Goal: Task Accomplishment & Management: Manage account settings

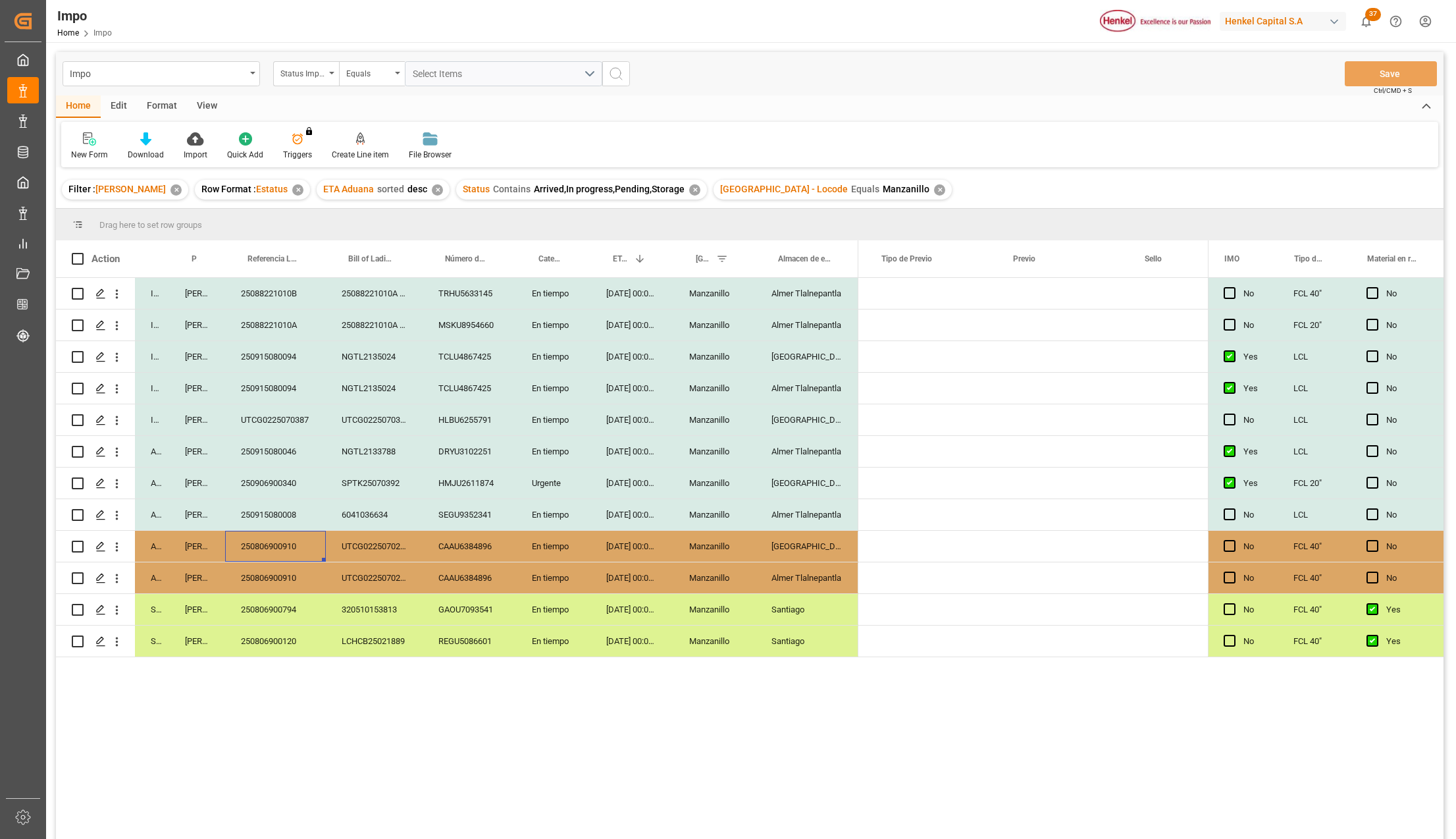
scroll to position [0, 2698]
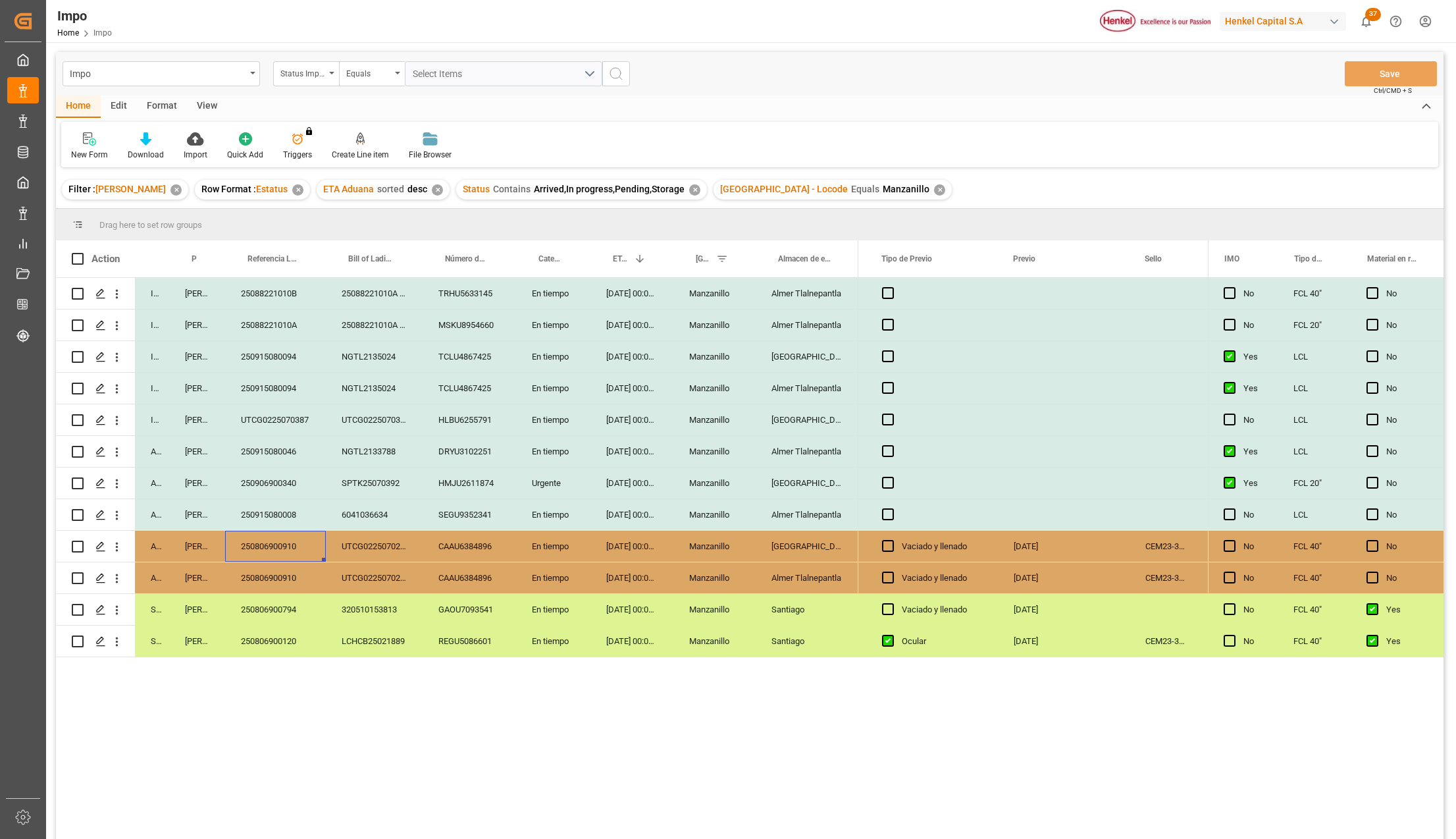
click at [696, 541] on div "Manzanillo" at bounding box center [715, 546] width 83 height 31
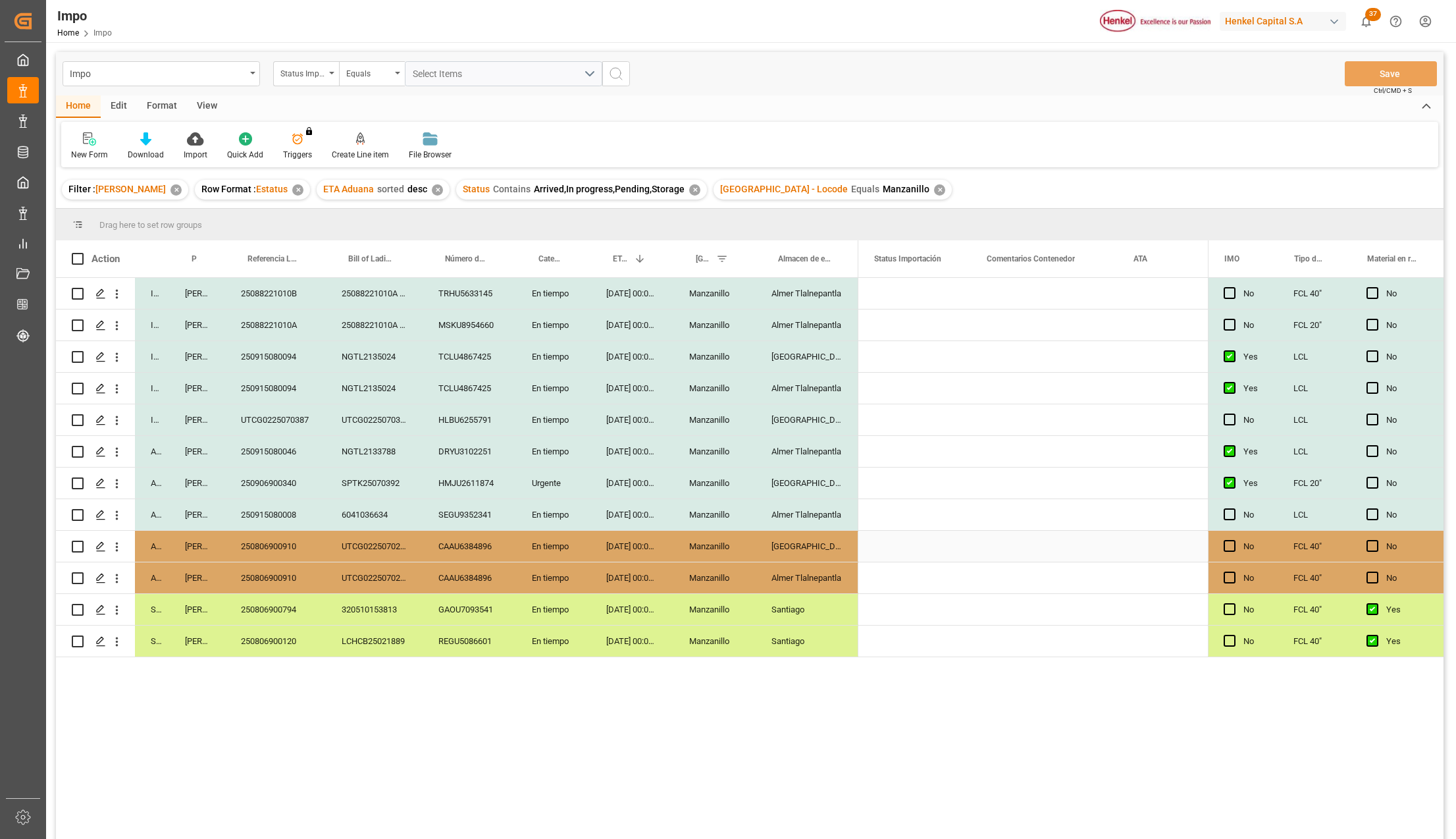
scroll to position [0, 0]
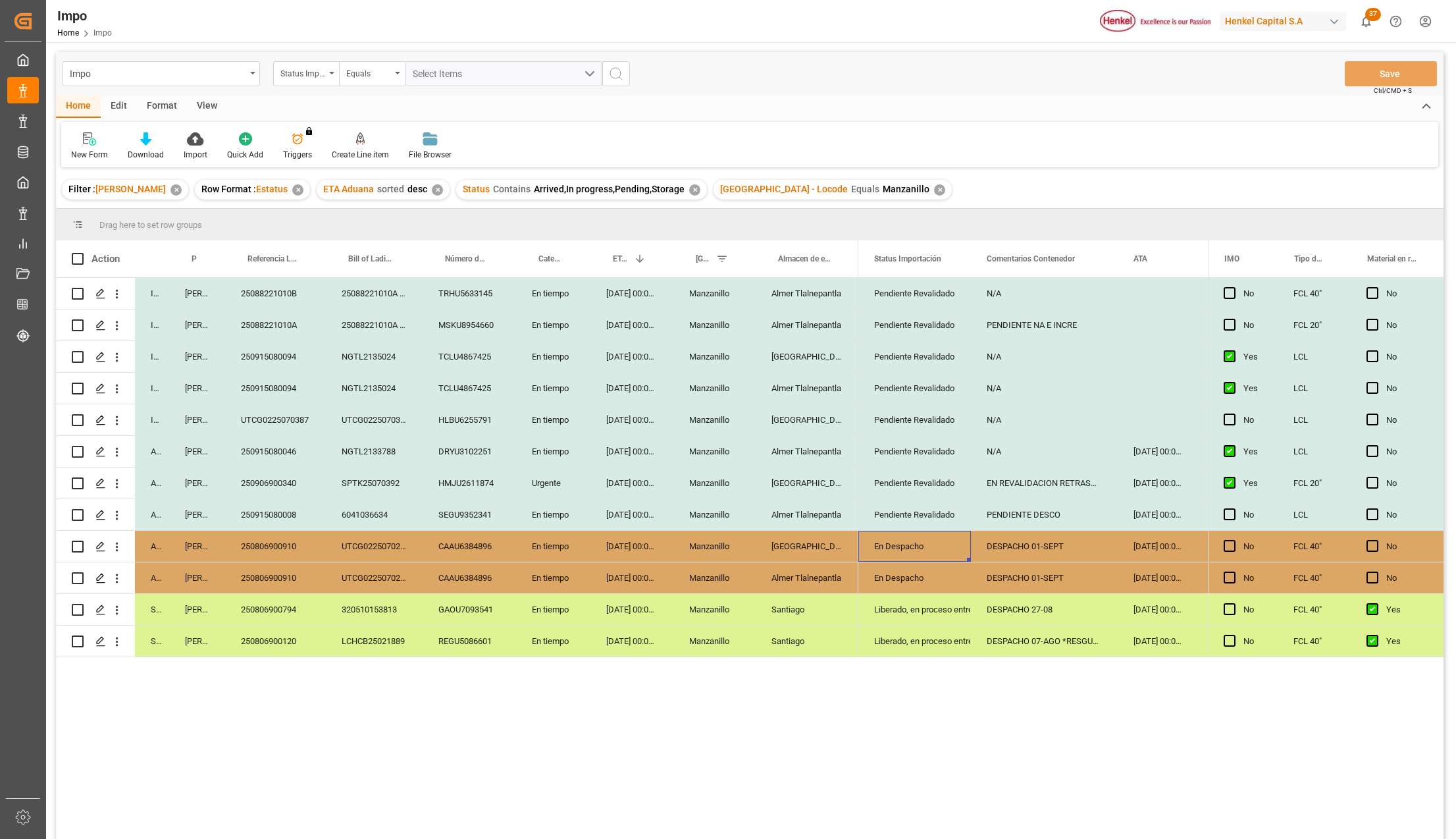
click at [940, 538] on div "En Despacho" at bounding box center [914, 546] width 81 height 31
click at [938, 558] on icon "open menu" at bounding box center [946, 554] width 16 height 16
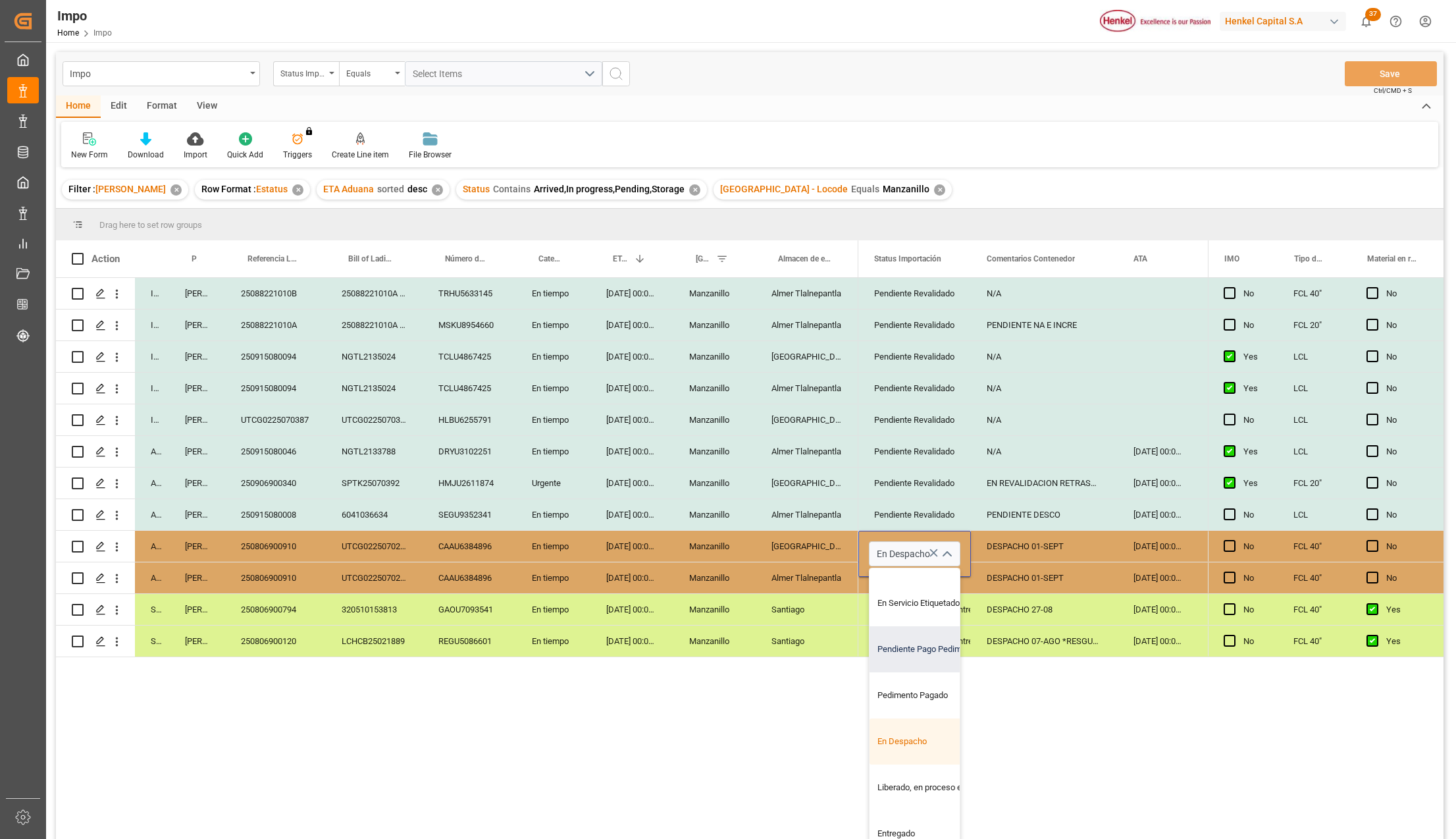
scroll to position [132, 0]
click at [909, 775] on div "Liberado, en proceso entrega" at bounding box center [931, 787] width 123 height 46
type input "Liberado, en proceso entrega"
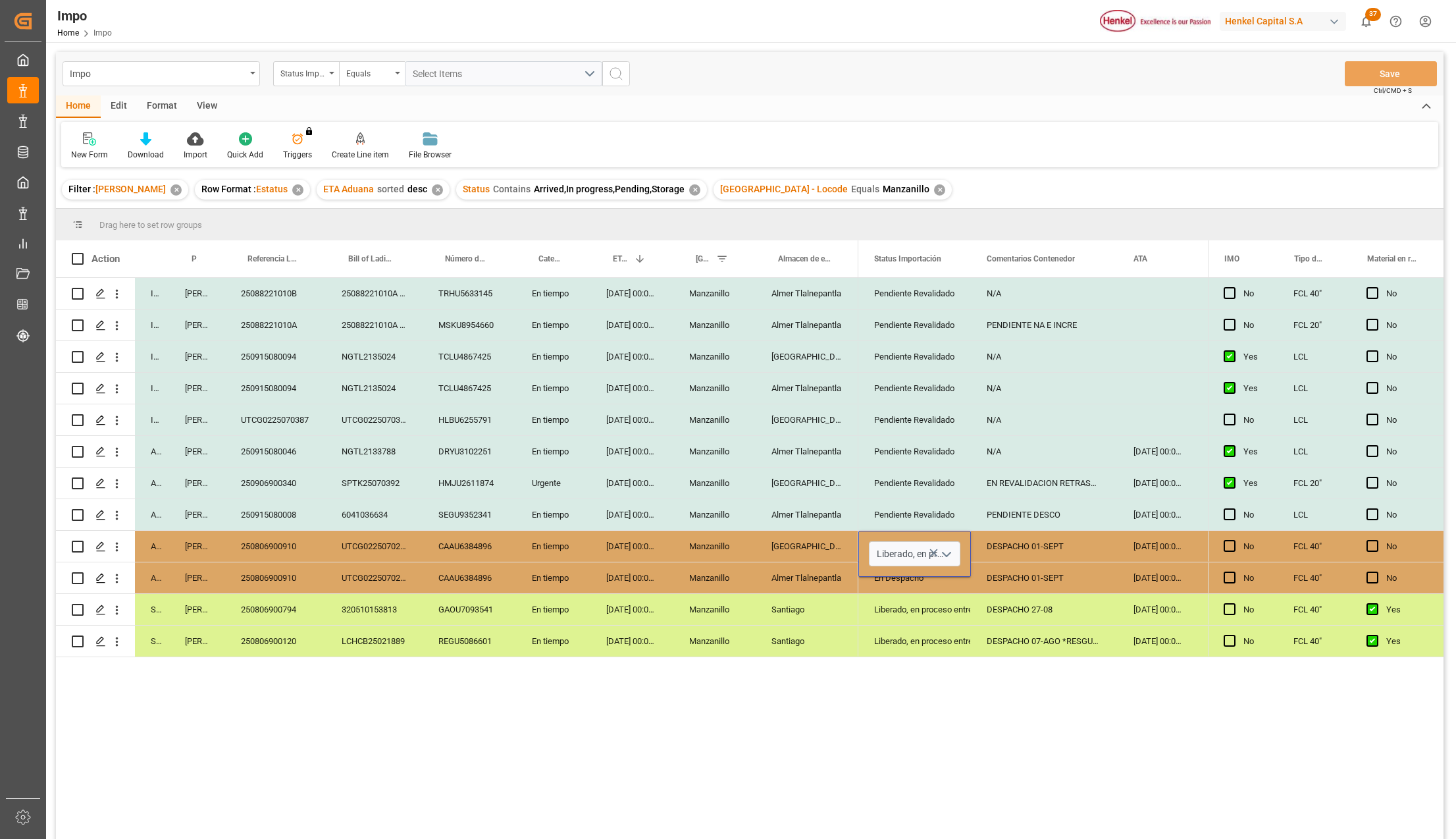
click at [987, 755] on div "Pendiente Revalidado N/A No Pendiente Revalidado PENDIENTE NA E INCRE No Pendie…" at bounding box center [1033, 562] width 350 height 570
click at [941, 590] on div "En Despacho" at bounding box center [914, 577] width 81 height 31
click at [935, 548] on div "Liberado, en proceso entrega" at bounding box center [914, 546] width 81 height 31
click at [931, 572] on div "En Despacho" at bounding box center [914, 577] width 81 height 31
click at [937, 620] on div "Liberado, en proceso entrega" at bounding box center [914, 609] width 81 height 31
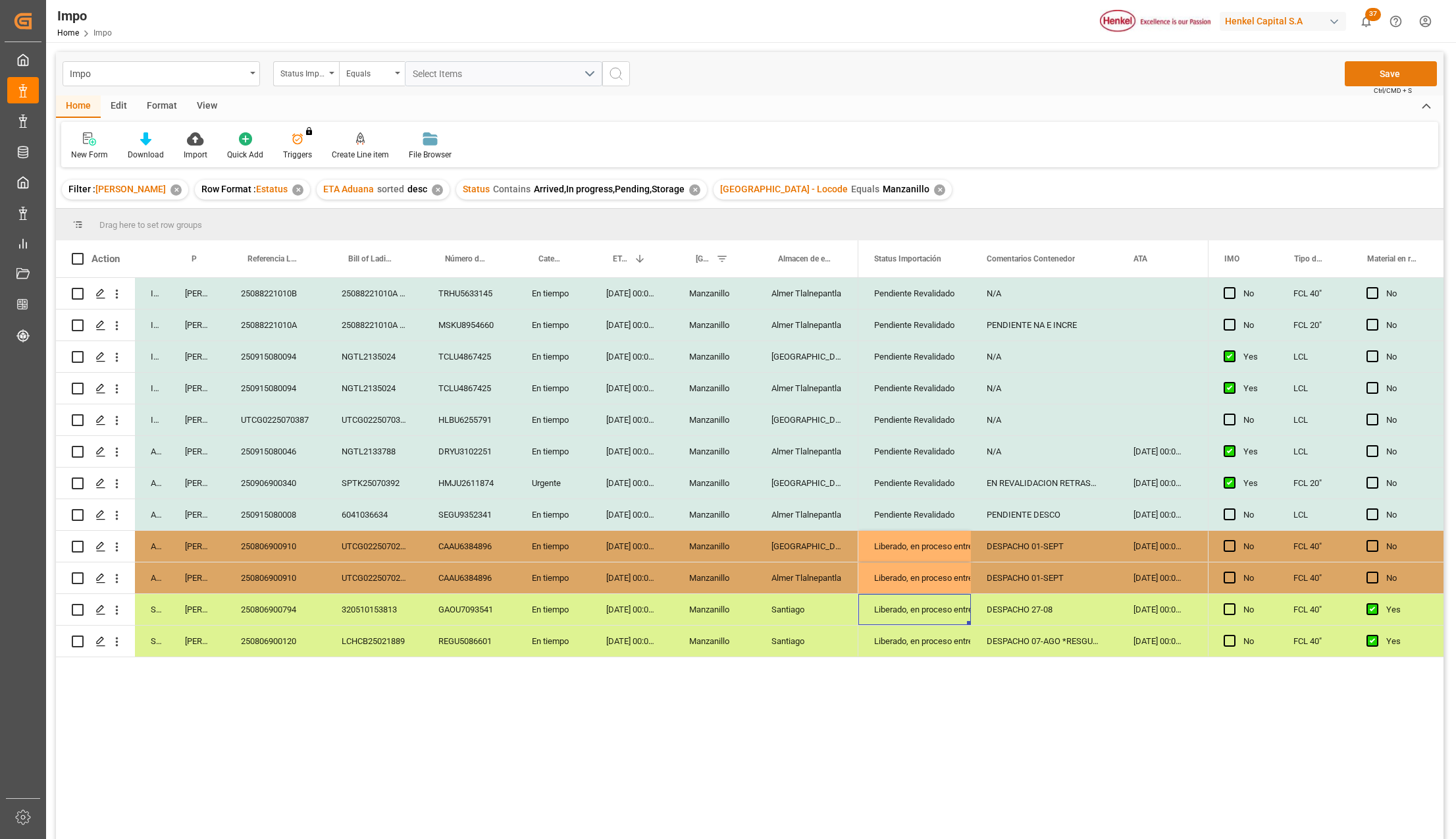
click at [1411, 84] on button "Save" at bounding box center [1390, 73] width 92 height 25
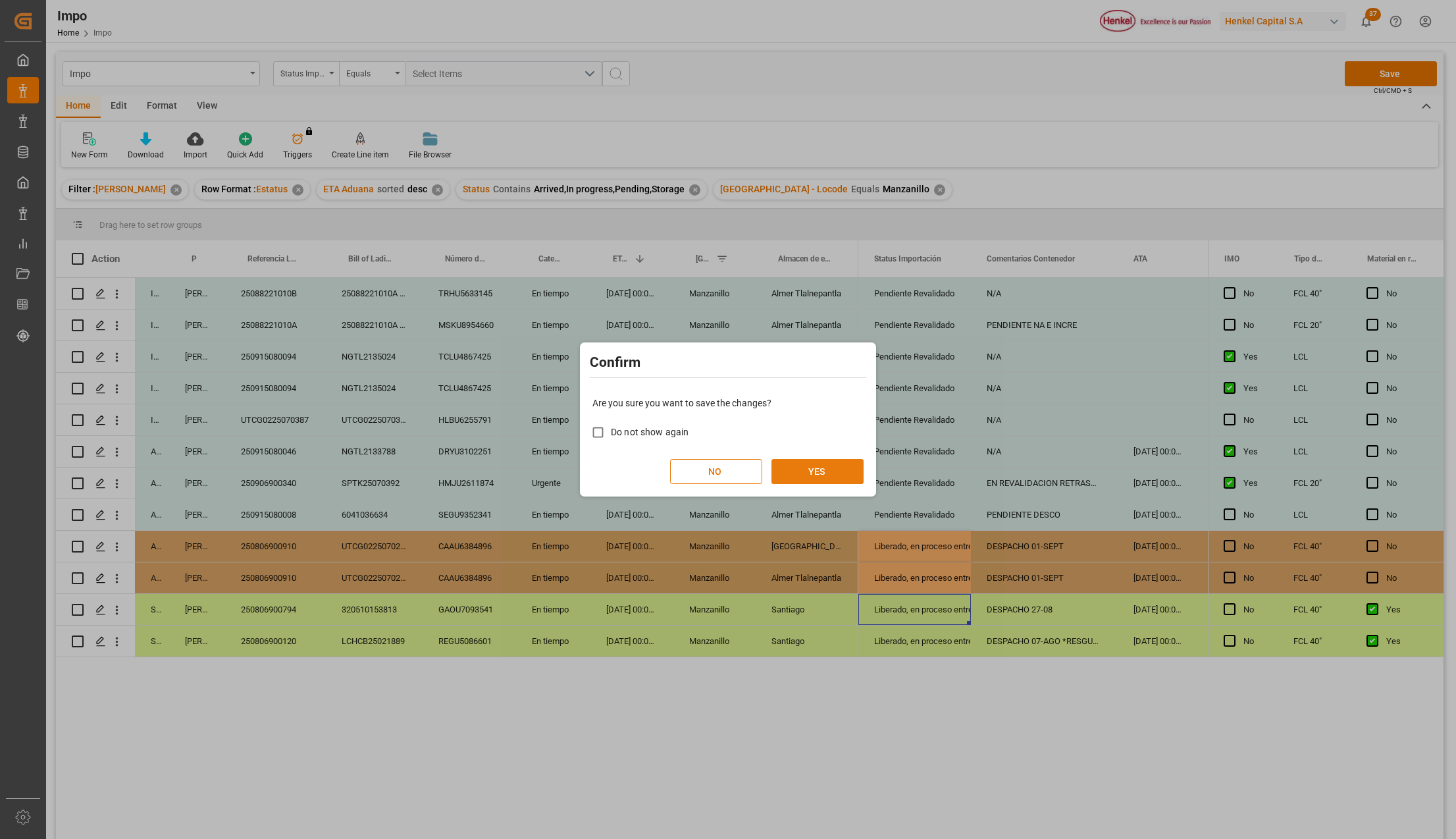
click at [812, 469] on button "YES" at bounding box center [817, 471] width 92 height 25
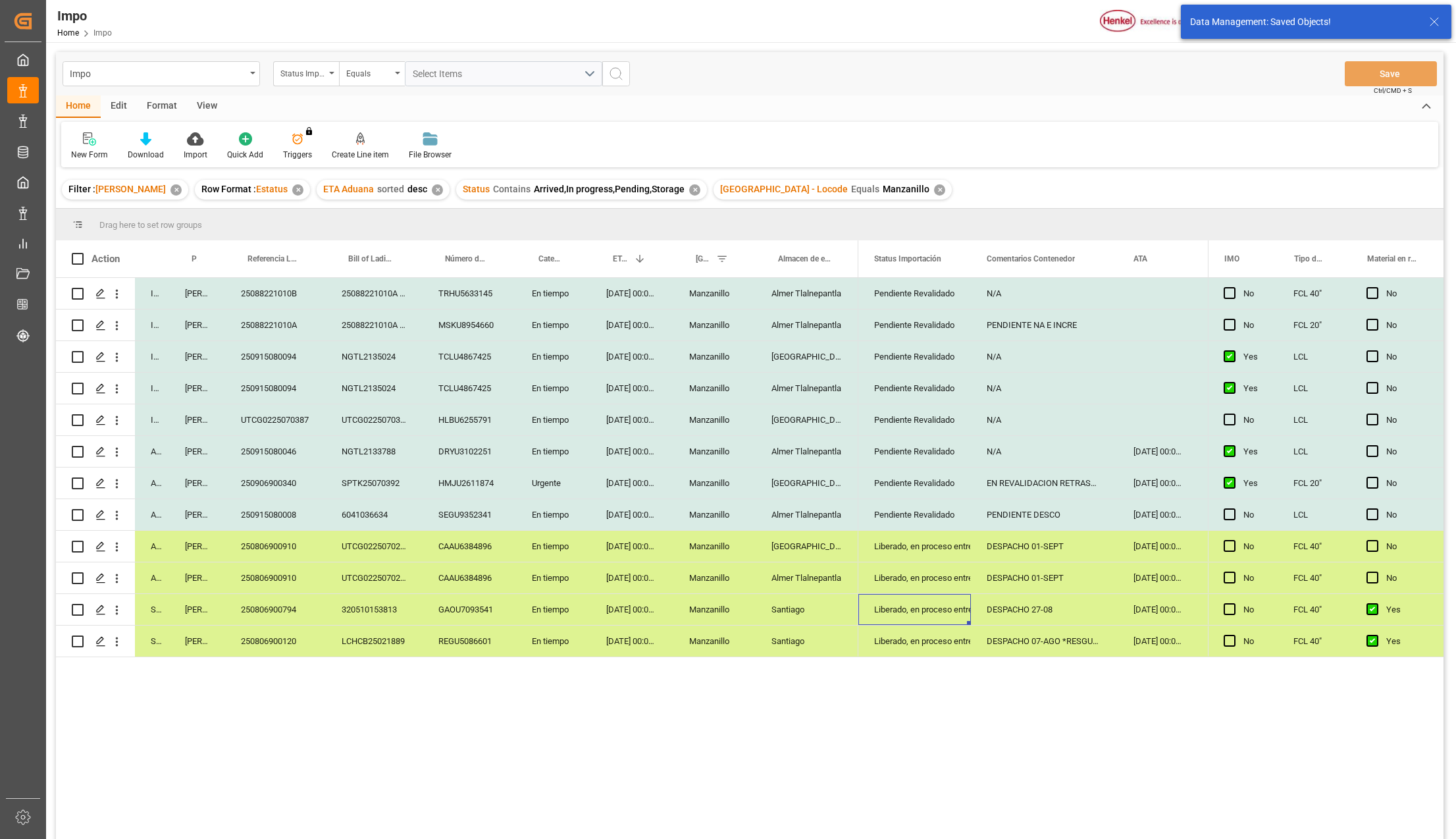
click at [911, 547] on div "Liberado, en proceso entrega" at bounding box center [914, 546] width 81 height 31
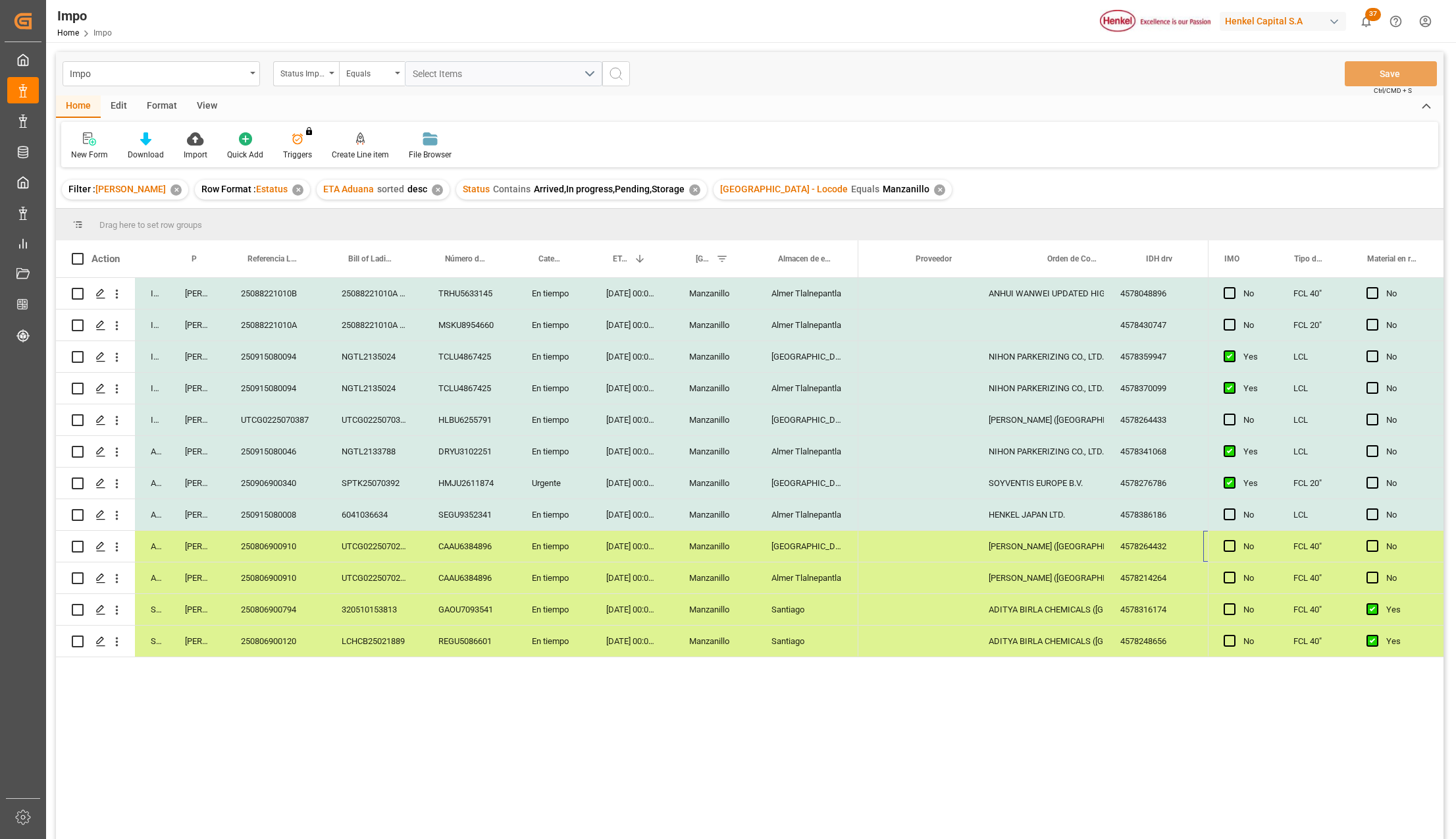
scroll to position [0, 0]
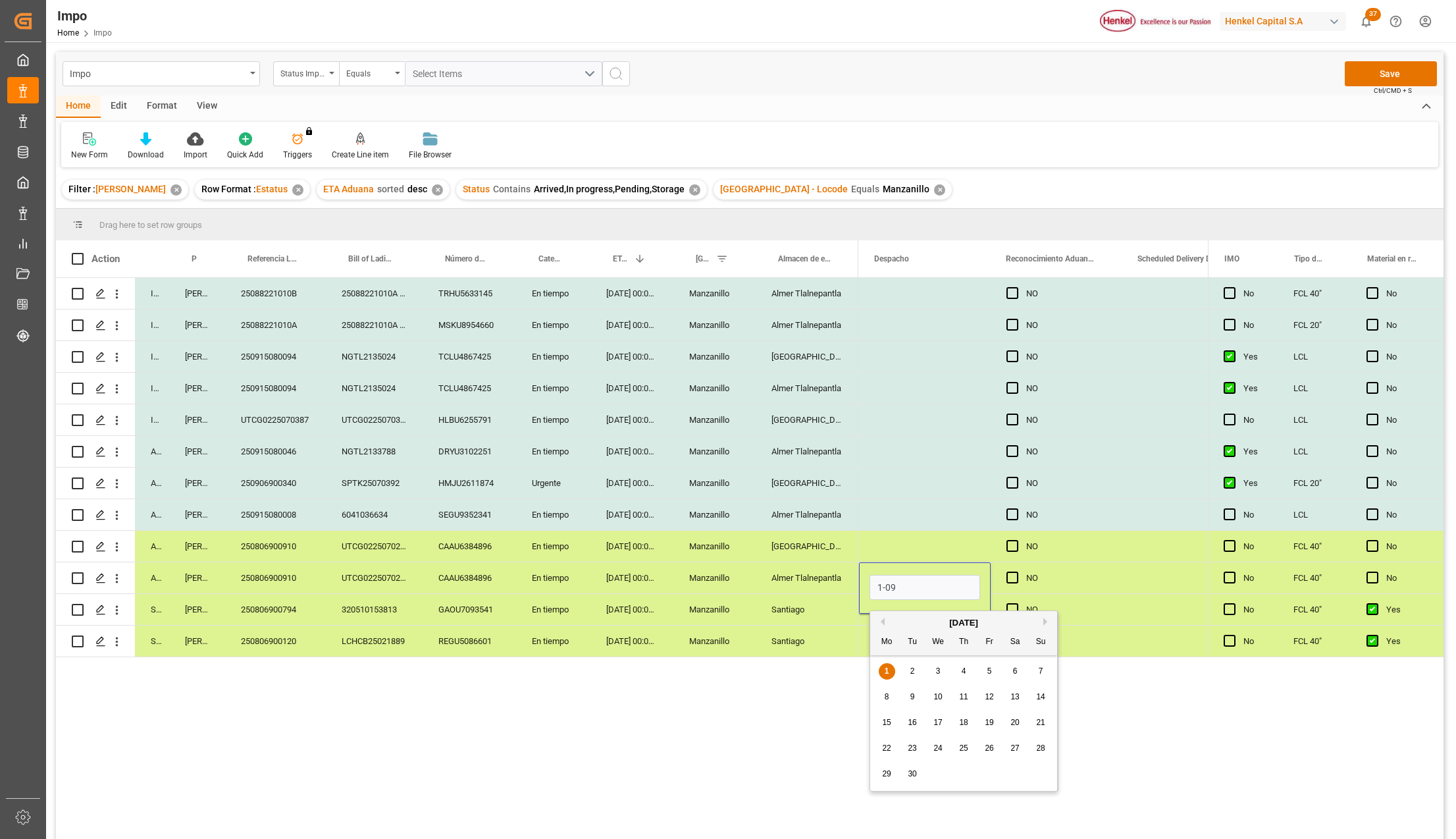
type input "[DATE]"
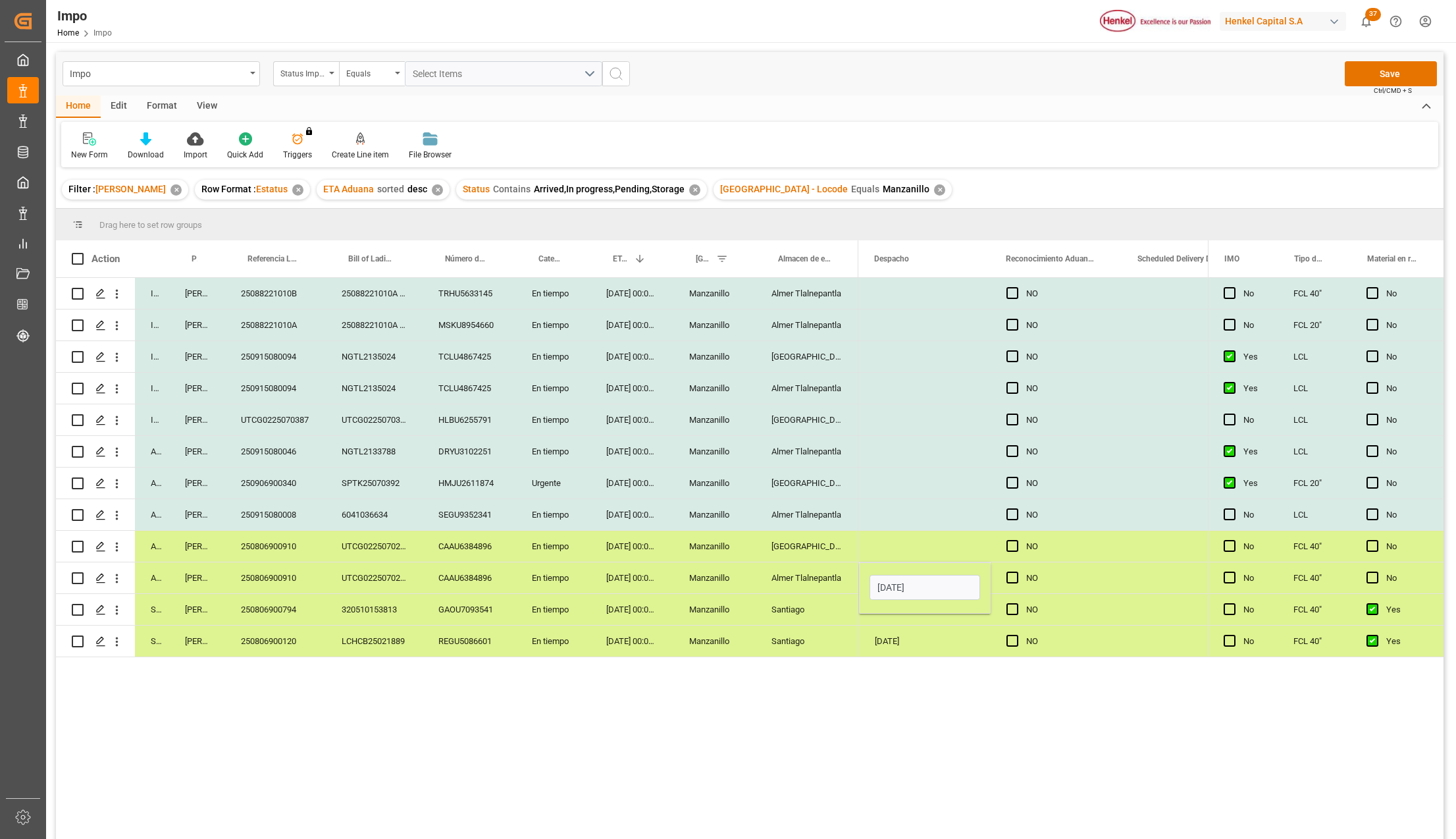
click at [969, 767] on div "N/A NO N/A NO N/A NO N/A NO N/A NO N/A NO N/A NO N/A NO N/A NO 26-08-2025 N/A 0…" at bounding box center [1033, 562] width 350 height 570
click at [912, 620] on div "27-08-2025" at bounding box center [925, 609] width 132 height 31
click at [898, 574] on div "[DATE]" at bounding box center [925, 577] width 132 height 31
click at [898, 543] on div "Press SPACE to select this row." at bounding box center [925, 546] width 132 height 31
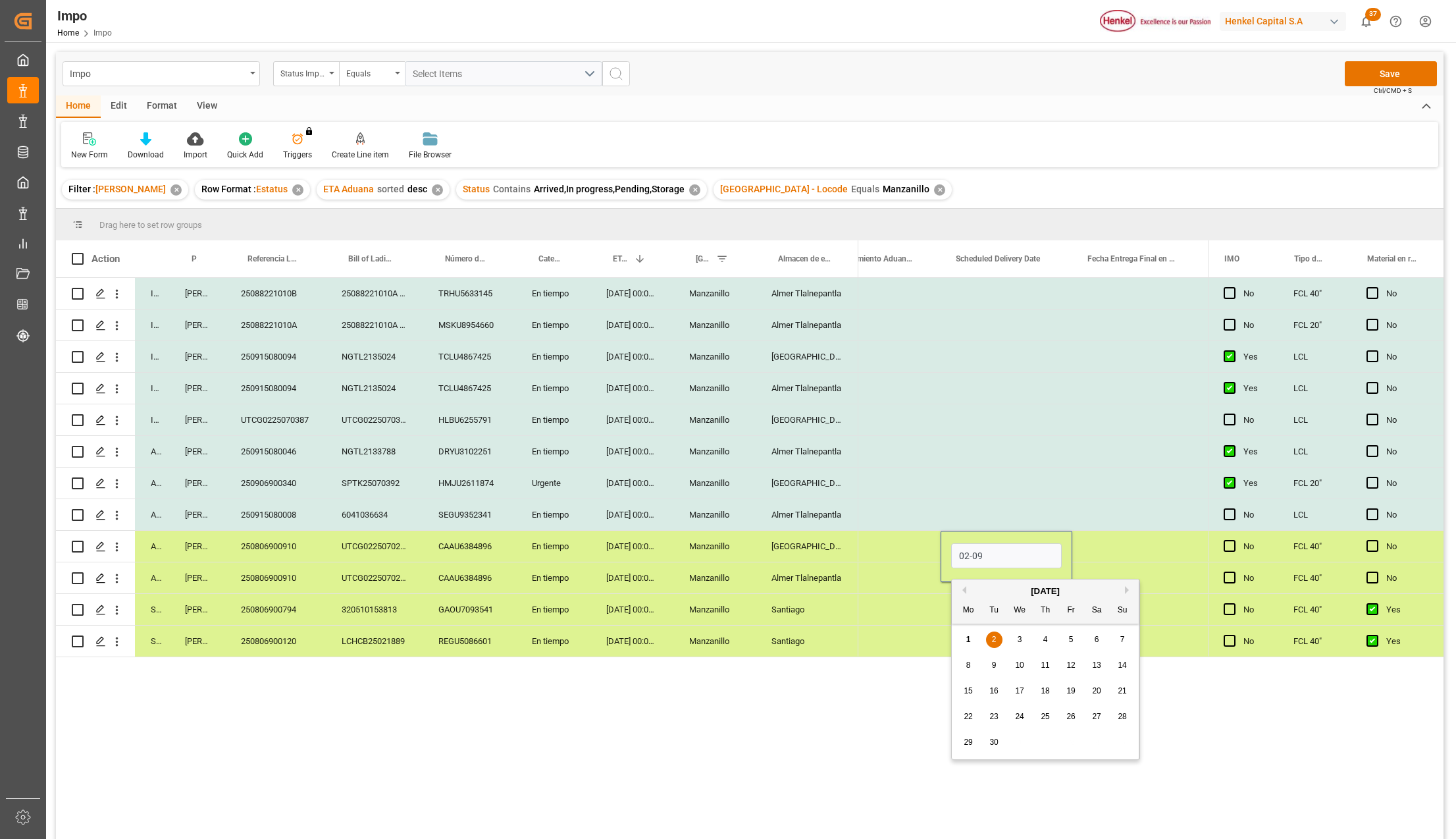
type input "02-09-2025"
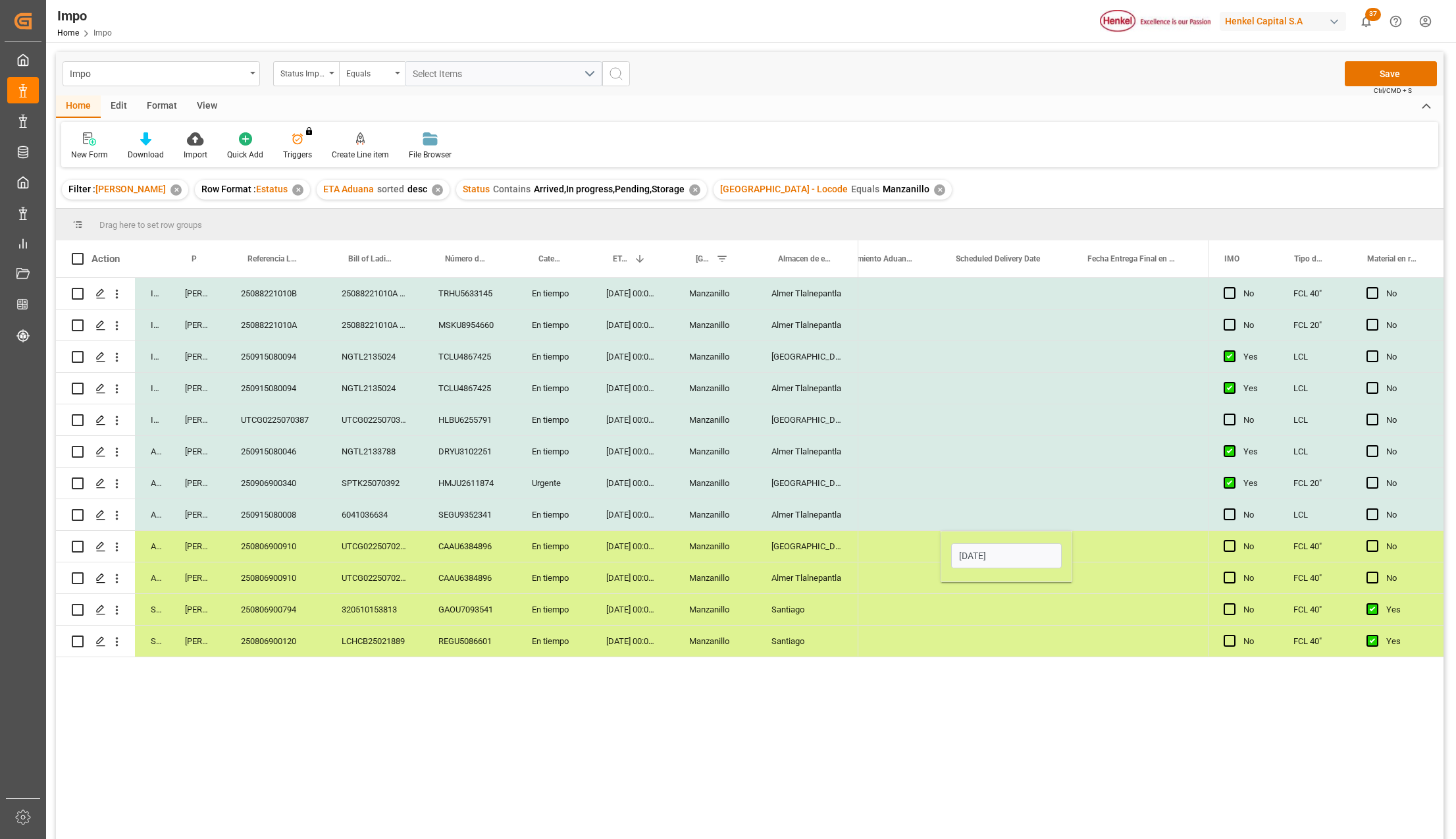
click at [961, 603] on div "Press SPACE to select this row." at bounding box center [1007, 609] width 132 height 31
click at [982, 550] on div "02-09-2025" at bounding box center [1007, 546] width 132 height 31
click at [980, 577] on div "Press SPACE to select this row." at bounding box center [1007, 577] width 132 height 31
click at [1034, 613] on div "Press SPACE to select this row." at bounding box center [1007, 609] width 132 height 31
click at [1399, 73] on button "Save" at bounding box center [1390, 73] width 92 height 25
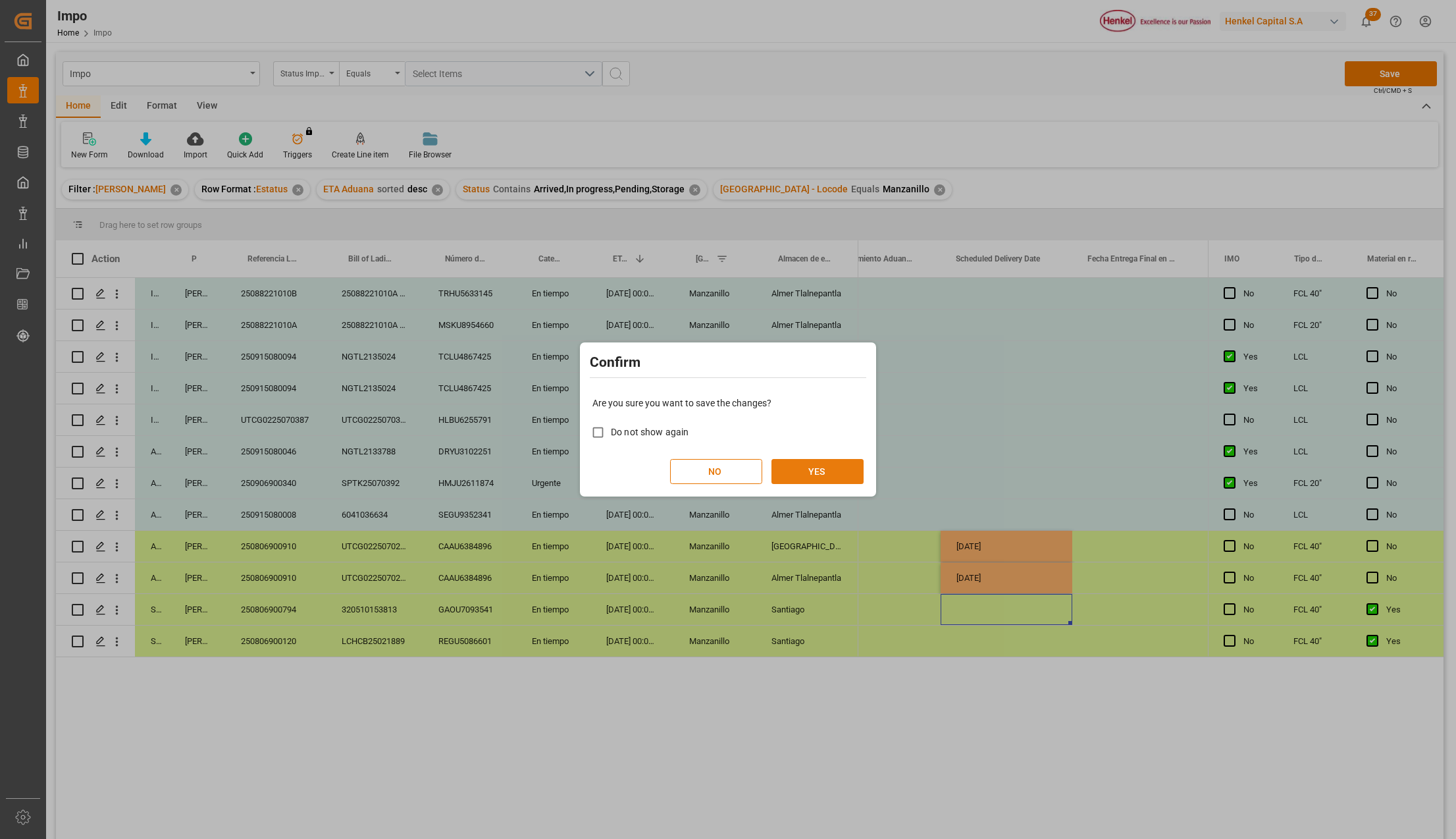
click at [796, 472] on button "YES" at bounding box center [817, 471] width 92 height 25
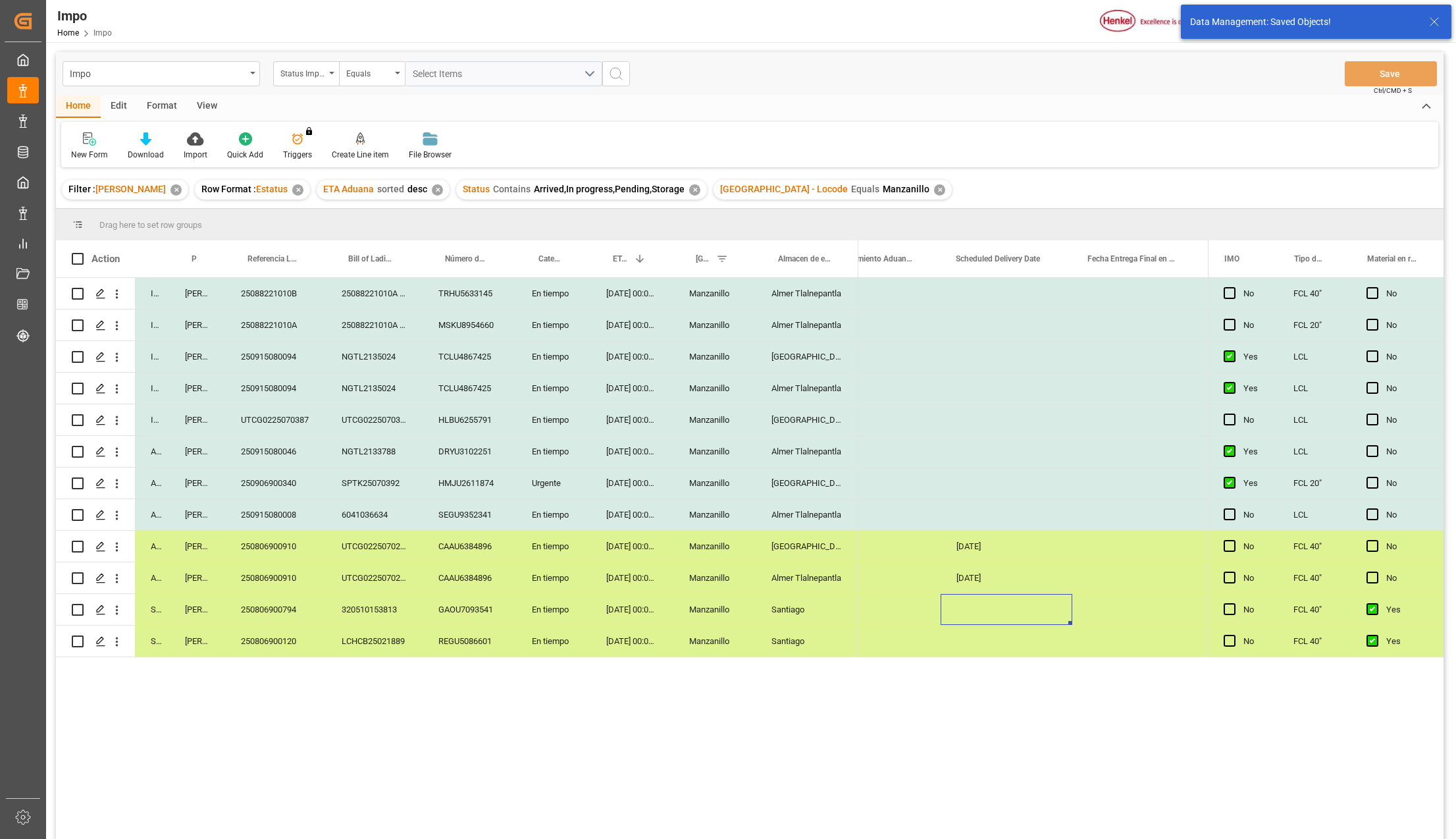
click at [796, 480] on div "Salamanca" at bounding box center [806, 483] width 103 height 31
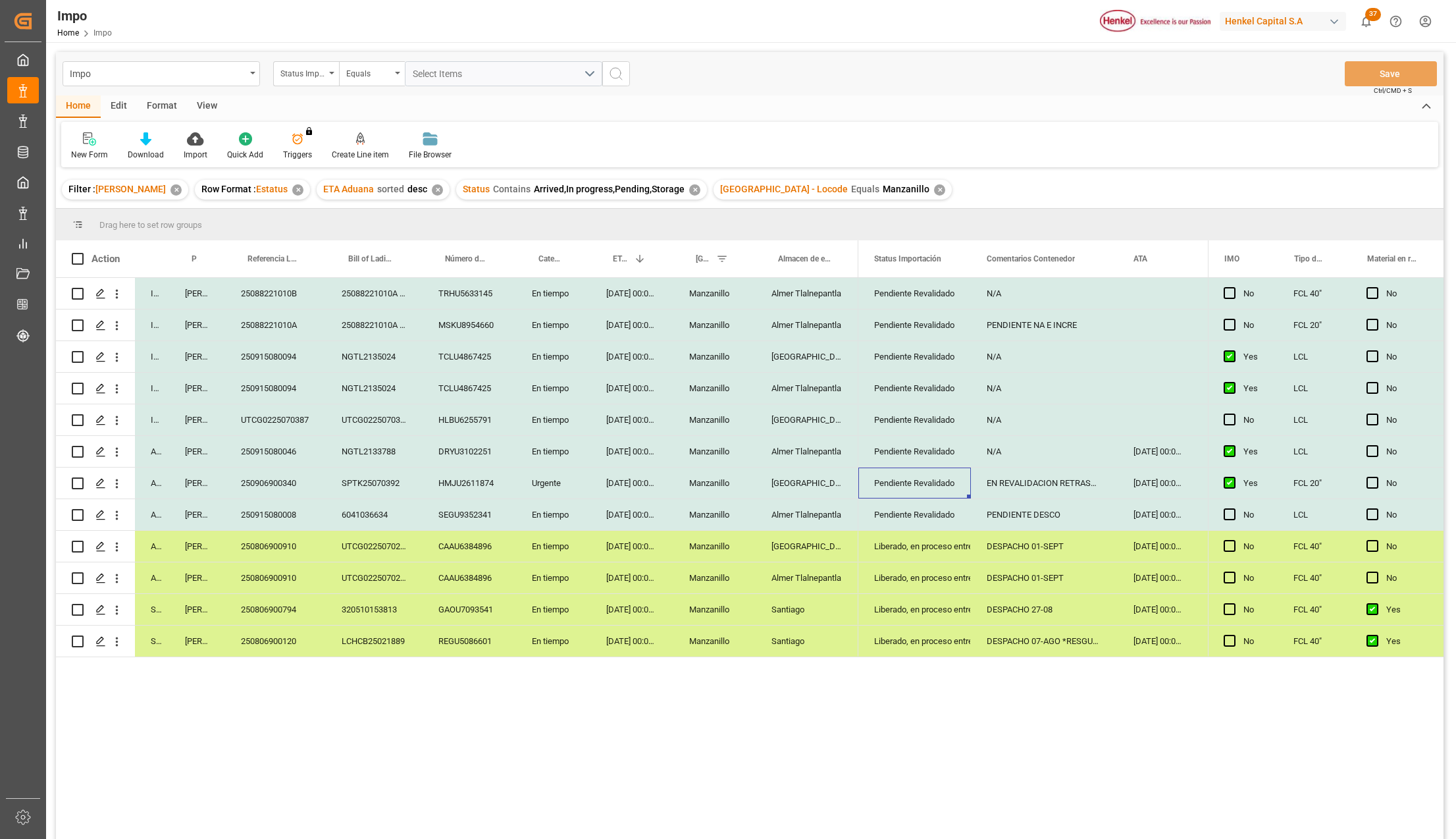
click at [1080, 484] on div "EN REVALIDACION RETRASO NAVIERA" at bounding box center [1044, 483] width 147 height 31
drag, startPoint x: 1117, startPoint y: 245, endPoint x: 1153, endPoint y: 254, distance: 37.1
click at [1153, 254] on div at bounding box center [1154, 259] width 6 height 37
click at [1027, 328] on div "PENDIENTE NA E INCRE" at bounding box center [1062, 324] width 183 height 31
click at [669, 523] on div "25-08-2025 00:00:00" at bounding box center [631, 514] width 83 height 31
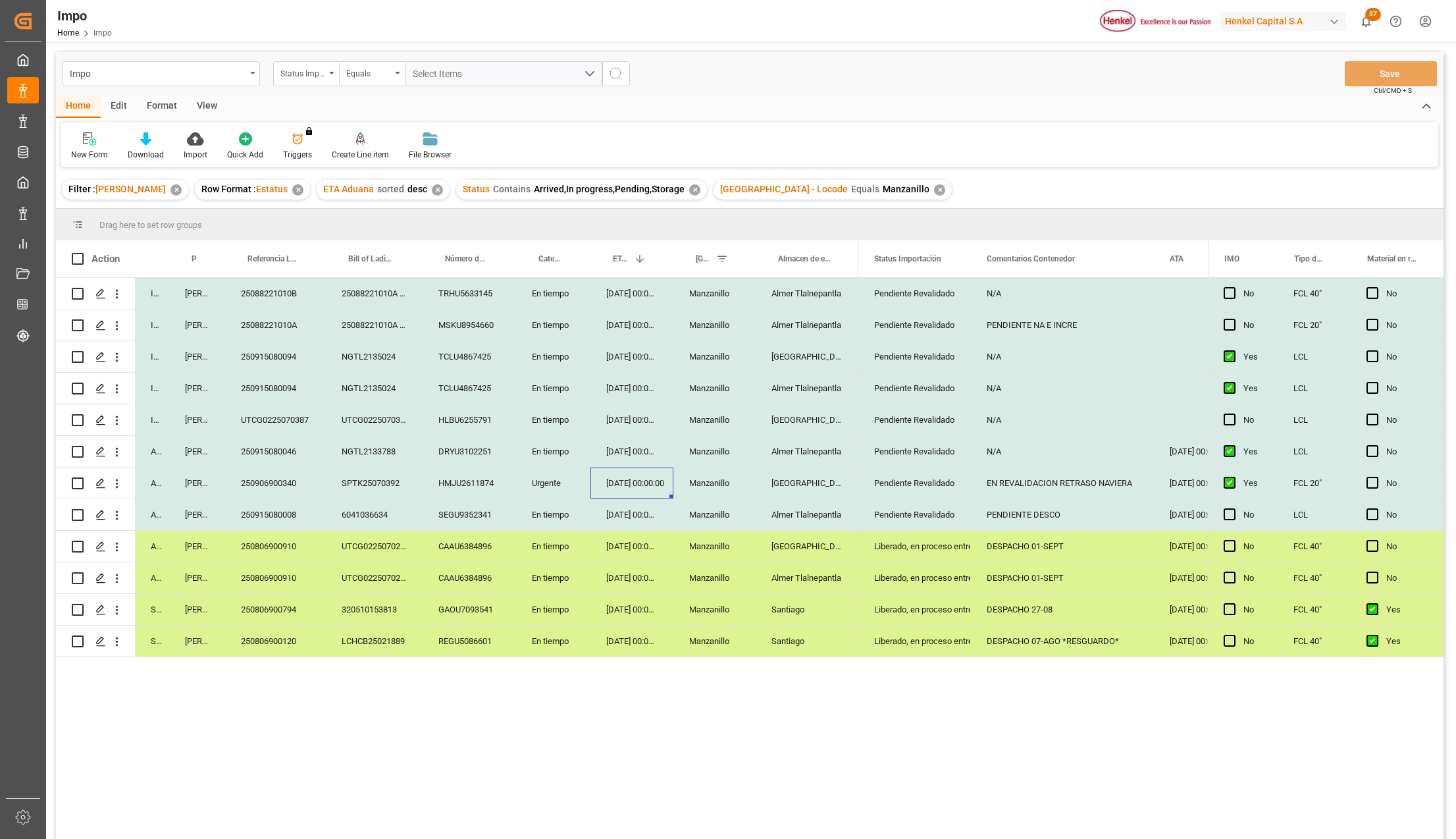
click at [630, 481] on div "25-08-2025 00:00:00" at bounding box center [631, 483] width 83 height 31
click at [1114, 479] on div "EN REVALIDACION RETRASO NAVIERA" at bounding box center [1062, 483] width 183 height 31
click at [1075, 504] on div "PENDIENTE DESCO" at bounding box center [1062, 514] width 183 height 31
click at [1072, 480] on div "EN REVALIDACION RETRASO NAVIERA" at bounding box center [1062, 483] width 183 height 31
click at [1029, 446] on div "N/A" at bounding box center [1062, 451] width 183 height 31
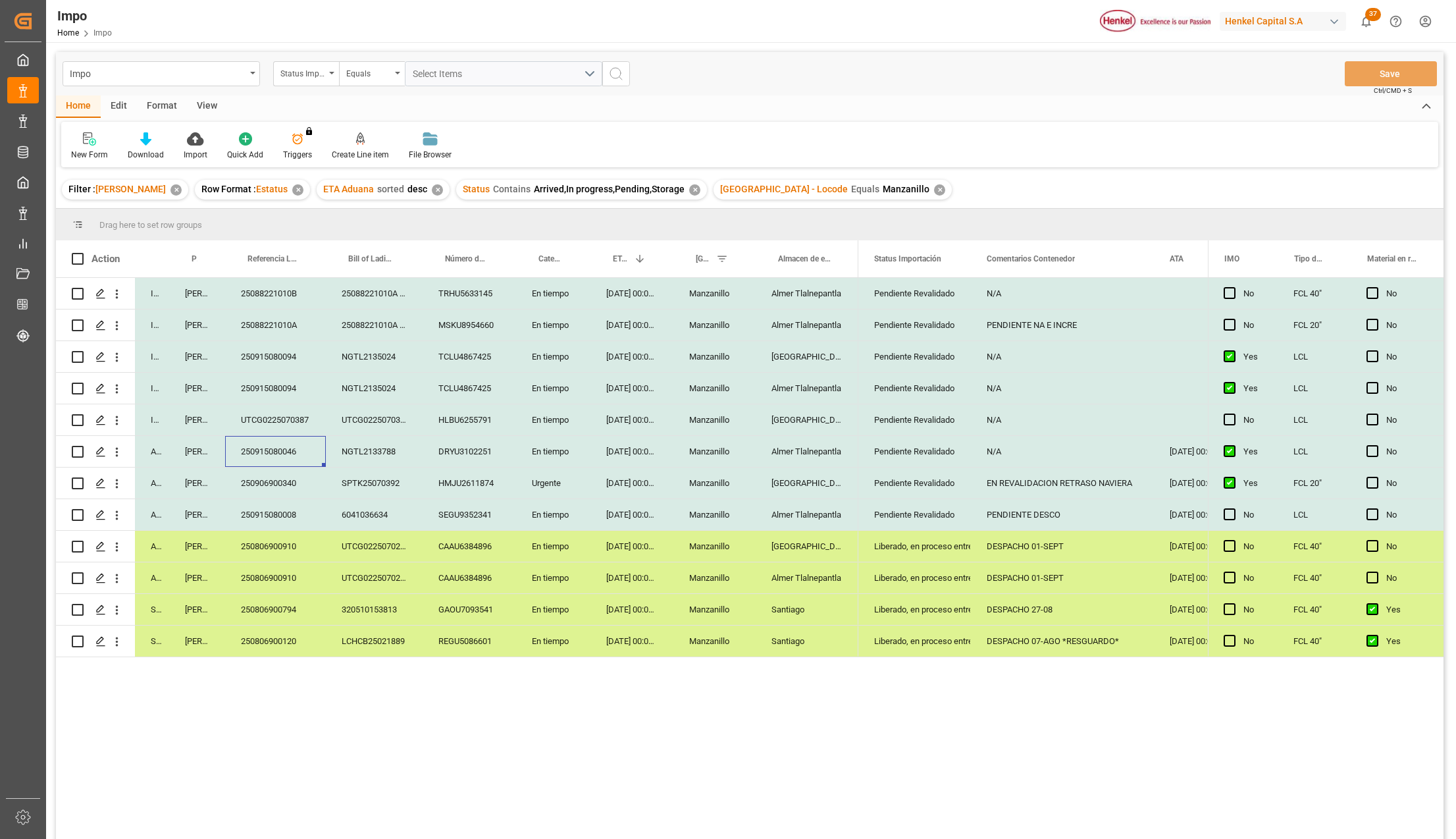
click at [292, 454] on div "250915080046" at bounding box center [276, 451] width 101 height 31
click at [1018, 445] on div "N/A" at bounding box center [1062, 451] width 183 height 31
click at [257, 445] on div "250915080046" at bounding box center [276, 451] width 101 height 31
click at [801, 632] on div "Santiago" at bounding box center [806, 640] width 103 height 31
click at [116, 635] on icon "open menu" at bounding box center [116, 641] width 14 height 14
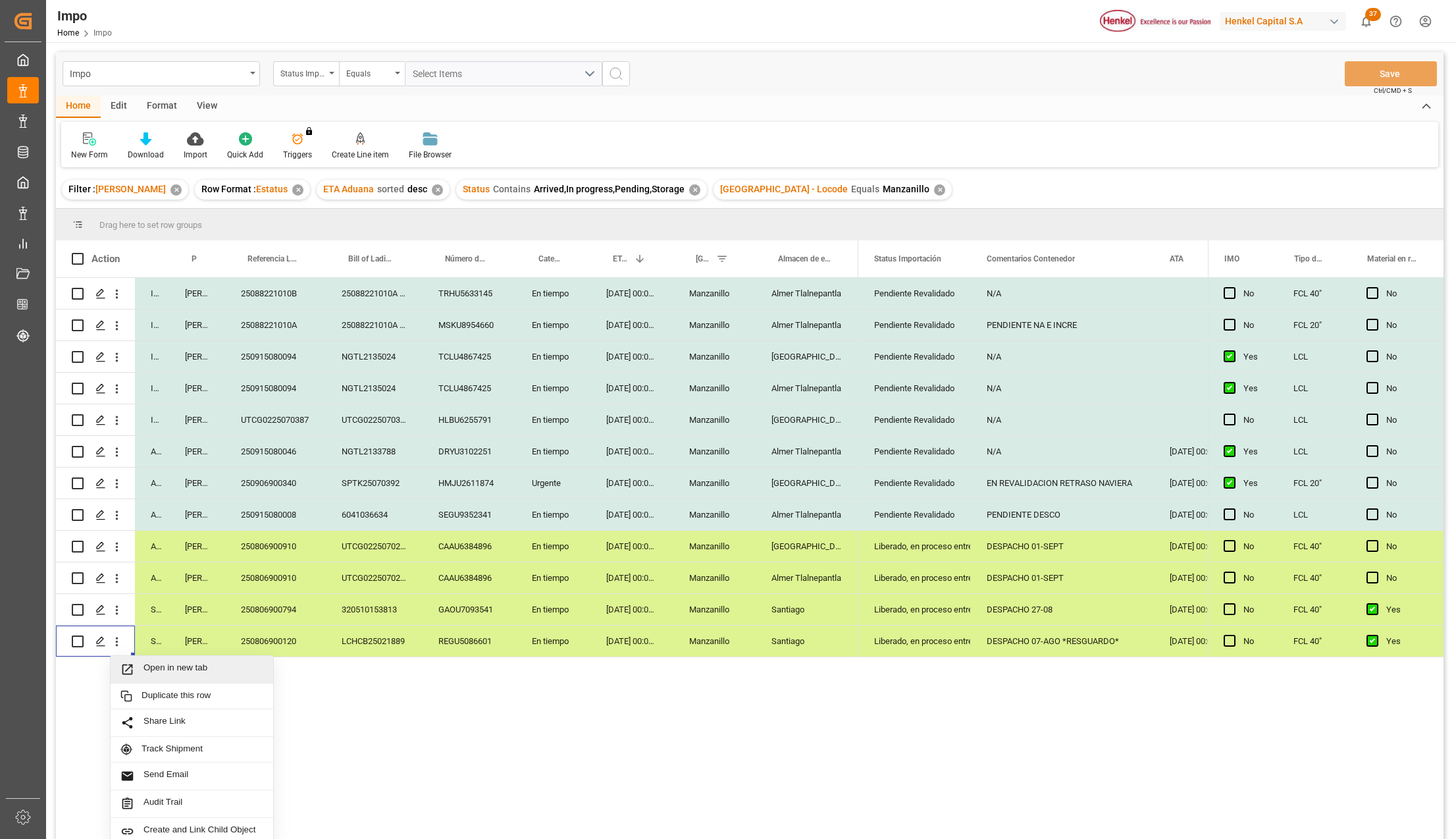
click at [138, 664] on span "Press SPACE to select this row." at bounding box center [132, 669] width 23 height 14
click at [774, 642] on div "Santiago" at bounding box center [806, 640] width 103 height 31
click at [941, 649] on div "Liberado, en proceso entrega" at bounding box center [914, 641] width 81 height 31
click at [990, 636] on div "DESPACHO 07-AGO *RESGUARDO*" at bounding box center [1062, 640] width 183 height 31
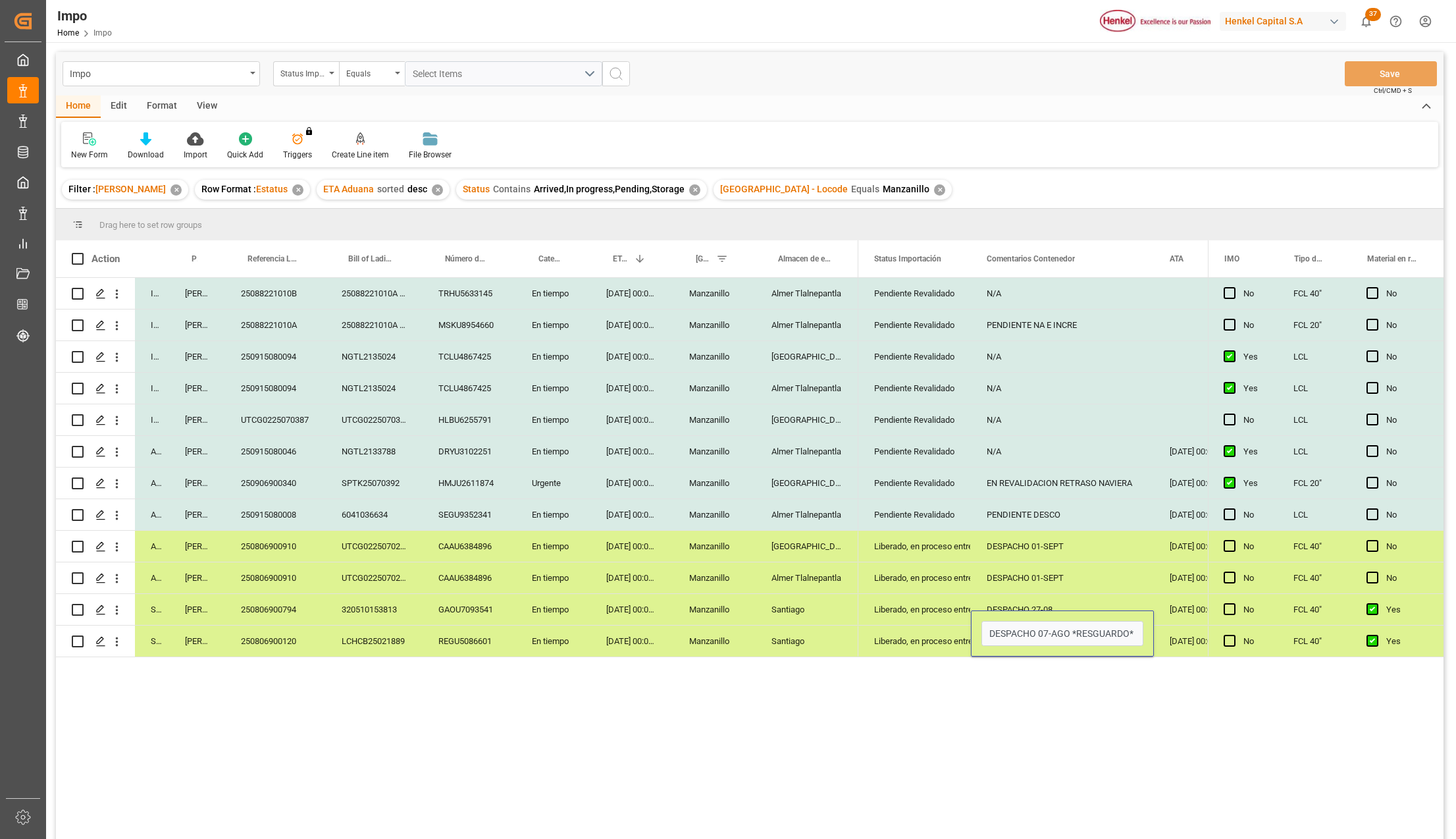
click at [990, 636] on input "DESPACHO 07-AGO *RESGUARDO*" at bounding box center [1063, 633] width 161 height 25
type input "PROGRAMADO 11-SEPT"
click at [1020, 610] on div "DESPACHO 27-08" at bounding box center [1062, 609] width 183 height 31
click at [1355, 77] on button "Save" at bounding box center [1390, 73] width 92 height 25
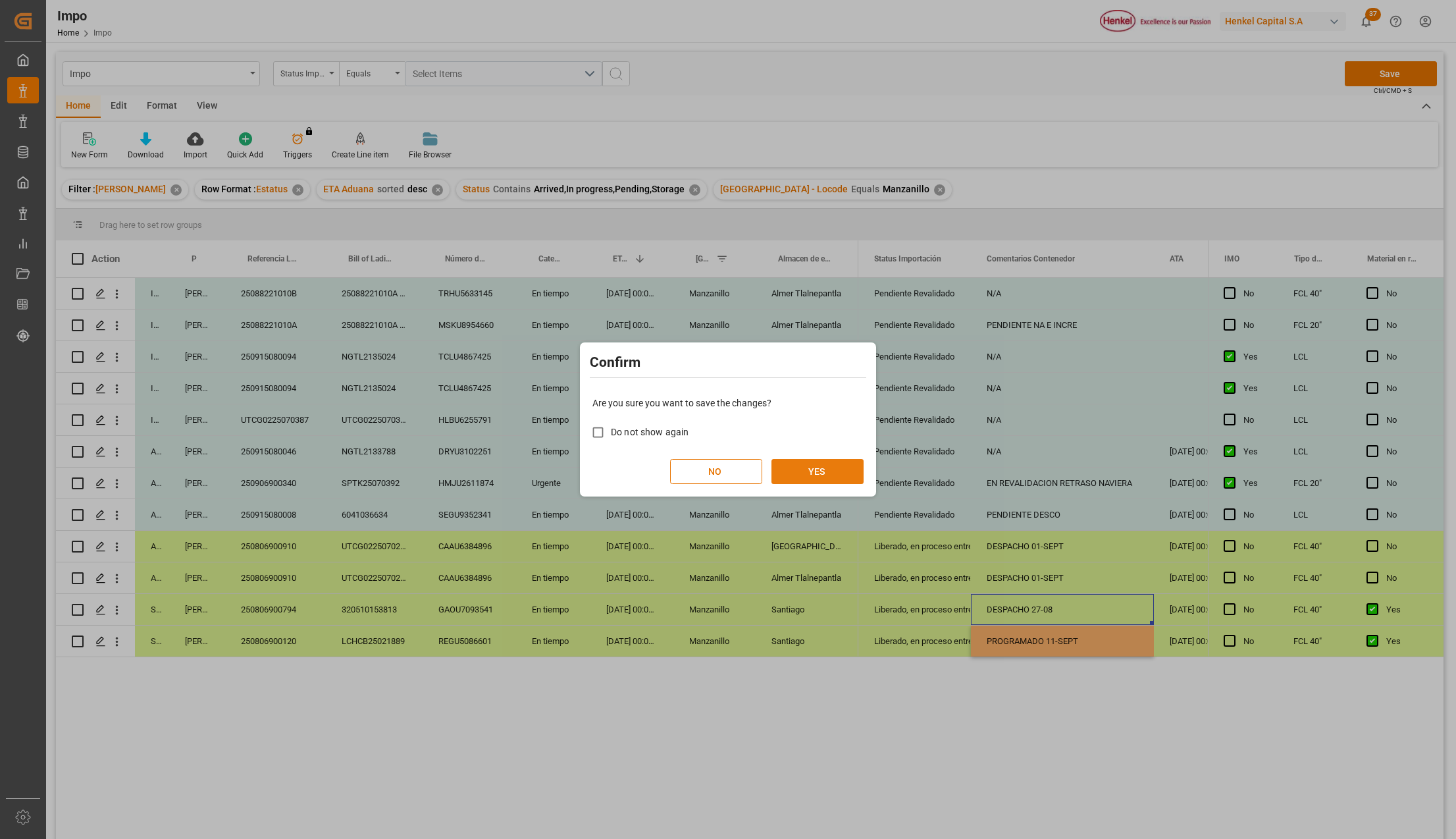
click at [815, 467] on button "YES" at bounding box center [817, 471] width 92 height 25
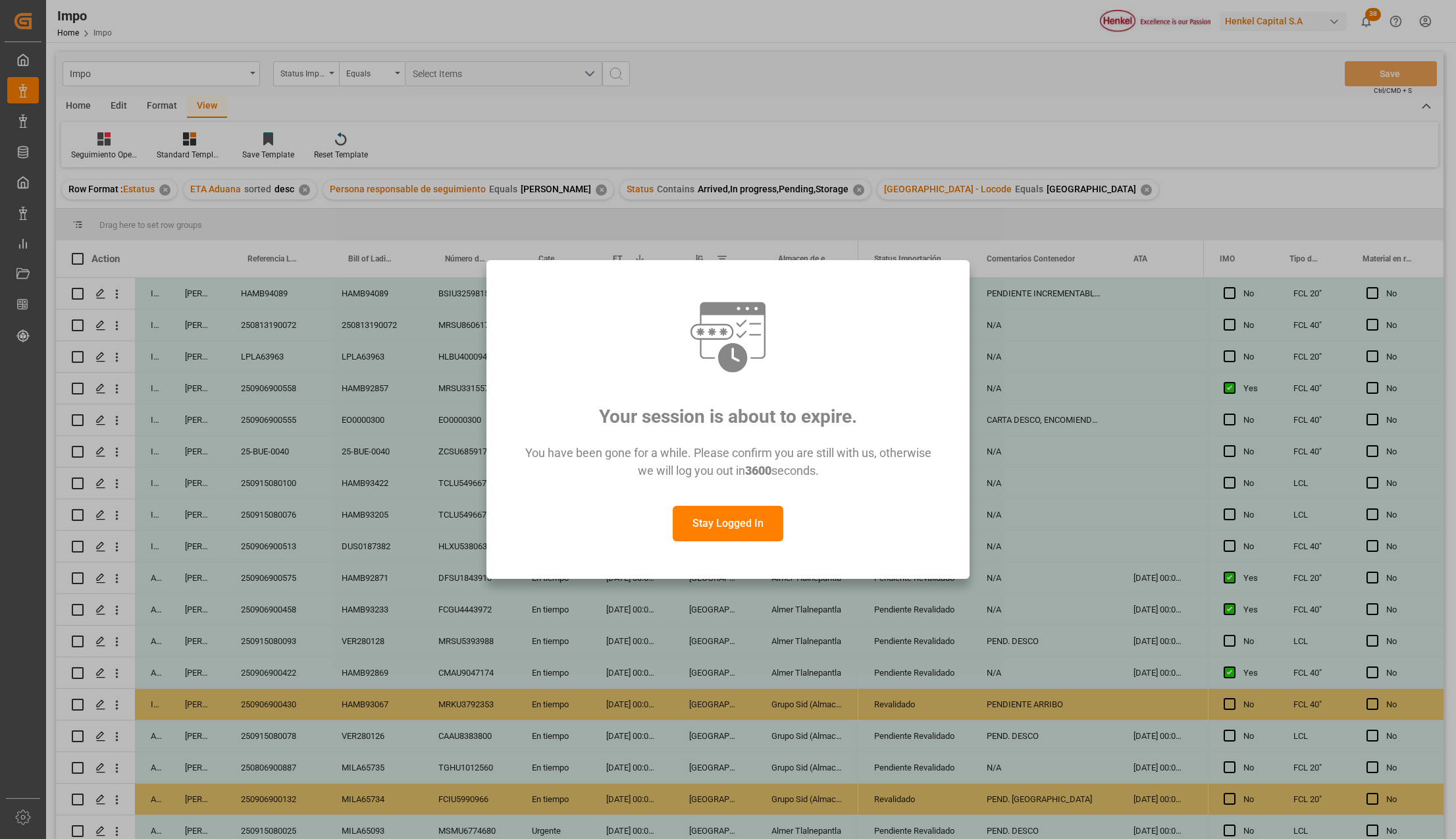
scroll to position [450, 0]
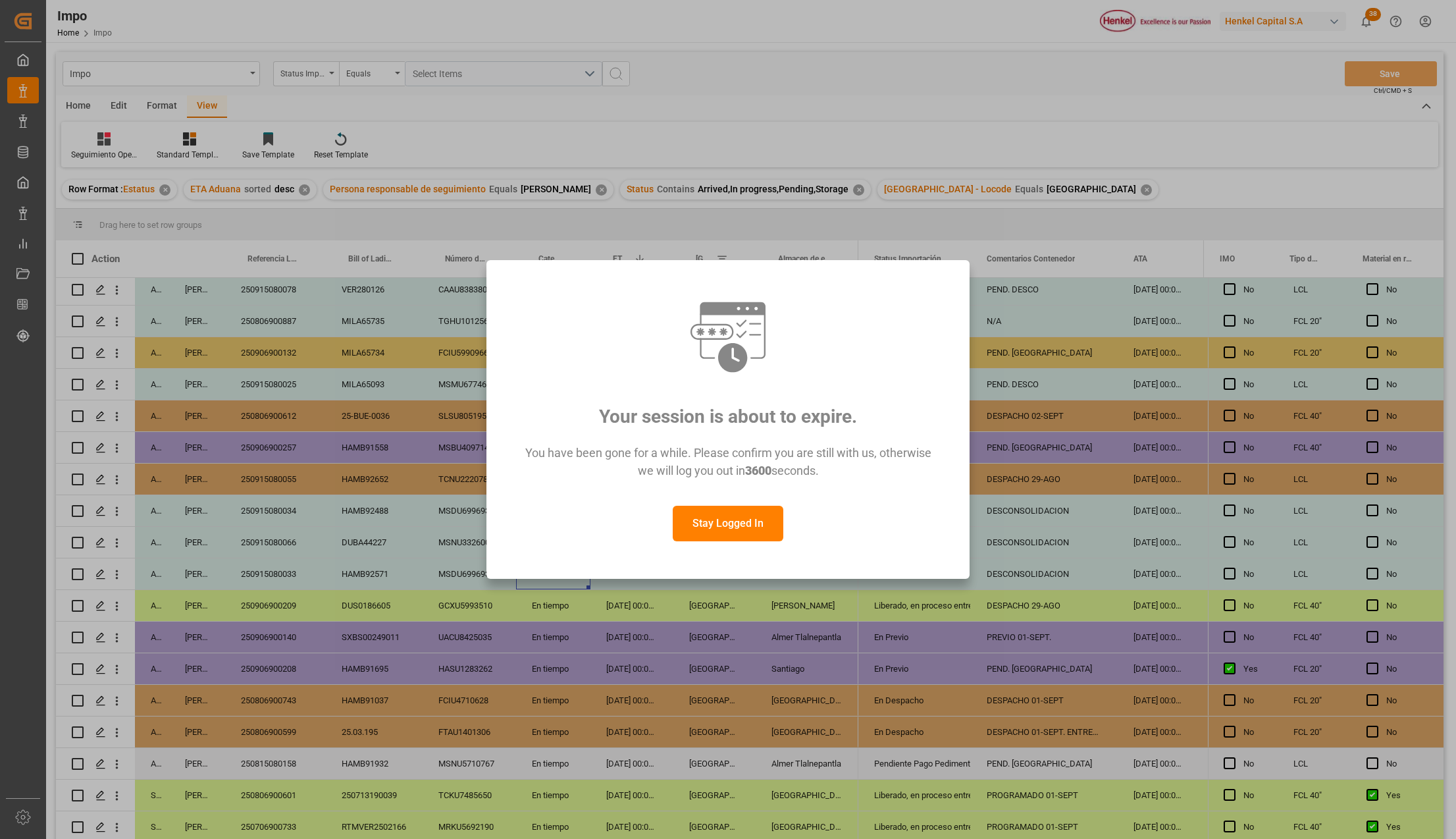
click at [698, 517] on button "Stay Logged In" at bounding box center [728, 523] width 110 height 35
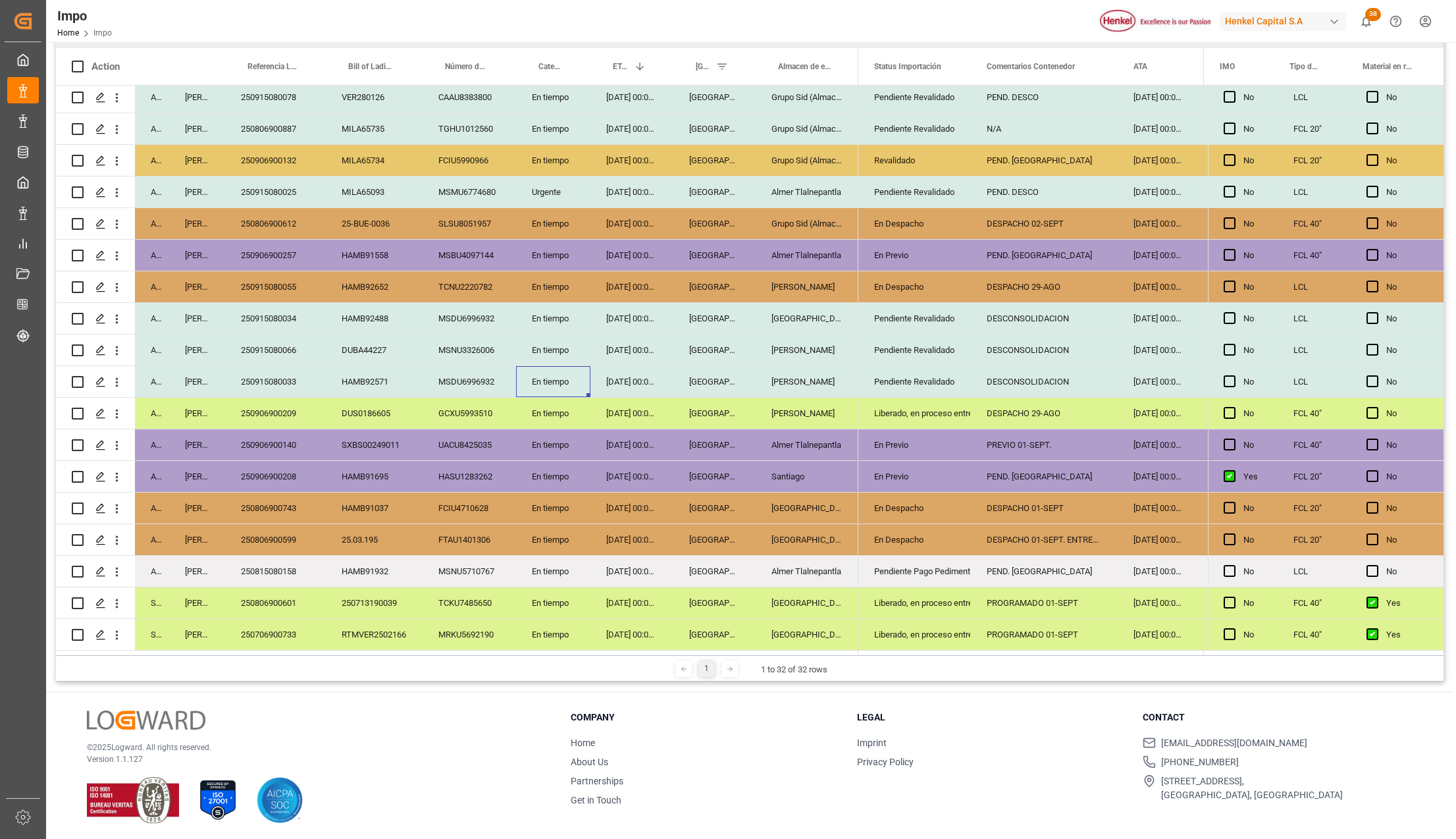
scroll to position [195, 0]
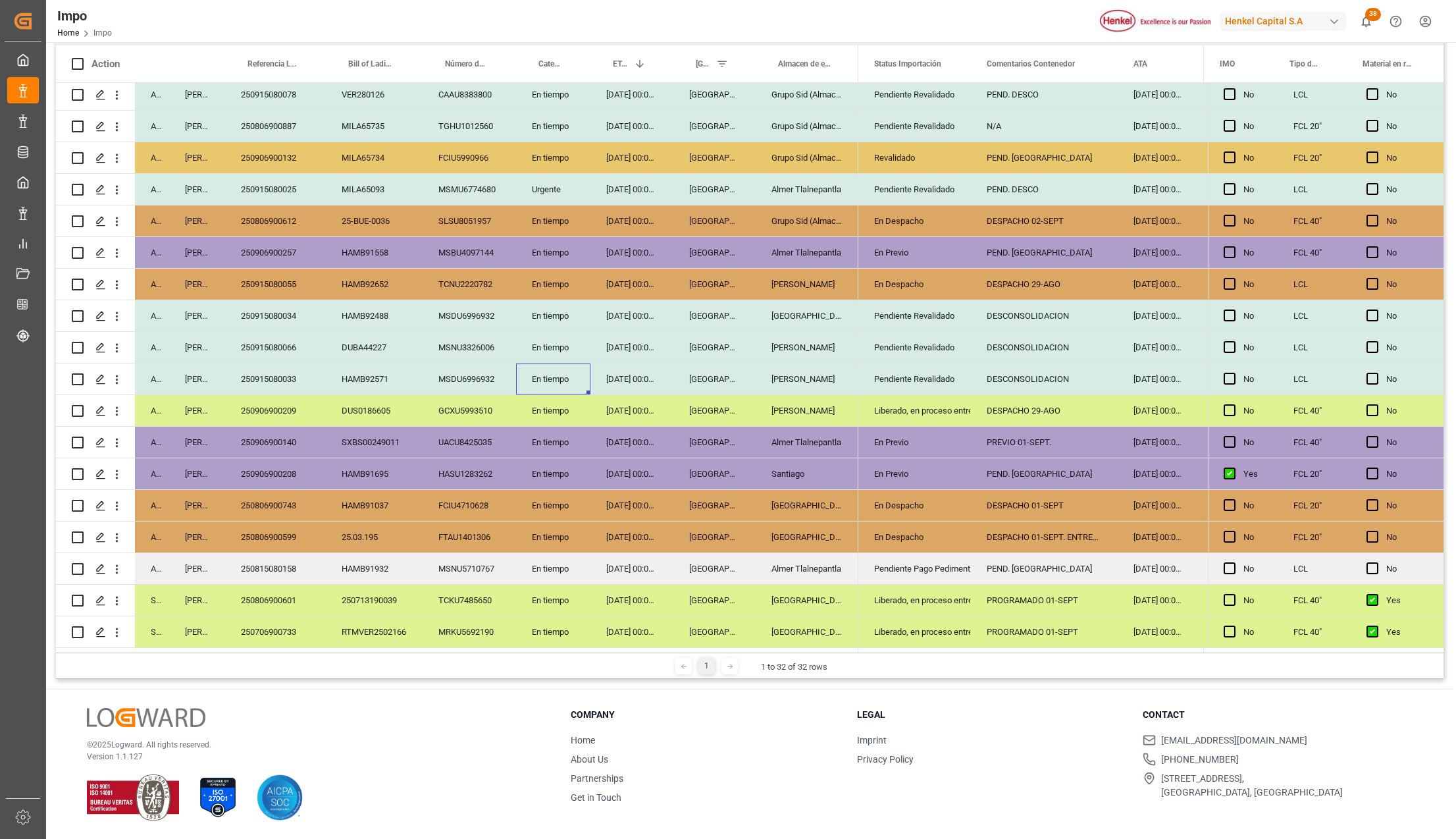
click at [617, 511] on div "25-08-2025 00:00:00" at bounding box center [631, 505] width 83 height 31
click at [911, 598] on div "Liberado, en proceso entrega" at bounding box center [914, 600] width 81 height 31
click at [290, 598] on div "250806900601" at bounding box center [276, 600] width 101 height 31
click at [941, 587] on div "Liberado, en proceso entrega" at bounding box center [914, 600] width 81 height 31
click at [949, 606] on polyline "open menu" at bounding box center [947, 608] width 8 height 4
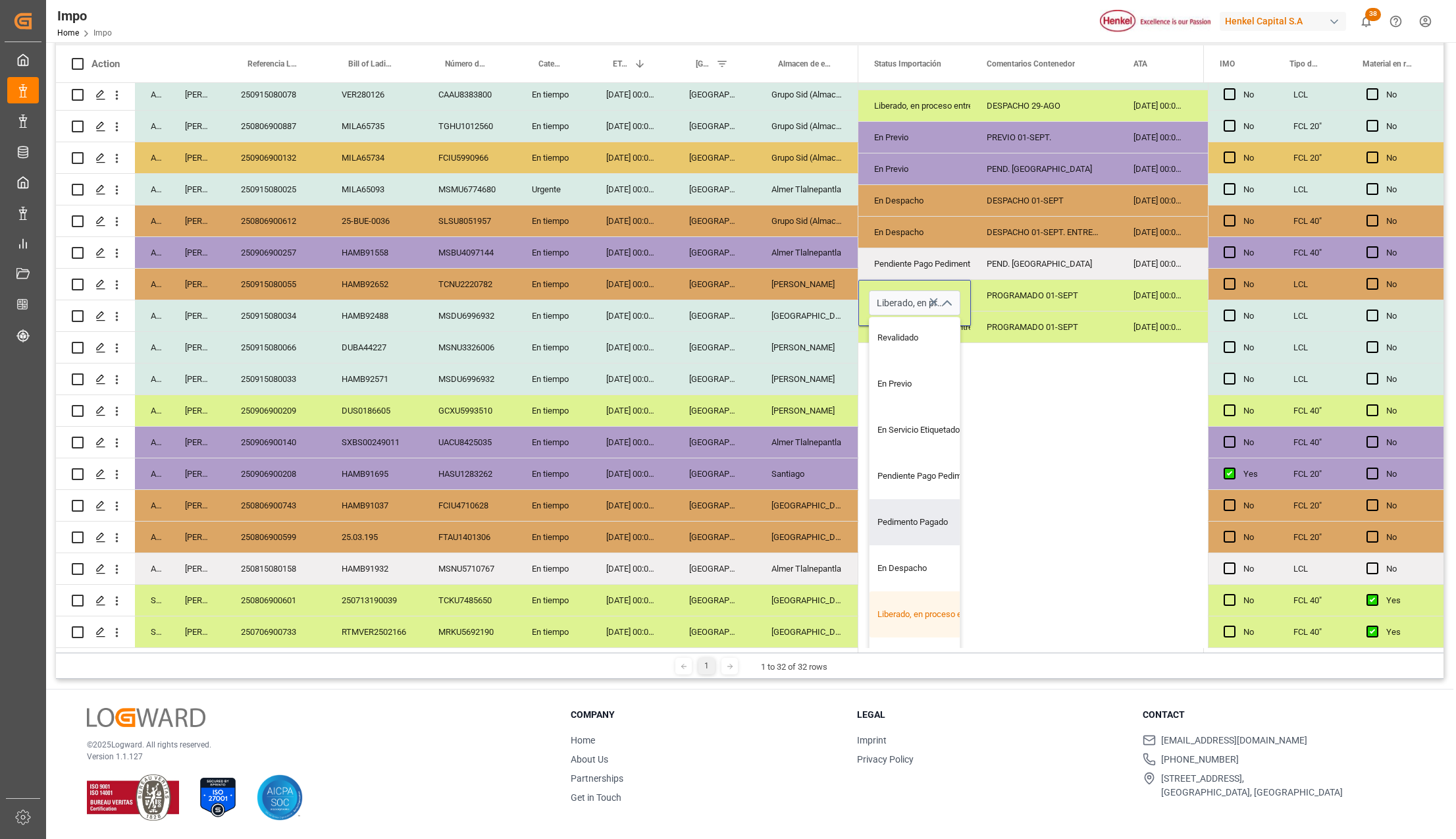
scroll to position [87, 0]
click at [901, 604] on div "Entregado" at bounding box center [931, 622] width 123 height 46
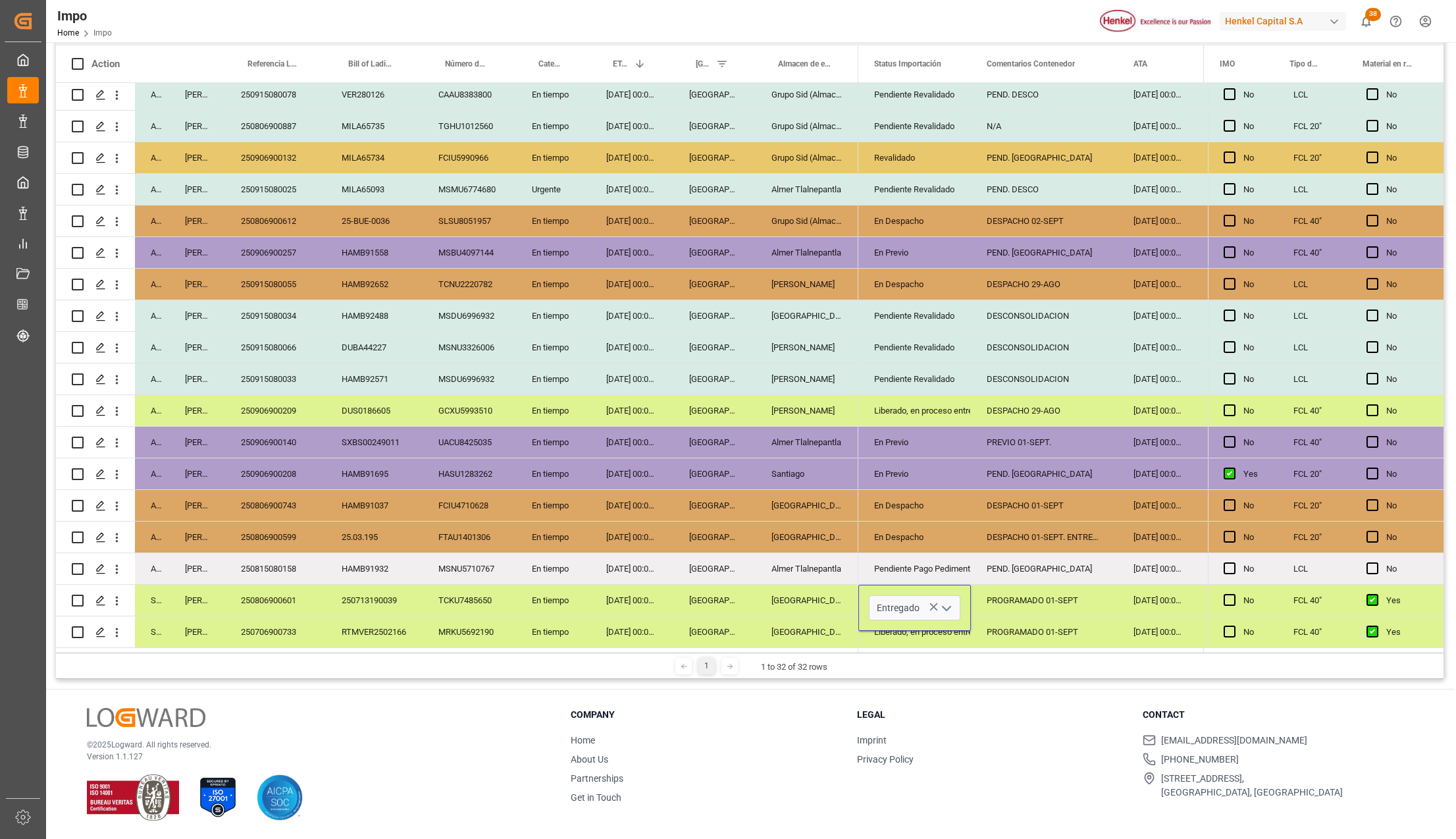
type input "Entregado"
click at [1117, 553] on div "18-08-2025 00:00:00" at bounding box center [1157, 568] width 80 height 31
click at [937, 590] on div "Entregado" at bounding box center [914, 600] width 81 height 31
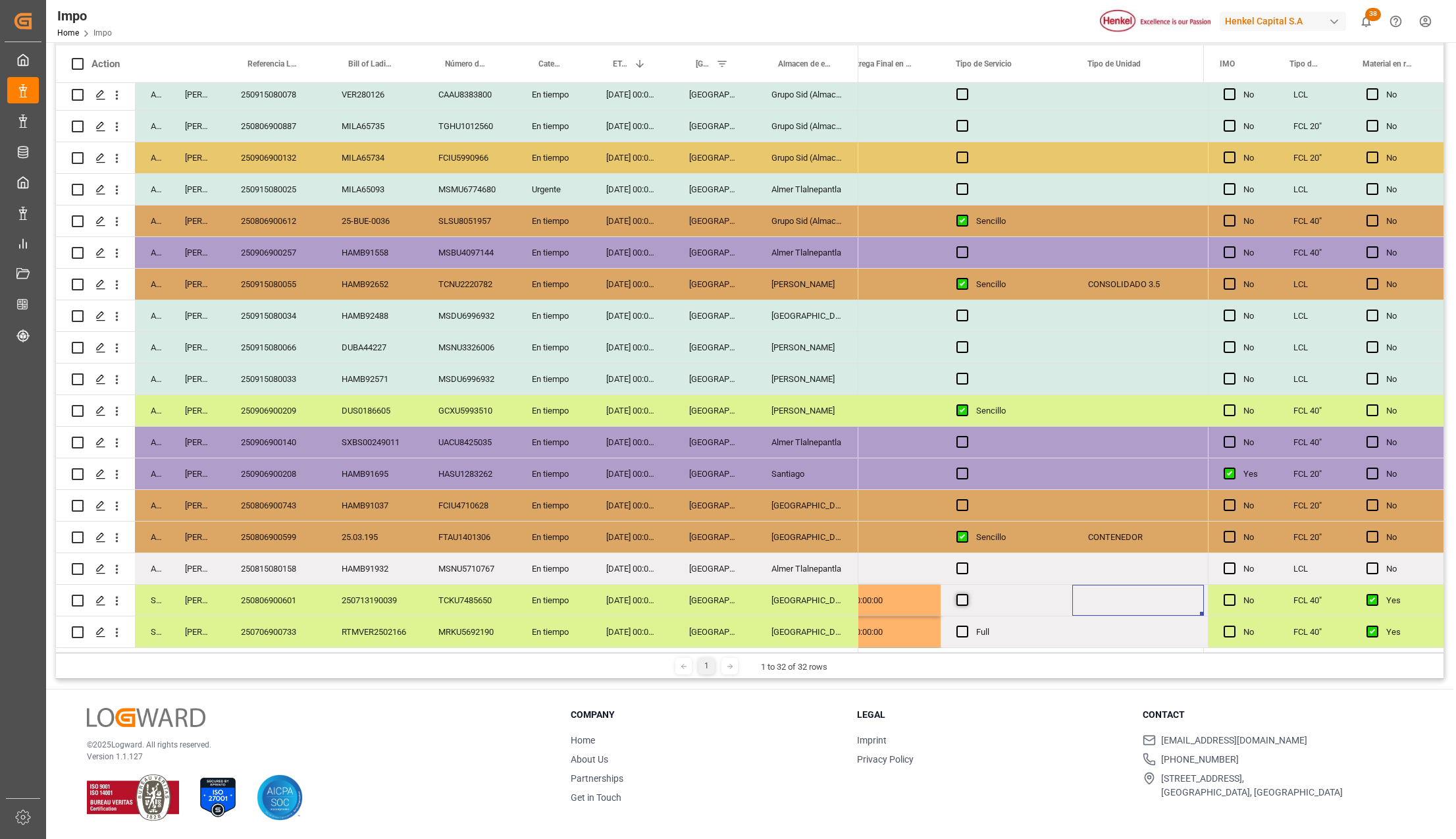
click at [964, 595] on span "Press SPACE to select this row." at bounding box center [962, 600] width 12 height 12
click at [966, 594] on input "Press SPACE to select this row." at bounding box center [966, 594] width 0 height 0
click at [962, 628] on span "Press SPACE to select this row." at bounding box center [962, 631] width 12 height 12
click at [966, 626] on input "Press SPACE to select this row." at bounding box center [966, 626] width 0 height 0
click at [981, 626] on div "Sencillo" at bounding box center [1016, 632] width 81 height 31
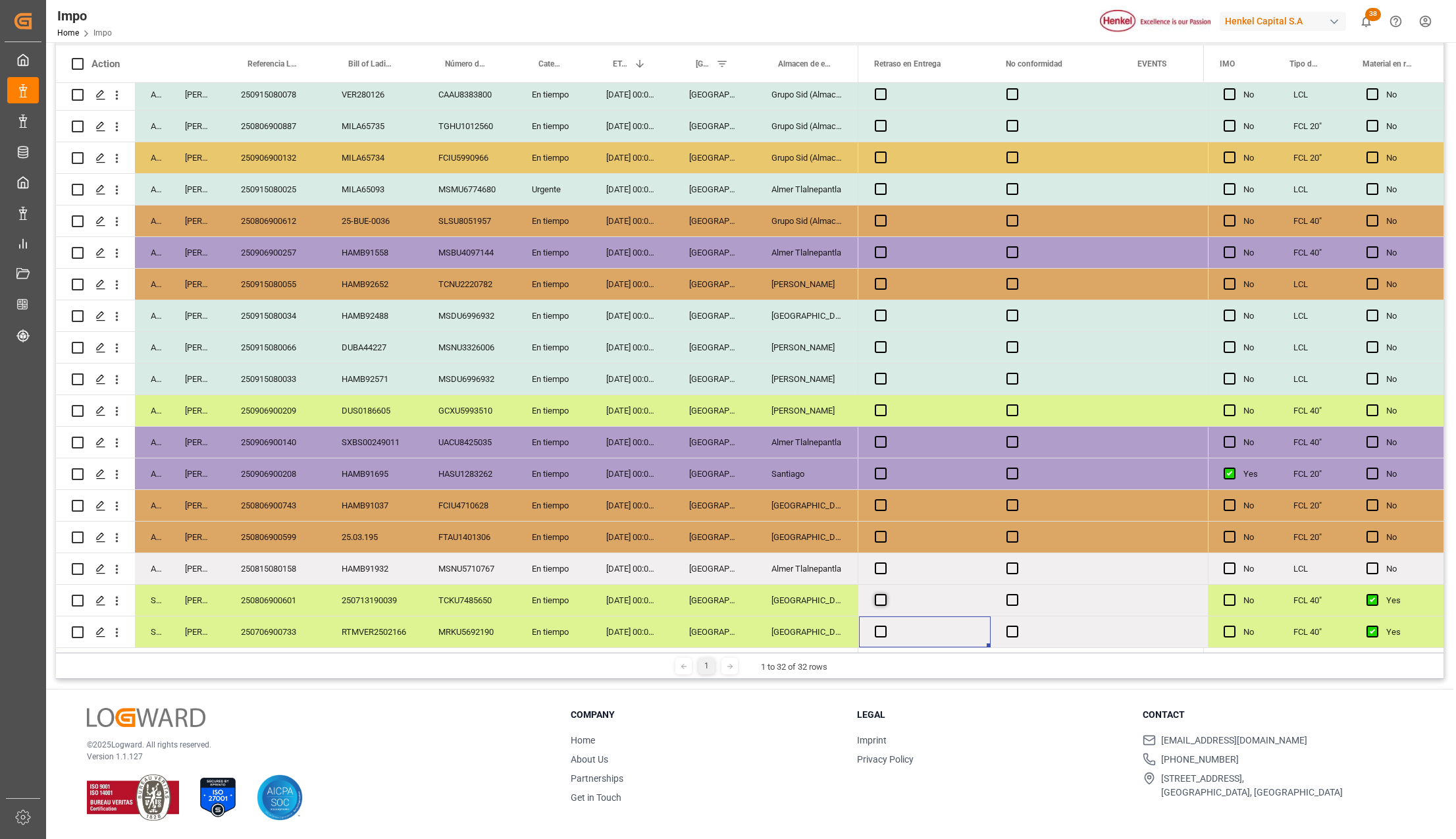
click at [883, 599] on span "Press SPACE to select this row." at bounding box center [881, 600] width 12 height 12
click at [884, 594] on input "Press SPACE to select this row." at bounding box center [884, 594] width 0 height 0
click at [883, 626] on span "Press SPACE to select this row." at bounding box center [881, 631] width 12 height 12
click at [884, 626] on input "Press SPACE to select this row." at bounding box center [884, 626] width 0 height 0
click at [883, 626] on span "Press SPACE to select this row." at bounding box center [881, 631] width 12 height 12
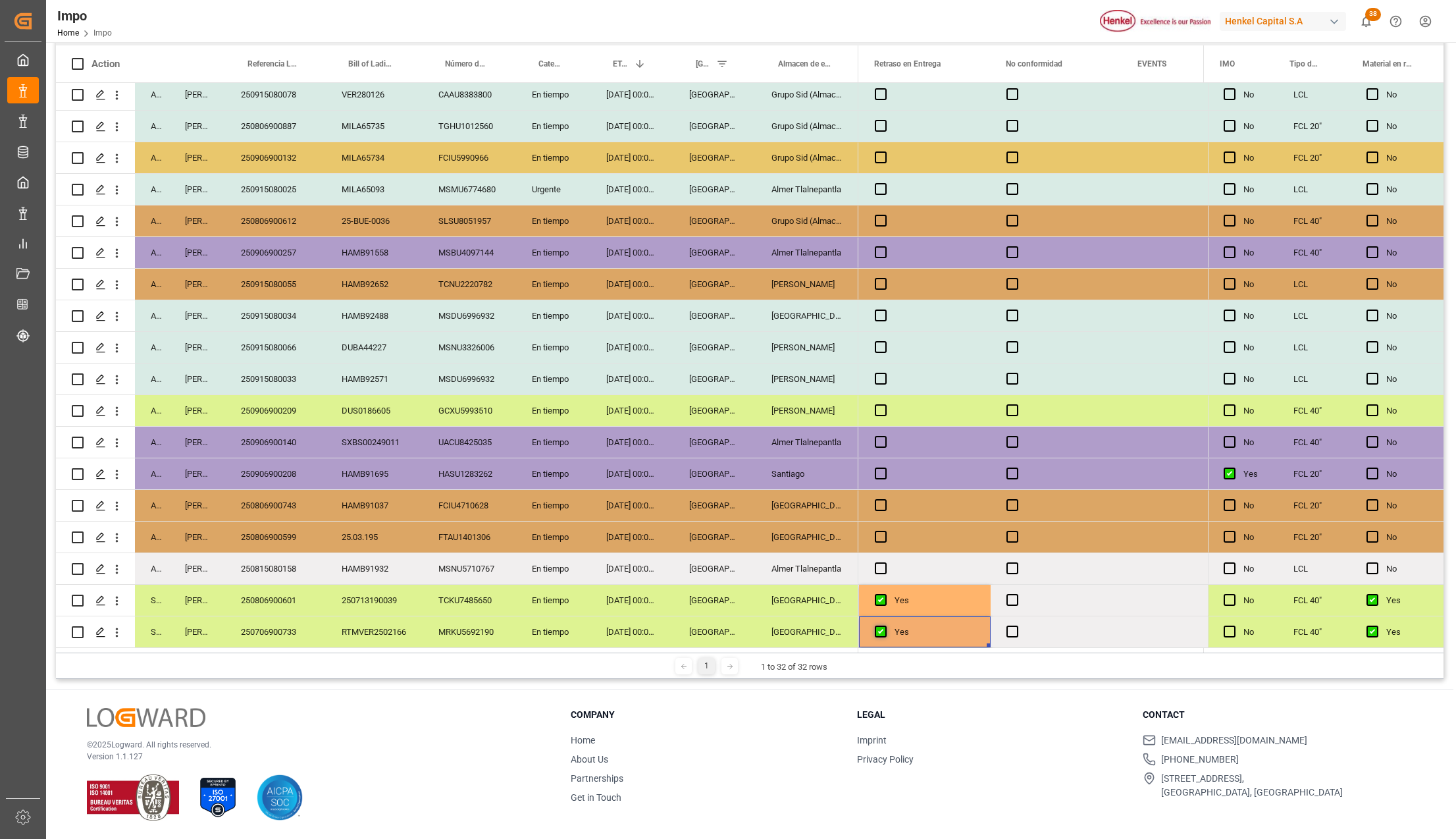
click at [884, 626] on input "Press SPACE to select this row." at bounding box center [884, 626] width 0 height 0
click at [884, 611] on input "No" at bounding box center [924, 624] width 110 height 26
click at [908, 586] on div "Yes" at bounding box center [934, 600] width 81 height 31
click at [880, 594] on span "Press SPACE to select this row." at bounding box center [881, 600] width 12 height 12
click at [884, 594] on input "Press SPACE to select this row." at bounding box center [884, 594] width 0 height 0
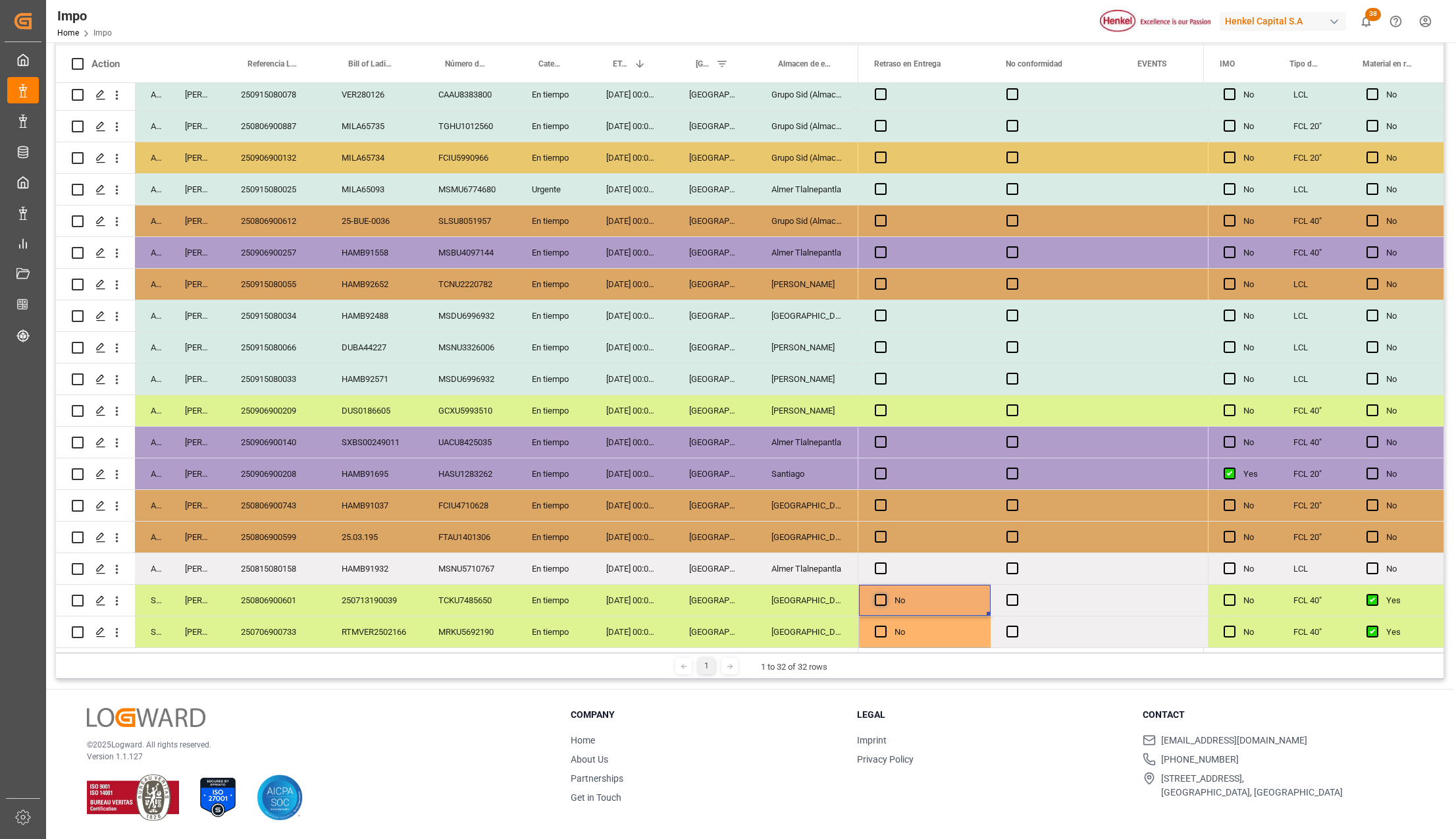
click at [882, 595] on span "Press SPACE to select this row." at bounding box center [881, 600] width 12 height 12
click at [884, 594] on input "Press SPACE to select this row." at bounding box center [884, 594] width 0 height 0
click at [882, 595] on input "Yes" at bounding box center [924, 608] width 110 height 26
click at [890, 609] on input "Yes" at bounding box center [924, 608] width 110 height 26
click at [1086, 604] on div "Press SPACE to select this row." at bounding box center [1056, 600] width 132 height 31
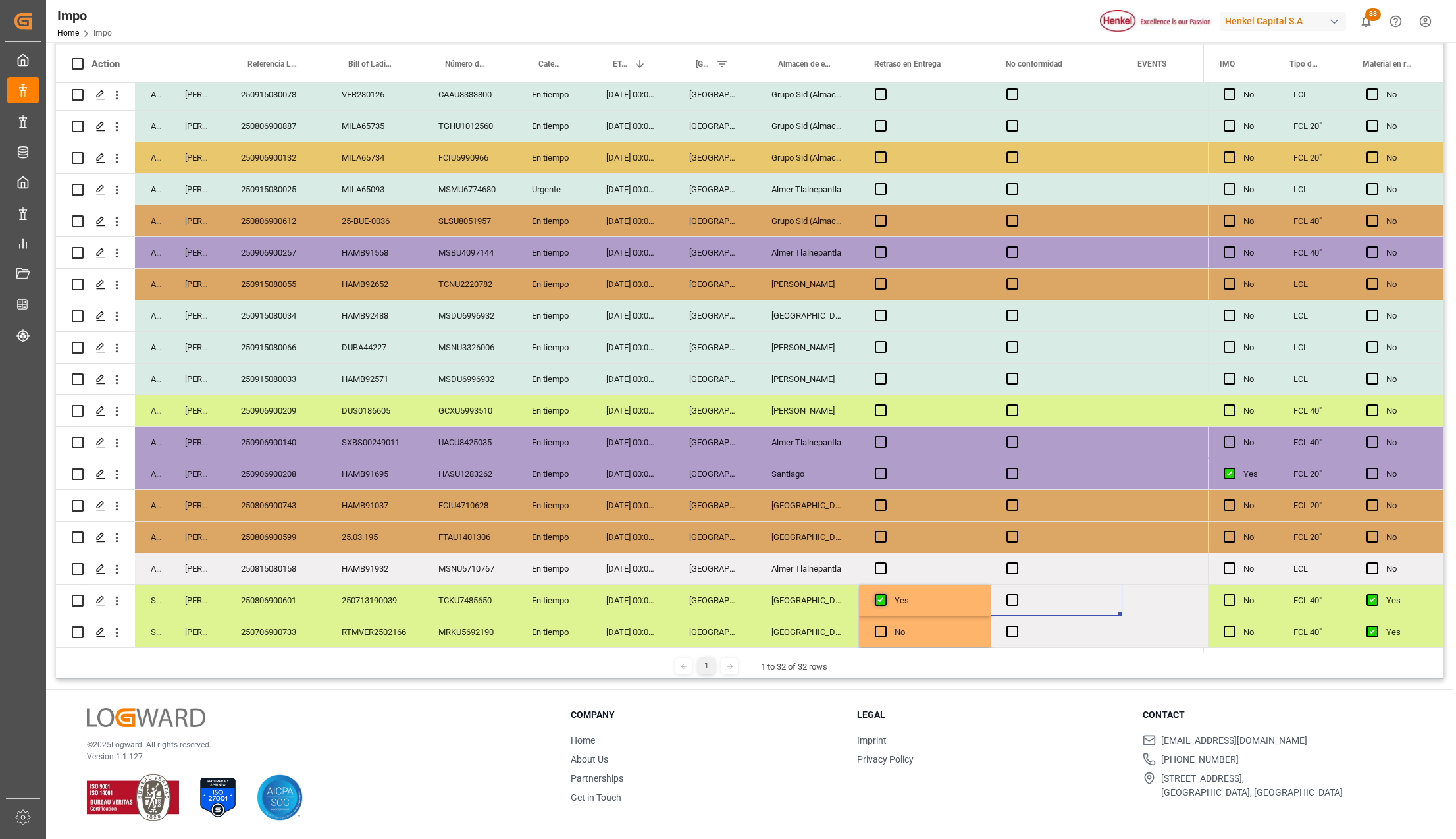
click at [880, 596] on span "Press SPACE to select this row." at bounding box center [881, 600] width 12 height 12
click at [884, 594] on input "Press SPACE to select this row." at bounding box center [884, 594] width 0 height 0
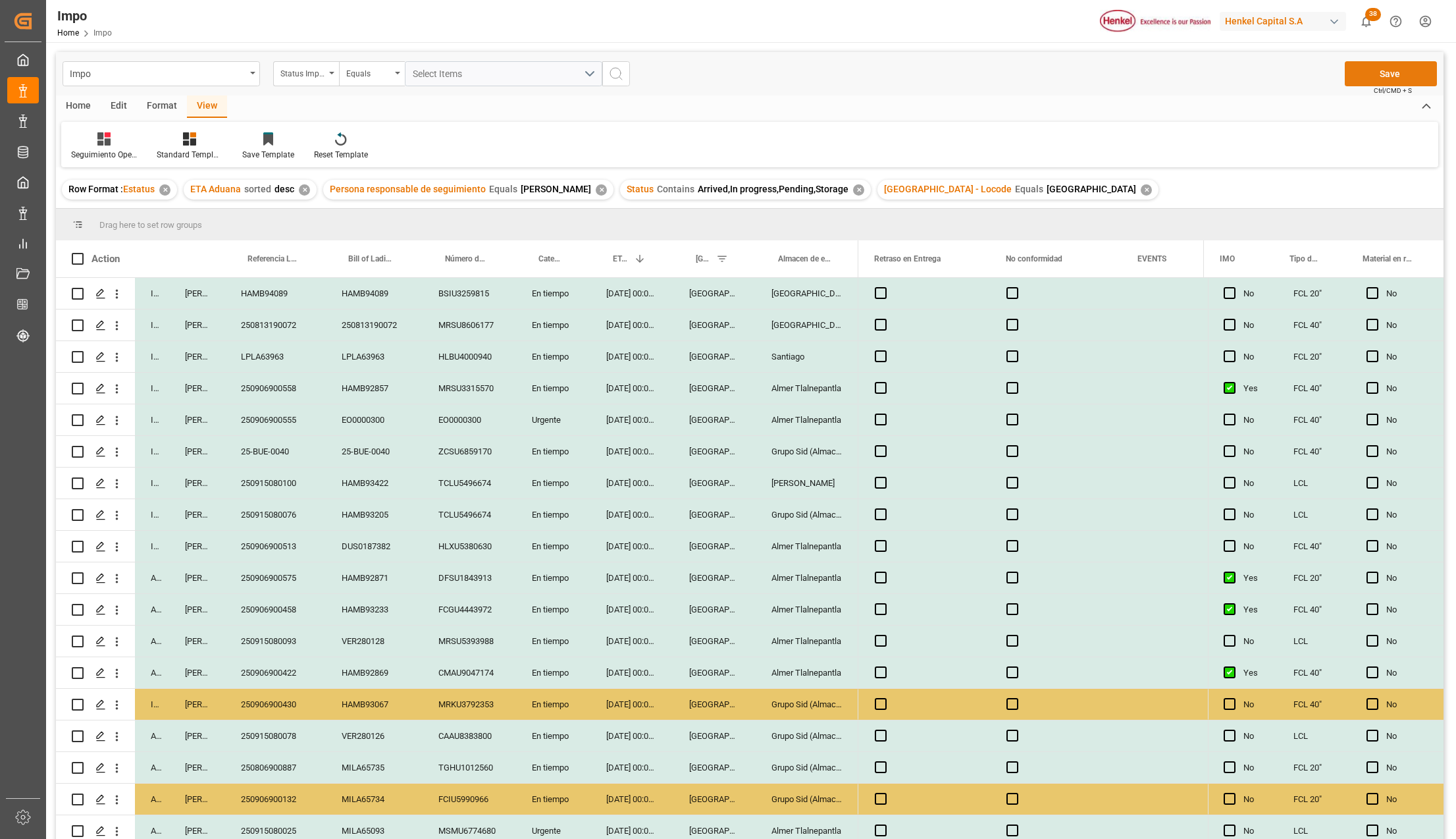
click at [1406, 75] on button "Save" at bounding box center [1390, 73] width 92 height 25
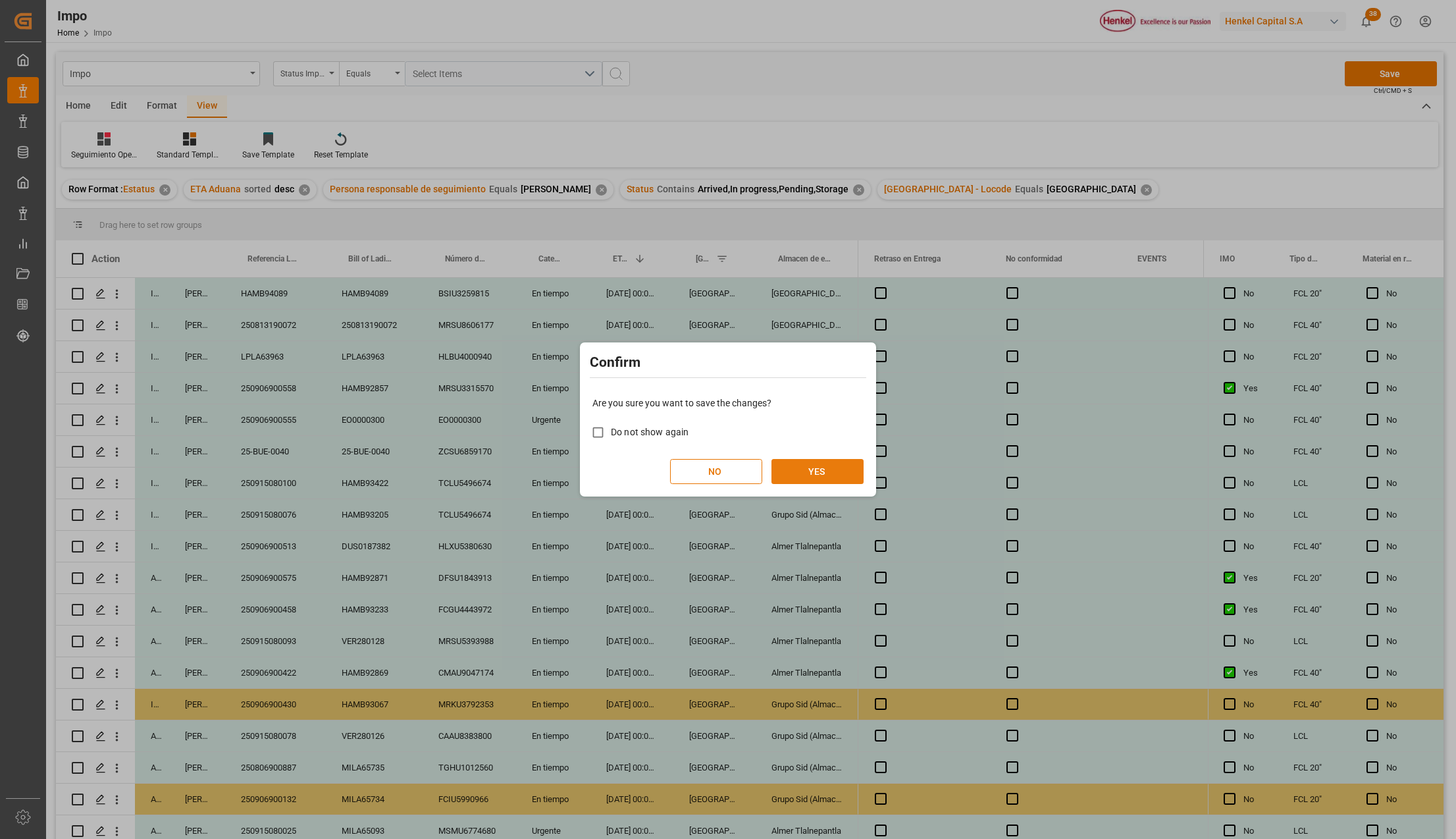
click at [845, 466] on button "YES" at bounding box center [817, 471] width 92 height 25
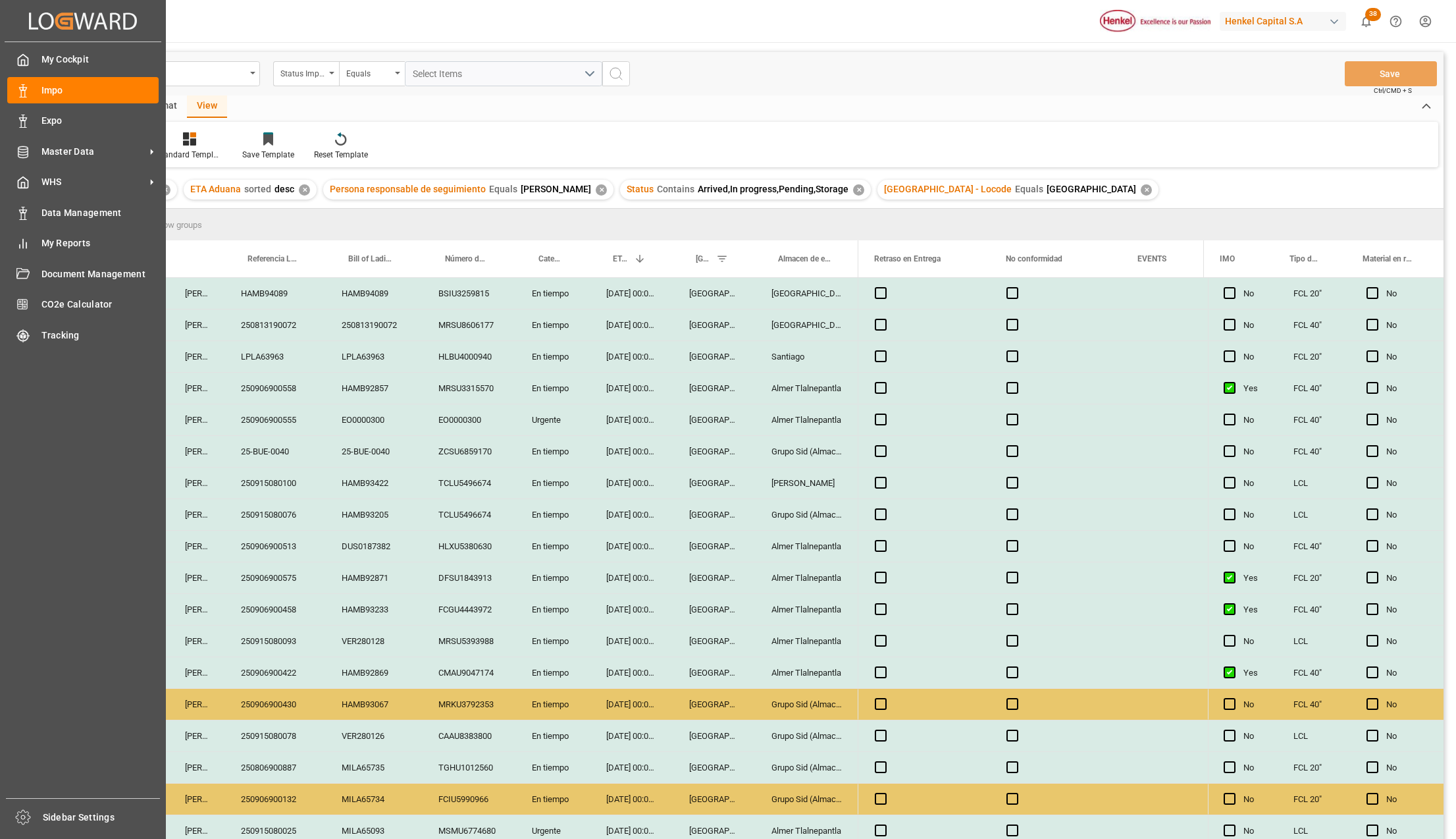
scroll to position [335, 0]
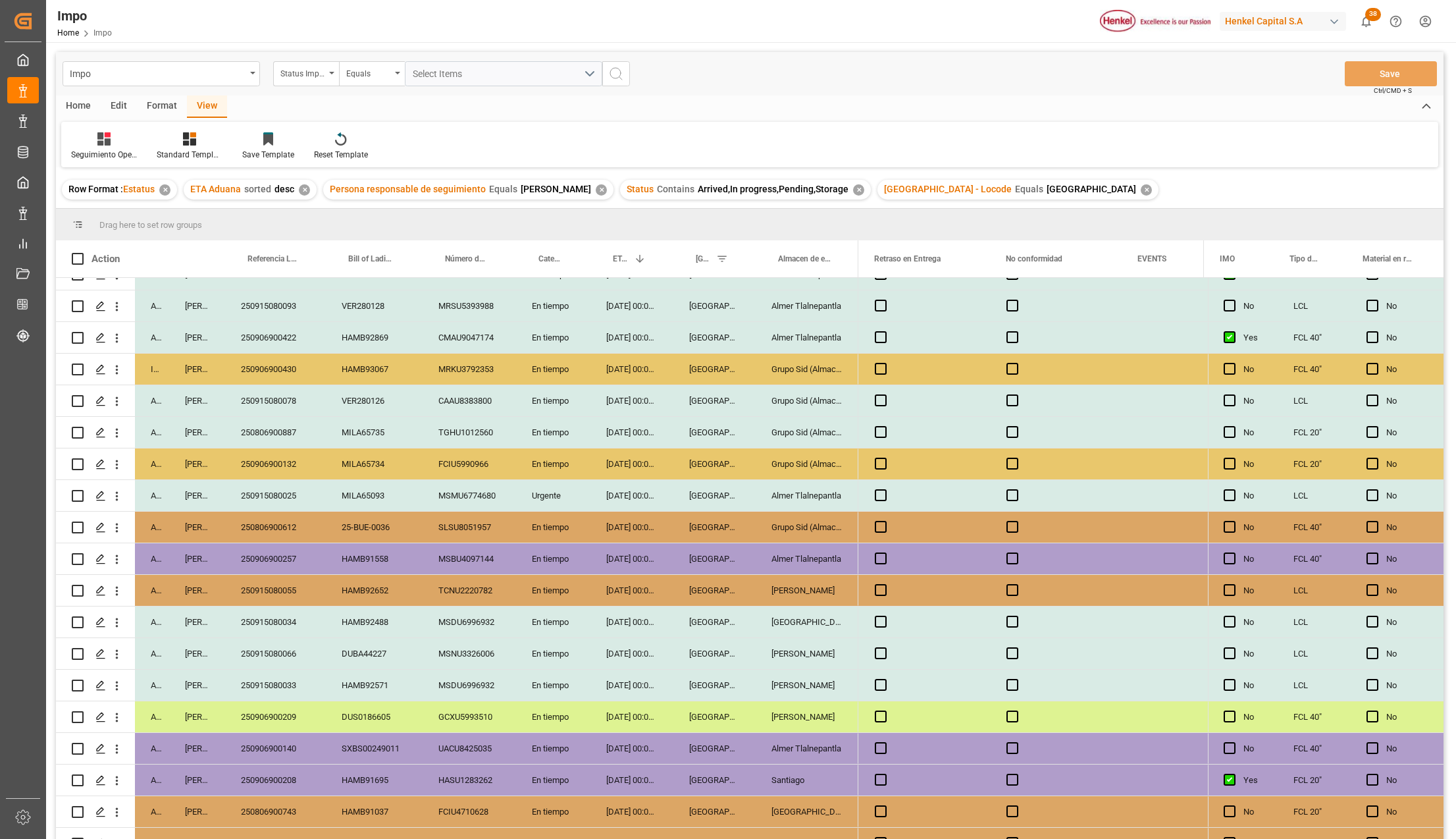
click at [828, 553] on div "Almer Tlalnepantla" at bounding box center [806, 558] width 103 height 31
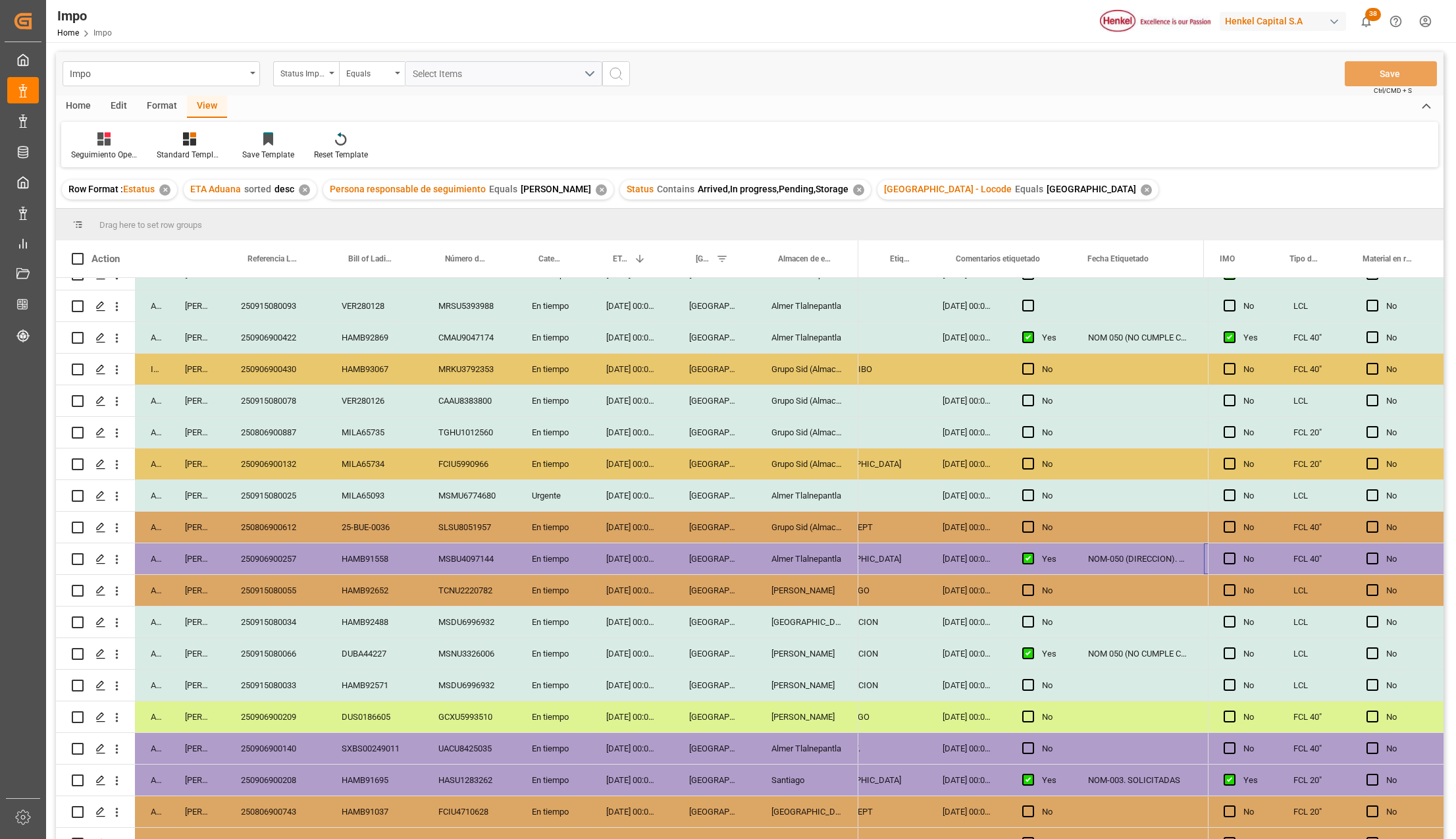
scroll to position [0, 323]
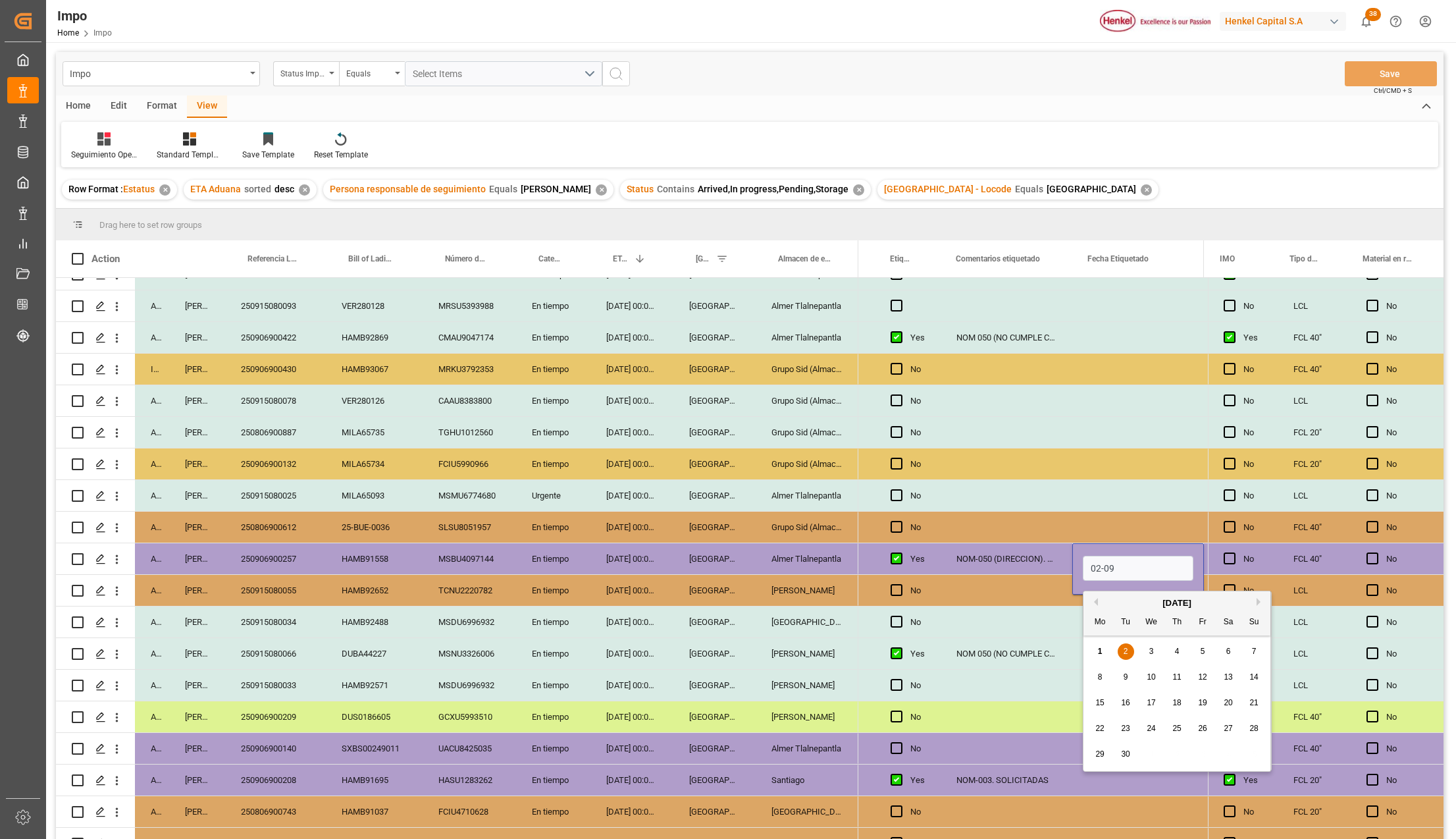
type input "[DATE]"
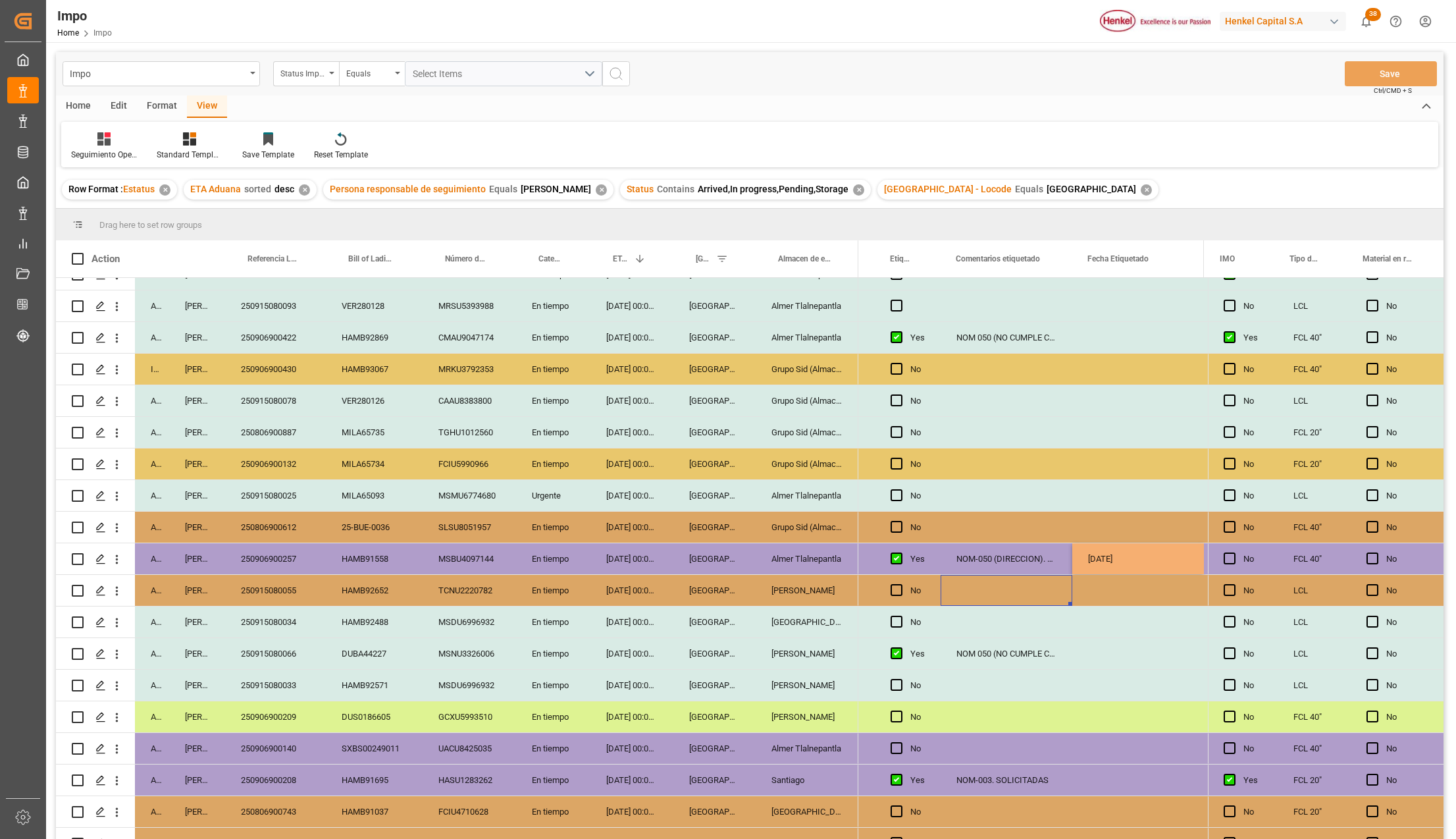
click at [943, 578] on div "Press SPACE to select this row." at bounding box center [1007, 589] width 132 height 31
click at [973, 560] on div "NOM-050 (DIRECCION). SOLICITADAS" at bounding box center [1007, 558] width 132 height 31
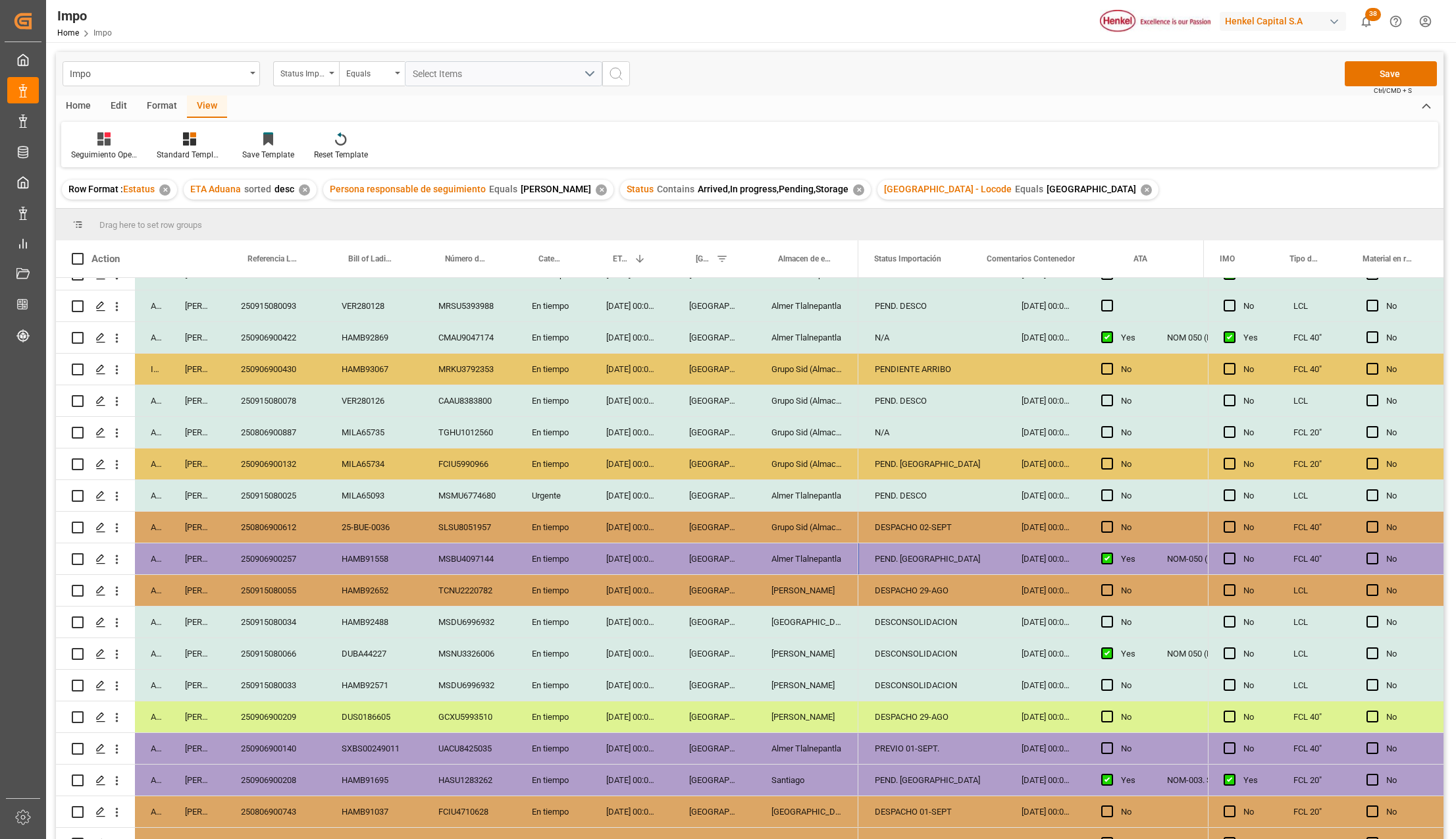
scroll to position [0, 0]
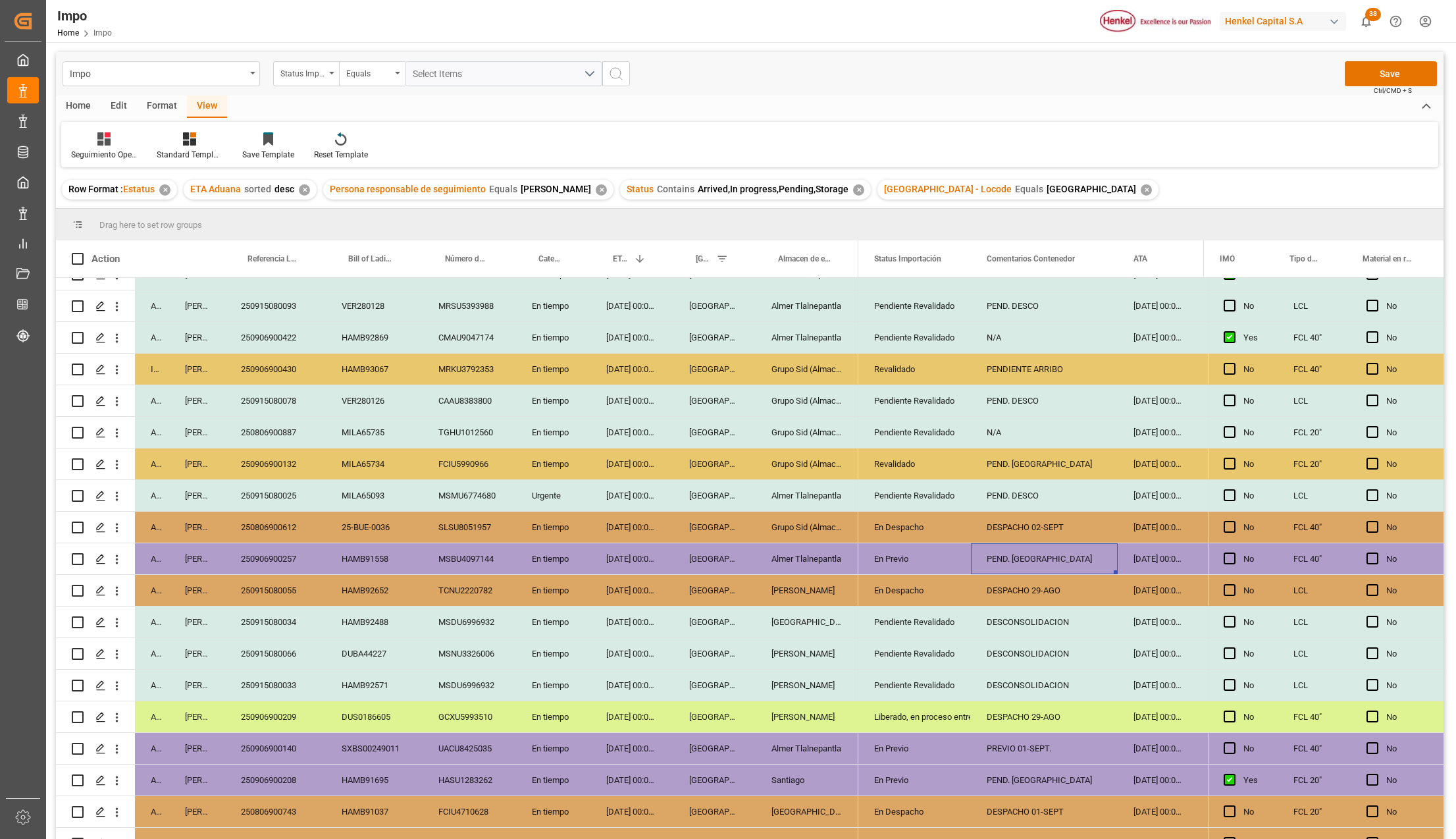
click at [1036, 548] on div "PEND. MEDIPORT" at bounding box center [1044, 558] width 147 height 31
click at [1036, 548] on div "PEND. MEDIPORT" at bounding box center [1044, 566] width 147 height 46
click at [1038, 561] on input "PEND. MEDIPORT" at bounding box center [1044, 566] width 125 height 25
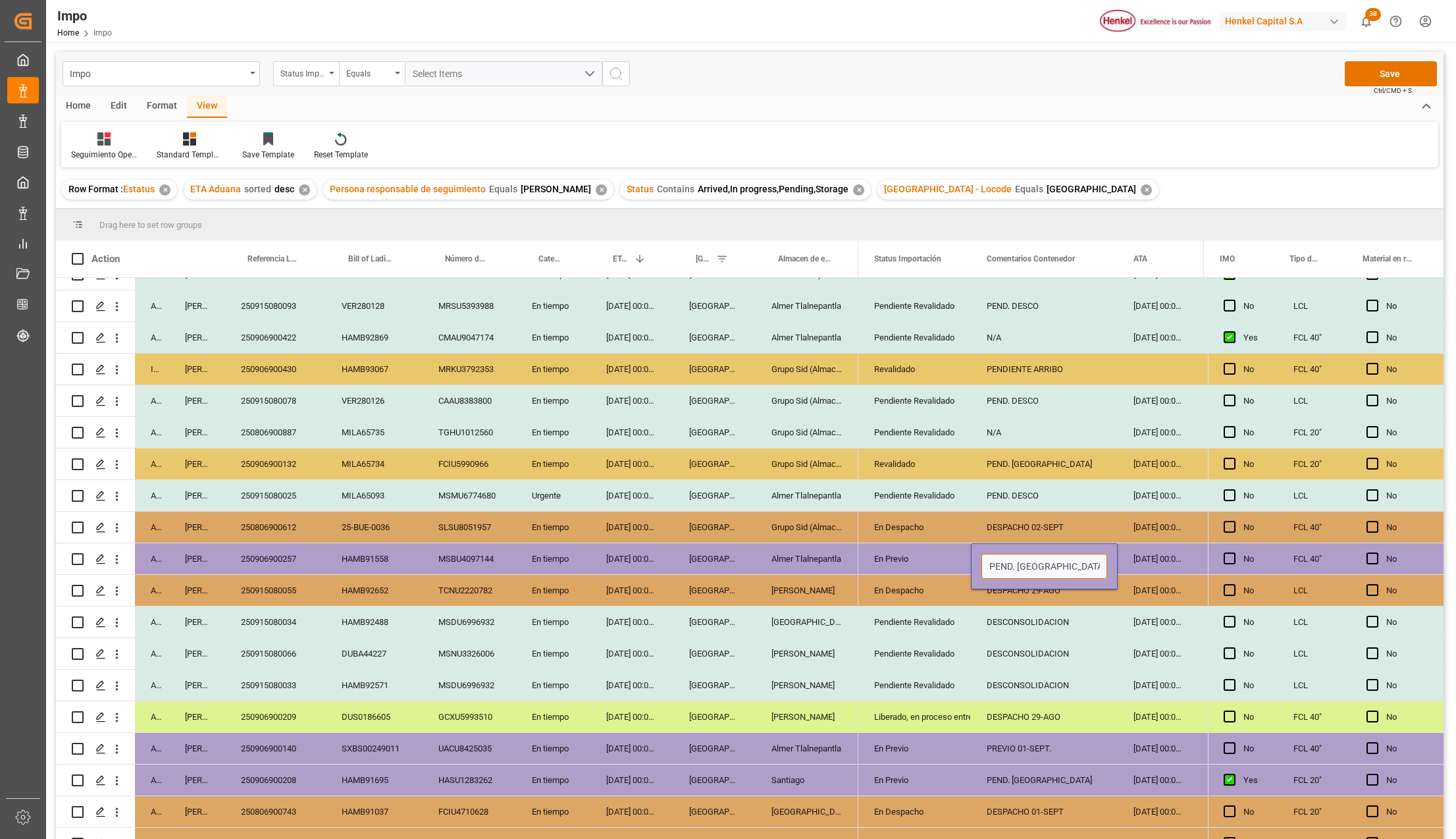
click at [1038, 561] on input "PEND. MEDIPORT" at bounding box center [1044, 566] width 125 height 25
type input "e"
type input "ETIQUETADO 02-SEPT"
click at [1353, 80] on button "Save" at bounding box center [1390, 73] width 92 height 25
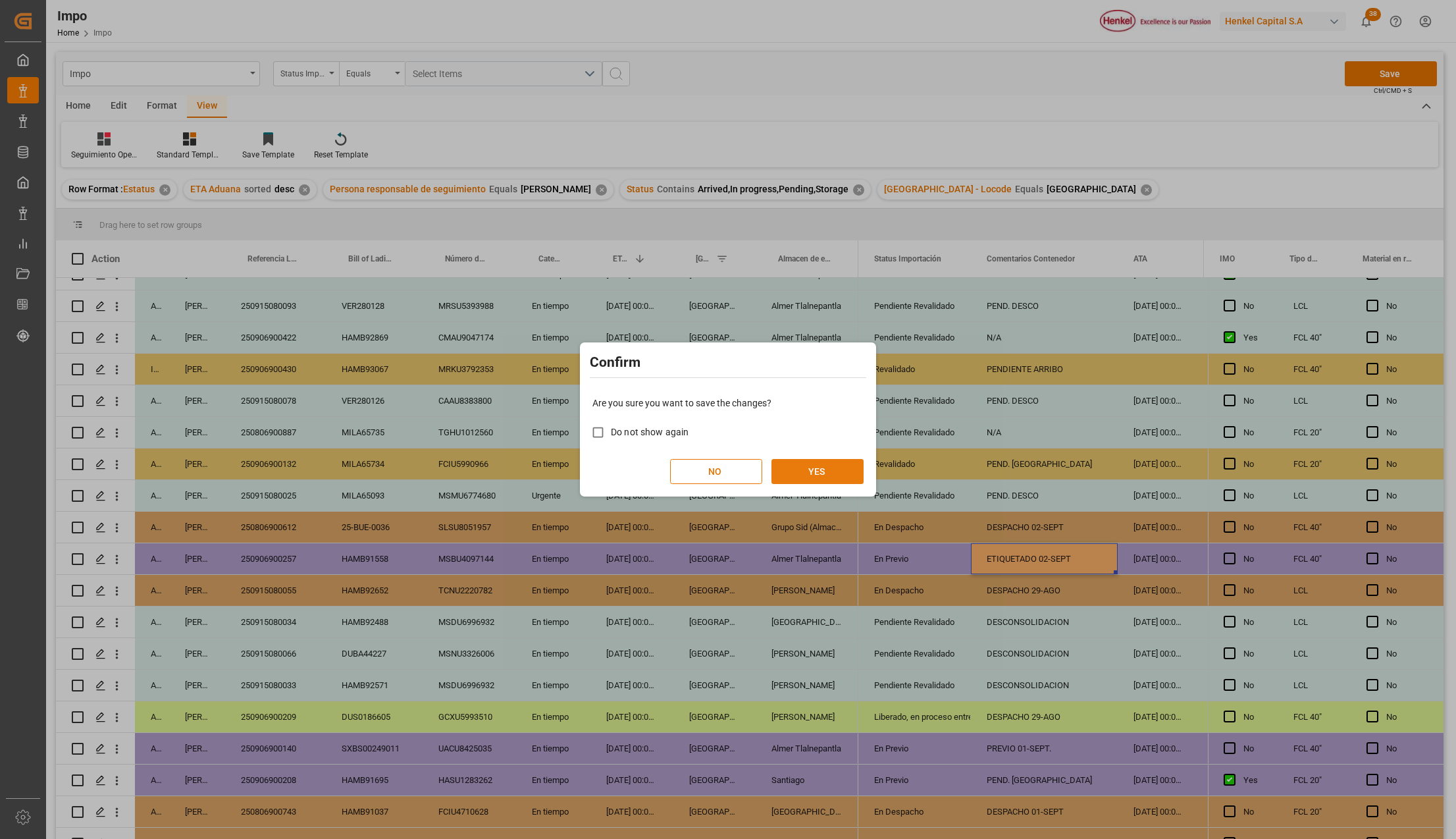
click at [824, 469] on button "YES" at bounding box center [817, 471] width 92 height 25
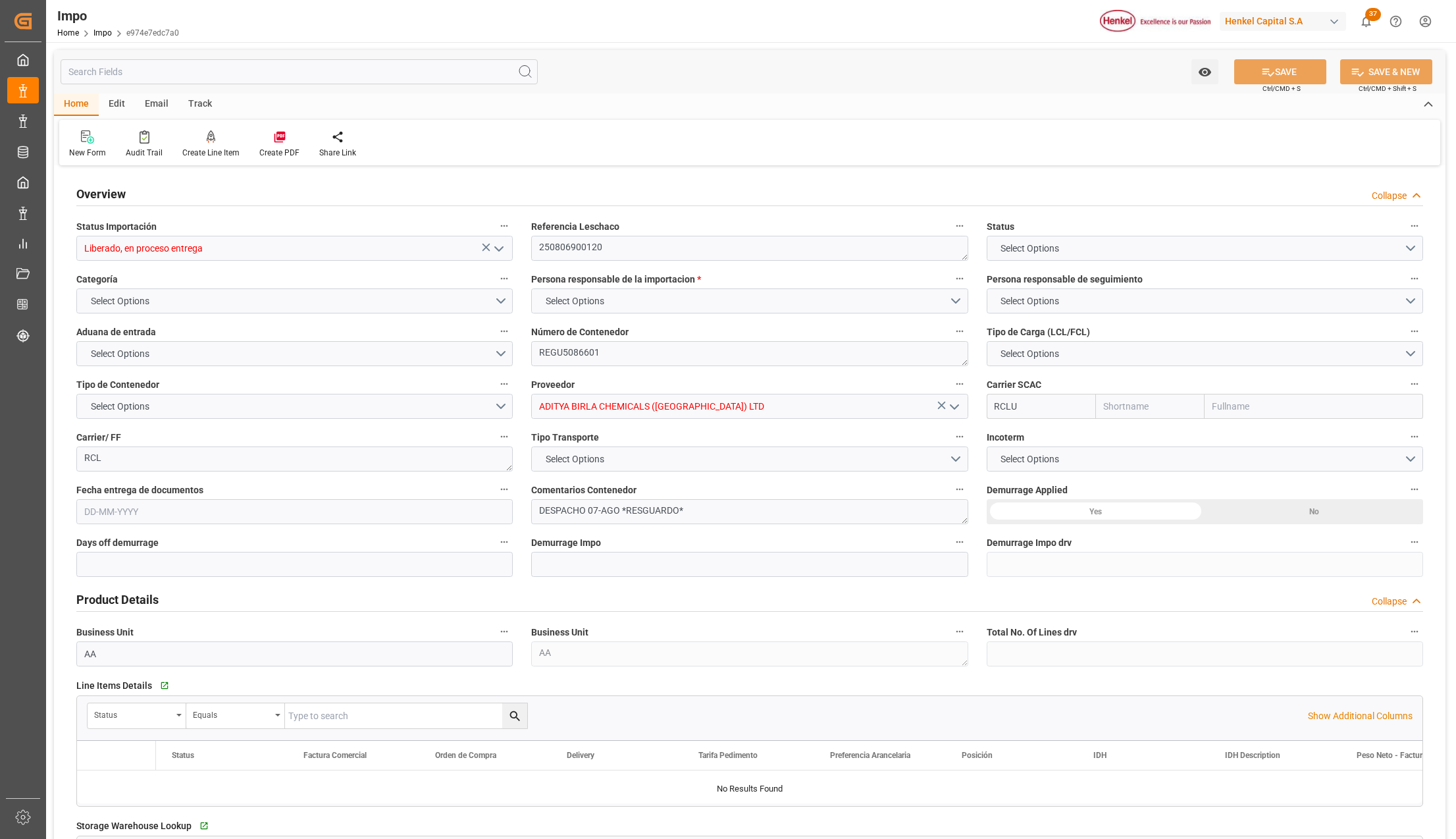
type input "RCL"
type input "Regional Container Lines Public Co Ltd"
type input "1"
type input "50"
type input "20"
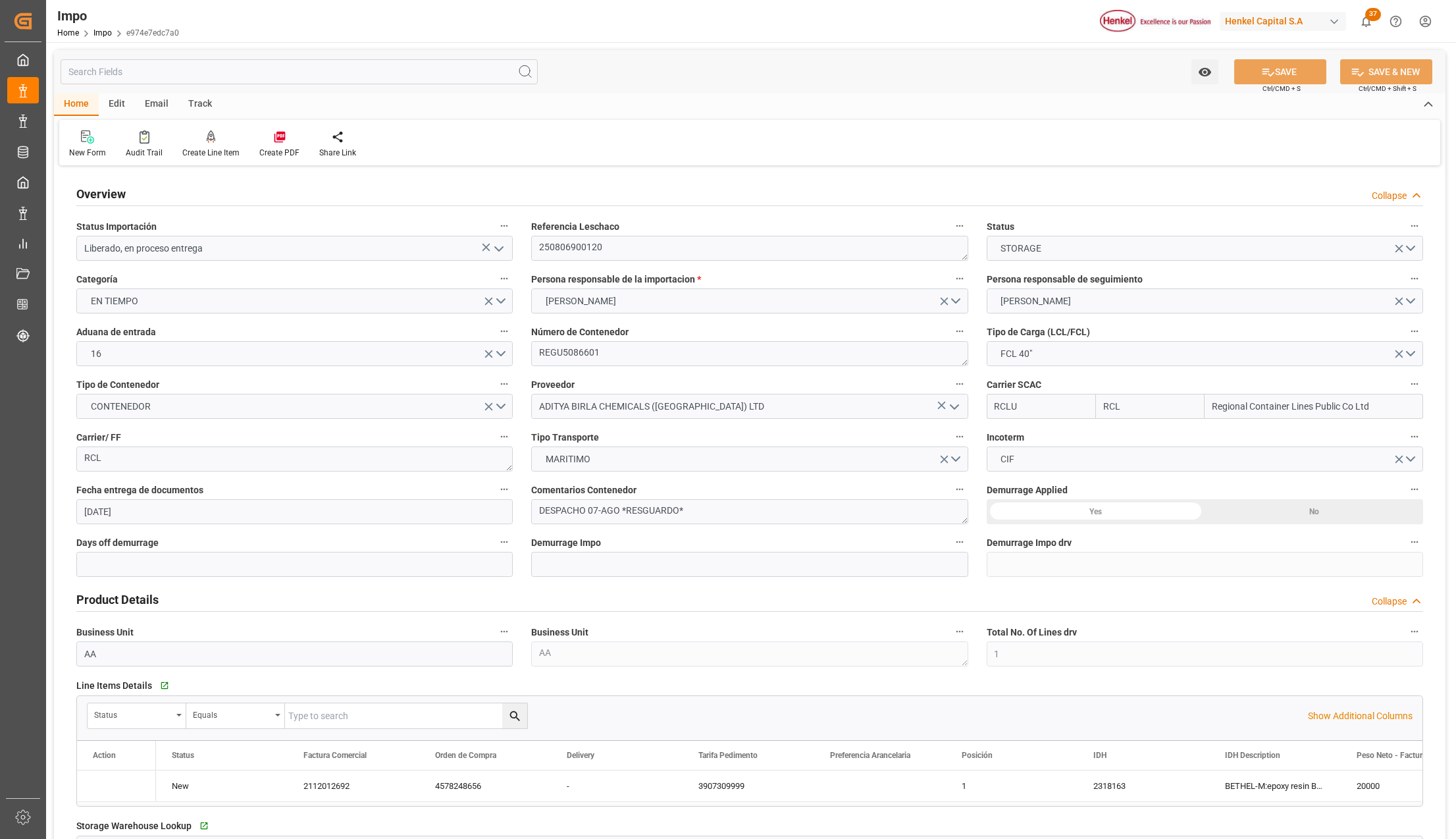
type input "[DATE]"
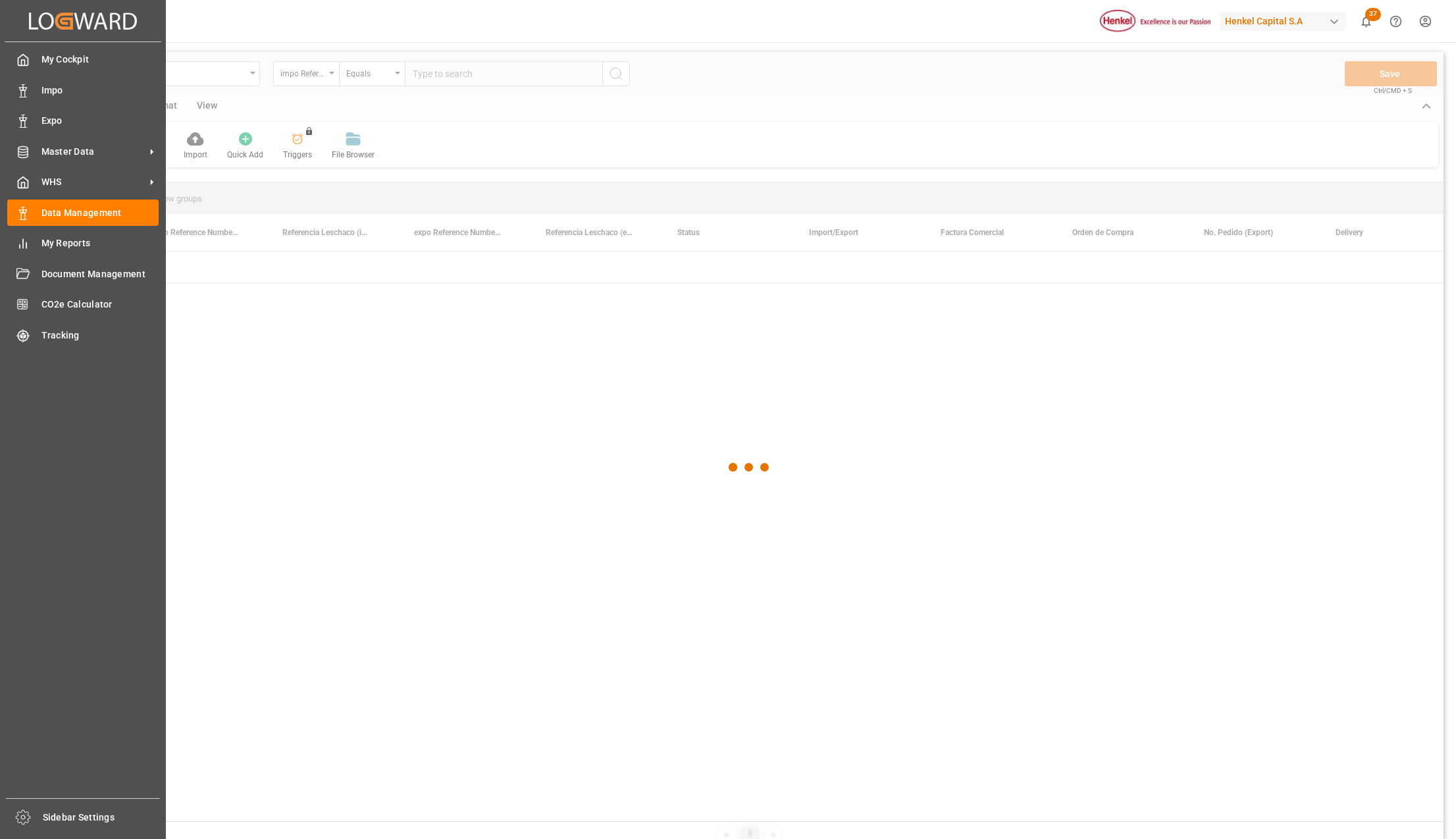
click at [350, 513] on div at bounding box center [749, 467] width 1387 height 831
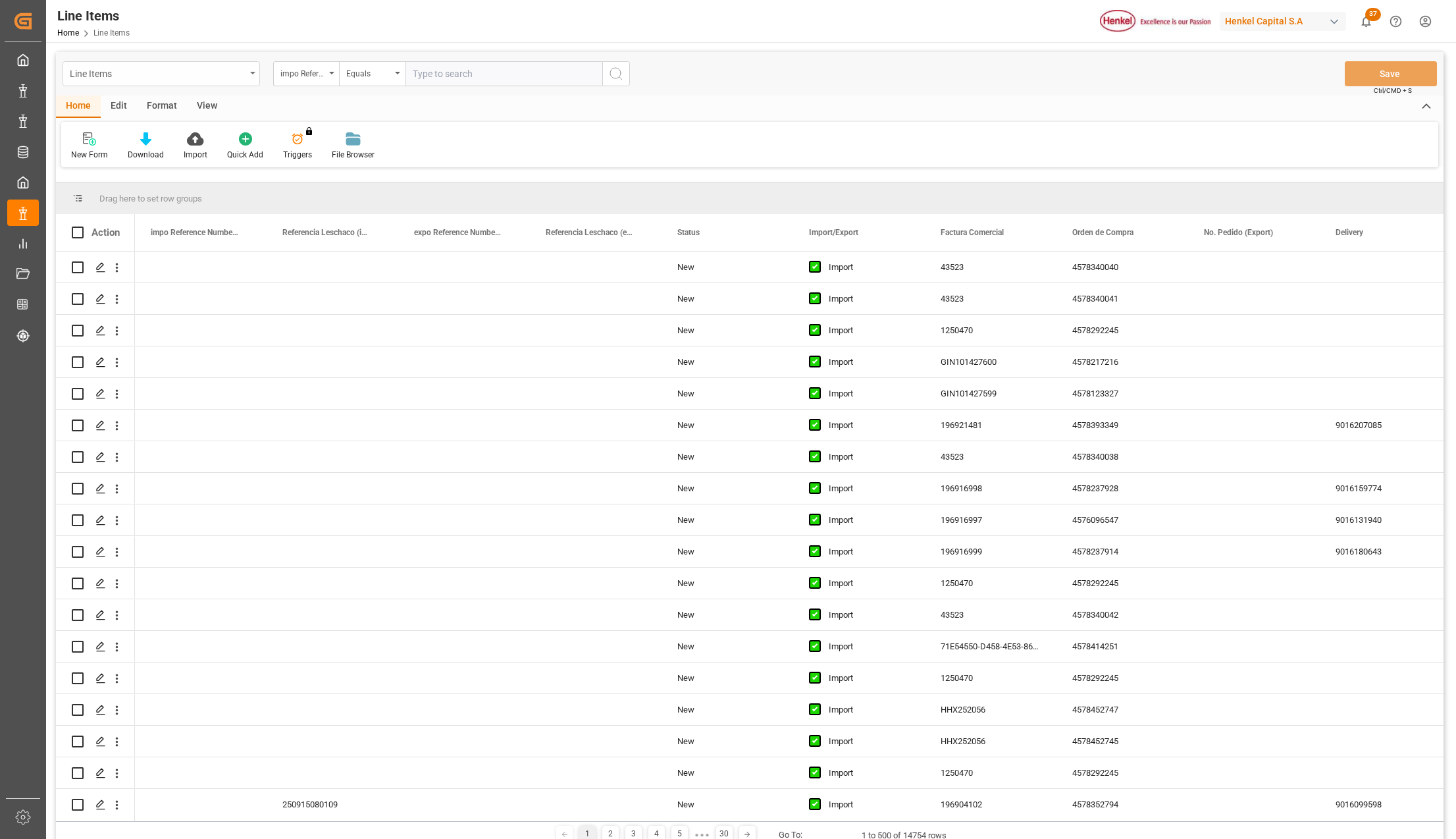
click at [246, 72] on div "Line Items" at bounding box center [161, 73] width 198 height 25
click at [133, 211] on div "Storage Warehouse" at bounding box center [161, 217] width 196 height 28
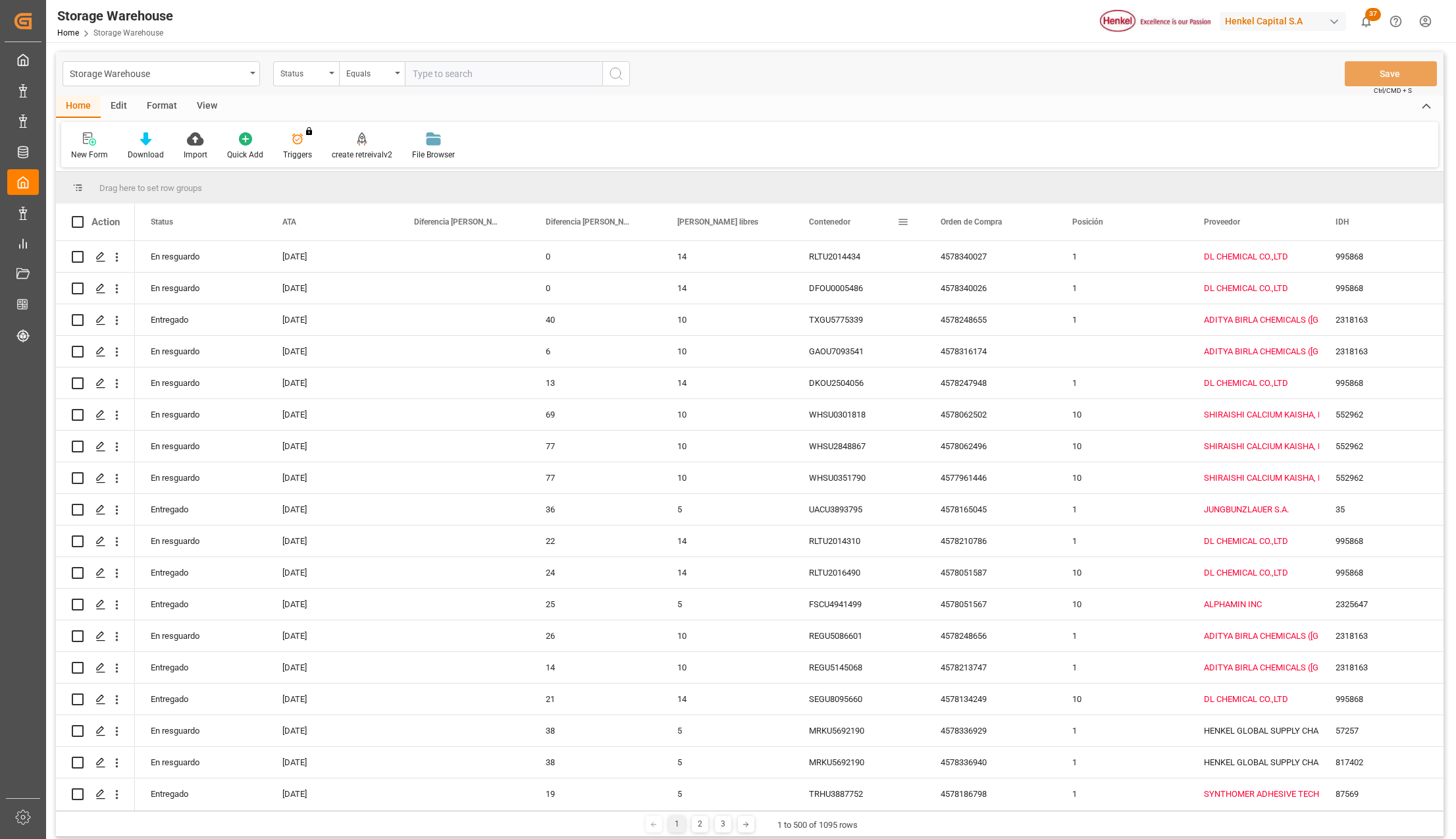
click at [900, 222] on span at bounding box center [903, 222] width 12 height 12
click at [967, 225] on span "filter" at bounding box center [964, 224] width 12 height 12
click at [946, 283] on input "Filter Value" at bounding box center [963, 292] width 129 height 26
type input "REGU5086601"
click at [979, 332] on button "Apply" at bounding box center [980, 334] width 24 height 13
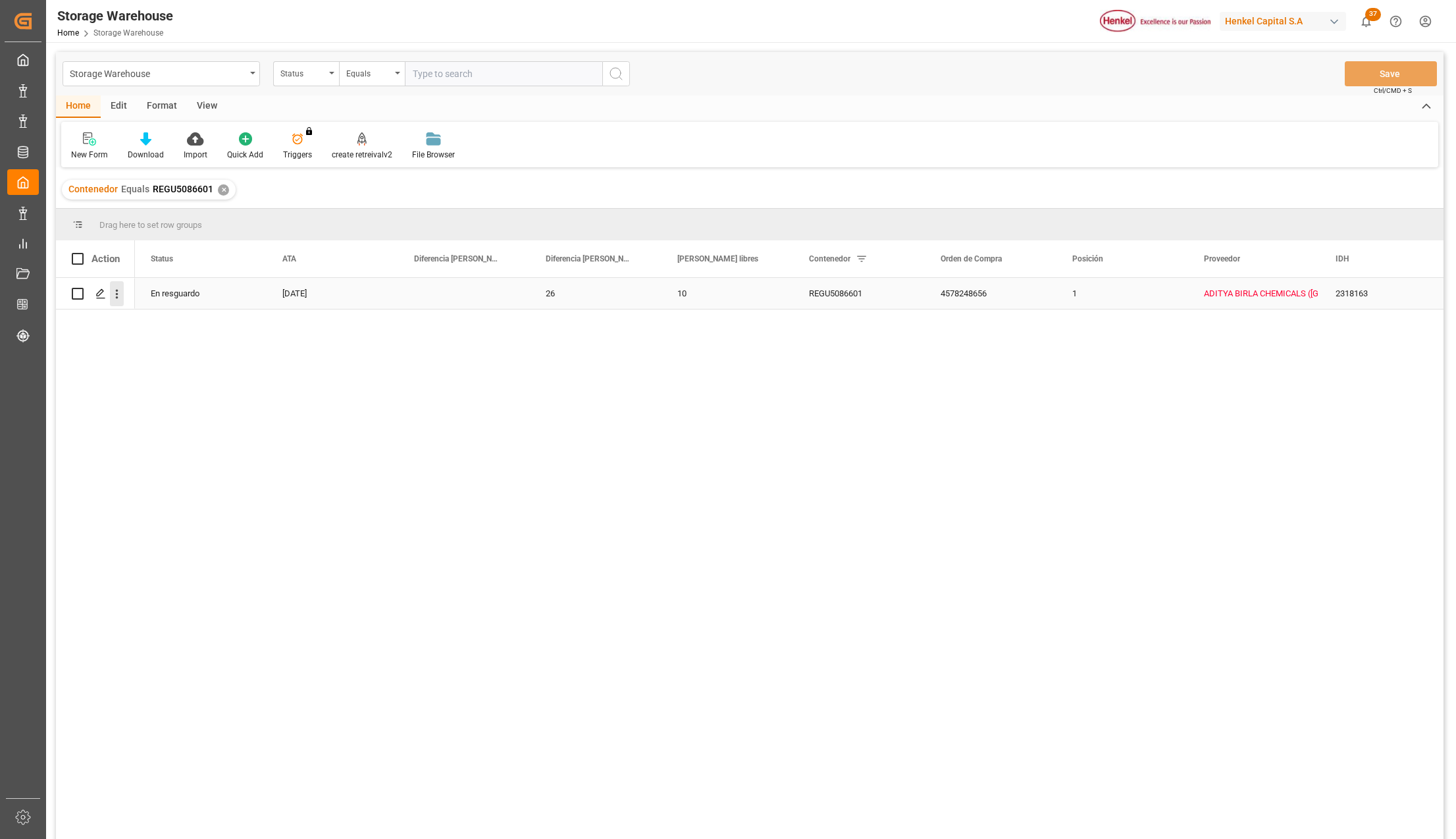
click at [119, 293] on icon "open menu" at bounding box center [116, 293] width 14 height 14
click at [143, 318] on span "Press SPACE to select this row." at bounding box center [132, 321] width 23 height 14
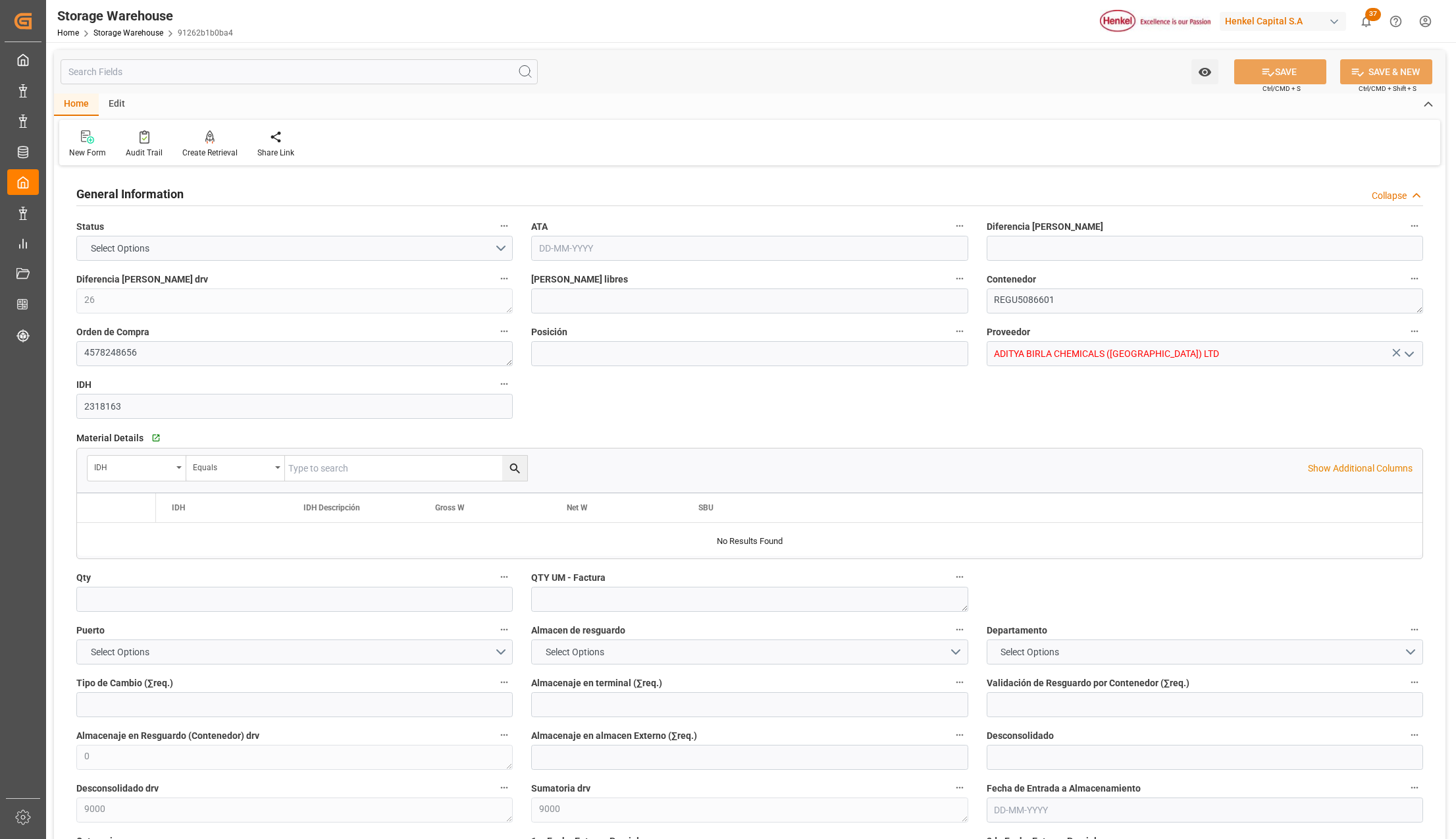
type input "10"
type input "1"
type input "800"
type input "21"
type input "0"
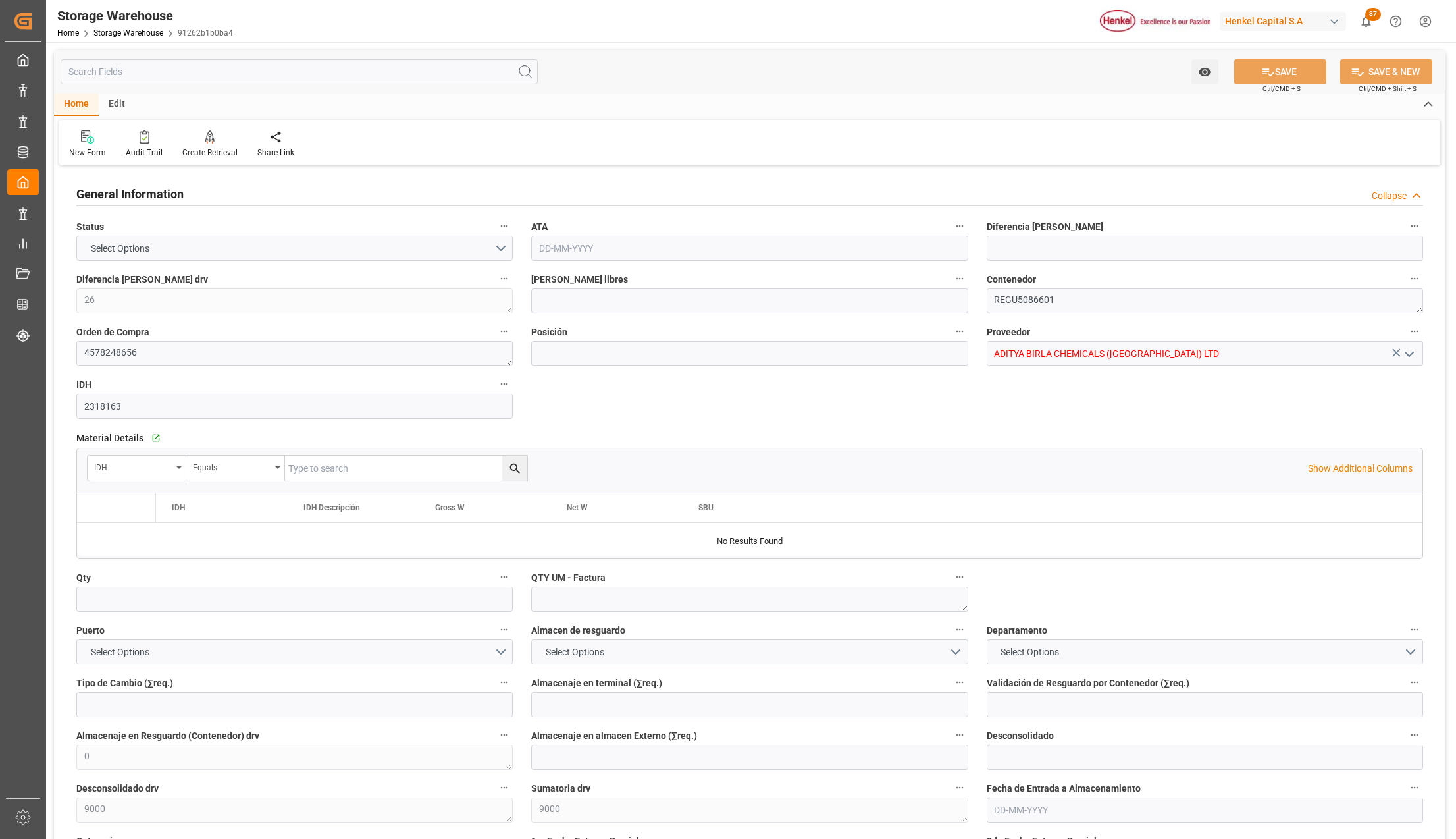
type input "0"
type input "[DATE]"
type input "[DATE] 16:21"
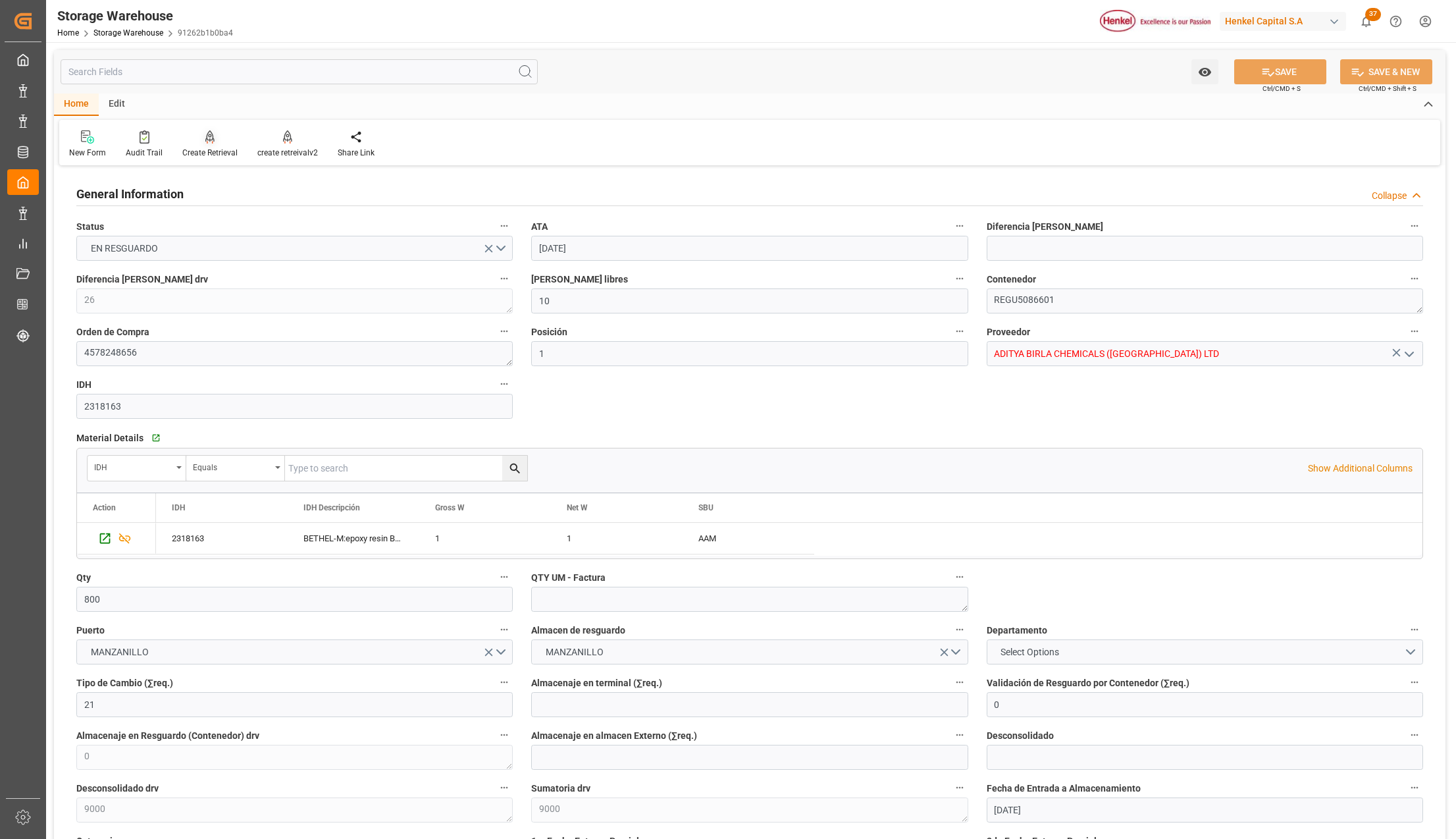
click at [218, 145] on div "Create Retrieval" at bounding box center [210, 144] width 75 height 29
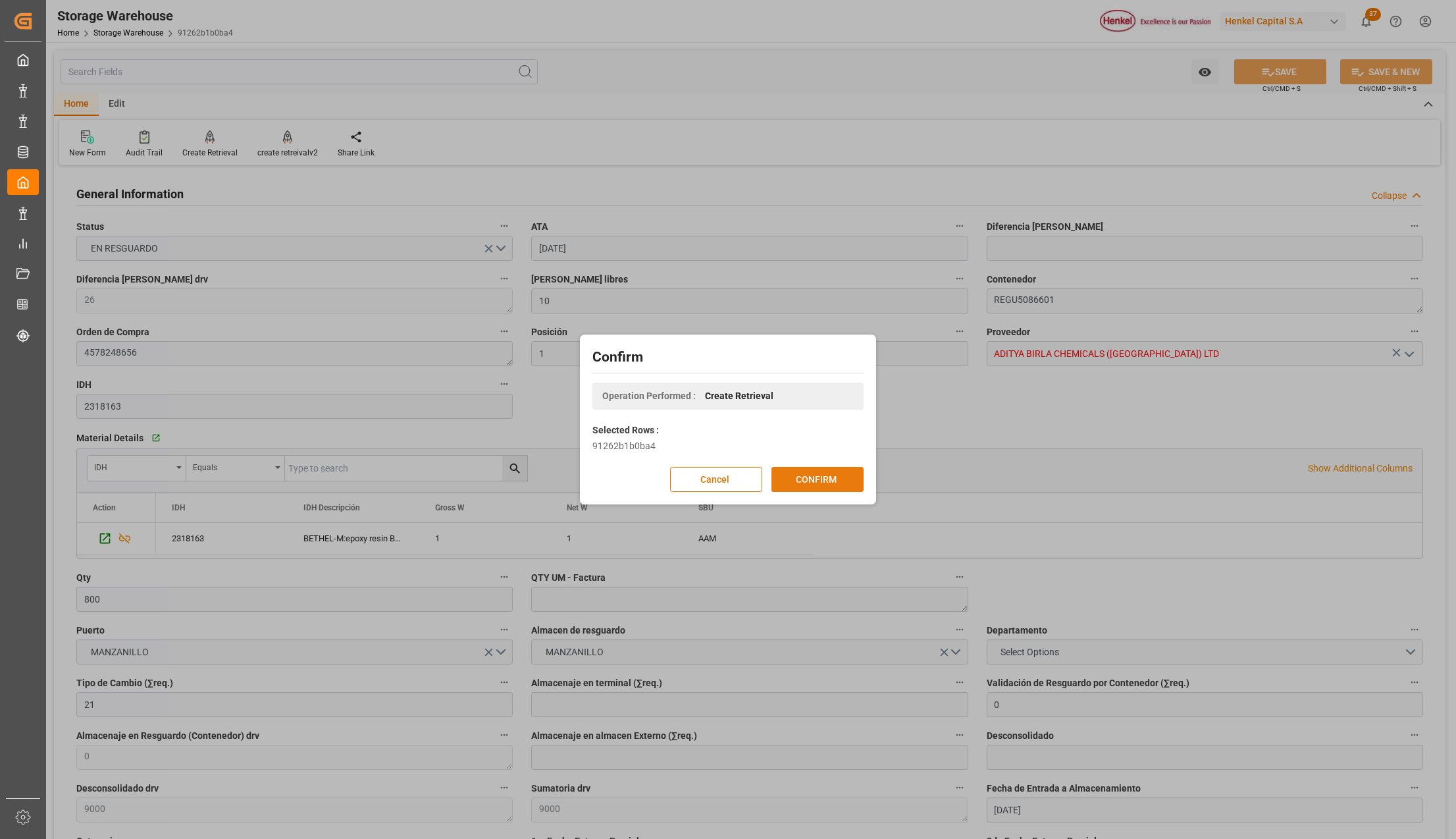
click at [799, 475] on button "CONFIRM" at bounding box center [817, 479] width 92 height 25
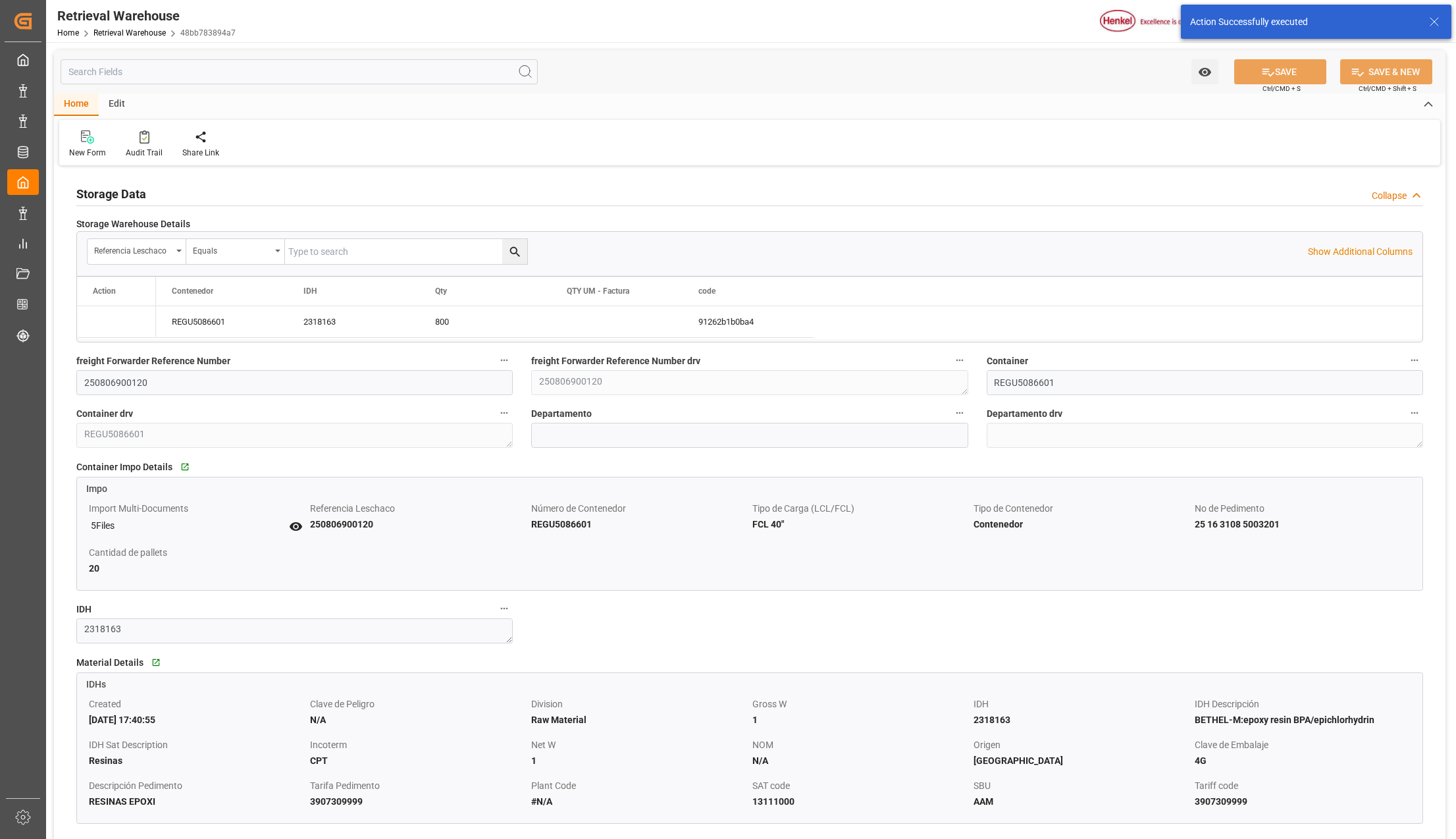
type input "[DATE]"
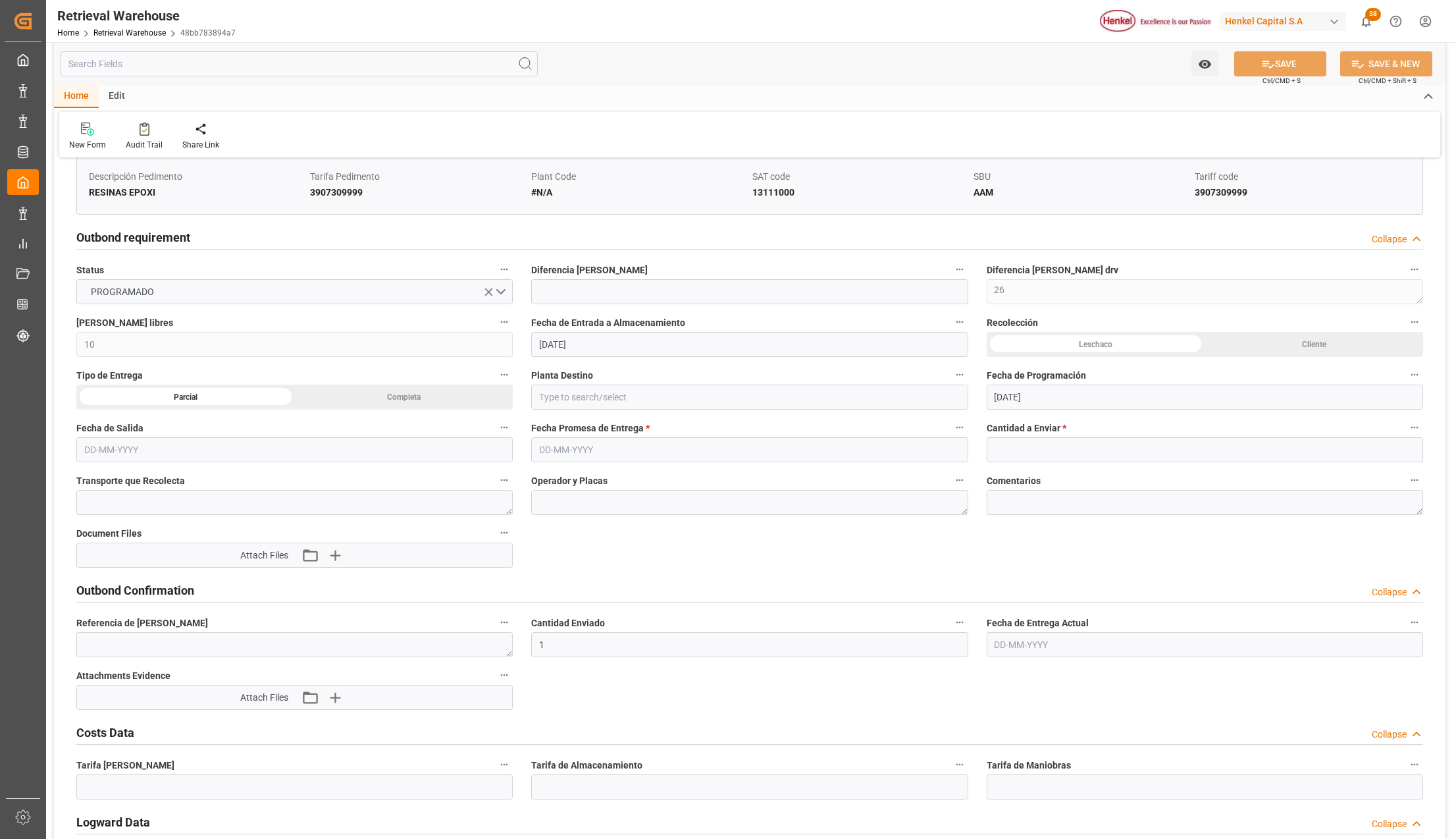
scroll to position [614, 0]
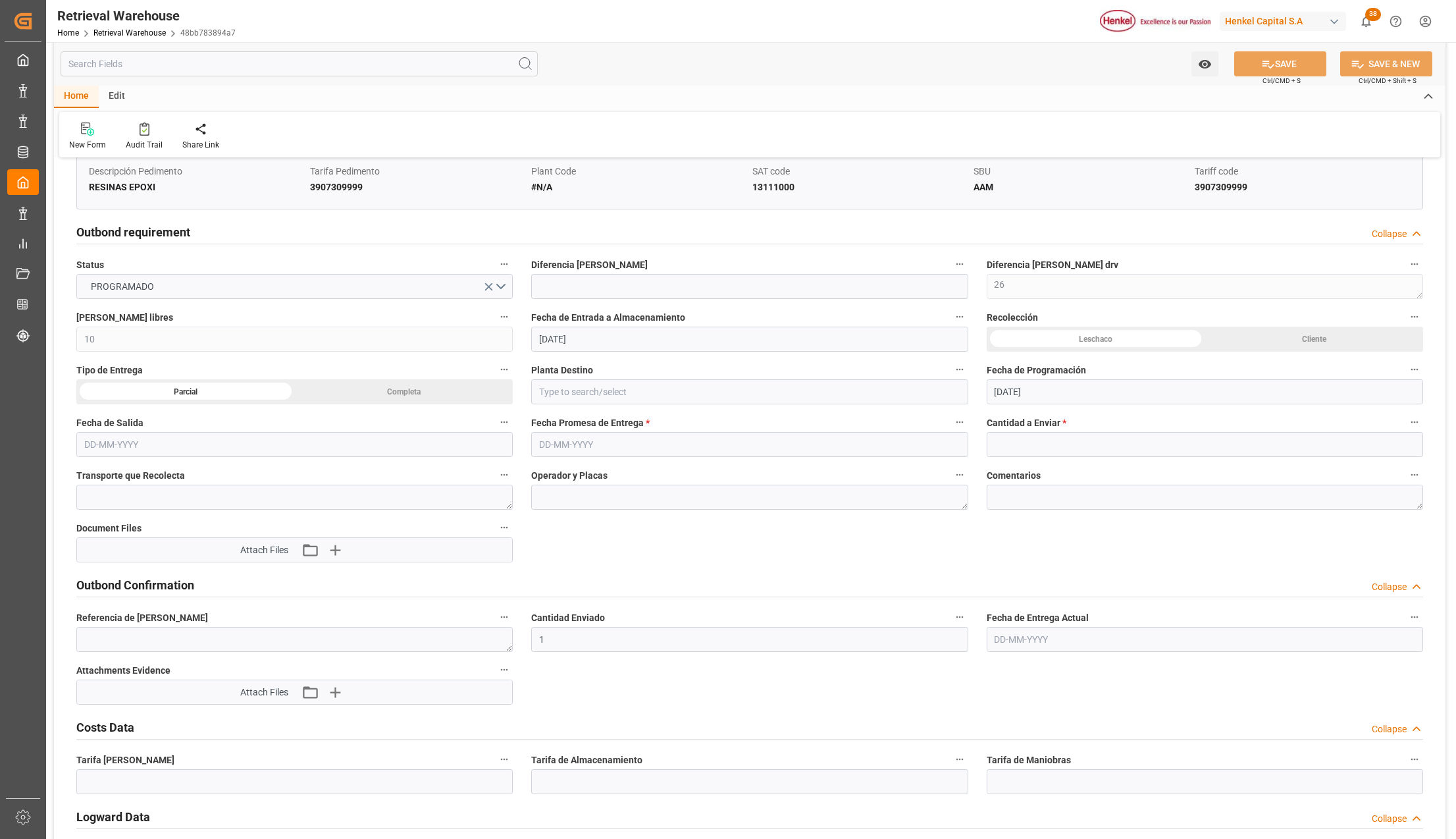
click at [1205, 352] on div "Completa" at bounding box center [1313, 339] width 218 height 25
click at [1146, 337] on div "Leschaco" at bounding box center [1095, 339] width 218 height 25
click at [640, 394] on input at bounding box center [749, 392] width 436 height 25
type input "Santiago"
click at [1023, 450] on input "text" at bounding box center [1205, 444] width 436 height 25
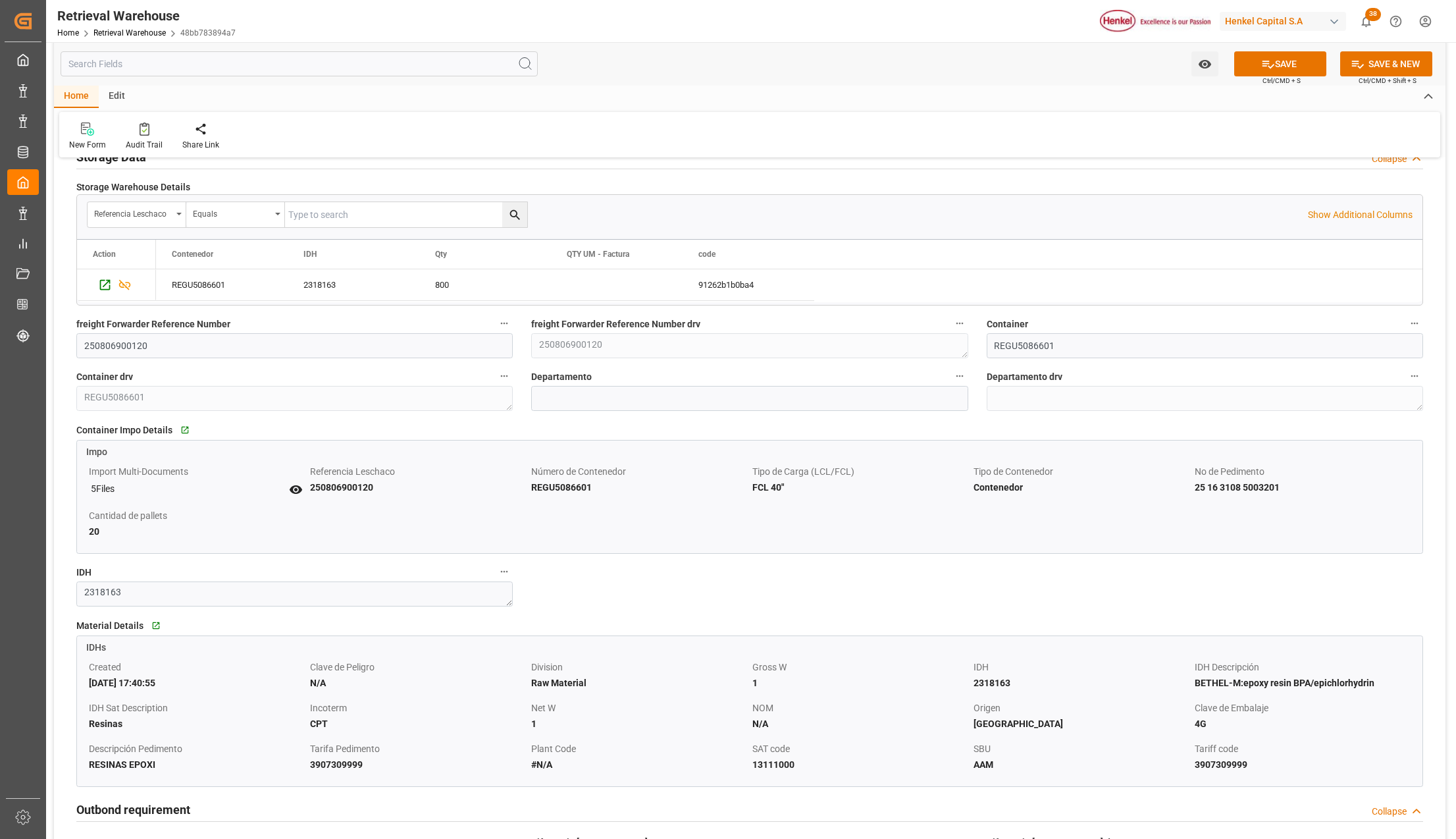
scroll to position [0, 0]
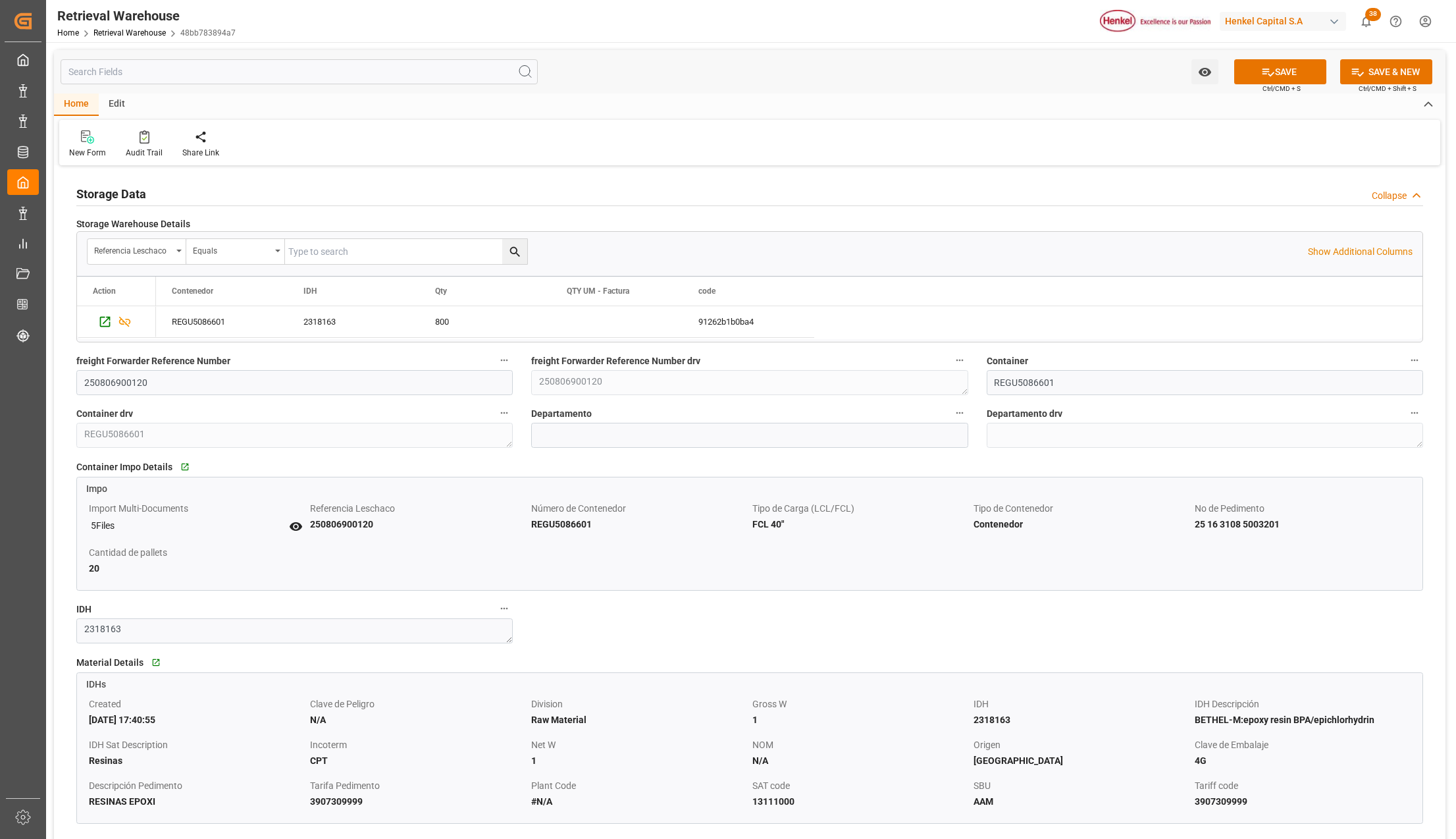
click at [915, 461] on div "Container Impo Details   Go to Impo Grid" at bounding box center [749, 466] width 1346 height 19
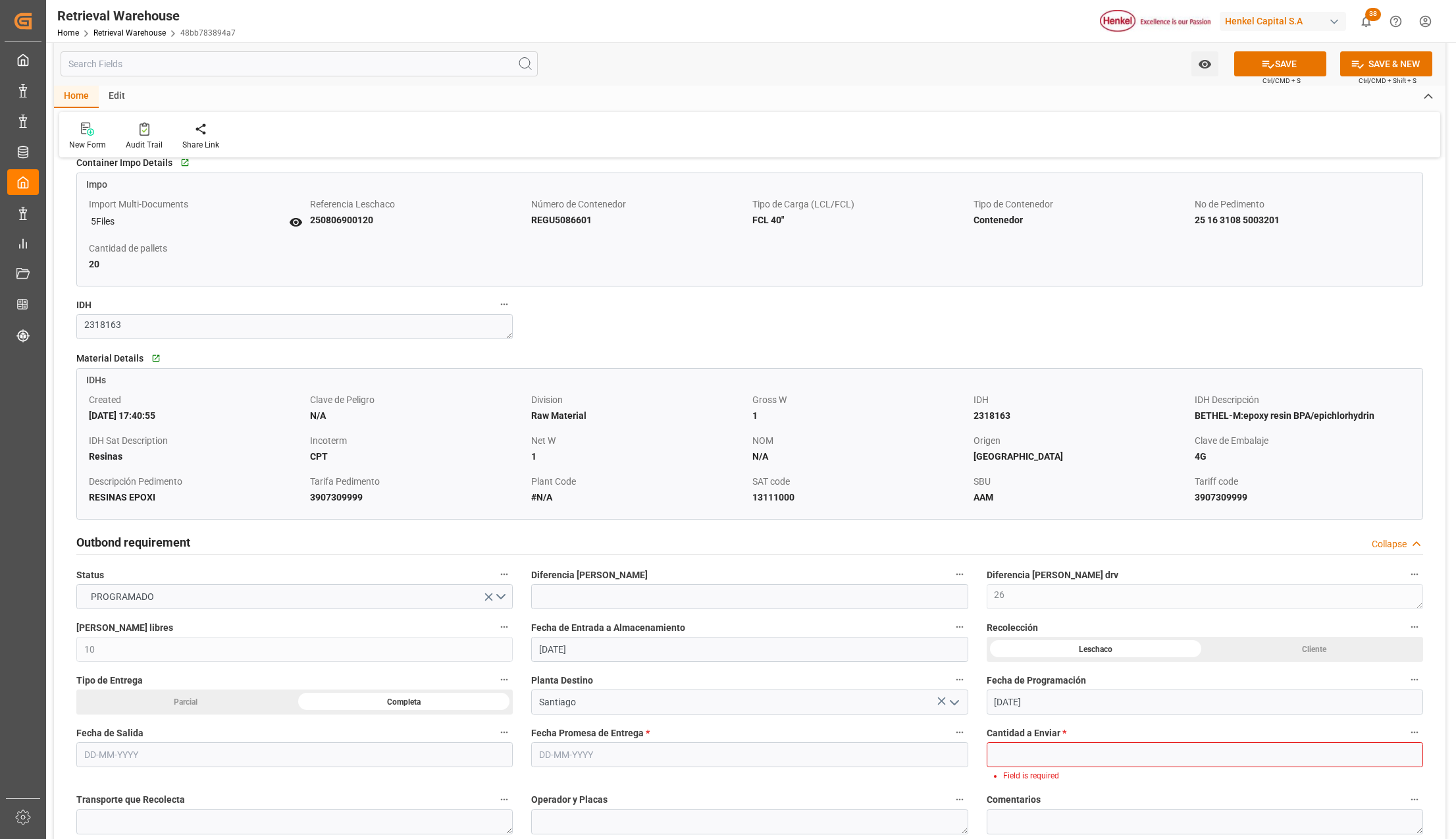
scroll to position [351, 0]
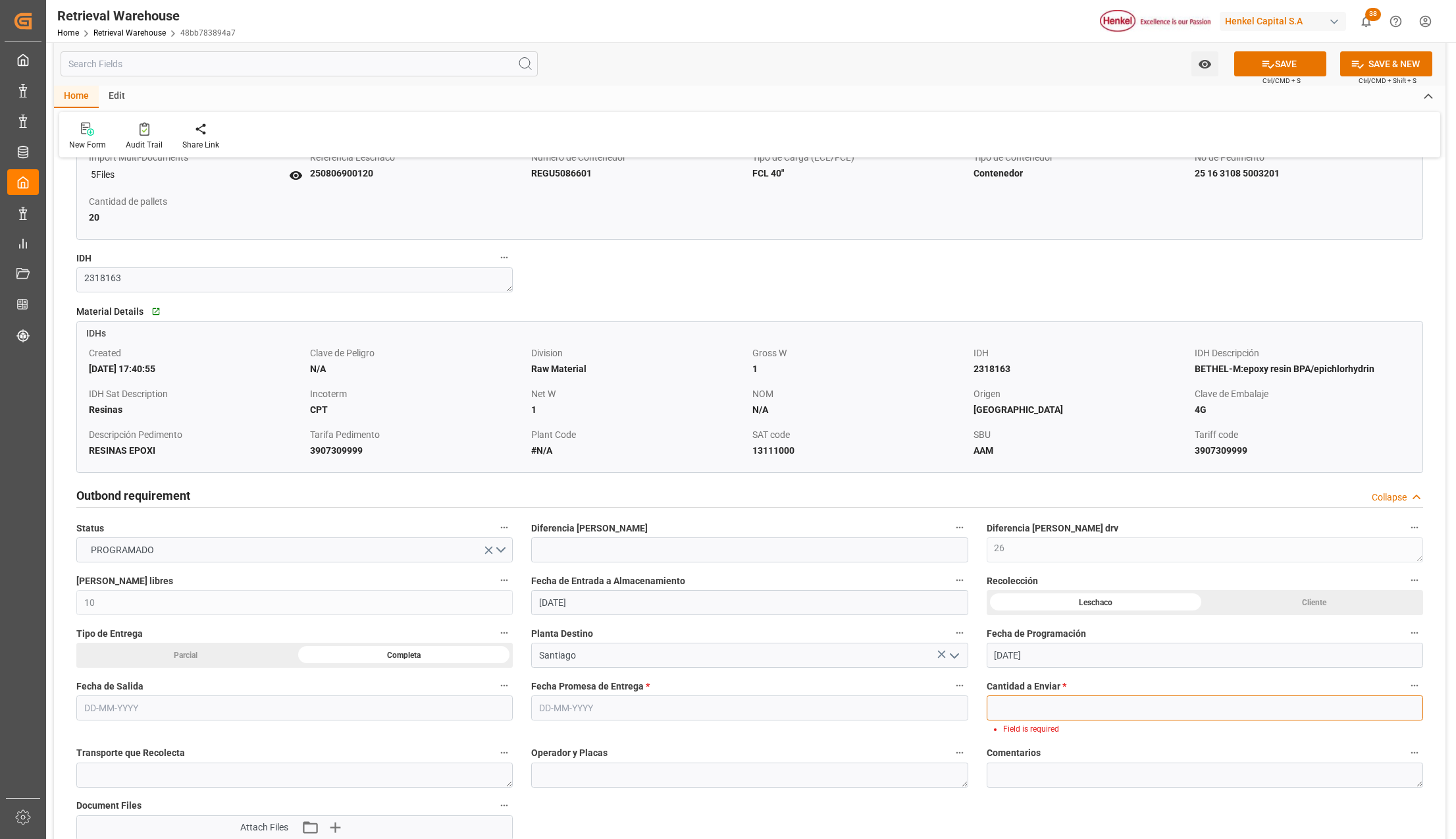
click at [1048, 703] on input "text" at bounding box center [1205, 707] width 436 height 25
type input "800"
click at [647, 702] on input "text" at bounding box center [749, 707] width 436 height 25
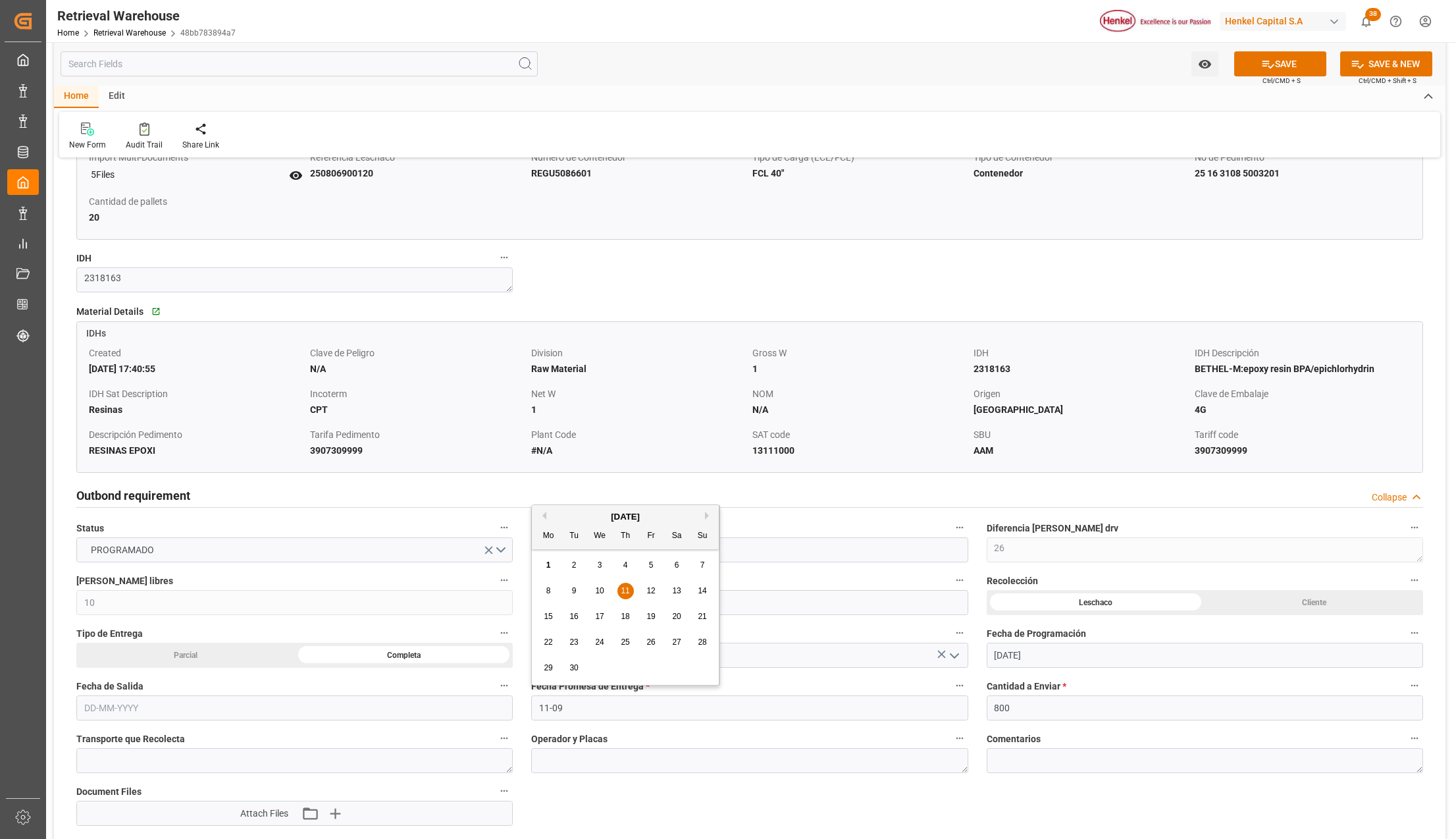
type input "[DATE]"
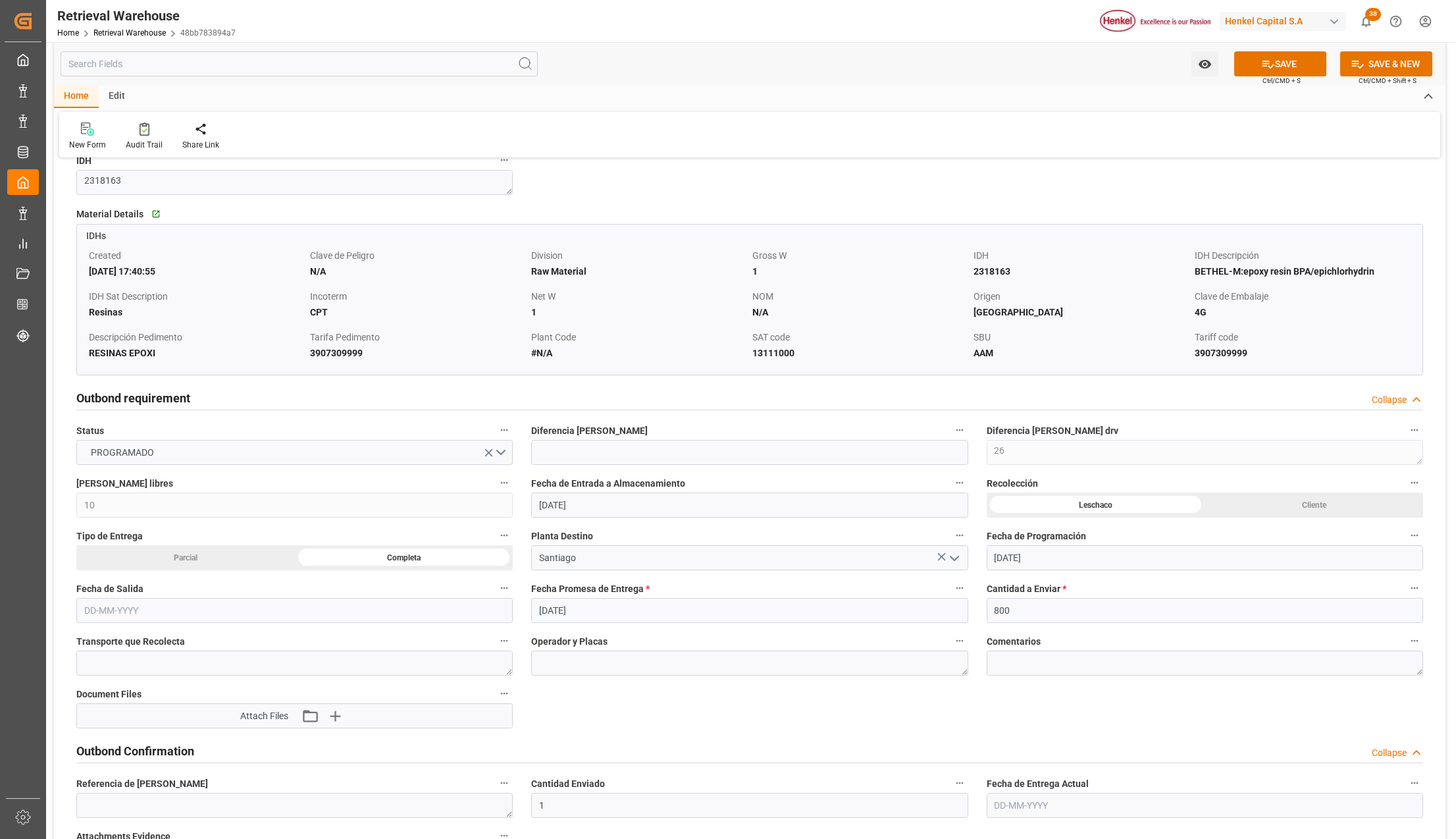
scroll to position [438, 0]
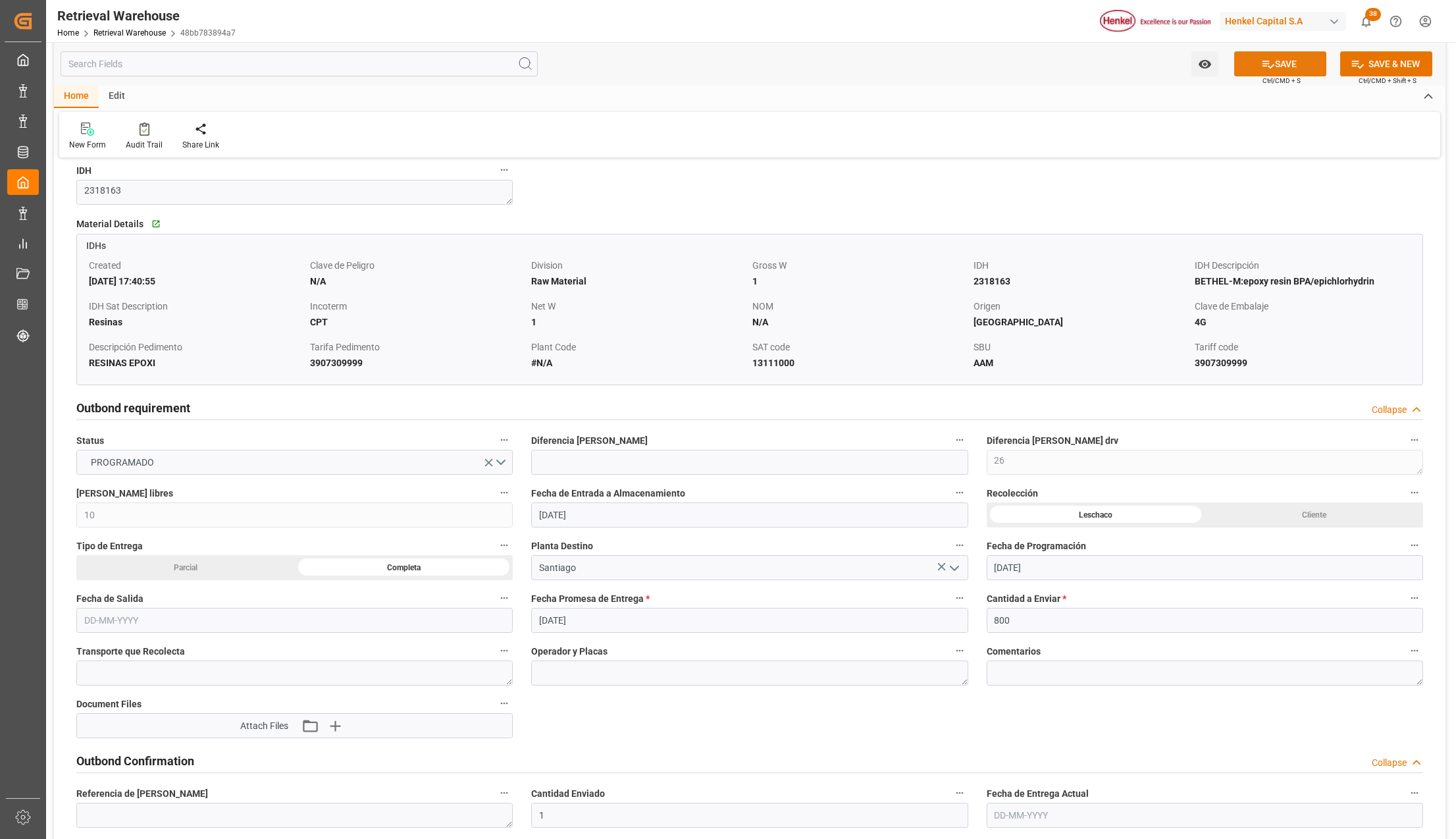
click at [1251, 63] on button "SAVE" at bounding box center [1280, 63] width 92 height 25
click at [262, 675] on textarea at bounding box center [294, 672] width 436 height 25
click at [269, 620] on input "text" at bounding box center [294, 620] width 436 height 25
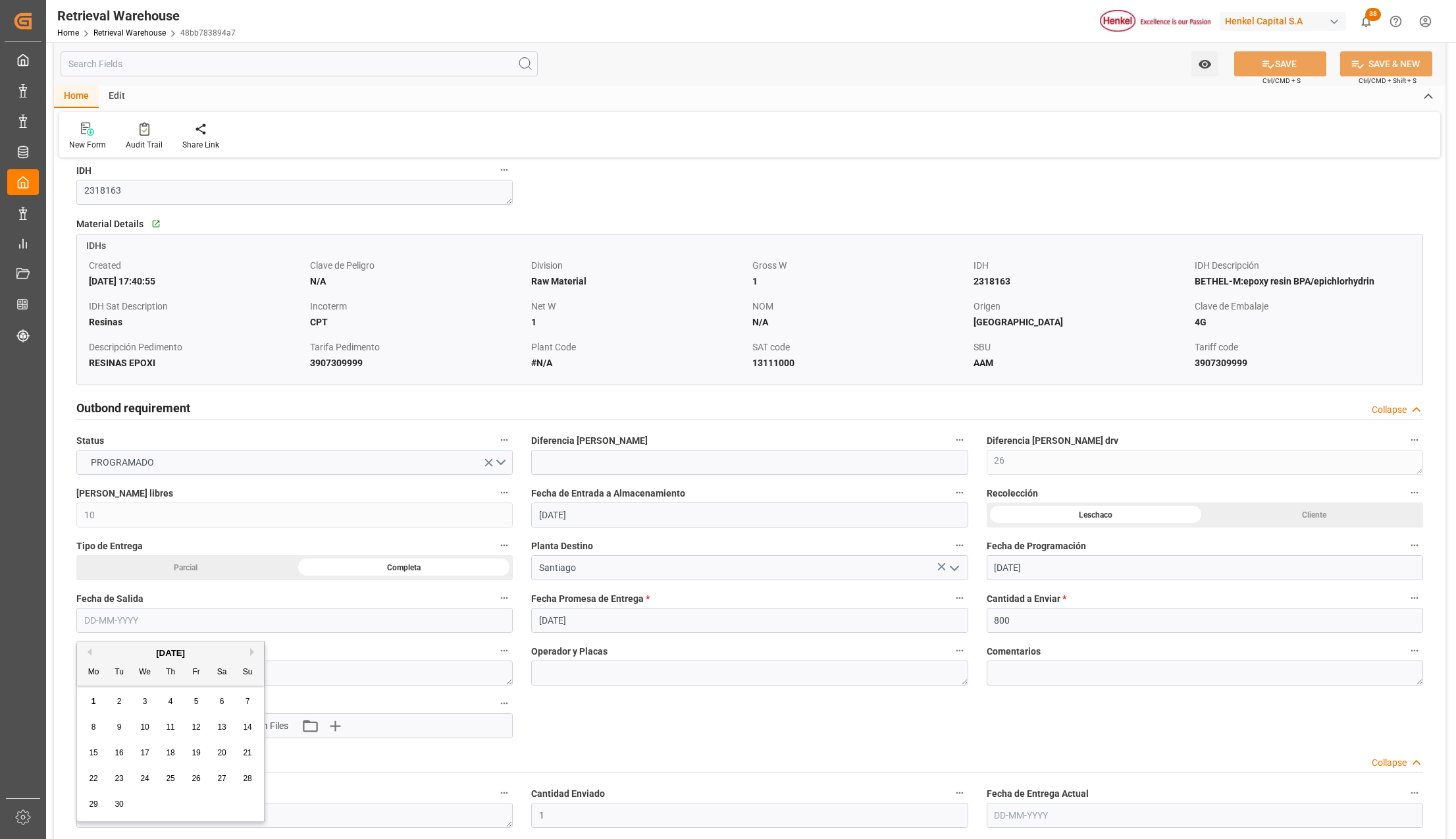
click at [432, 623] on input "text" at bounding box center [294, 620] width 436 height 25
type input "[DATE]"
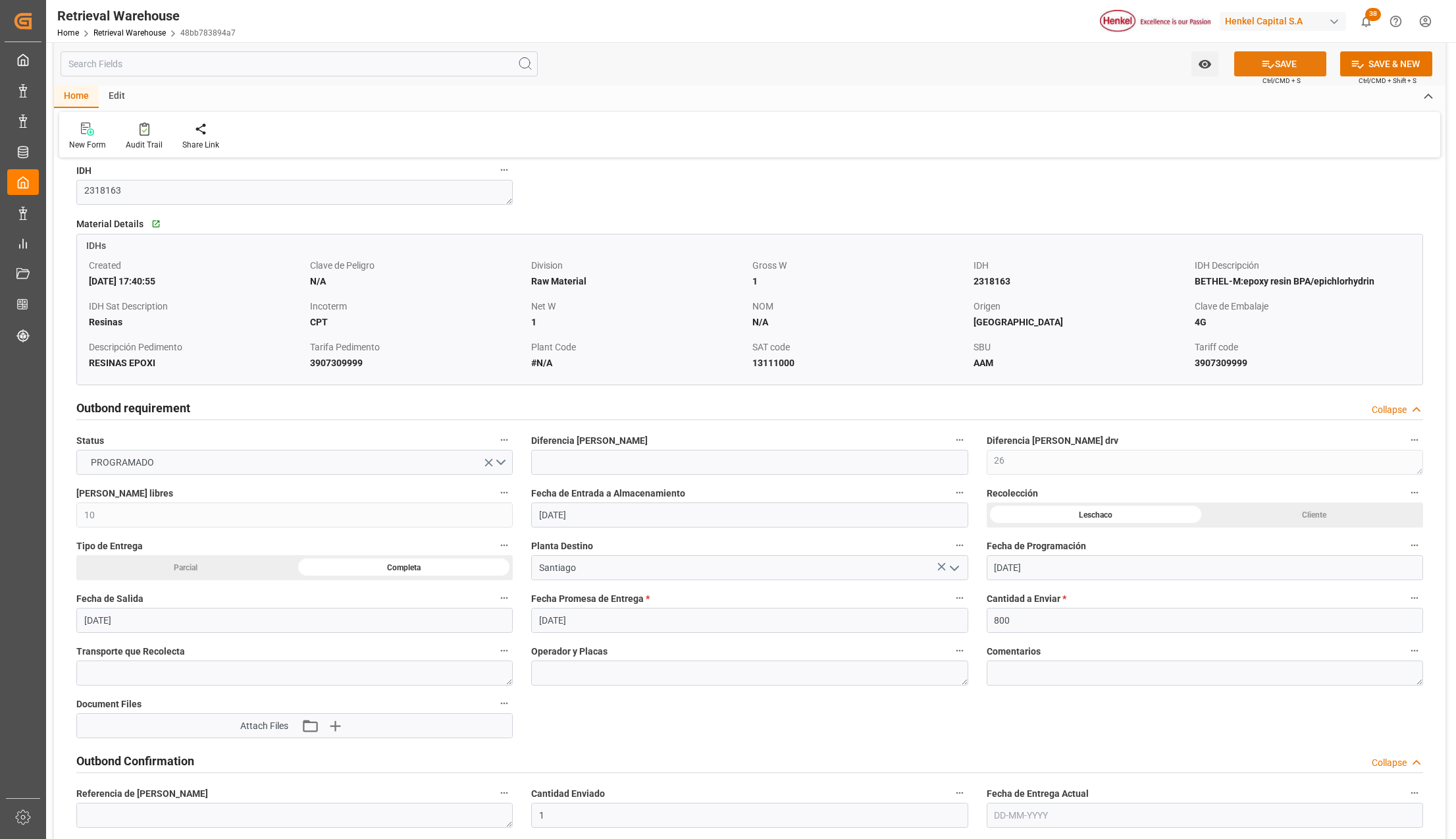
click at [1271, 59] on button "SAVE" at bounding box center [1280, 63] width 92 height 25
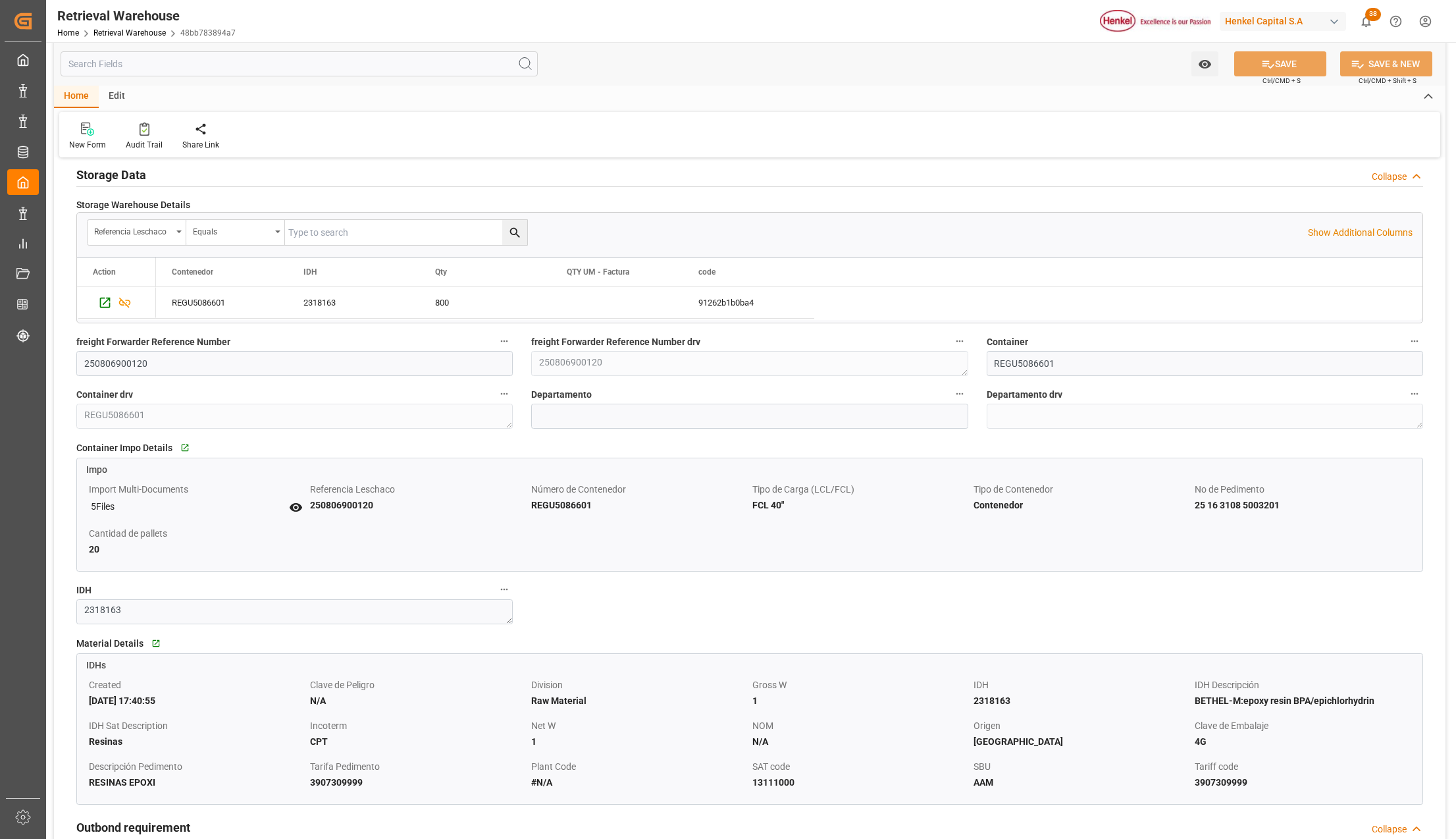
scroll to position [0, 0]
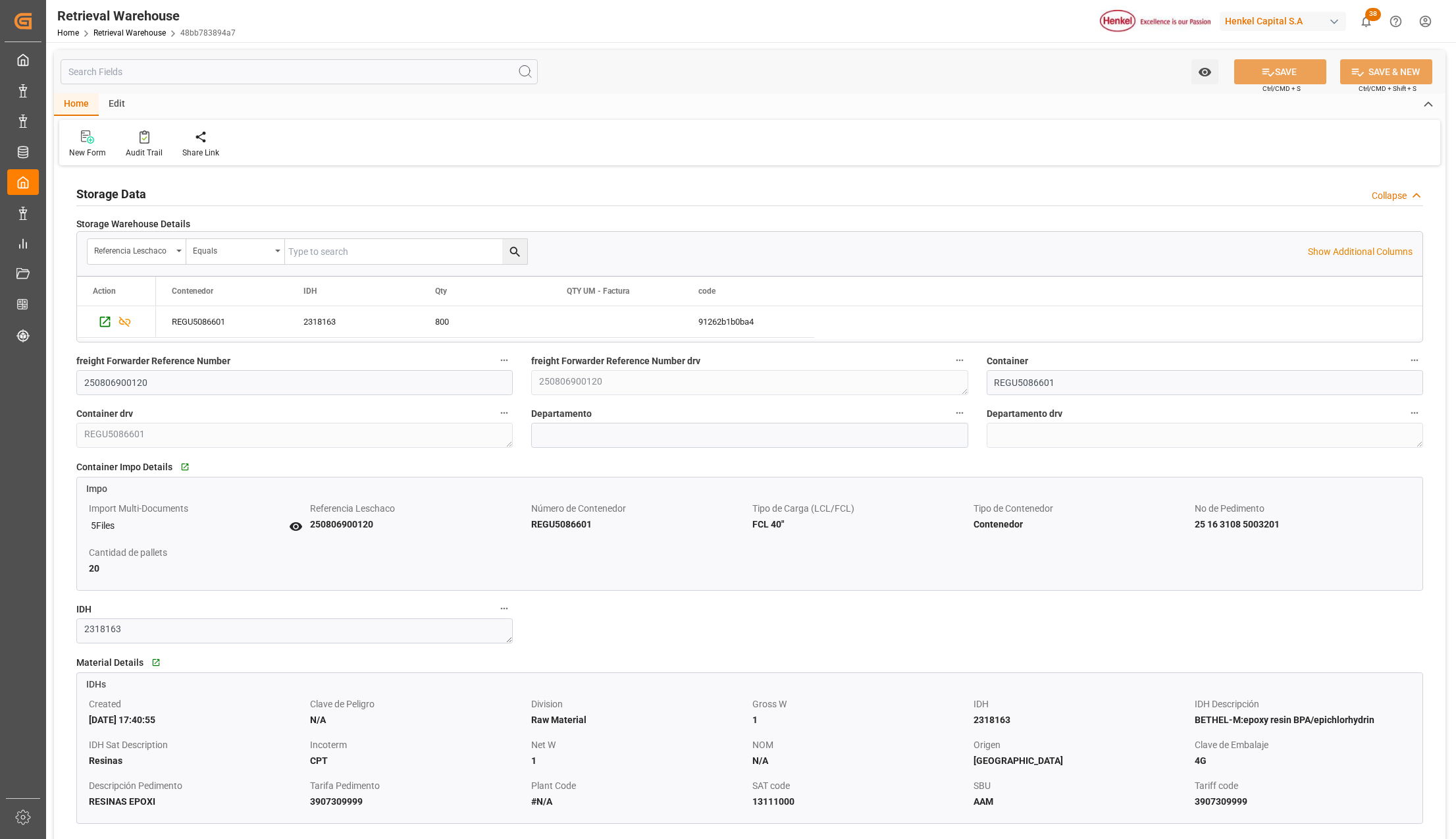
type textarea "35"
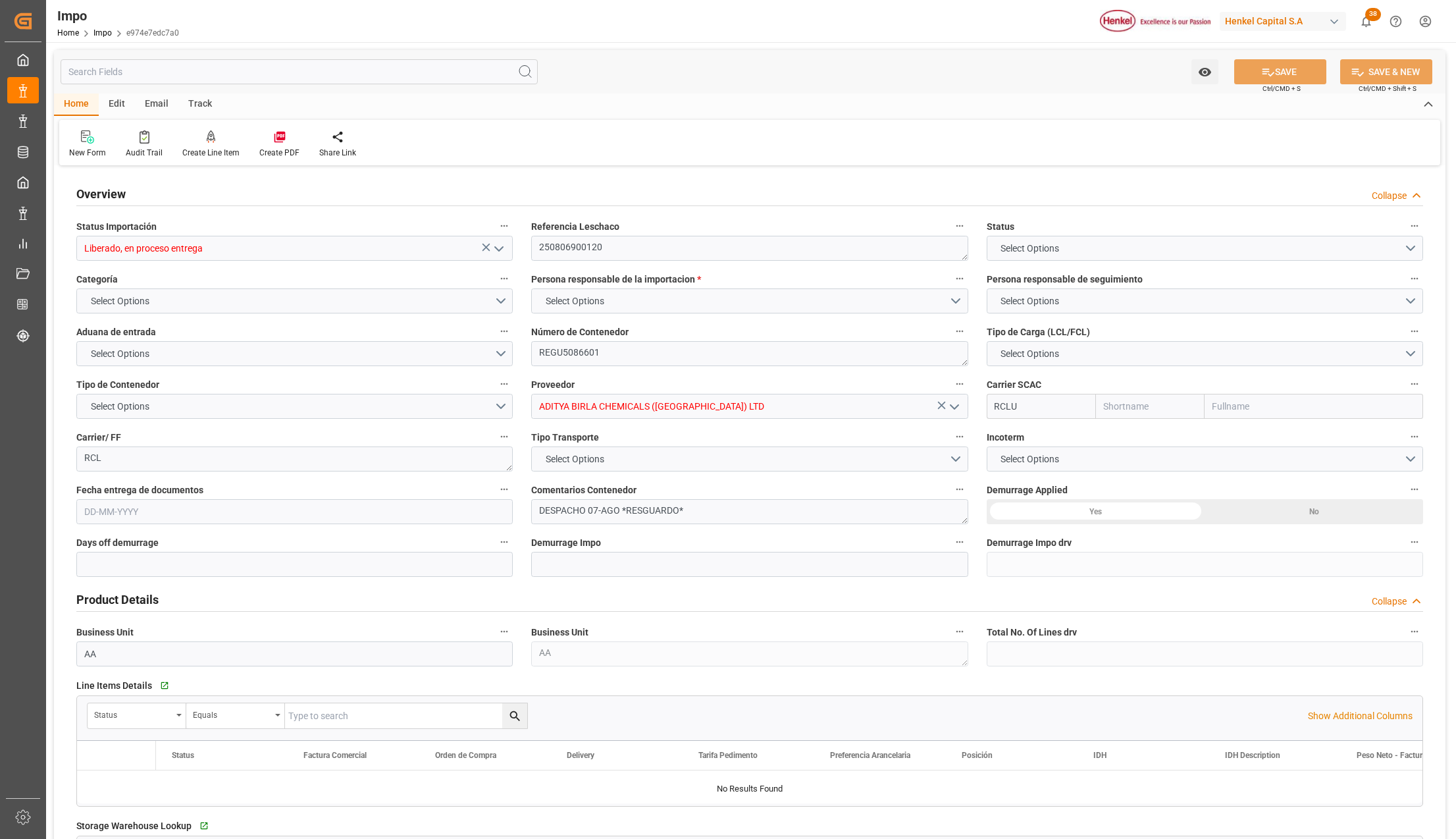
type input "RCL"
type input "Regional Container Lines Public Co Ltd"
type input "1"
type input "50"
type input "20"
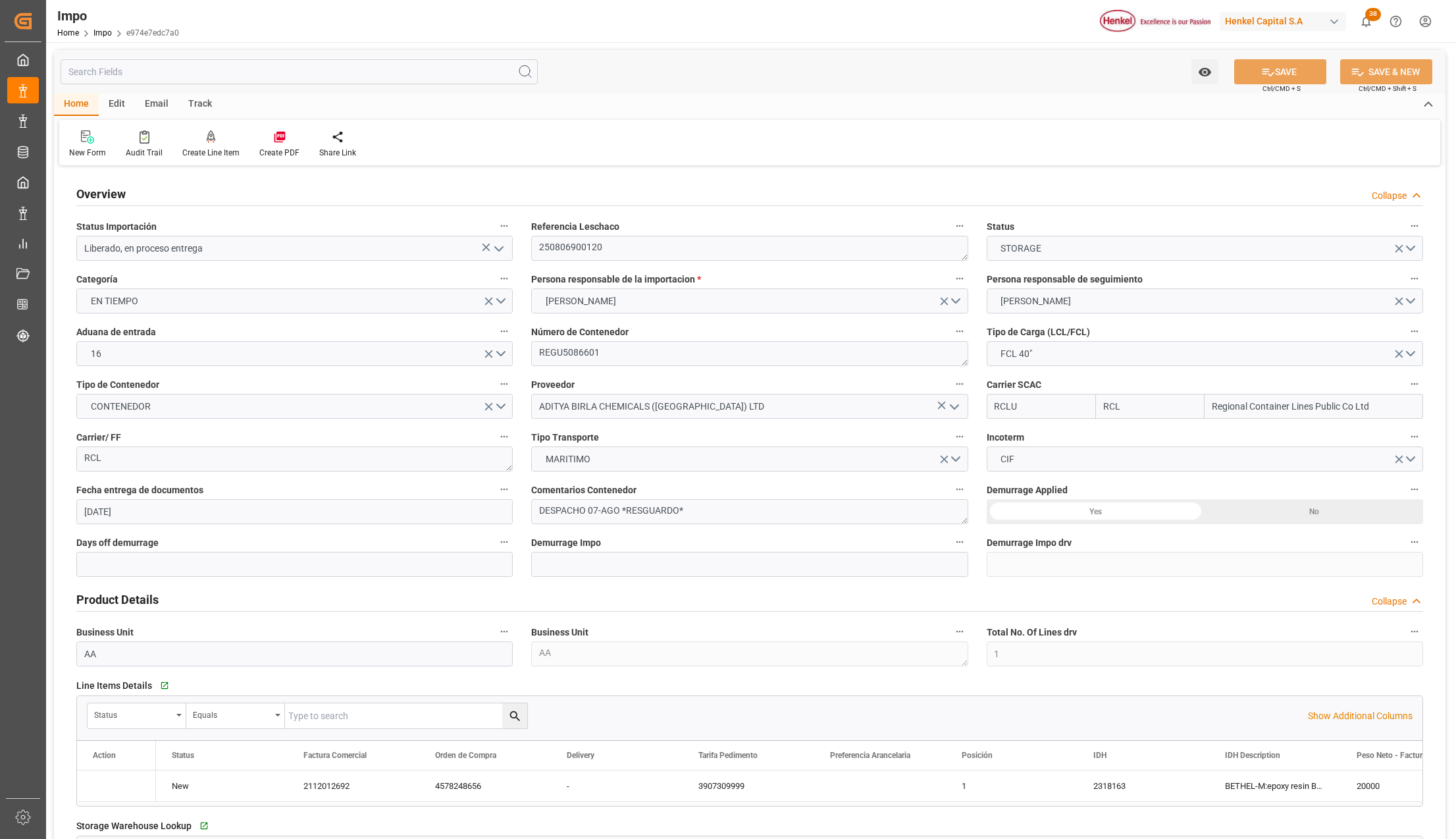
type input "[DATE]"
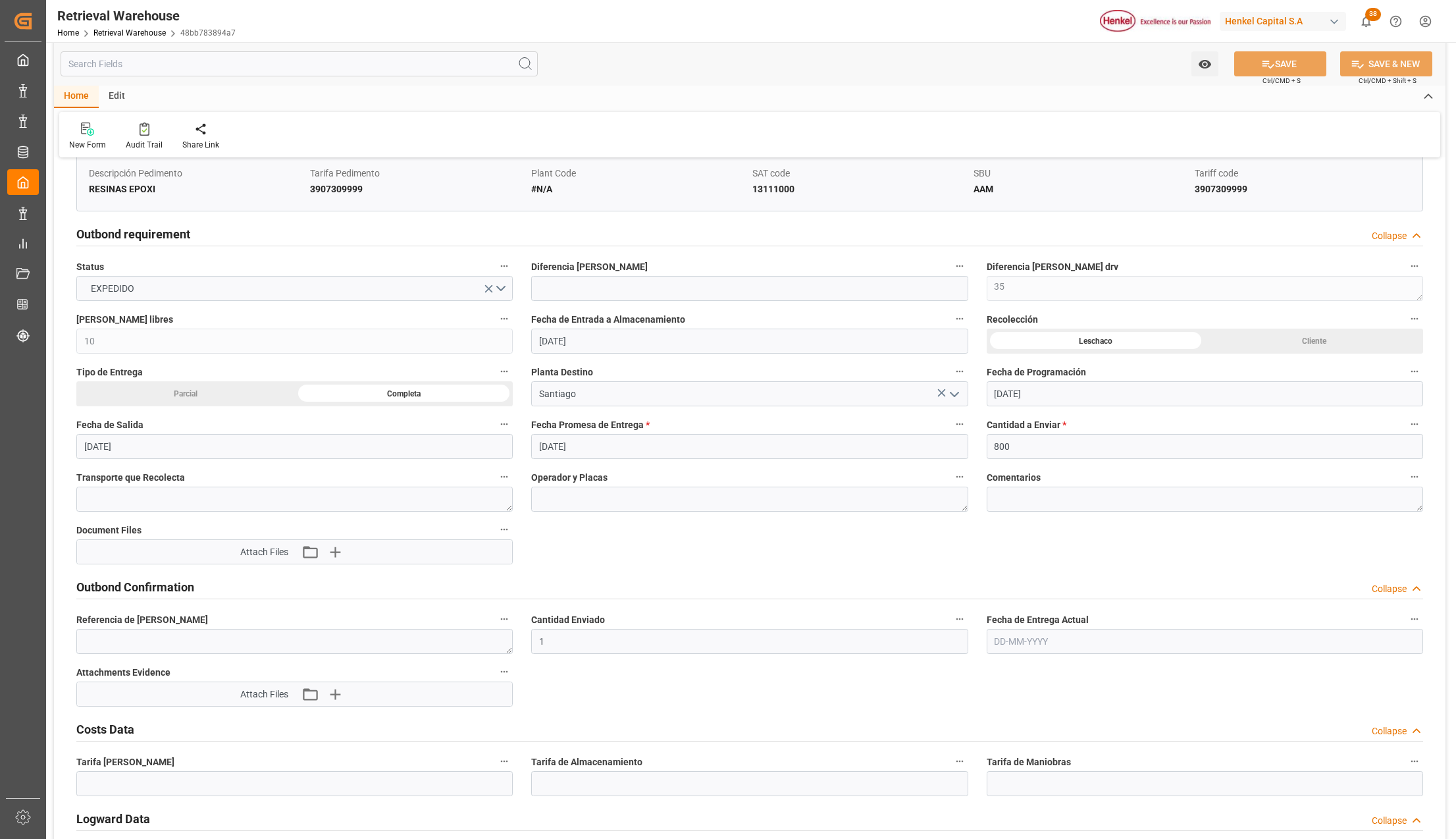
scroll to position [614, 0]
click at [1051, 633] on input "text" at bounding box center [1205, 639] width 436 height 25
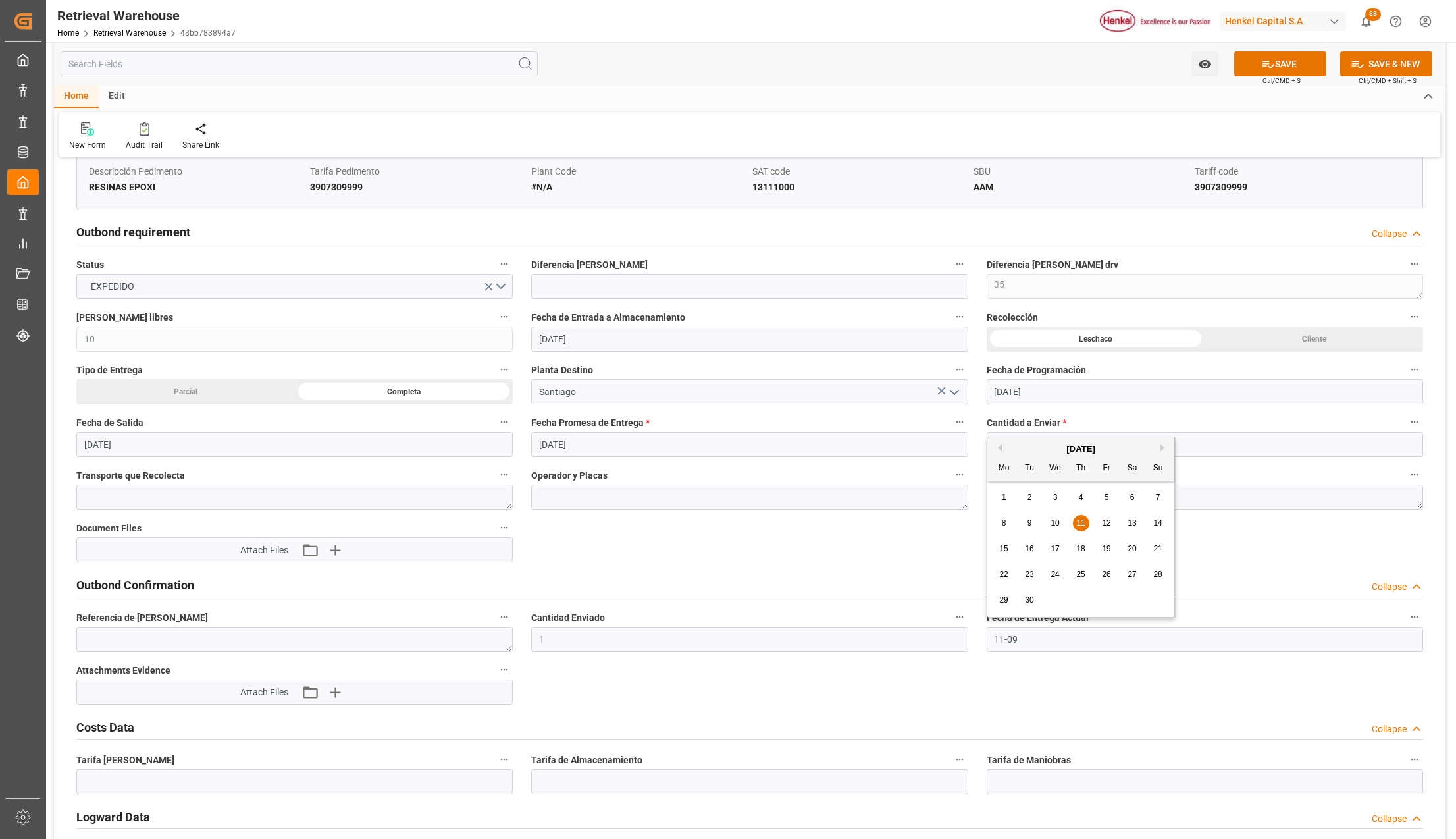
type input "[DATE]"
click at [275, 649] on textarea at bounding box center [294, 639] width 436 height 25
click at [1292, 67] on button "SAVE" at bounding box center [1280, 63] width 92 height 25
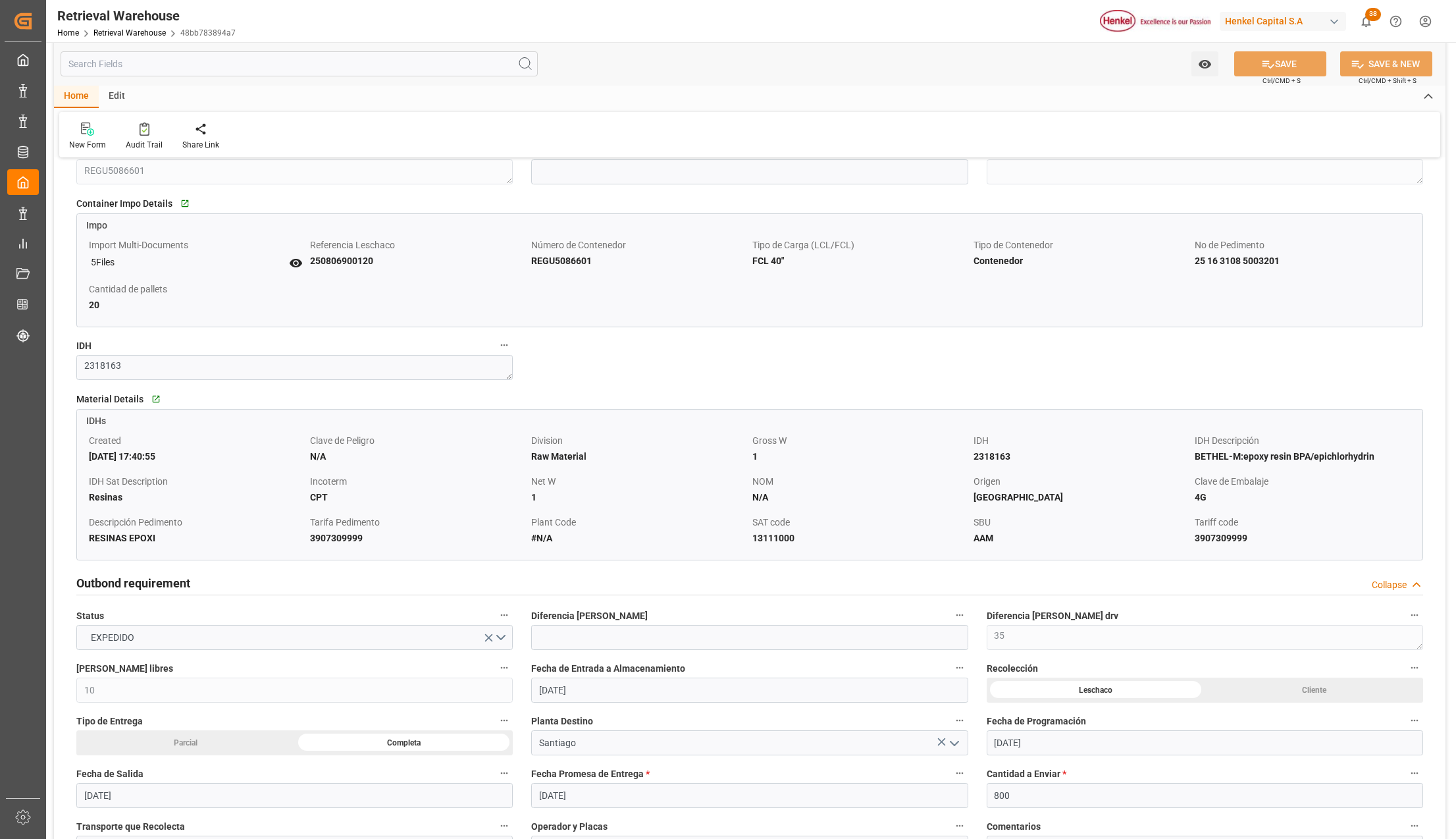
scroll to position [526, 0]
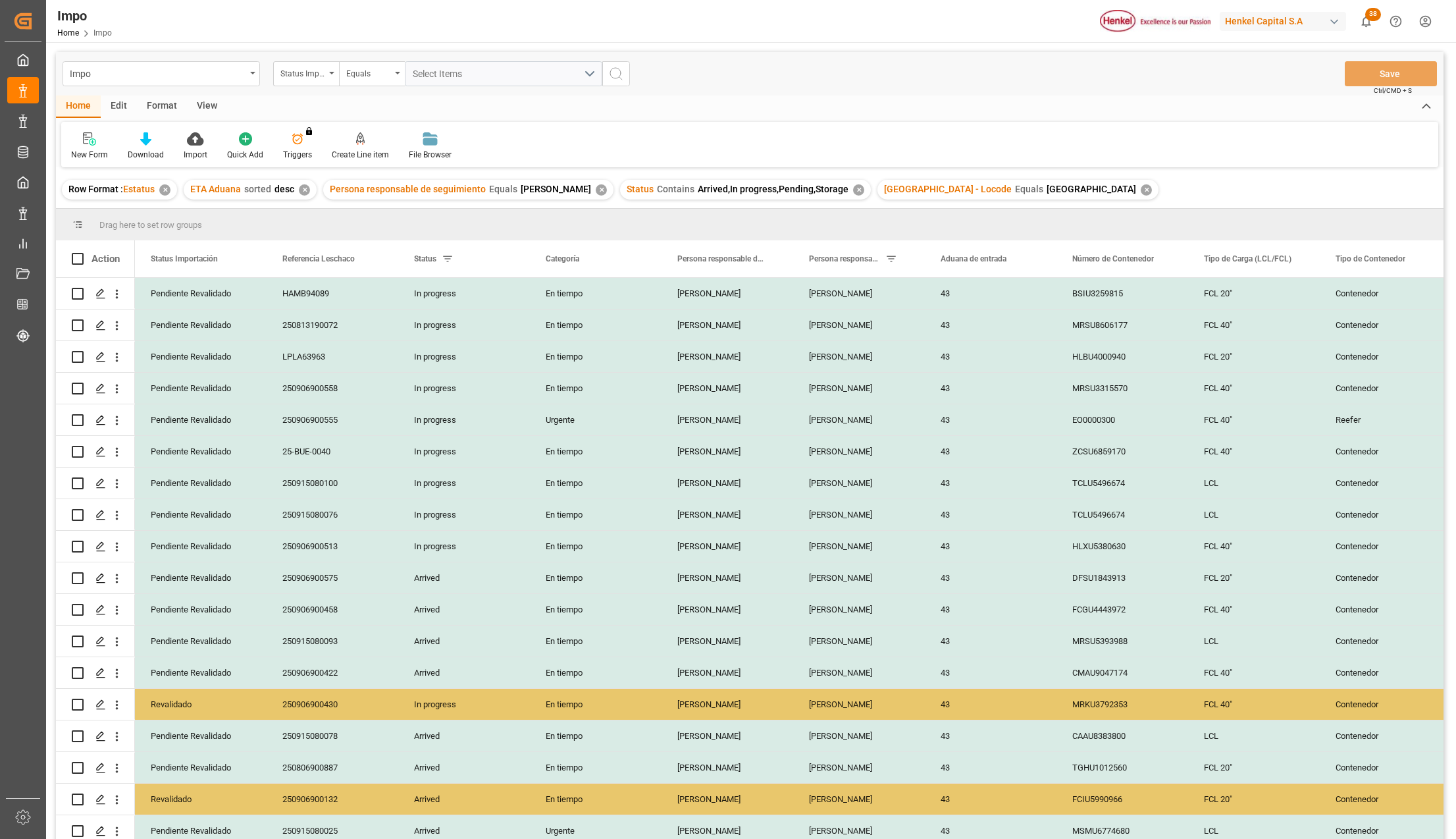
click at [209, 107] on div "View" at bounding box center [206, 107] width 40 height 22
click at [148, 153] on div "Standard Templates" at bounding box center [149, 154] width 66 height 12
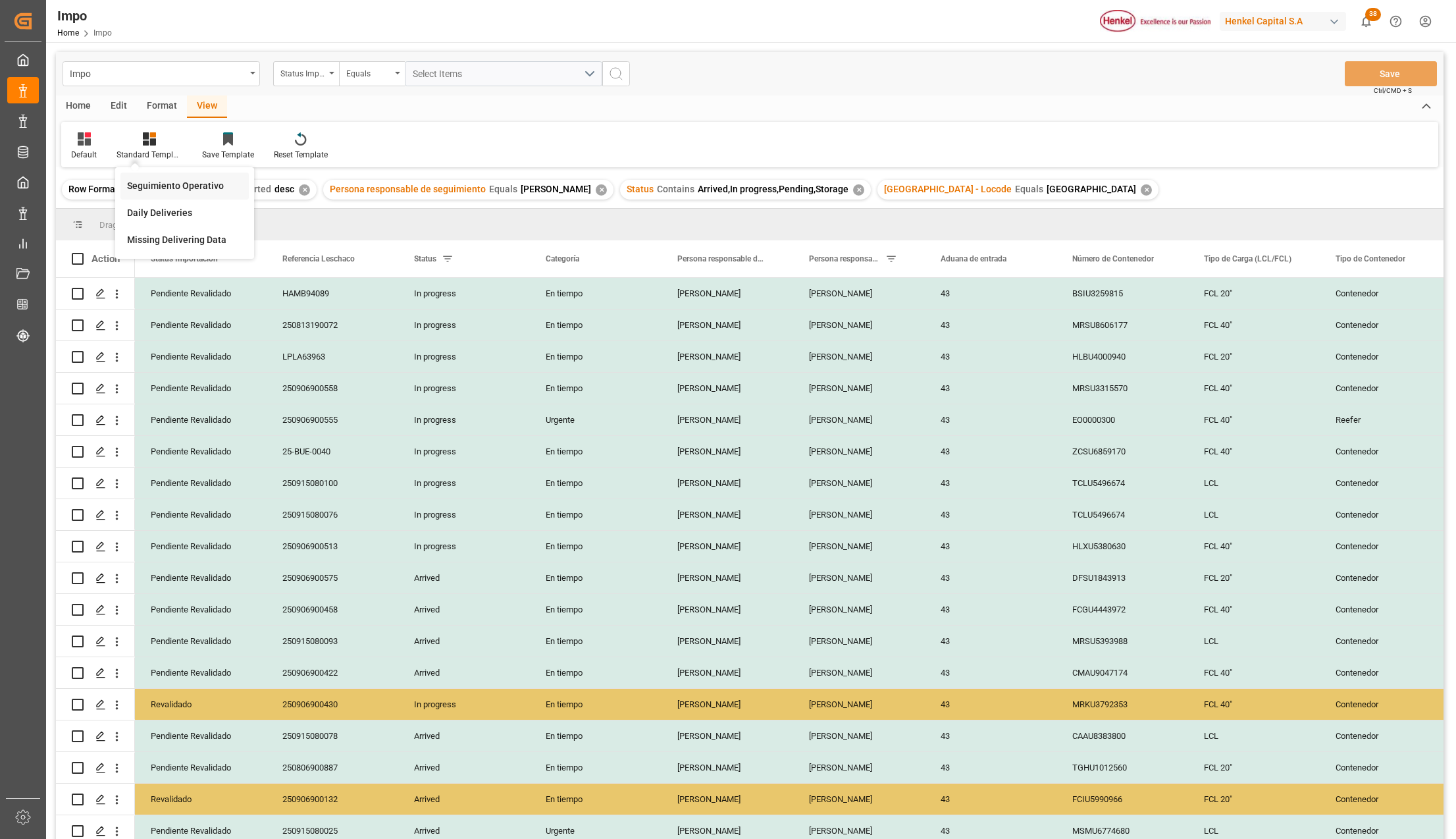
click at [153, 185] on div "Seguimiento Operativo" at bounding box center [185, 186] width 115 height 14
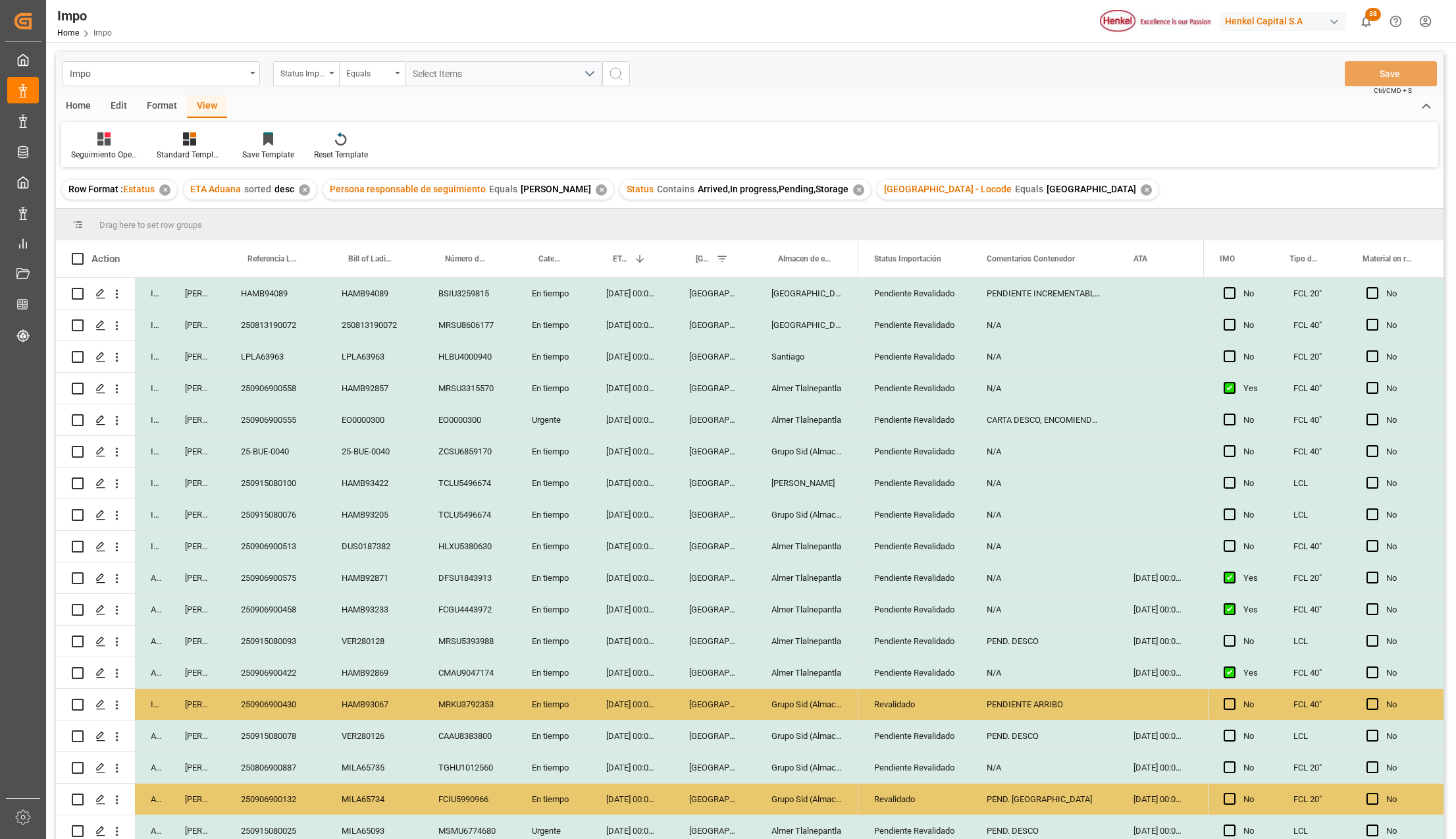
scroll to position [450, 0]
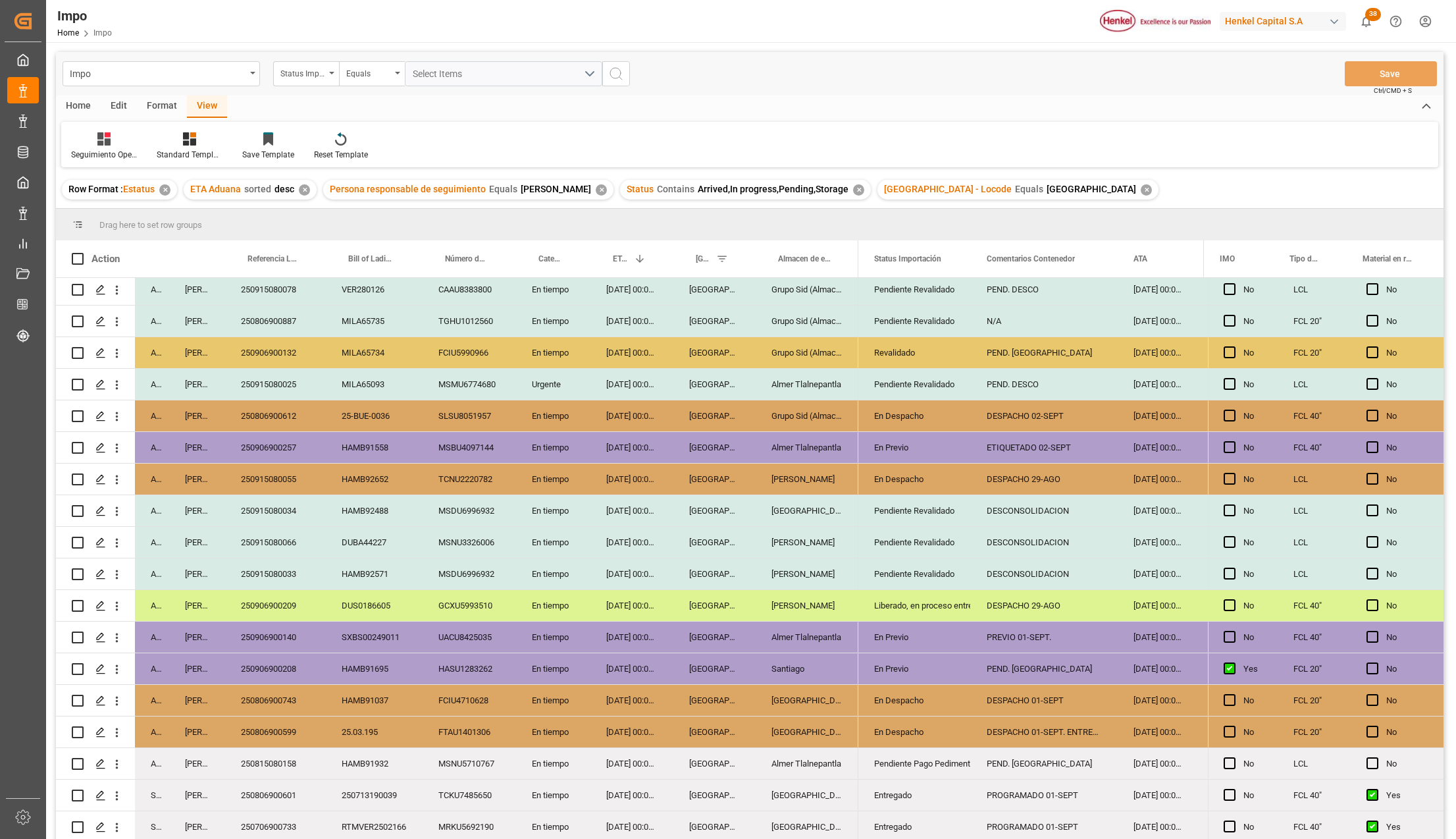
click at [883, 630] on div "En Previo" at bounding box center [914, 637] width 81 height 31
click at [944, 635] on button "open menu" at bounding box center [946, 645] width 19 height 20
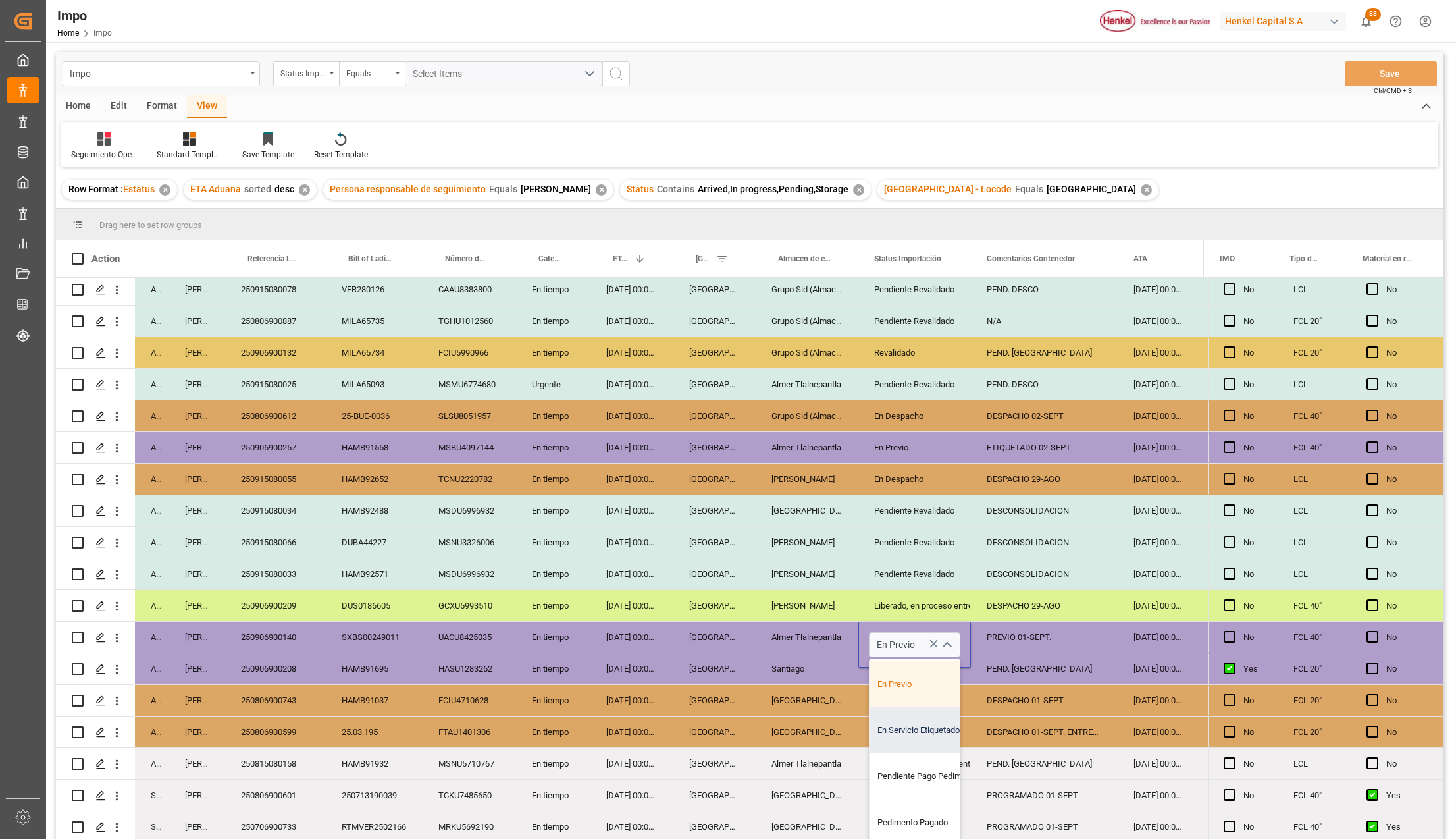
scroll to position [132, 0]
click at [912, 780] on div "Pedimento Pagado" at bounding box center [931, 786] width 123 height 46
type input "Pedimento Pagado"
click at [925, 785] on div "Entregado" at bounding box center [914, 795] width 81 height 31
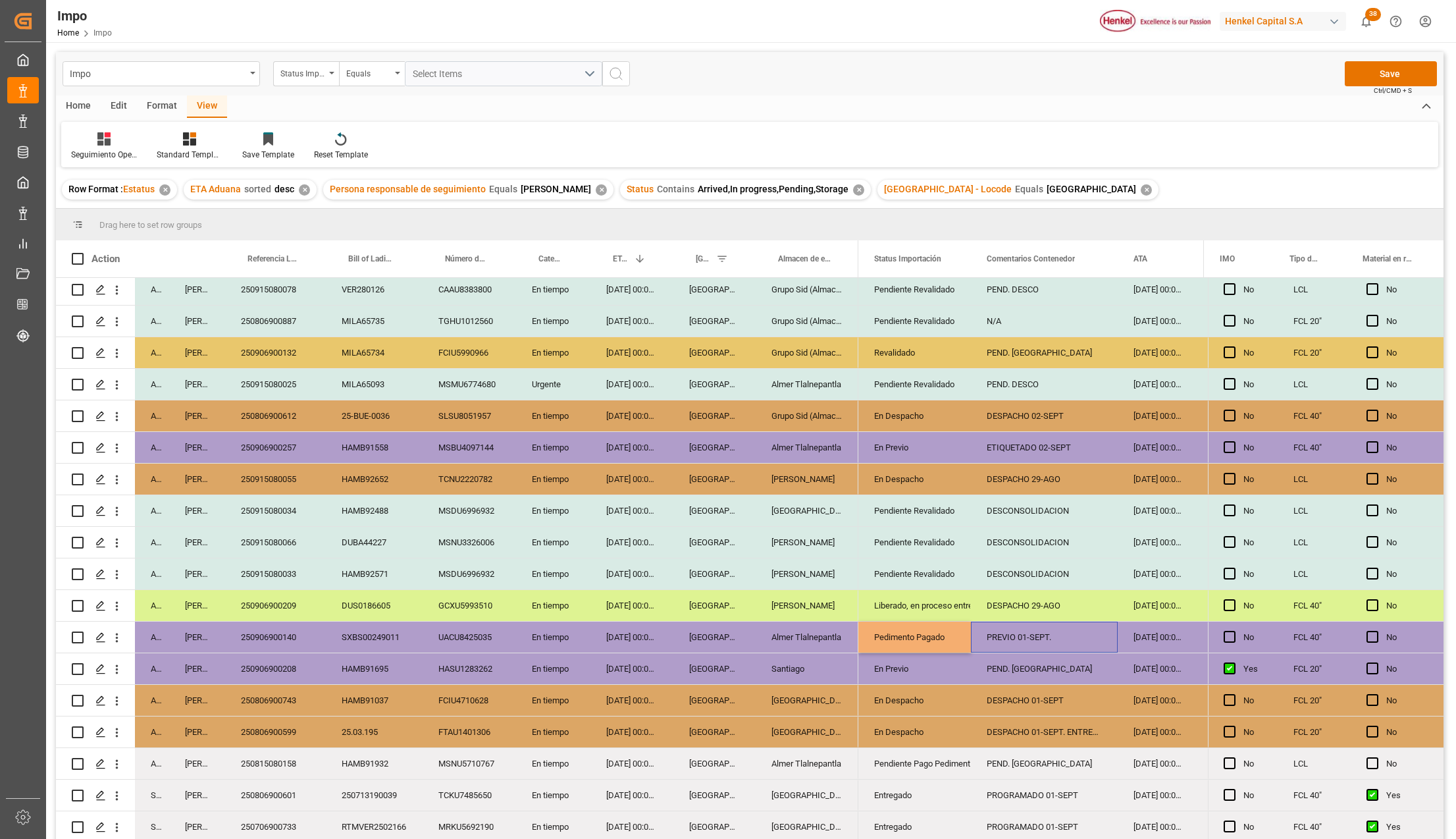
click at [1010, 633] on div "PREVIO 01-SEPT." at bounding box center [1044, 637] width 147 height 31
click at [1010, 633] on input "PREVIO 01-SEPT." at bounding box center [1044, 644] width 125 height 25
type input "PEND DESPACHO"
click at [1403, 80] on button "Save" at bounding box center [1390, 73] width 92 height 25
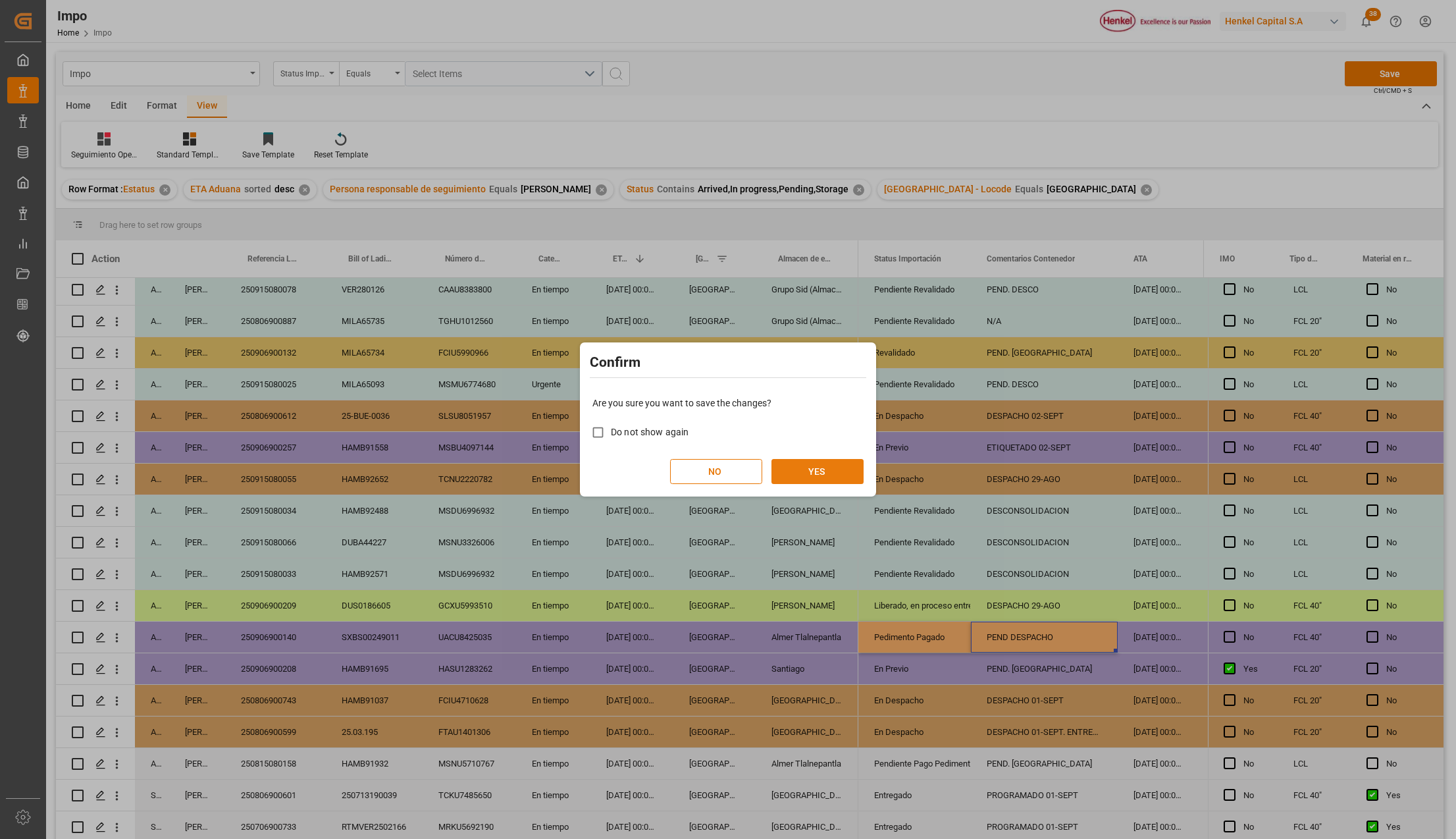
click at [819, 461] on button "YES" at bounding box center [817, 471] width 92 height 25
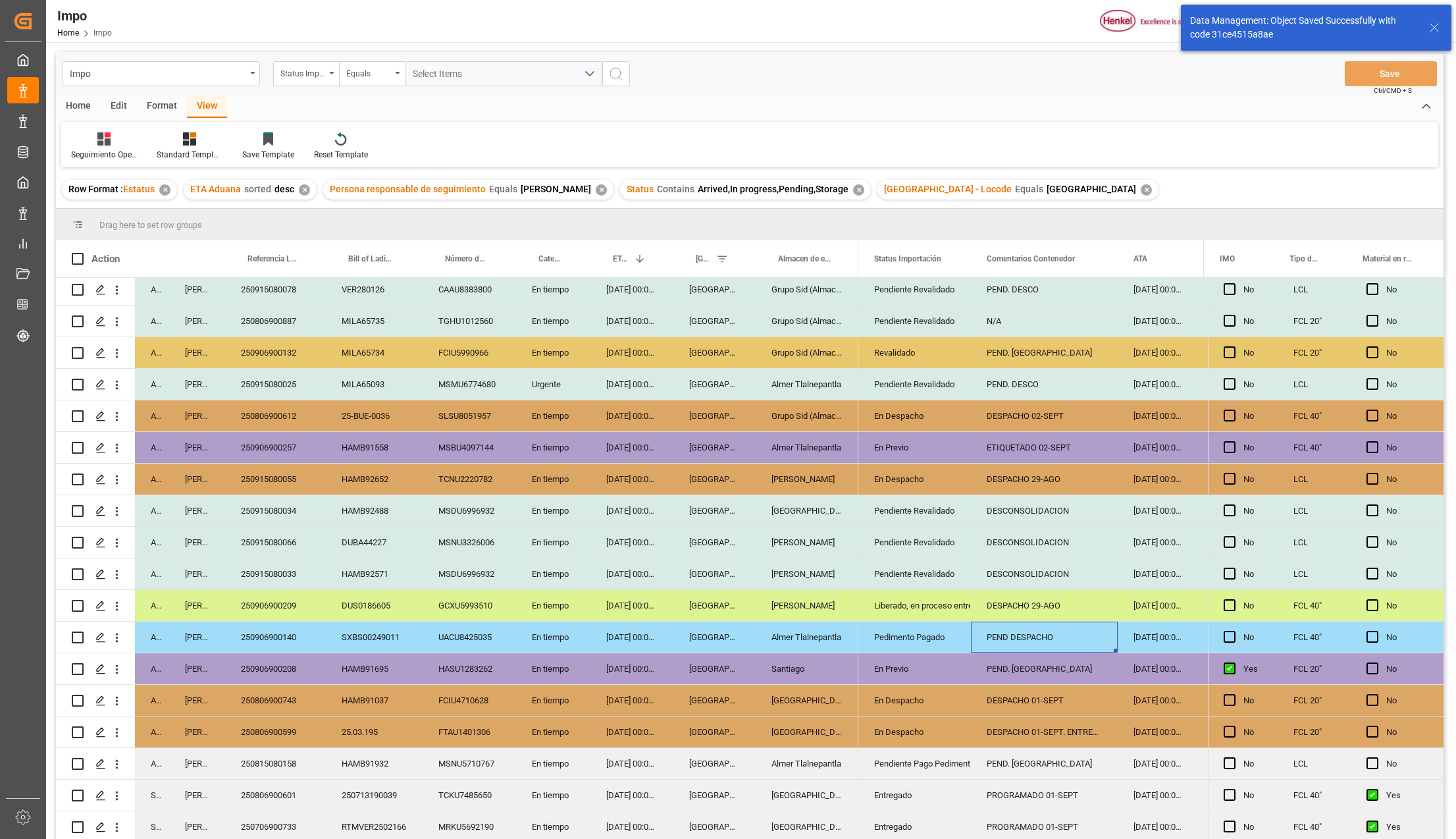
click at [119, 636] on icon "open menu" at bounding box center [116, 638] width 14 height 14
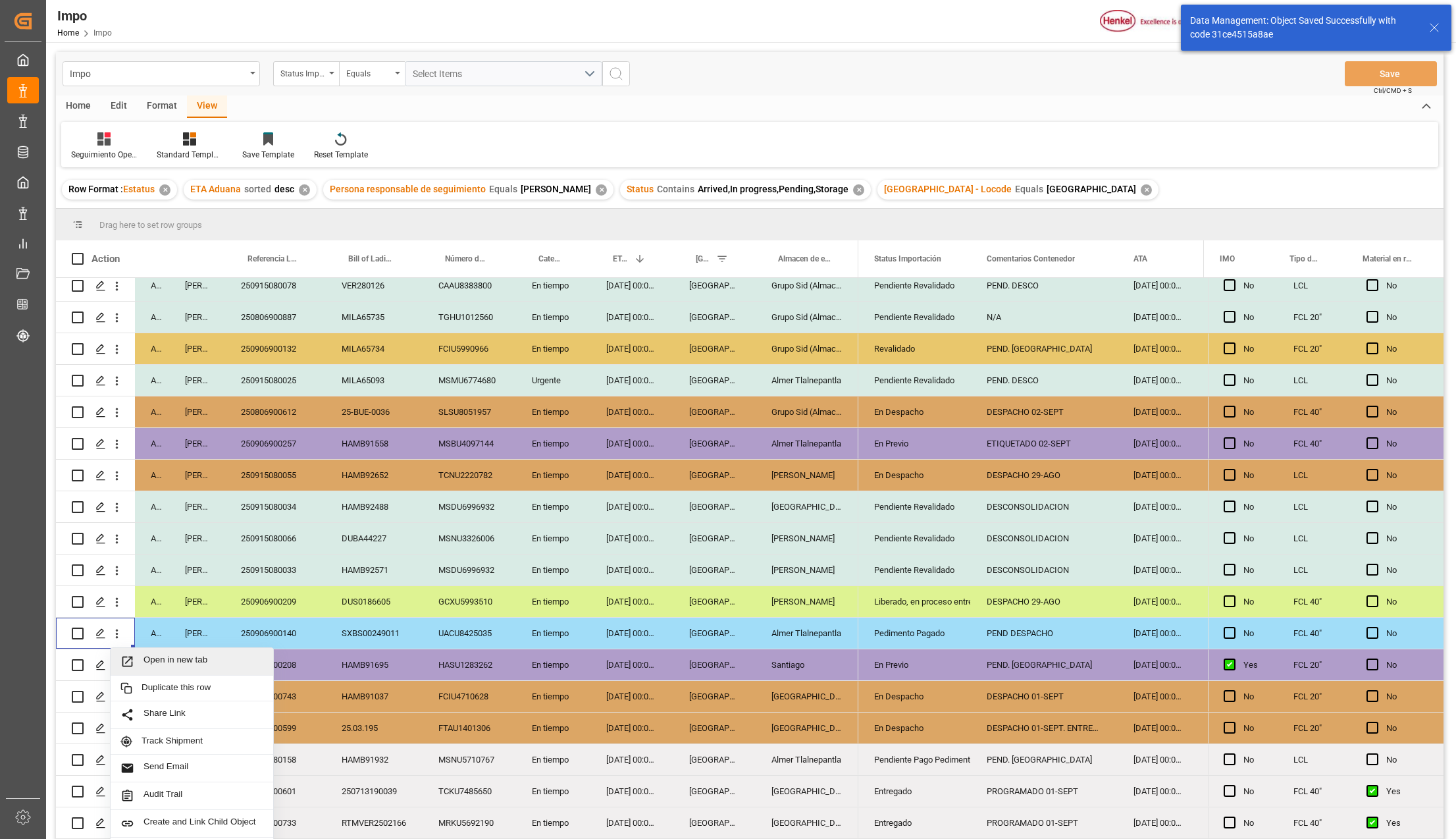
click at [137, 656] on span "Press SPACE to select this row." at bounding box center [132, 661] width 23 height 14
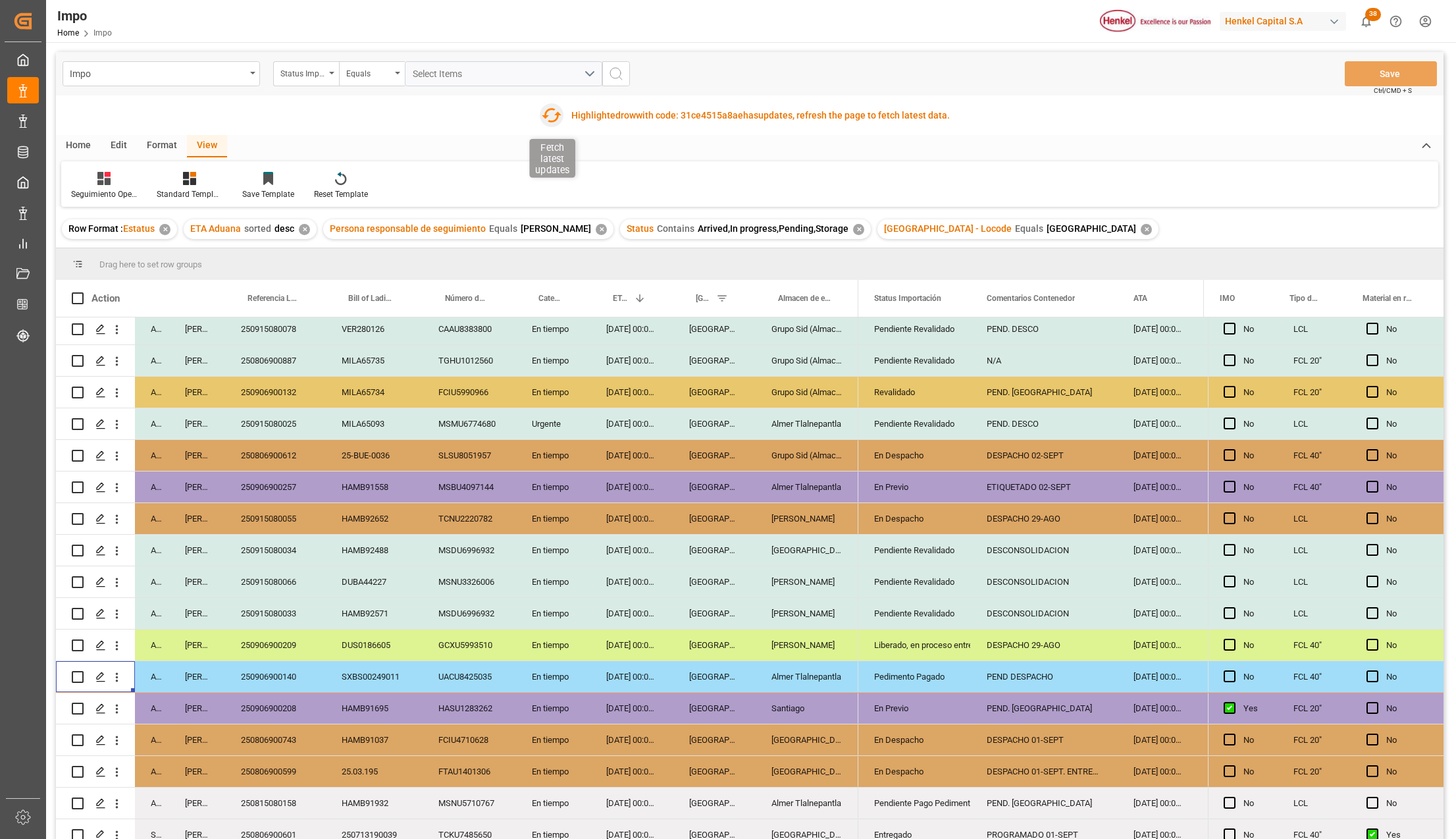
click at [546, 114] on icon "button" at bounding box center [550, 115] width 21 height 21
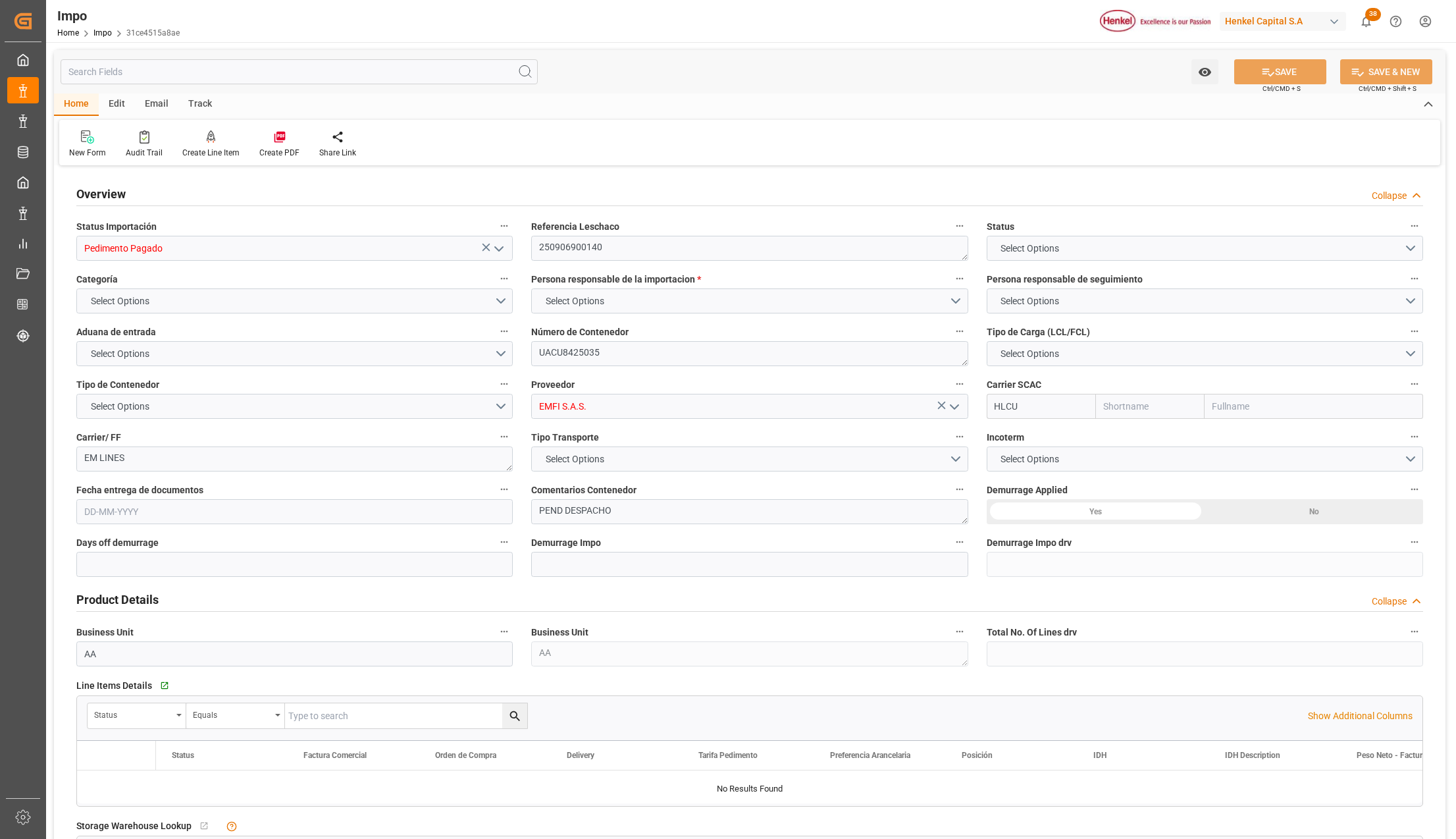
type input "Hapag [PERSON_NAME]"
type input "Hapag [PERSON_NAME] Aktiengesellschaft"
type input "14"
type input "-6"
type input "2"
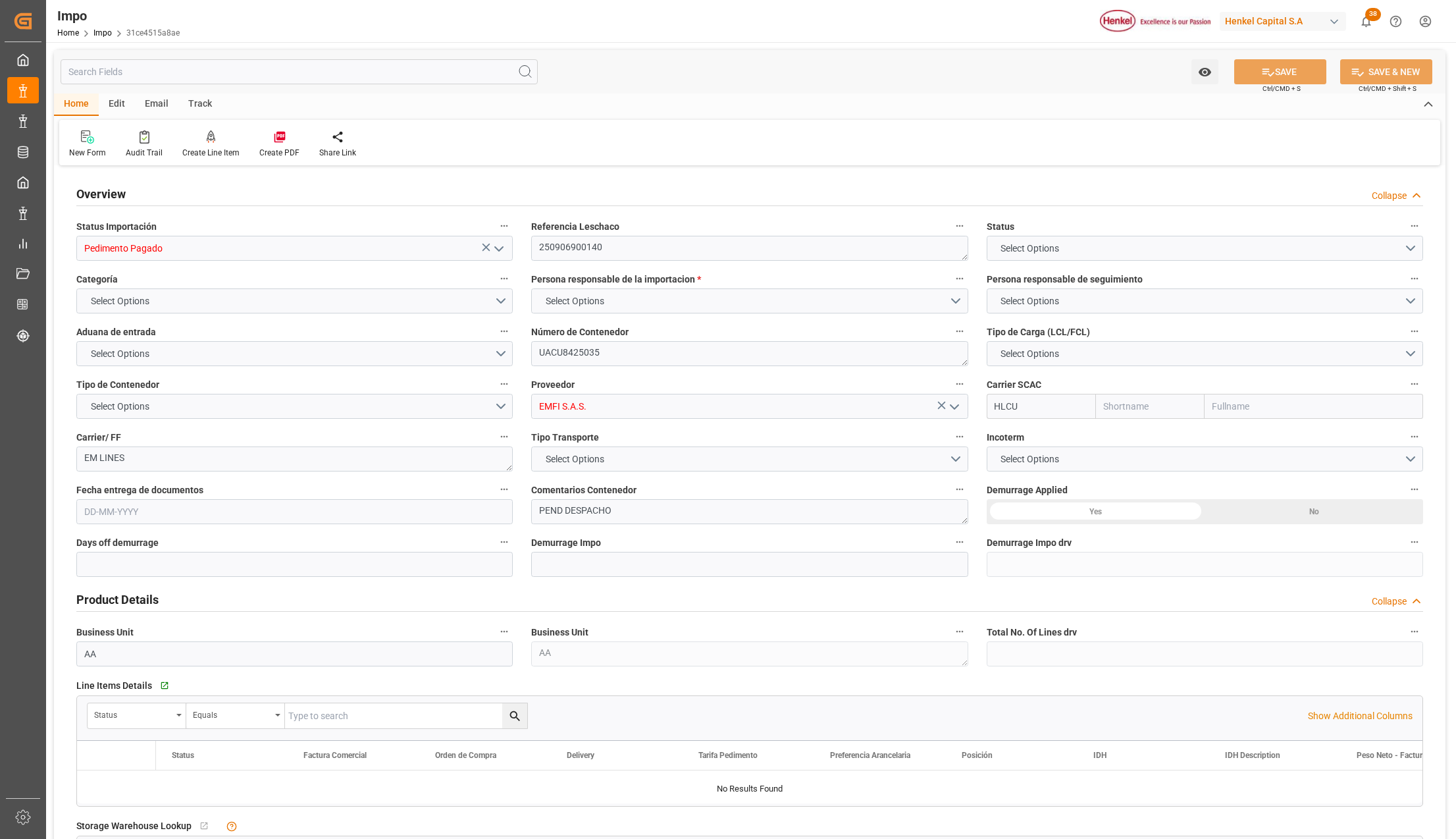
type input "40"
type input "17"
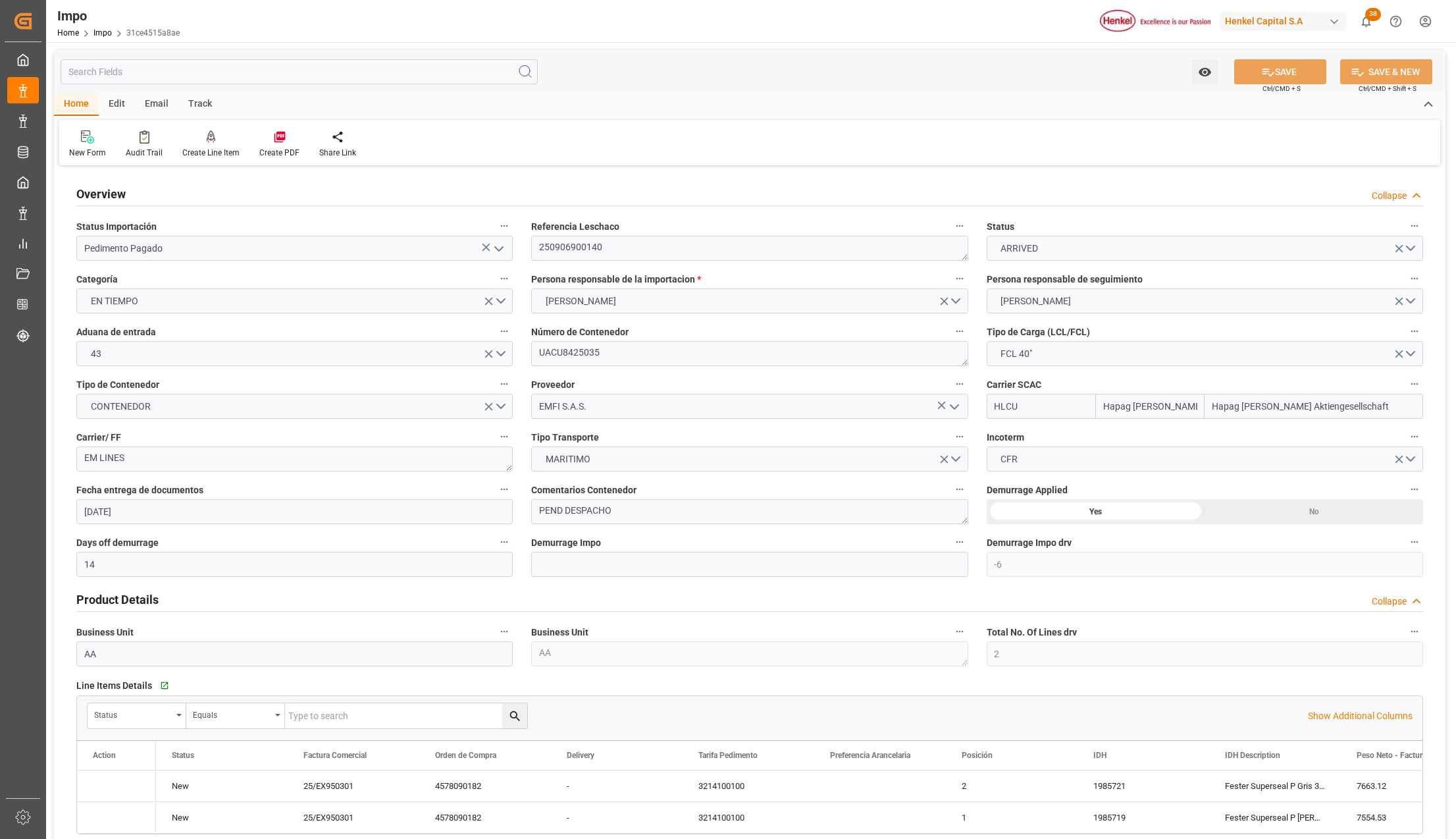
type input "[DATE]"
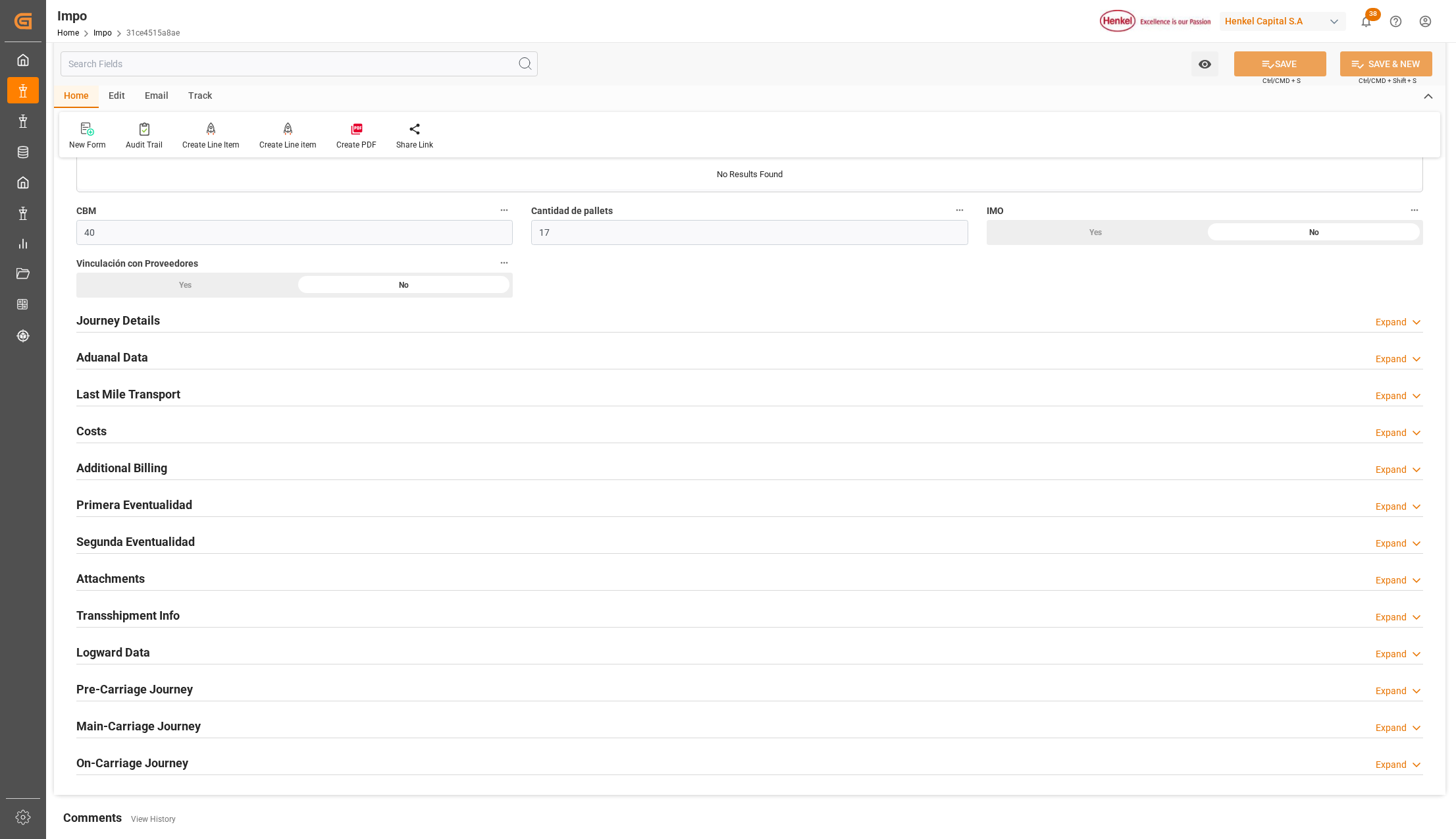
scroll to position [790, 0]
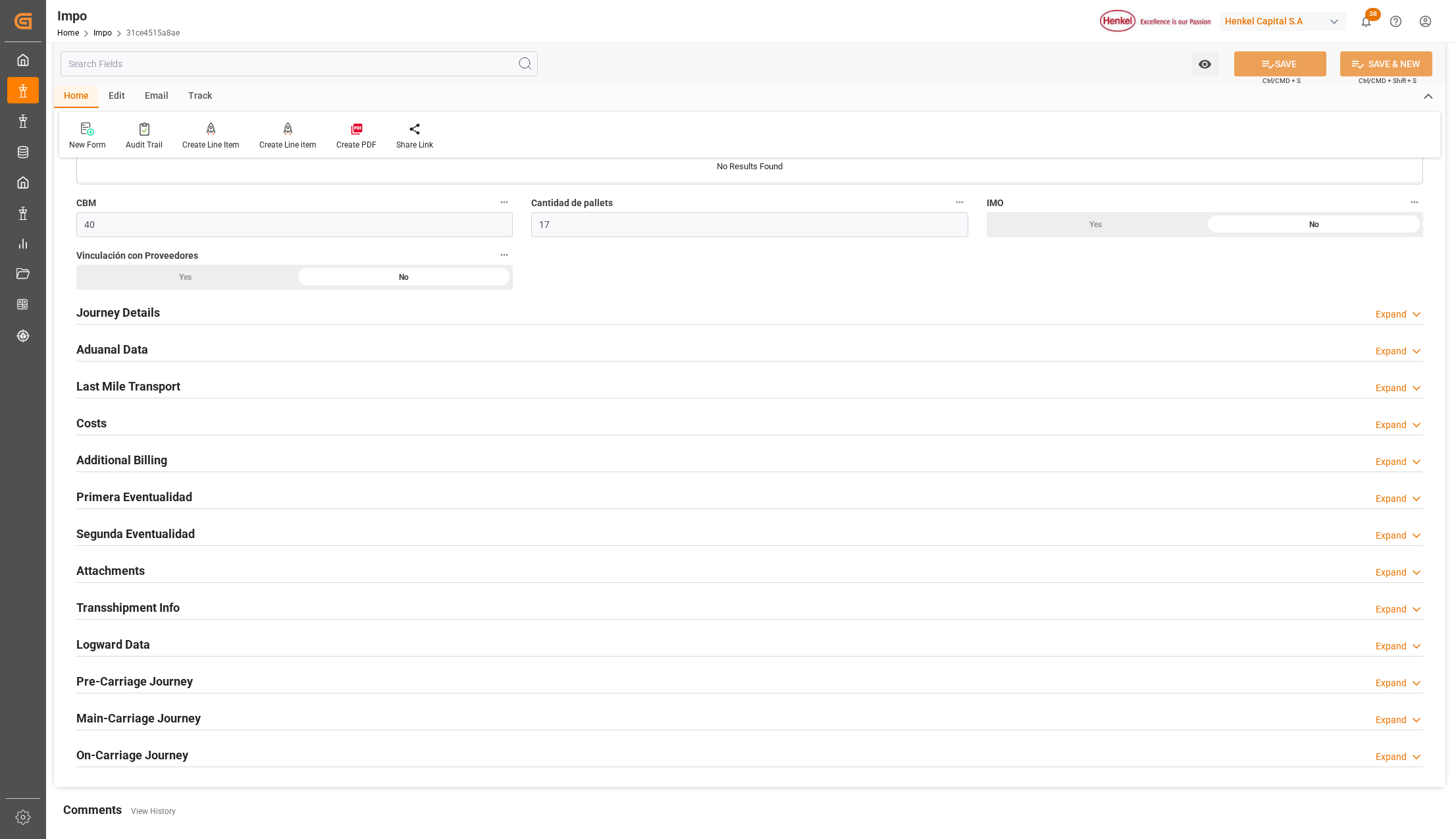
click at [129, 572] on h2 "Attachments" at bounding box center [110, 570] width 69 height 18
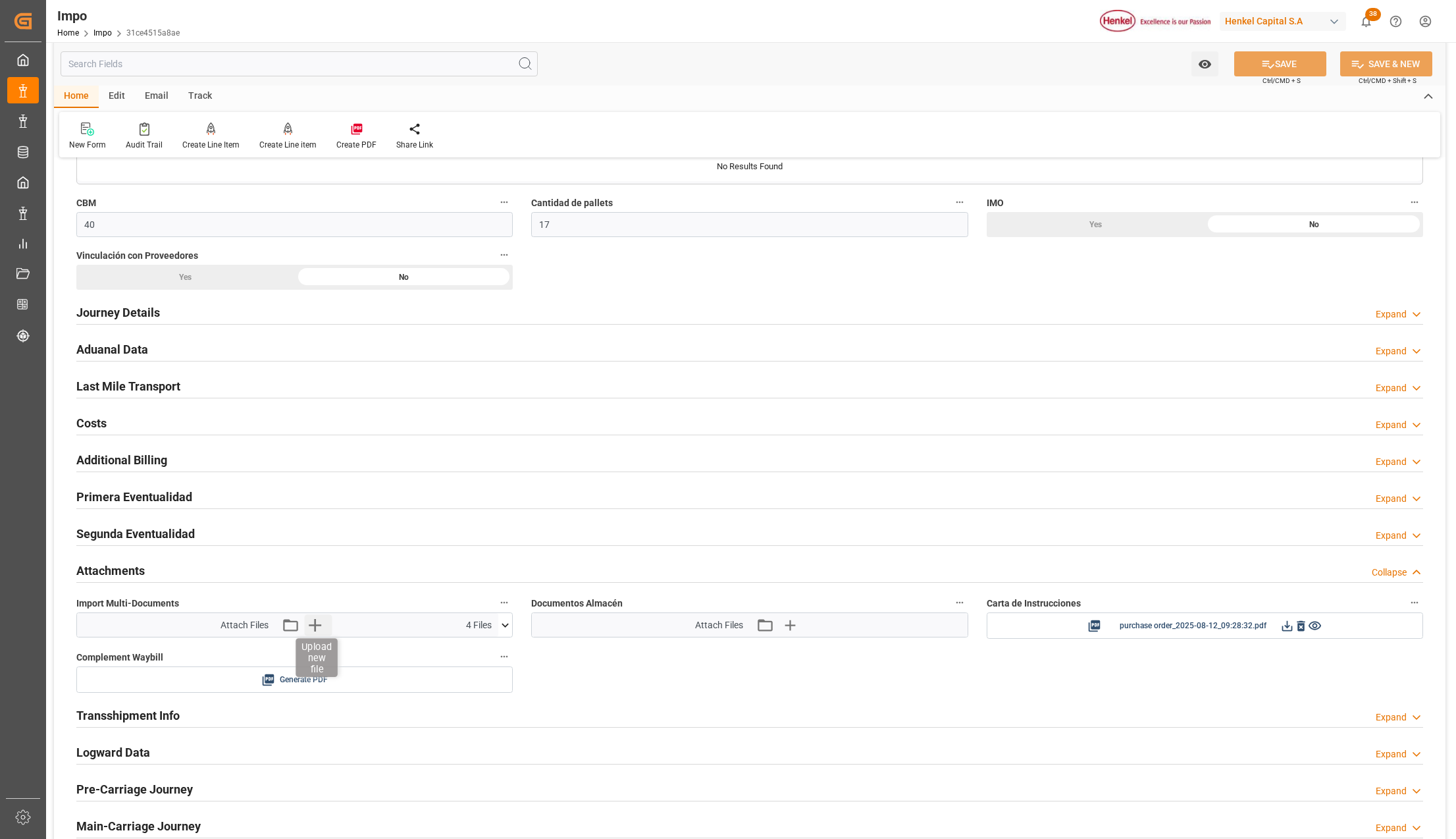
click at [315, 629] on icon "button" at bounding box center [315, 625] width 12 height 12
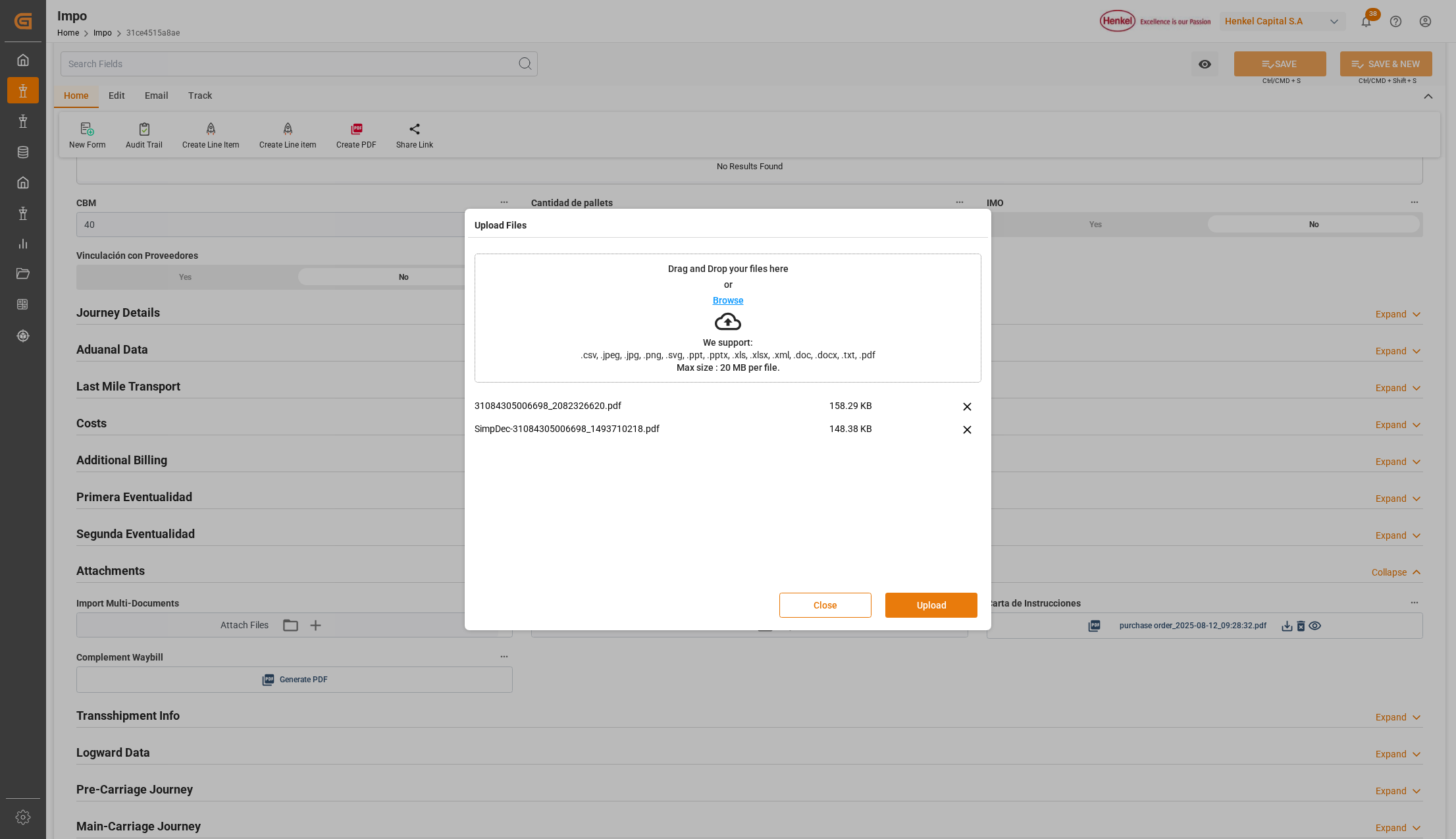
click at [897, 606] on button "Upload" at bounding box center [931, 604] width 92 height 25
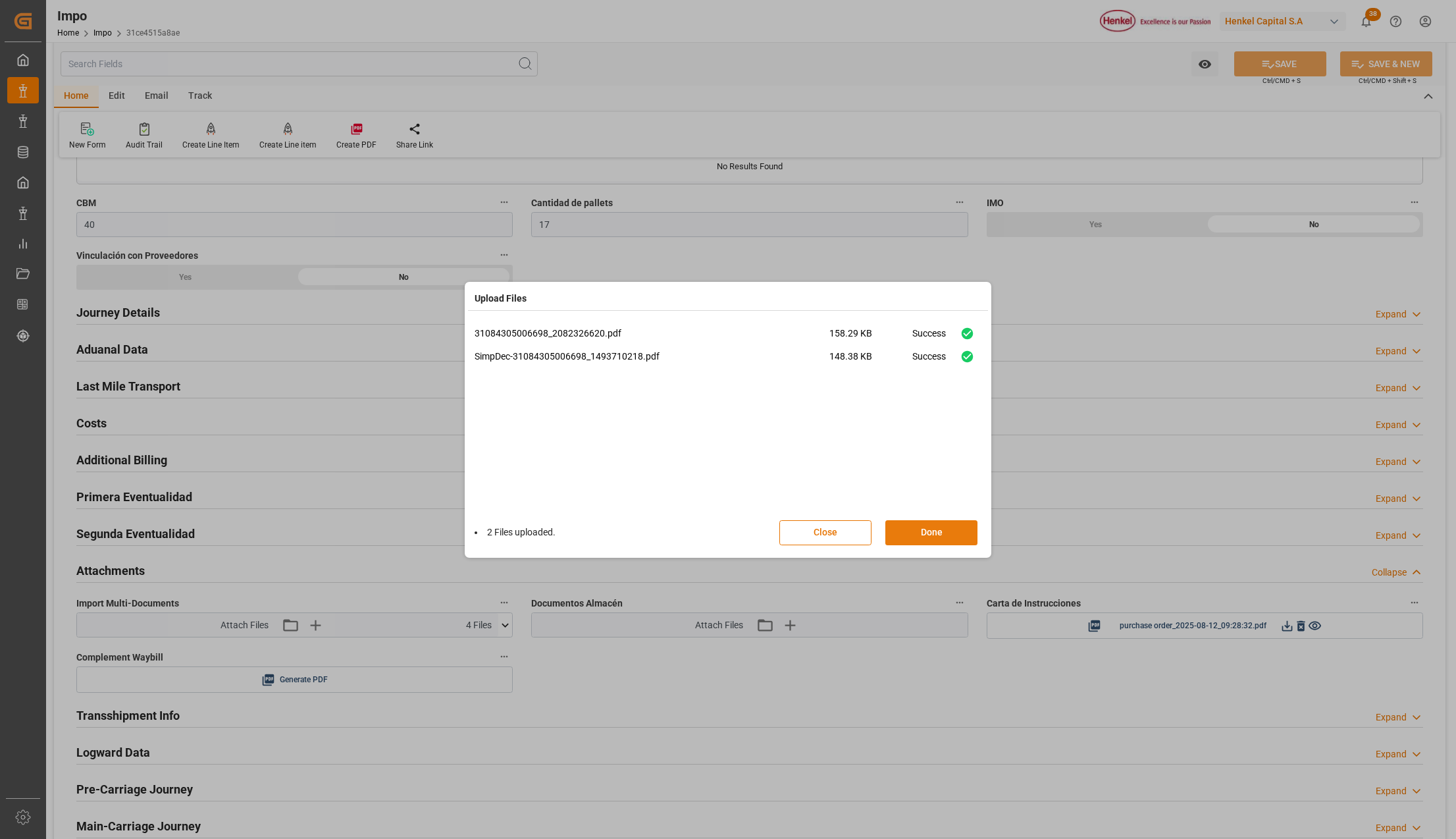
click at [959, 533] on button "Done" at bounding box center [931, 532] width 92 height 25
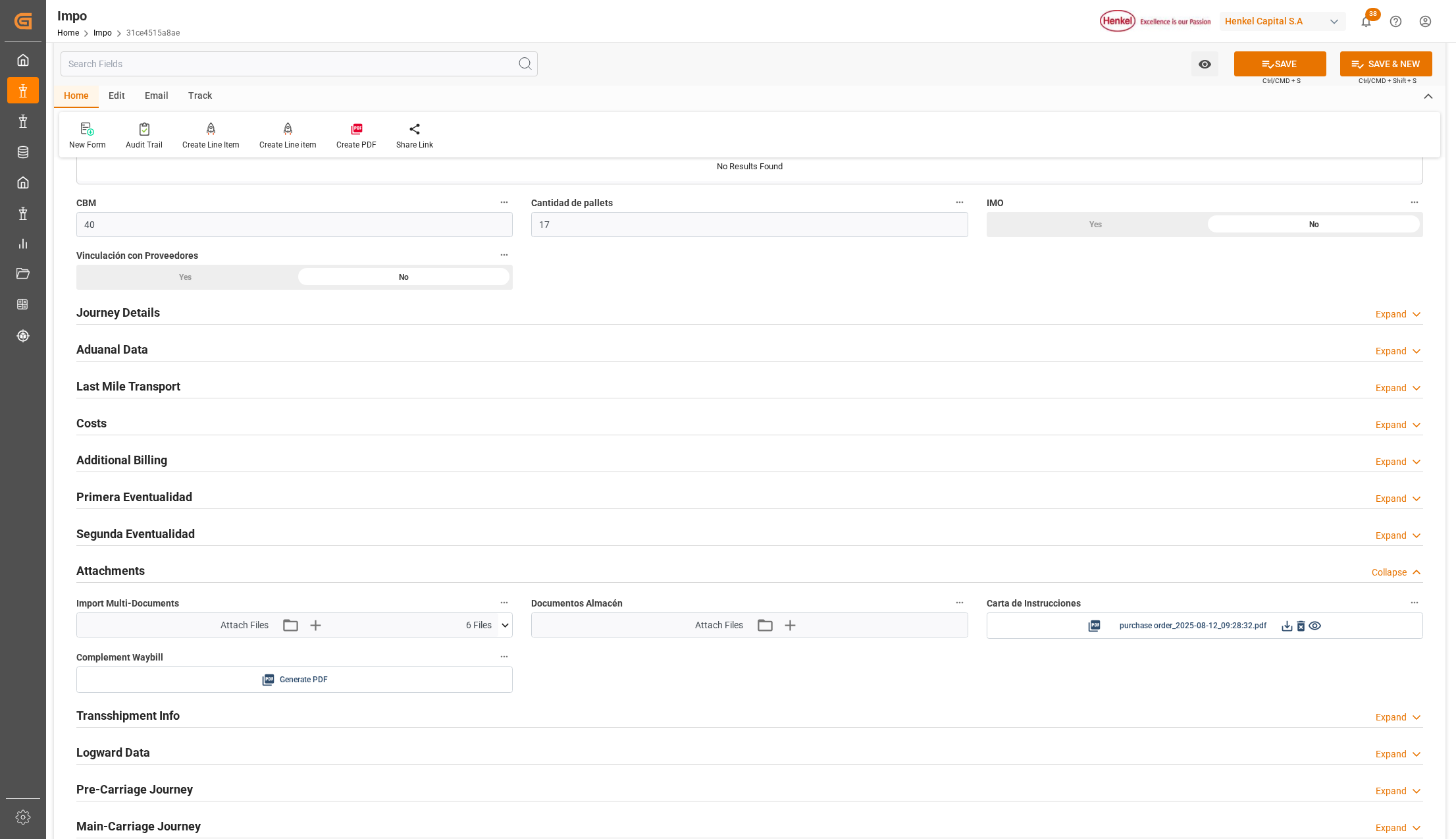
click at [125, 349] on h2 "Aduanal Data" at bounding box center [111, 349] width 71 height 18
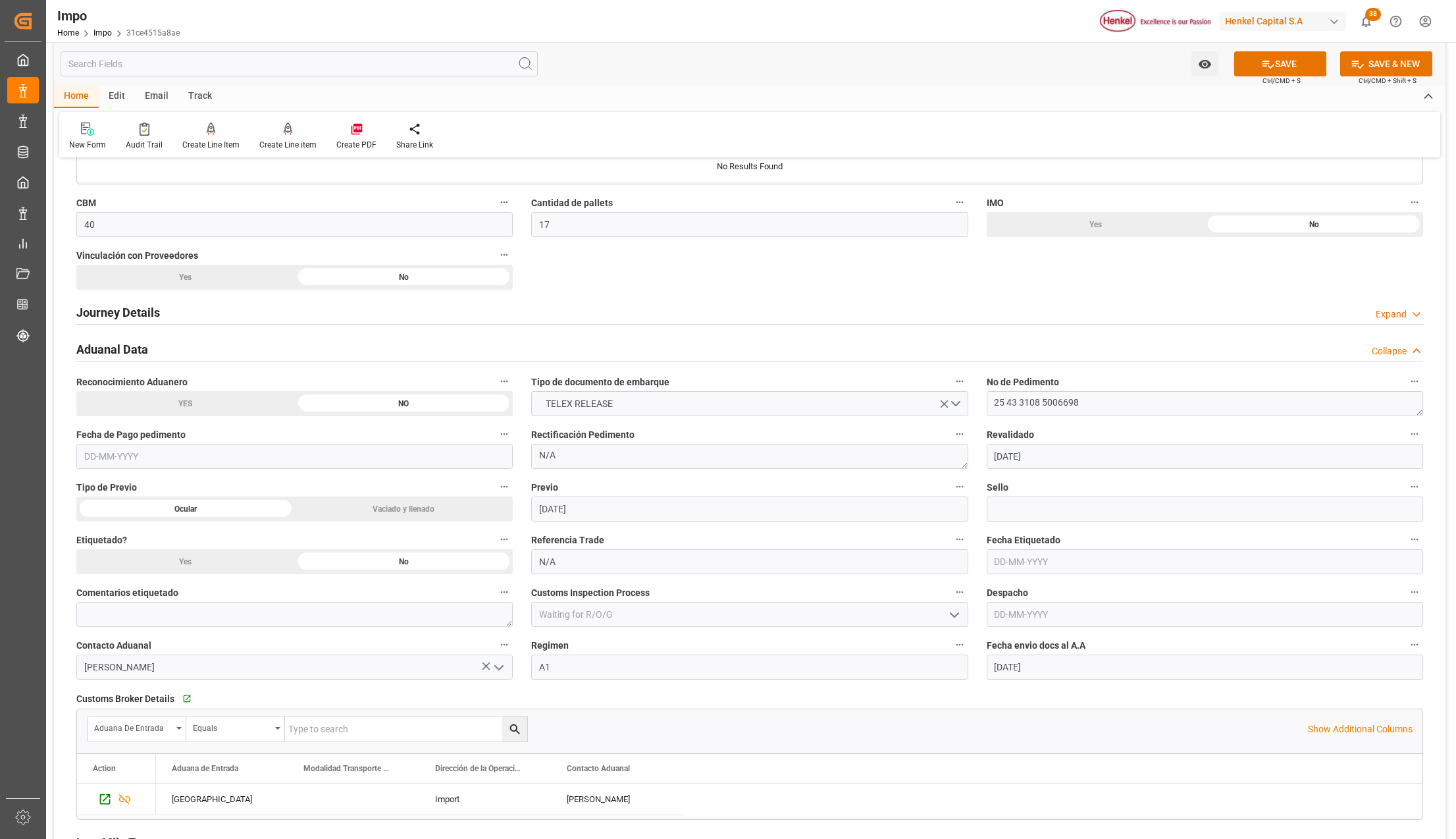
click at [235, 458] on input "text" at bounding box center [294, 456] width 436 height 25
type input "[DATE]"
click at [1283, 60] on button "SAVE" at bounding box center [1280, 63] width 92 height 25
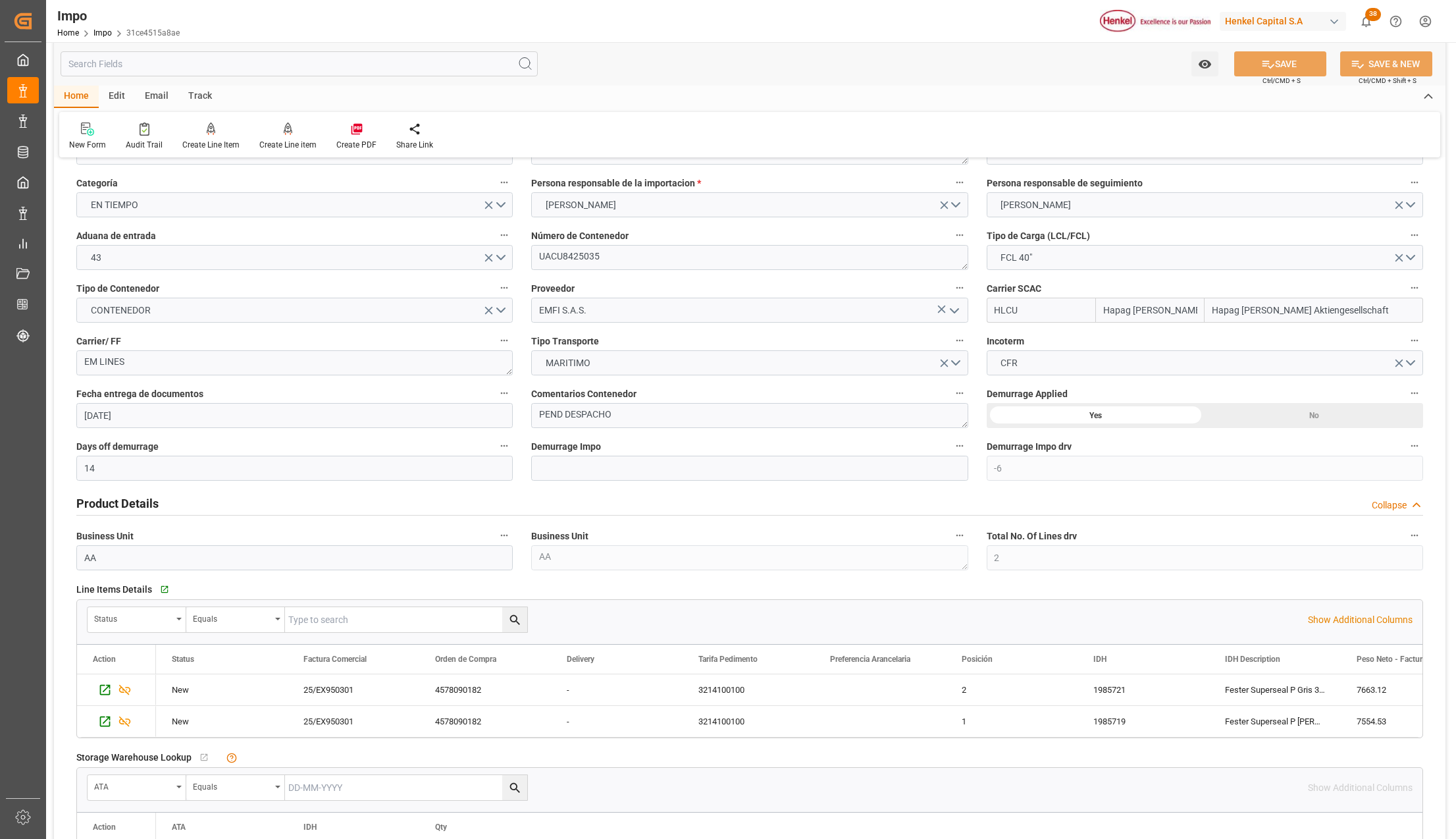
scroll to position [0, 0]
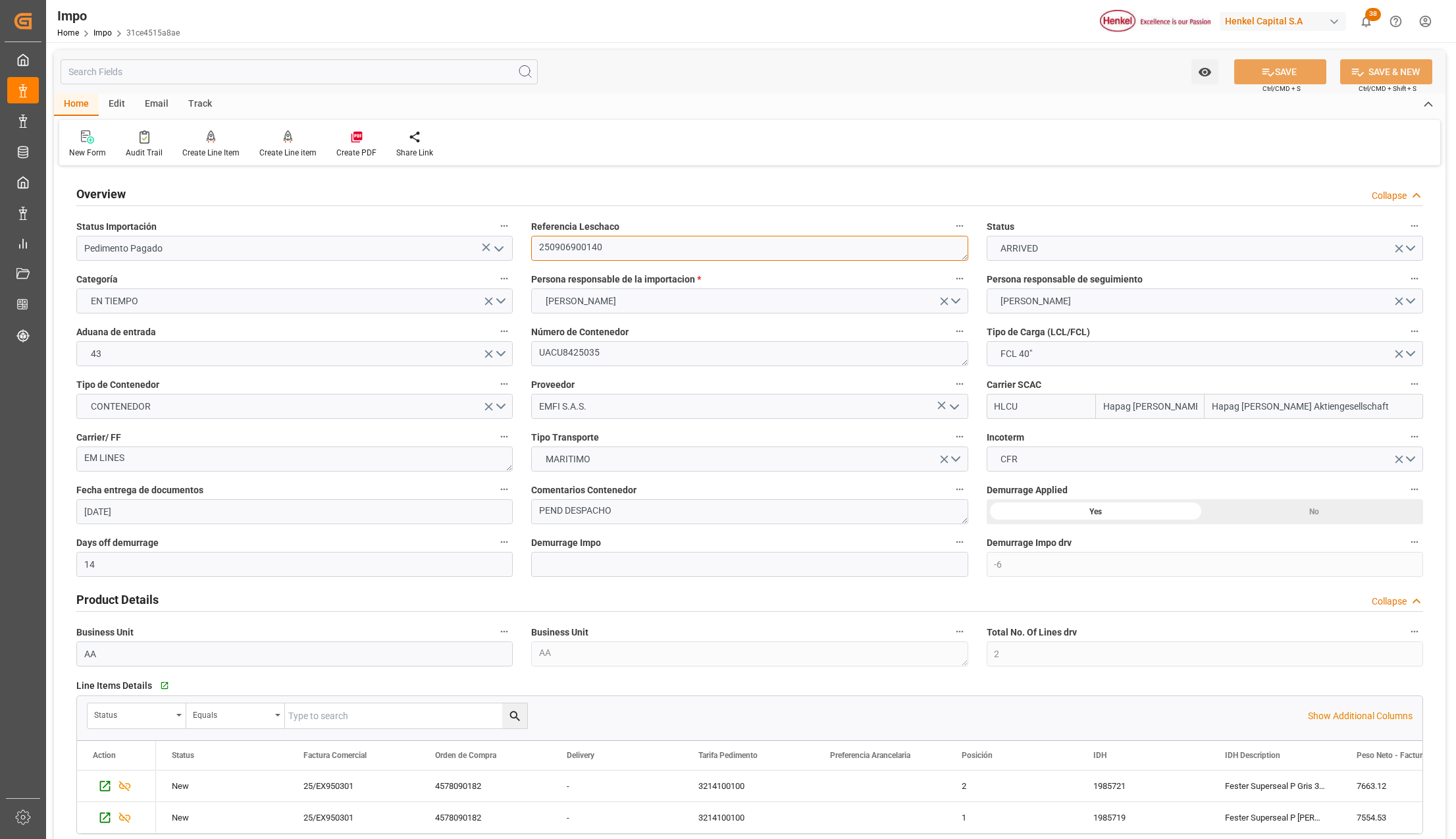
click at [577, 253] on textarea "250906900140" at bounding box center [749, 248] width 436 height 25
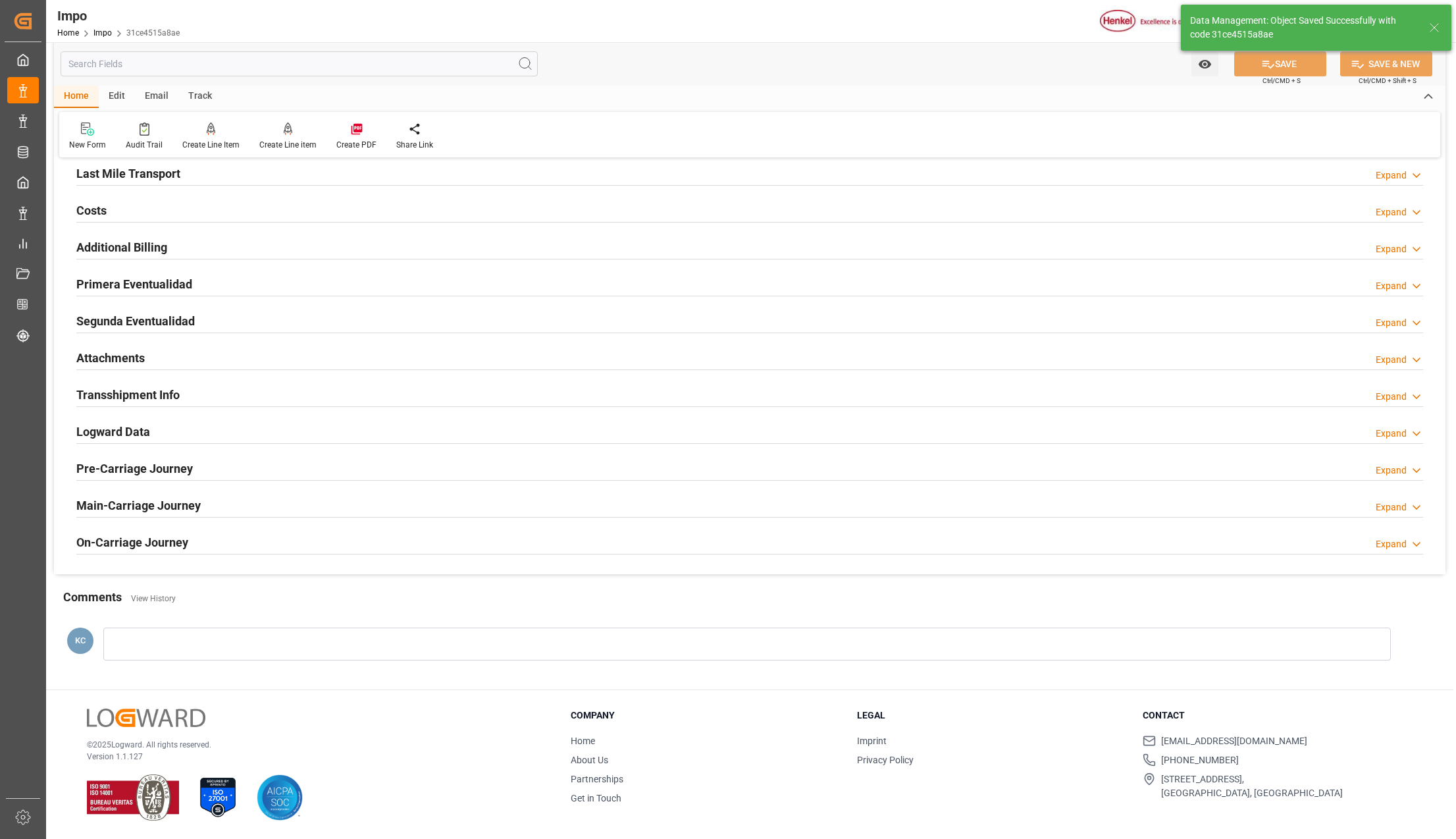
scroll to position [1007, 0]
drag, startPoint x: 127, startPoint y: 355, endPoint x: 690, endPoint y: 390, distance: 564.1
click at [126, 355] on h2 "Attachments" at bounding box center [110, 357] width 69 height 18
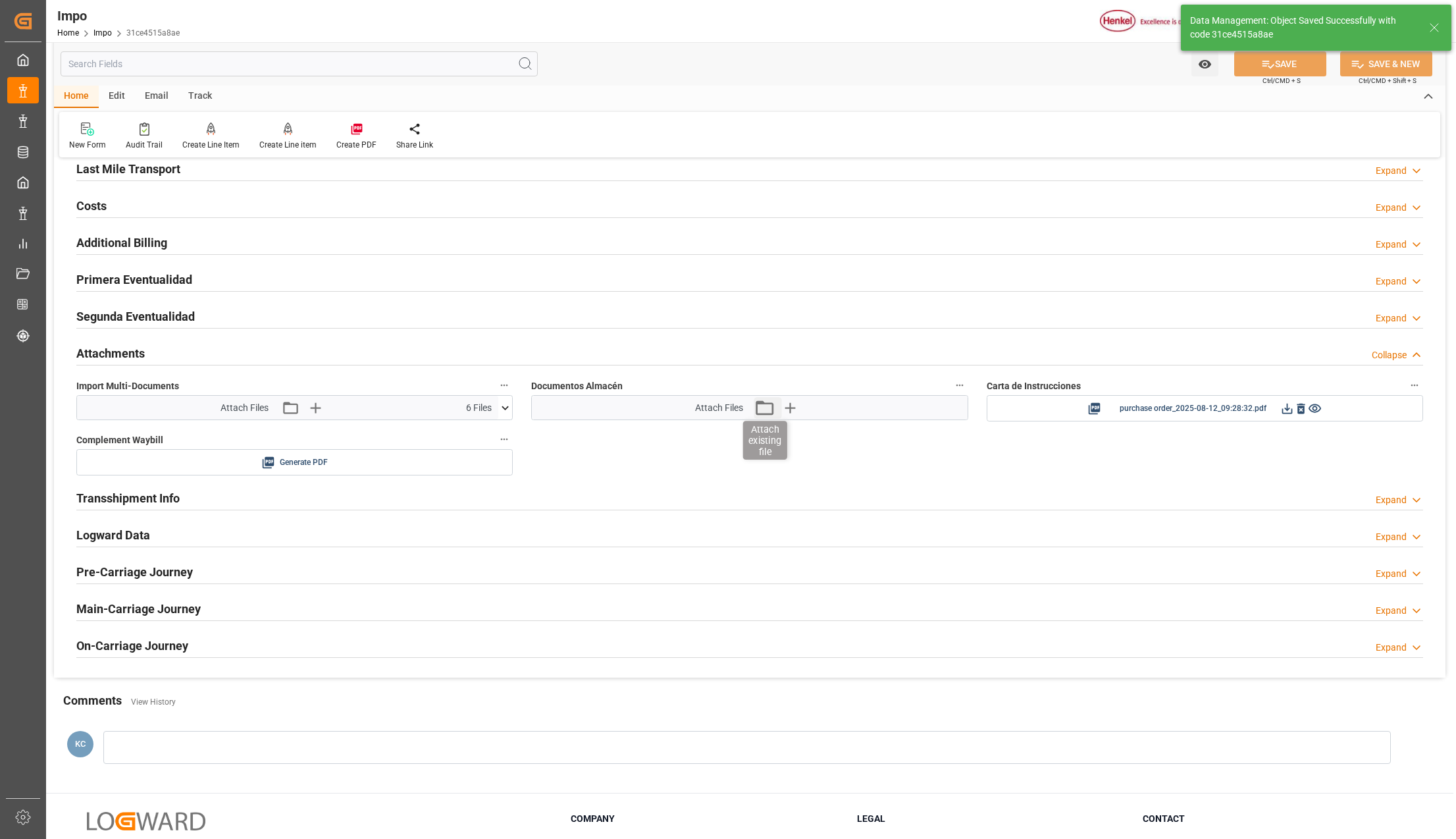
click at [758, 407] on icon "button" at bounding box center [764, 407] width 18 height 15
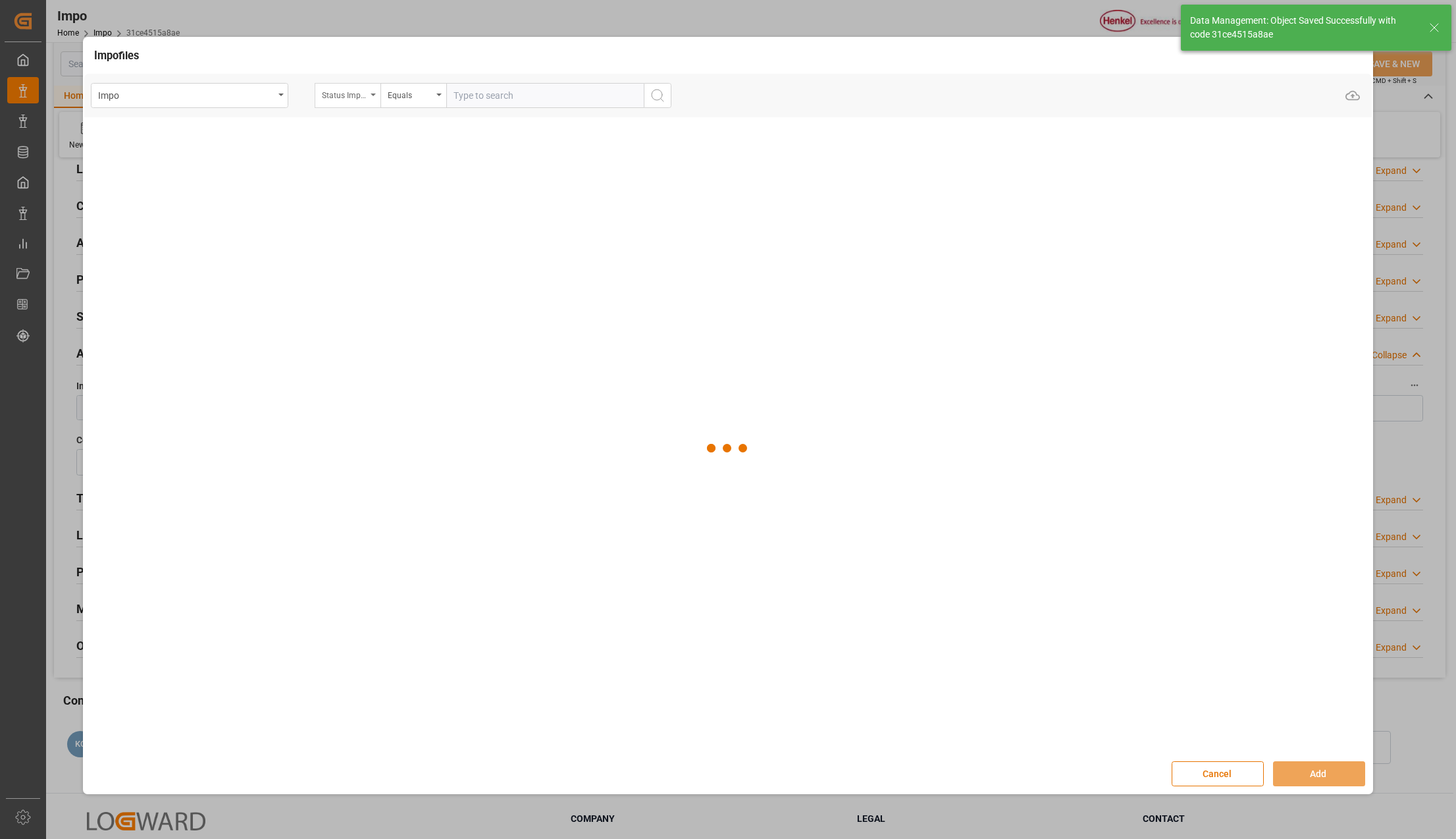
click at [372, 92] on div "Status Importación" at bounding box center [347, 95] width 66 height 25
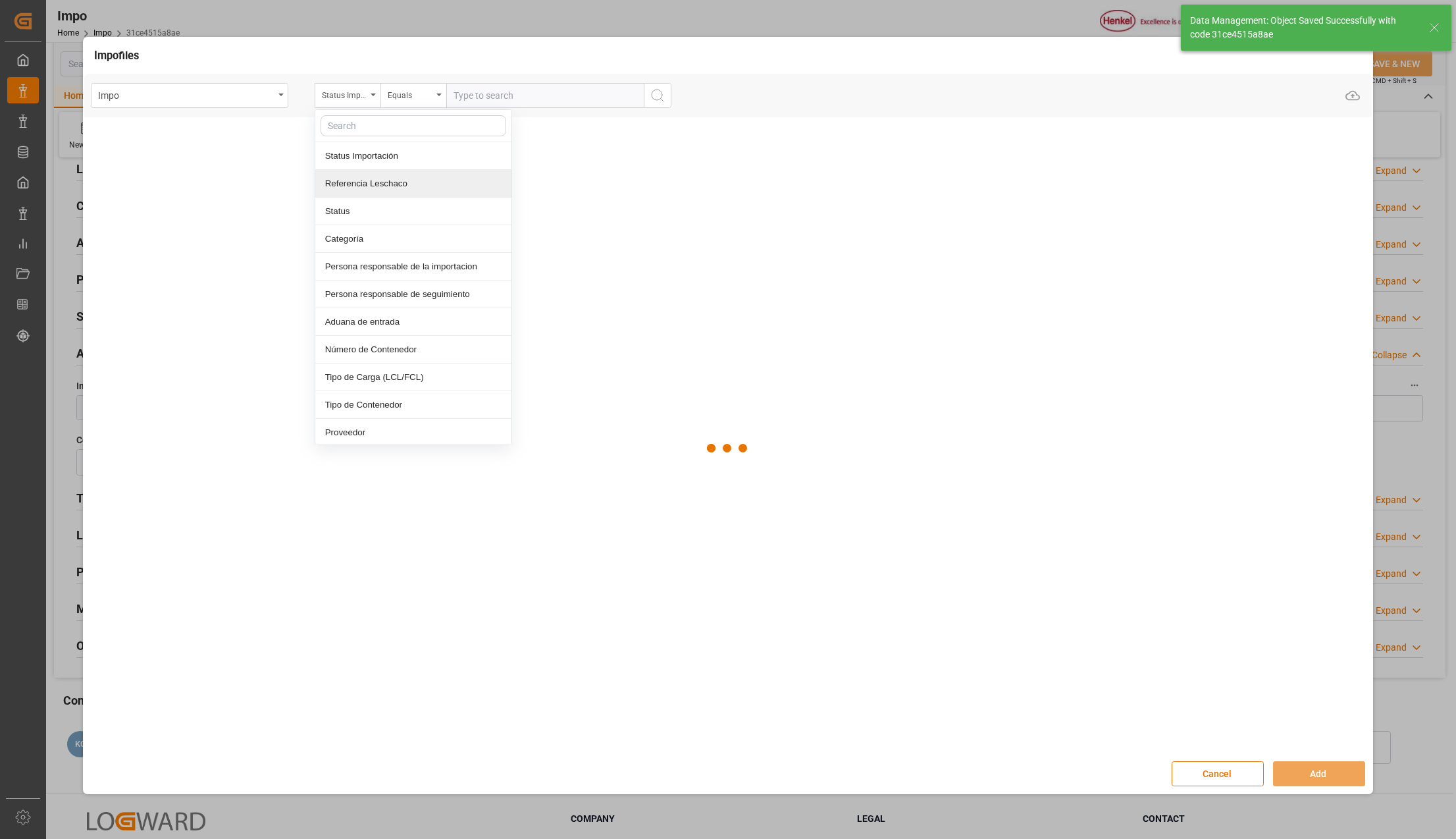
click at [385, 185] on div "Referencia Leschaco" at bounding box center [413, 184] width 196 height 28
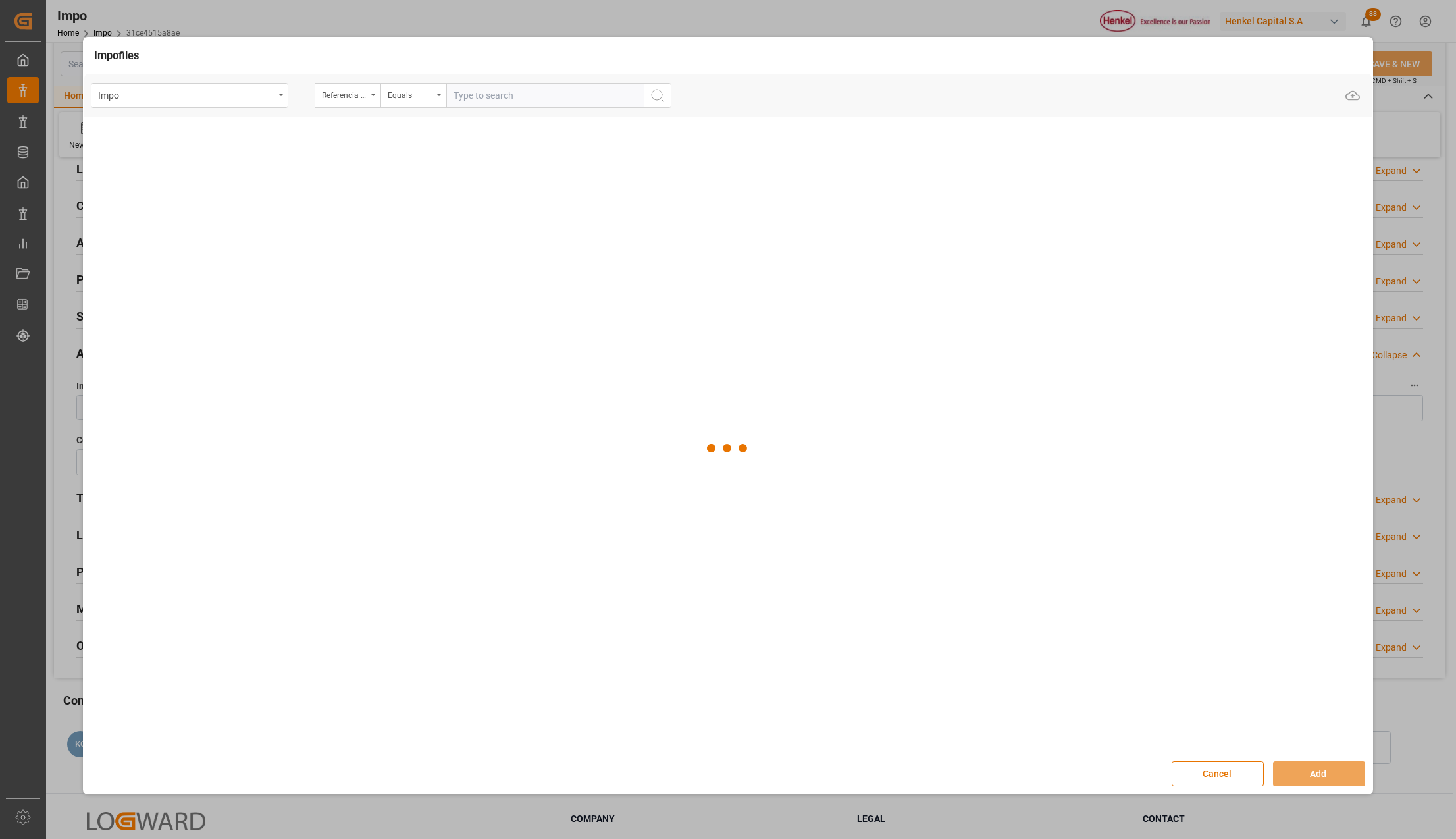
click at [477, 91] on input "text" at bounding box center [545, 95] width 198 height 25
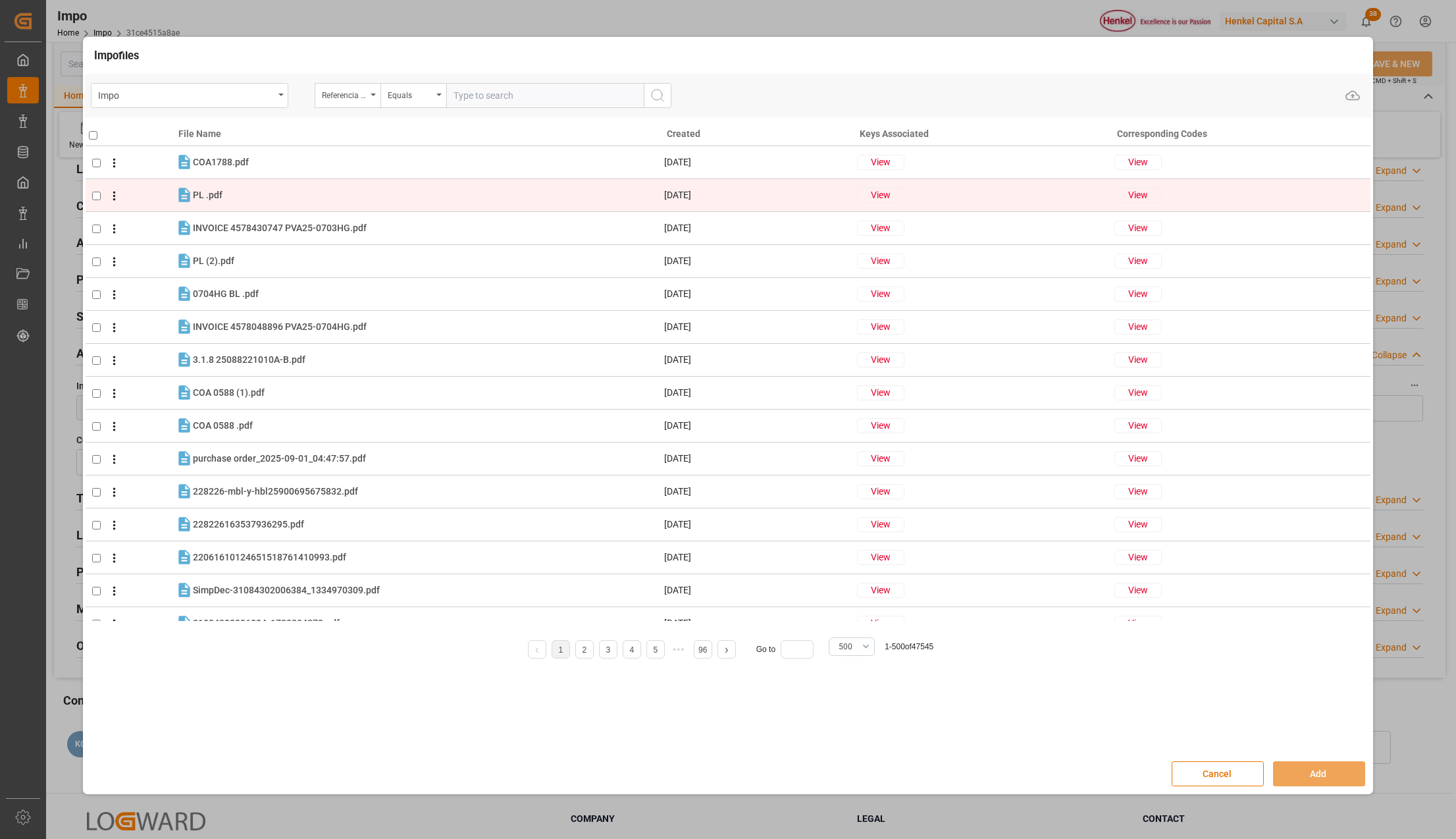
paste input "250906900140"
type input "250906900140"
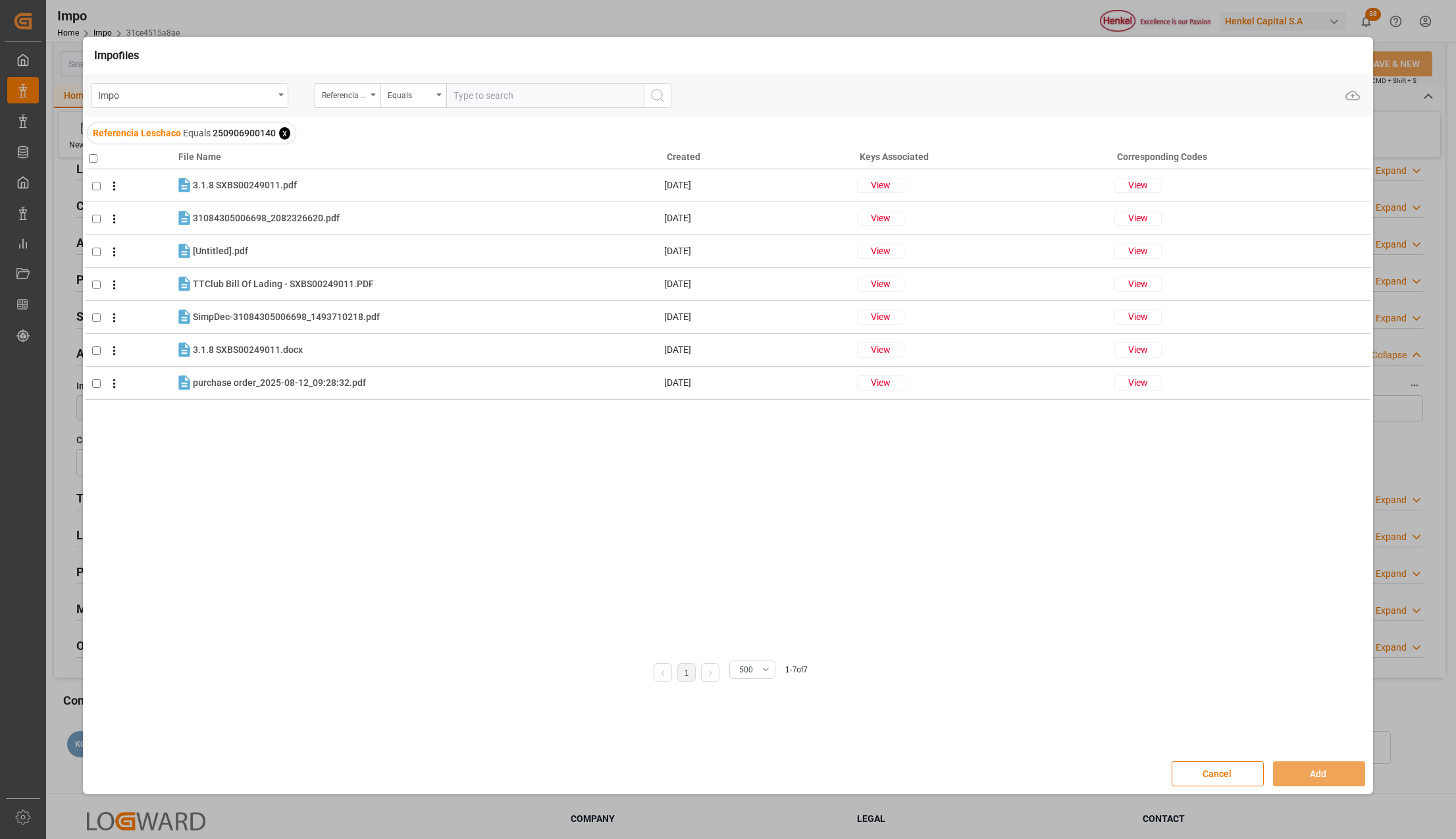
click at [90, 157] on input "checkbox" at bounding box center [93, 158] width 8 height 8
checkbox input "true"
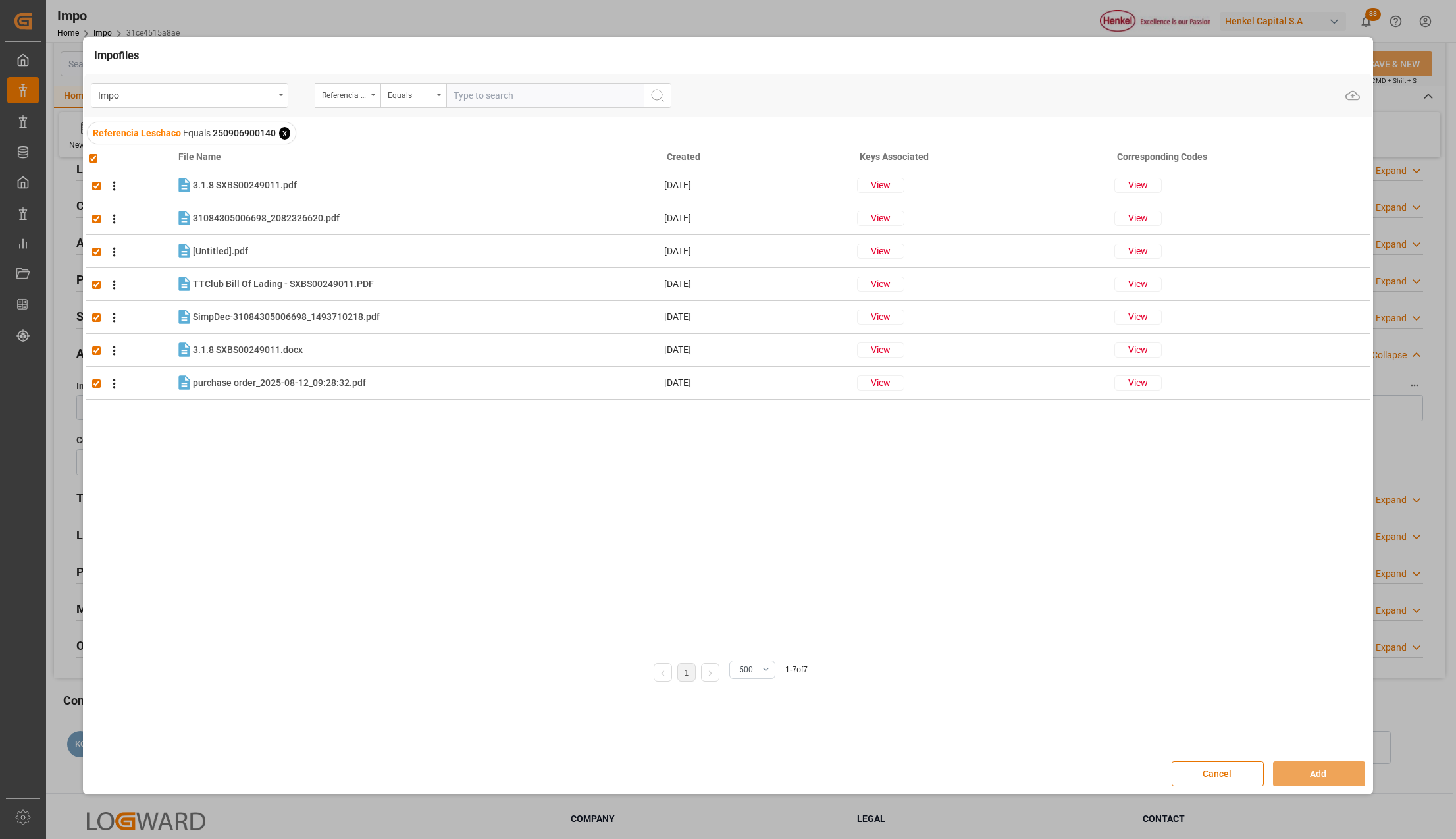
checkbox input "true"
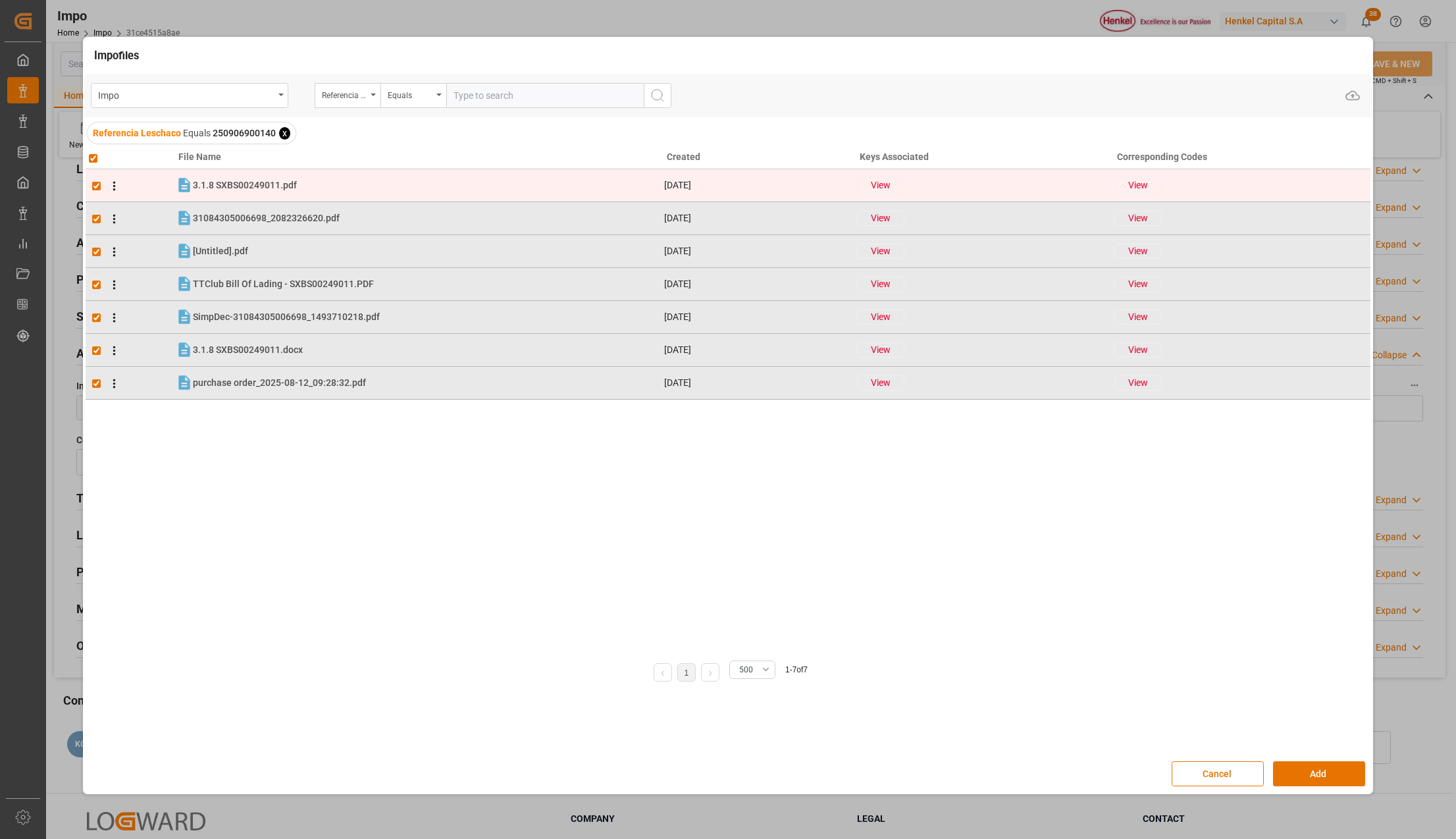
click at [93, 188] on input "checkbox" at bounding box center [96, 186] width 8 height 8
checkbox input "false"
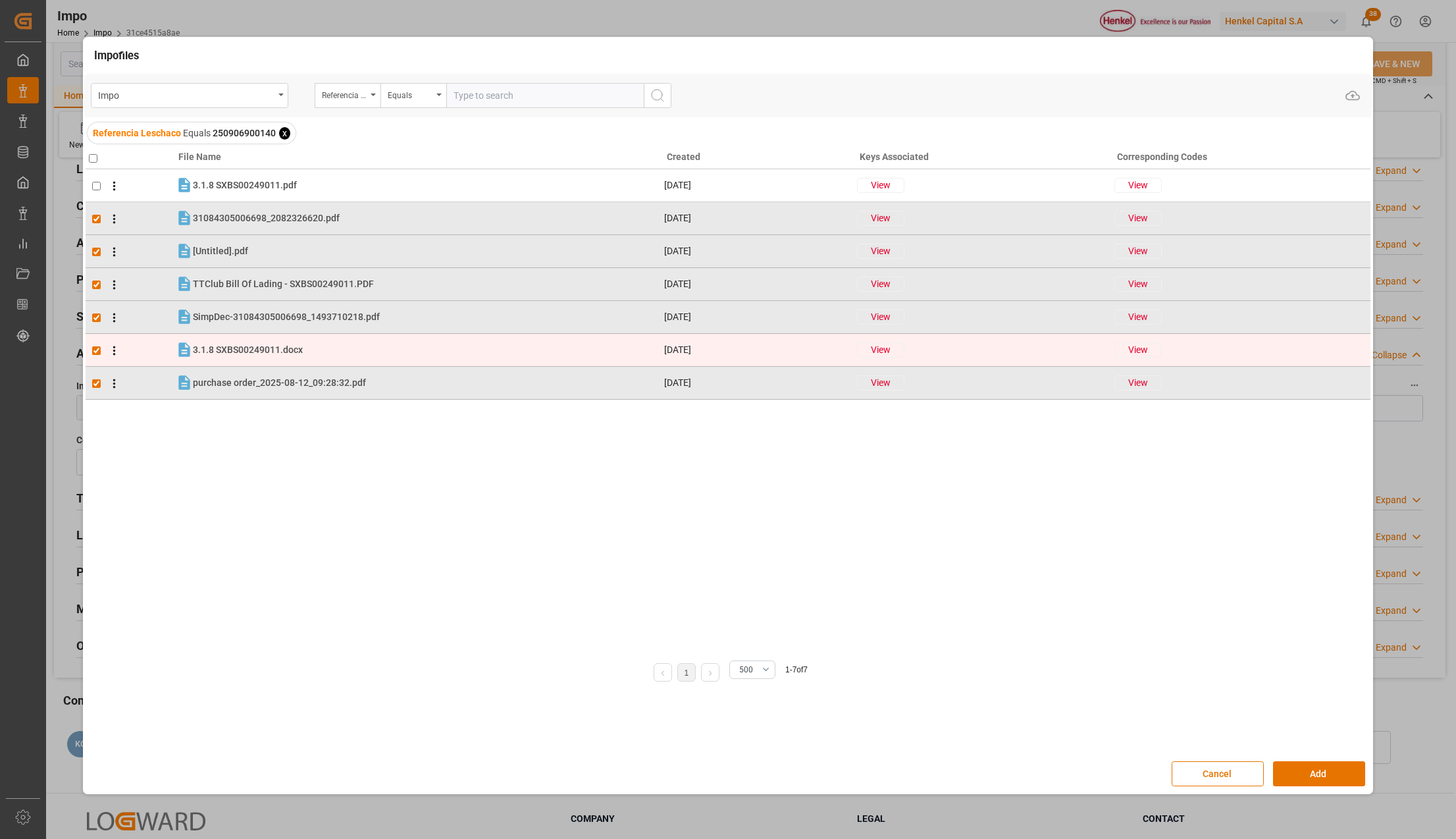
click at [97, 353] on input "checkbox" at bounding box center [96, 350] width 8 height 8
checkbox input "false"
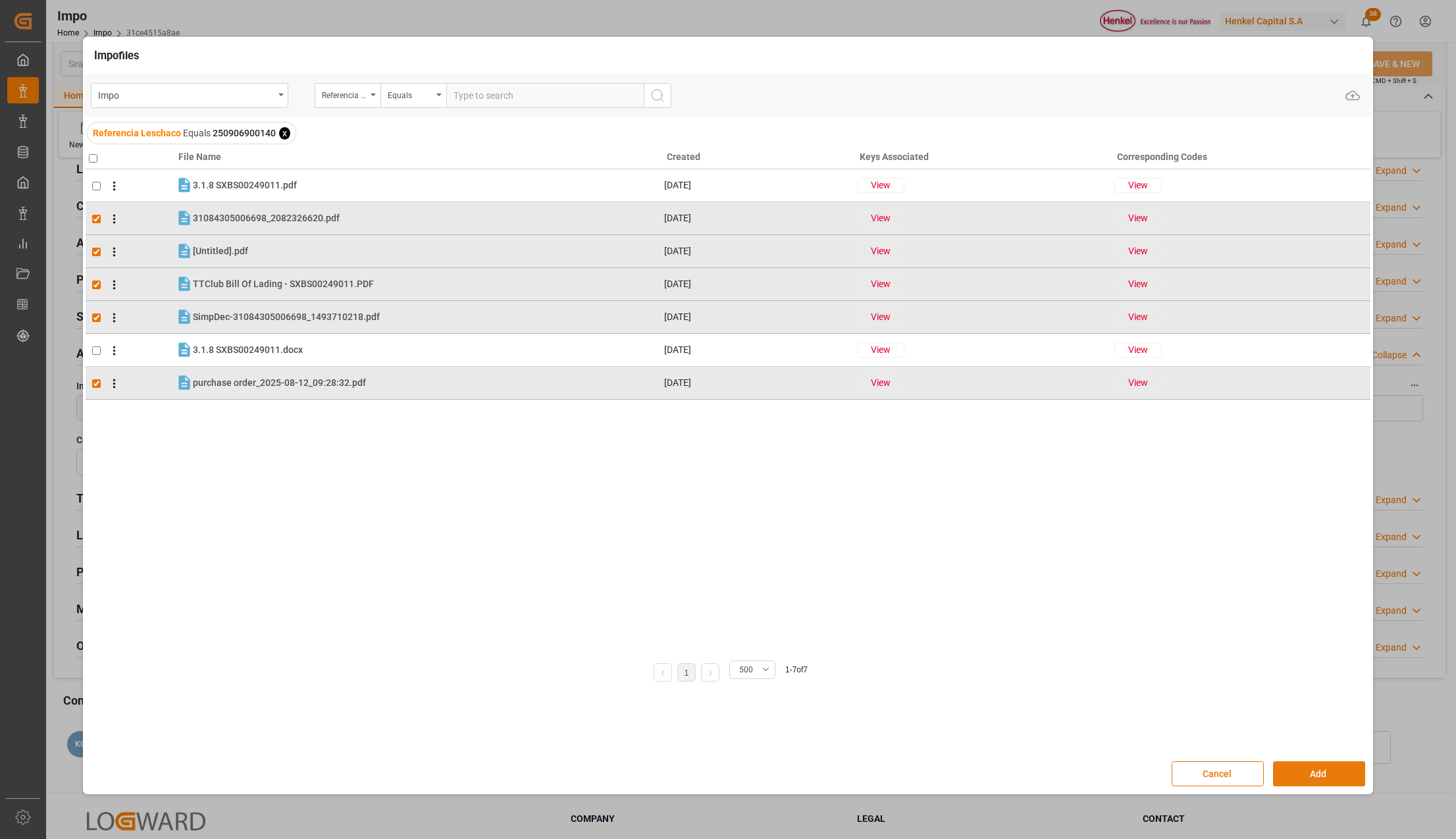
click at [1311, 778] on button "Add" at bounding box center [1319, 773] width 92 height 25
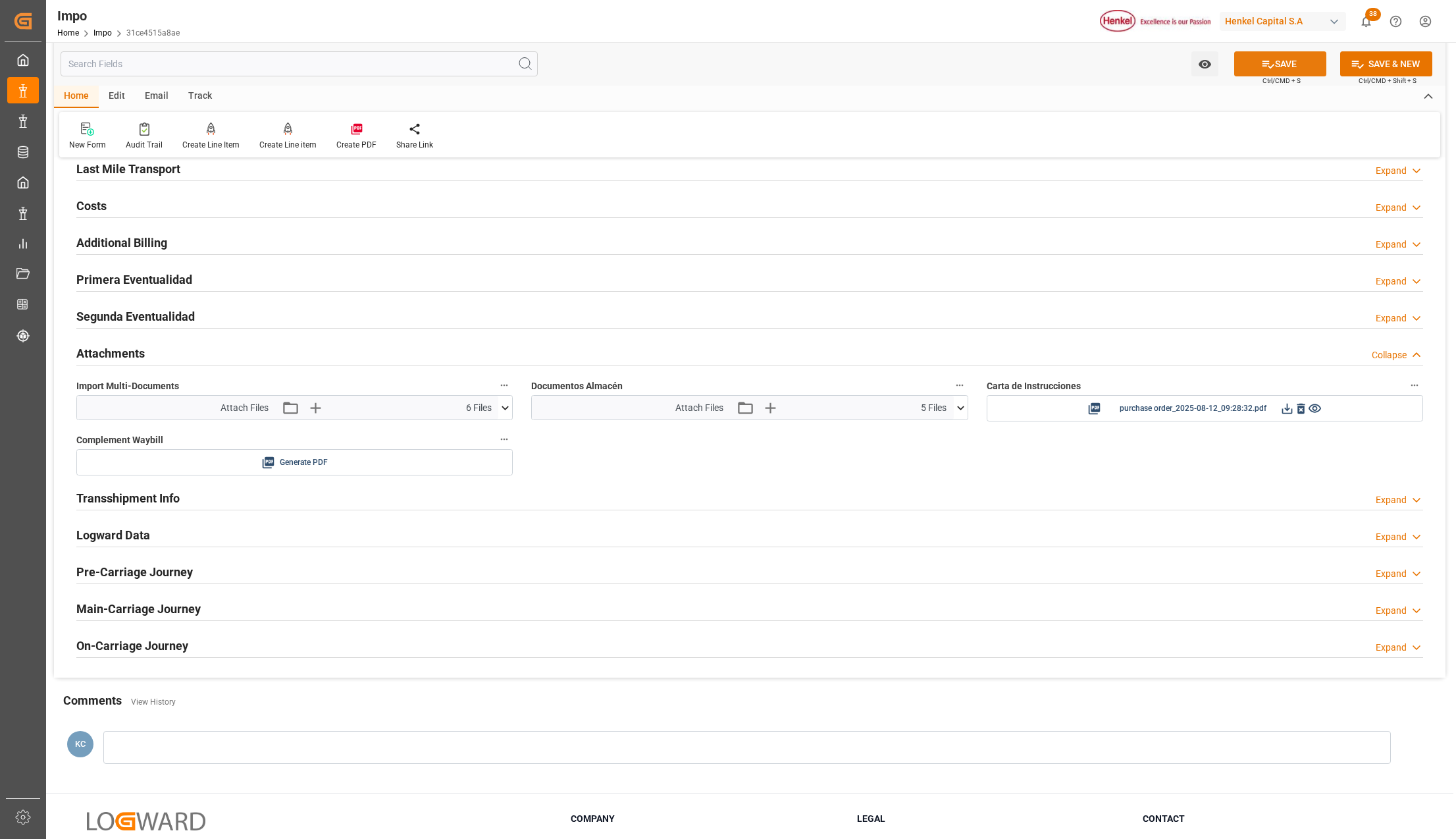
click at [1296, 56] on button "SAVE" at bounding box center [1280, 63] width 92 height 25
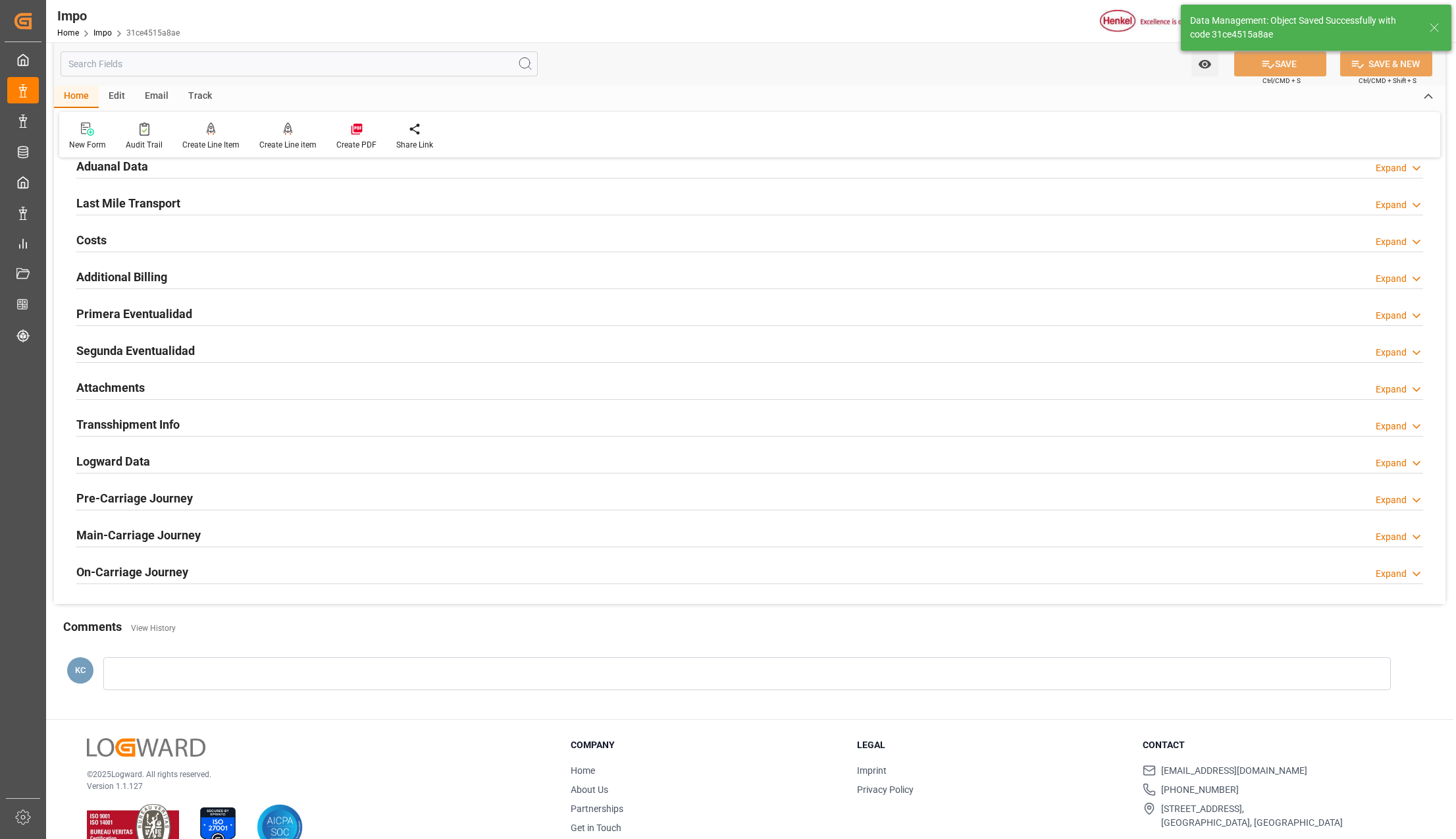
scroll to position [920, 0]
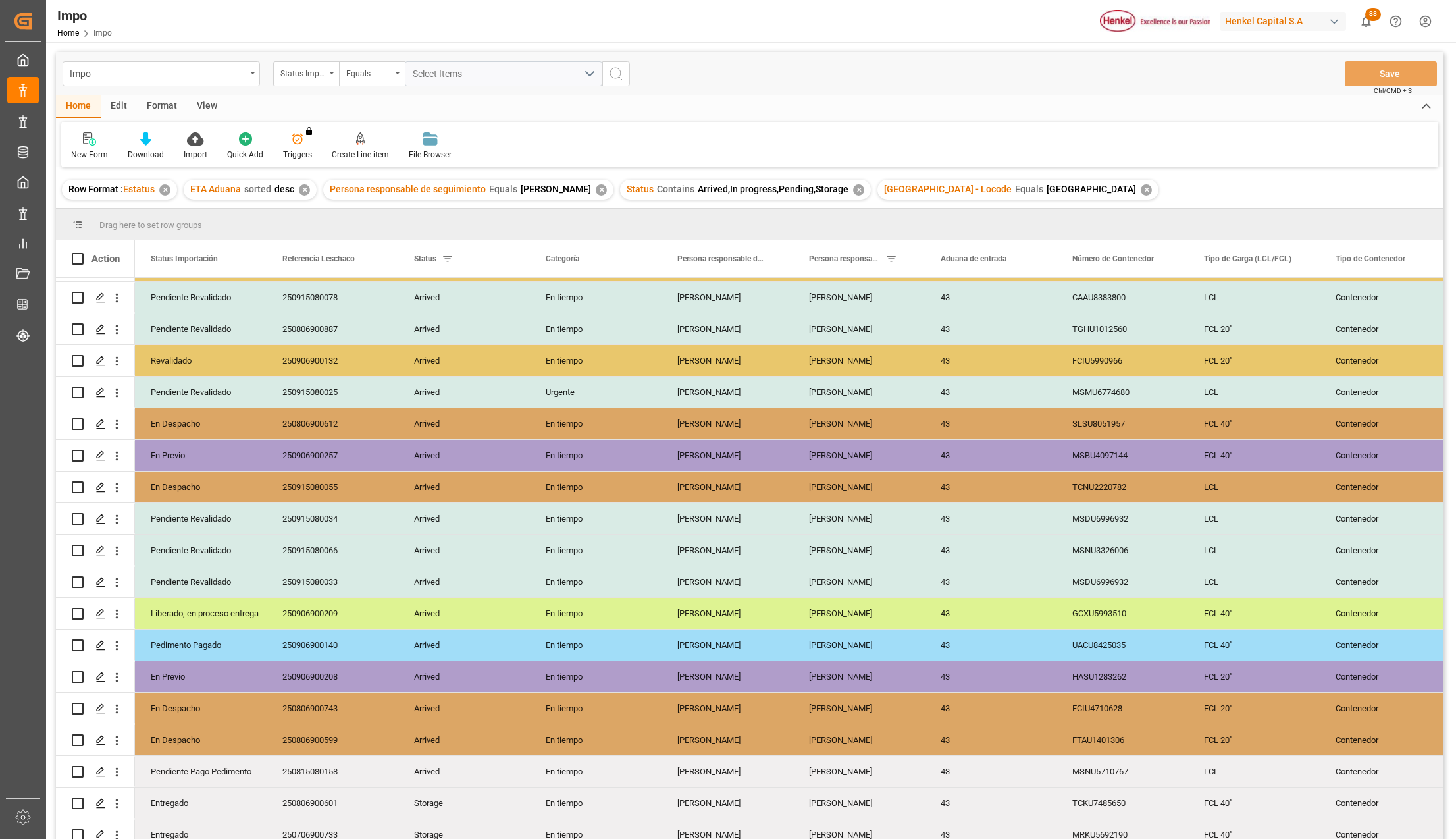
scroll to position [450, 0]
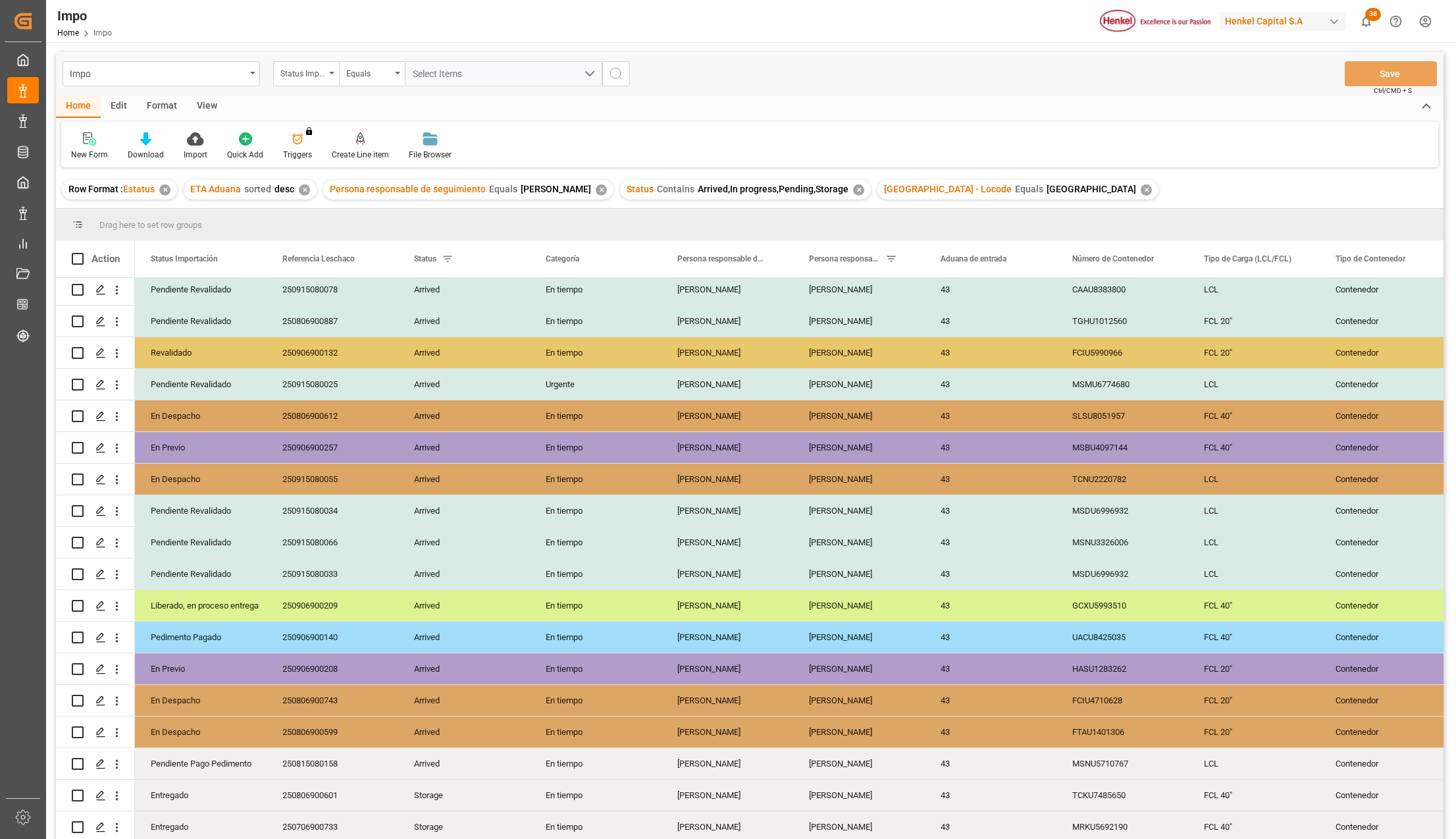
click at [214, 101] on div "View" at bounding box center [206, 107] width 40 height 22
click at [161, 140] on div at bounding box center [149, 138] width 66 height 14
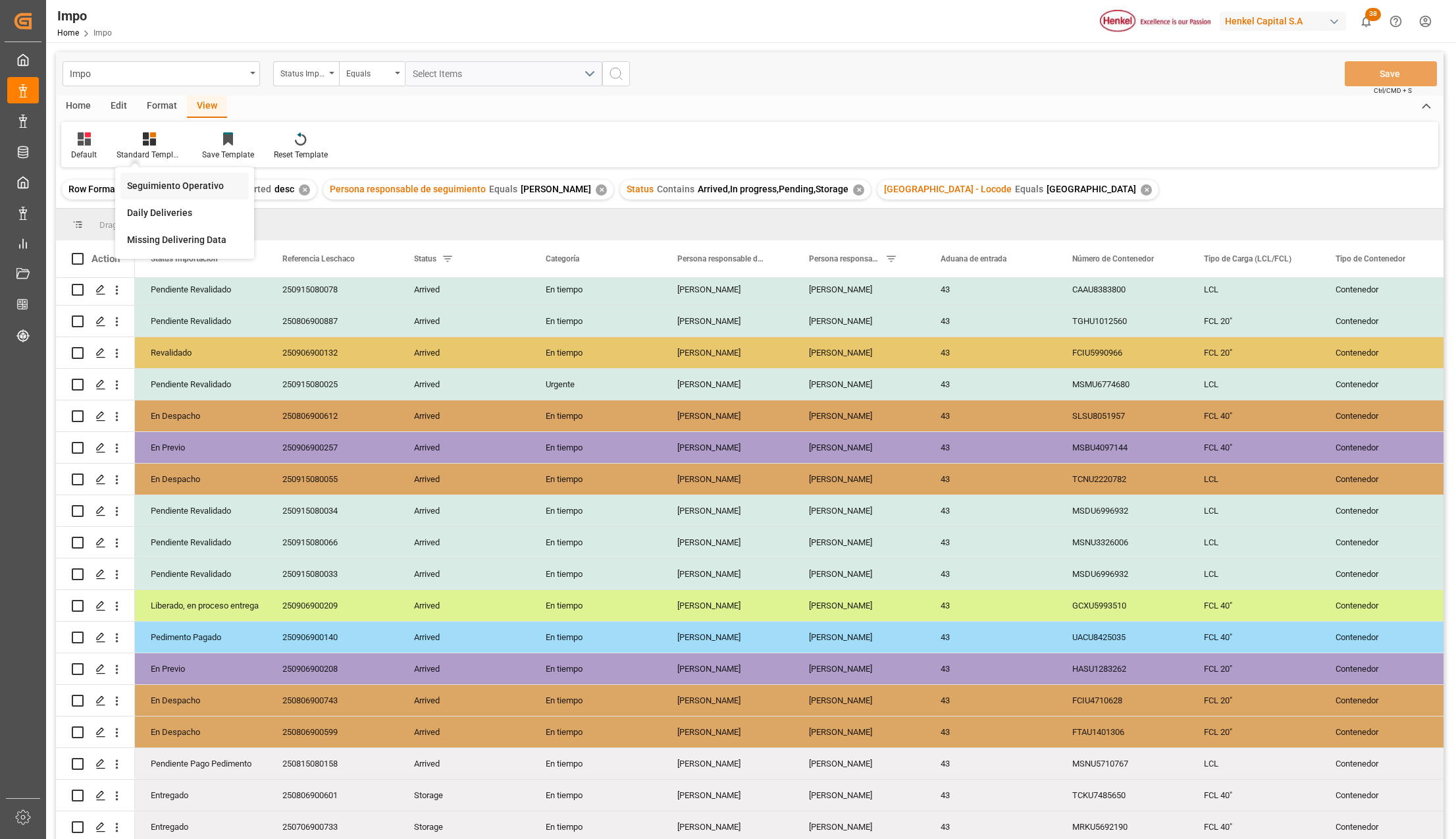
click at [171, 190] on div "Seguimiento Operativo" at bounding box center [185, 186] width 115 height 14
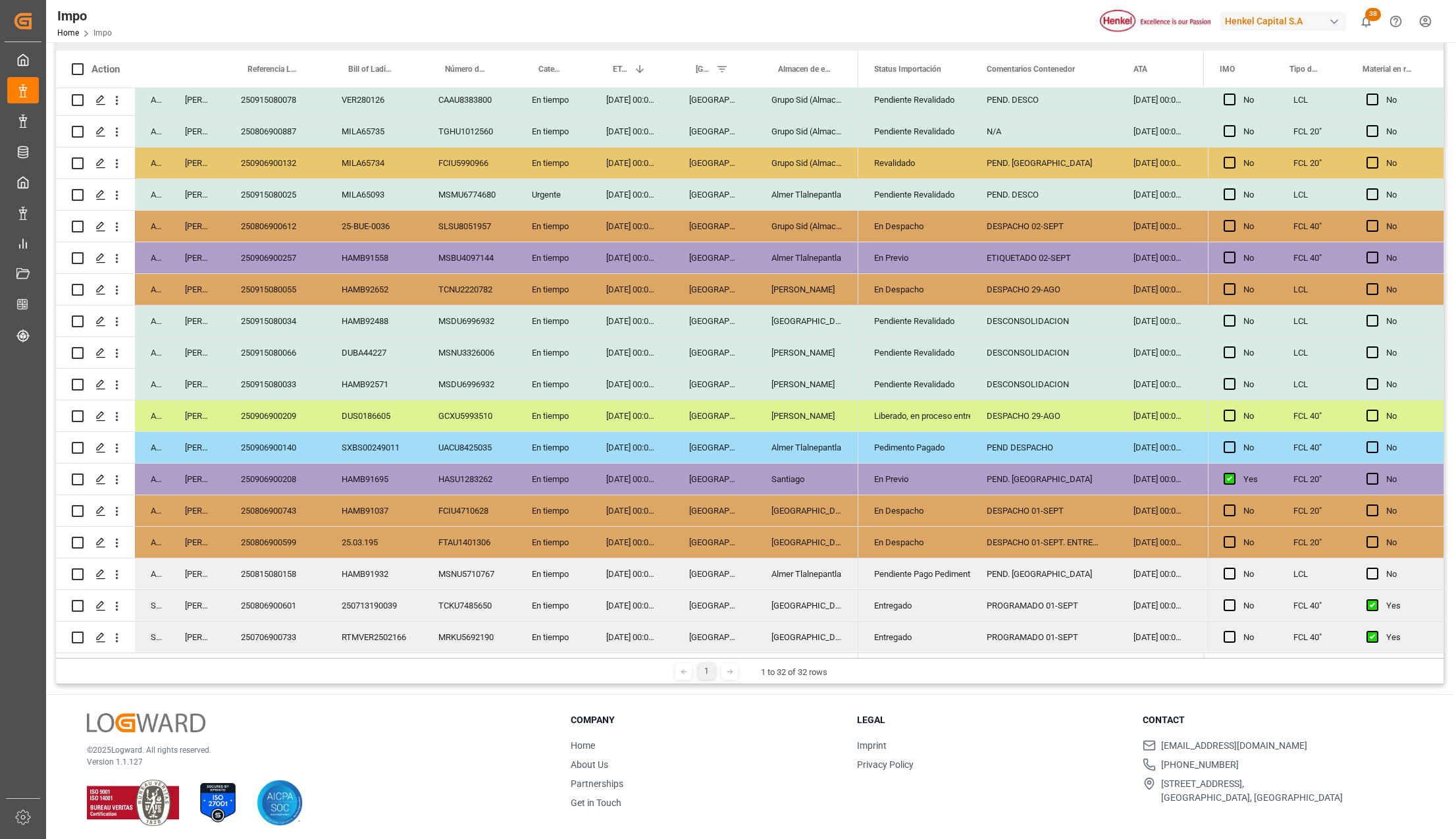
scroll to position [195, 0]
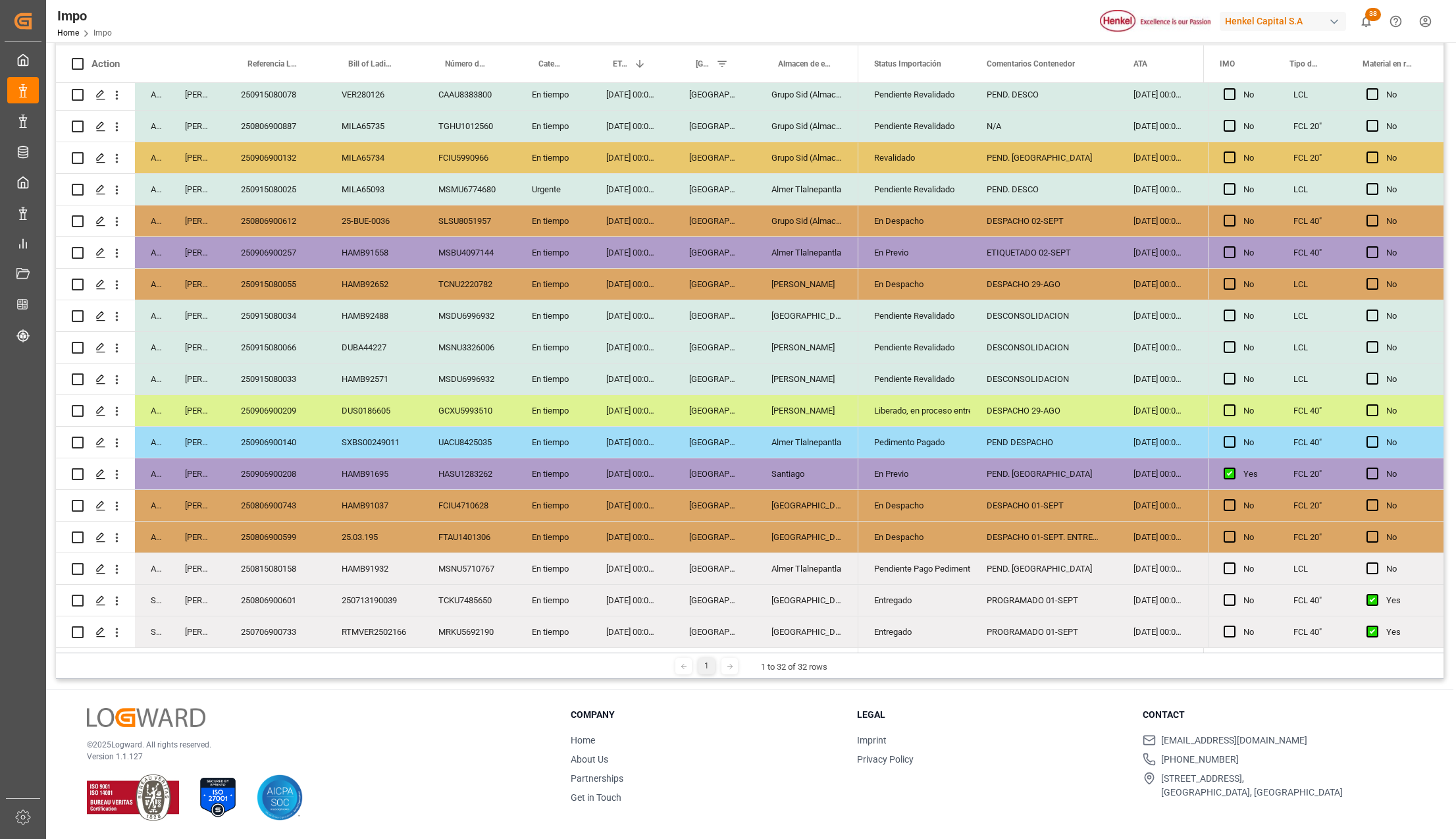
click at [901, 628] on div "Entregado" at bounding box center [914, 632] width 81 height 31
click at [907, 591] on div "Entregado" at bounding box center [914, 600] width 81 height 31
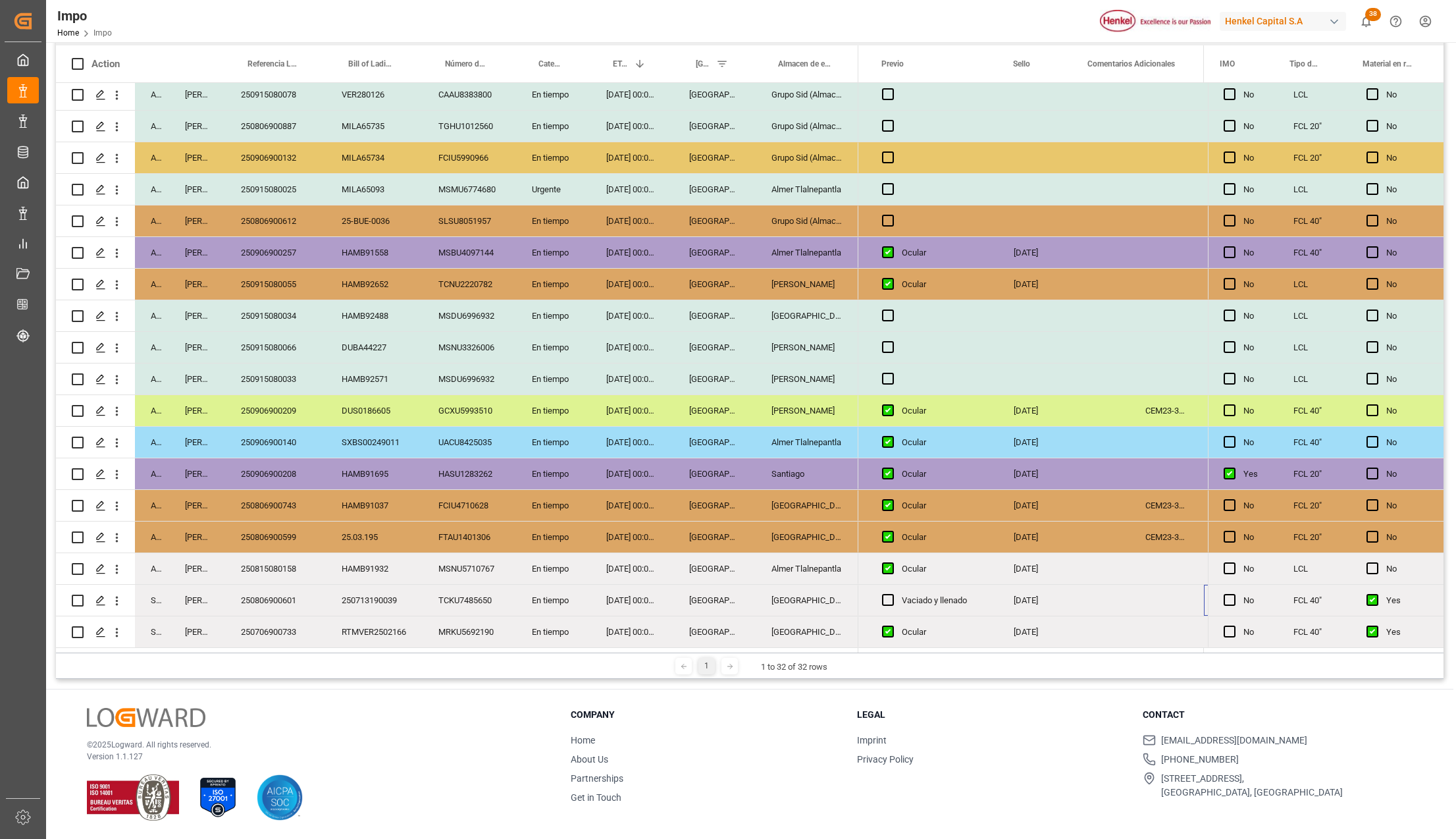
scroll to position [0, 2829]
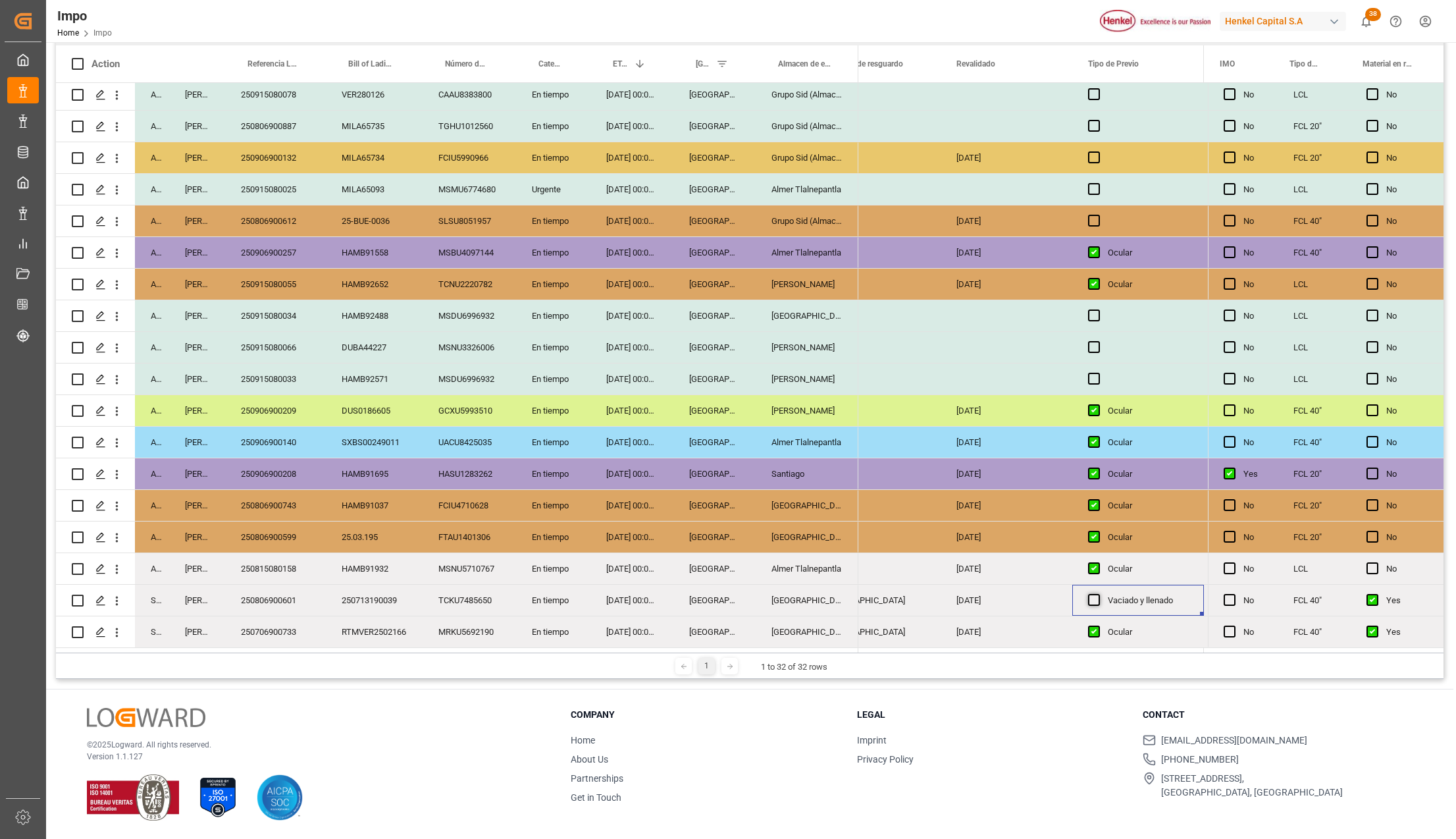
click at [1094, 594] on span "Press SPACE to select this row." at bounding box center [1093, 600] width 12 height 12
click at [1098, 594] on input "Press SPACE to select this row." at bounding box center [1098, 594] width 0 height 0
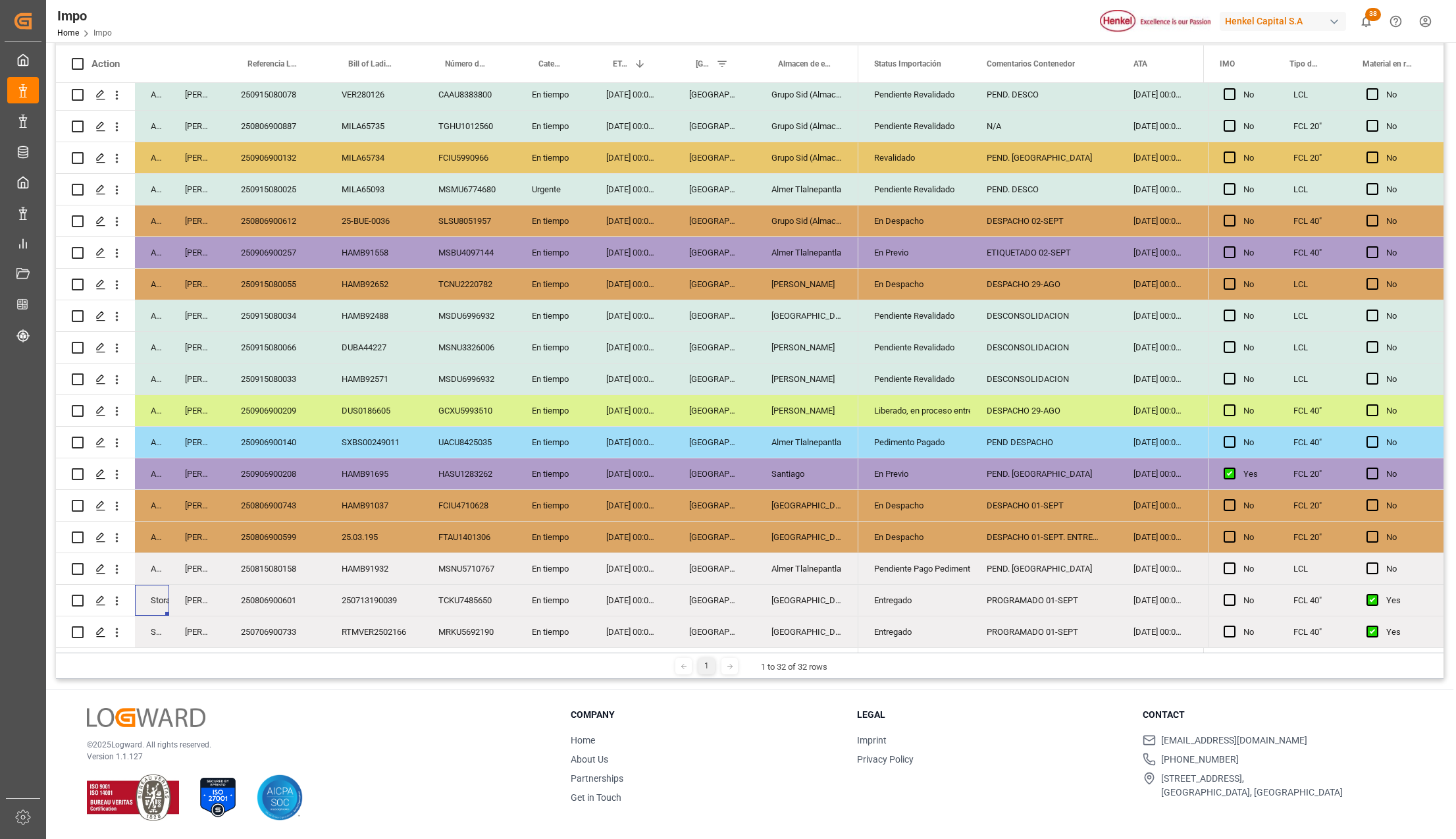
click at [154, 597] on div "Storage" at bounding box center [151, 600] width 34 height 31
click at [161, 600] on button "Storage" at bounding box center [160, 607] width 29 height 25
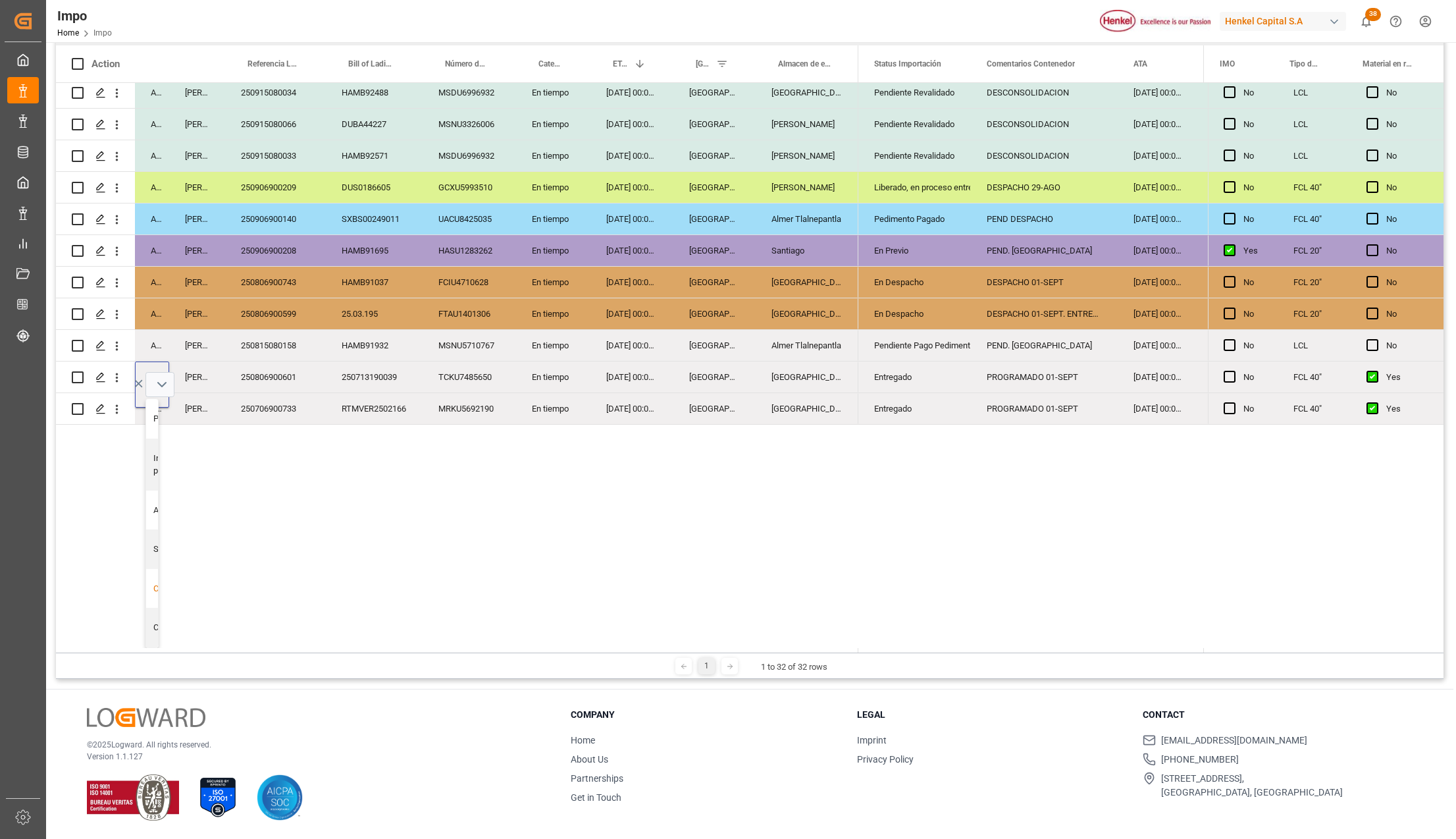
click at [153, 583] on div "Completed" at bounding box center [173, 588] width 40 height 13
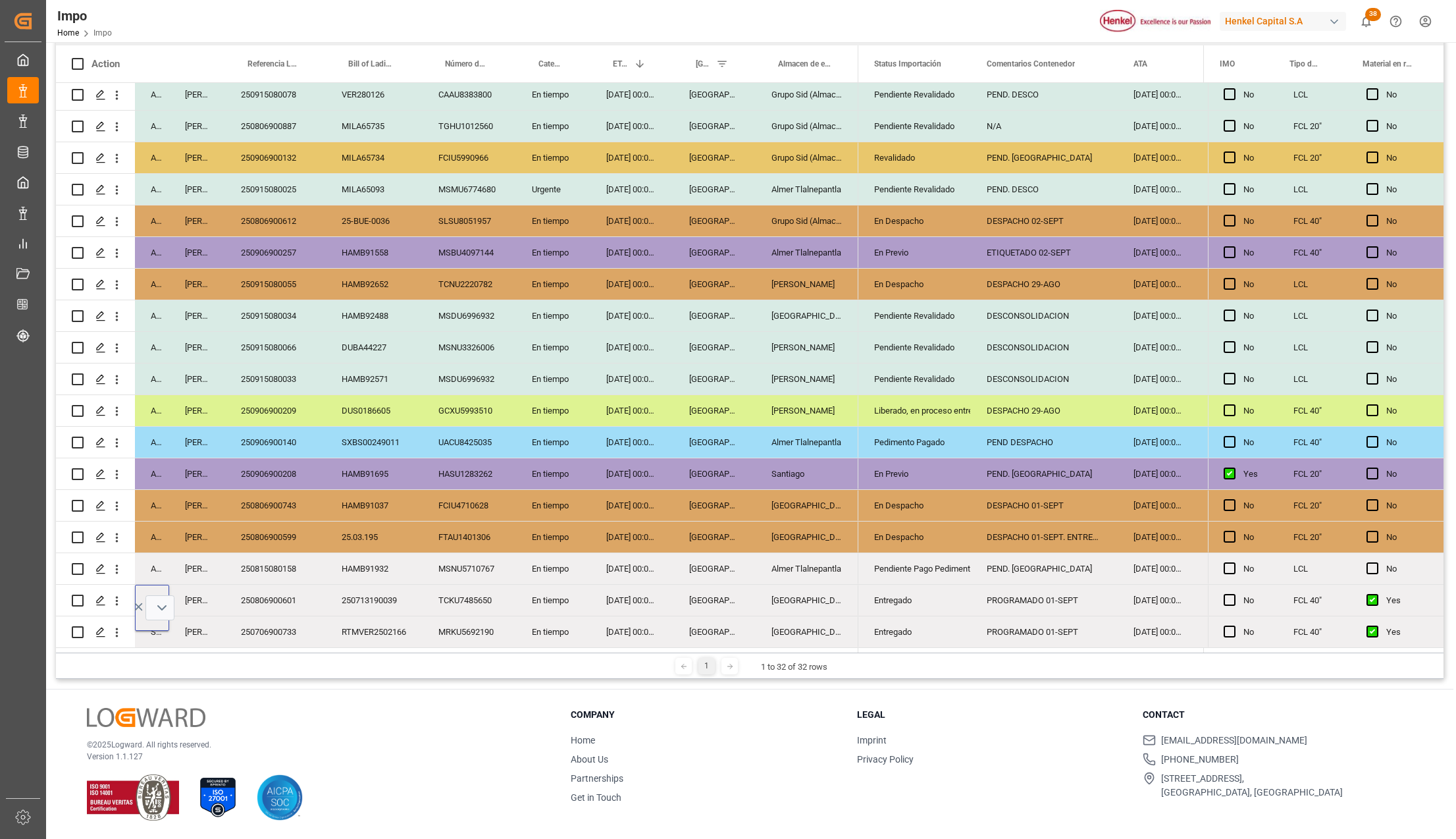
click at [268, 441] on div "250906900140" at bounding box center [276, 442] width 101 height 31
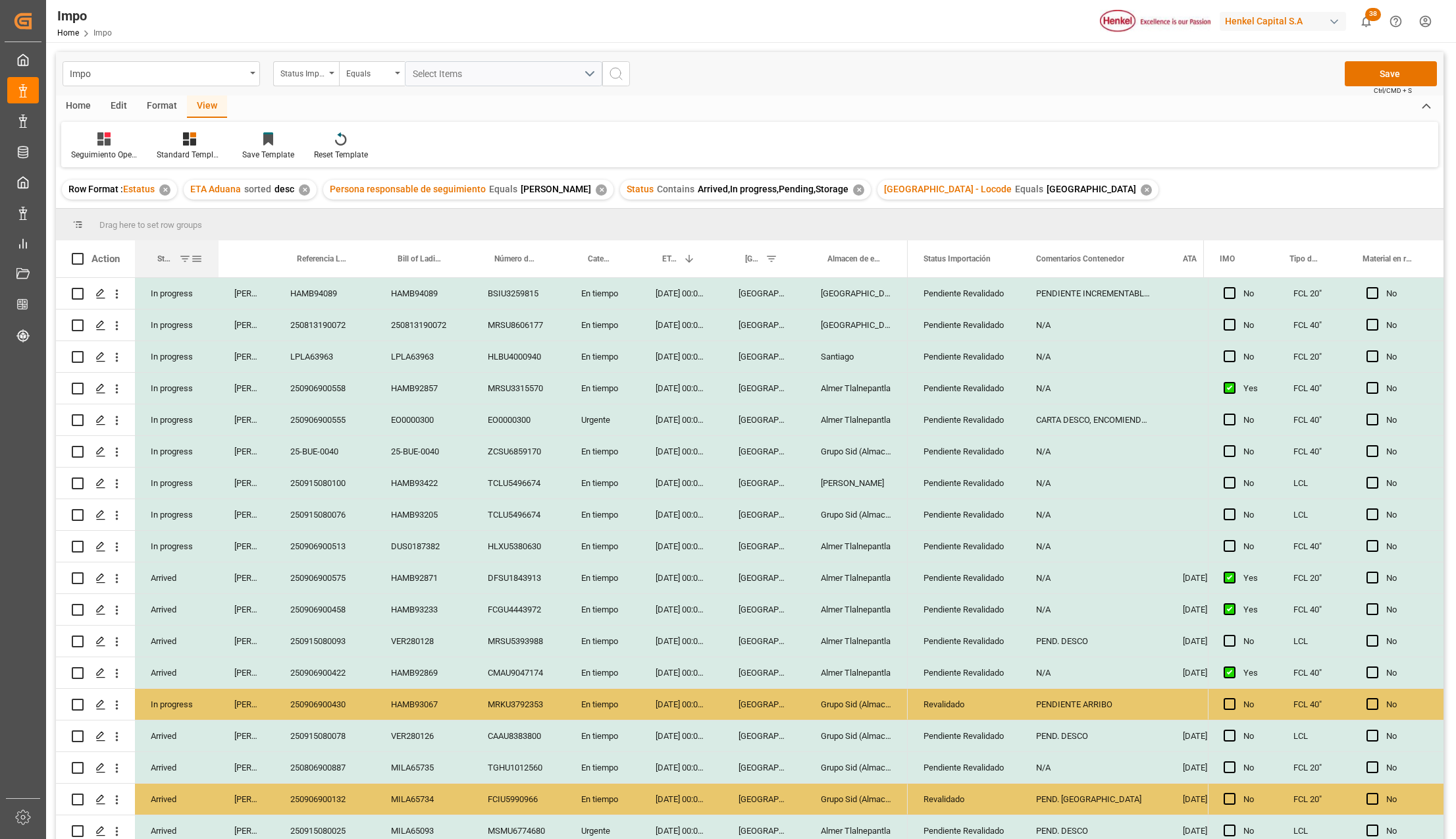
drag, startPoint x: 166, startPoint y: 249, endPoint x: 216, endPoint y: 252, distance: 50.1
click at [216, 252] on div at bounding box center [219, 259] width 6 height 37
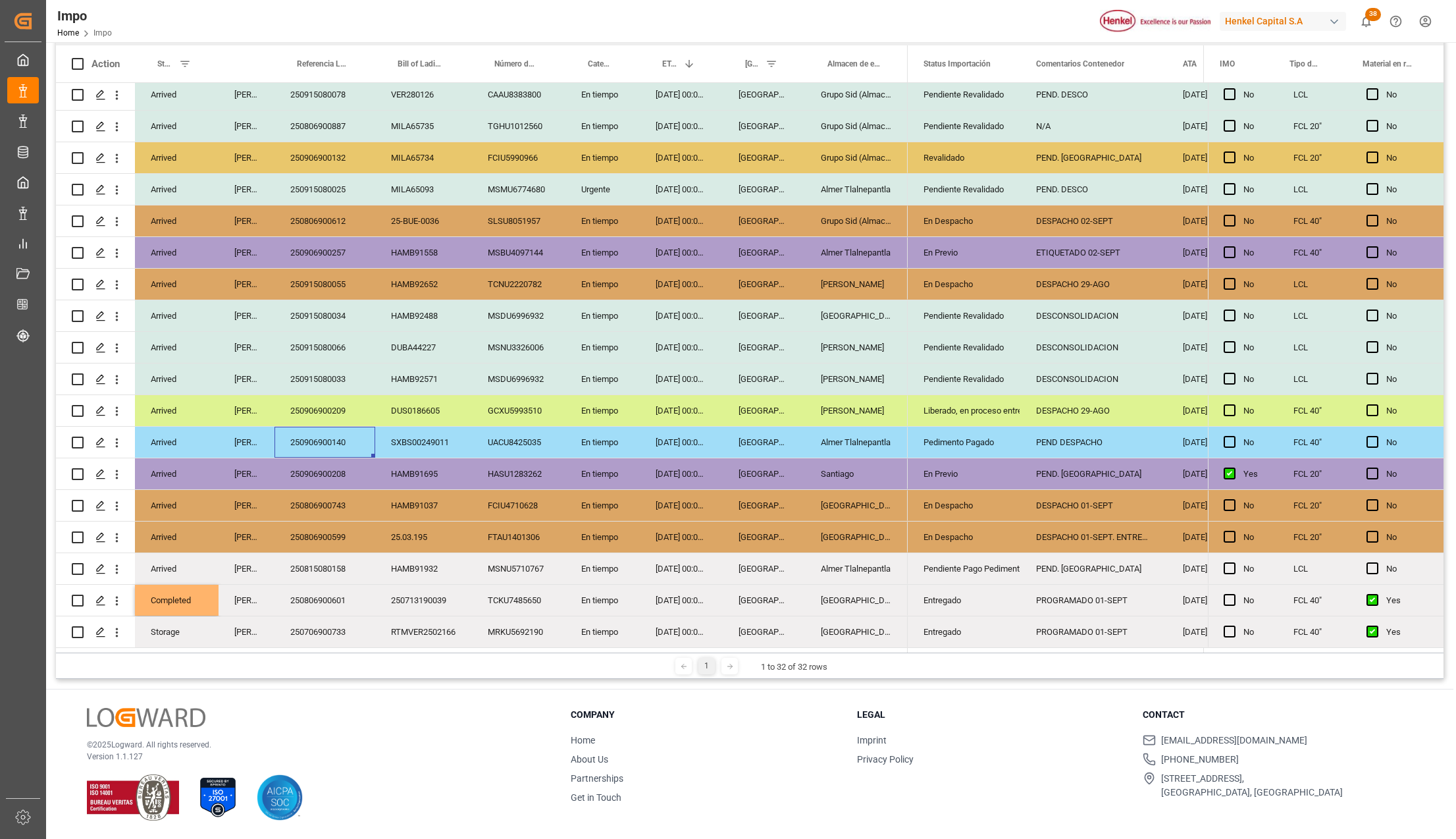
click at [160, 599] on div "Completed" at bounding box center [176, 600] width 84 height 31
click at [161, 631] on div "Storage" at bounding box center [176, 631] width 84 height 31
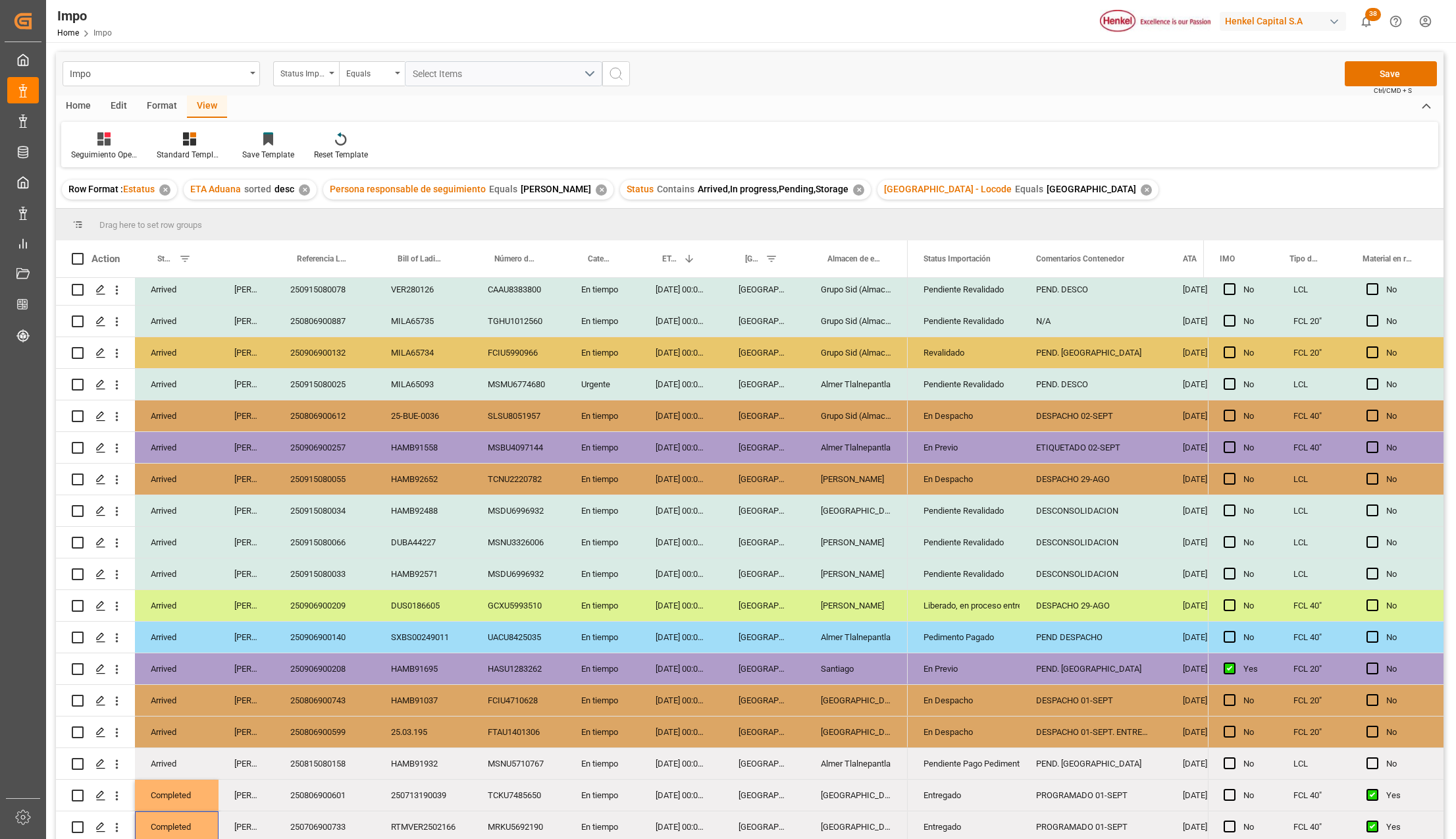
click at [1380, 58] on div "Impo Status Importación Equals Select Items Save Ctrl/CMD + S" at bounding box center [749, 73] width 1387 height 44
click at [1380, 76] on button "Save" at bounding box center [1390, 73] width 92 height 25
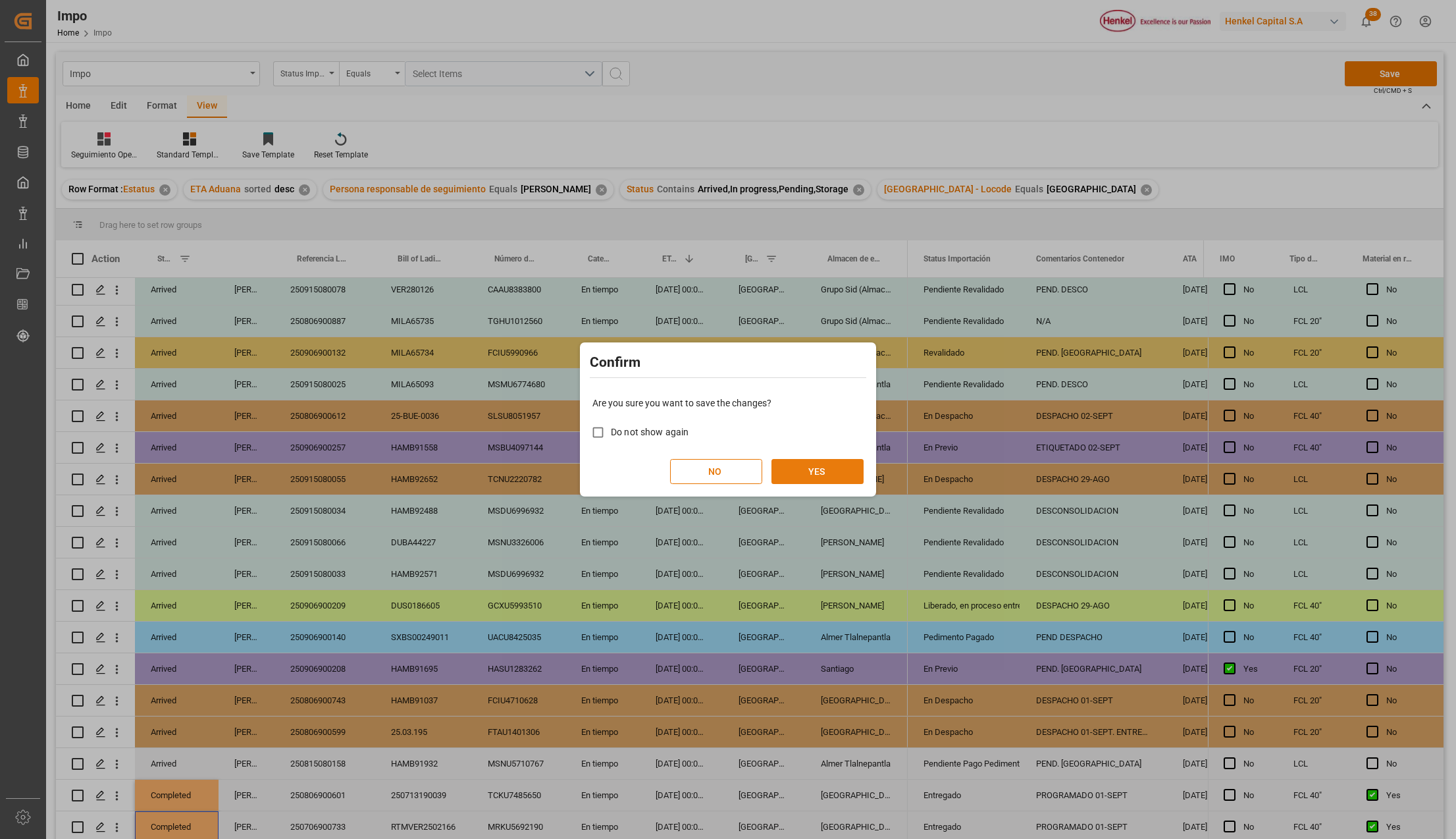
click at [792, 465] on button "YES" at bounding box center [817, 471] width 92 height 25
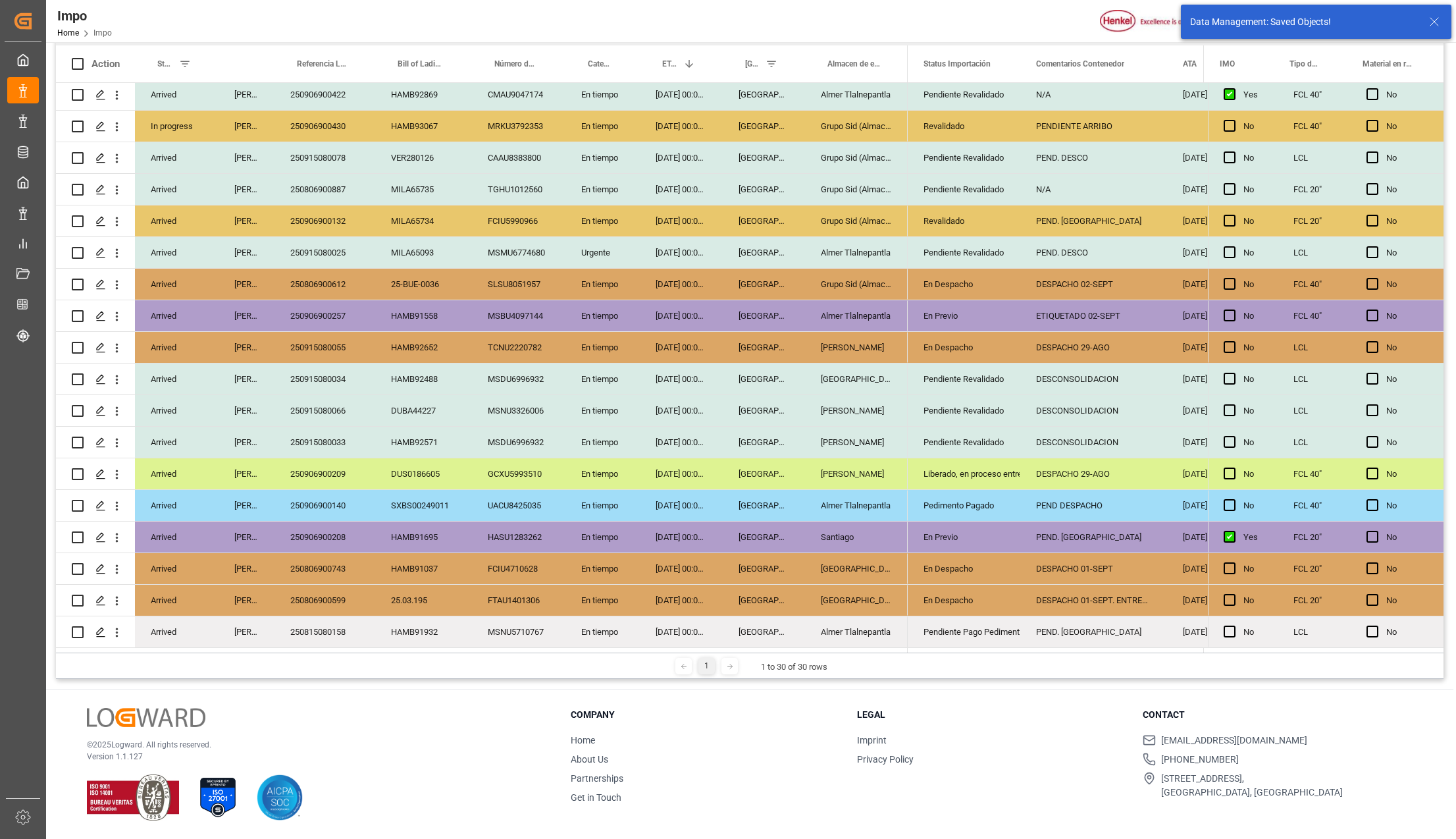
click at [721, 511] on div "[DATE] 00:00:00" at bounding box center [680, 505] width 83 height 31
click at [331, 616] on div "250815080158" at bounding box center [325, 631] width 101 height 31
click at [998, 623] on div "Pendiente Pago Pedimento" at bounding box center [963, 632] width 81 height 31
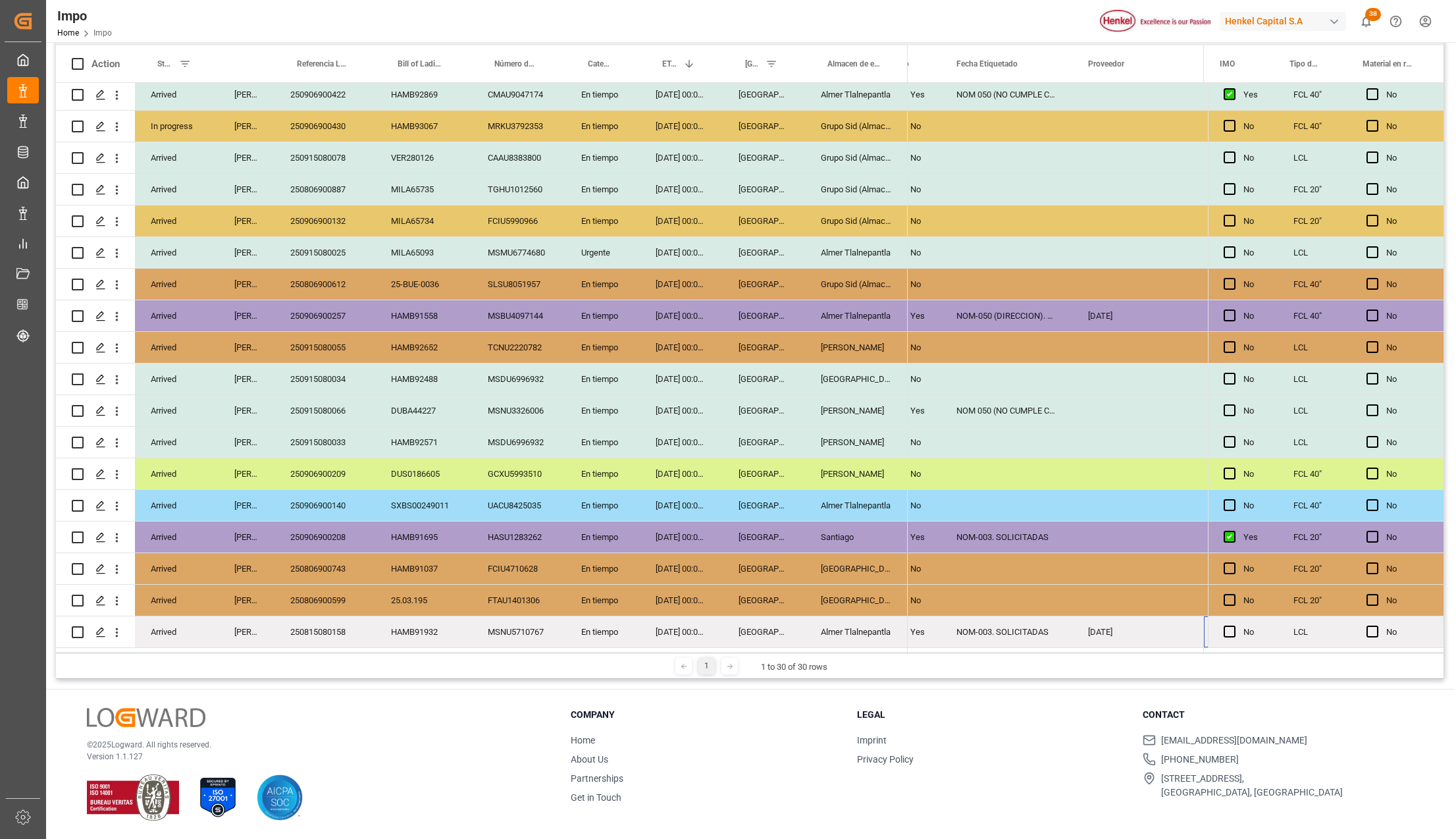
scroll to position [0, 504]
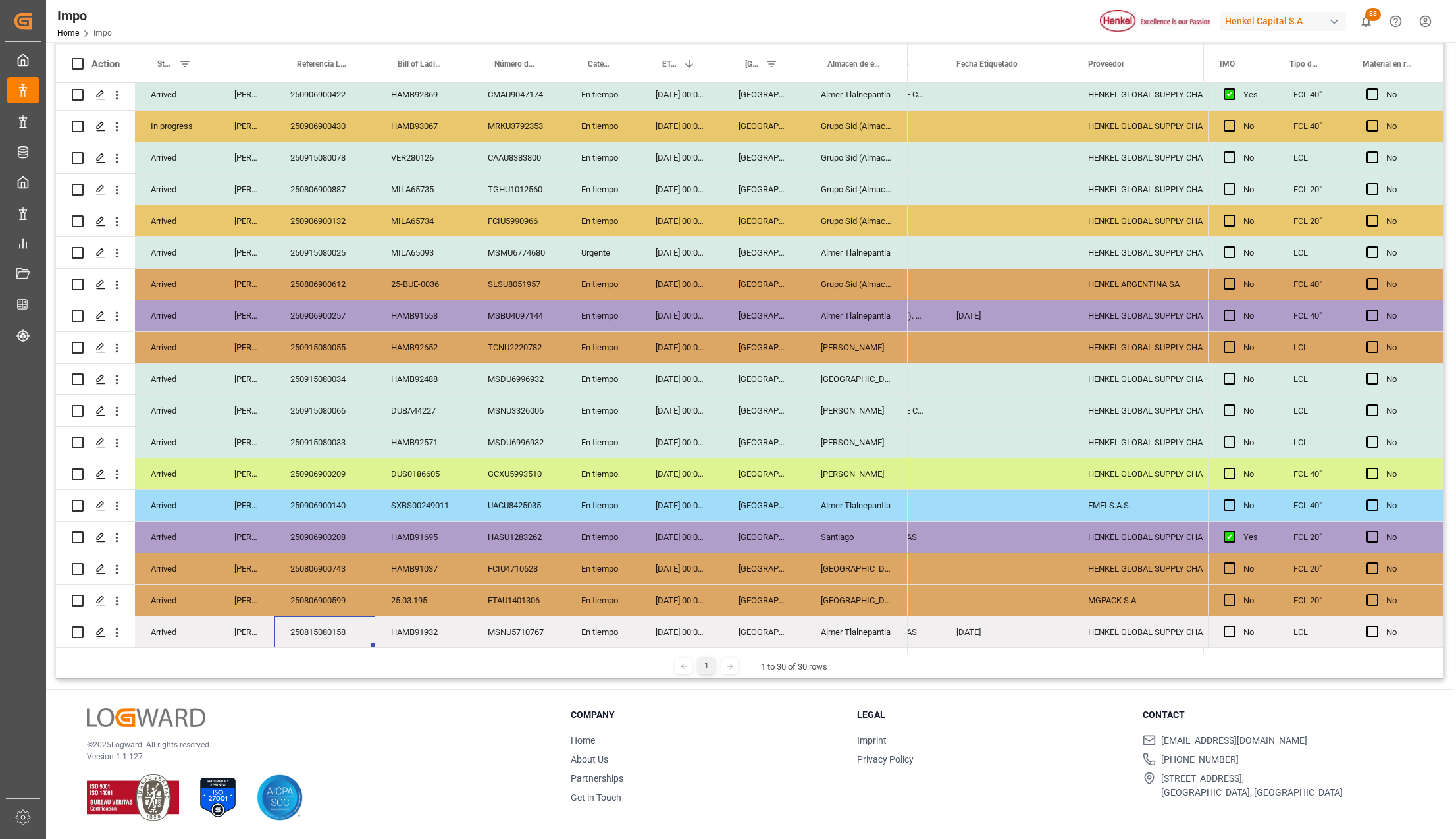
click at [342, 630] on div "250815080158" at bounding box center [325, 631] width 101 height 31
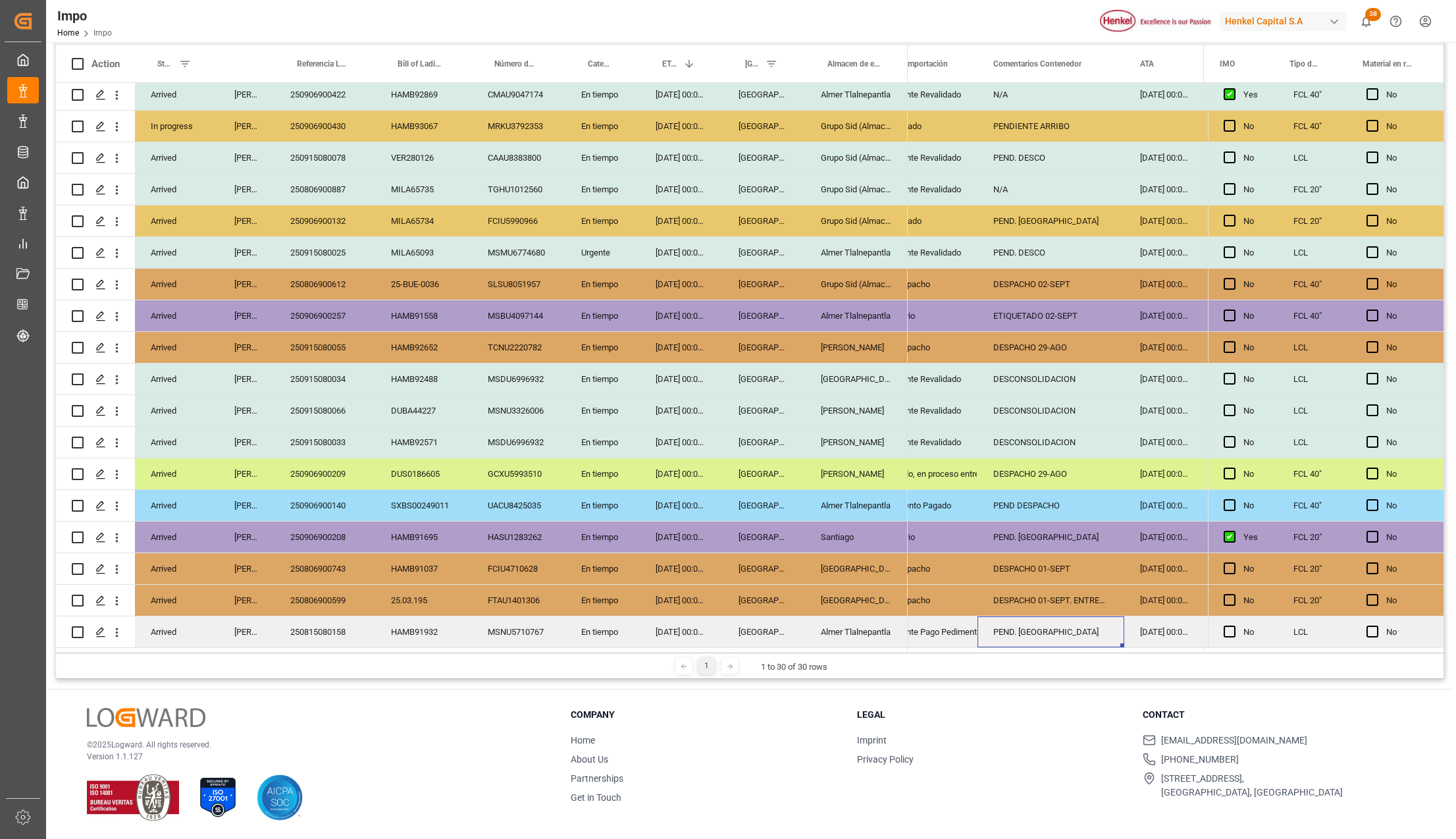
scroll to position [0, 0]
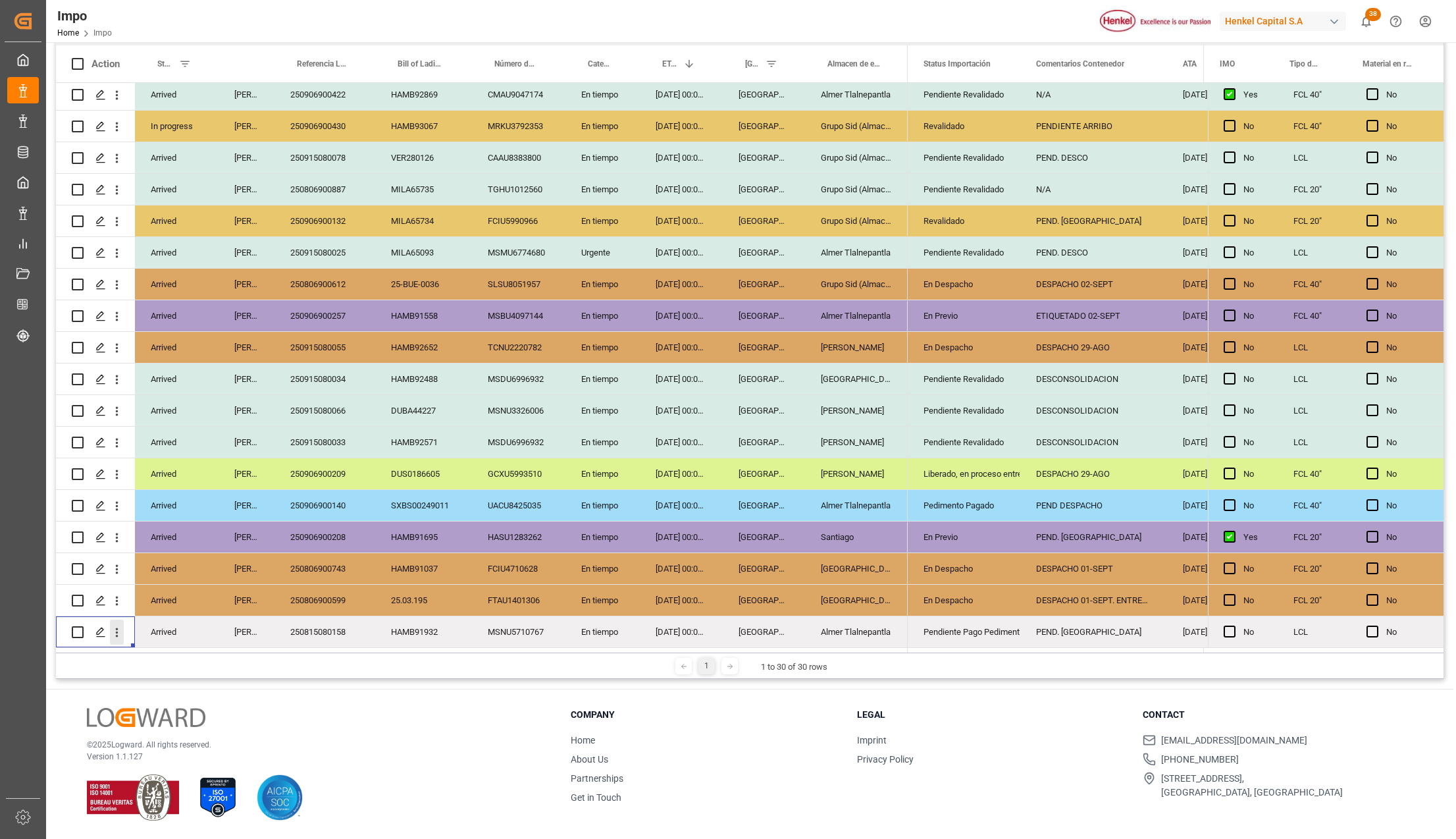
click at [119, 626] on icon "open menu" at bounding box center [116, 632] width 14 height 14
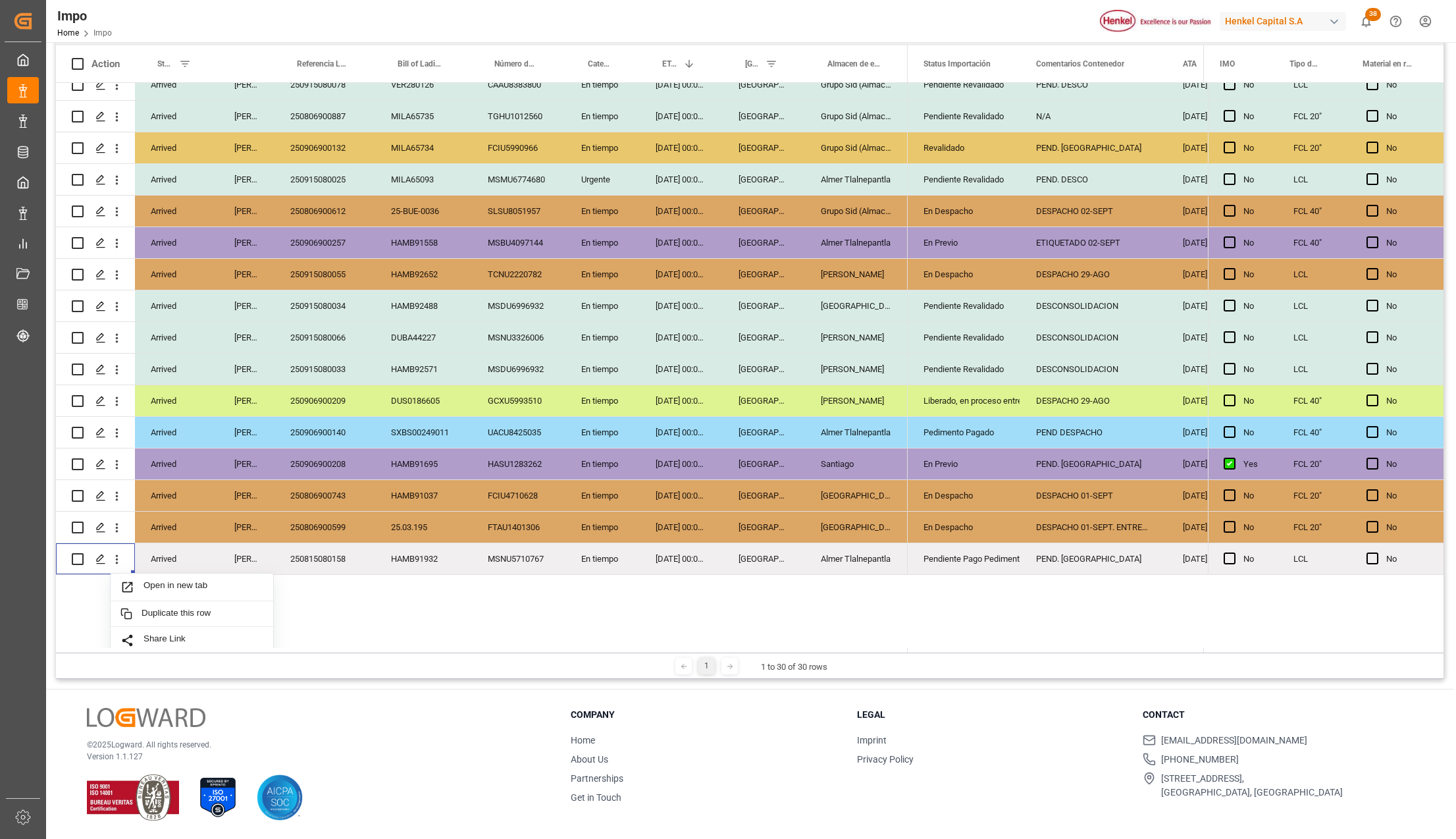
scroll to position [562, 0]
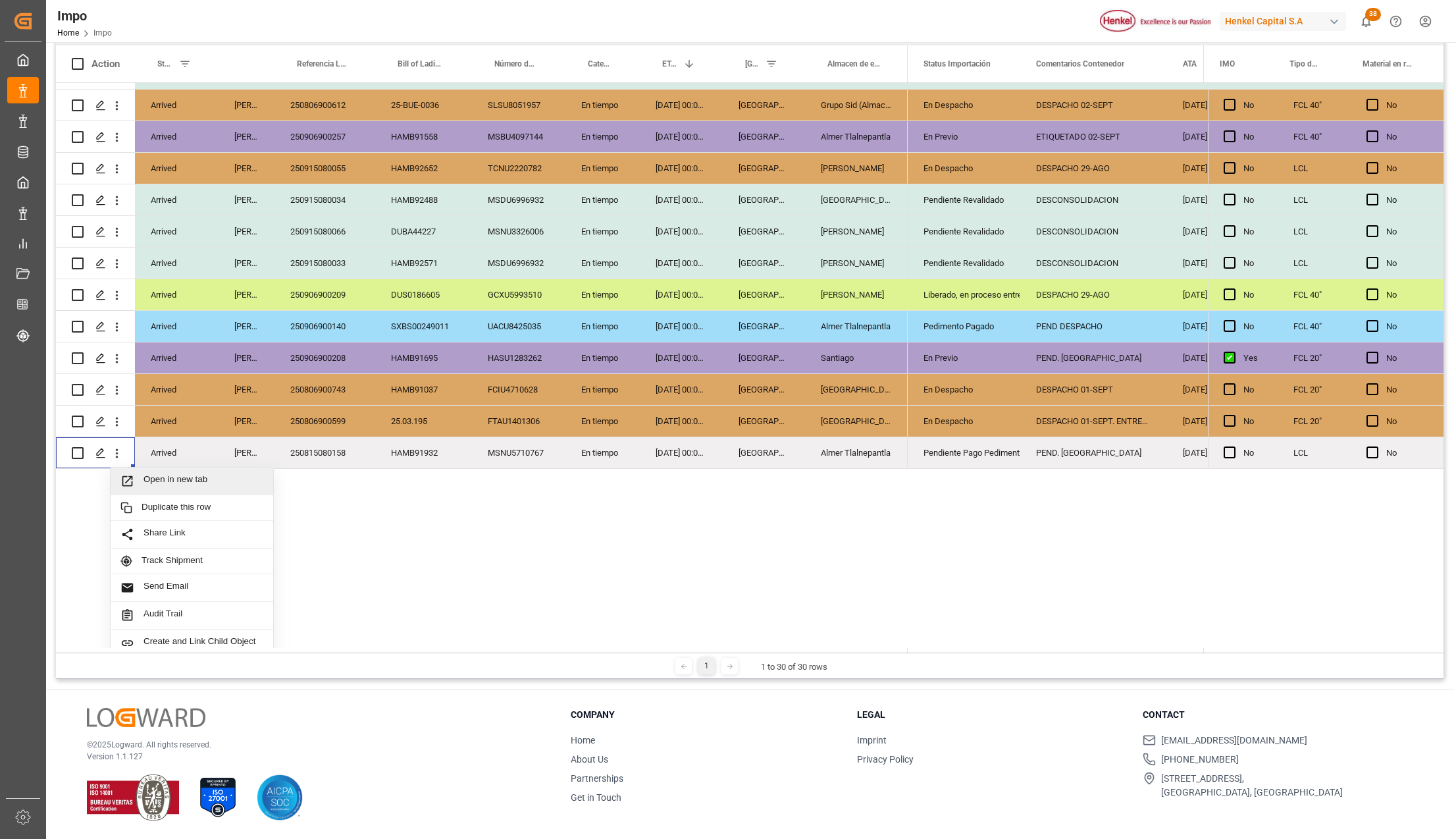
click at [178, 482] on span "Open in new tab" at bounding box center [203, 481] width 120 height 14
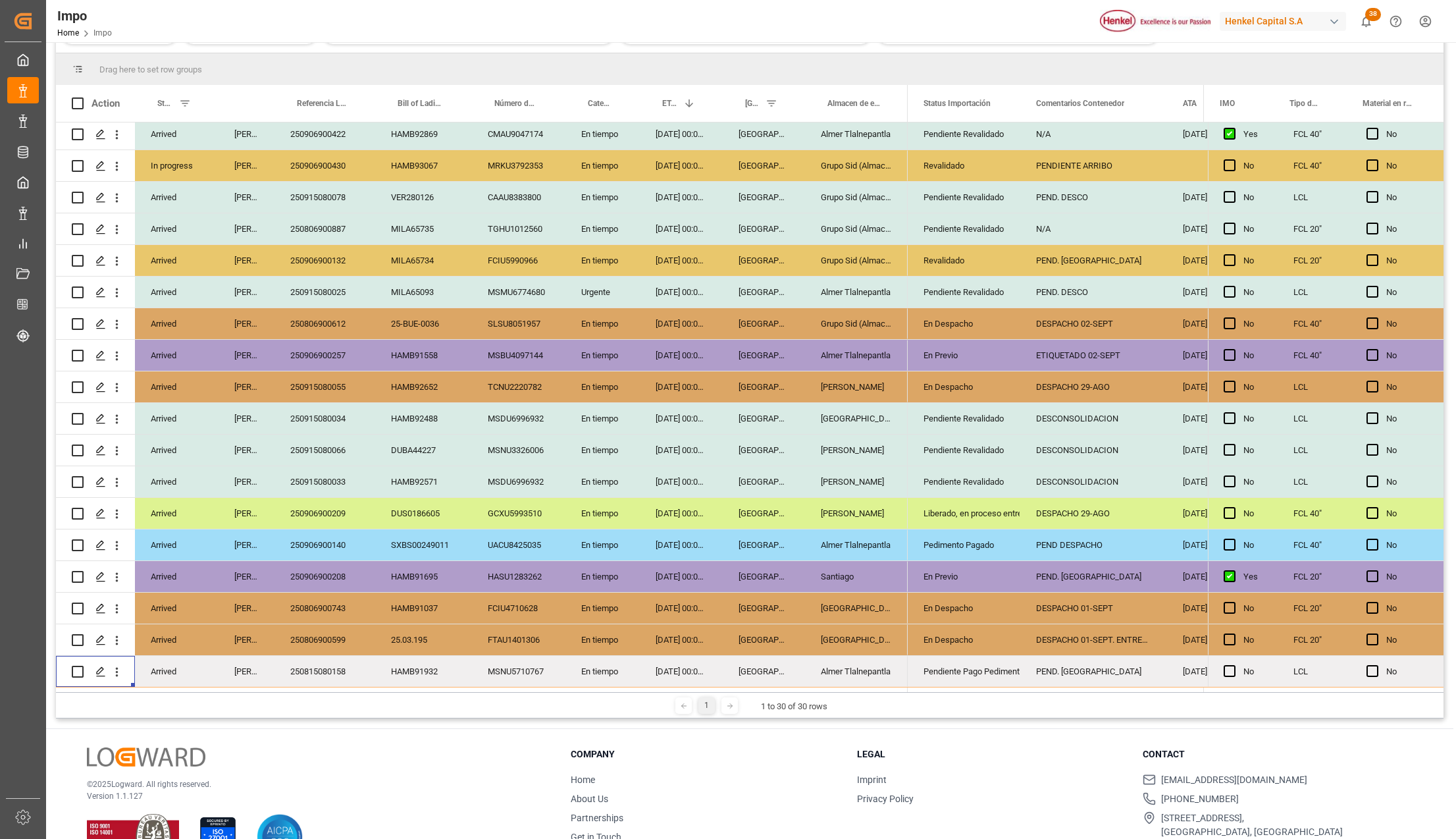
scroll to position [235, 0]
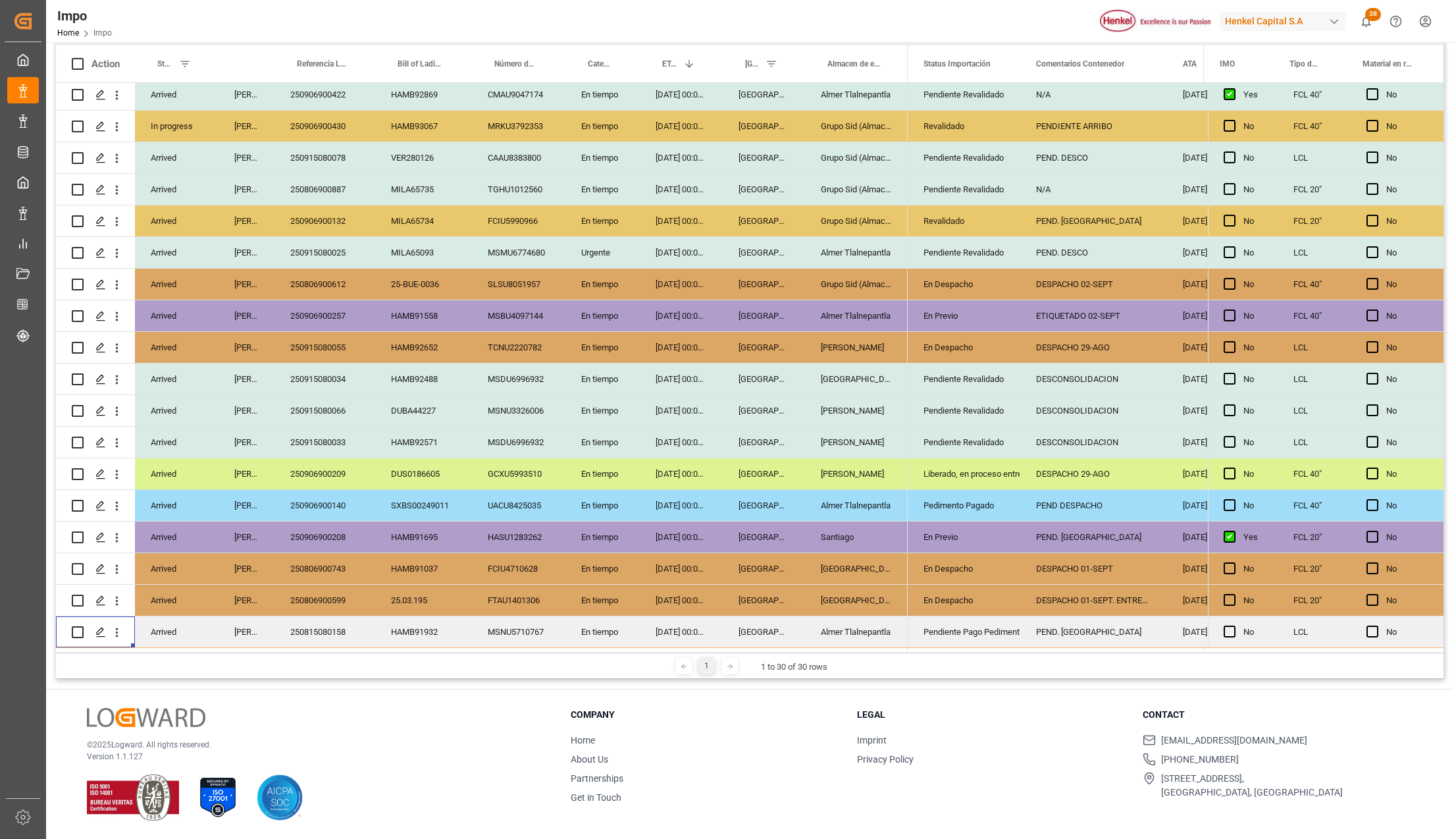
click at [941, 635] on div "Pendiente Pago Pedimento" at bounding box center [963, 632] width 81 height 31
click at [950, 601] on div "En Despacho" at bounding box center [963, 600] width 81 height 31
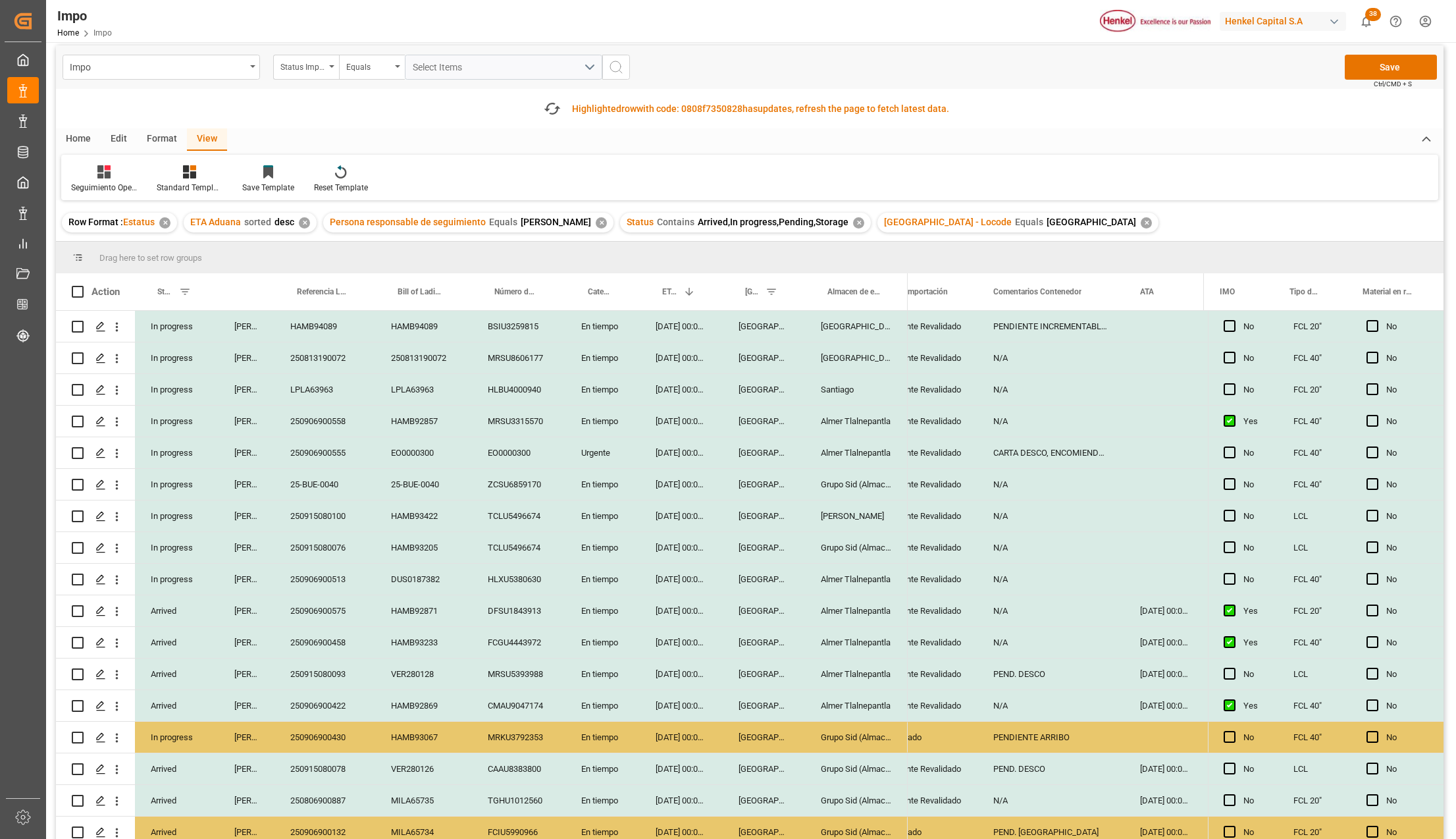
scroll to position [0, 0]
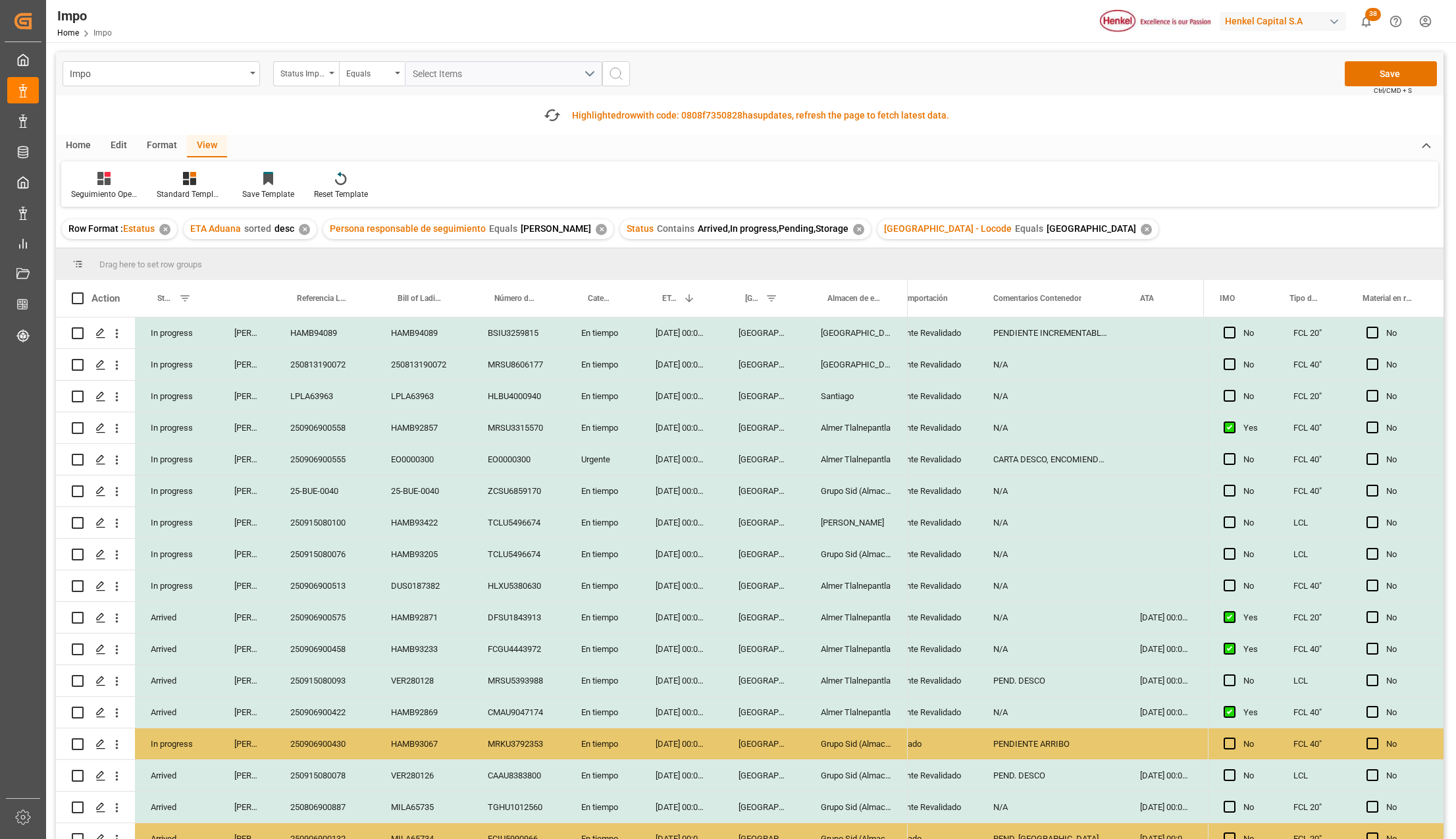
click at [1369, 56] on div "Impo Status Importación Equals Select Items Save Ctrl/CMD + S" at bounding box center [749, 73] width 1387 height 44
click at [1375, 65] on button "Save" at bounding box center [1390, 73] width 92 height 25
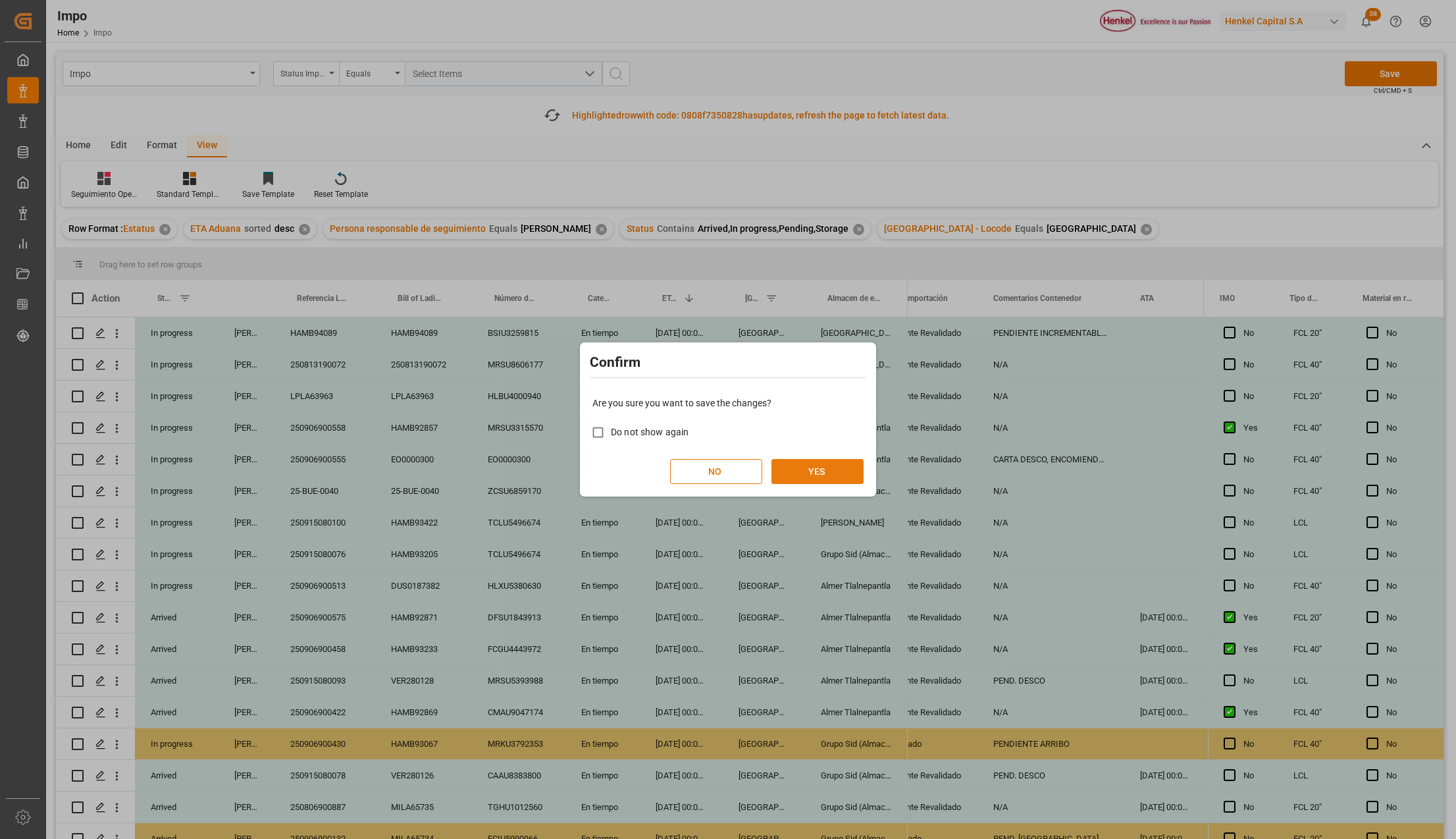
click at [803, 471] on button "YES" at bounding box center [817, 471] width 92 height 25
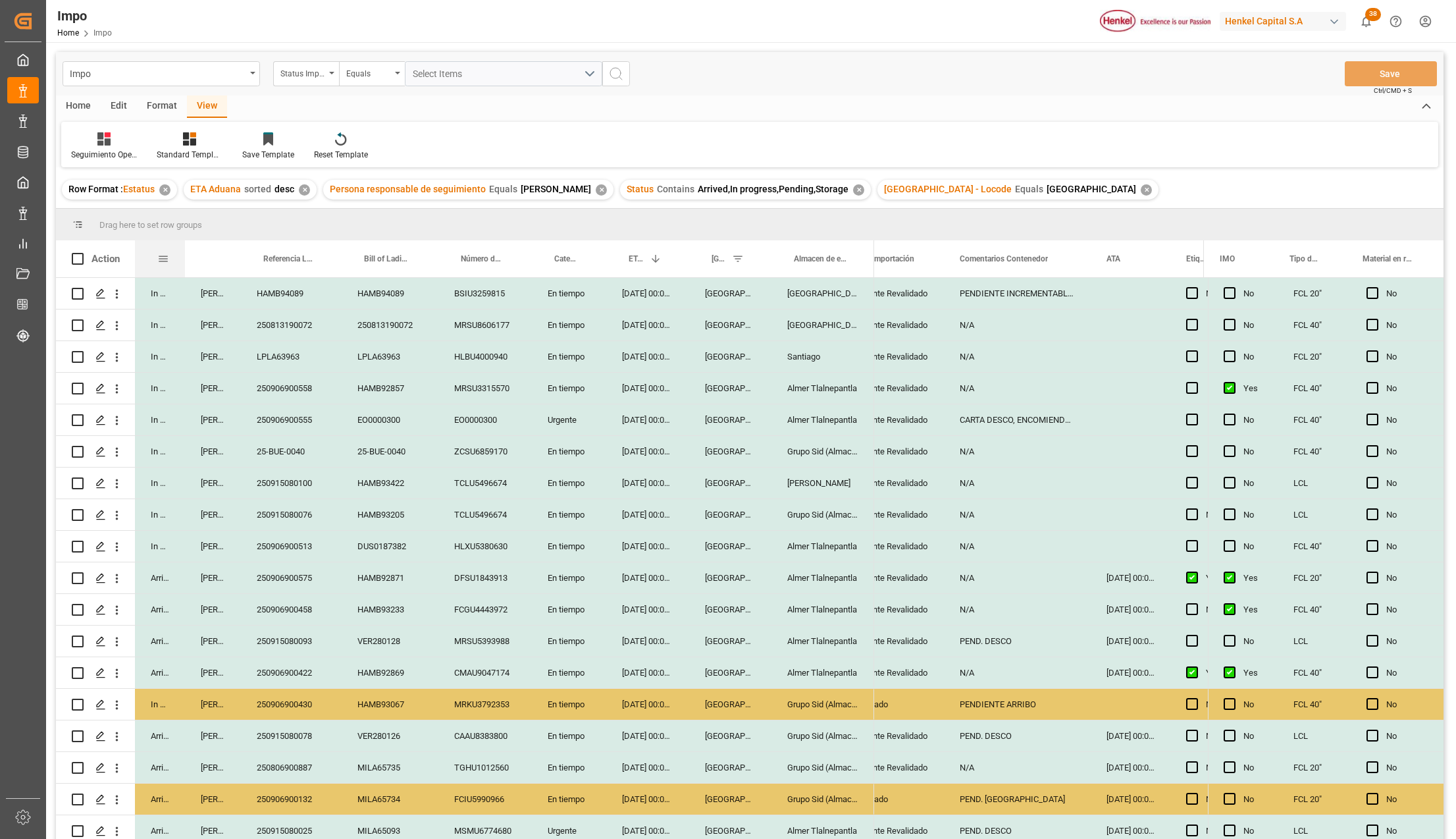
drag, startPoint x: 216, startPoint y: 246, endPoint x: 182, endPoint y: 249, distance: 34.1
click at [182, 249] on div at bounding box center [185, 259] width 6 height 37
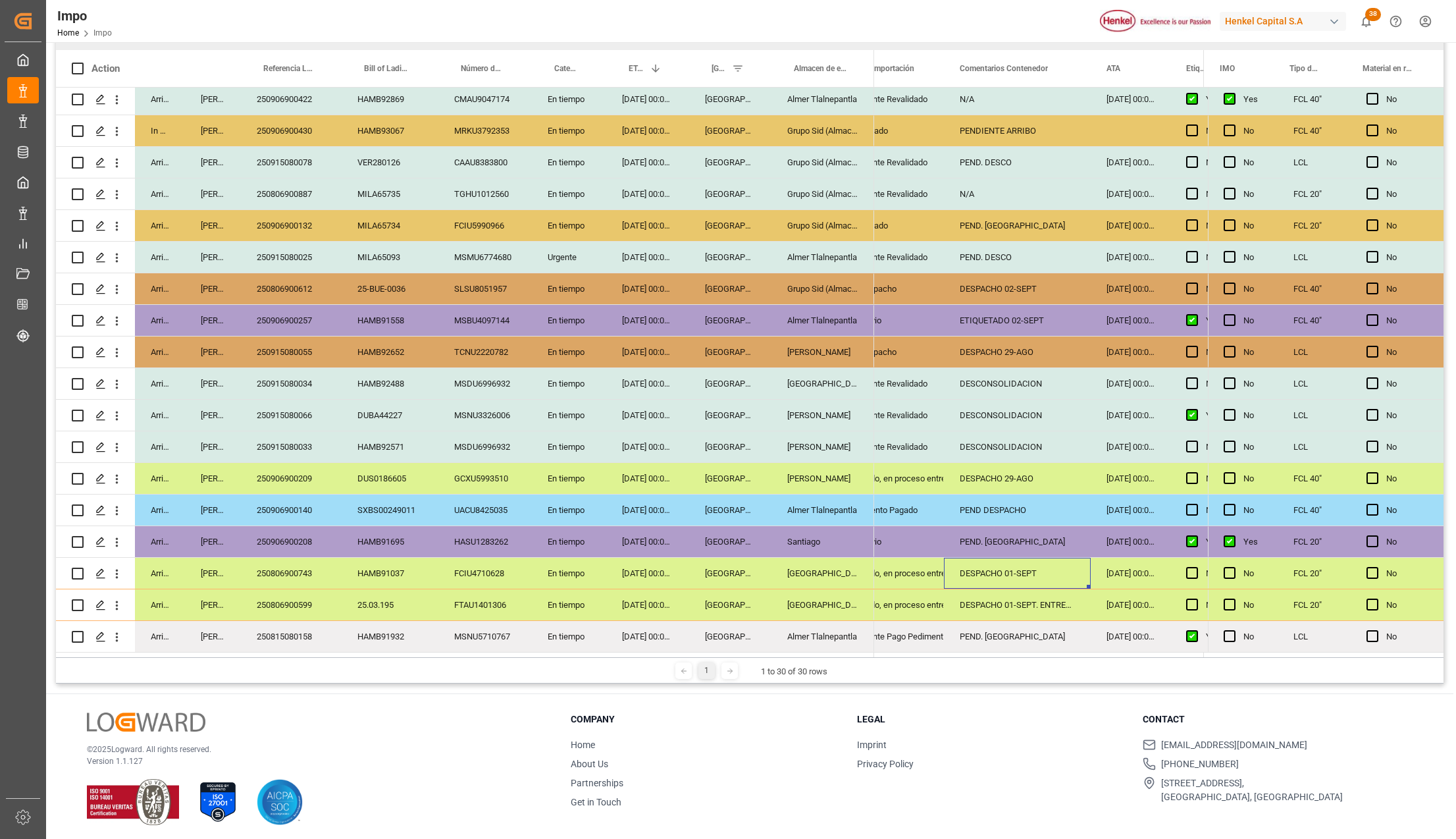
scroll to position [195, 0]
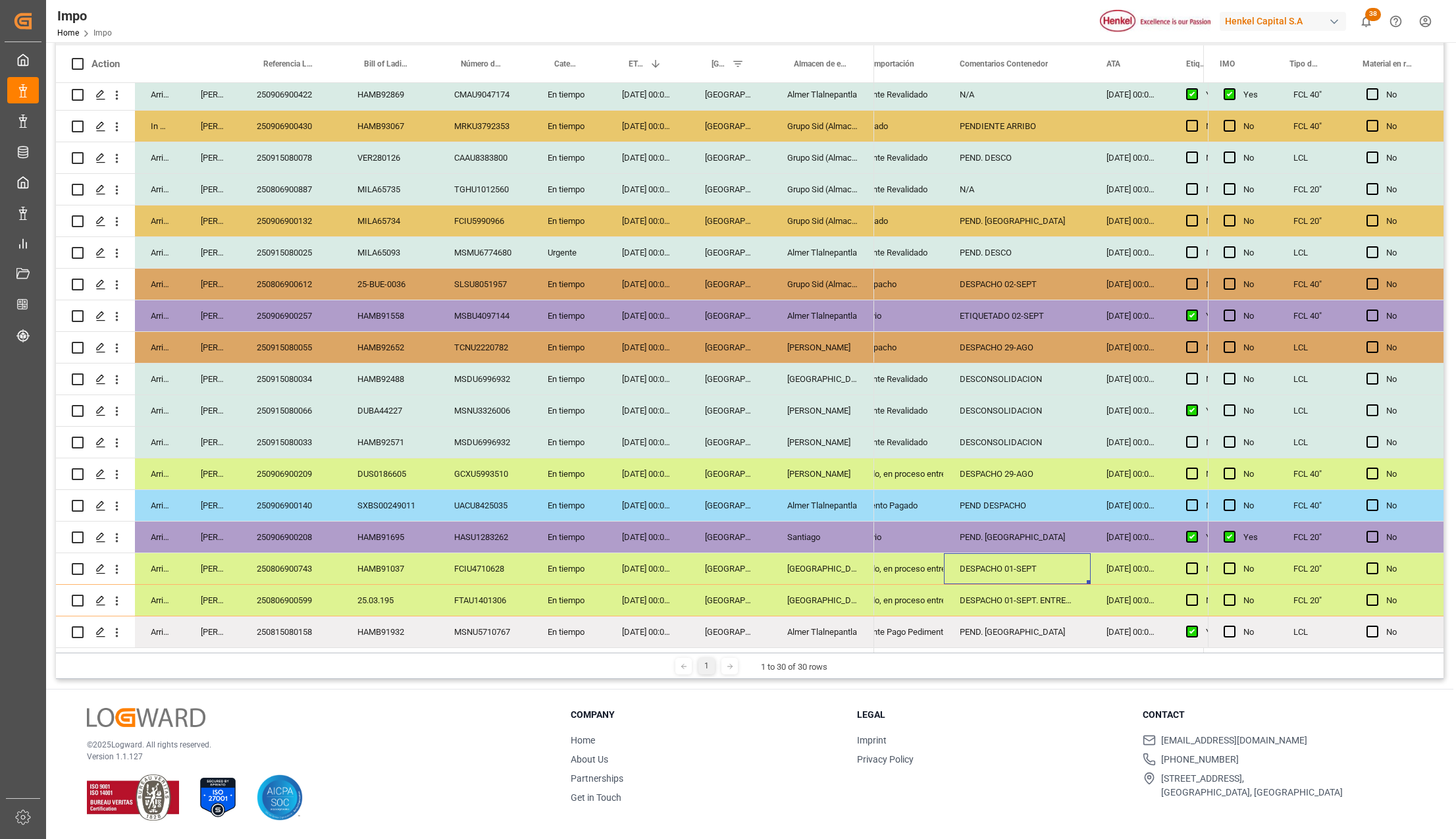
click at [793, 623] on div "Almer Tlalnepantla" at bounding box center [822, 631] width 103 height 31
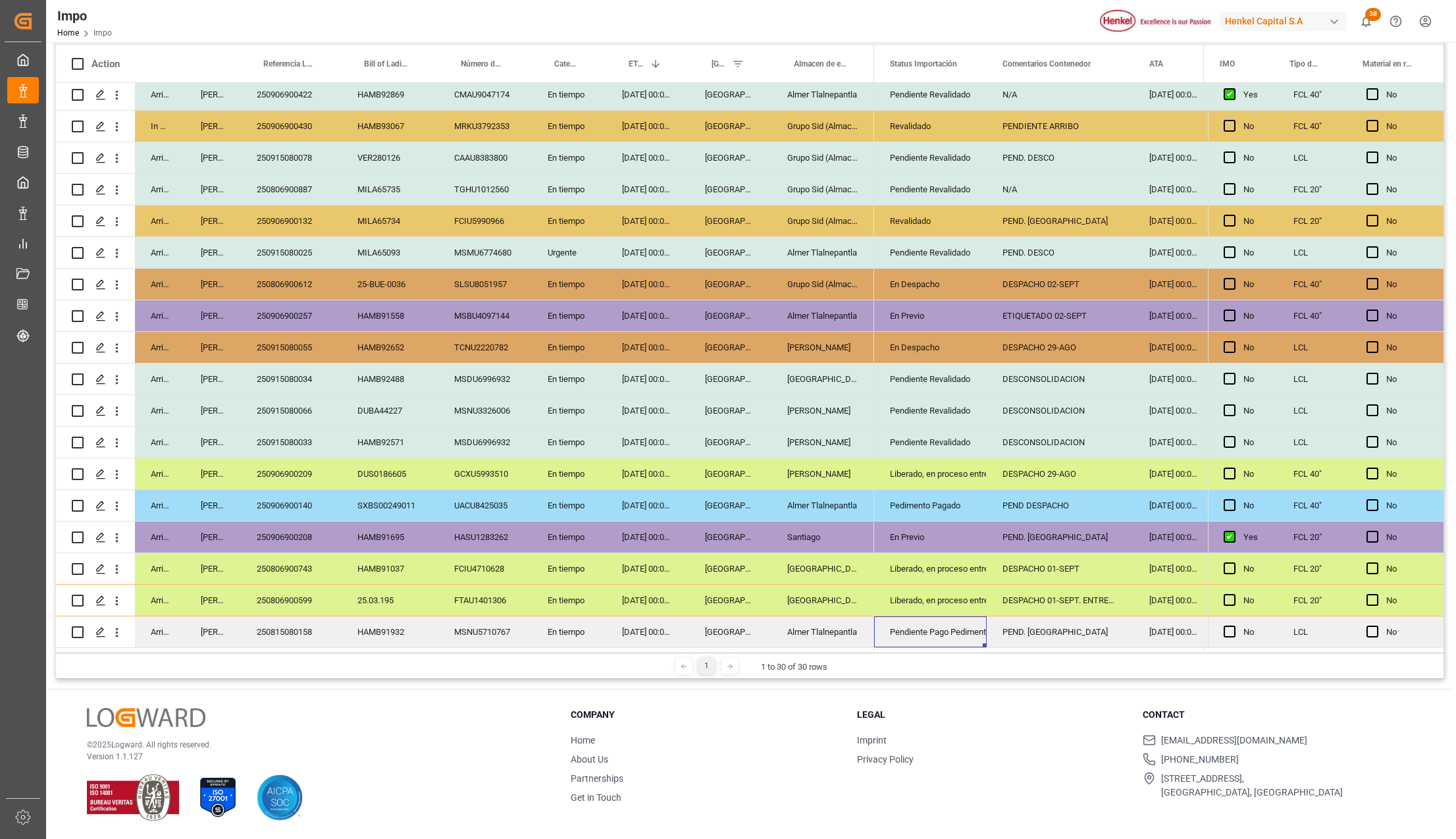
scroll to position [0, 0]
click at [285, 536] on div "250906900208" at bounding box center [291, 536] width 101 height 31
click at [1029, 540] on div "PEND. MEDIPORT" at bounding box center [1060, 536] width 147 height 31
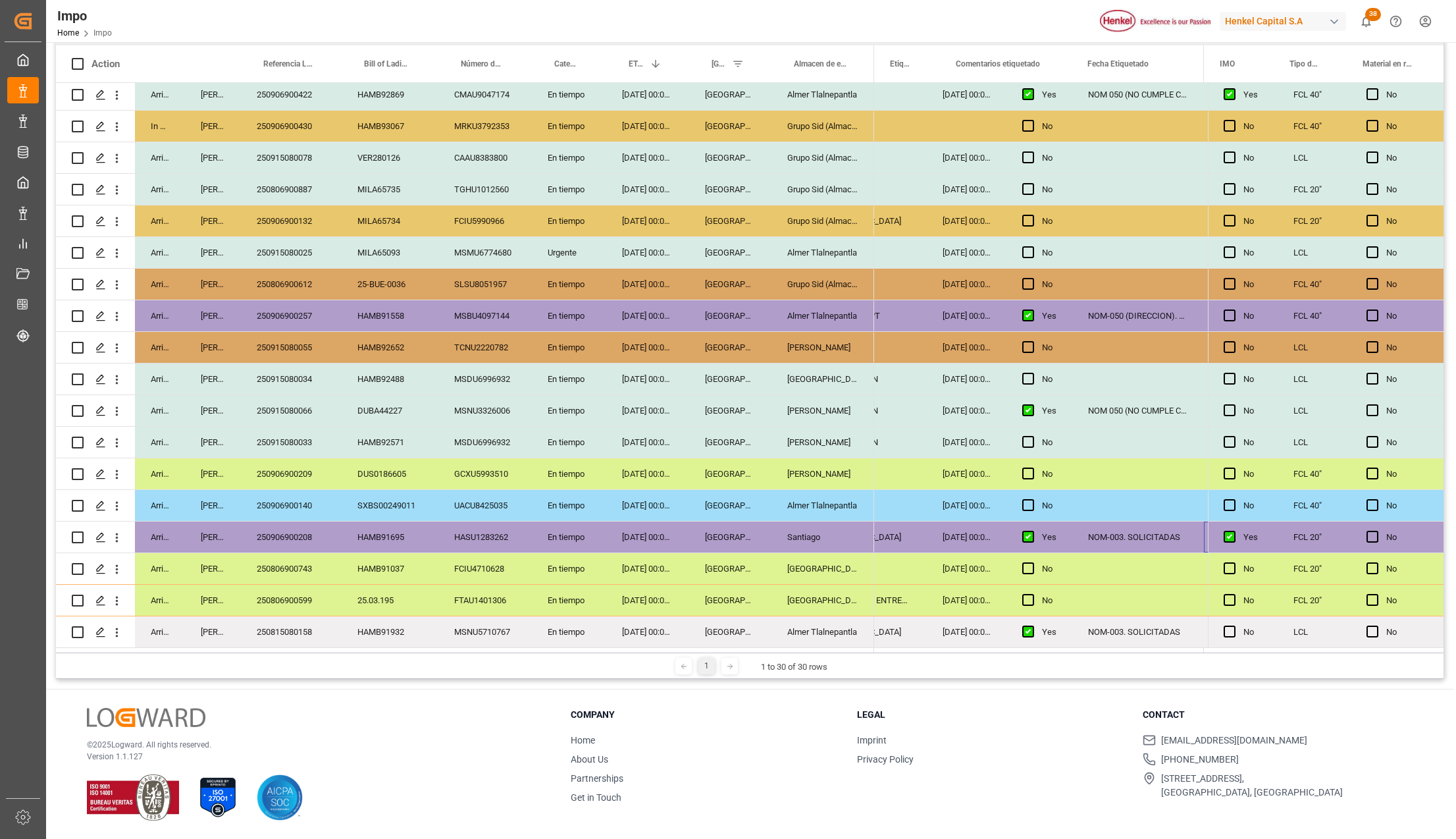
scroll to position [0, 339]
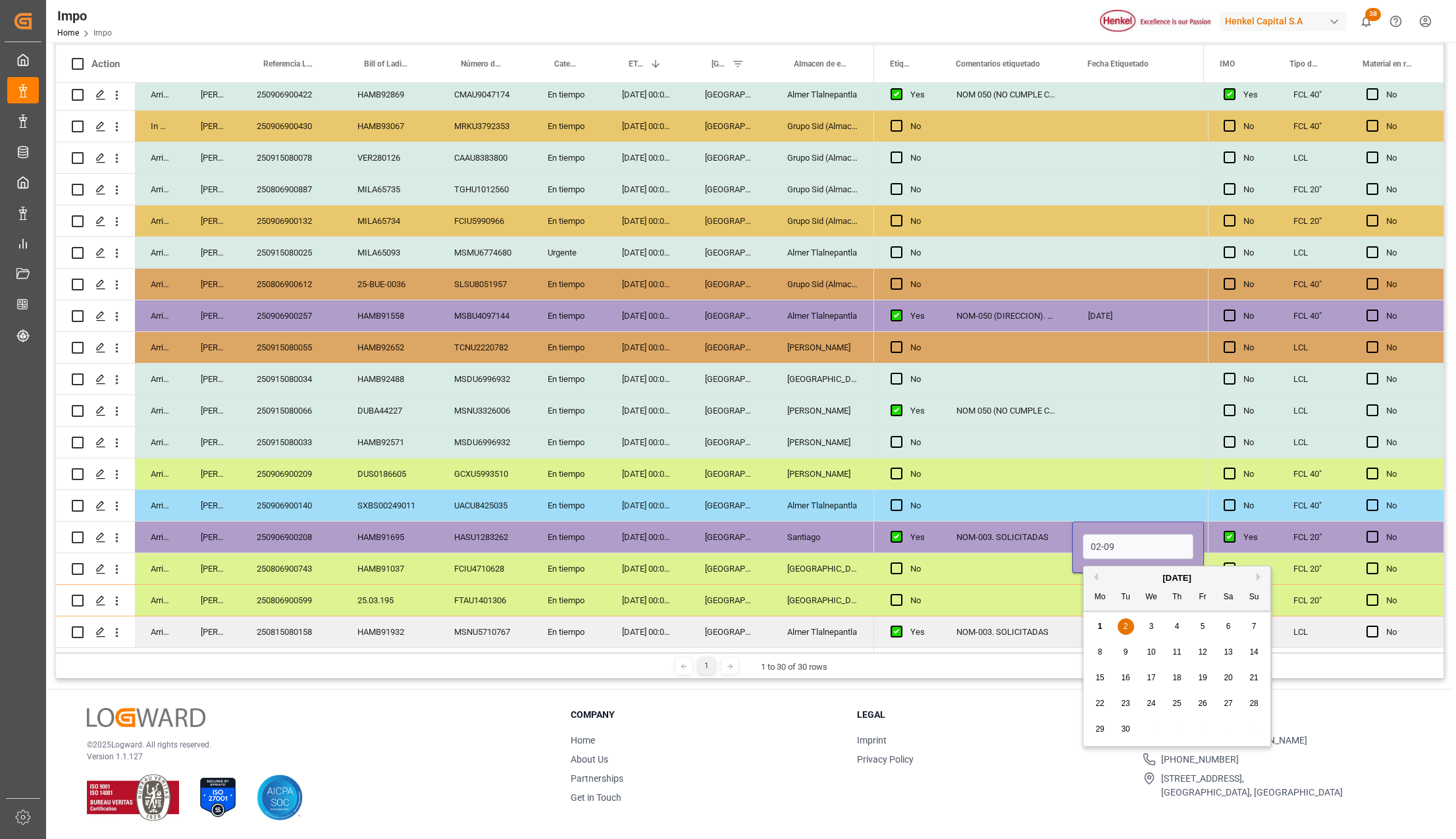
type input "02-09-2025"
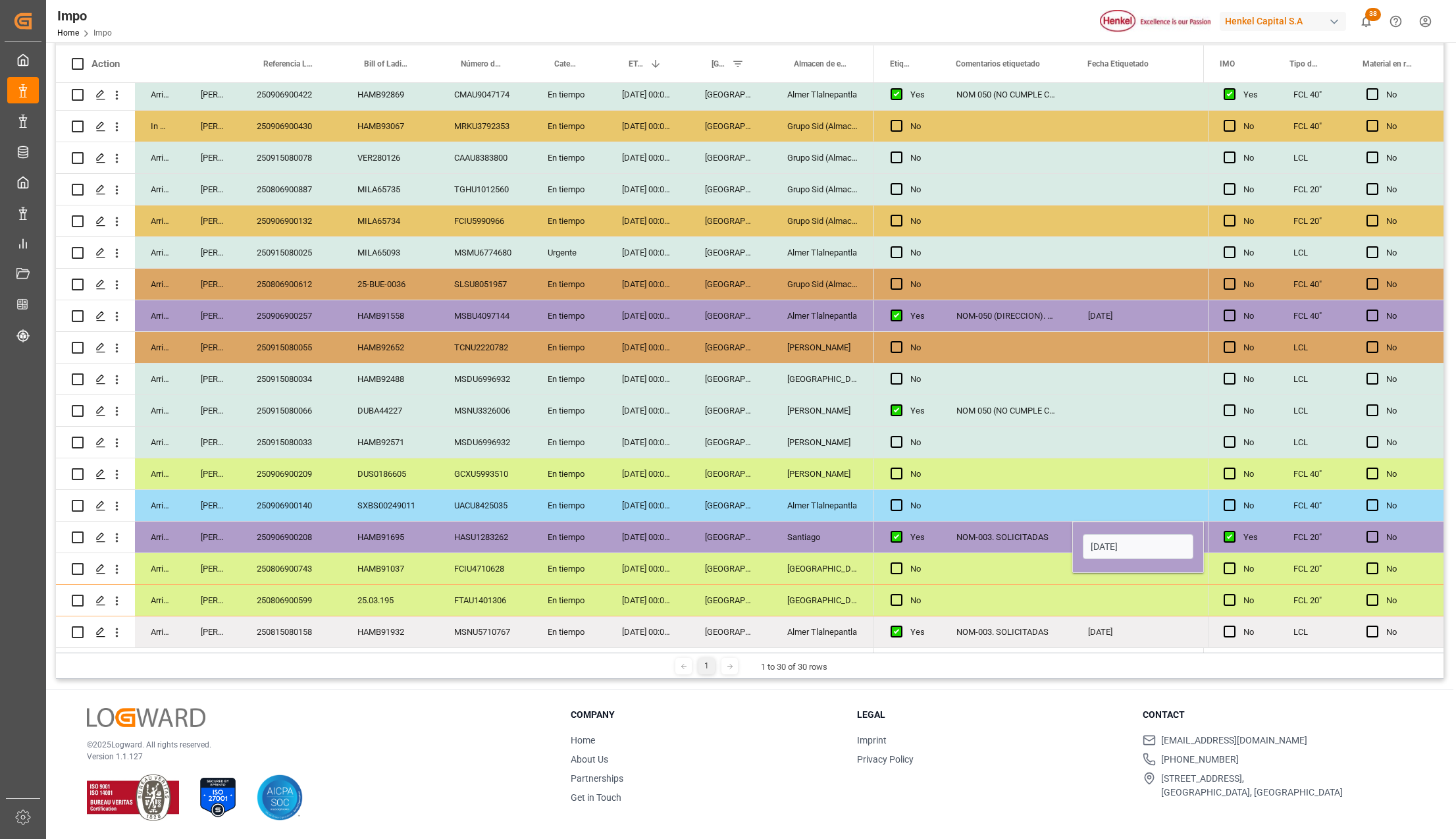
click at [1028, 537] on div "NOM-003. SOLICITADAS" at bounding box center [1007, 536] width 132 height 31
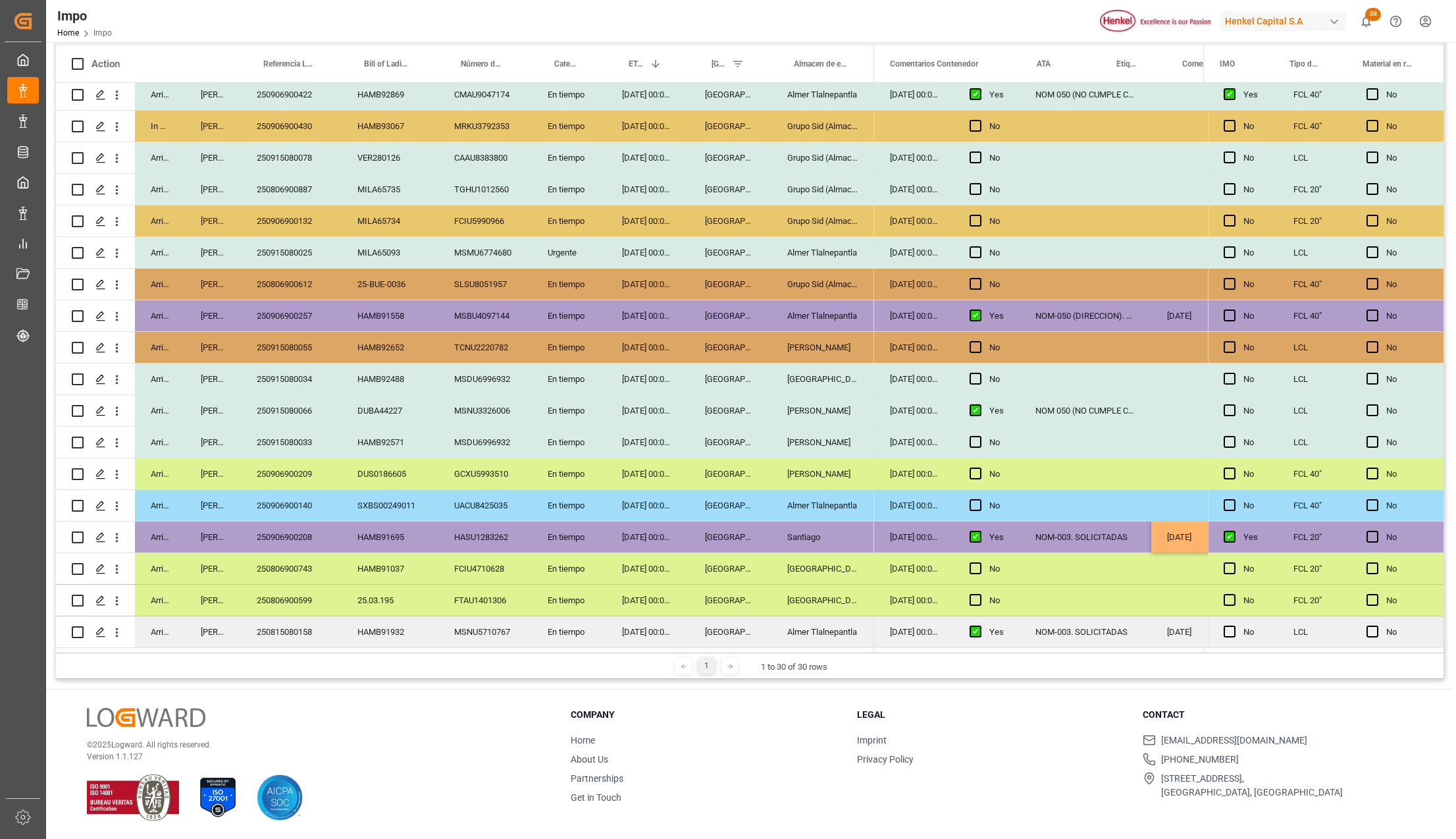
scroll to position [0, 0]
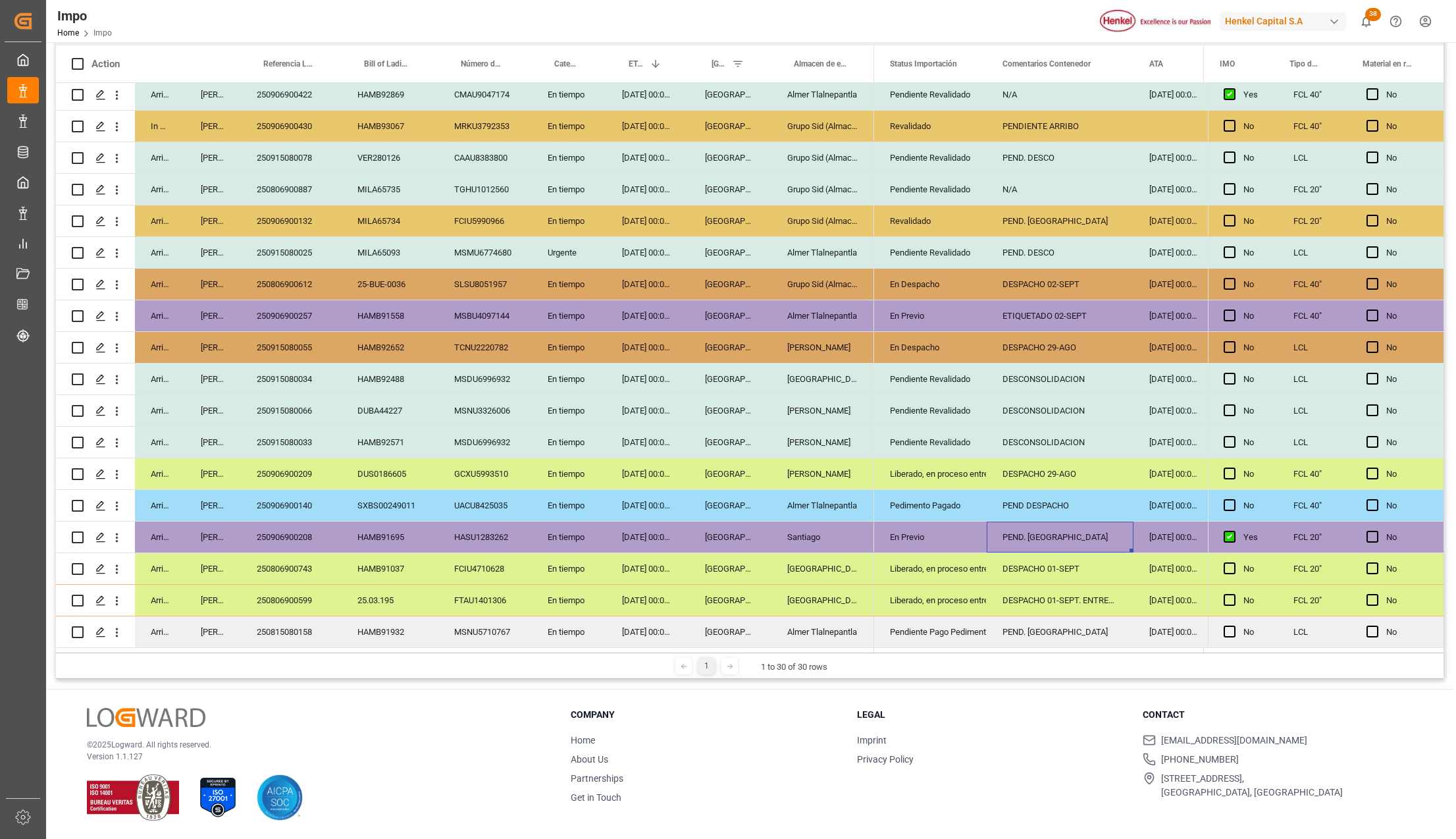
click at [1024, 537] on div "PEND. MEDIPORT" at bounding box center [1060, 536] width 147 height 31
click at [1024, 537] on input "PEND. MEDIPORT" at bounding box center [1060, 544] width 125 height 25
type input "ETIQUETADO 02-SEPT"
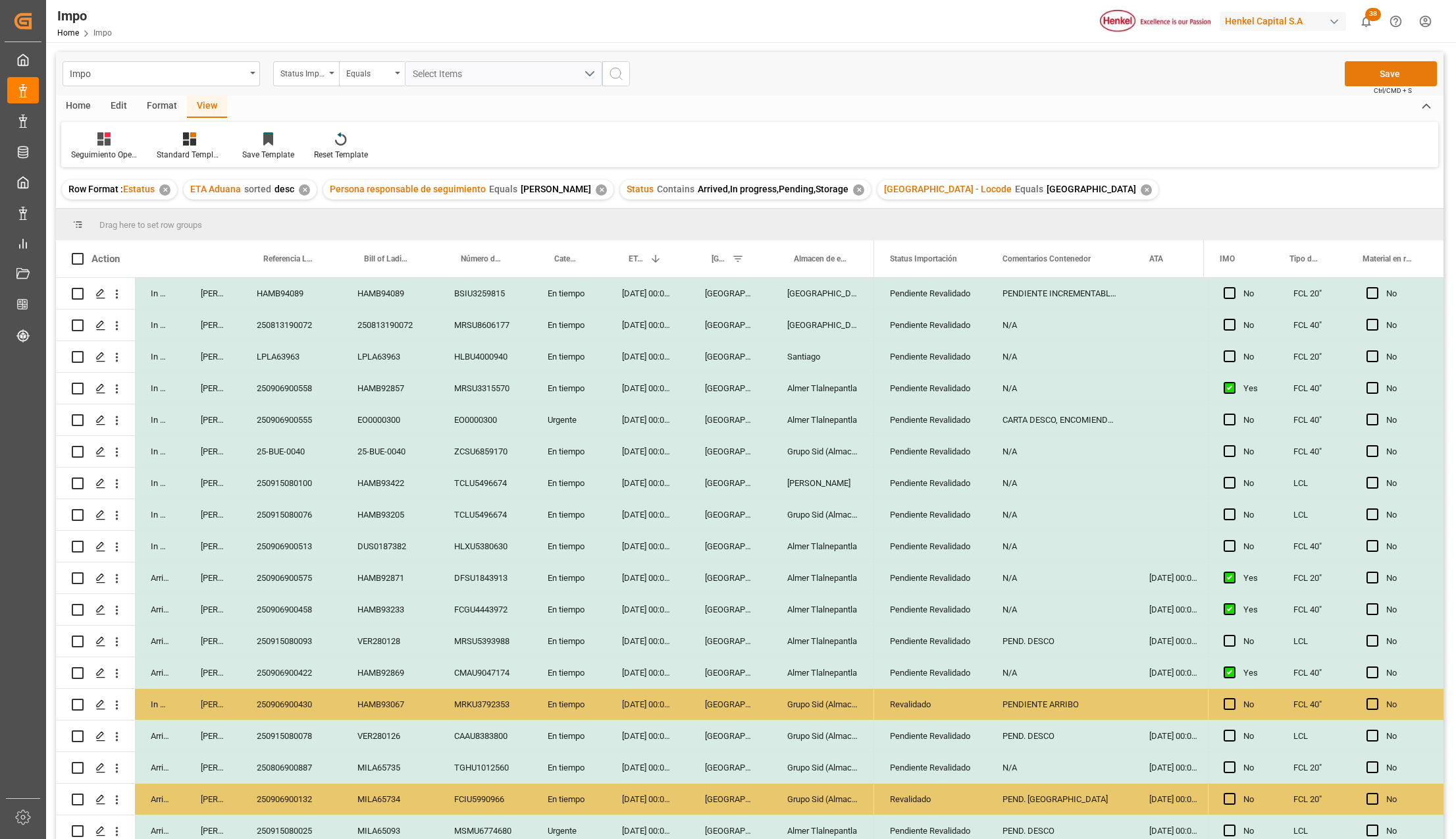
click at [1416, 80] on button "Save" at bounding box center [1390, 73] width 92 height 25
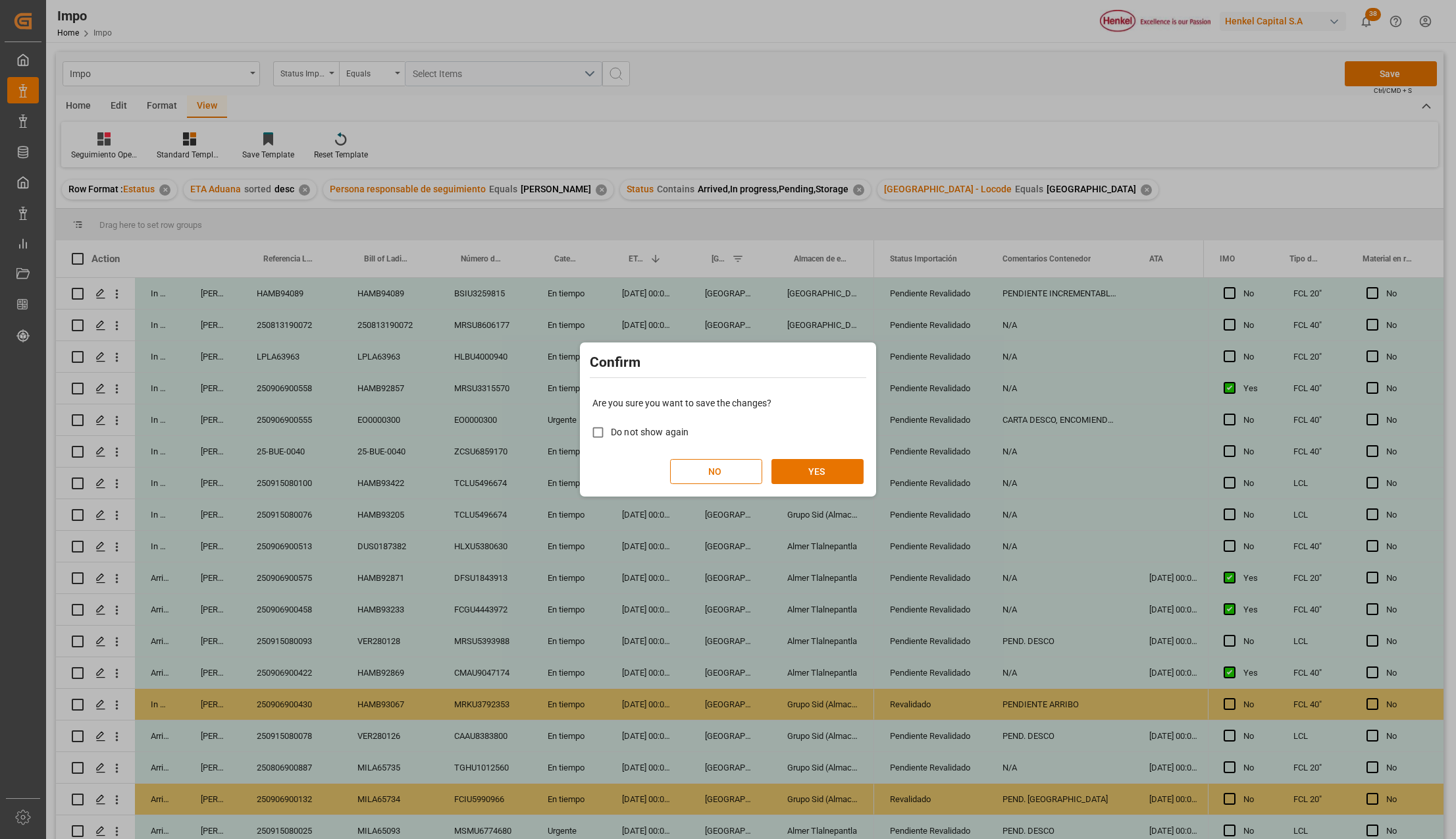
click at [814, 490] on div "Are you sure you want to save the changes? Do not show again NO YES" at bounding box center [728, 440] width 290 height 106
click at [817, 479] on button "YES" at bounding box center [817, 471] width 92 height 25
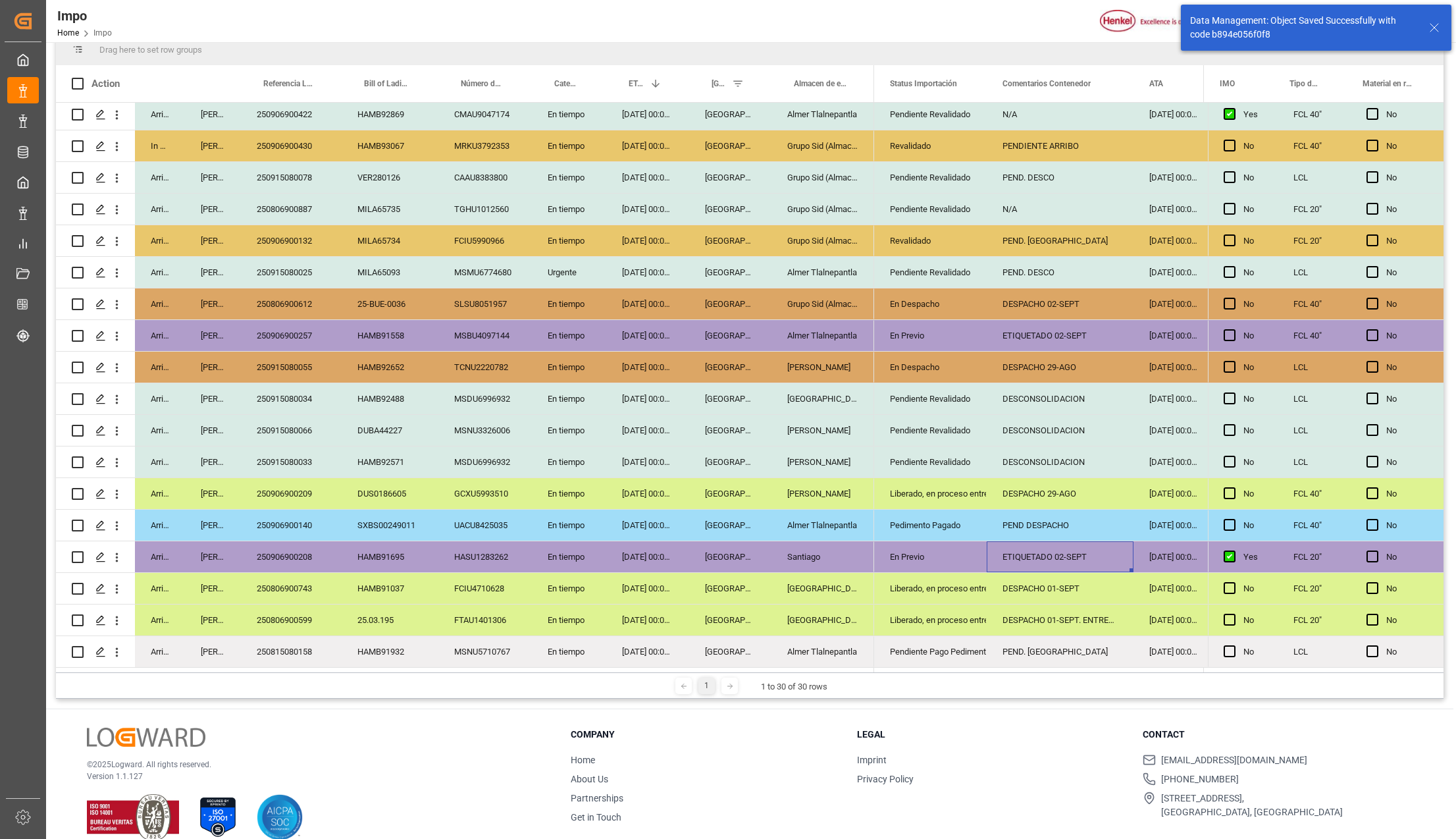
scroll to position [195, 0]
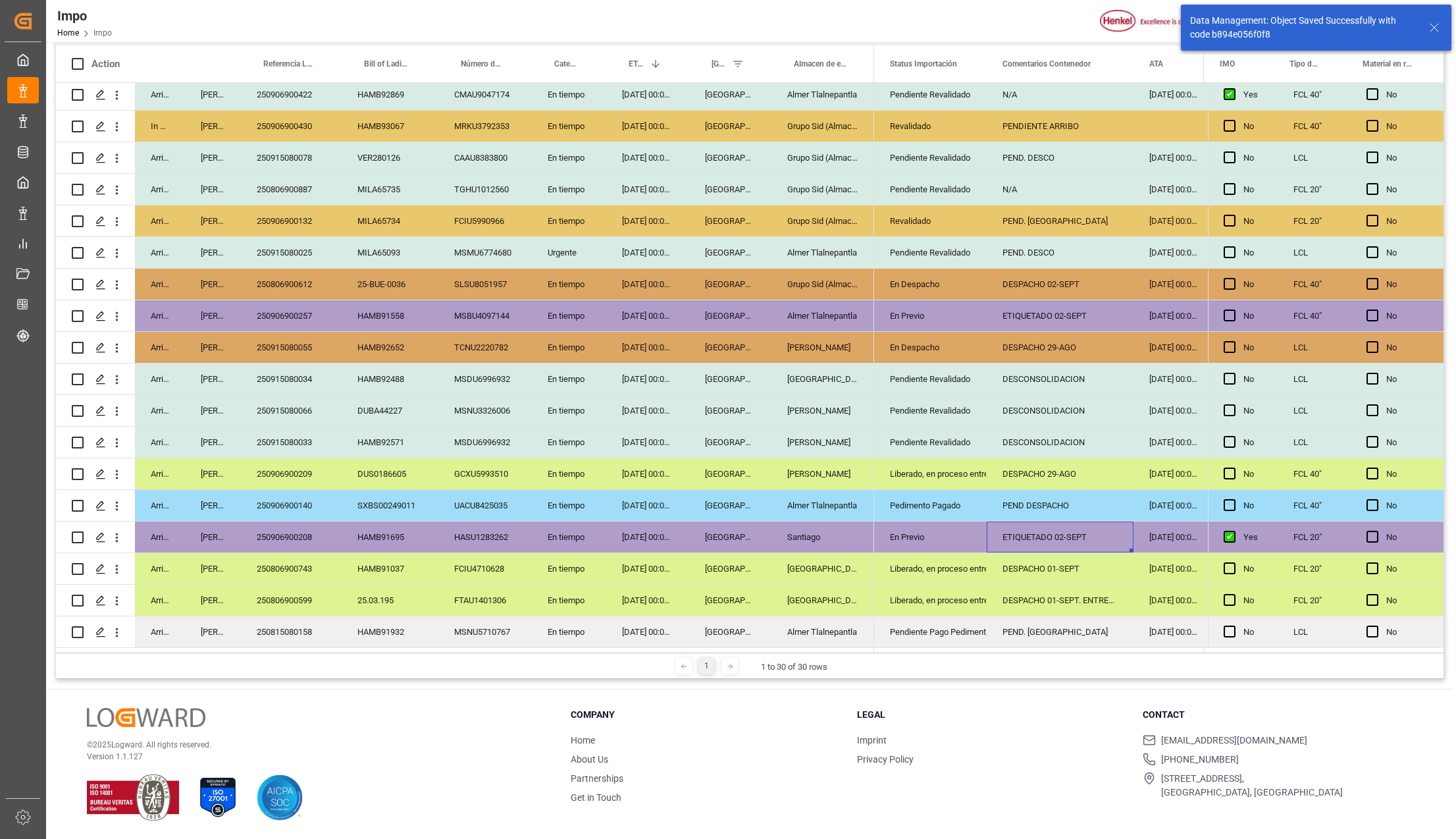
click at [866, 549] on div "Arrived Karla Chavez 250906900208 HAMB91695 HASU1283262 En tiempo 25-08-2025 00…" at bounding box center [465, 537] width 818 height 32
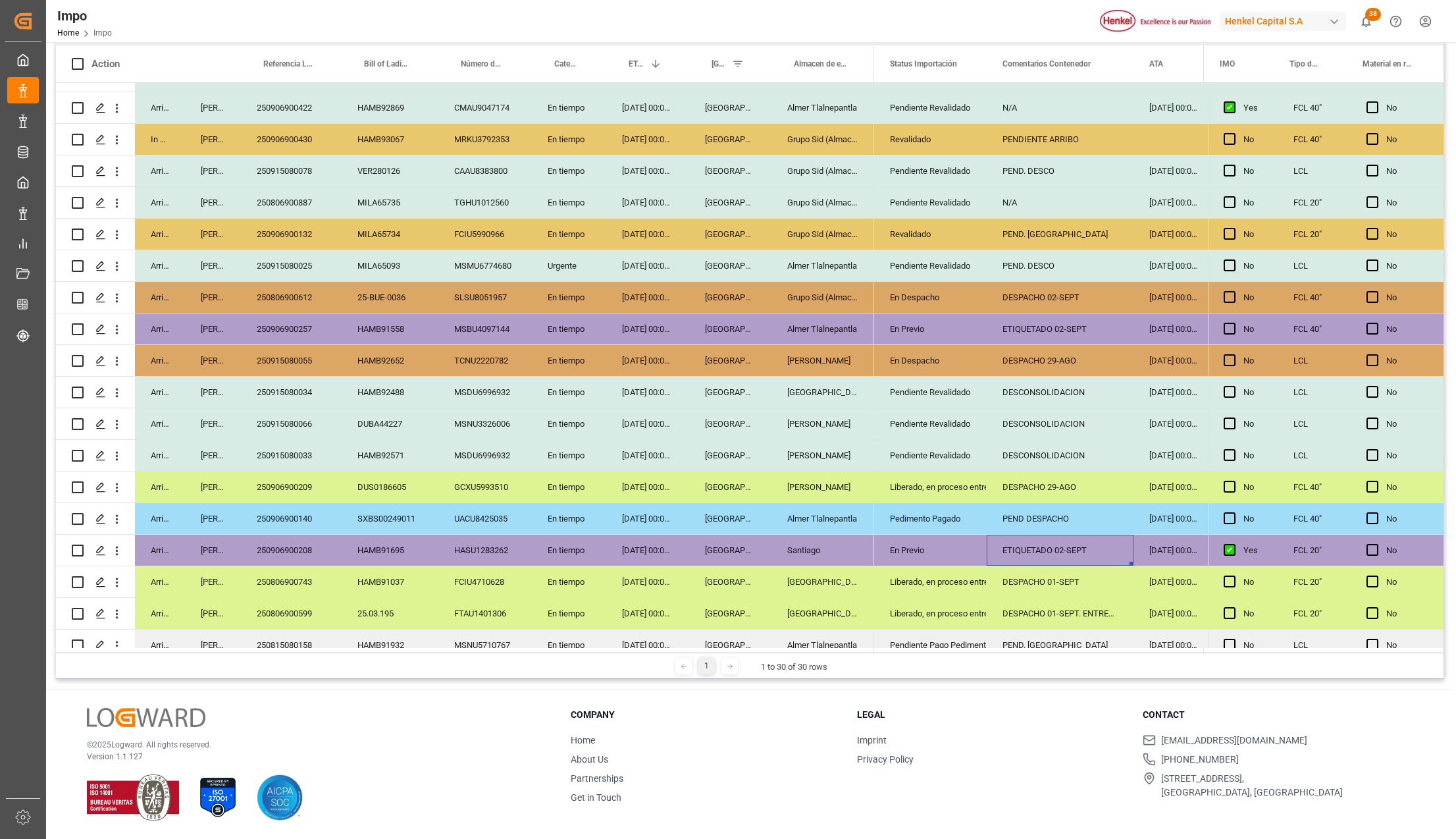
scroll to position [387, 0]
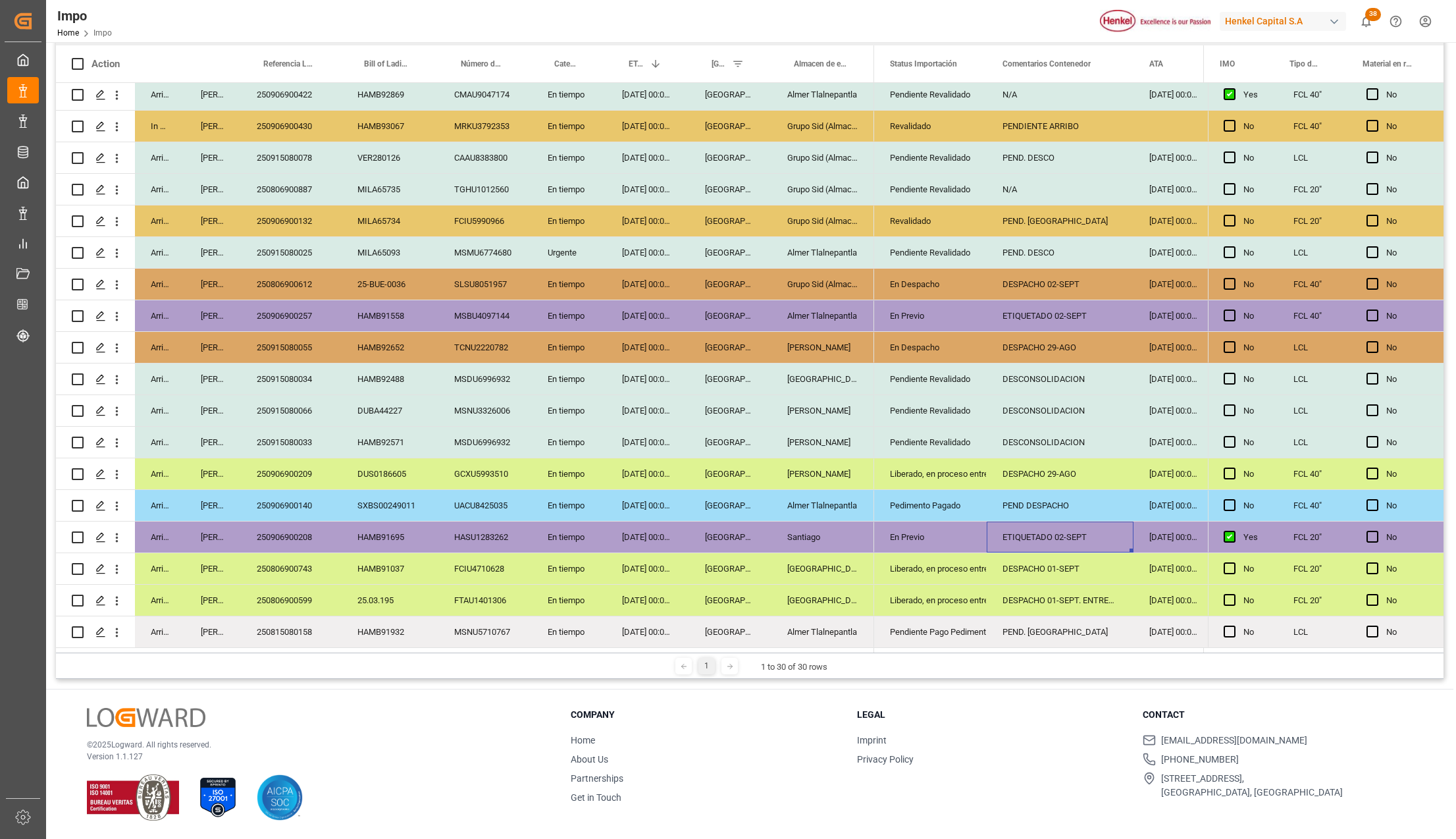
click at [922, 496] on div "Pedimento Pagado" at bounding box center [930, 505] width 81 height 31
click at [924, 470] on div "Liberado, en proceso entrega" at bounding box center [930, 473] width 81 height 31
click at [283, 438] on div "250915080033" at bounding box center [291, 442] width 101 height 31
click at [905, 334] on div "En Despacho" at bounding box center [930, 347] width 81 height 31
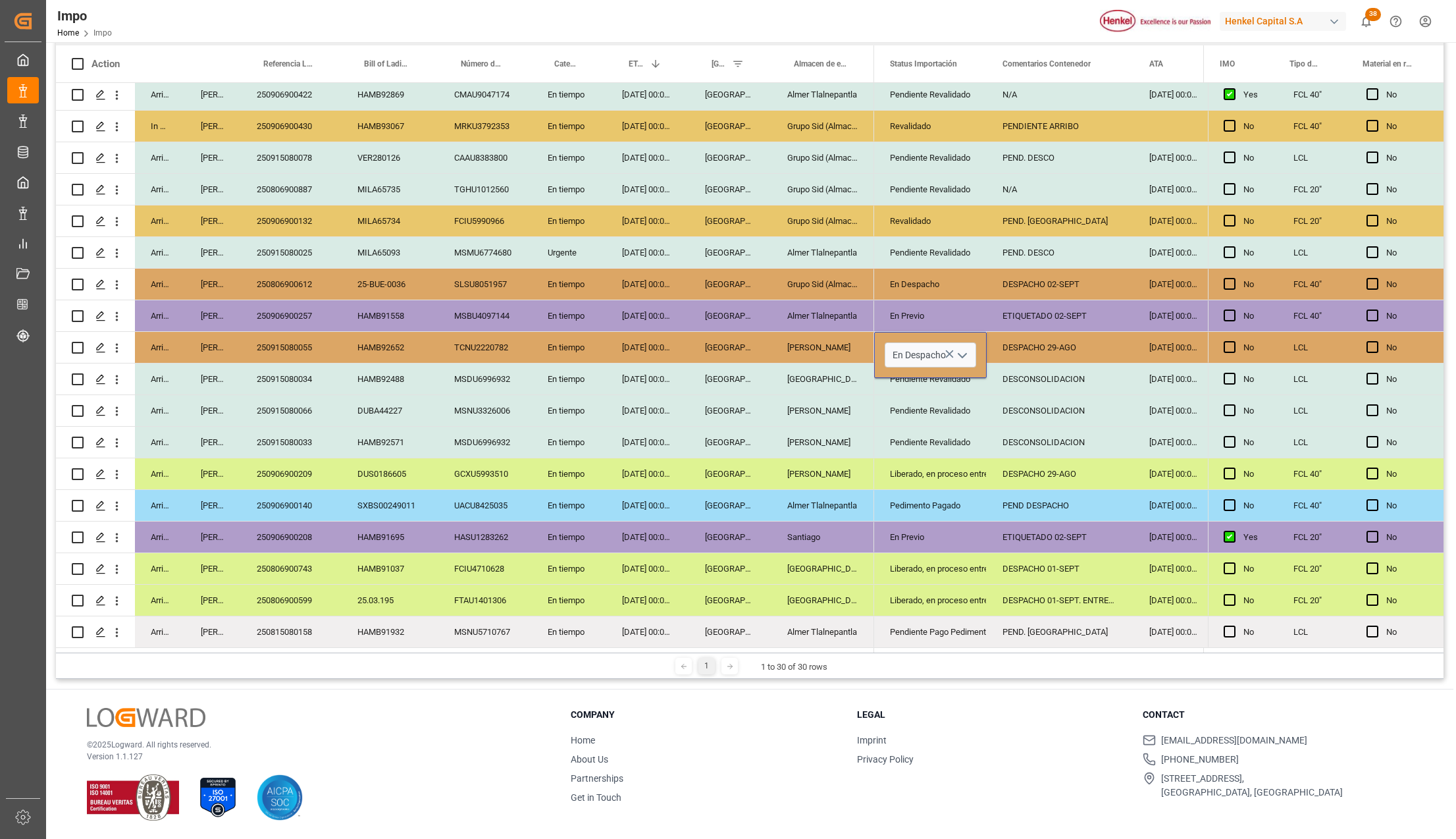
click at [960, 354] on polyline "open menu" at bounding box center [962, 355] width 8 height 4
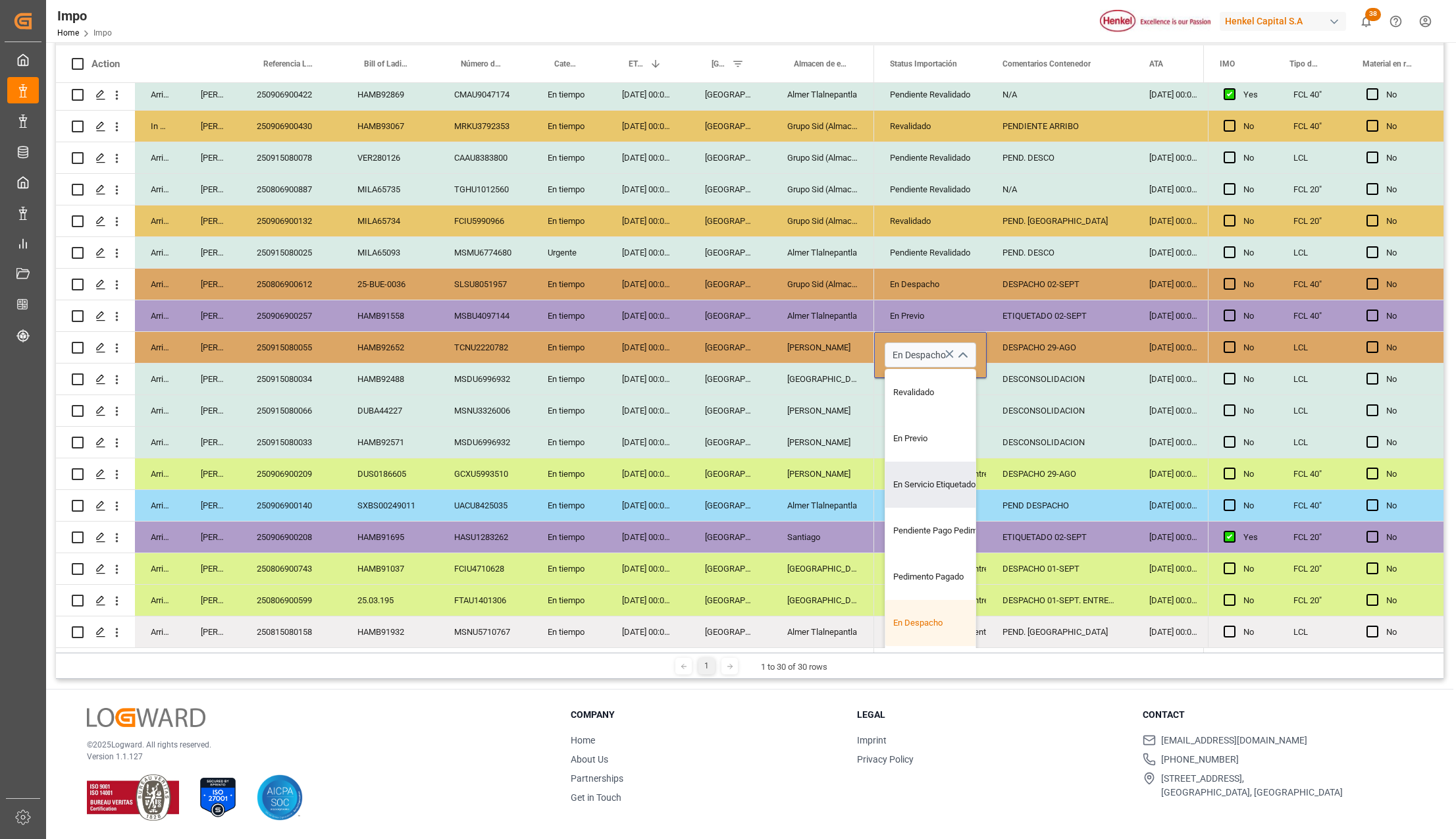
scroll to position [132, 0]
click at [937, 579] on div "Liberado, en proceso entrega" at bounding box center [947, 588] width 123 height 46
type input "Liberado, en proceso entrega"
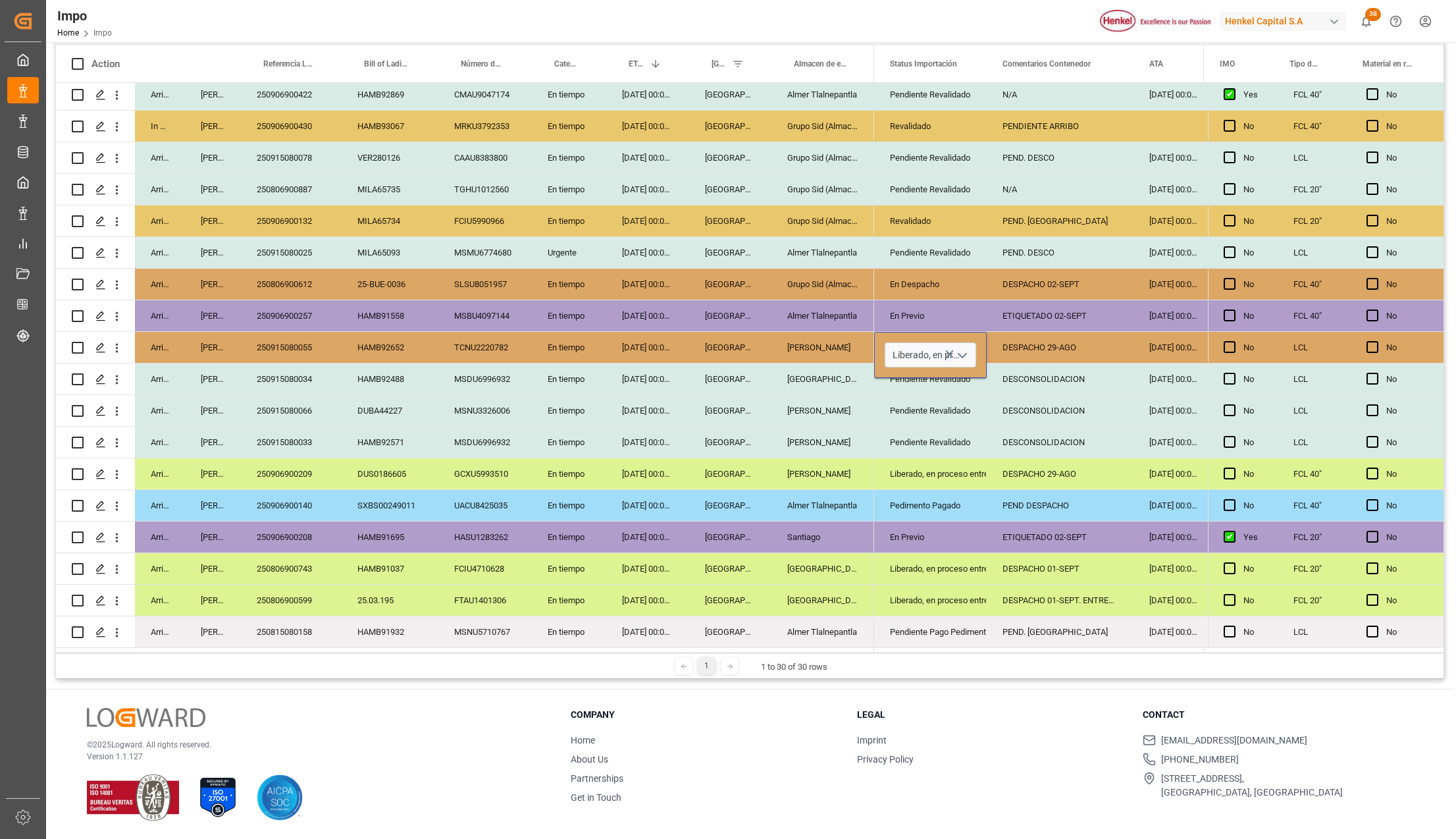
click at [978, 553] on div "Liberado, en proceso entrega" at bounding box center [930, 568] width 112 height 31
click at [1050, 353] on div "DESPACHO 29-AGO" at bounding box center [1060, 346] width 147 height 31
click at [1050, 353] on input "DESPACHO 29-AGO" at bounding box center [1060, 355] width 125 height 25
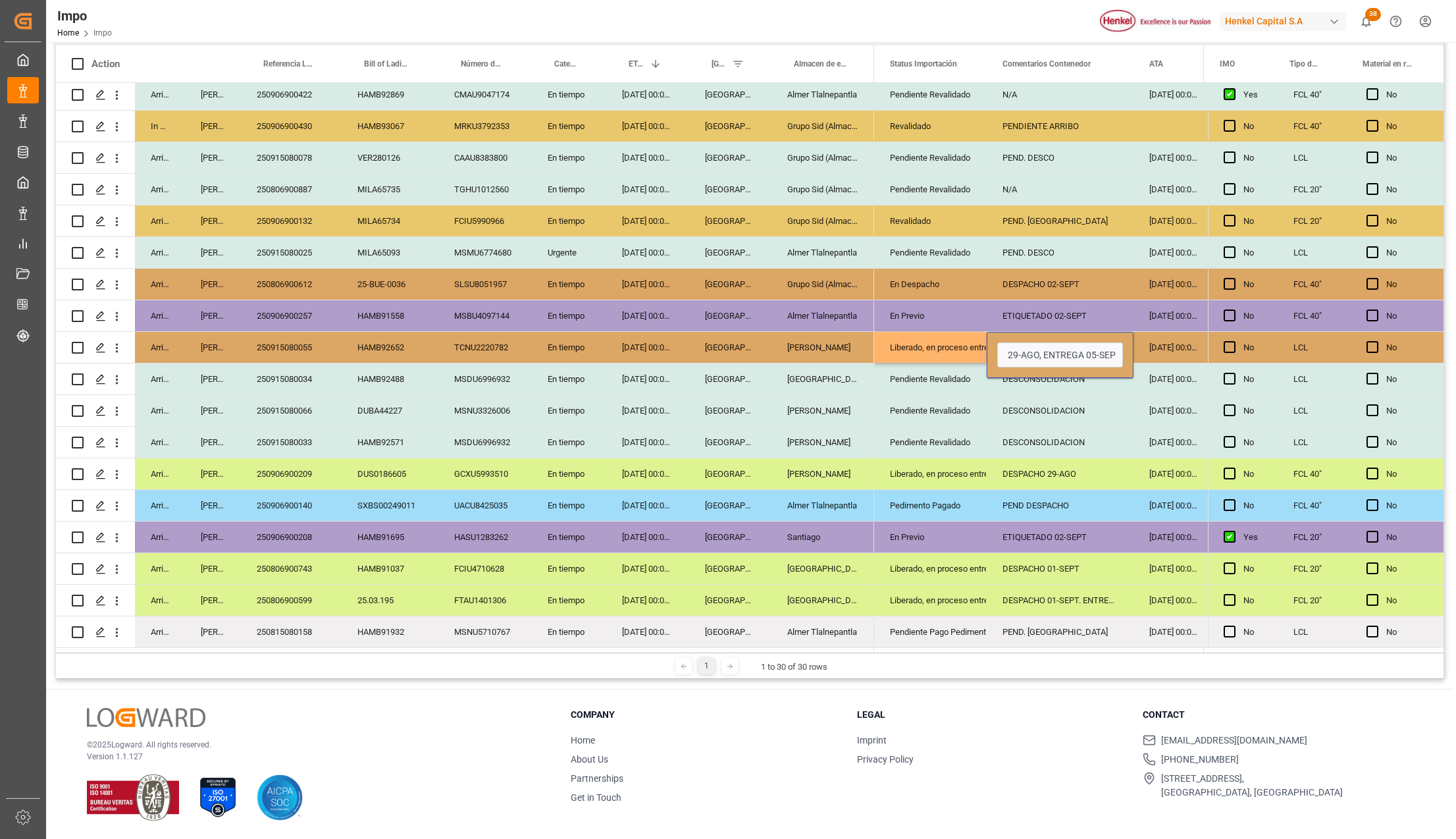
type input "DESPACHO 29-AGO, ENTREGA 05-SEPT"
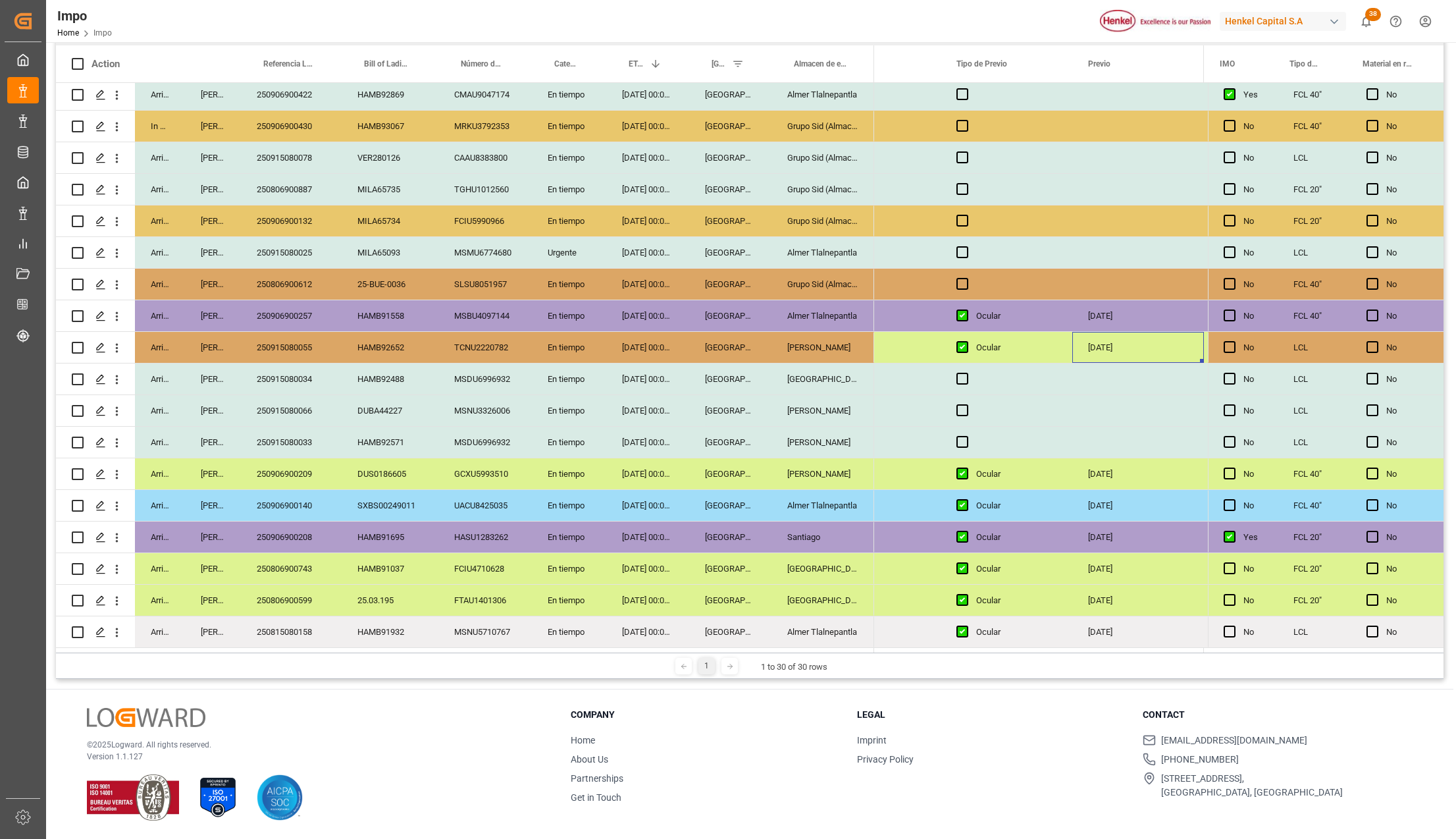
scroll to position [0, 2713]
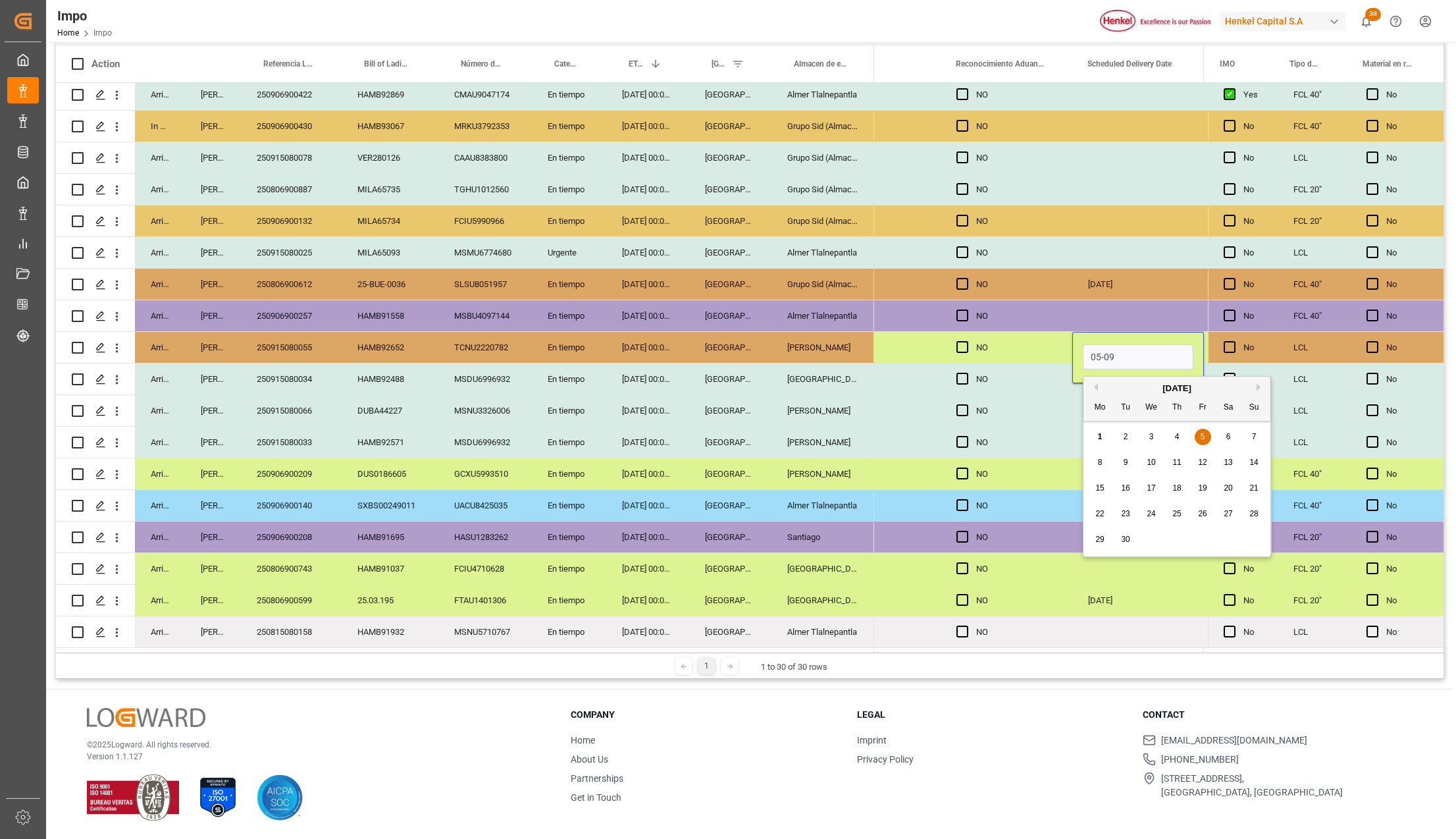
type input "05-09-2025"
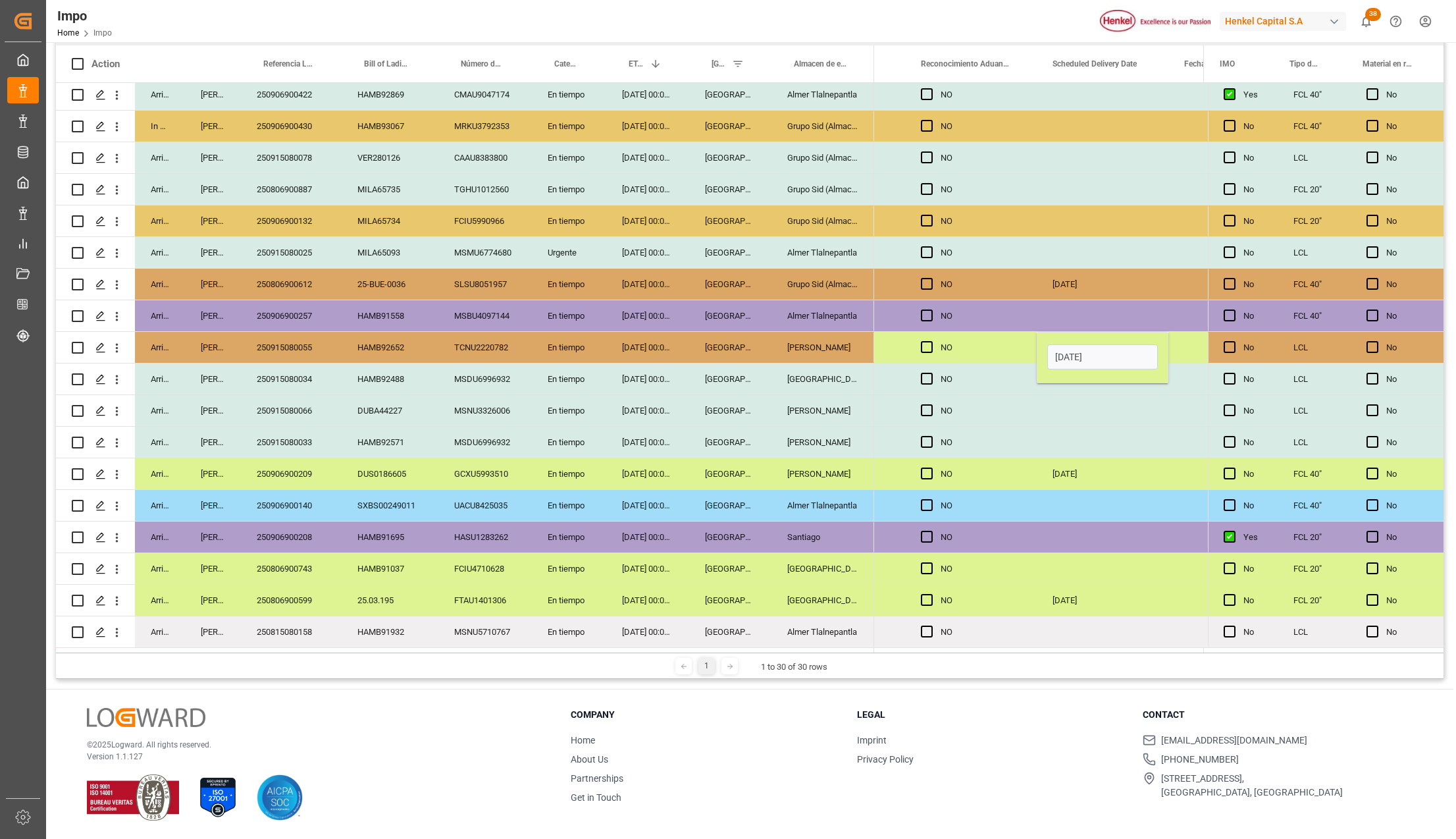
click at [1020, 436] on div "NO" at bounding box center [971, 442] width 132 height 31
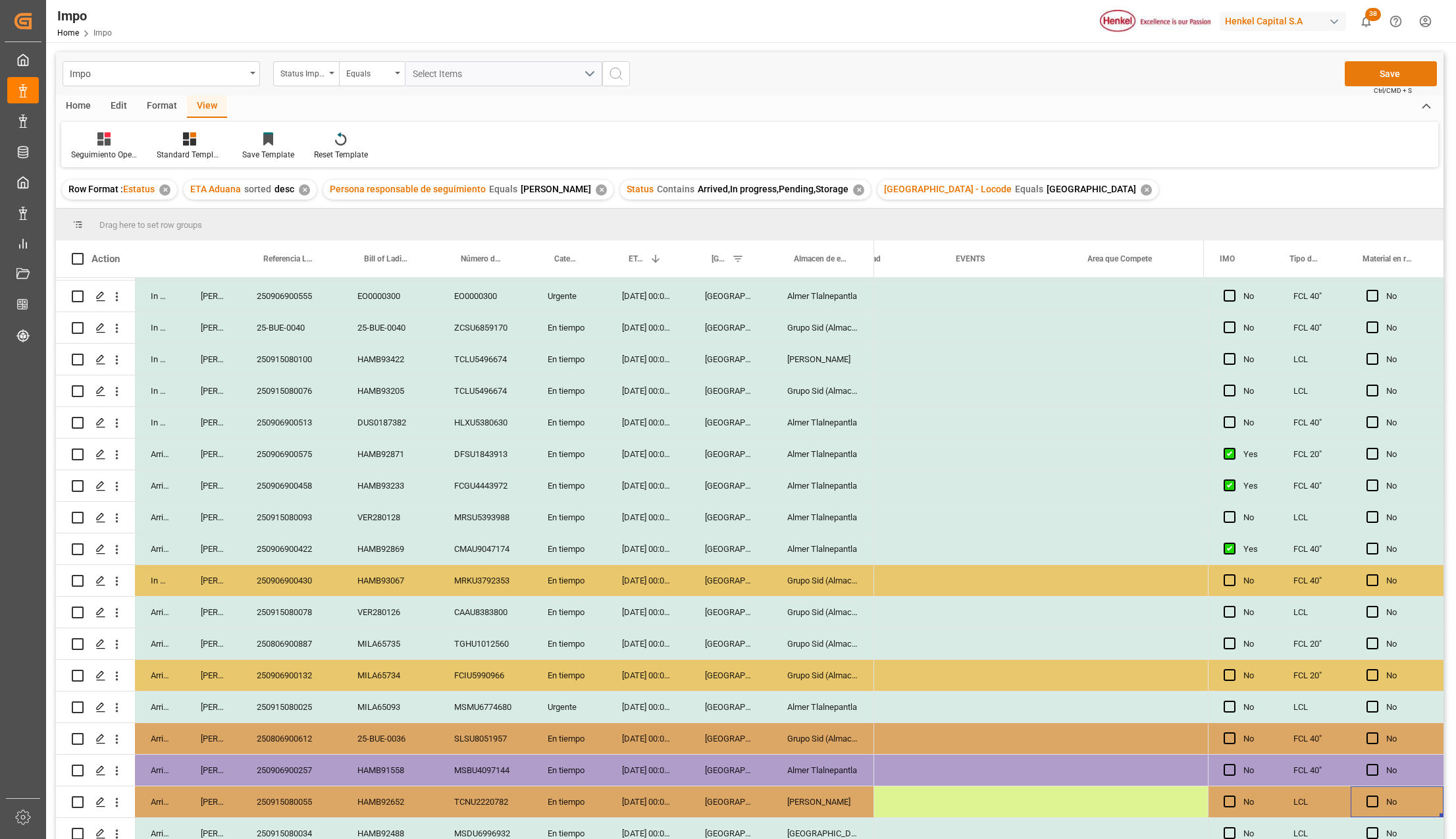
click at [1390, 75] on button "Save" at bounding box center [1390, 73] width 92 height 25
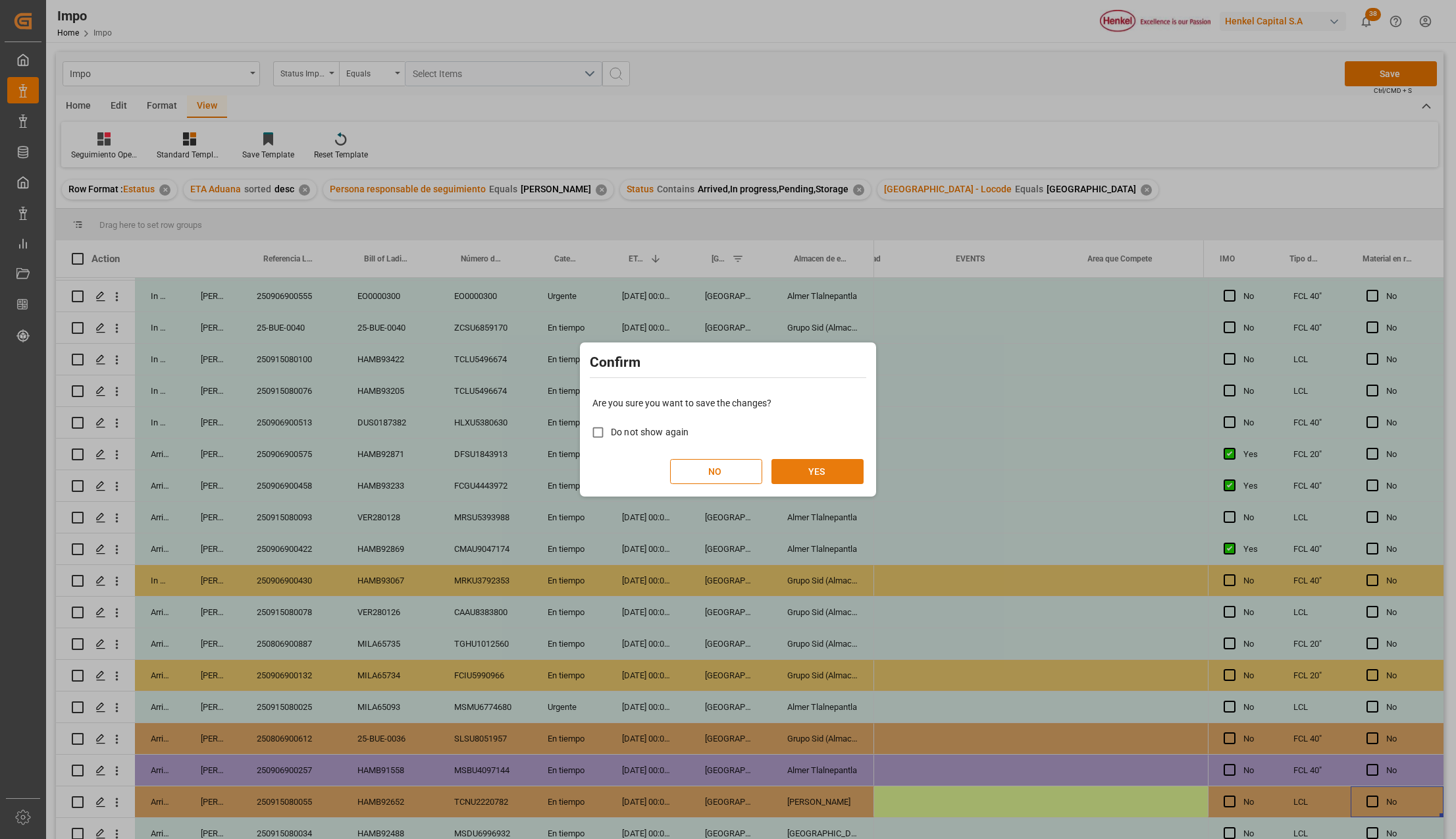
click at [825, 459] on button "YES" at bounding box center [817, 471] width 92 height 25
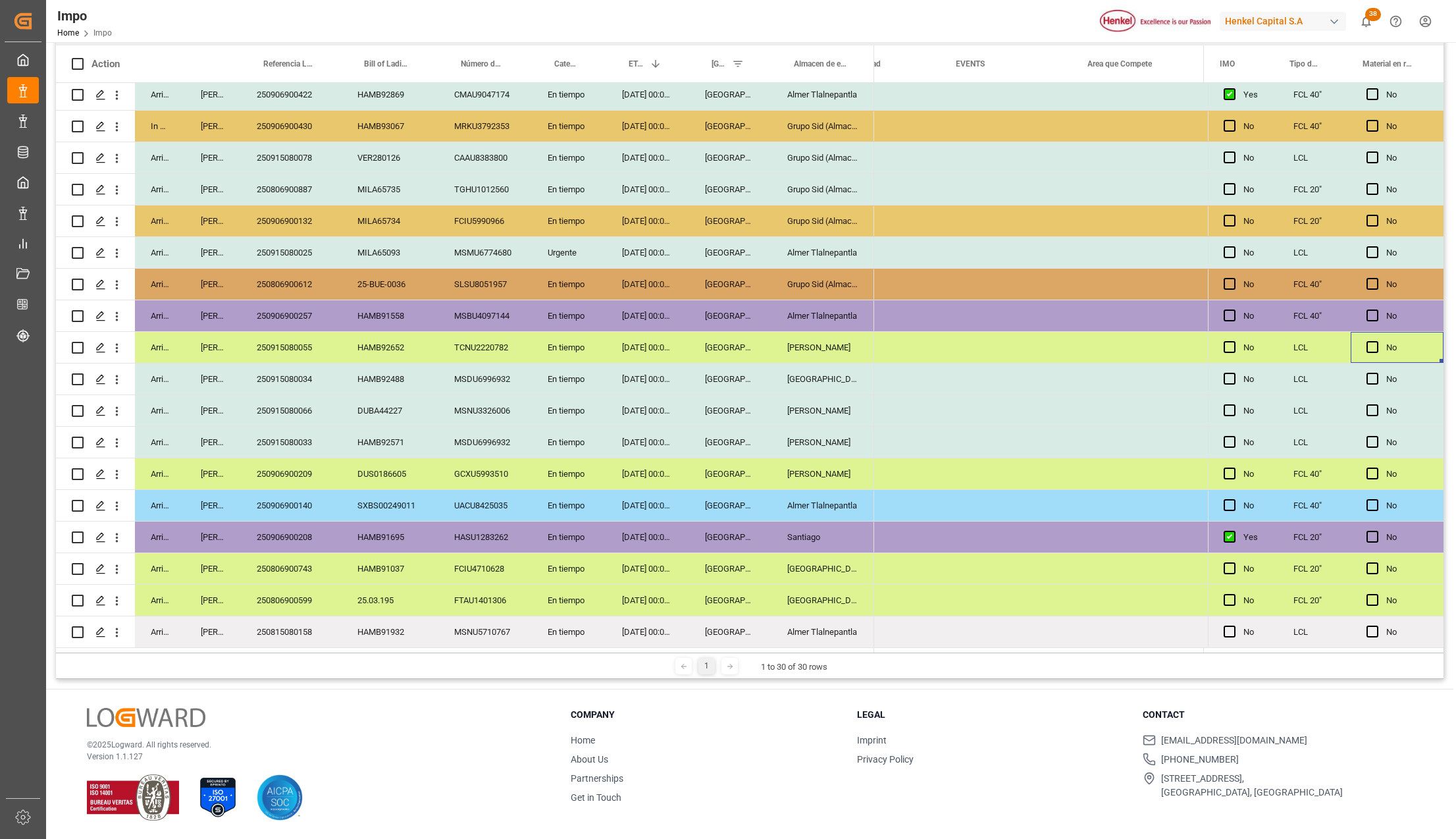
click at [738, 490] on div "Veracruz" at bounding box center [730, 505] width 83 height 31
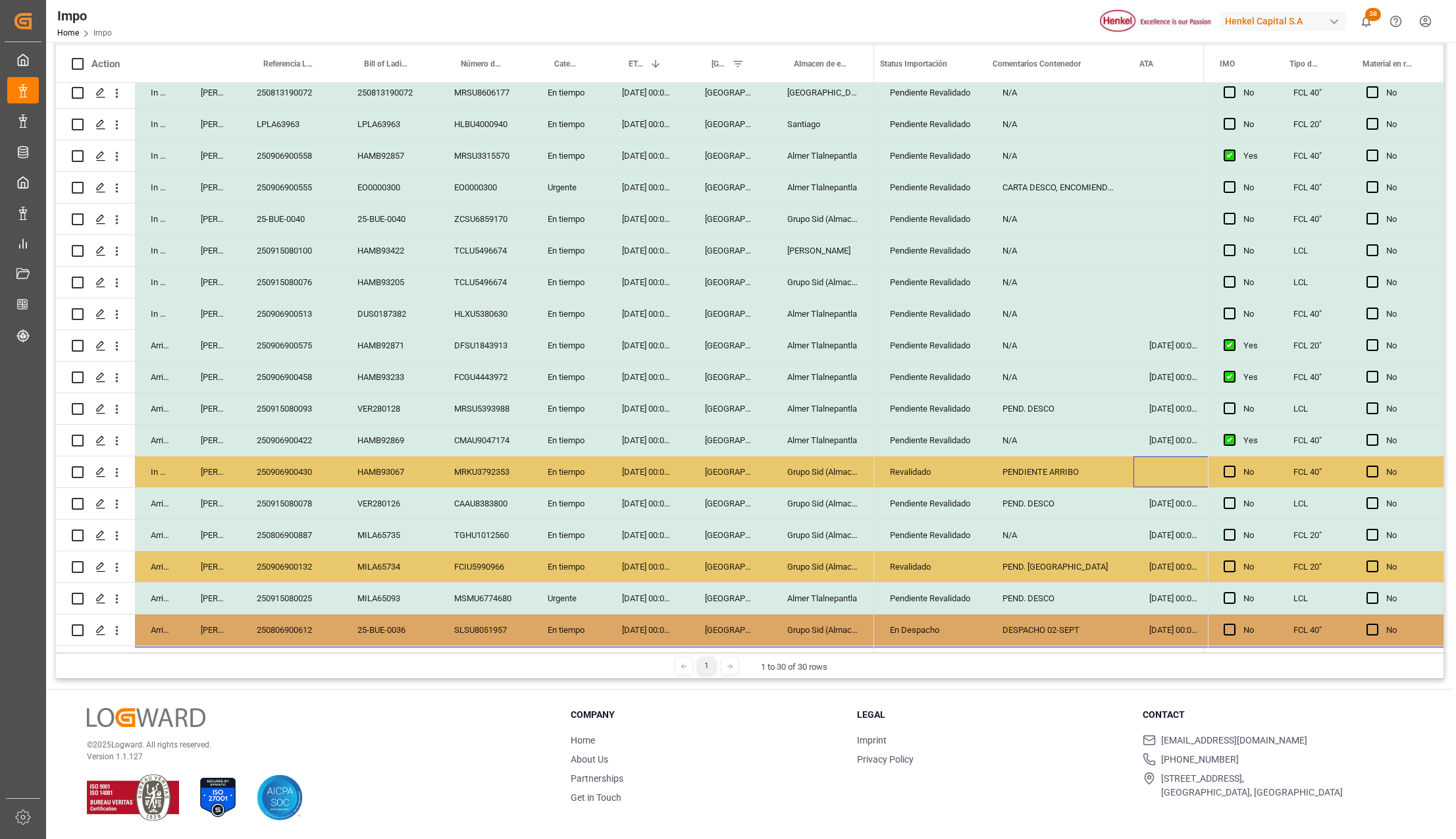
scroll to position [0, 9]
click at [507, 464] on div "MRKU3792353" at bounding box center [484, 471] width 94 height 31
click at [988, 478] on div "PENDIENTE ARRIBO" at bounding box center [1050, 471] width 147 height 31
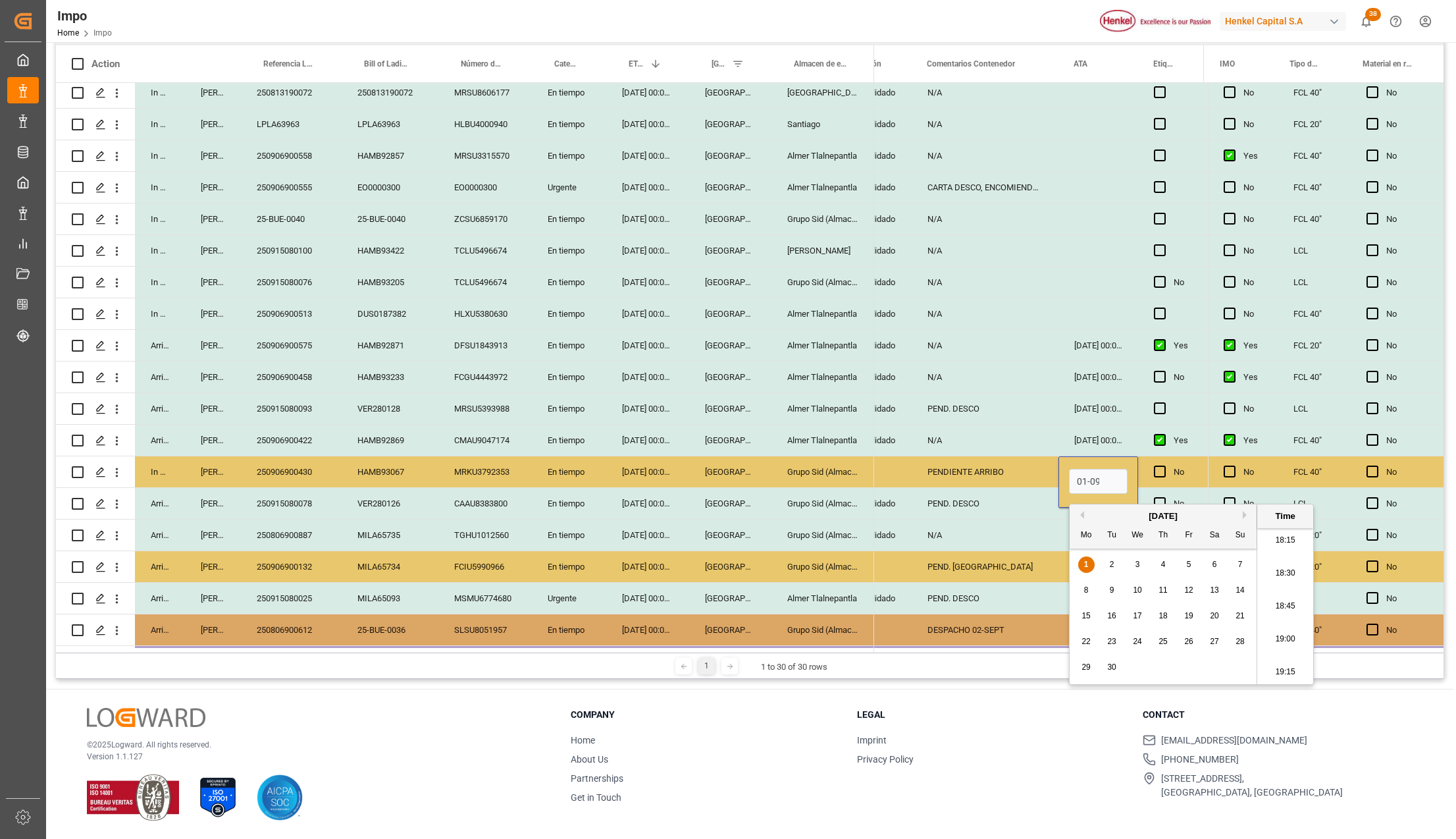
scroll to position [0, 1]
type input "01-09-2025 00:00"
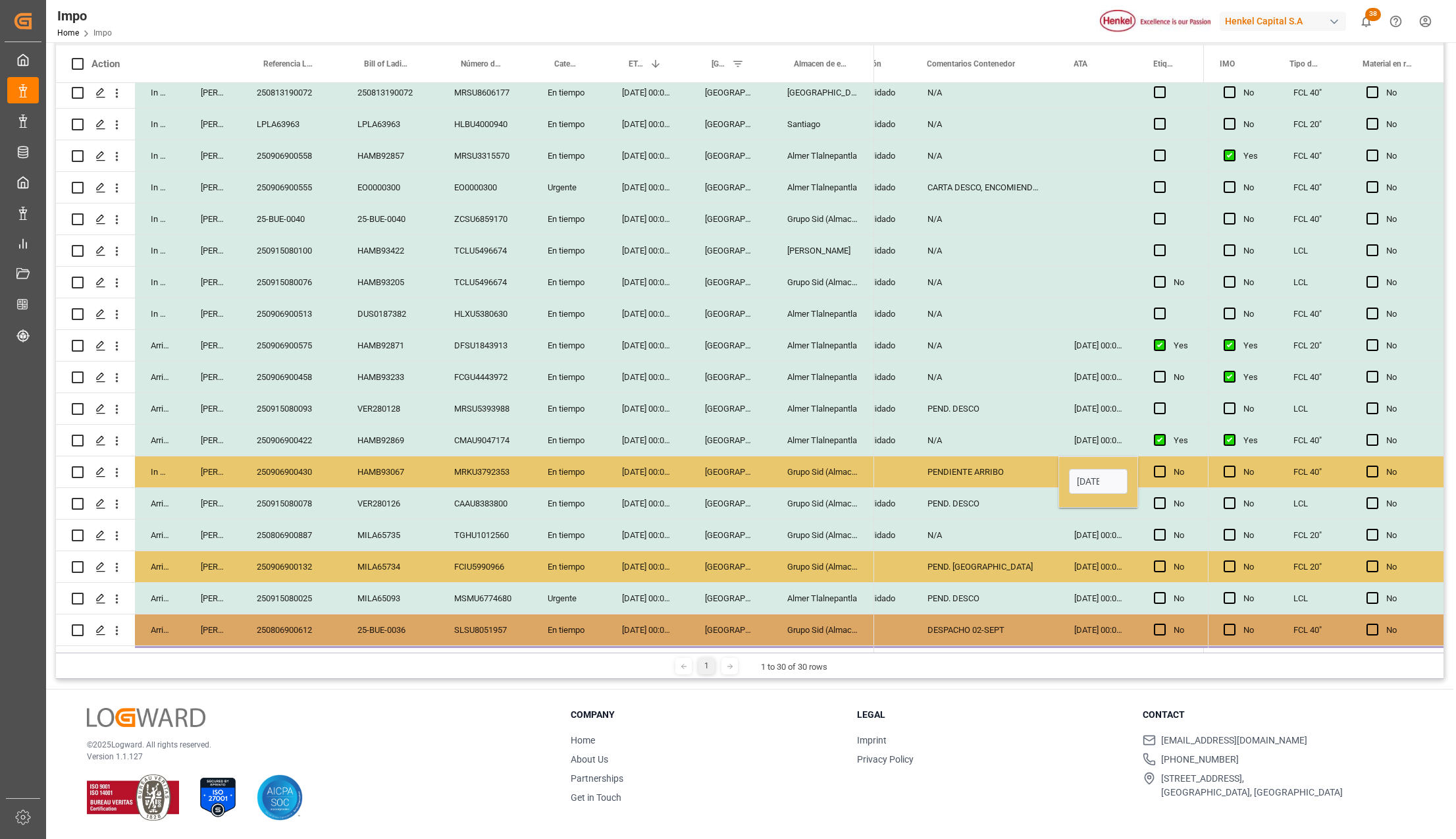
click at [651, 590] on div "29-08-2025 00:00:00" at bounding box center [647, 598] width 83 height 31
click at [314, 470] on div "250906900430" at bounding box center [291, 471] width 101 height 31
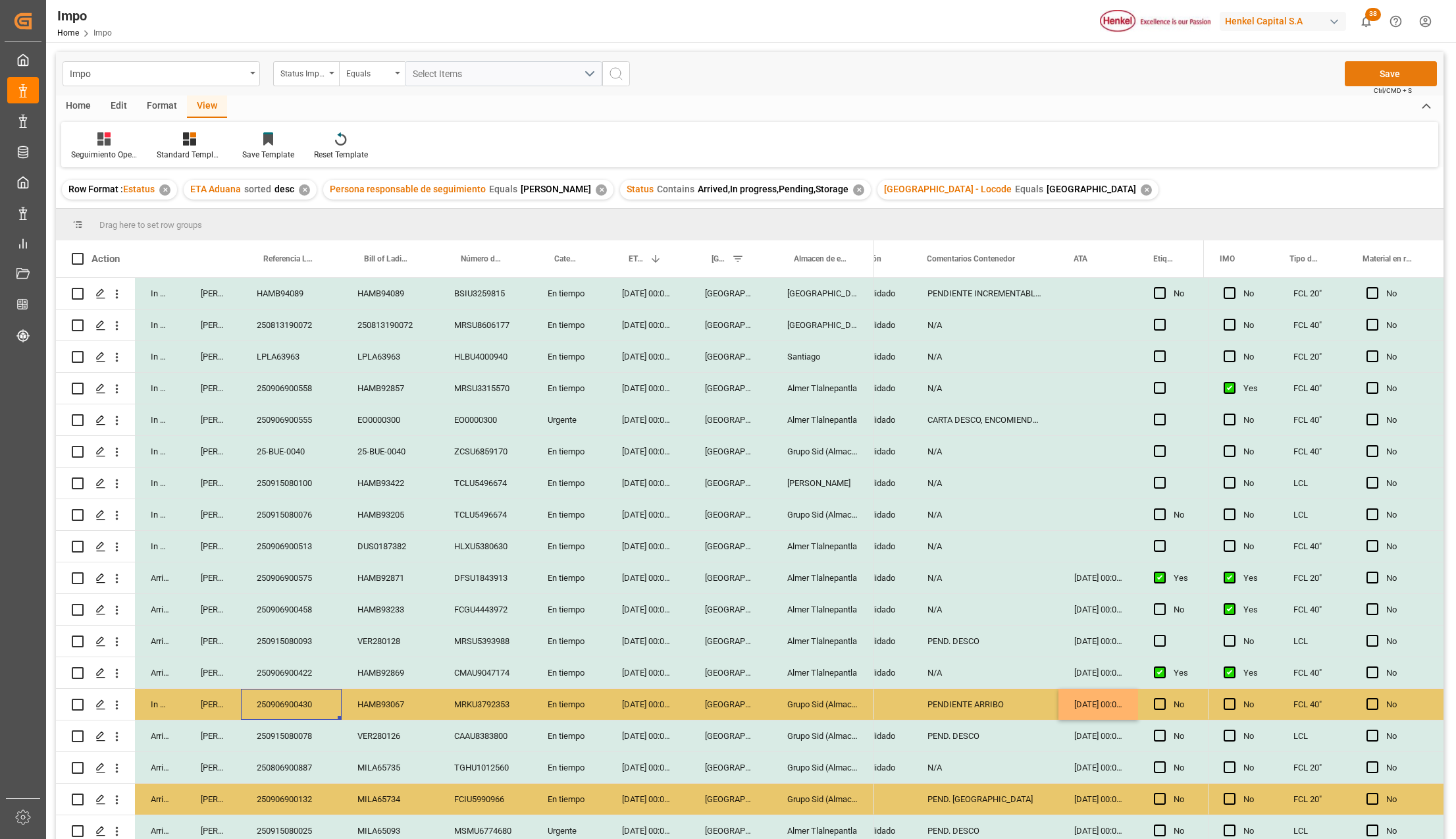
click at [1380, 78] on button "Save" at bounding box center [1390, 73] width 92 height 25
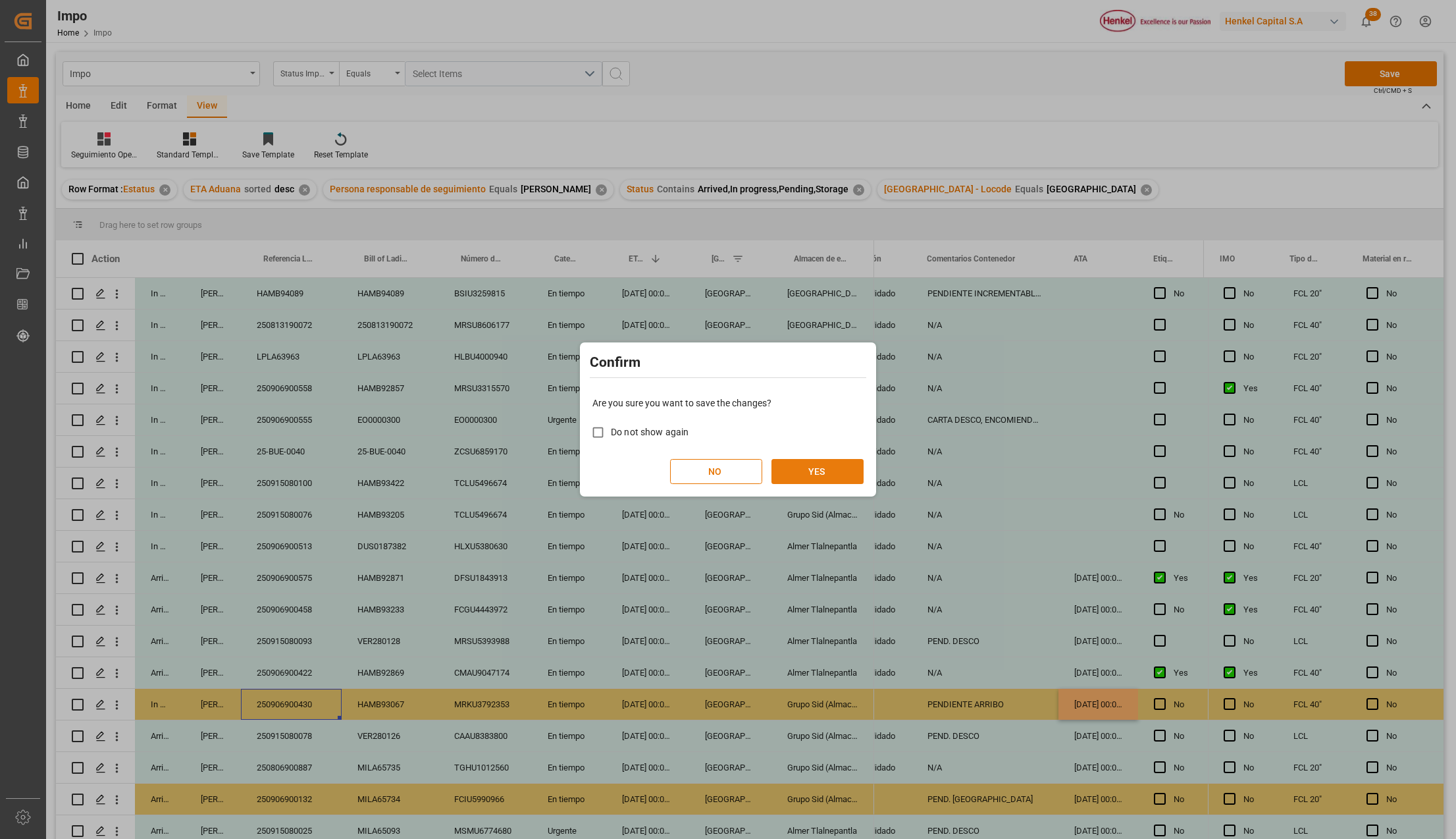
click at [812, 470] on button "YES" at bounding box center [817, 471] width 92 height 25
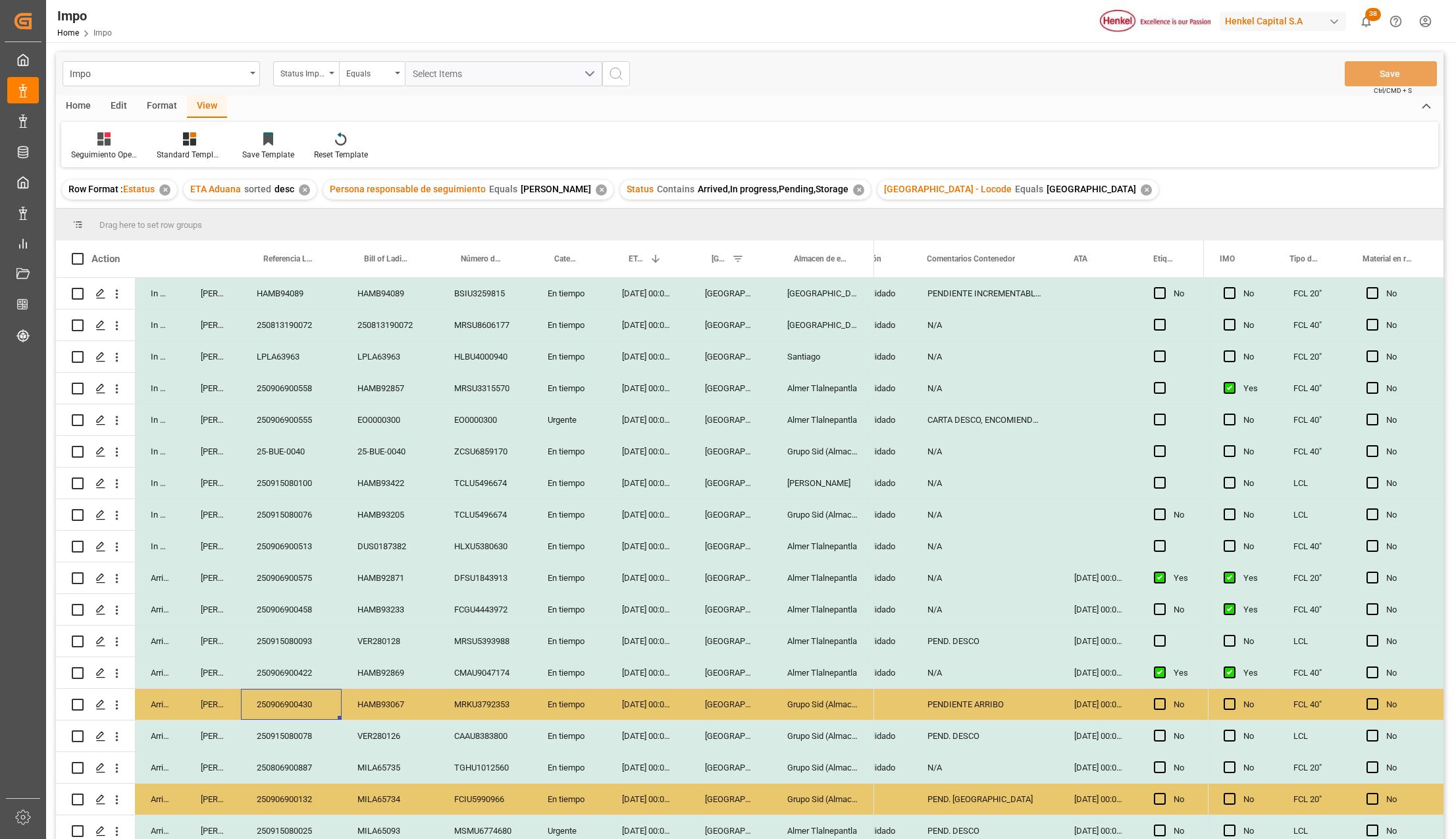
click at [481, 707] on div "MRKU3792353" at bounding box center [484, 703] width 94 height 31
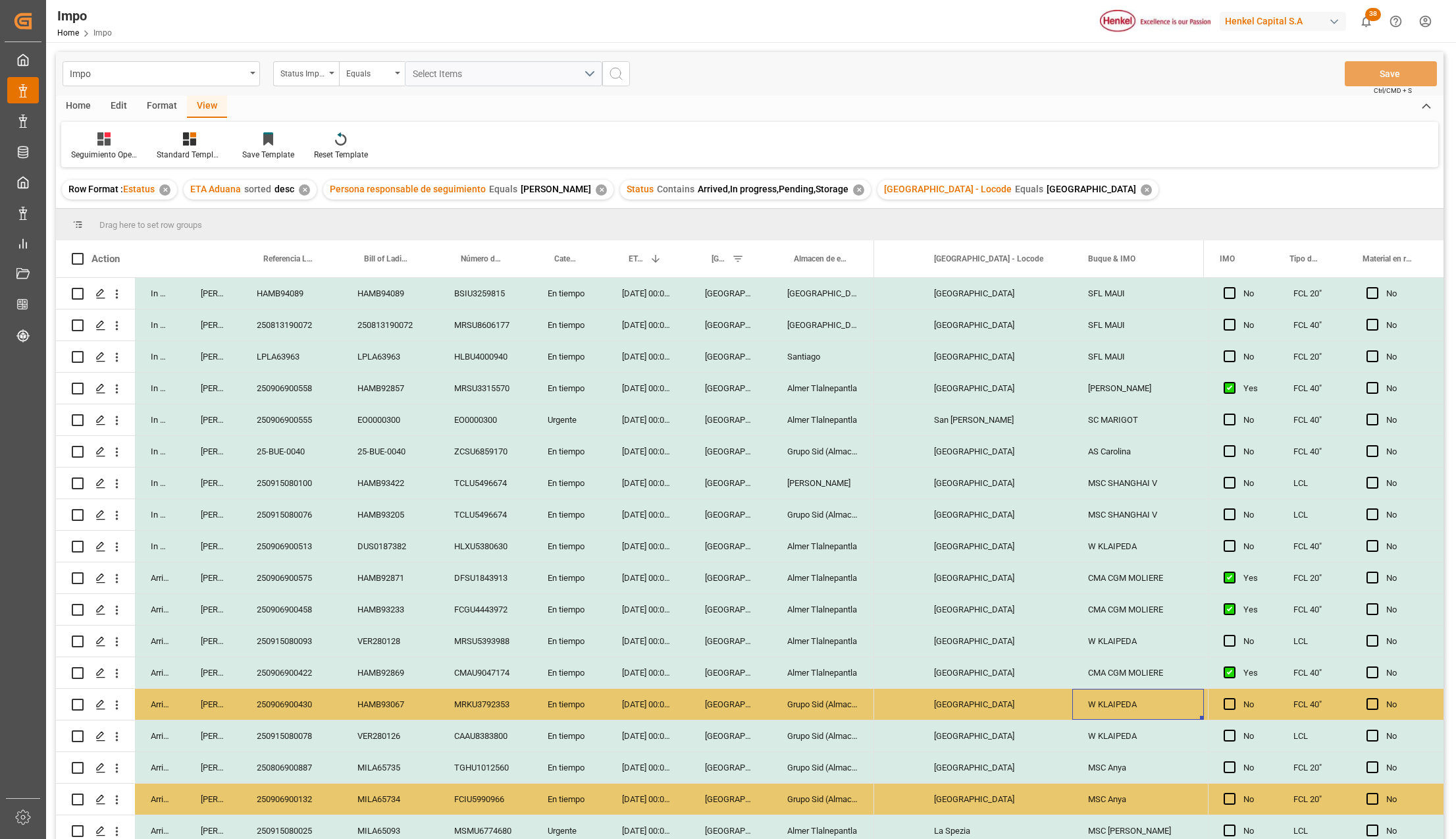
scroll to position [0, 1322]
click at [290, 705] on div "250906900430" at bounding box center [291, 703] width 101 height 31
click at [691, 665] on div "Veracruz" at bounding box center [730, 672] width 83 height 31
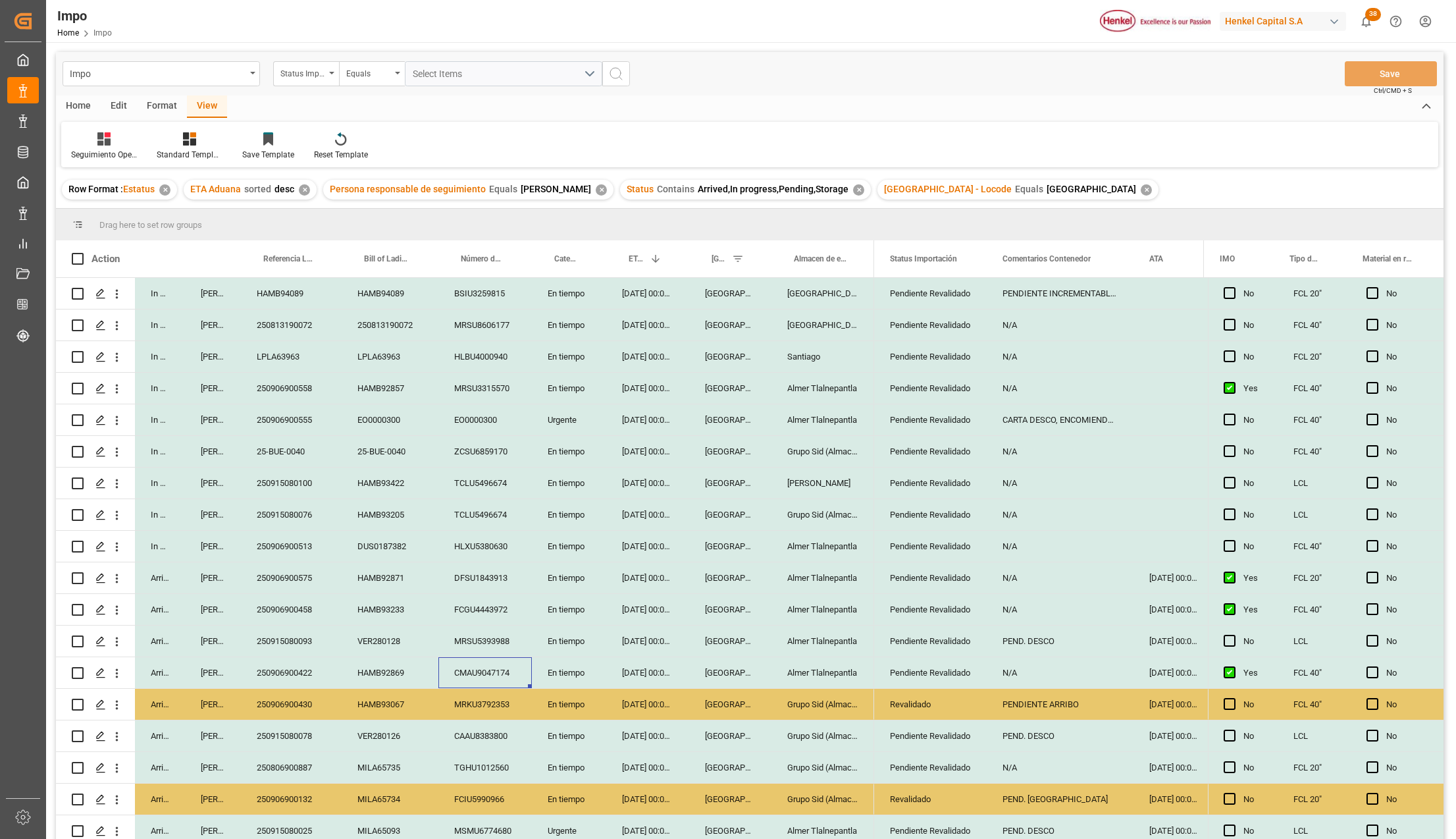
click at [1174, 665] on div "31-08-2025 00:00:00" at bounding box center [1173, 672] width 80 height 31
drag, startPoint x: 656, startPoint y: 665, endPoint x: 664, endPoint y: 582, distance: 83.4
click at [664, 582] on div "In progress Karla Chavez HAMB94089 HAMB94089 BSIU3259815 En tiempo 08-09-2025 0…" at bounding box center [465, 751] width 818 height 948
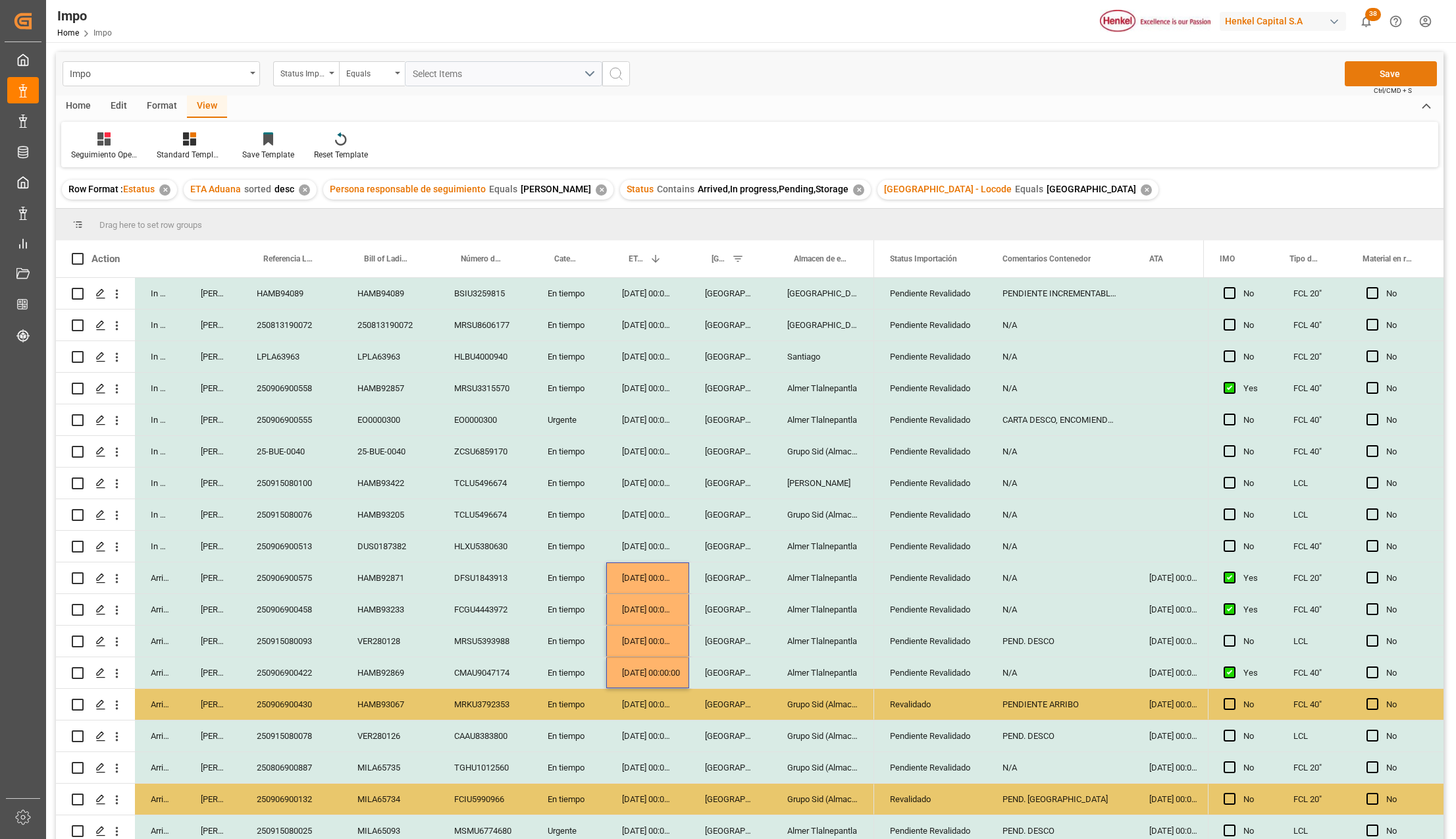
click at [1403, 73] on button "Save" at bounding box center [1390, 73] width 92 height 25
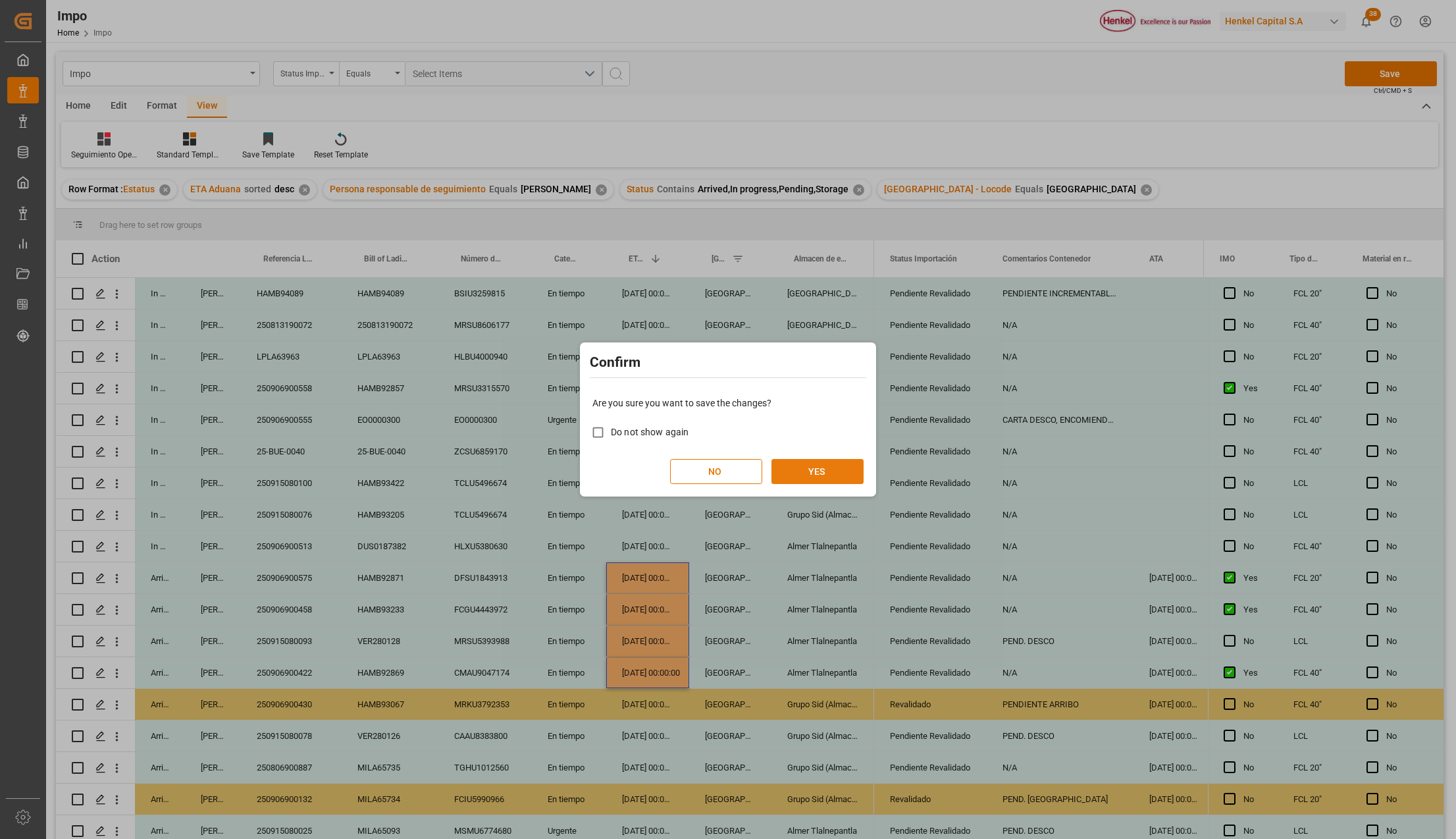
click at [817, 470] on button "YES" at bounding box center [817, 471] width 92 height 25
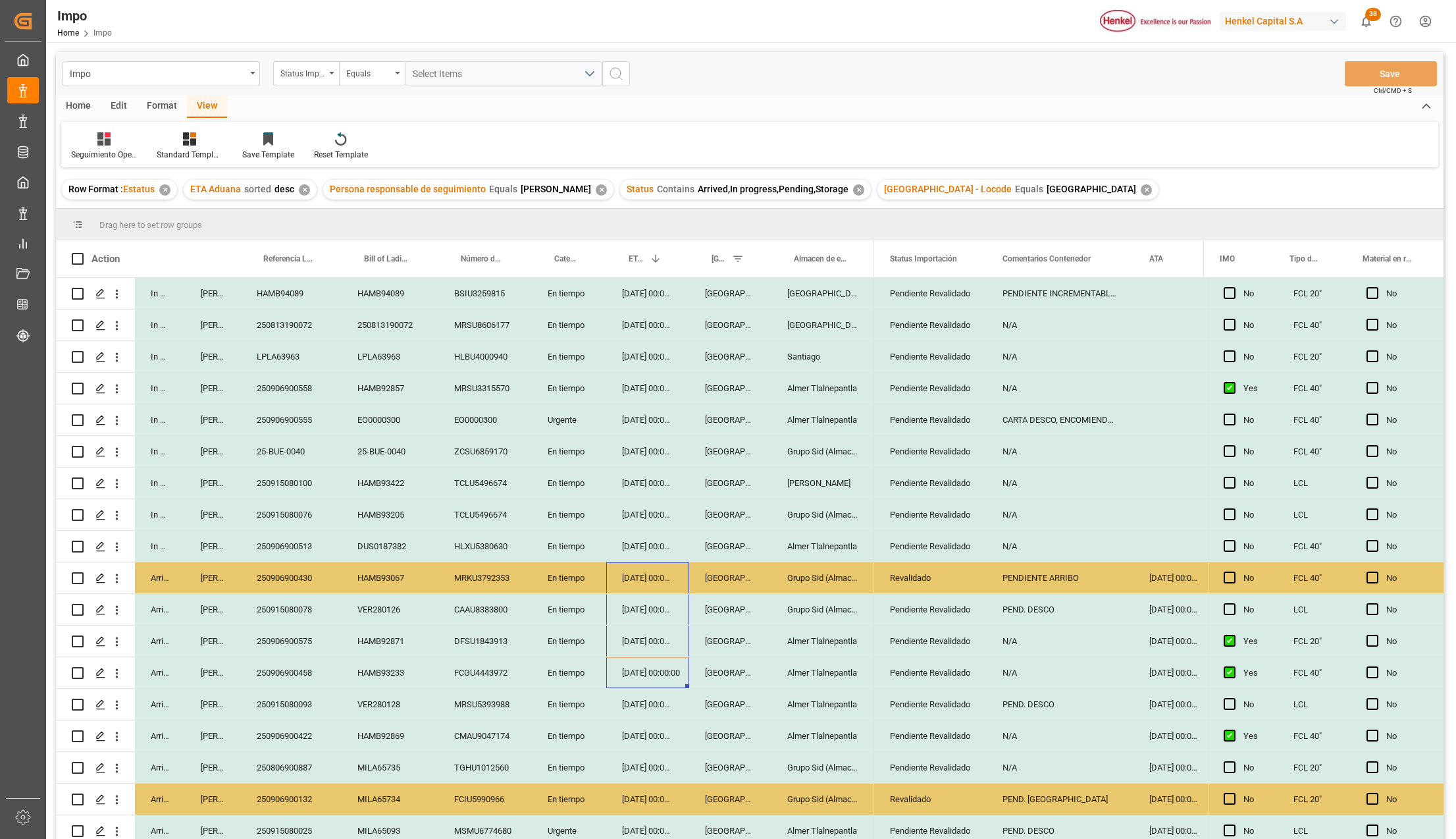
click at [638, 640] on div "31-08-2025 00:00:00" at bounding box center [647, 640] width 83 height 31
click at [671, 640] on div "31-08-2025 00:00:00" at bounding box center [647, 640] width 83 height 31
click at [659, 617] on div "01-09-2025 00:00:00" at bounding box center [647, 609] width 83 height 31
click at [1375, 67] on button "Save" at bounding box center [1390, 73] width 92 height 25
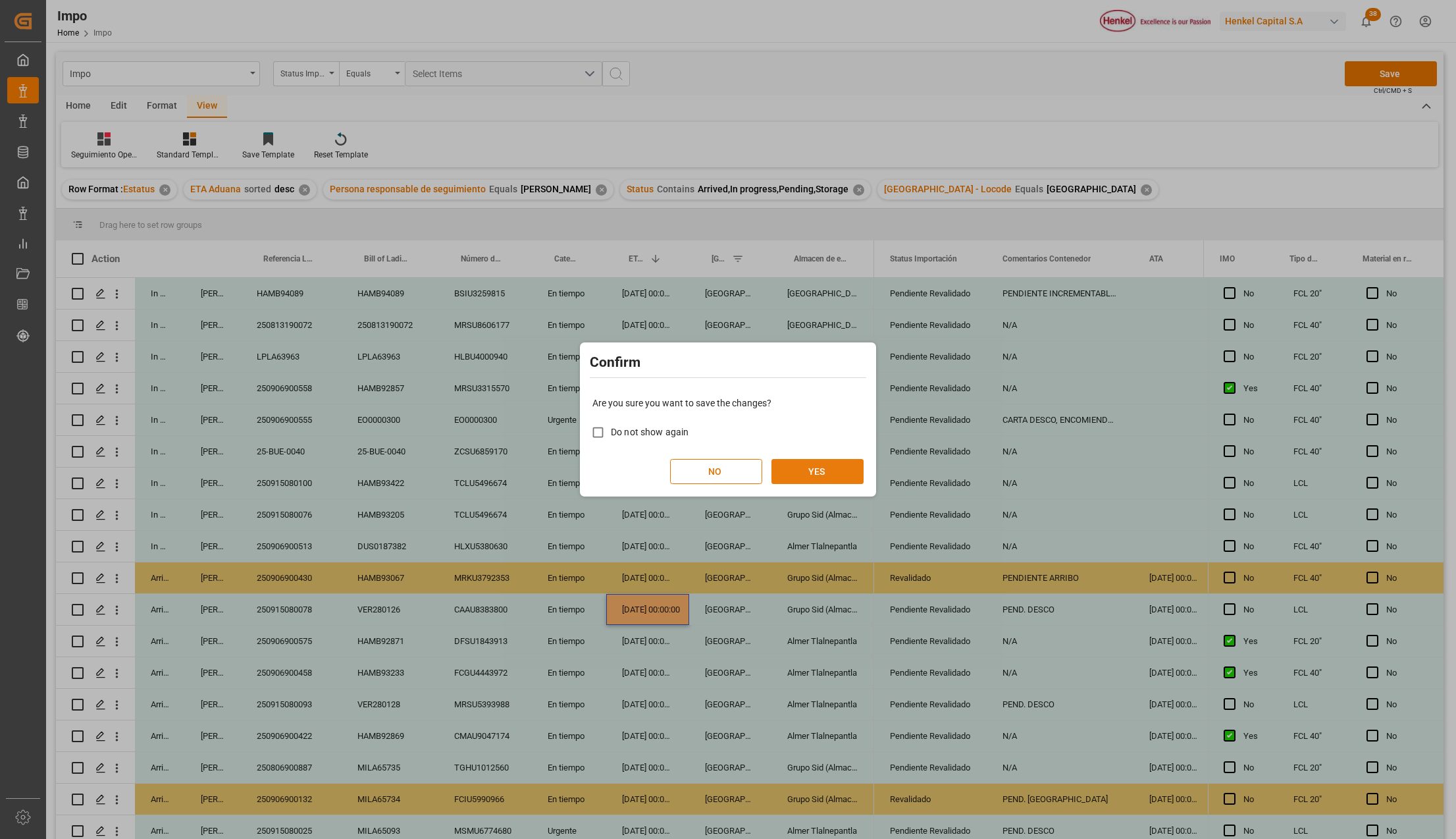
click at [839, 467] on button "YES" at bounding box center [817, 471] width 92 height 25
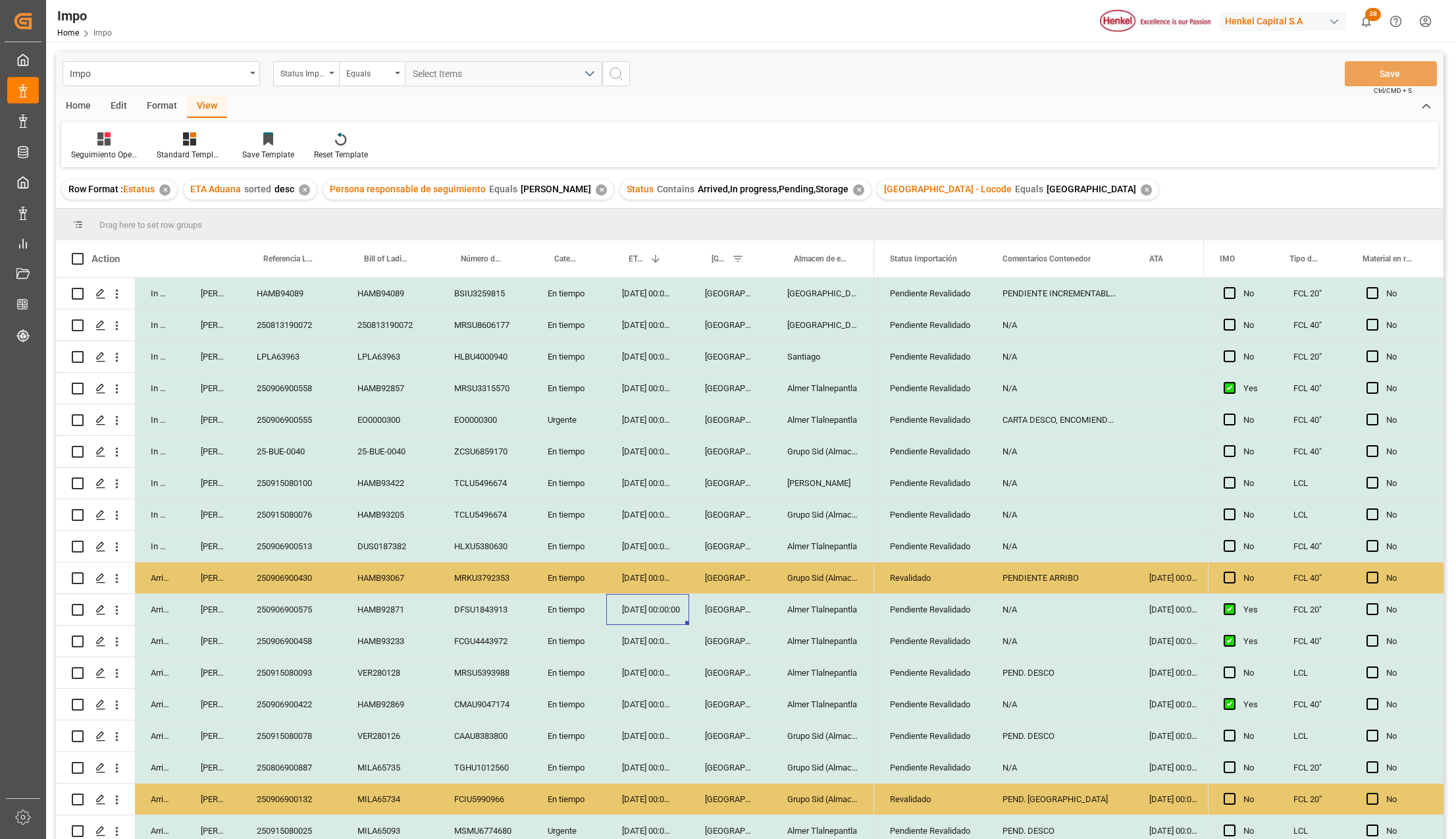
click at [651, 733] on div "31-08-2025 00:00:00" at bounding box center [647, 735] width 83 height 31
click at [311, 706] on div "250906900422" at bounding box center [291, 703] width 101 height 31
click at [309, 710] on div "250906900422" at bounding box center [291, 703] width 101 height 31
click at [452, 705] on div "CMAU9047174" at bounding box center [484, 703] width 94 height 31
click at [509, 699] on div "CMAU9047174" at bounding box center [484, 703] width 94 height 31
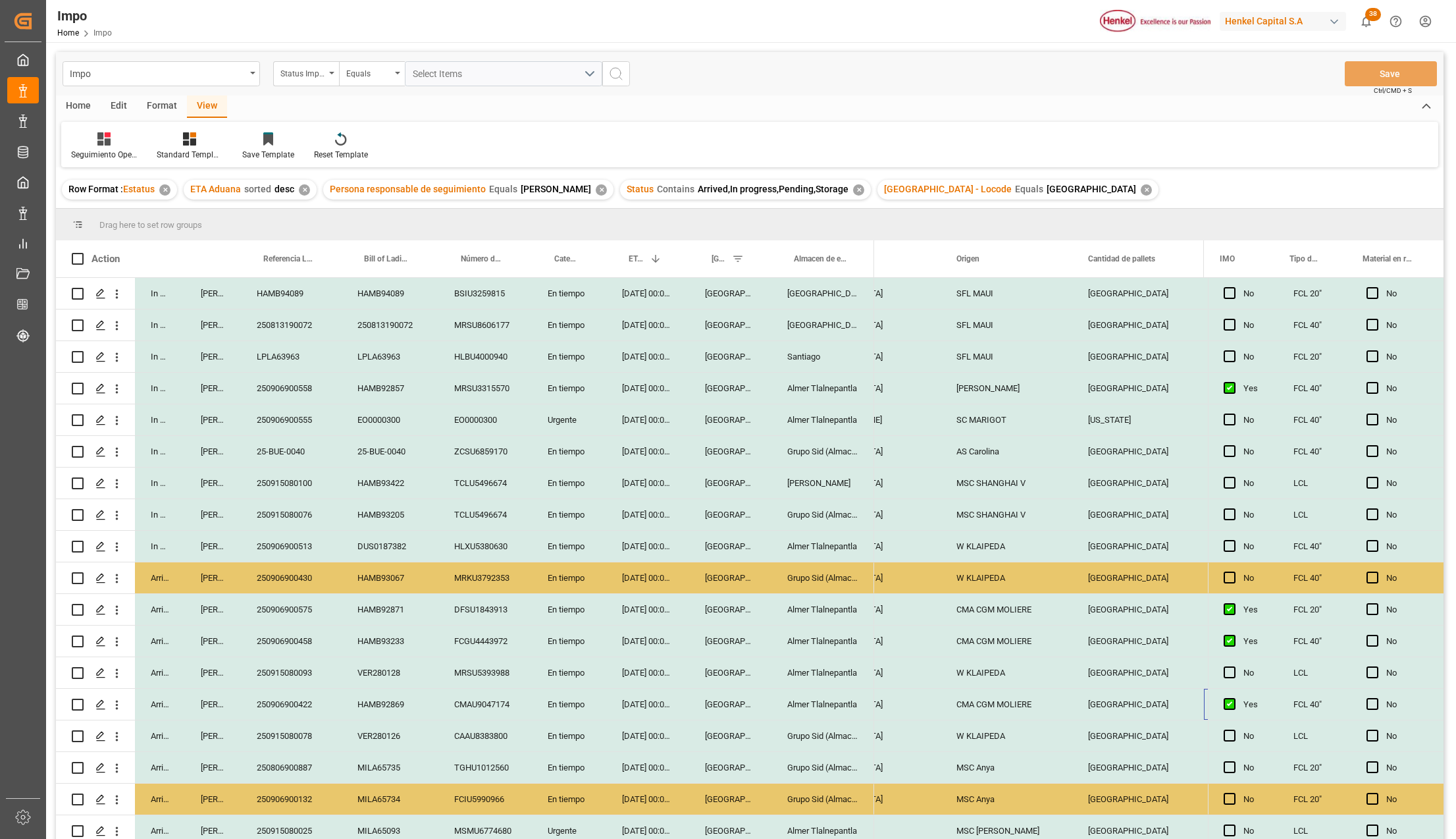
scroll to position [0, 1586]
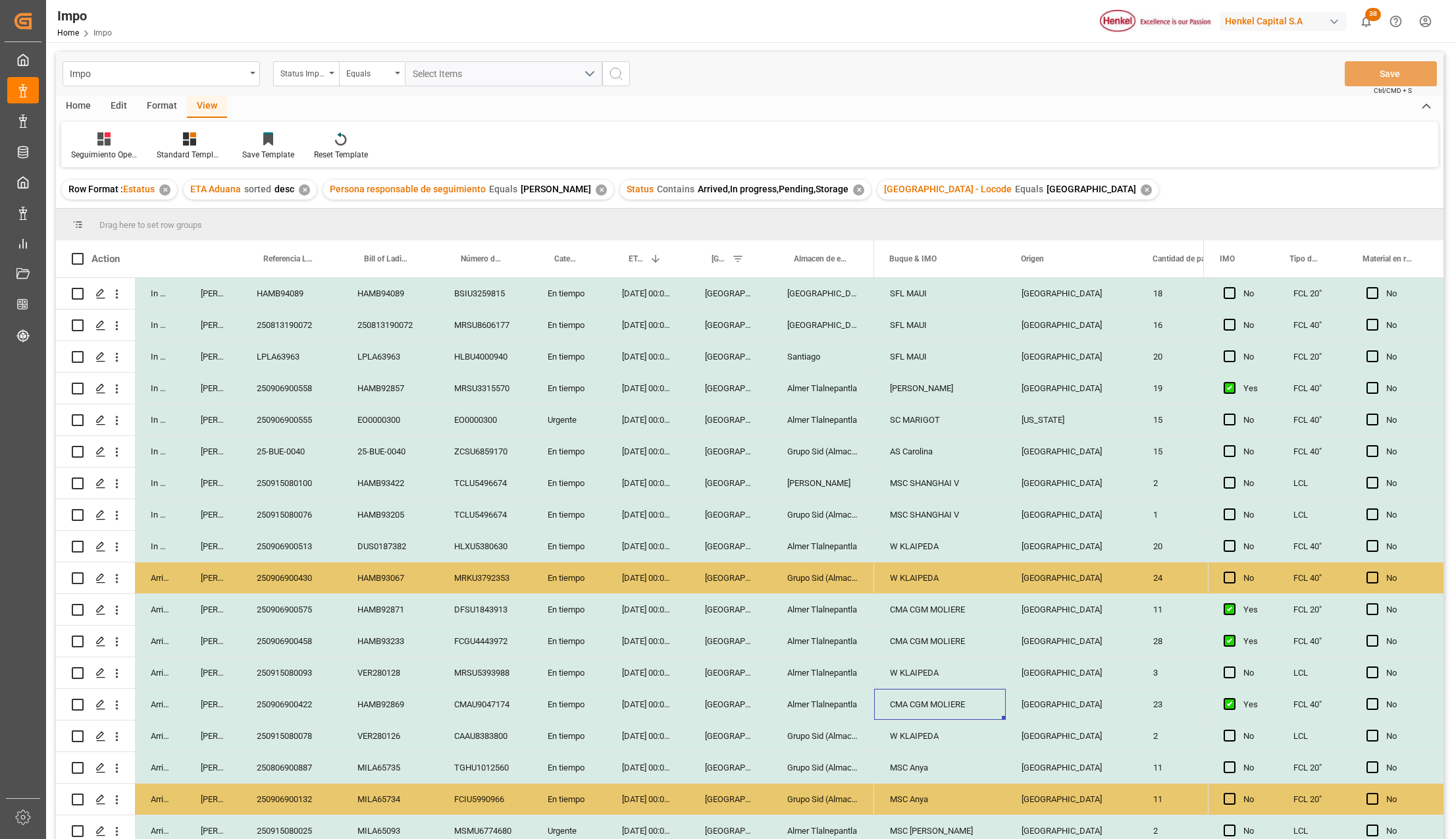
click at [966, 701] on div "CMA CGM MOLIERE" at bounding box center [940, 703] width 132 height 31
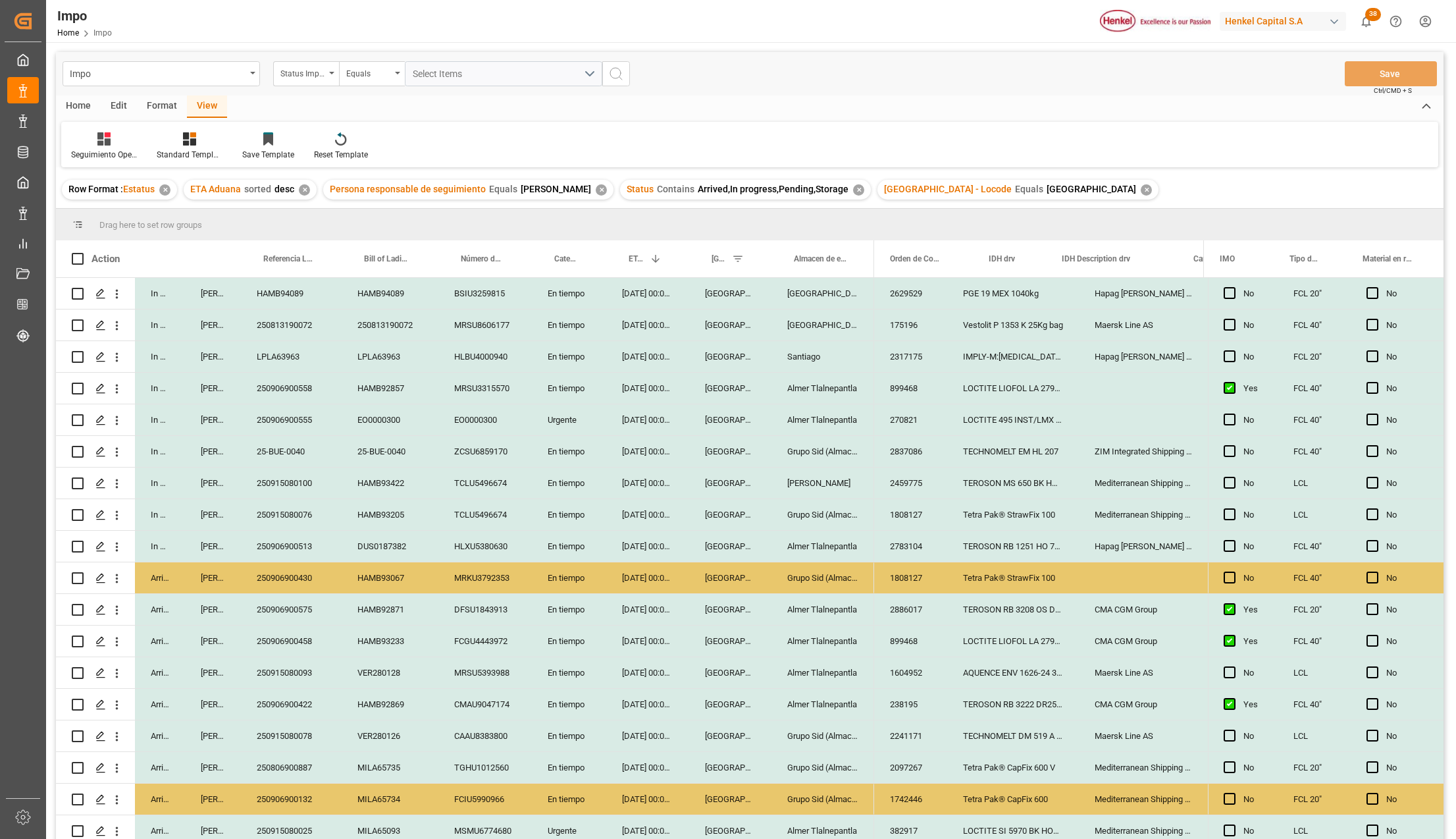
scroll to position [0, 799]
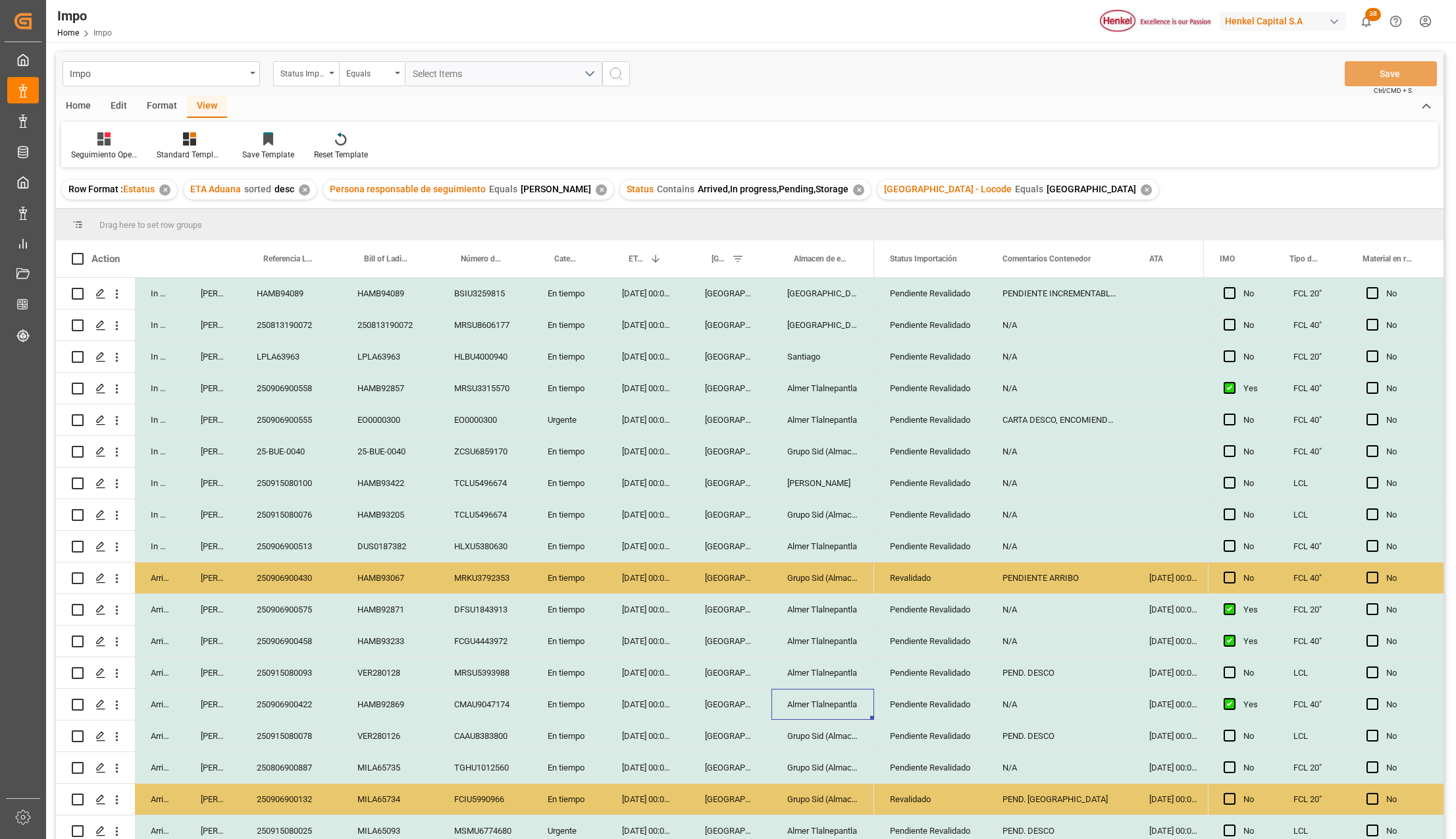
click at [299, 674] on div "250915080093" at bounding box center [291, 672] width 101 height 31
click at [292, 644] on div "250906900458" at bounding box center [291, 640] width 101 height 31
click at [925, 611] on div "Pendiente Revalidado" at bounding box center [930, 609] width 81 height 31
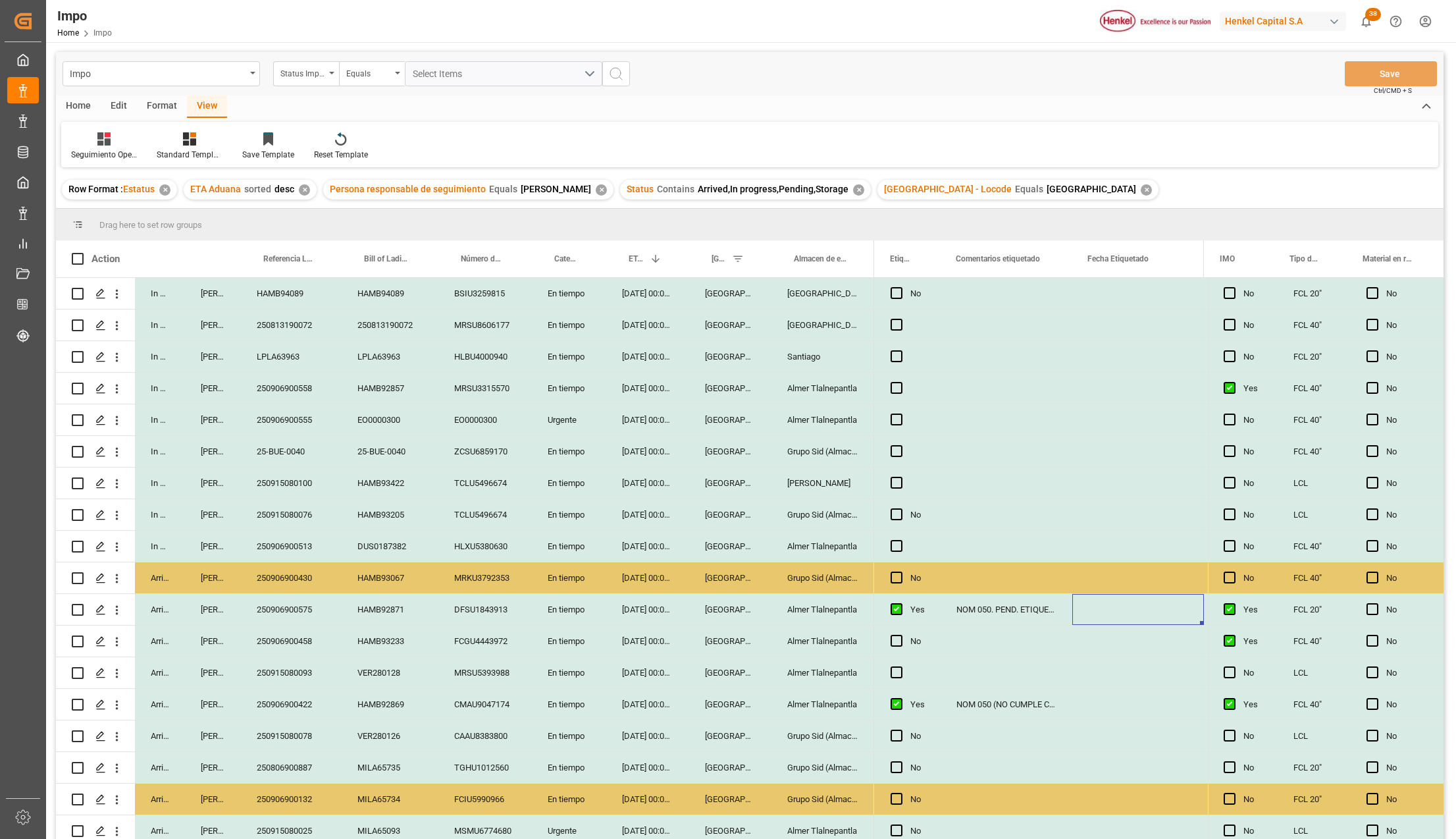
scroll to position [0, 339]
click at [1043, 606] on div "NOM 050. PEND. ETIQUETAS (NO CUMPLE CON NOM)" at bounding box center [1007, 609] width 132 height 31
drag, startPoint x: 1070, startPoint y: 246, endPoint x: 1153, endPoint y: 279, distance: 89.3
click at [1155, 264] on div at bounding box center [1153, 259] width 6 height 37
click at [1051, 611] on div "NOM 050. PEND. ETIQUETAS (NO CUMPLE CON NOM)" at bounding box center [1052, 609] width 223 height 31
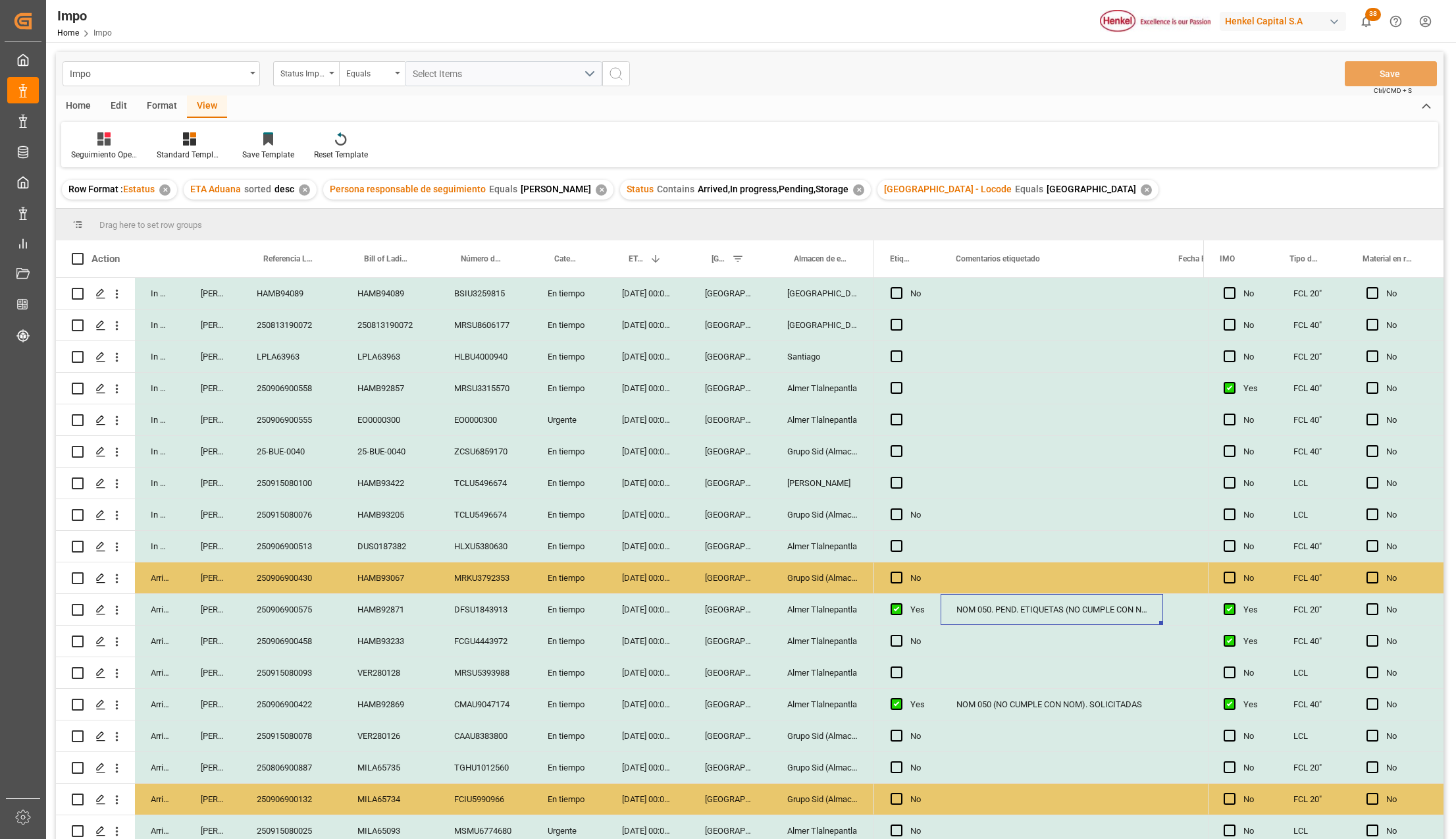
click at [1051, 611] on div "NOM 050. PEND. ETIQUETAS (NO CUMPLE CON NOM)" at bounding box center [1052, 609] width 223 height 31
drag, startPoint x: 1003, startPoint y: 614, endPoint x: 1078, endPoint y: 619, distance: 75.2
click at [1078, 619] on input "NOM 050. PEND. ETIQUETAS (NO CUMPLE CON NOM)" at bounding box center [1051, 616] width 201 height 25
click at [1104, 616] on input "NOM 050 (NO CUMPLE CON NOM)" at bounding box center [1051, 616] width 201 height 25
type input "NOM 050 (NO CUMPLE CON NOM). SOLICITADAS"
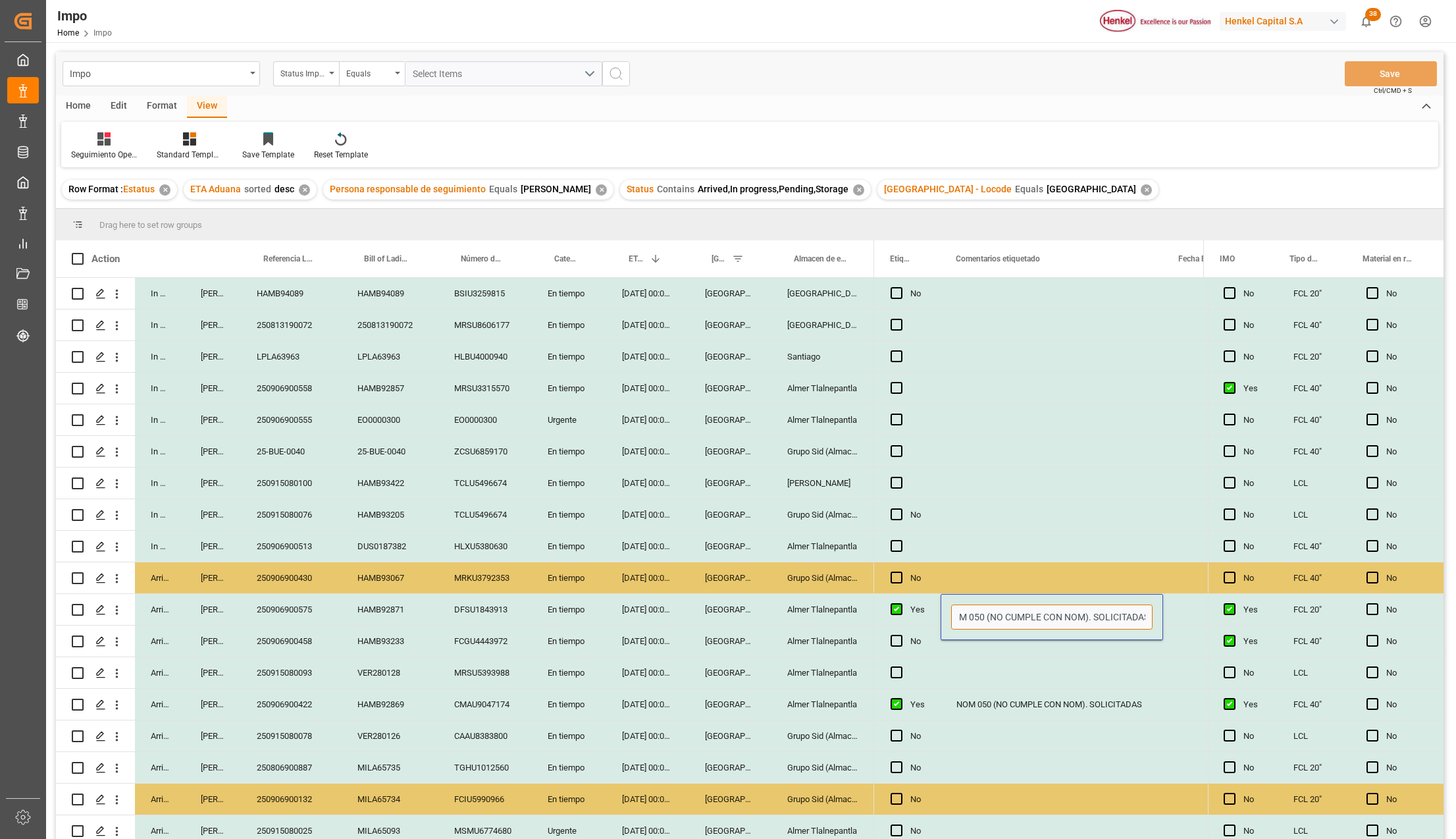
scroll to position [0, 19]
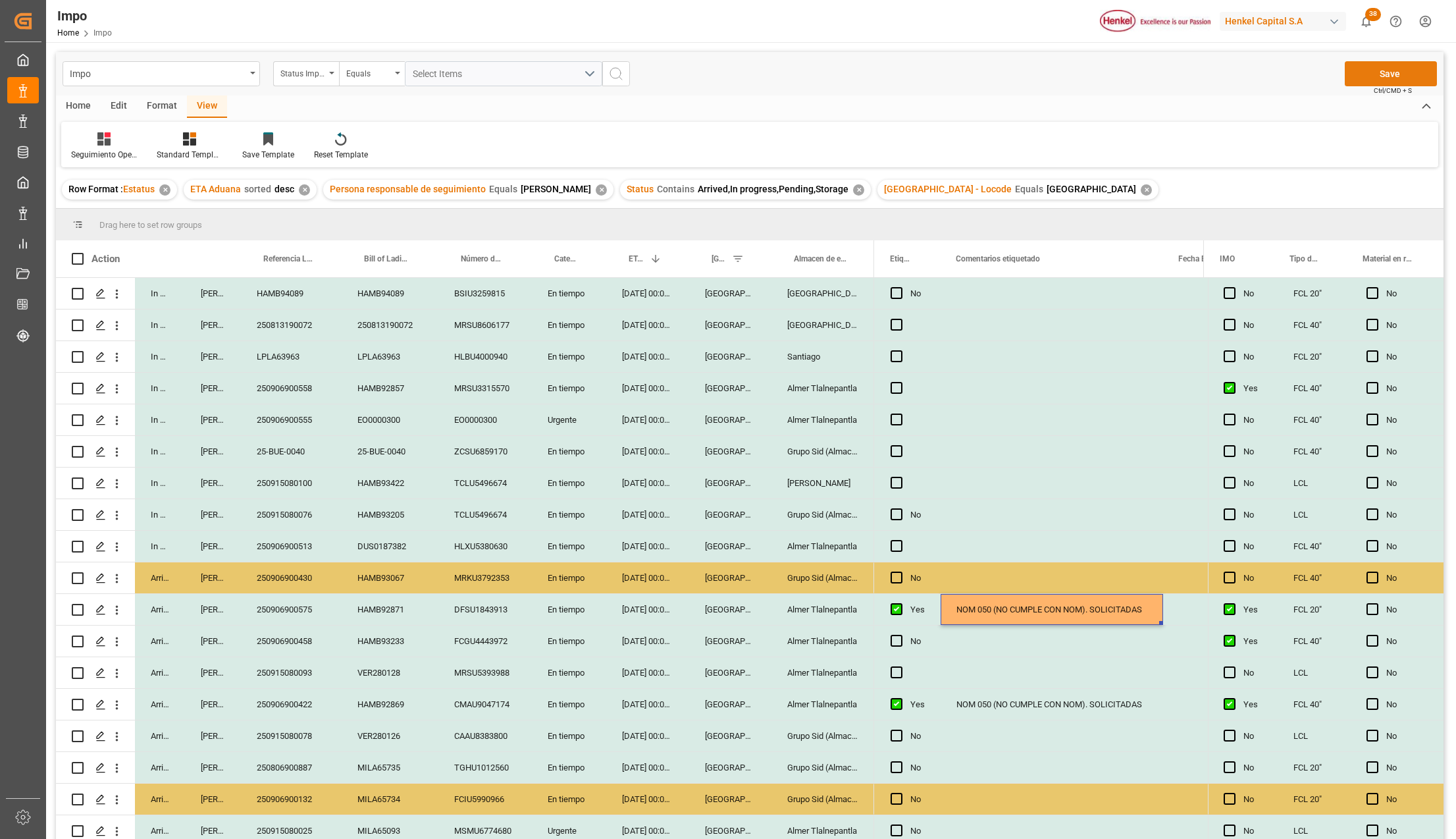
click at [1375, 71] on button "Save" at bounding box center [1390, 73] width 92 height 25
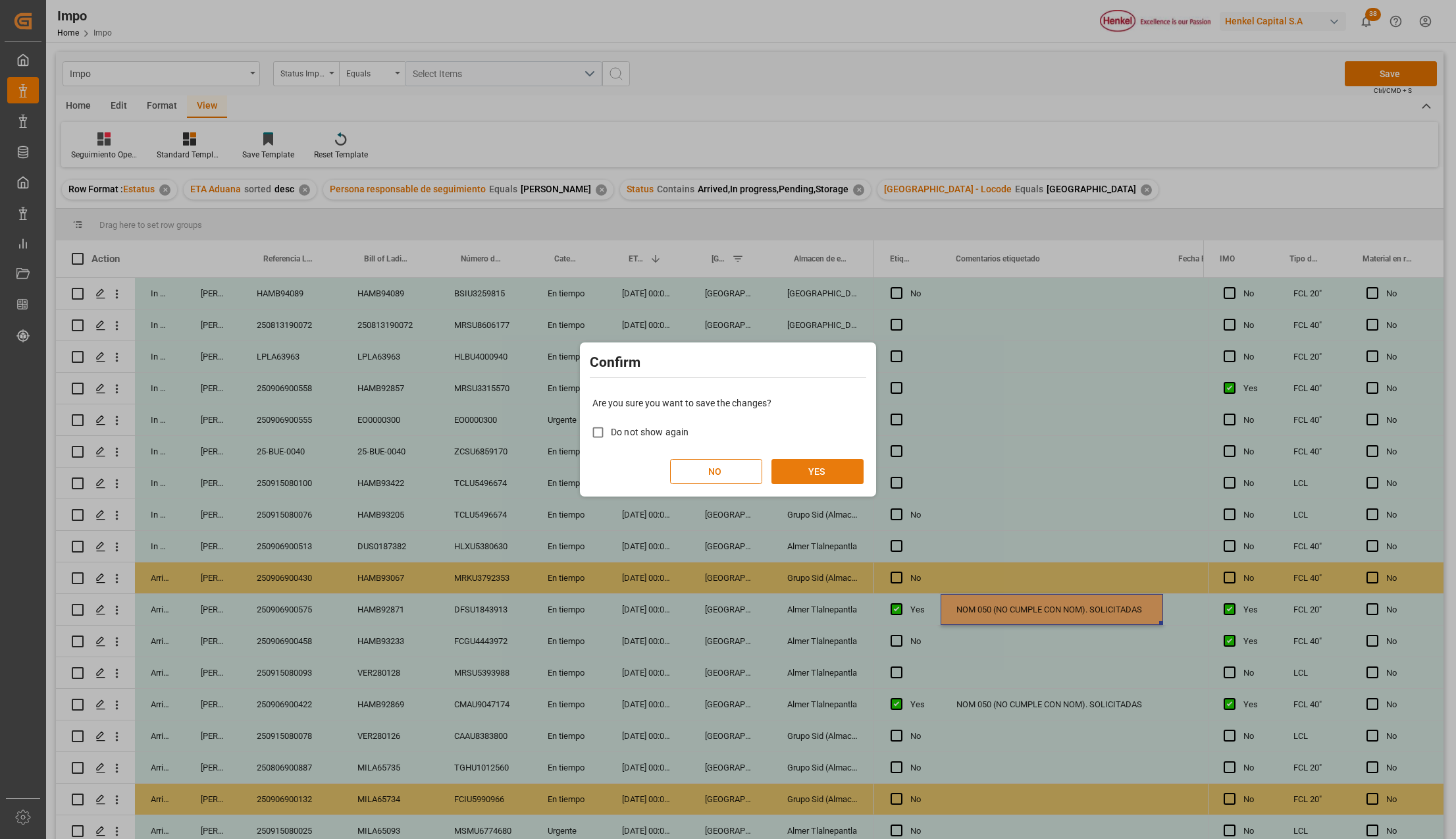
click at [846, 465] on button "YES" at bounding box center [817, 471] width 92 height 25
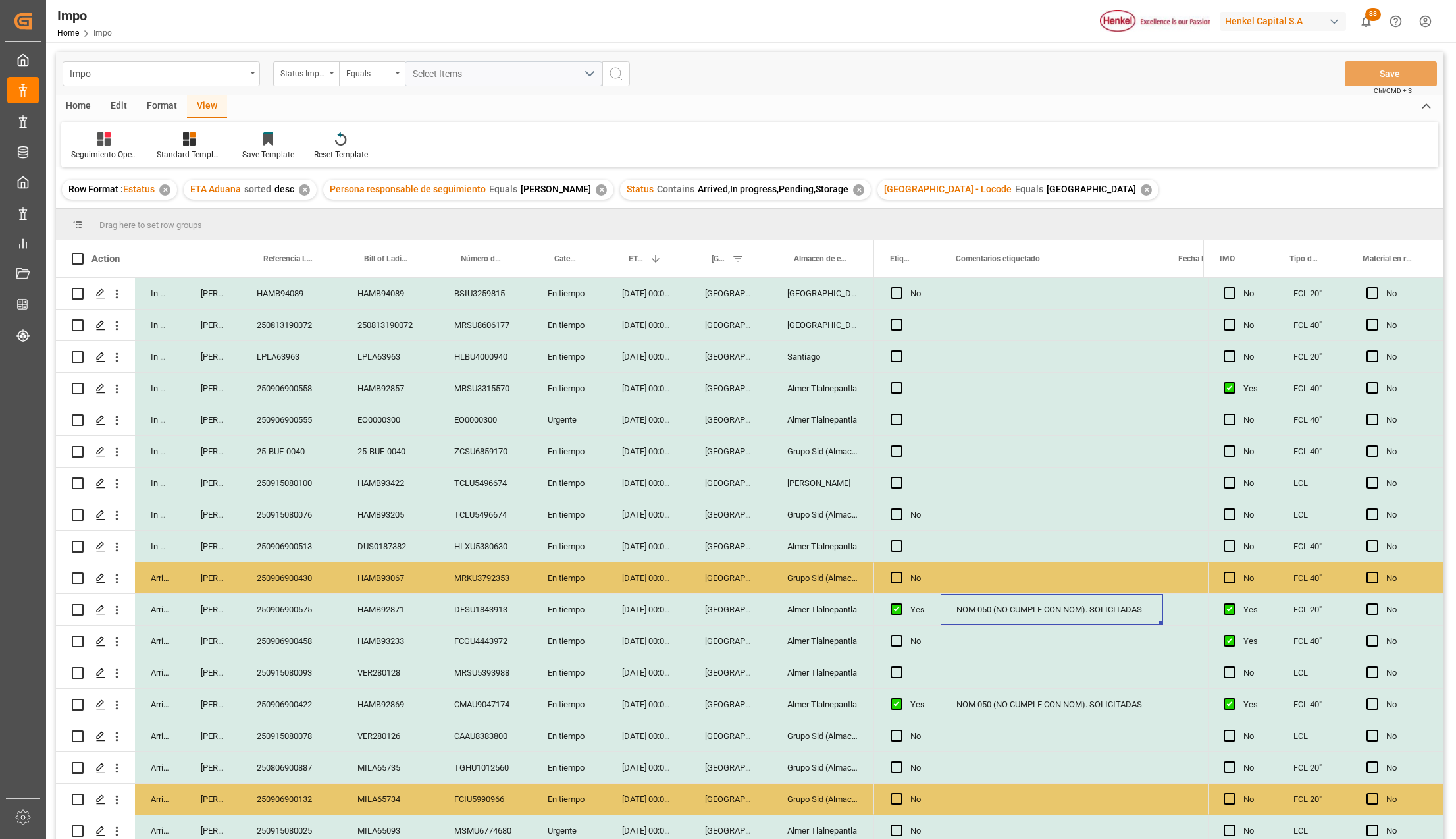
click at [298, 468] on div "250915080100" at bounding box center [291, 483] width 101 height 31
click at [577, 503] on div "En tiempo" at bounding box center [569, 514] width 74 height 31
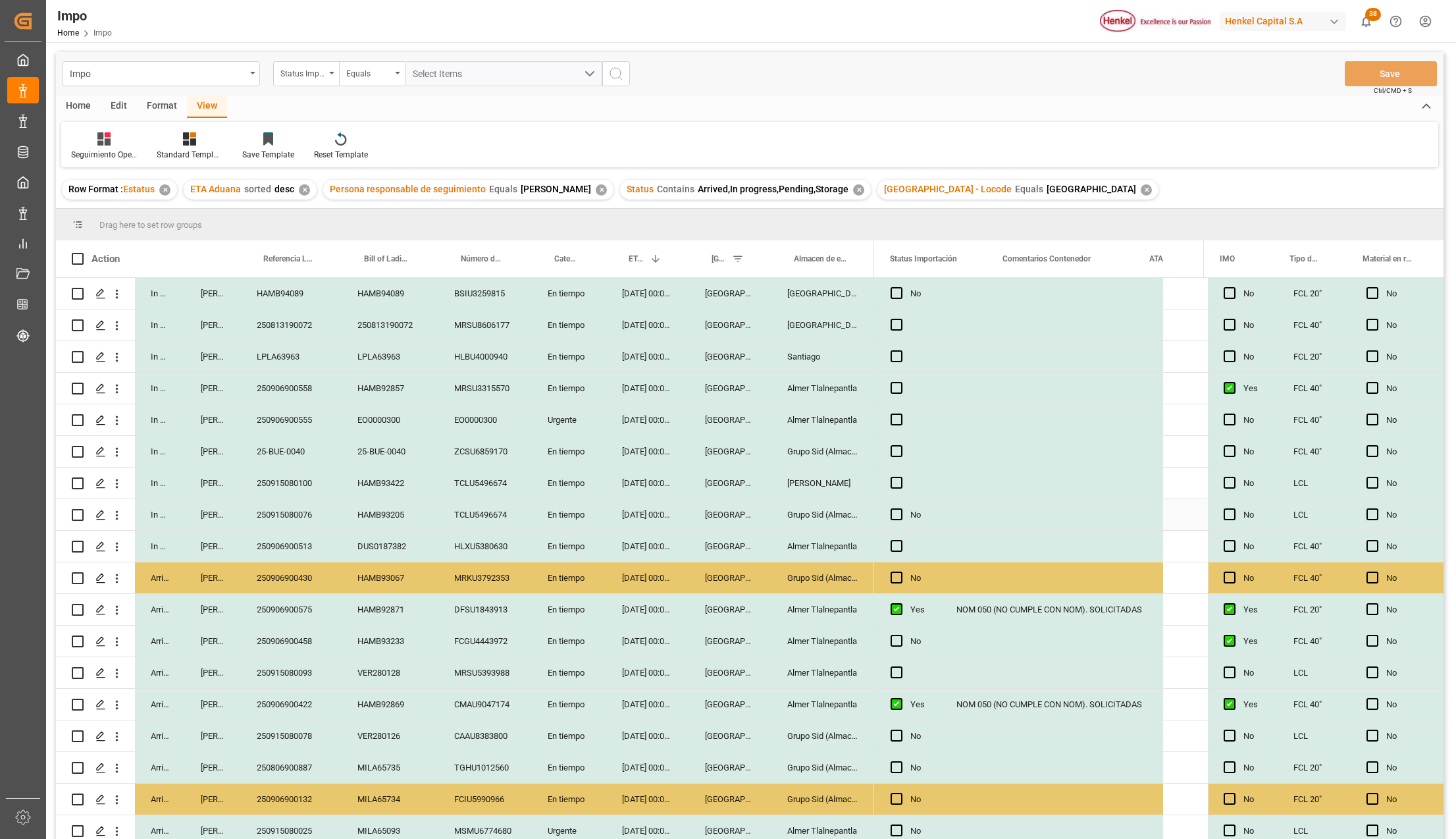
scroll to position [0, 0]
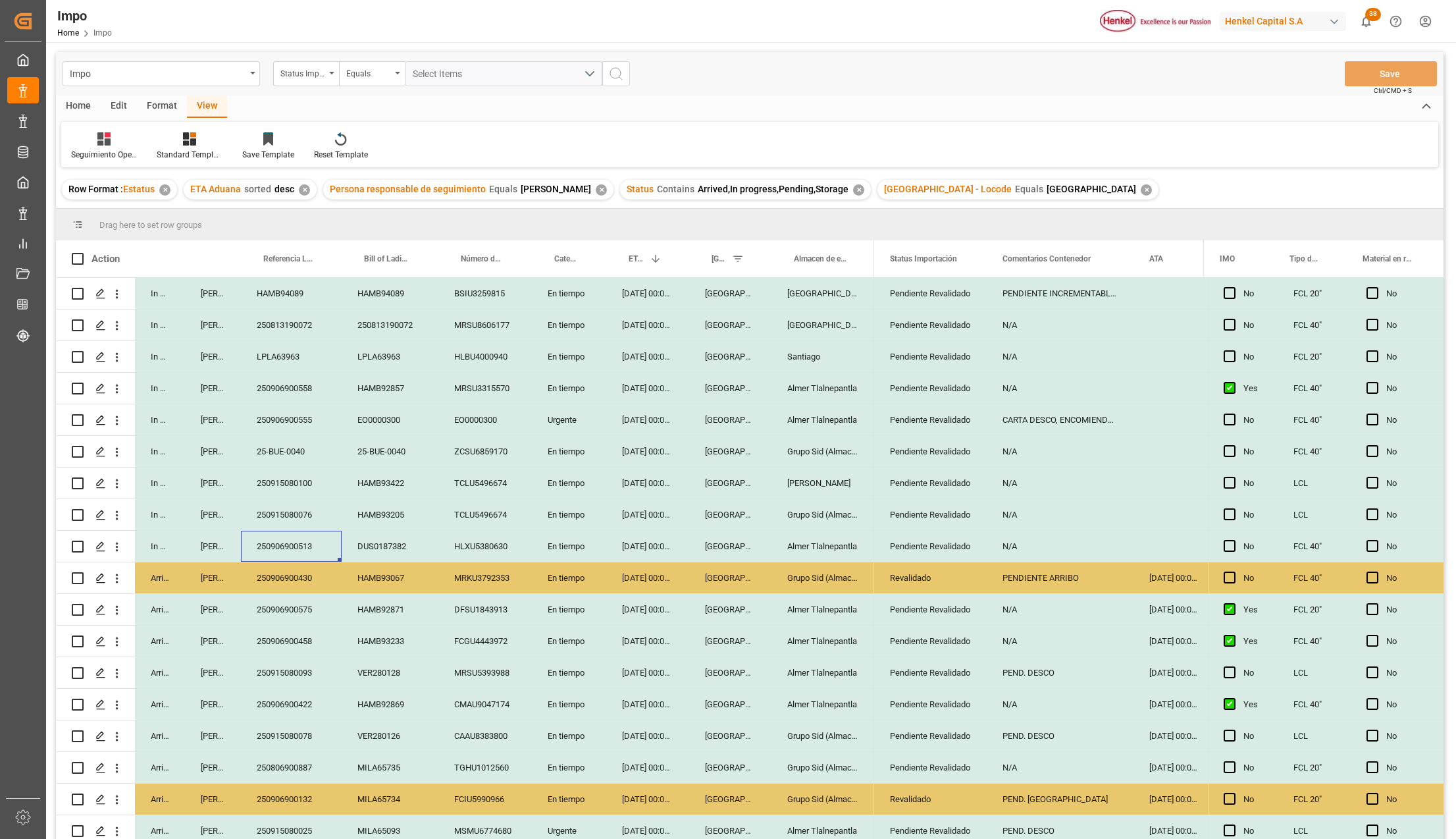
click at [279, 540] on div "250906900513" at bounding box center [291, 546] width 101 height 31
click at [400, 541] on div "DUS0187382" at bounding box center [390, 546] width 97 height 31
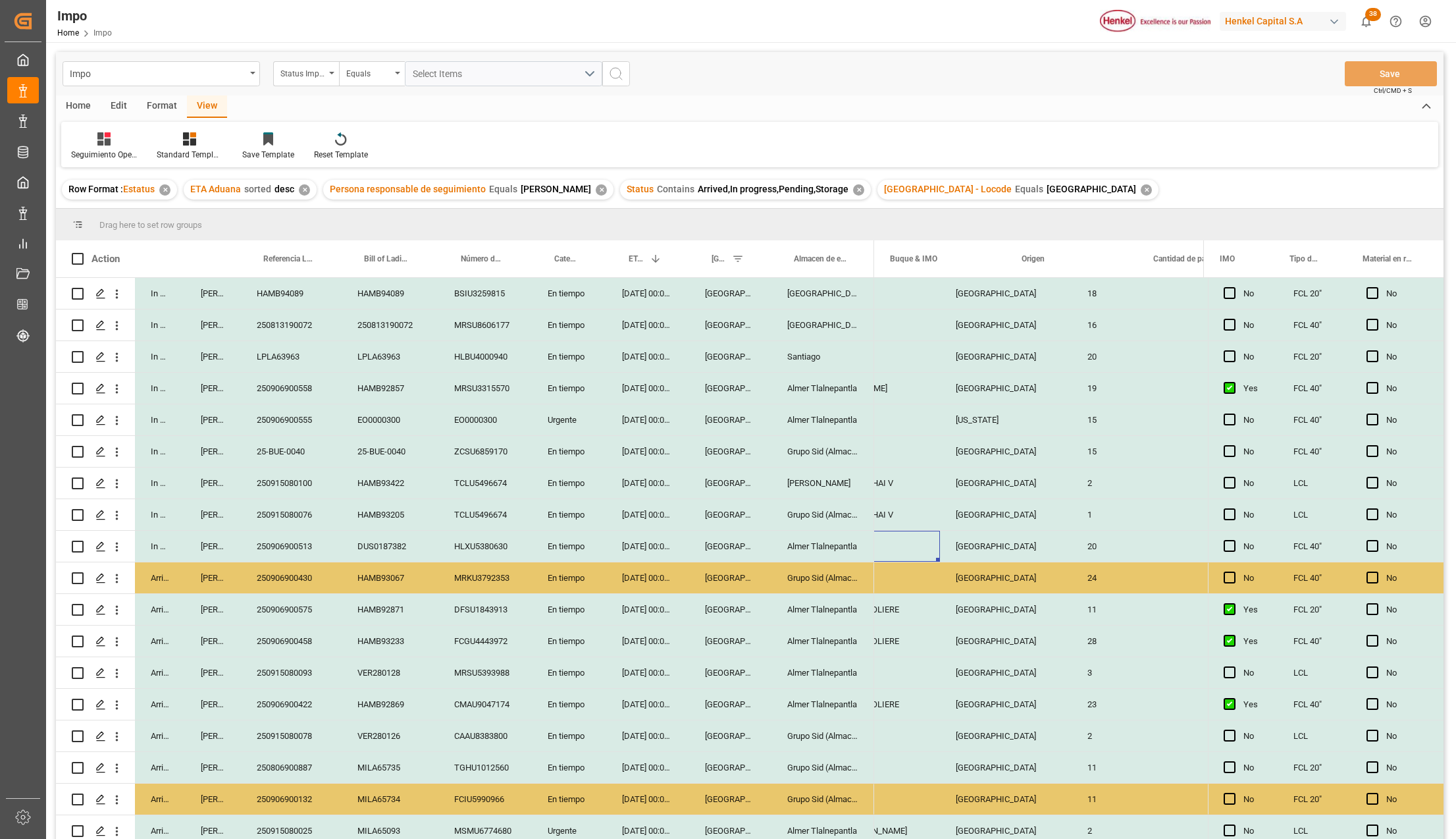
scroll to position [0, 1457]
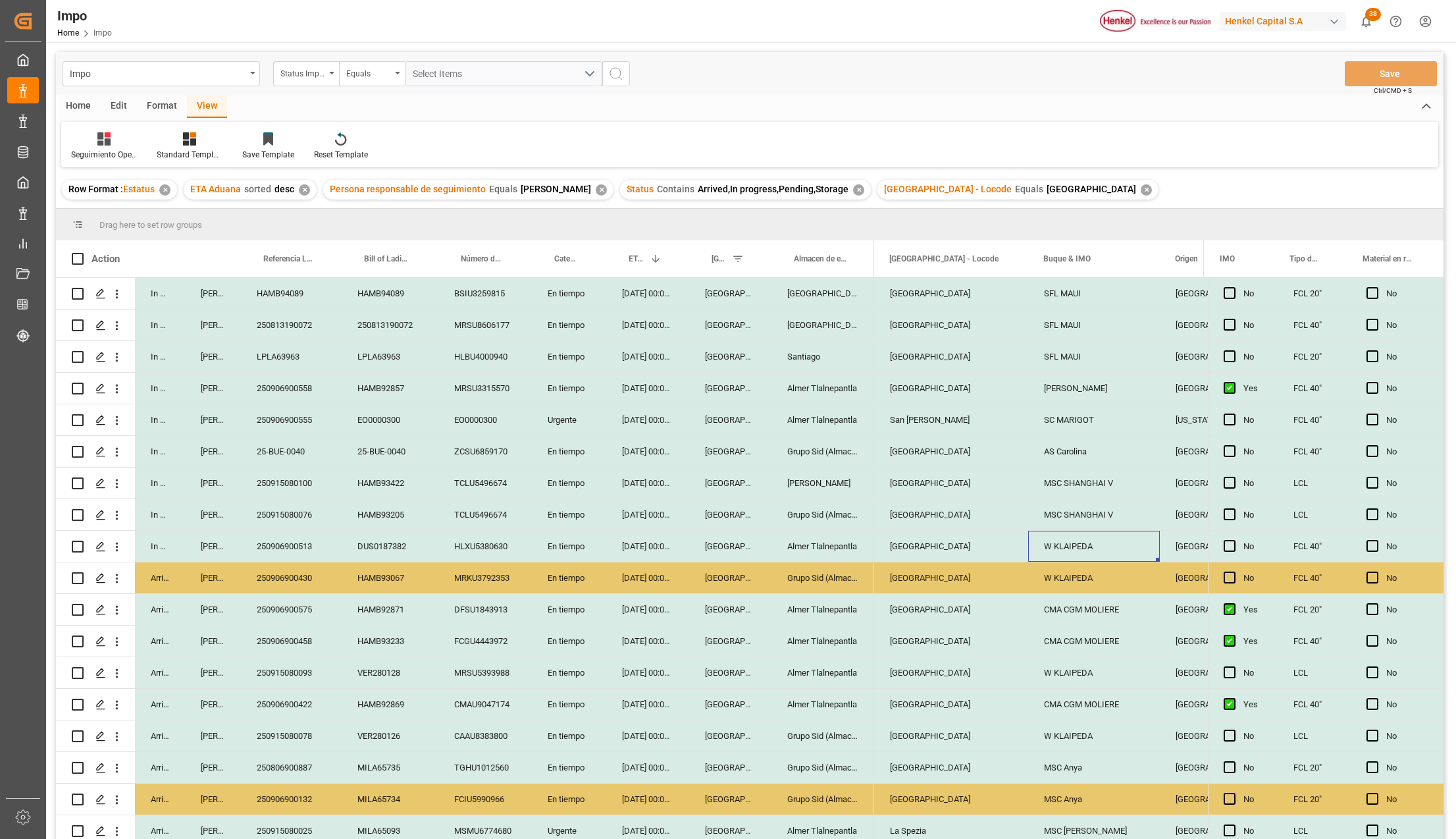
click at [1075, 545] on div "W KLAIPEDA" at bounding box center [1094, 546] width 132 height 31
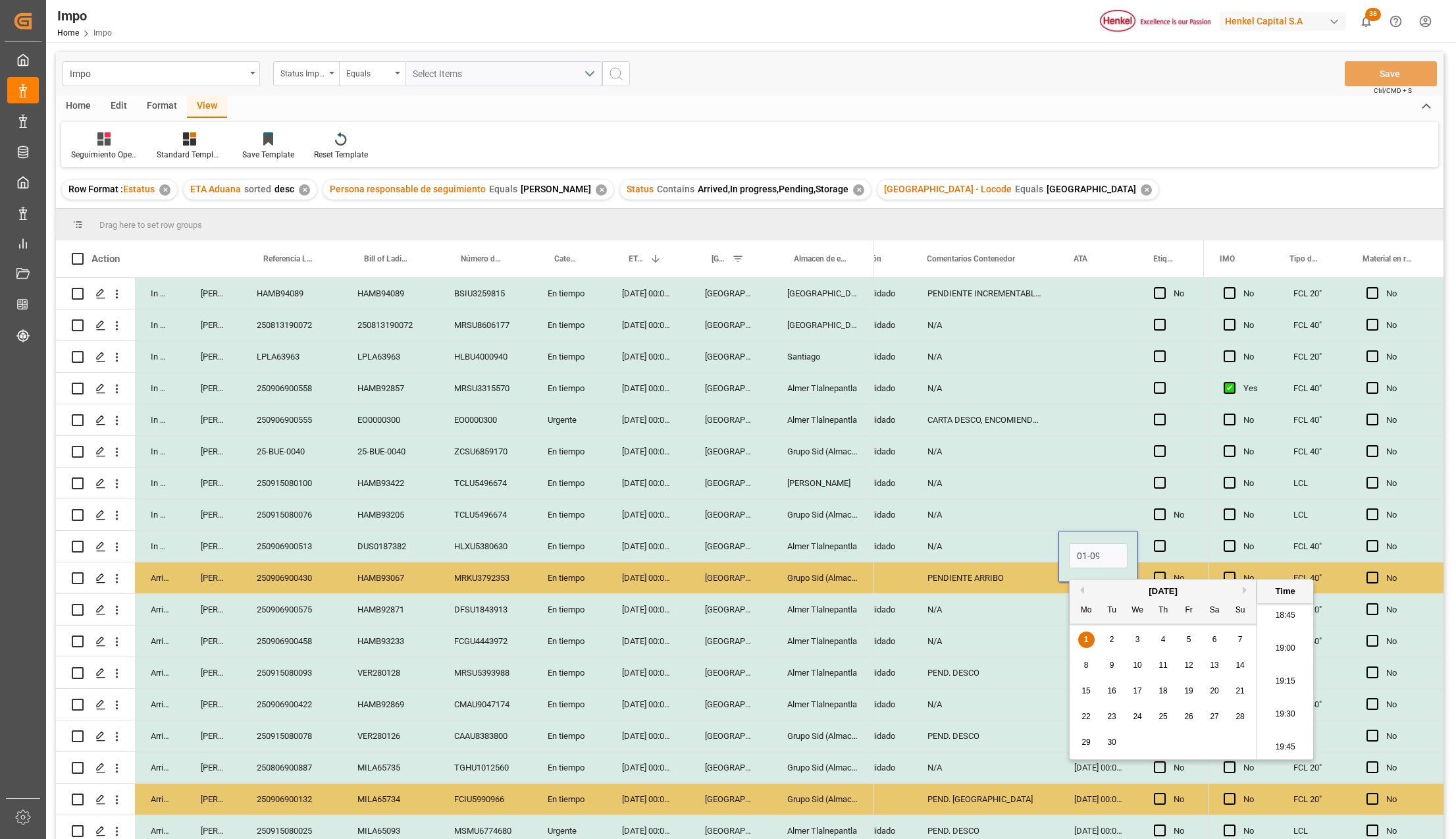
scroll to position [0, 1]
type input "01-09-2025 00:00"
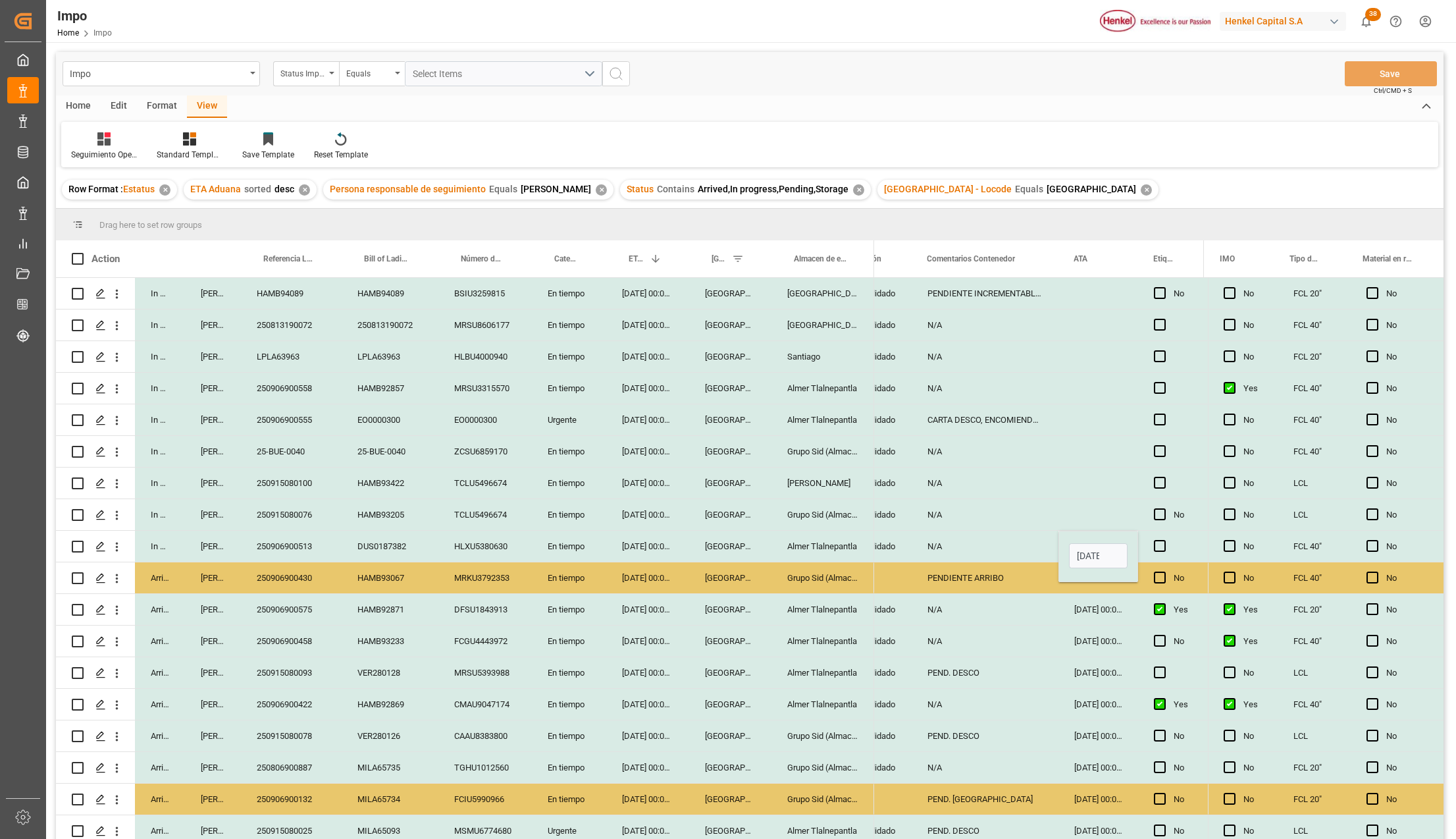
click at [1054, 598] on div "N/A" at bounding box center [985, 609] width 147 height 31
click at [1367, 74] on button "Save" at bounding box center [1390, 73] width 92 height 25
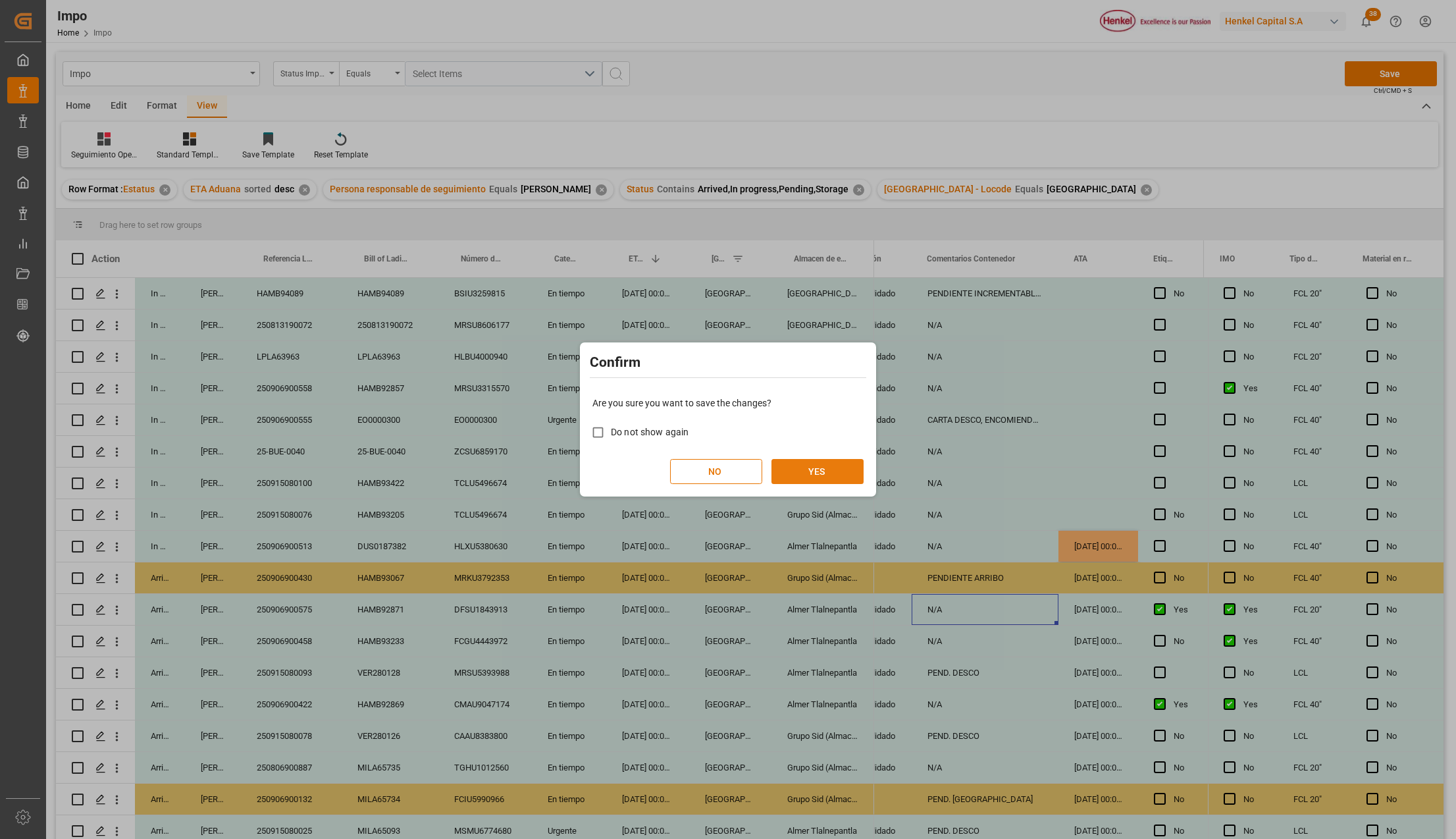
click at [824, 474] on button "YES" at bounding box center [817, 471] width 92 height 25
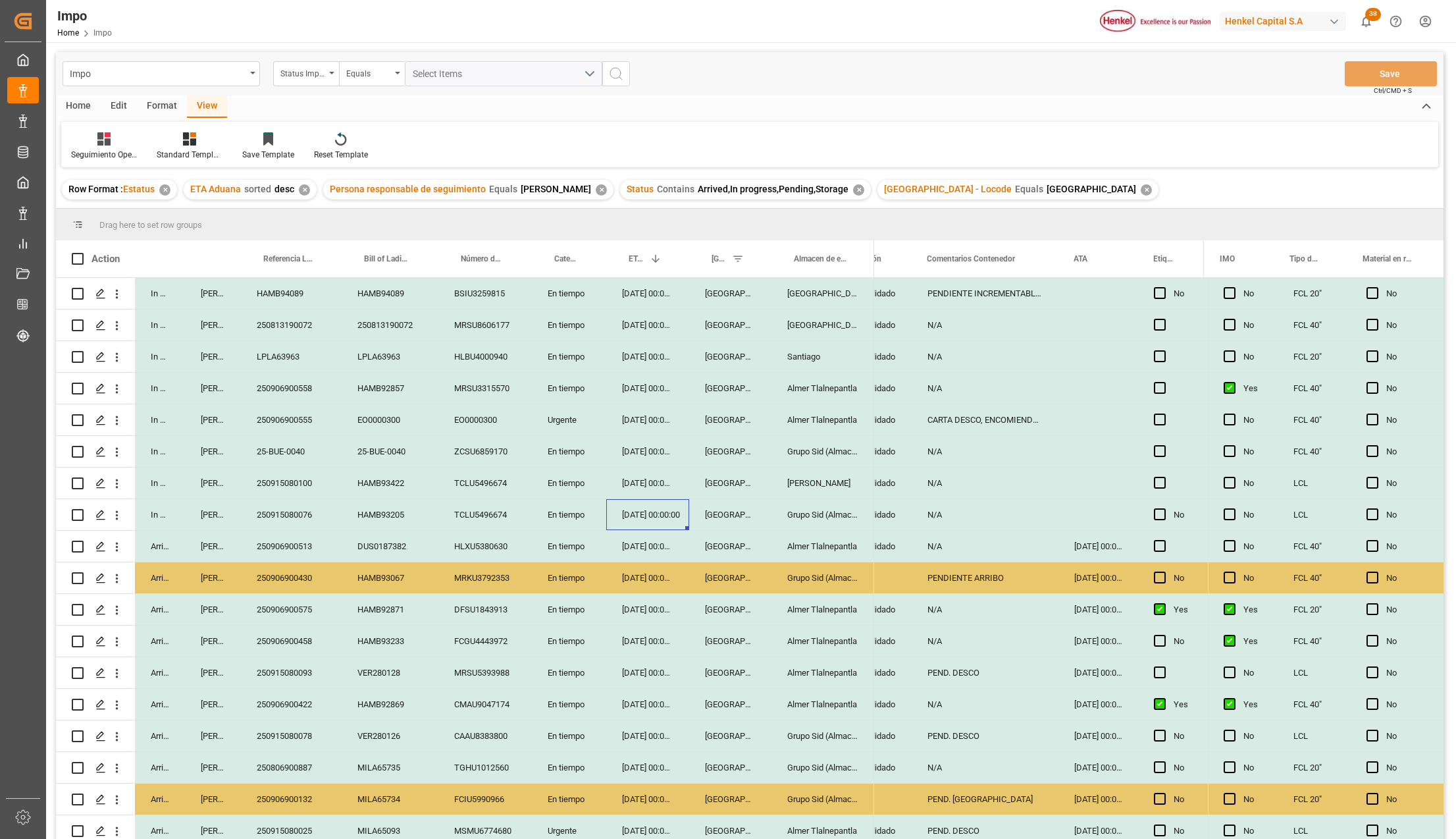
click at [643, 510] on div "02-09-2025 00:00:00" at bounding box center [647, 514] width 83 height 31
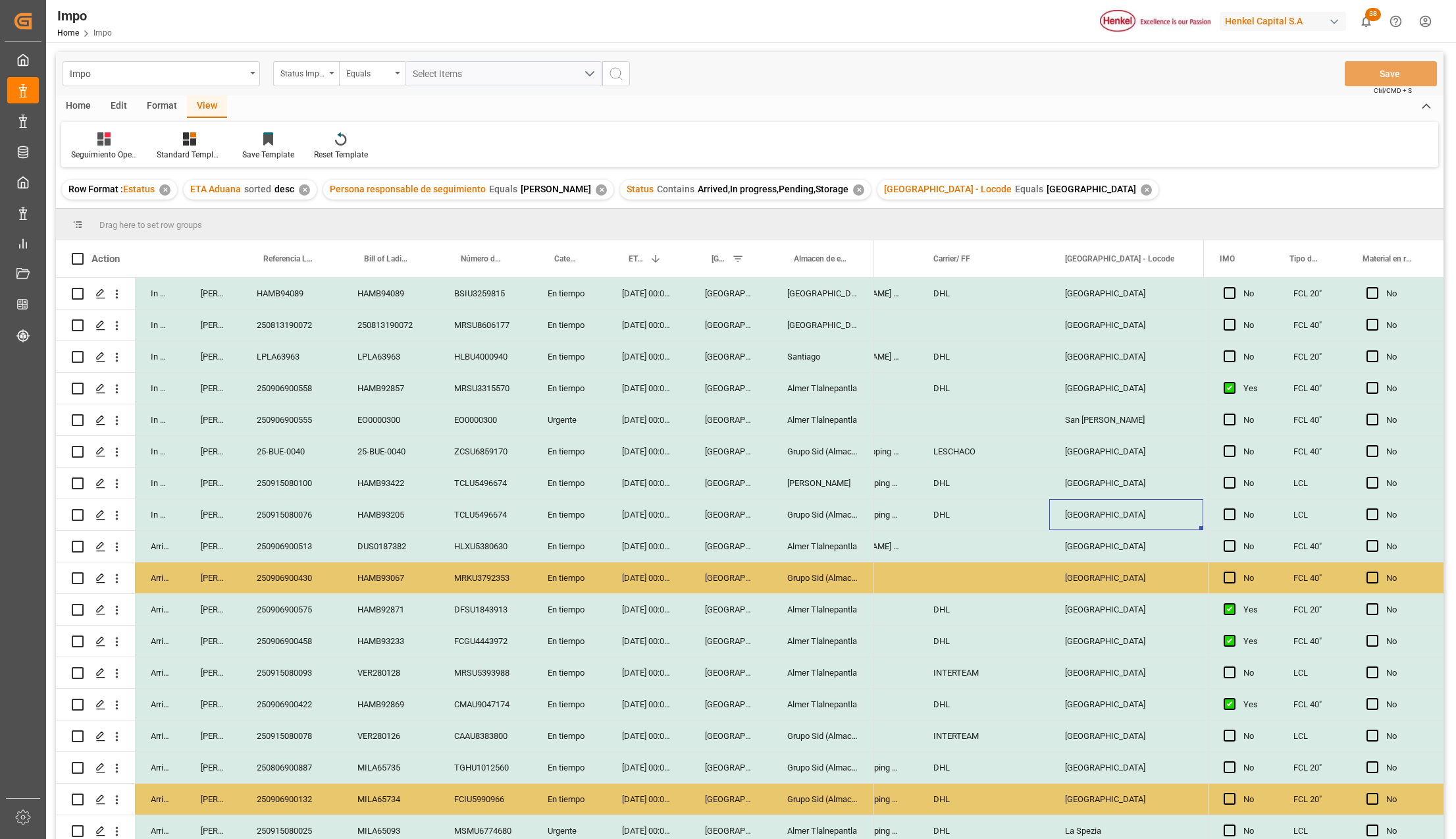
scroll to position [0, 1414]
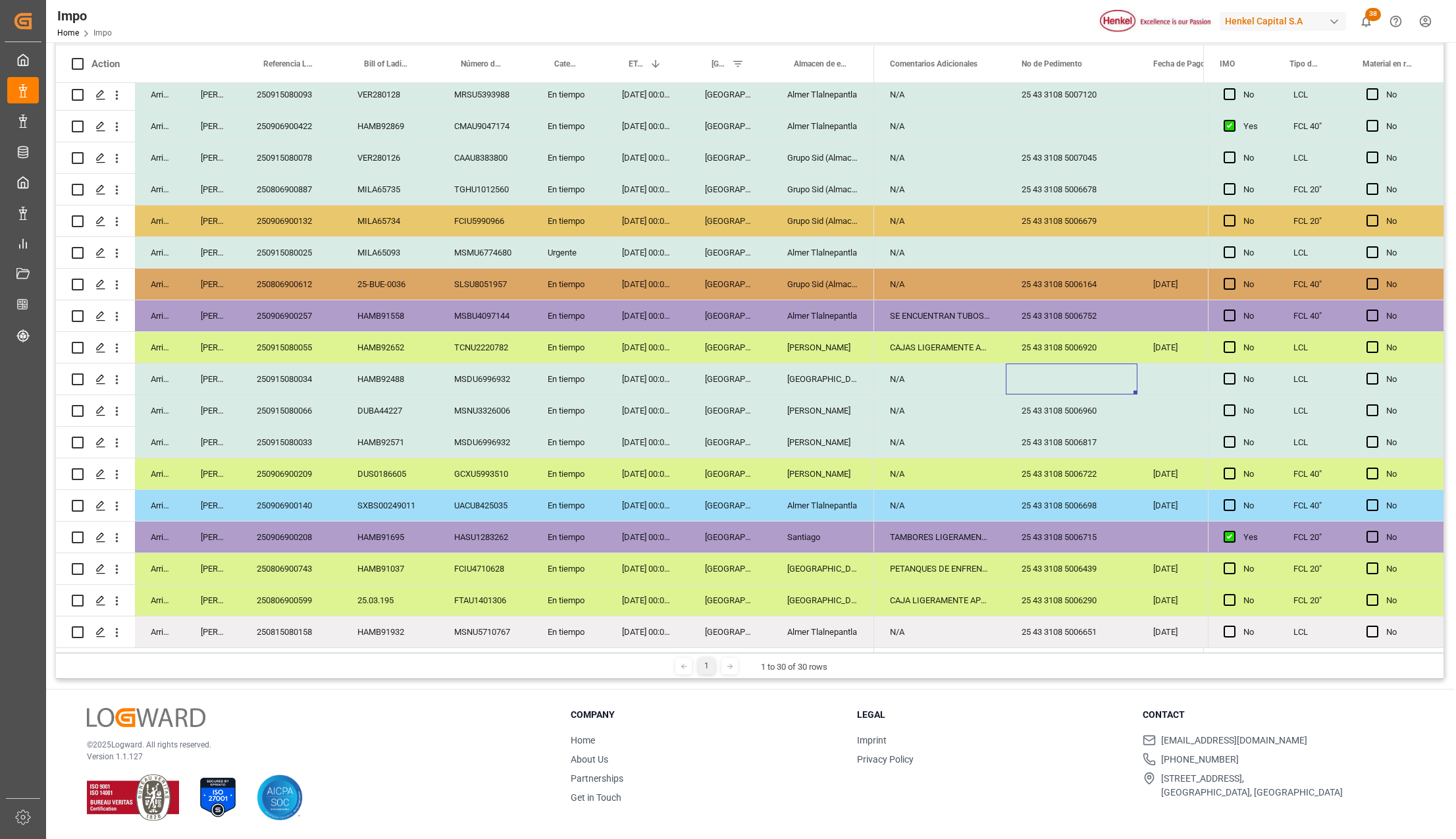
click at [1050, 370] on div "Press SPACE to select this row." at bounding box center [1072, 379] width 132 height 31
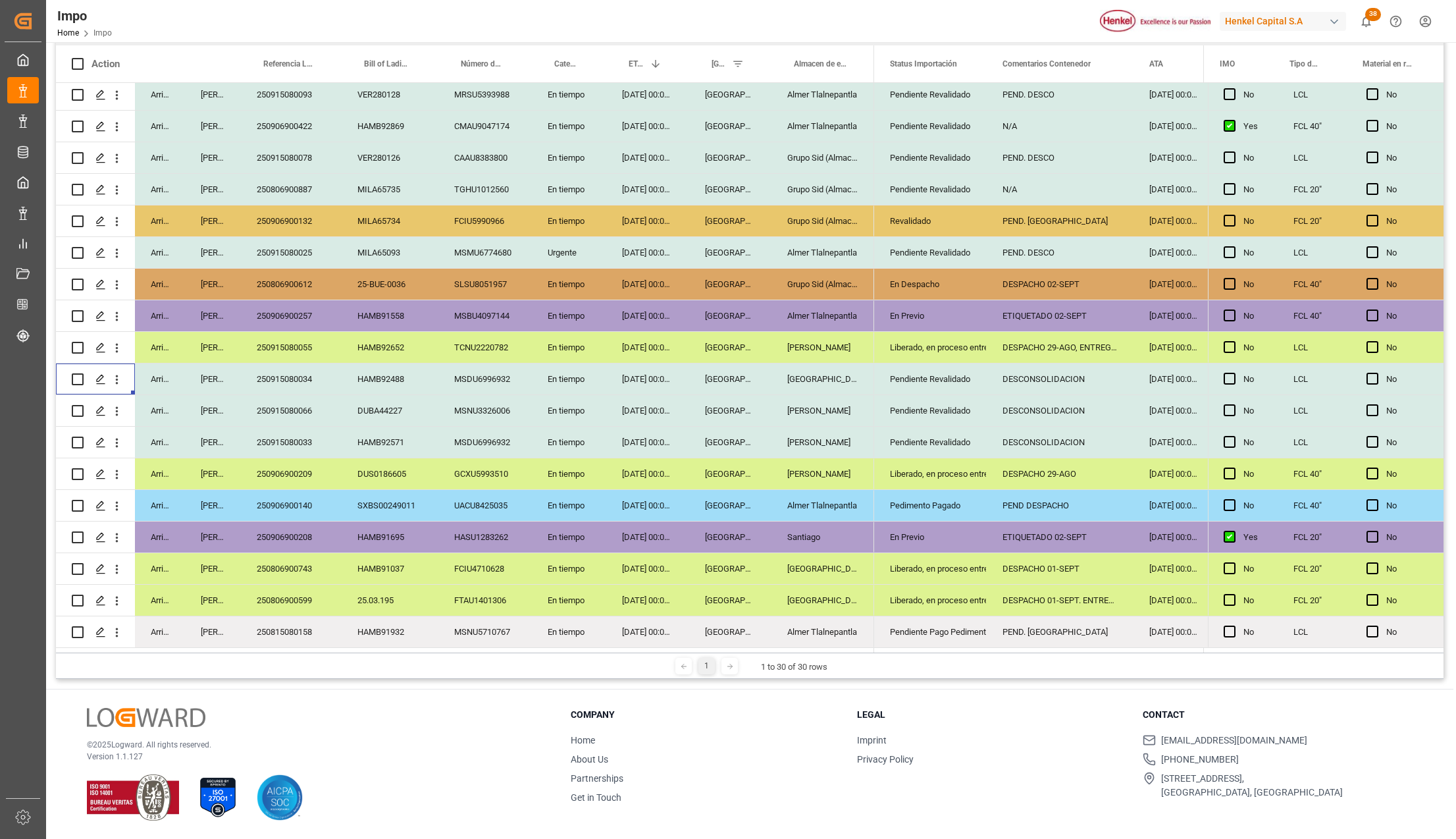
click at [303, 381] on div "250915080034" at bounding box center [291, 379] width 101 height 31
click at [793, 370] on div "[GEOGRAPHIC_DATA]" at bounding box center [822, 379] width 103 height 31
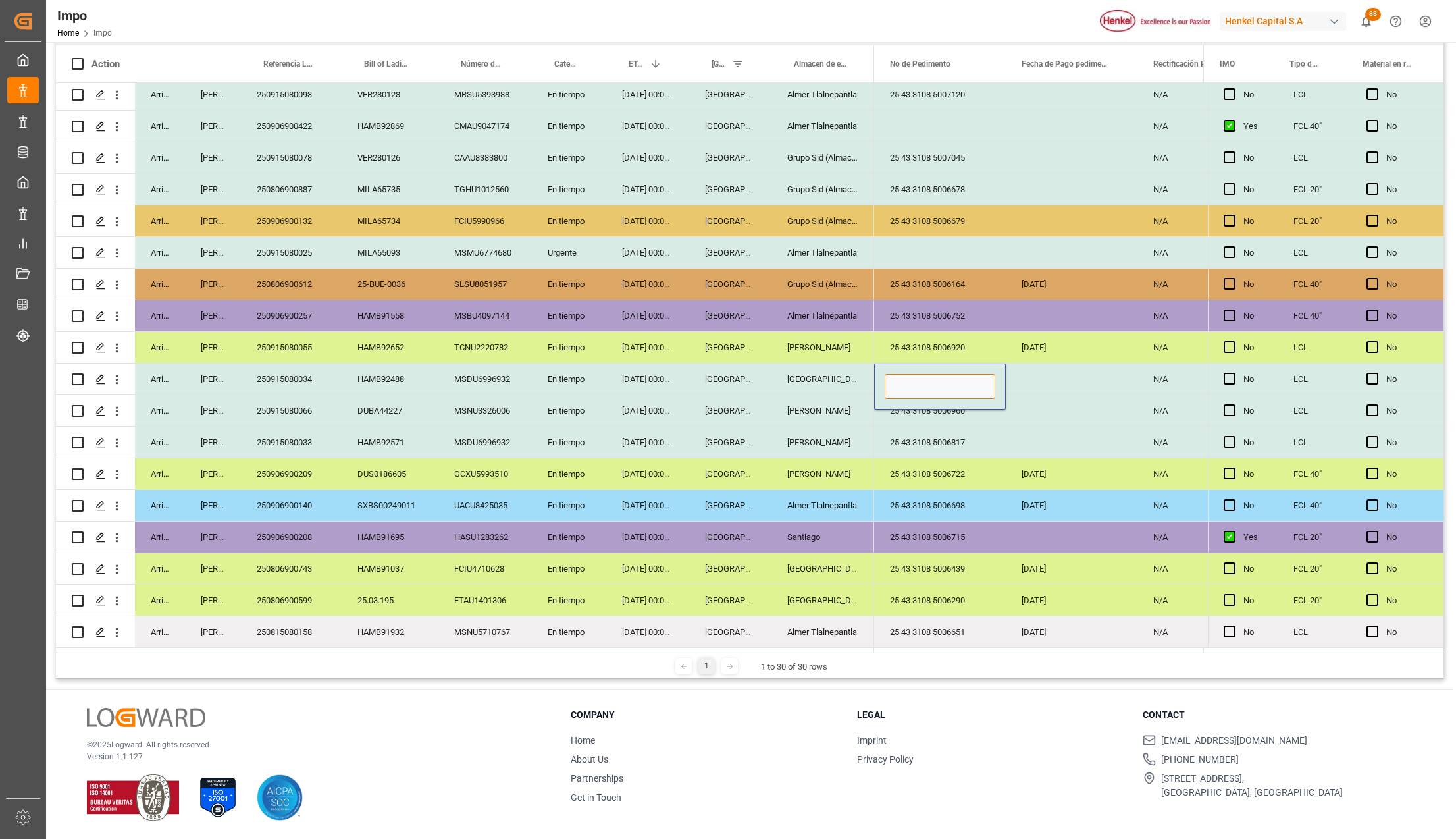
click at [954, 375] on input "Press SPACE to select this row." at bounding box center [939, 386] width 110 height 25
paste input "25 43 3108 5006823"
type input "25 43 3108 5006823"
click at [990, 463] on div "25 43 3108 5006722" at bounding box center [940, 473] width 132 height 31
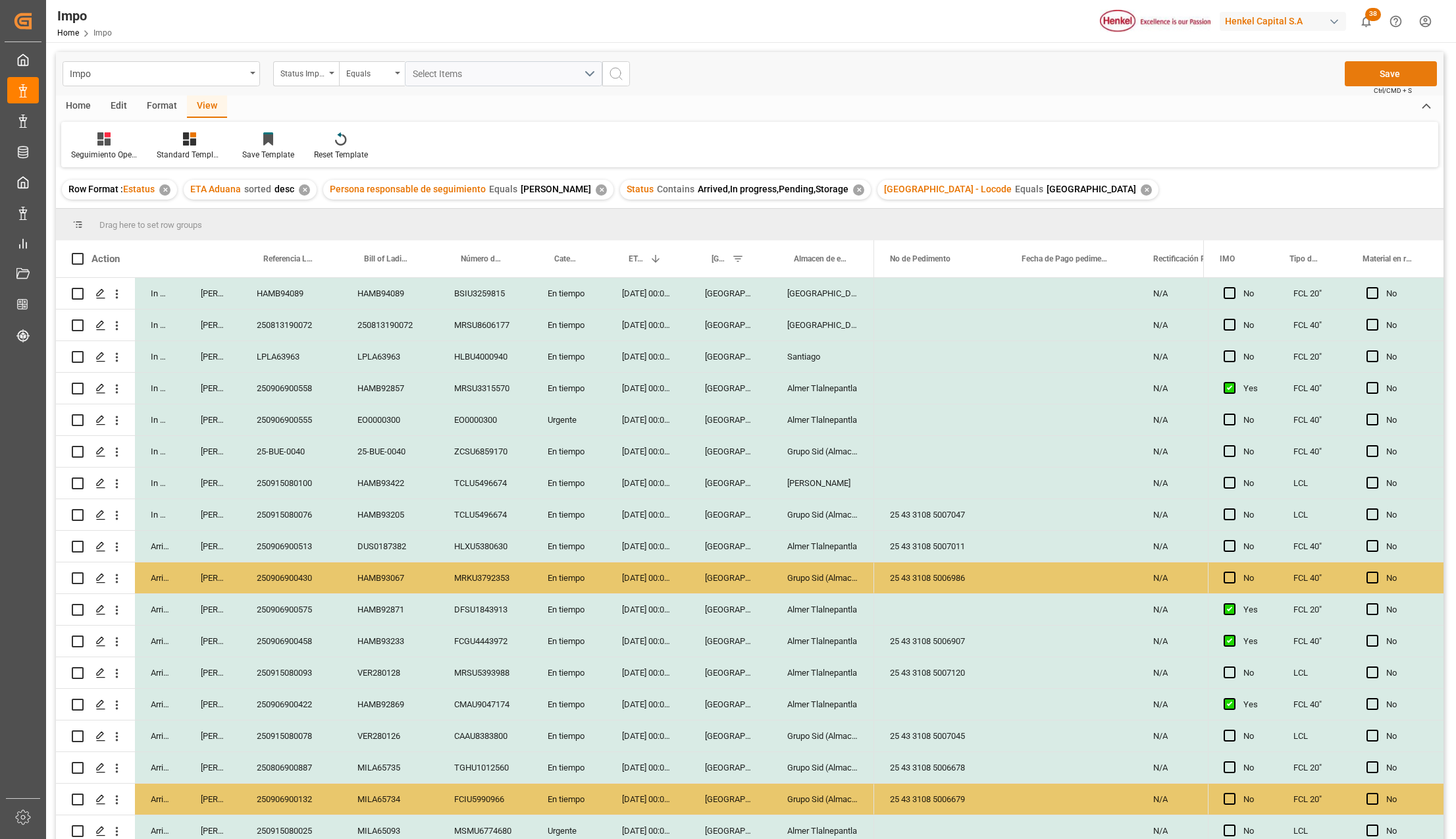
click at [1396, 74] on button "Save" at bounding box center [1390, 73] width 92 height 25
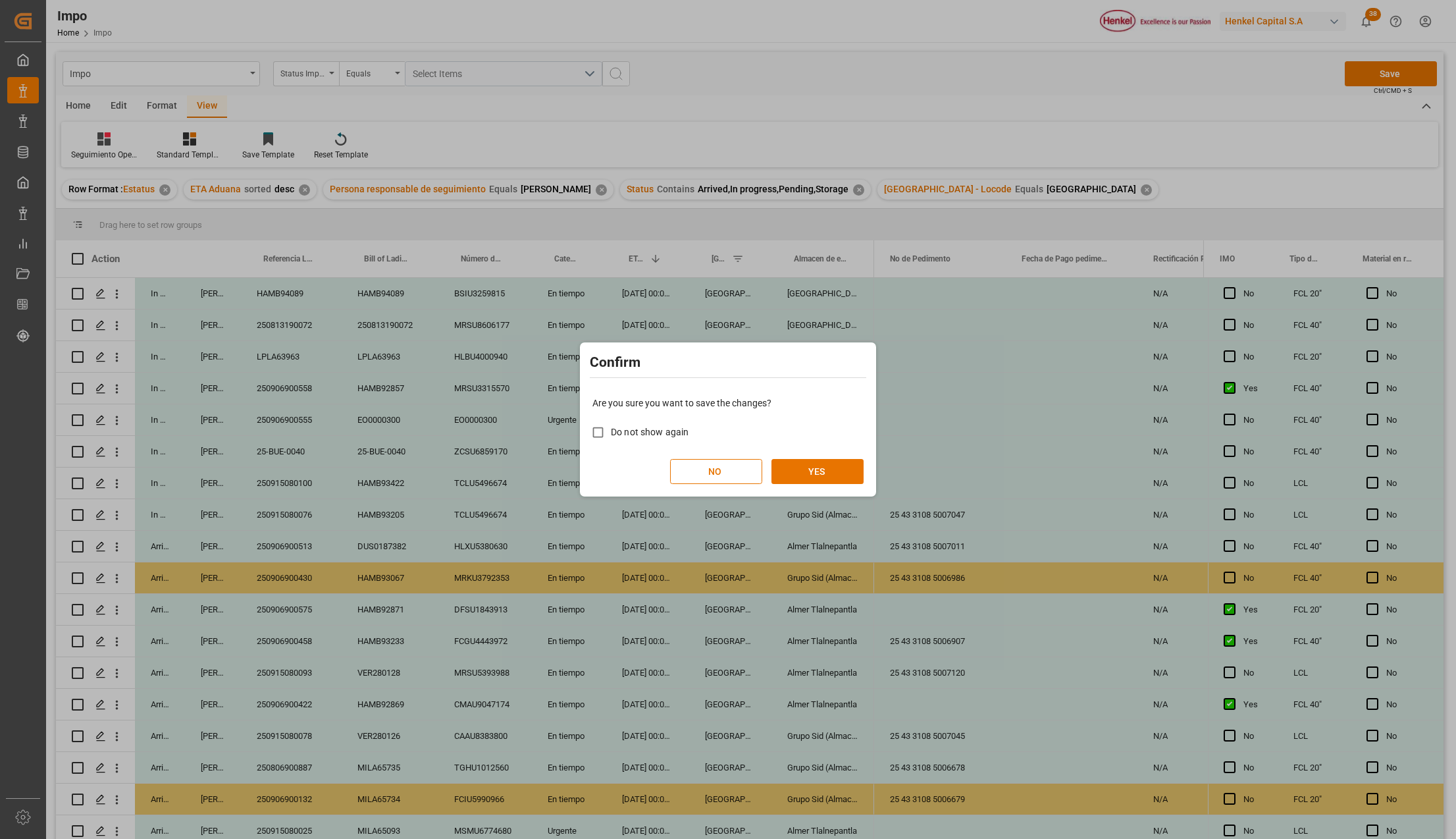
click at [838, 458] on div "Are you sure you want to save the changes? Do not show again NO YES" at bounding box center [728, 440] width 290 height 106
click at [855, 474] on button "YES" at bounding box center [817, 471] width 92 height 25
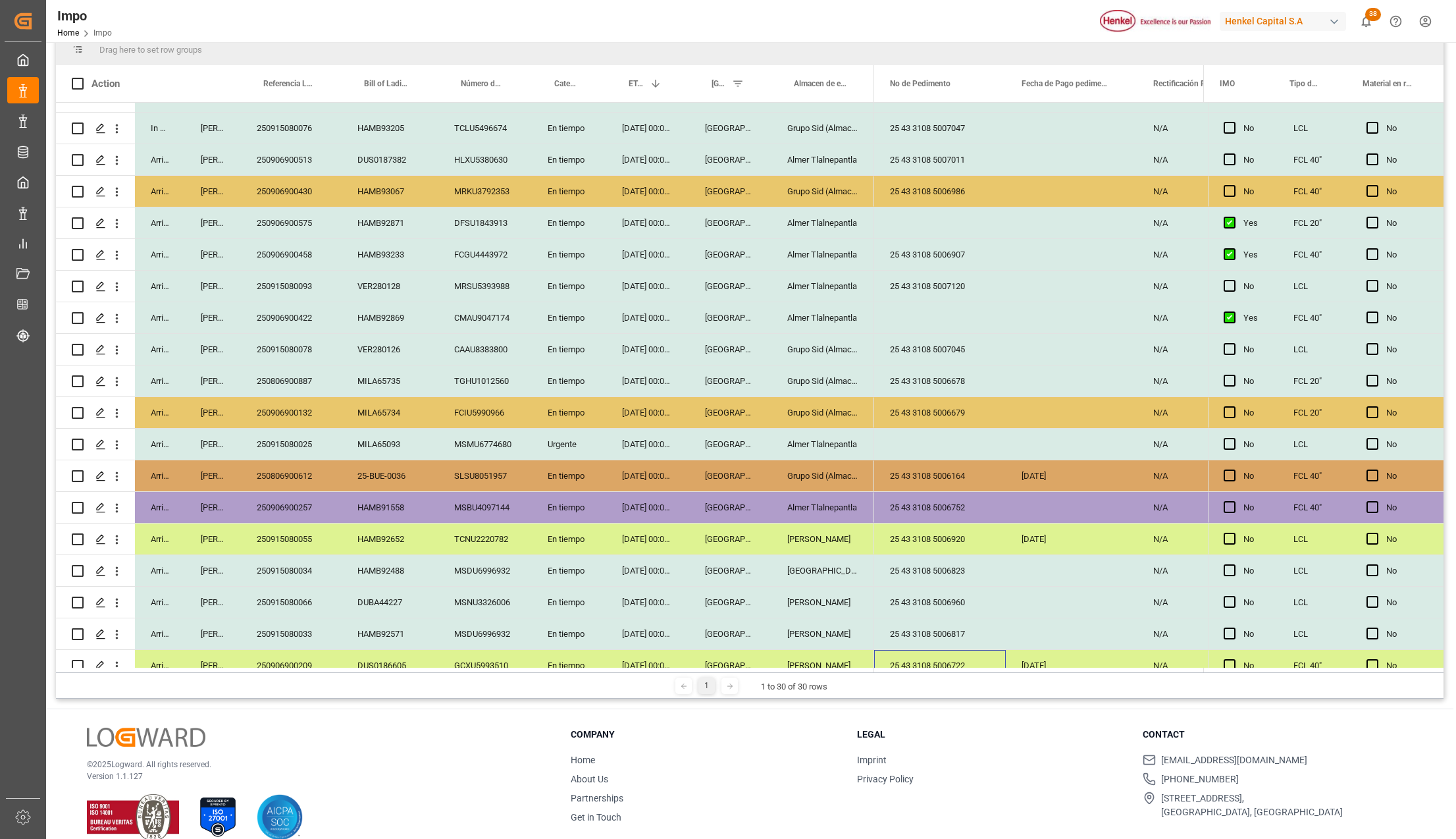
click at [911, 443] on div "Press SPACE to select this row." at bounding box center [940, 444] width 132 height 31
click at [274, 440] on div "250915080025" at bounding box center [291, 444] width 101 height 31
click at [937, 446] on div "Press SPACE to select this row." at bounding box center [940, 444] width 132 height 31
click at [930, 448] on input "Press SPACE to select this row." at bounding box center [939, 451] width 110 height 25
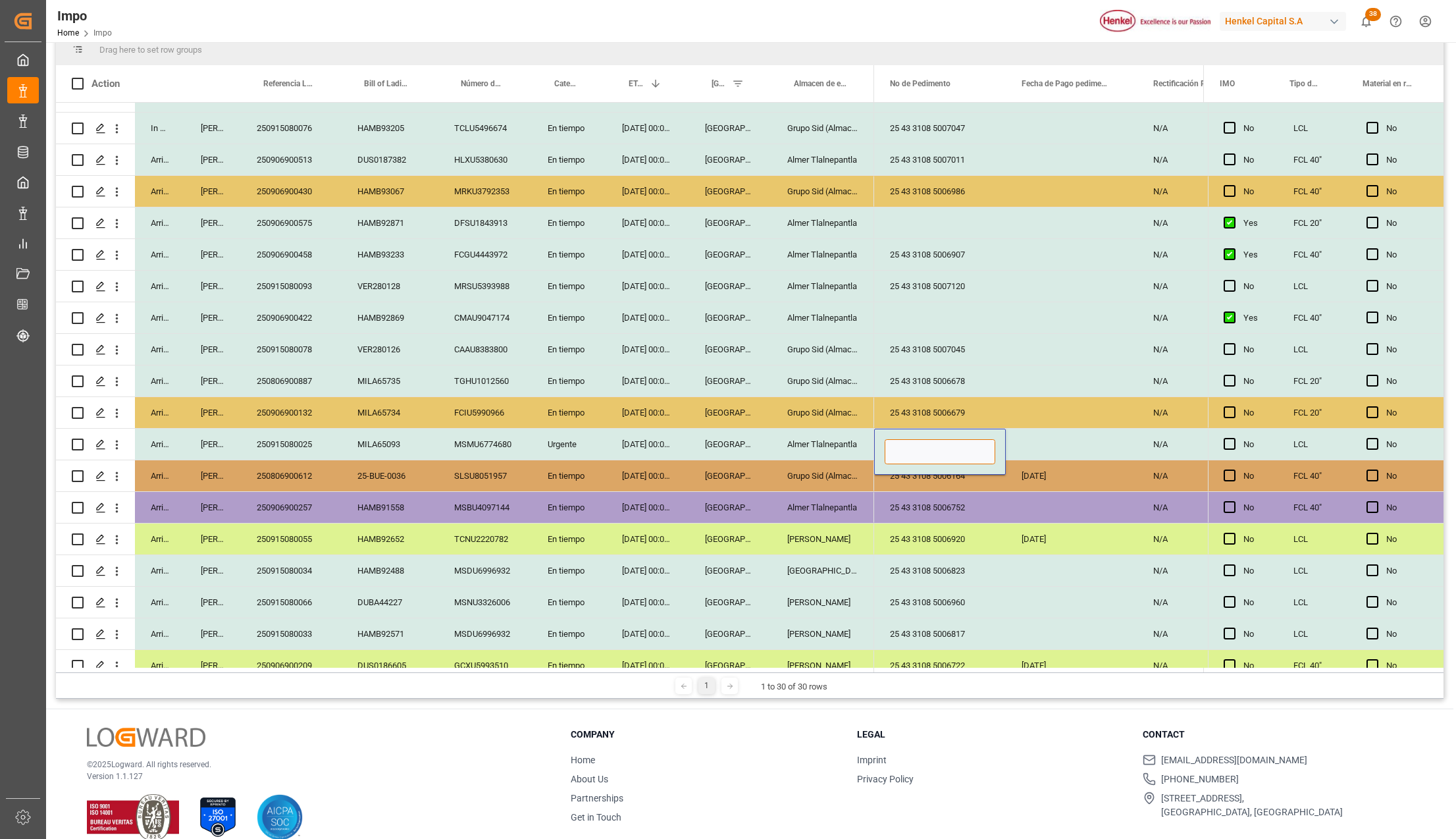
paste input "25 43 3108 5006754"
type input "25 43 3108 5006754"
click at [953, 520] on div "25 43 3108 5006752" at bounding box center [940, 507] width 132 height 31
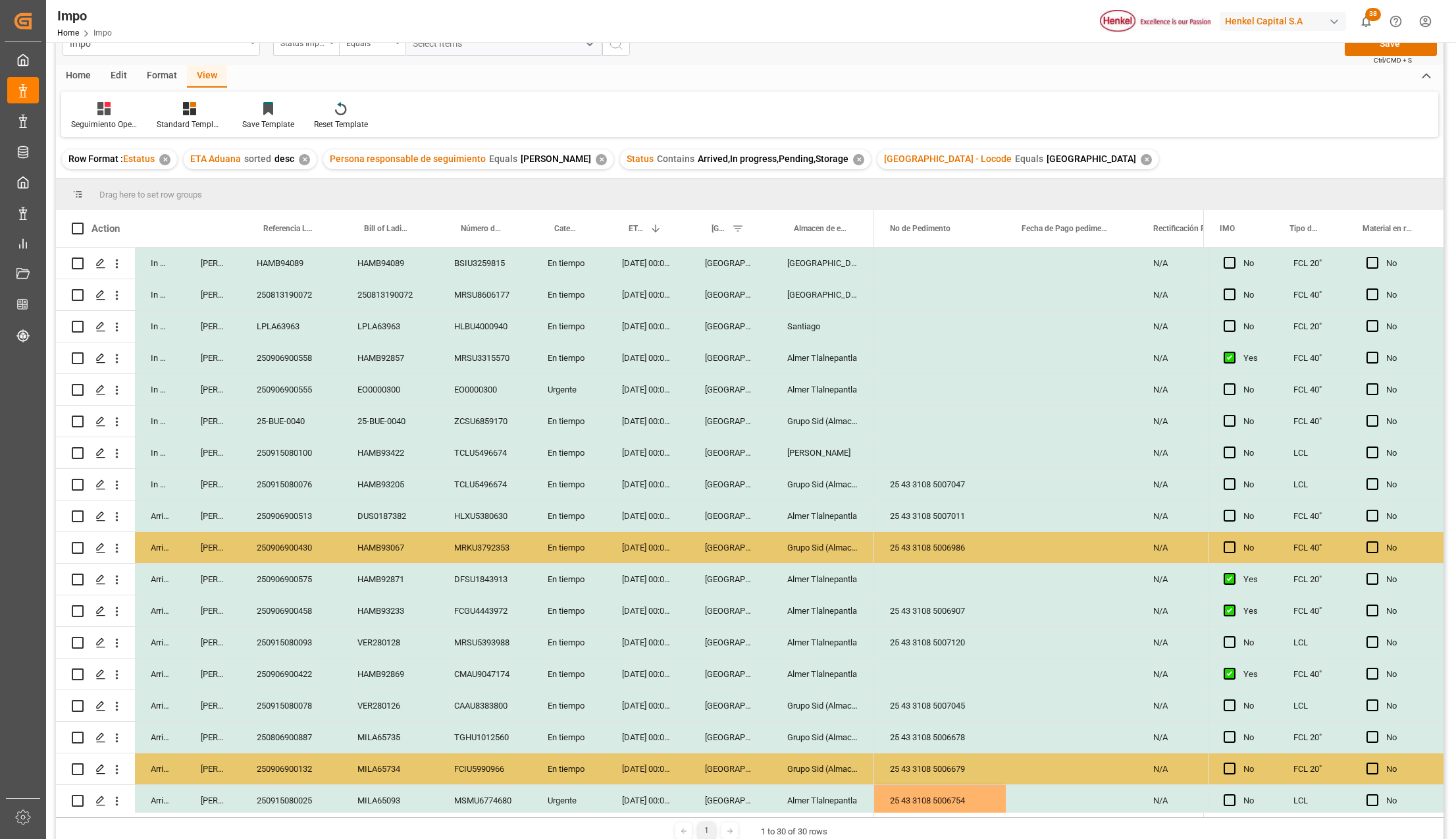
scroll to position [0, 0]
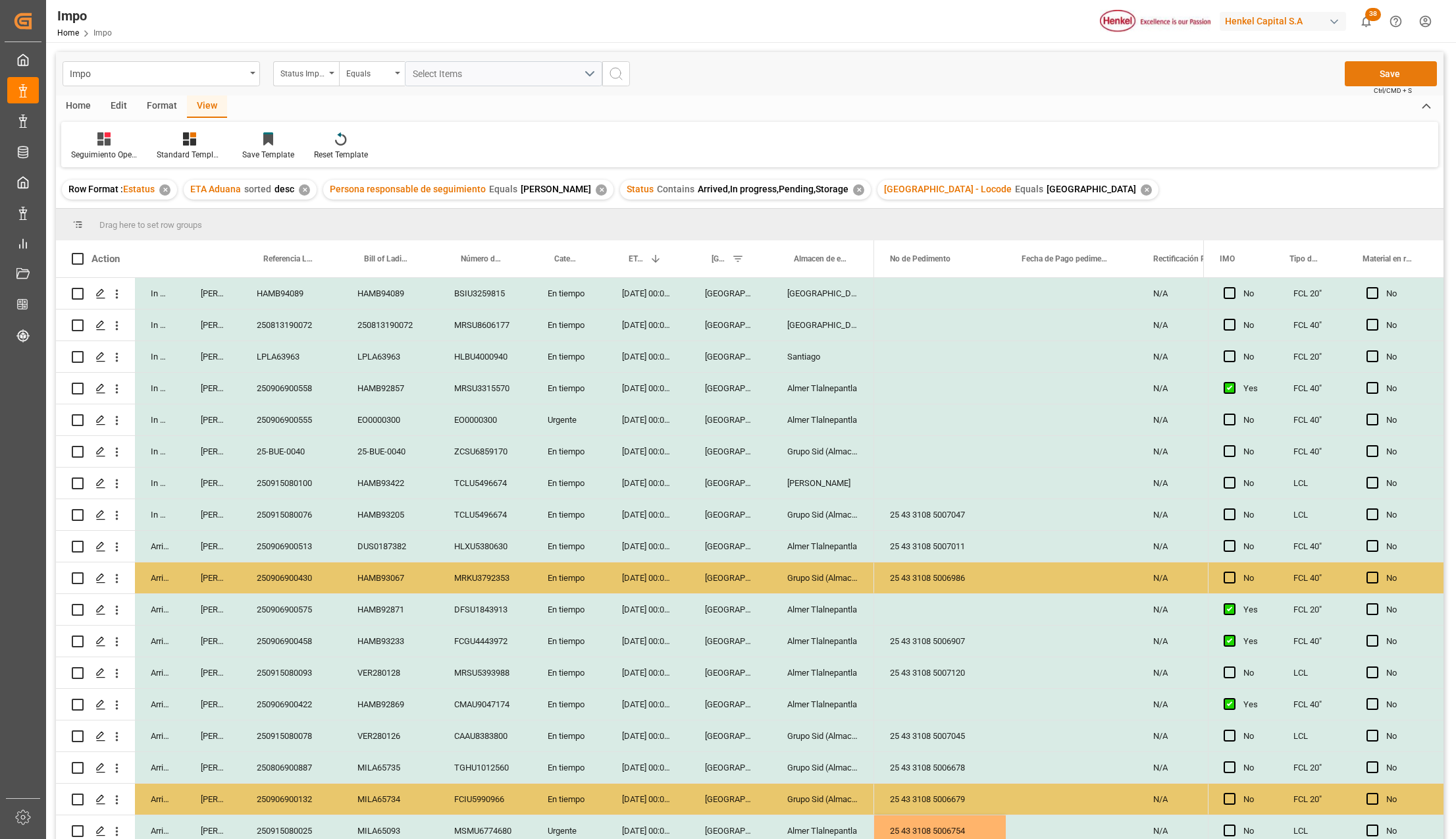
click at [1394, 75] on button "Save" at bounding box center [1390, 73] width 92 height 25
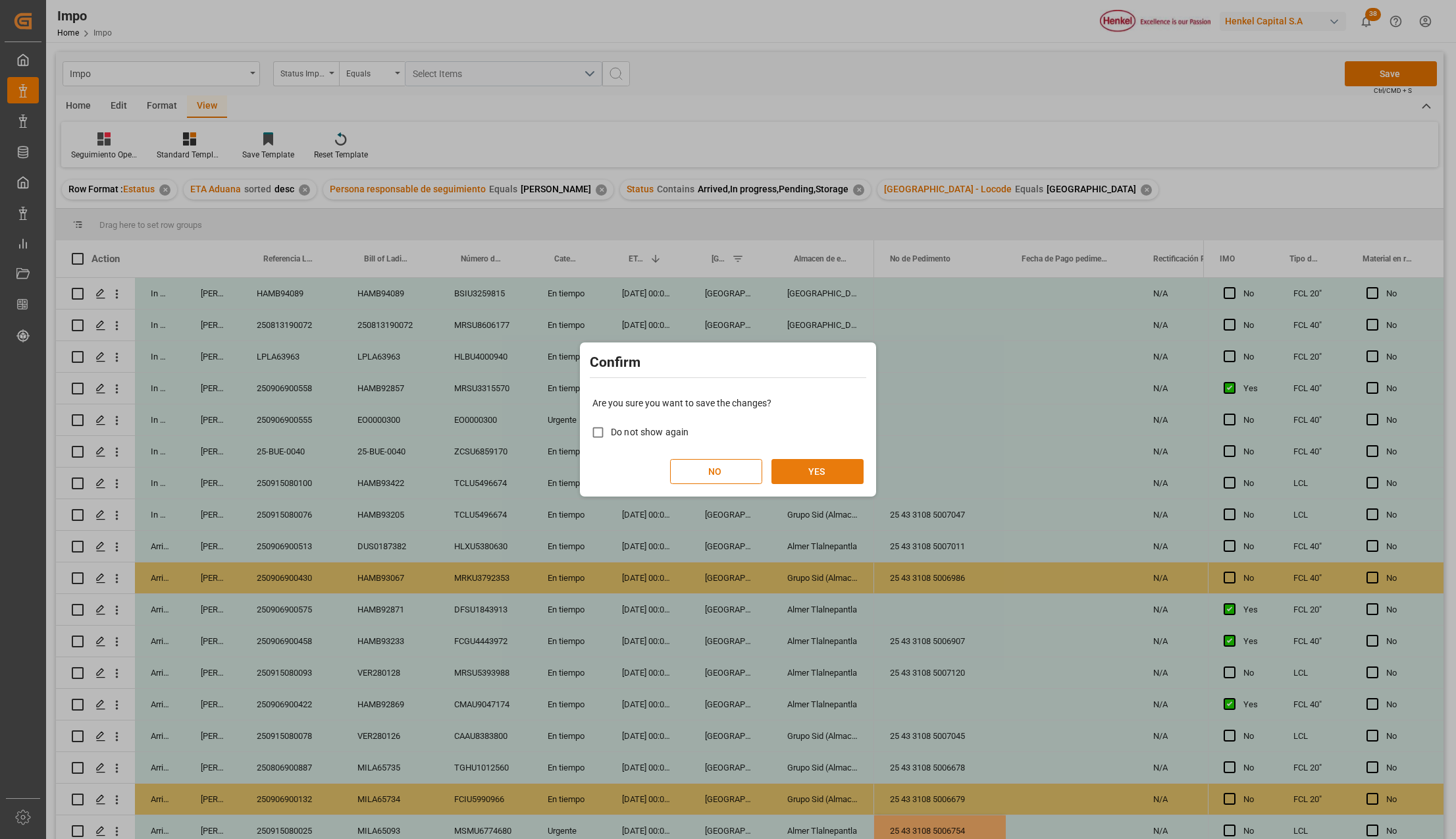
click at [785, 472] on button "YES" at bounding box center [817, 471] width 92 height 25
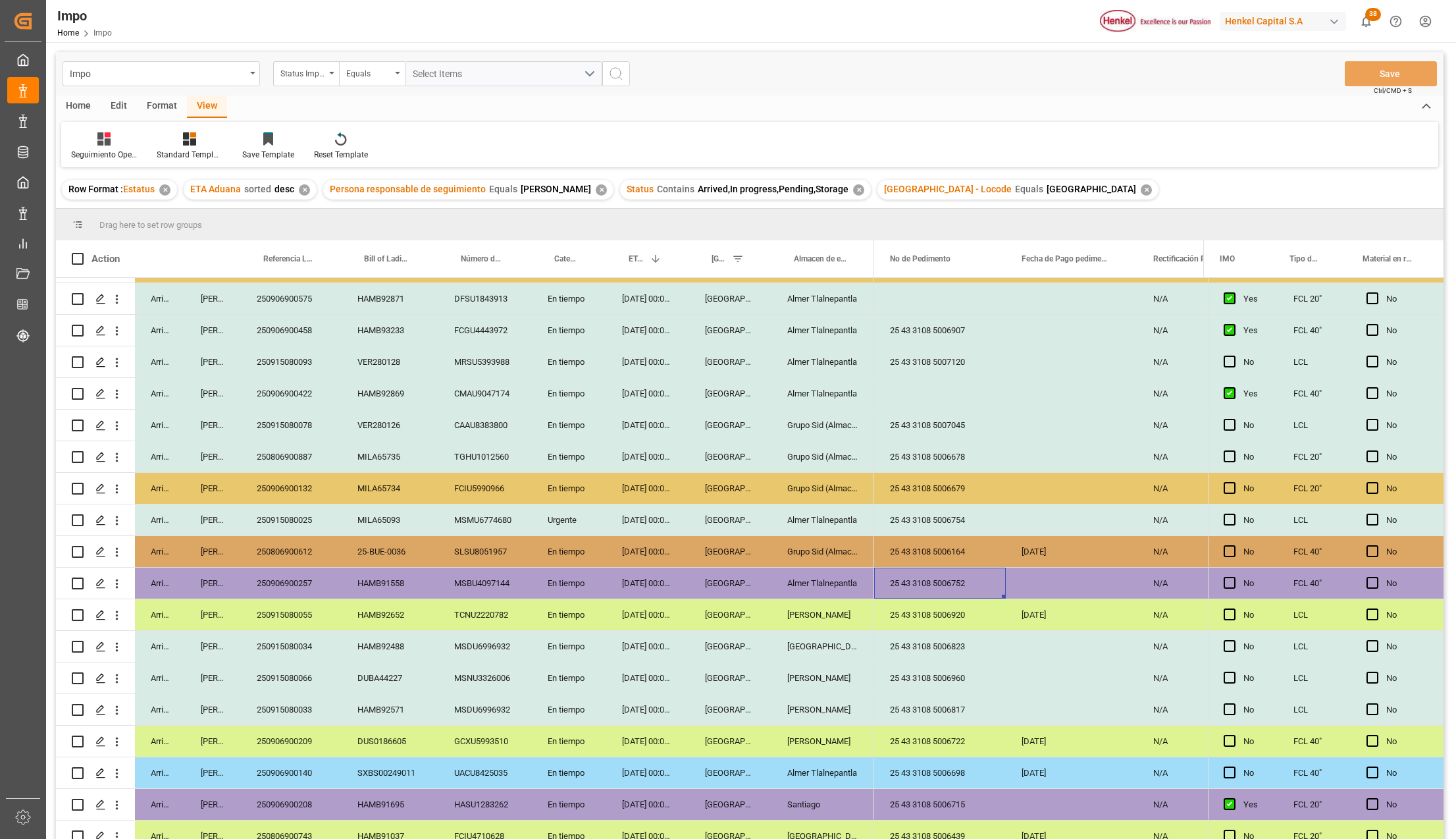
scroll to position [212, 0]
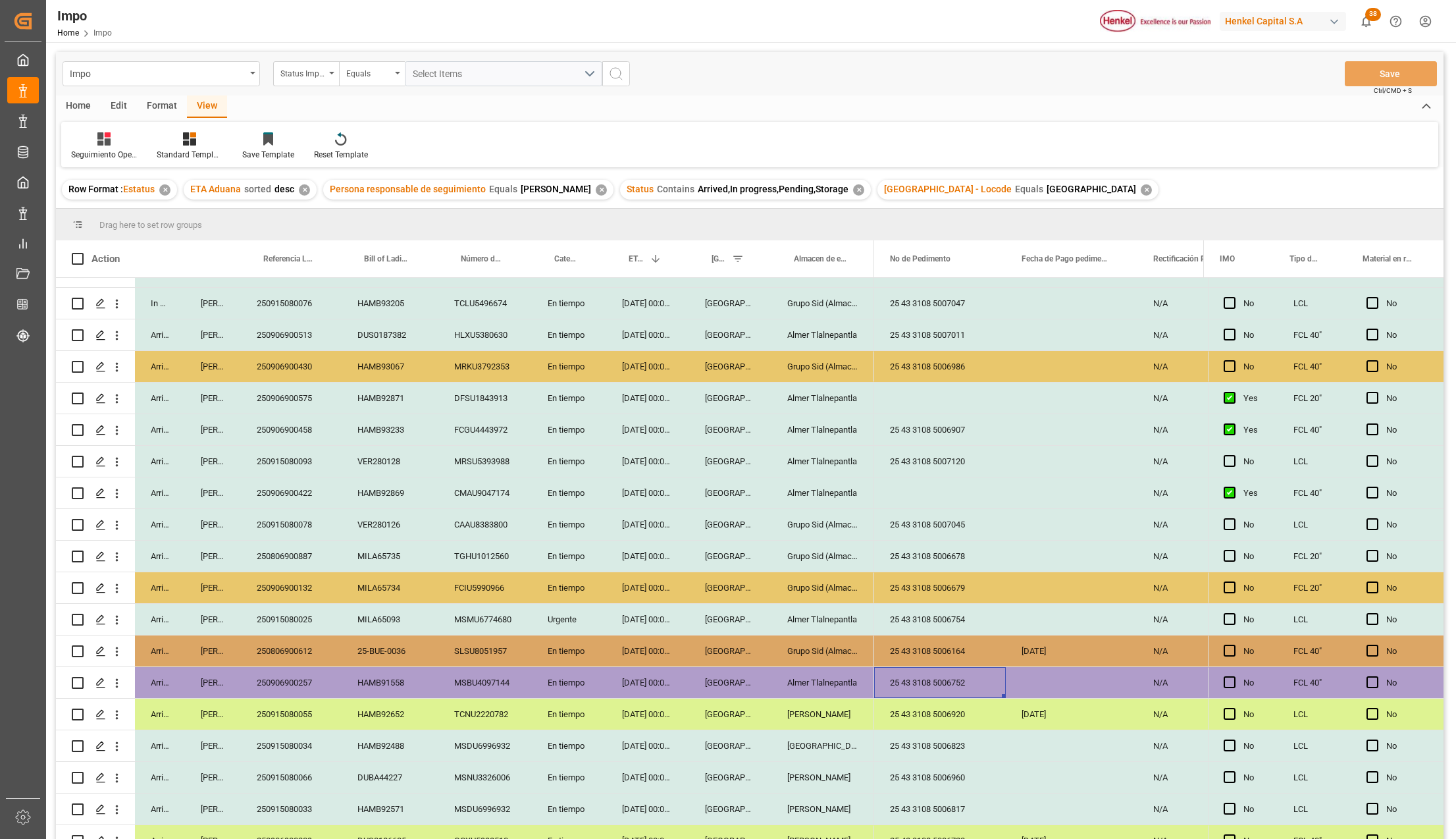
click at [931, 484] on div "Press SPACE to select this row." at bounding box center [940, 492] width 132 height 31
click at [320, 488] on div "250906900422" at bounding box center [291, 492] width 101 height 31
click at [925, 493] on div "Press SPACE to select this row." at bounding box center [940, 492] width 132 height 31
click at [925, 498] on input "Press SPACE to select this row." at bounding box center [939, 500] width 110 height 25
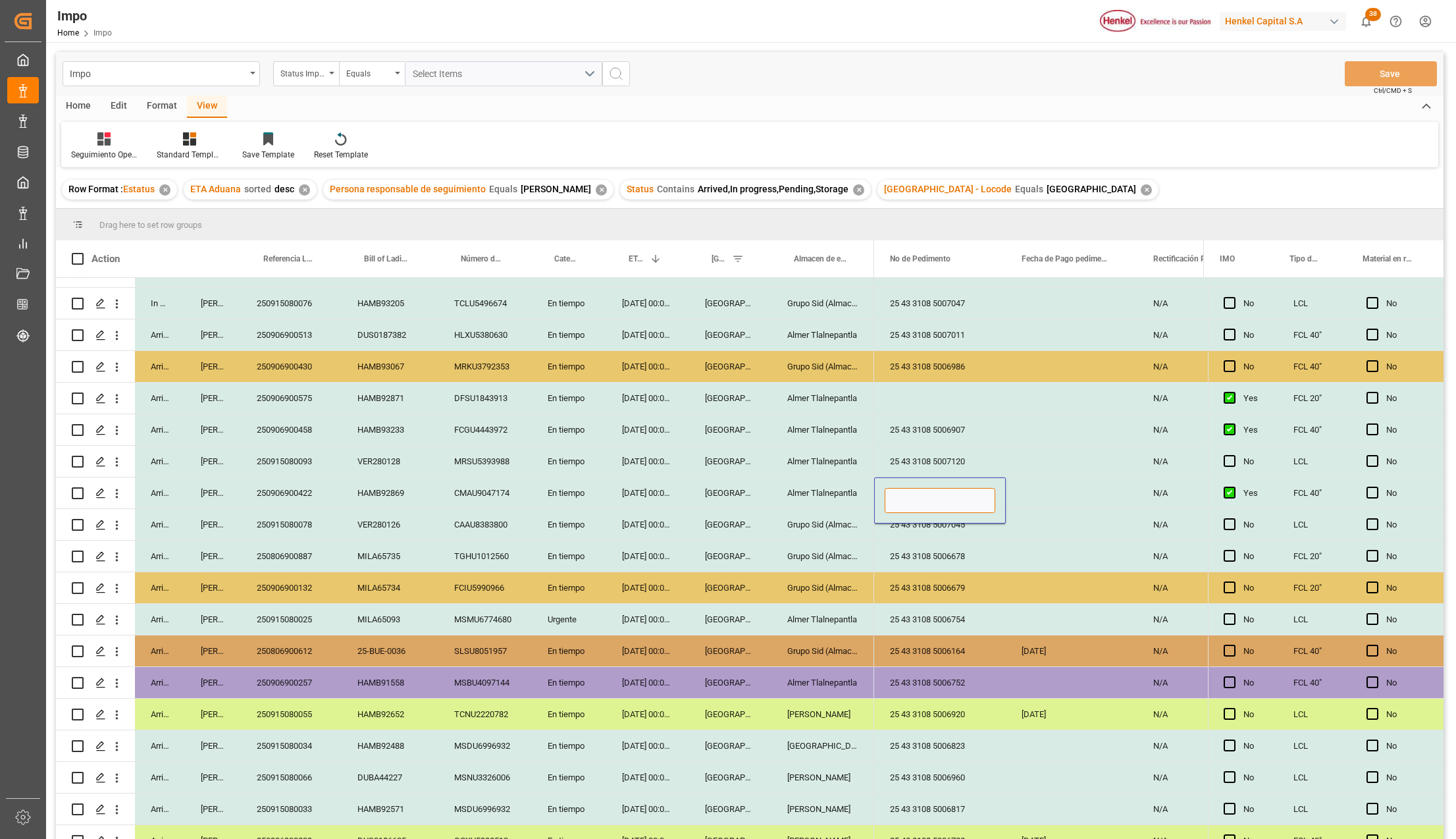
paste input "25 43 3108 5006906"
type input "25 43 3108 5006906"
click at [948, 578] on div "25 43 3108 5006679" at bounding box center [940, 587] width 132 height 31
click at [1386, 71] on button "Save" at bounding box center [1390, 73] width 92 height 25
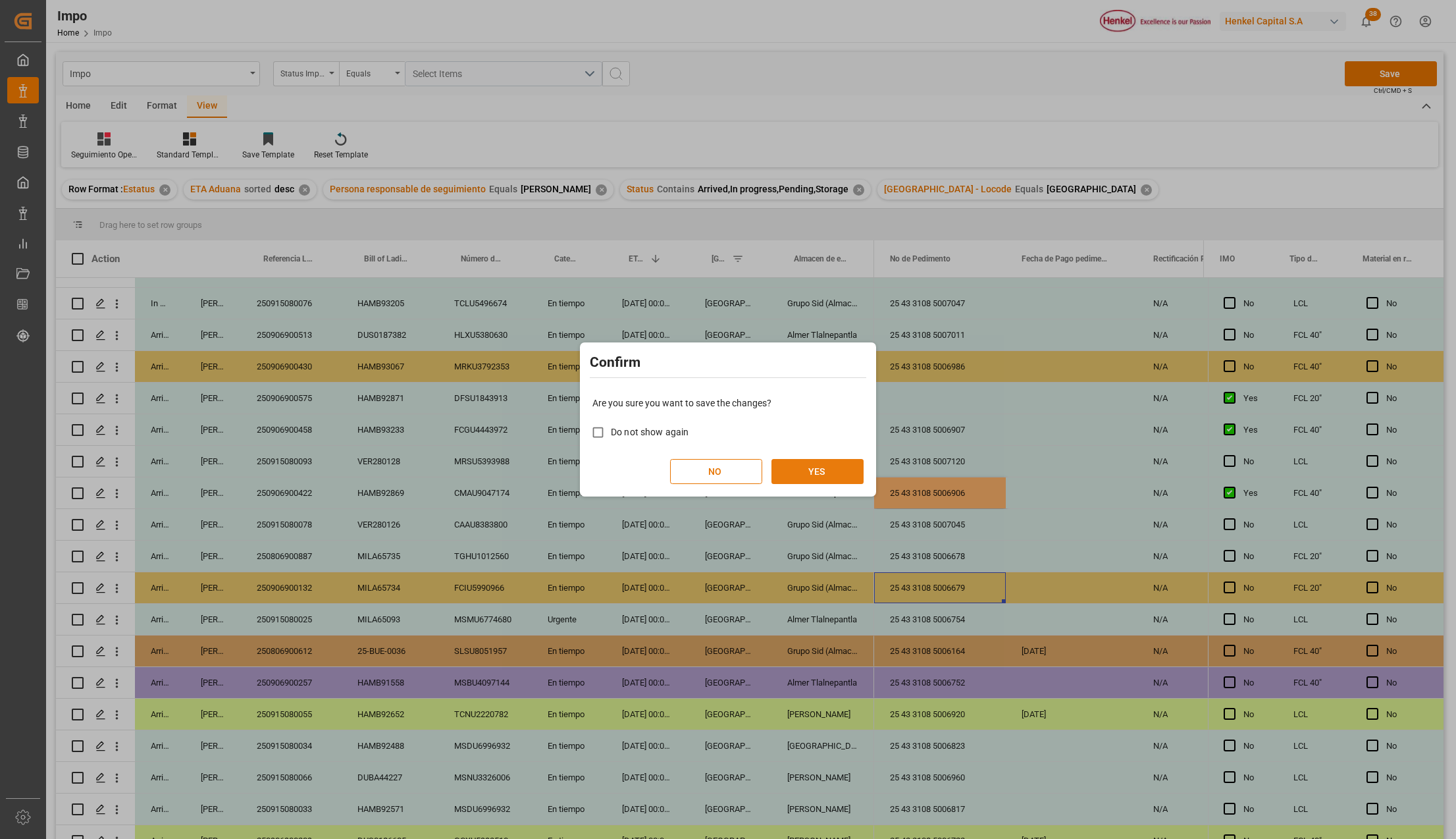
click at [844, 467] on button "YES" at bounding box center [817, 471] width 92 height 25
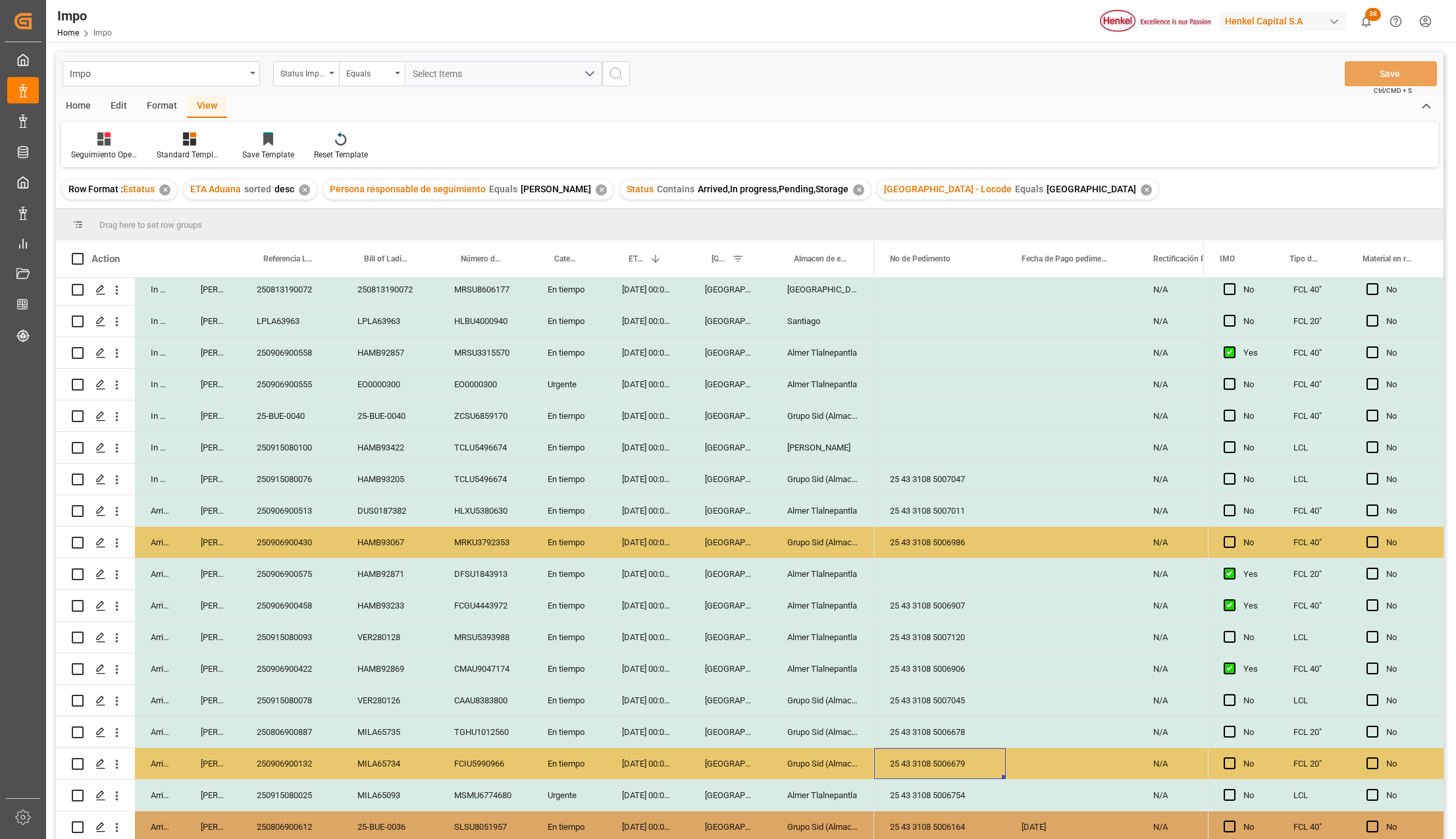
scroll to position [0, 0]
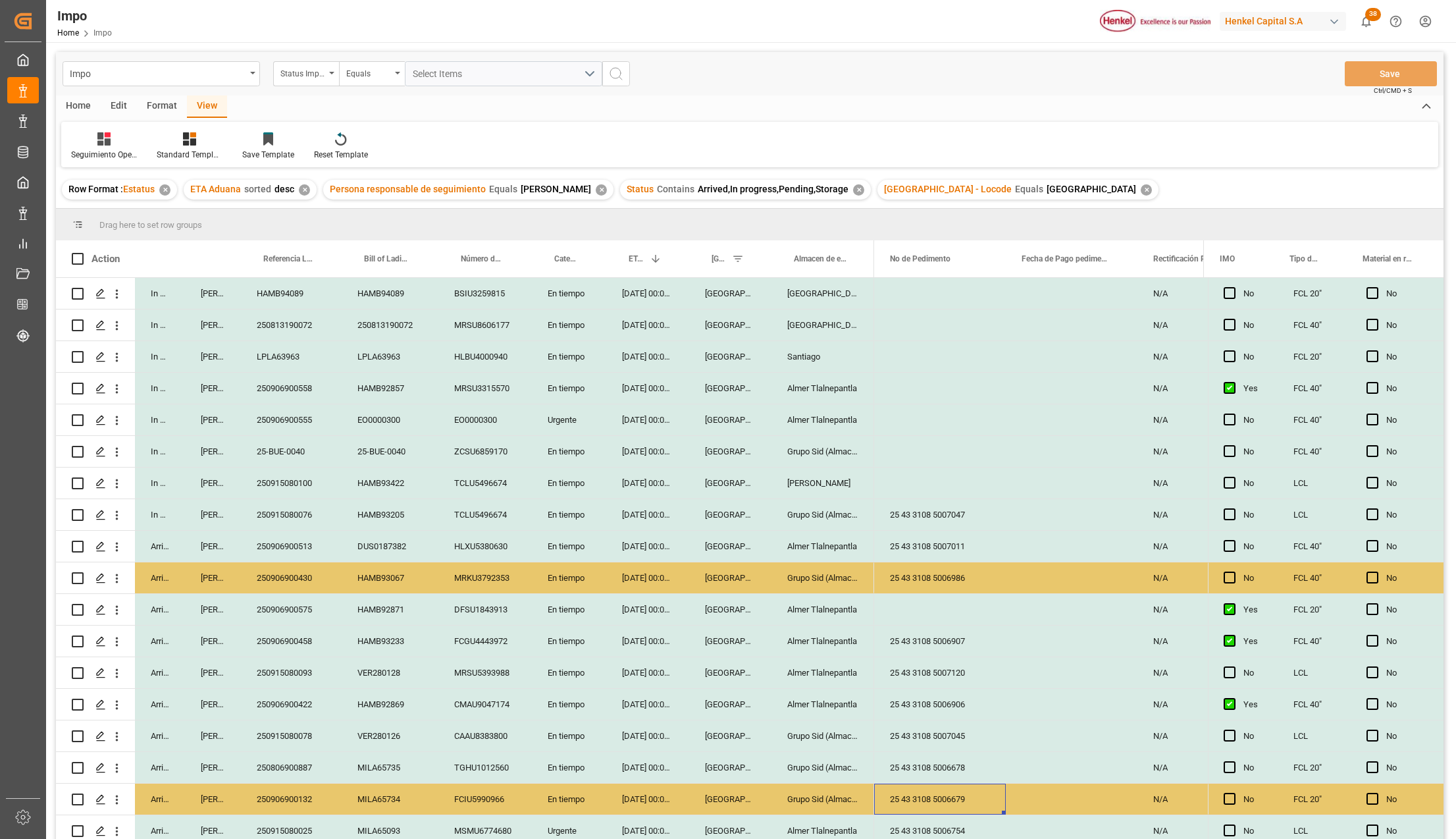
click at [309, 608] on div "250906900575" at bounding box center [291, 609] width 101 height 31
click at [312, 485] on div "250915080100" at bounding box center [291, 483] width 101 height 31
click at [305, 450] on div "25-BUE-0040" at bounding box center [291, 451] width 101 height 31
click at [617, 422] on div "03-09-2025 00:00:00" at bounding box center [647, 420] width 83 height 31
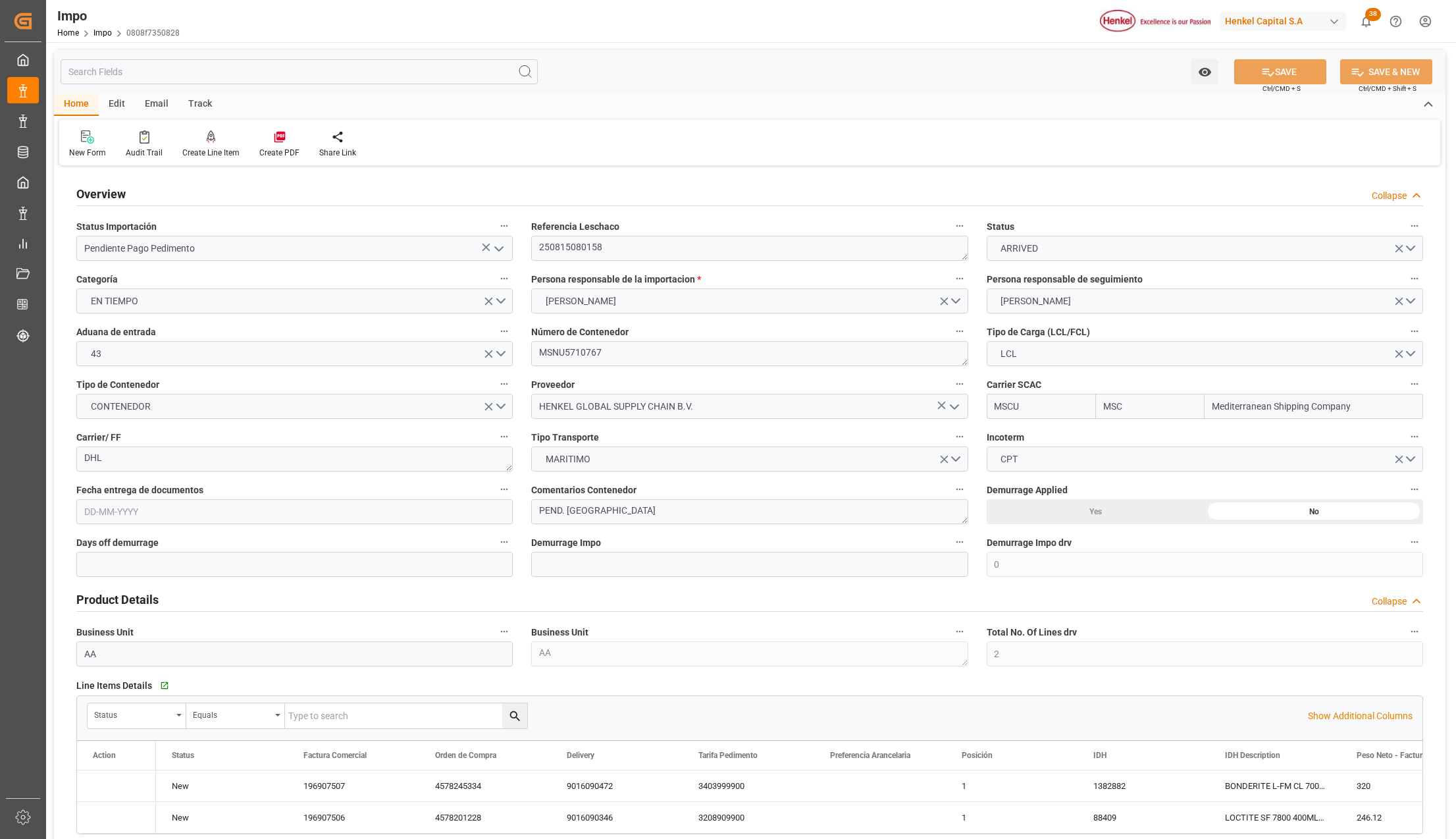
type input "MSC"
type input "Mediterranean Shipping Company"
type input "0"
type input "2"
type input "2.93"
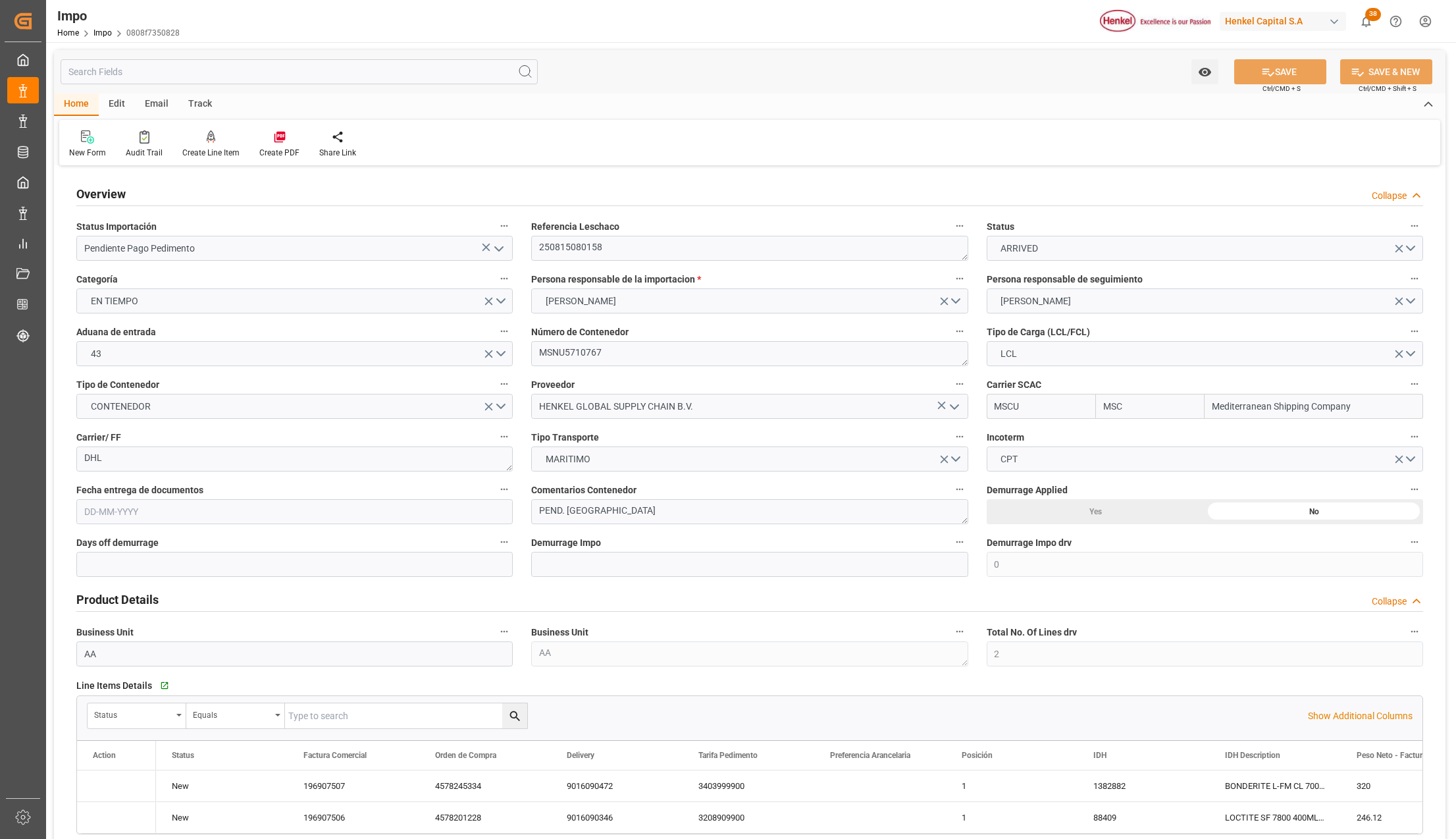
type input "3"
type input "[DATE]"
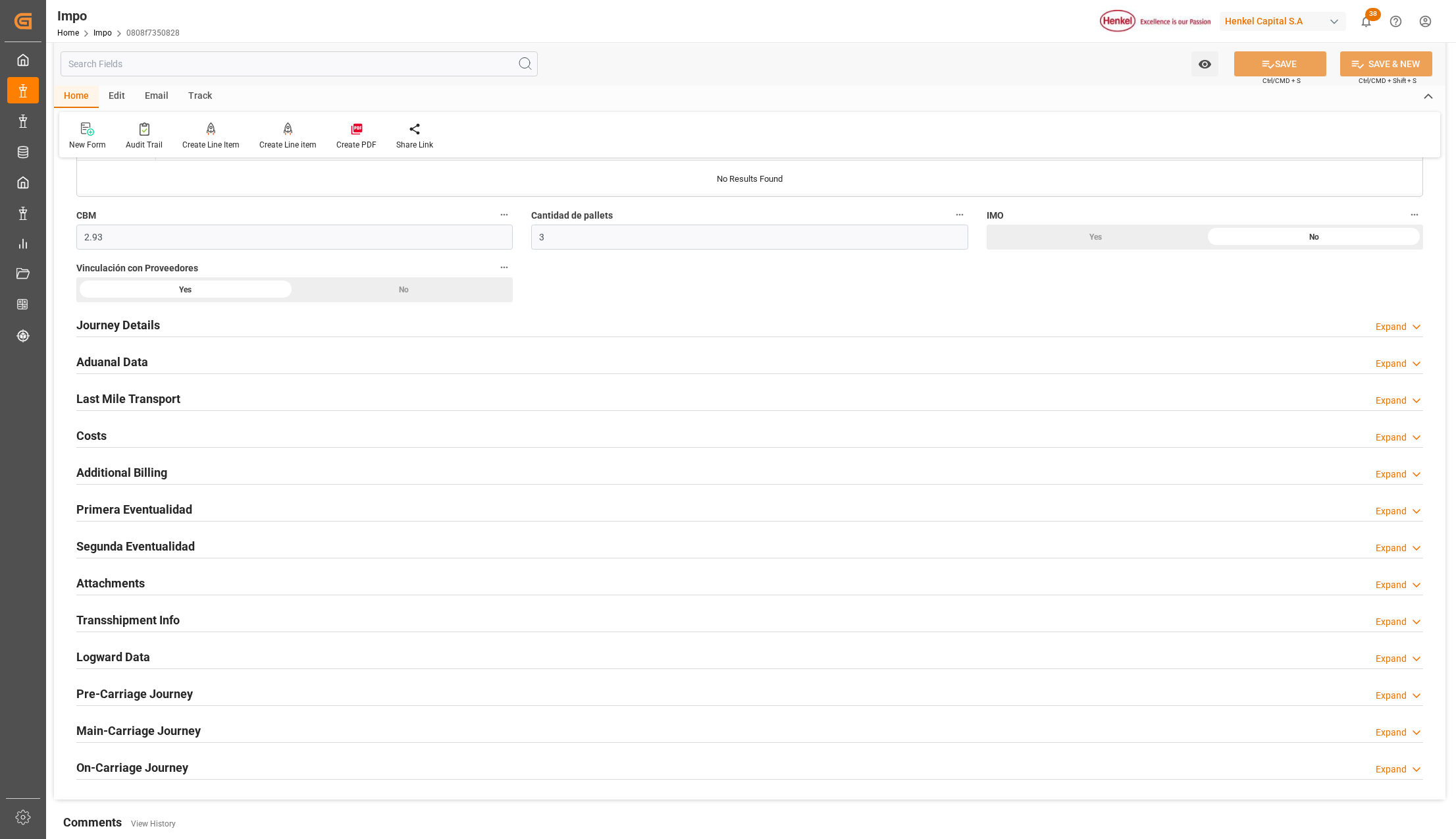
scroll to position [790, 0]
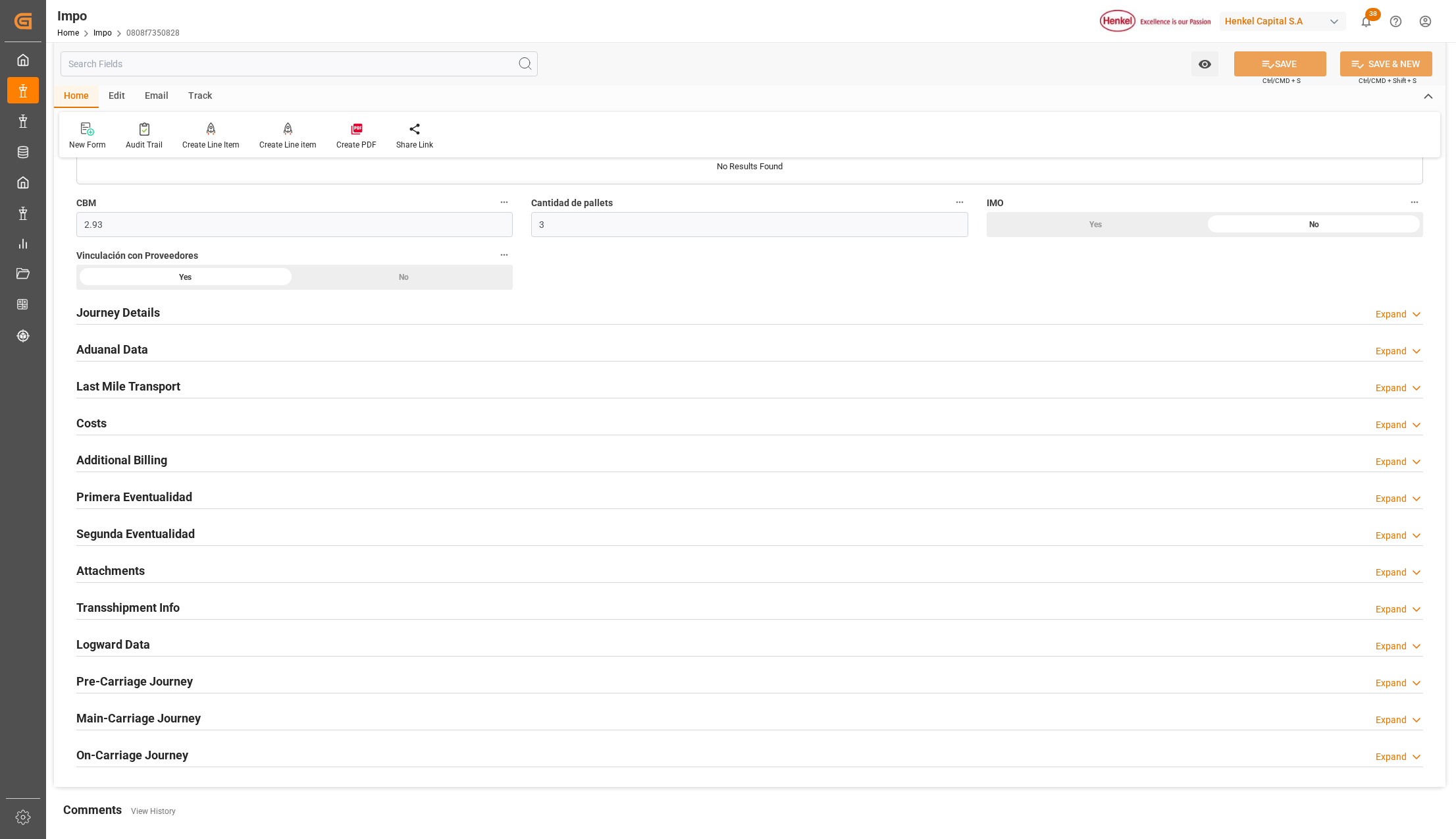
click at [96, 572] on h2 "Attachments" at bounding box center [110, 570] width 69 height 18
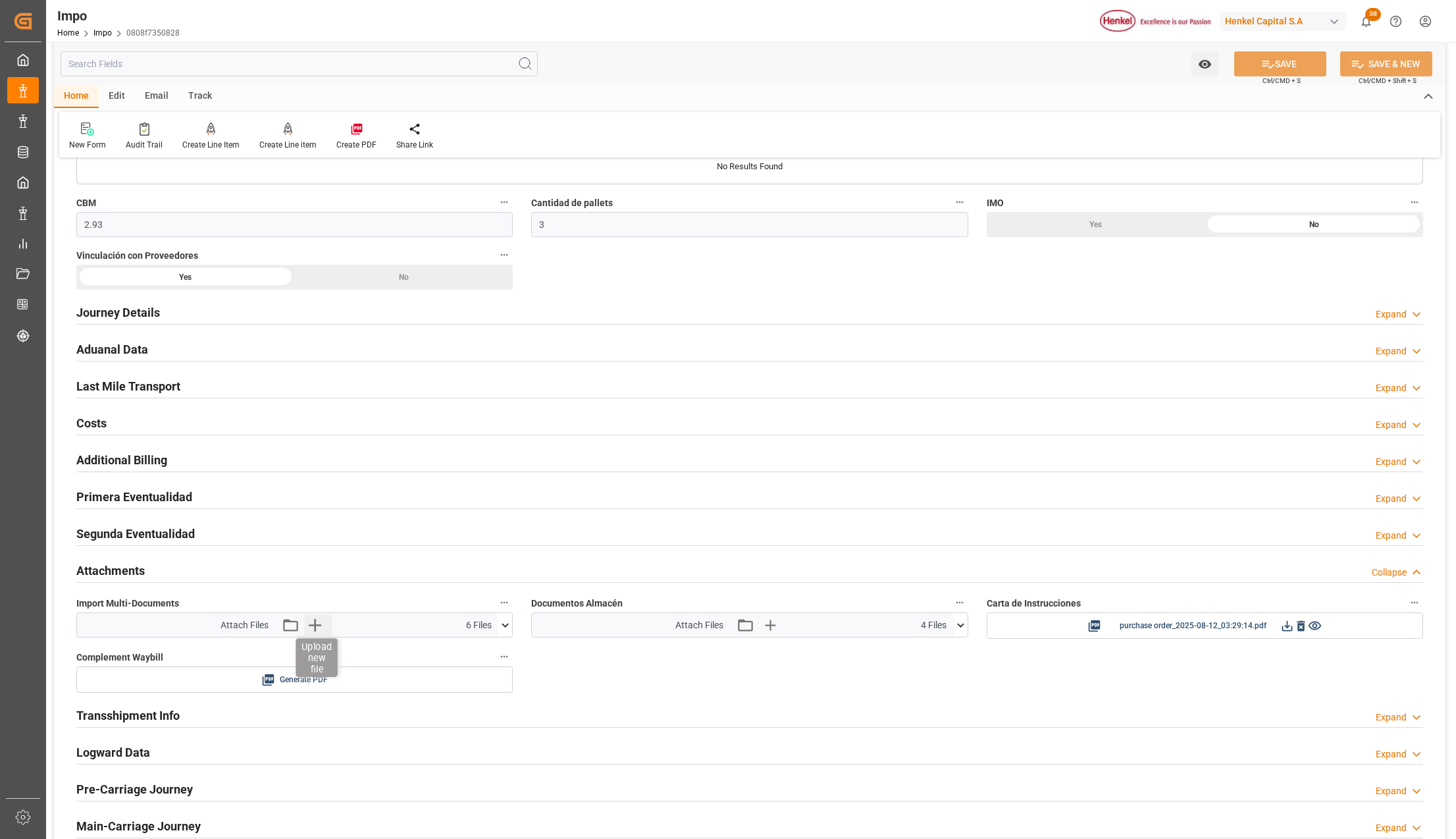
click at [315, 631] on icon "button" at bounding box center [315, 625] width 12 height 12
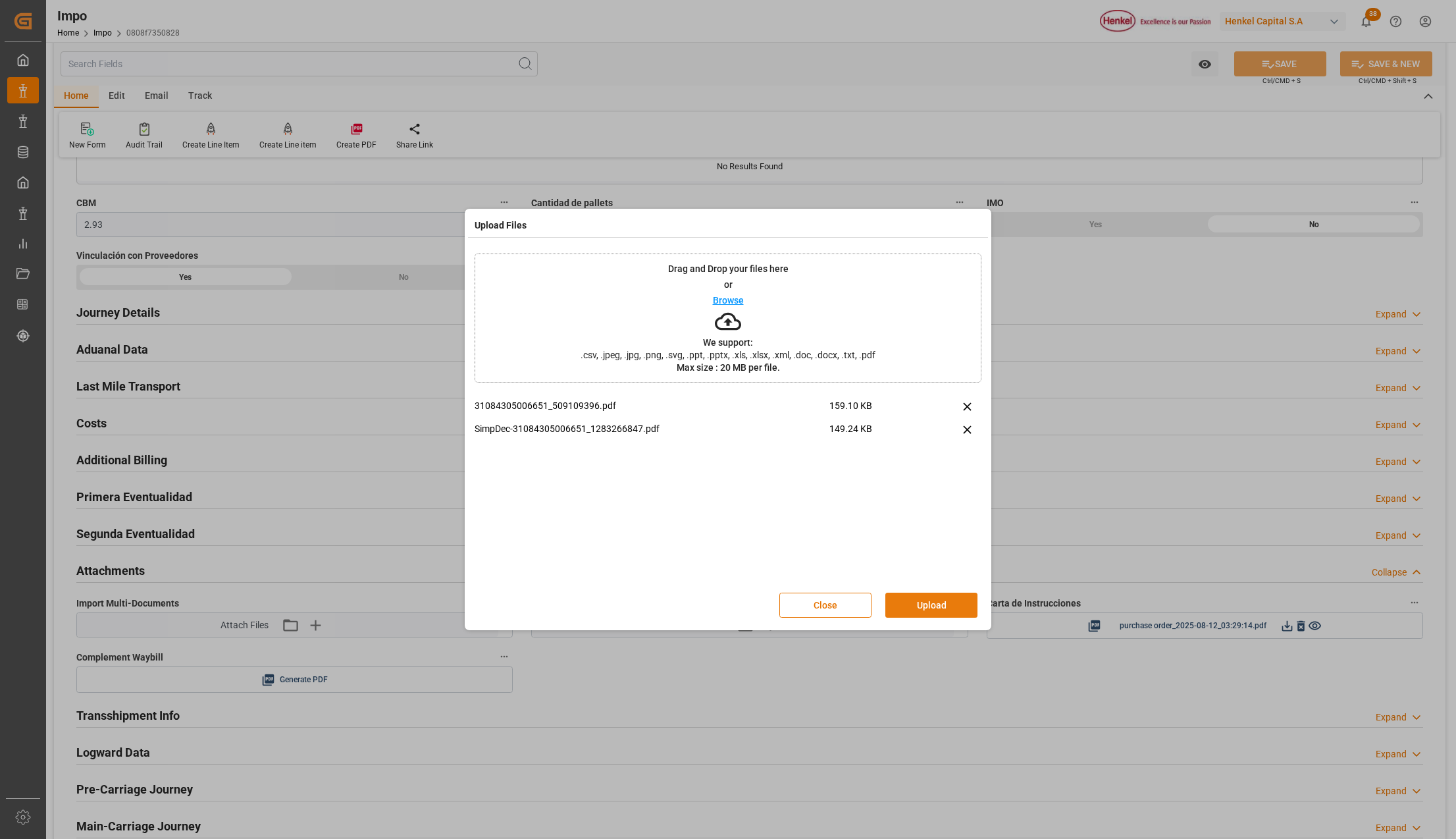
click at [925, 603] on button "Upload" at bounding box center [931, 604] width 92 height 25
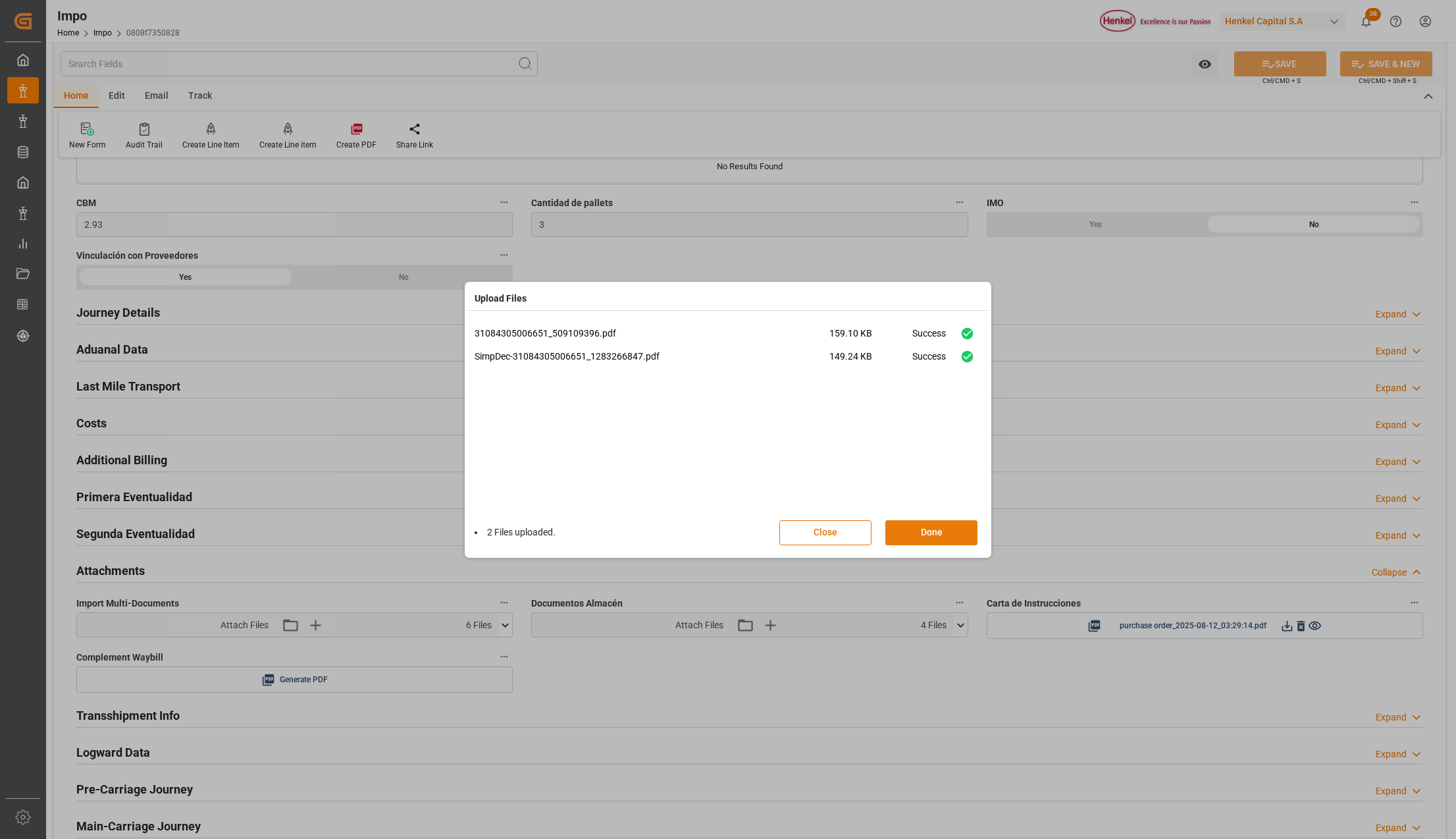
click at [922, 536] on button "Done" at bounding box center [931, 532] width 92 height 25
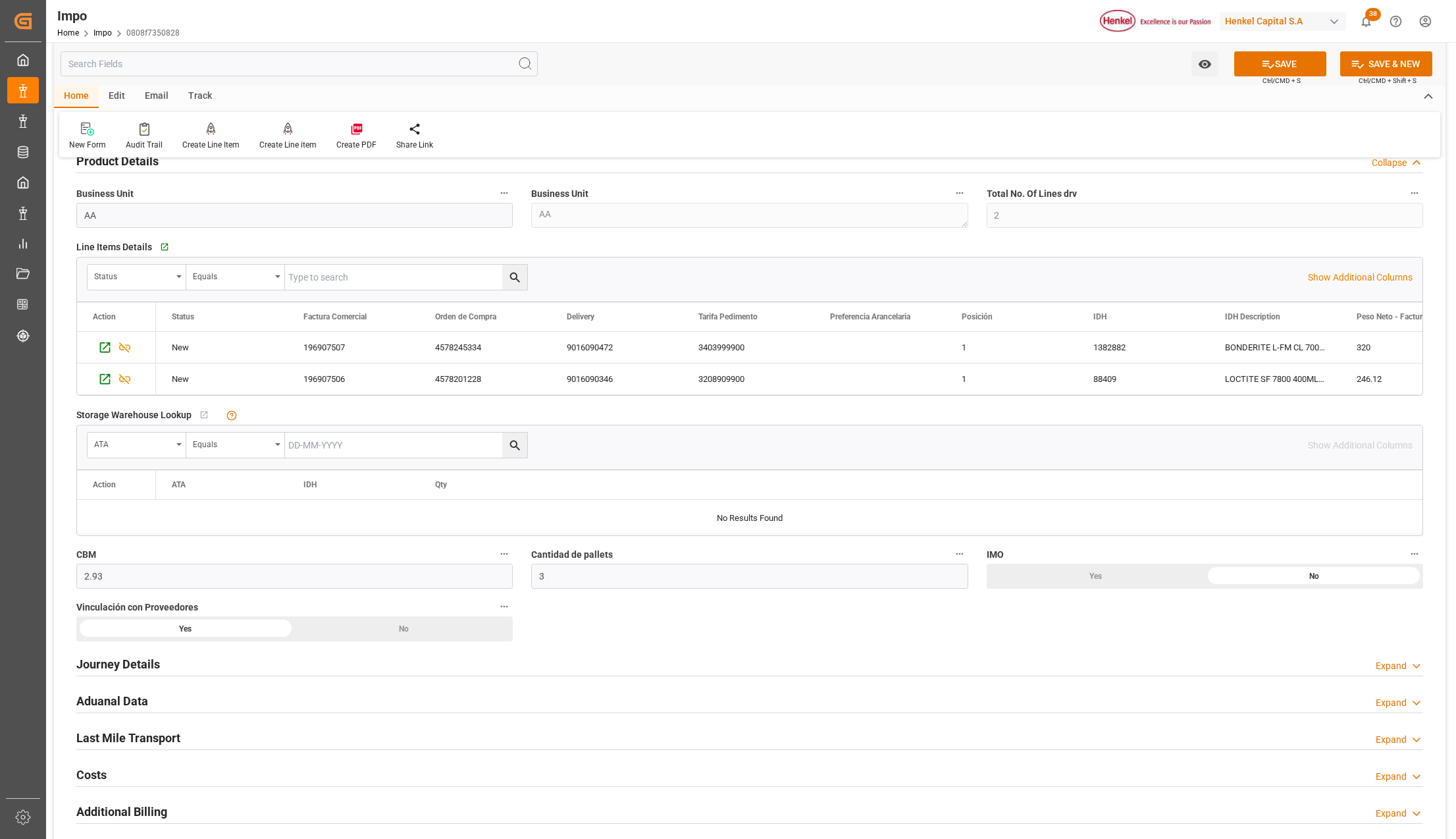
scroll to position [702, 0]
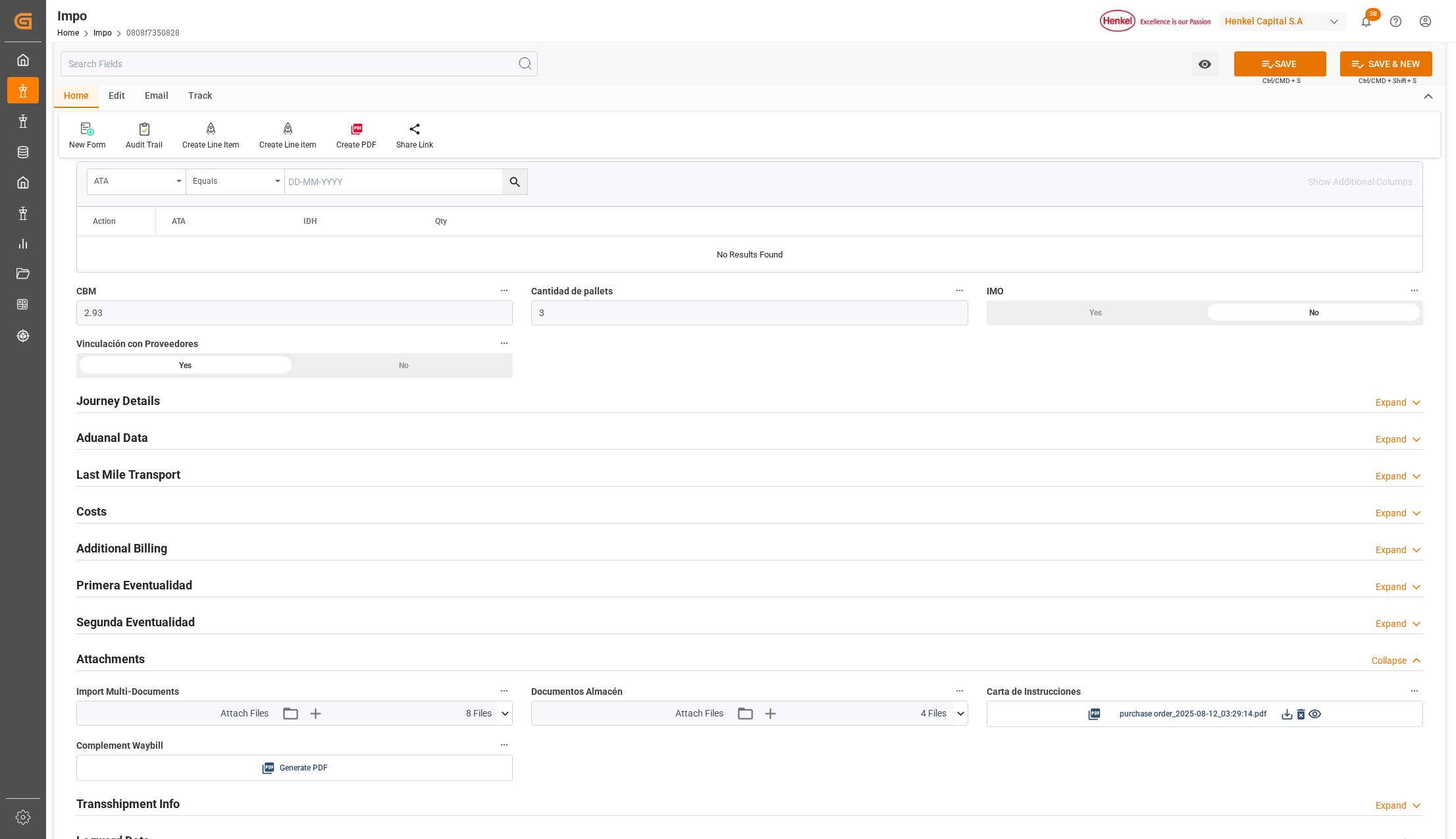
click at [109, 440] on h2 "Aduanal Data" at bounding box center [111, 437] width 71 height 18
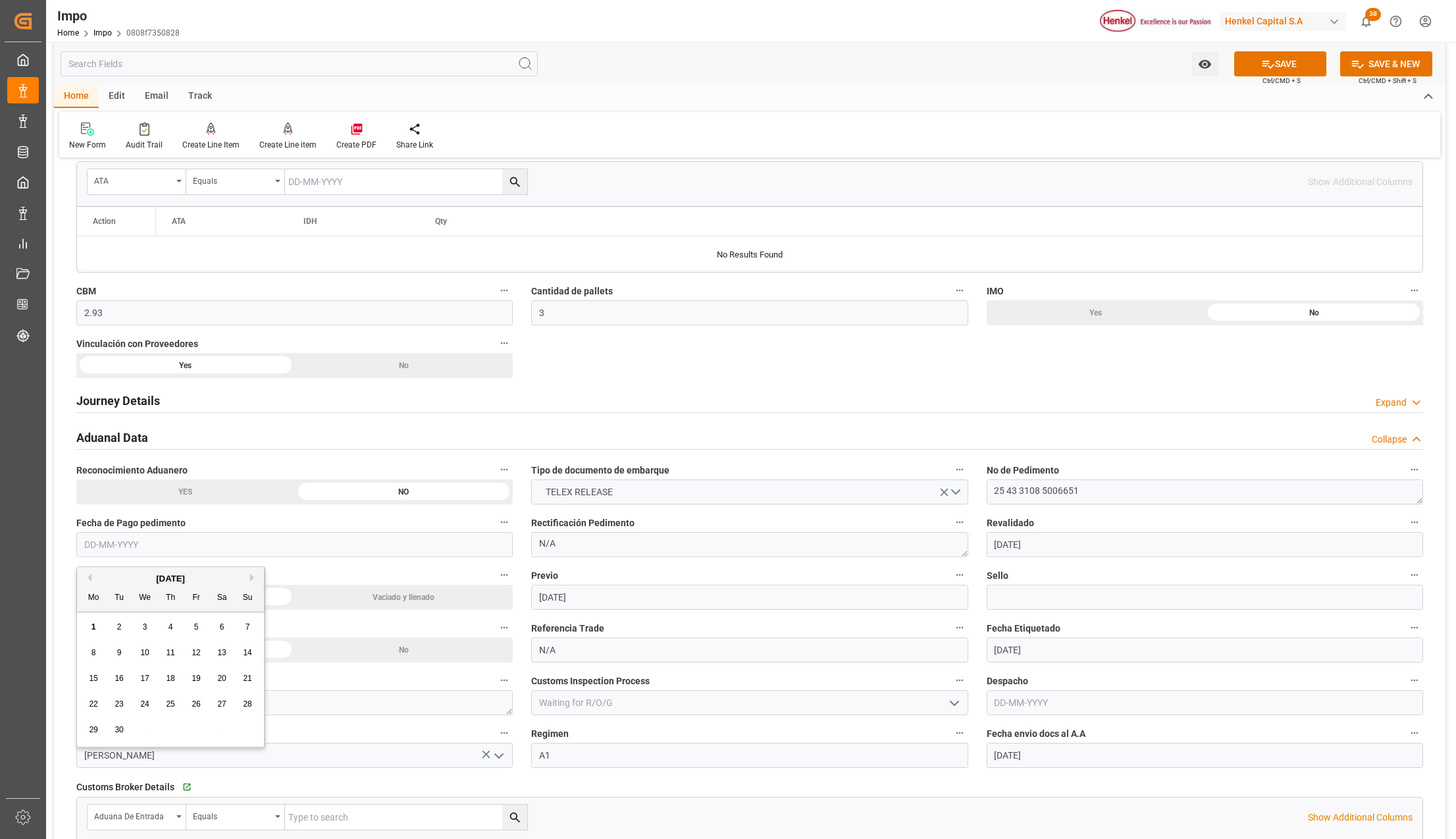
drag, startPoint x: 117, startPoint y: 549, endPoint x: 125, endPoint y: 549, distance: 8.0
click at [117, 549] on input "text" at bounding box center [294, 544] width 436 height 25
type input "[DATE]"
click at [1269, 71] on button "SAVE" at bounding box center [1280, 63] width 92 height 25
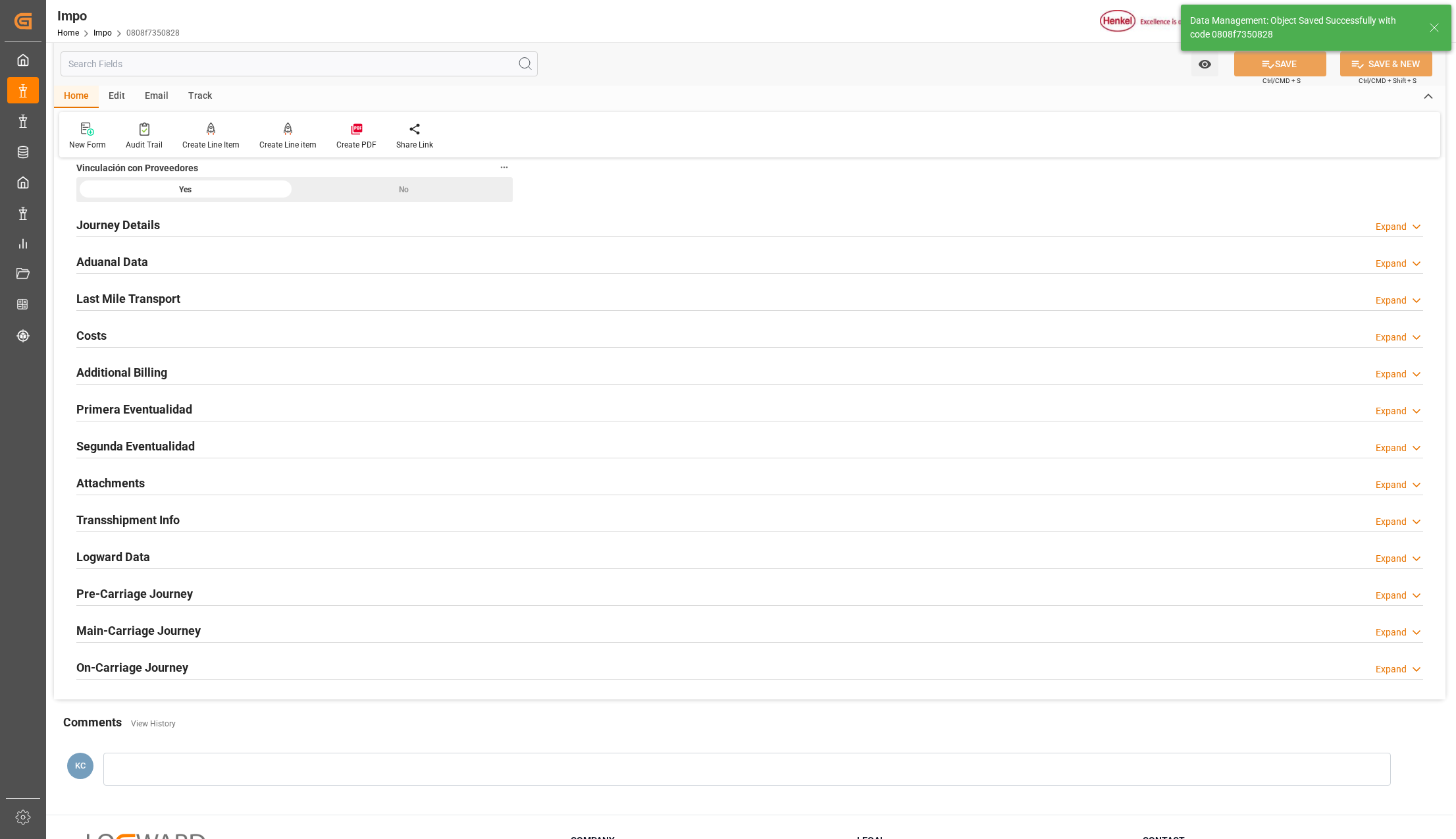
scroll to position [0, 0]
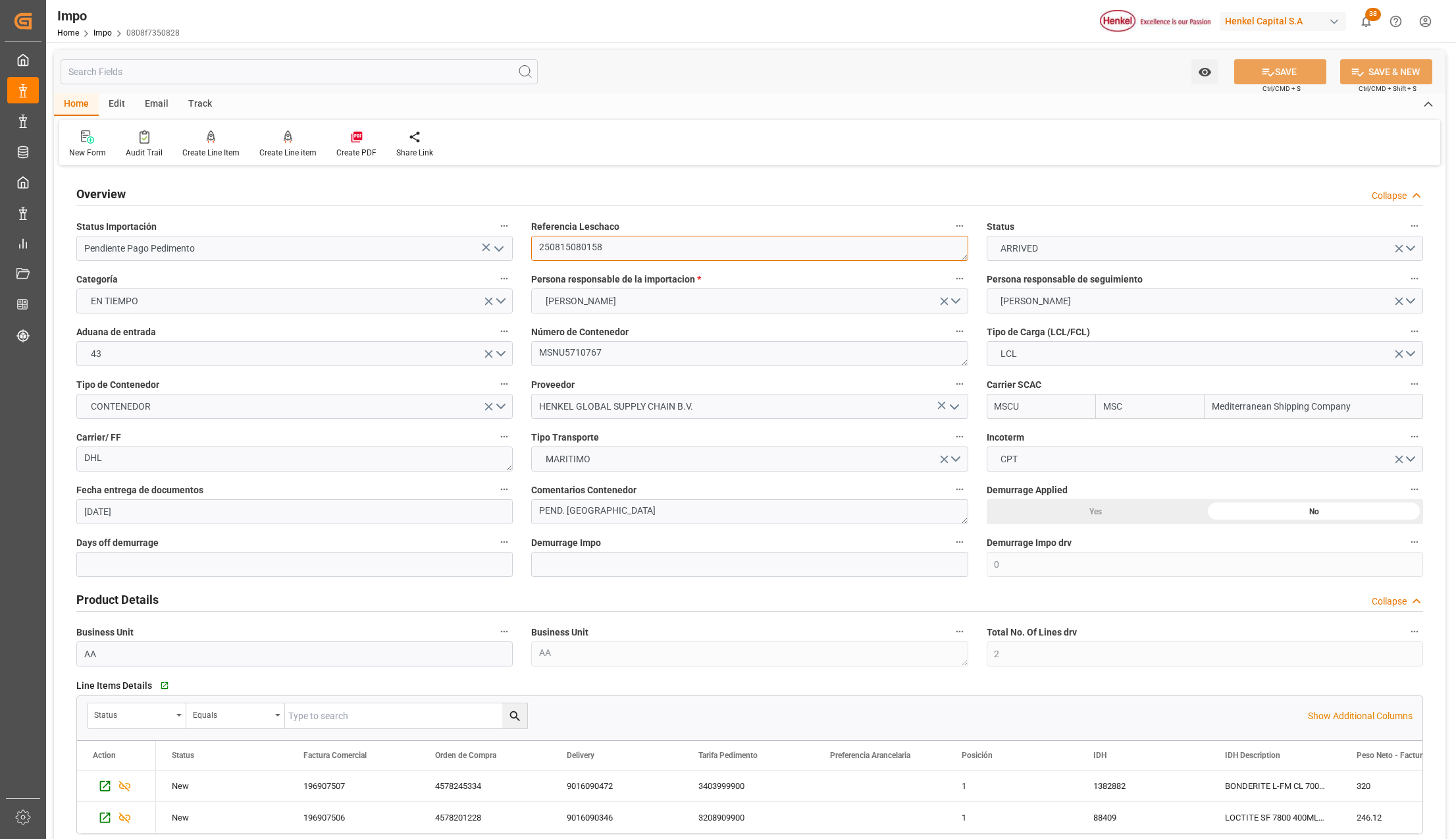
click at [590, 248] on textarea "250815080158" at bounding box center [749, 248] width 436 height 25
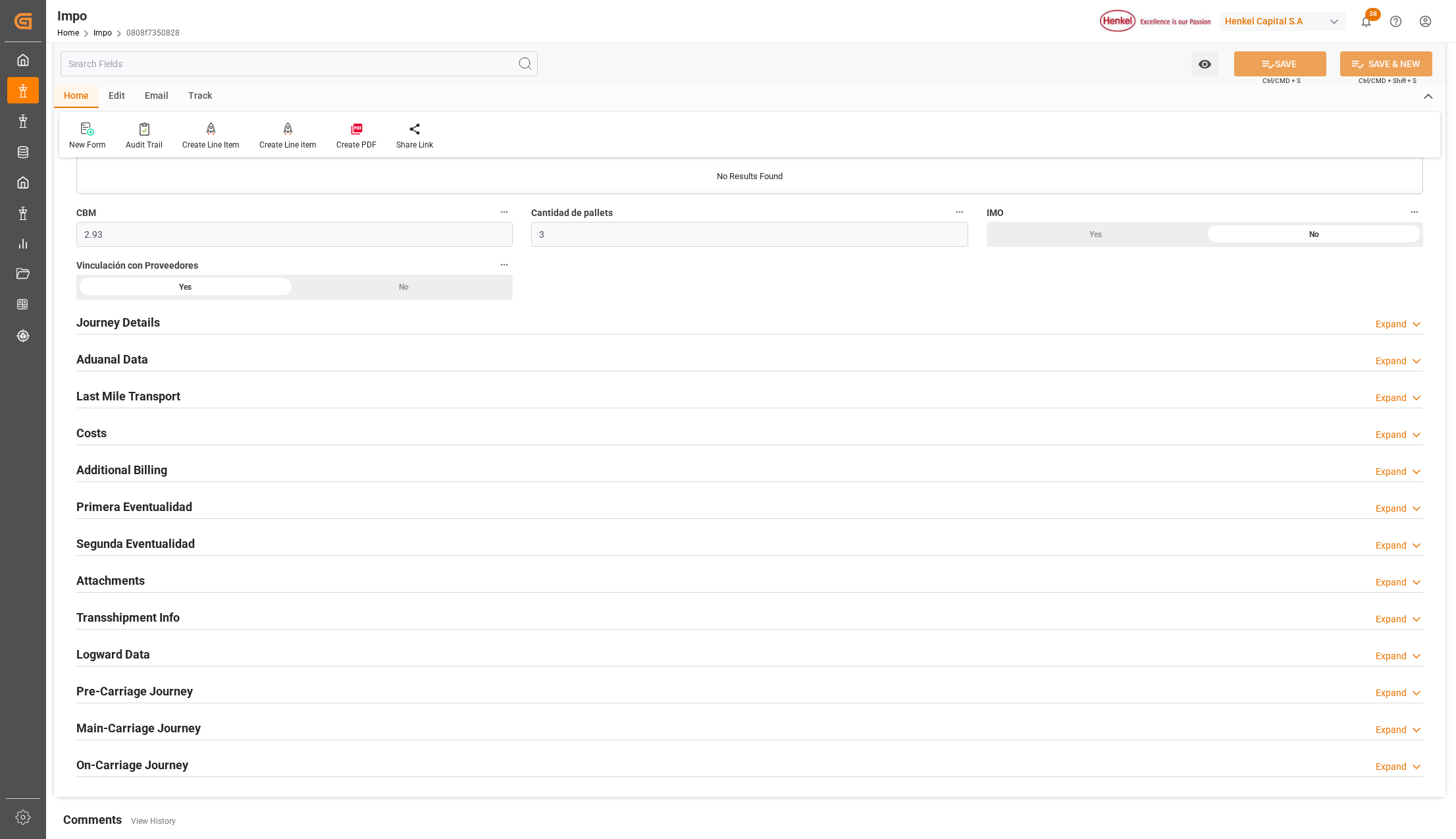
scroll to position [790, 0]
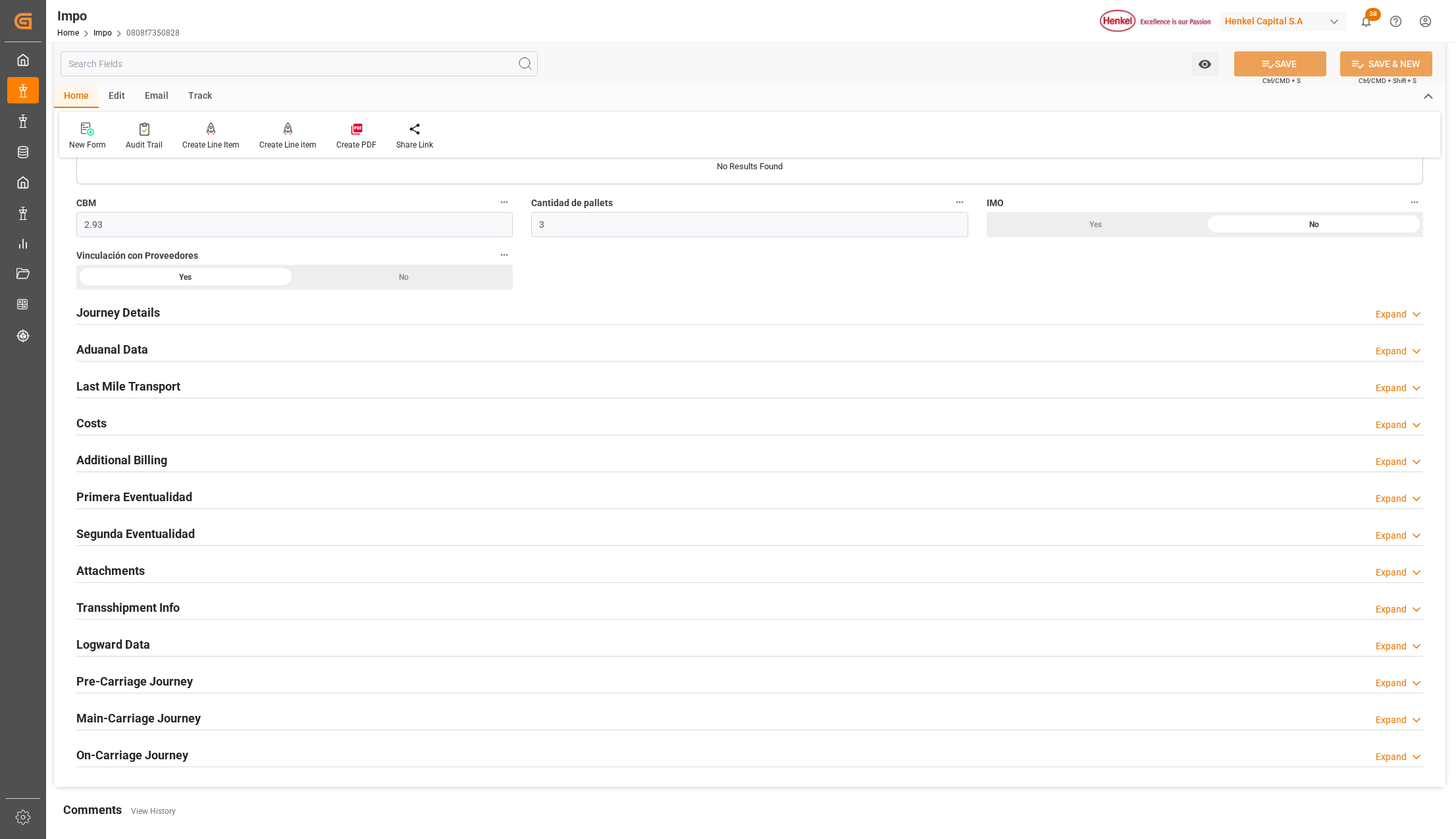
click at [105, 573] on h2 "Attachments" at bounding box center [110, 570] width 69 height 18
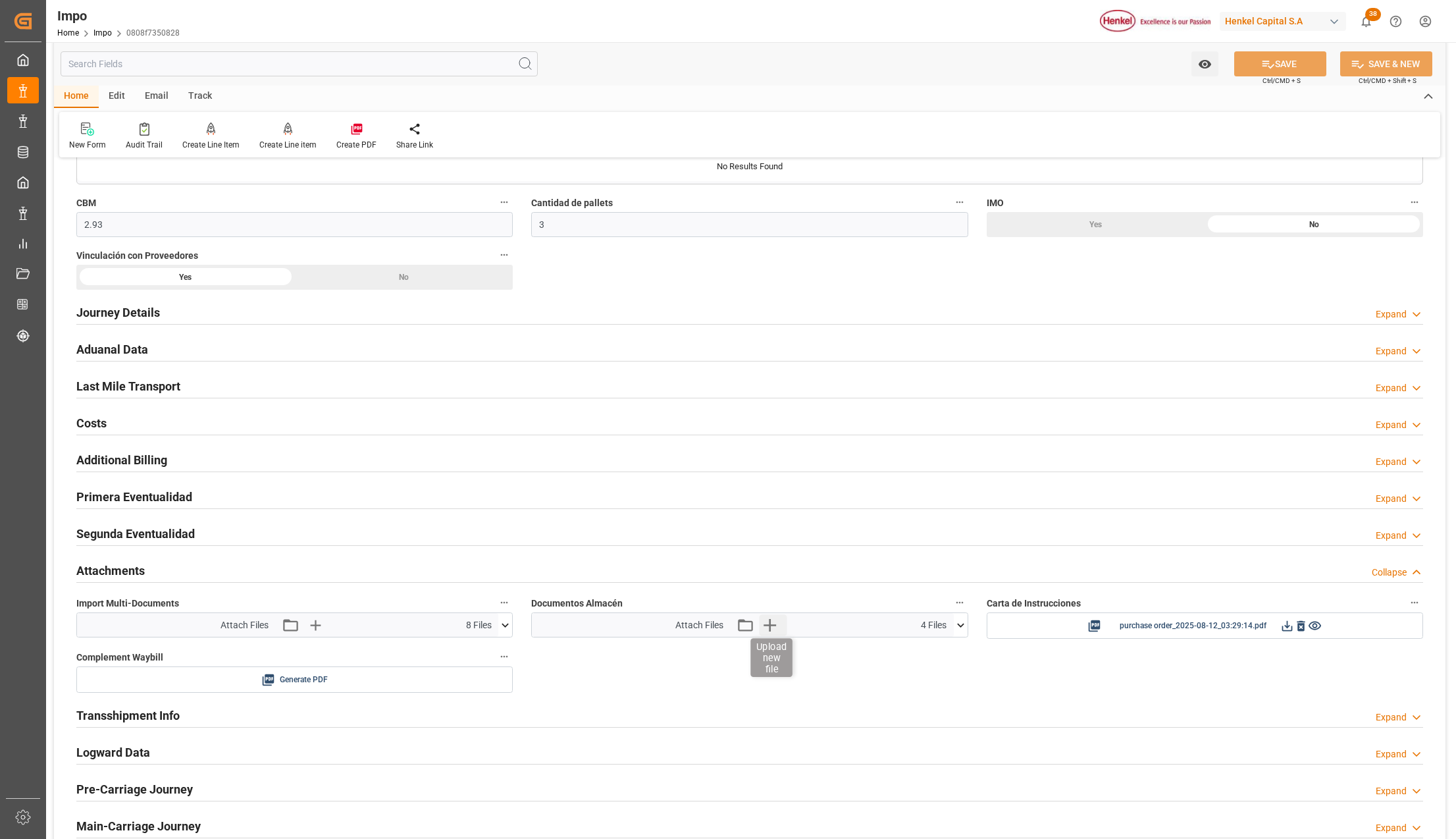
click at [772, 635] on icon "button" at bounding box center [769, 625] width 21 height 21
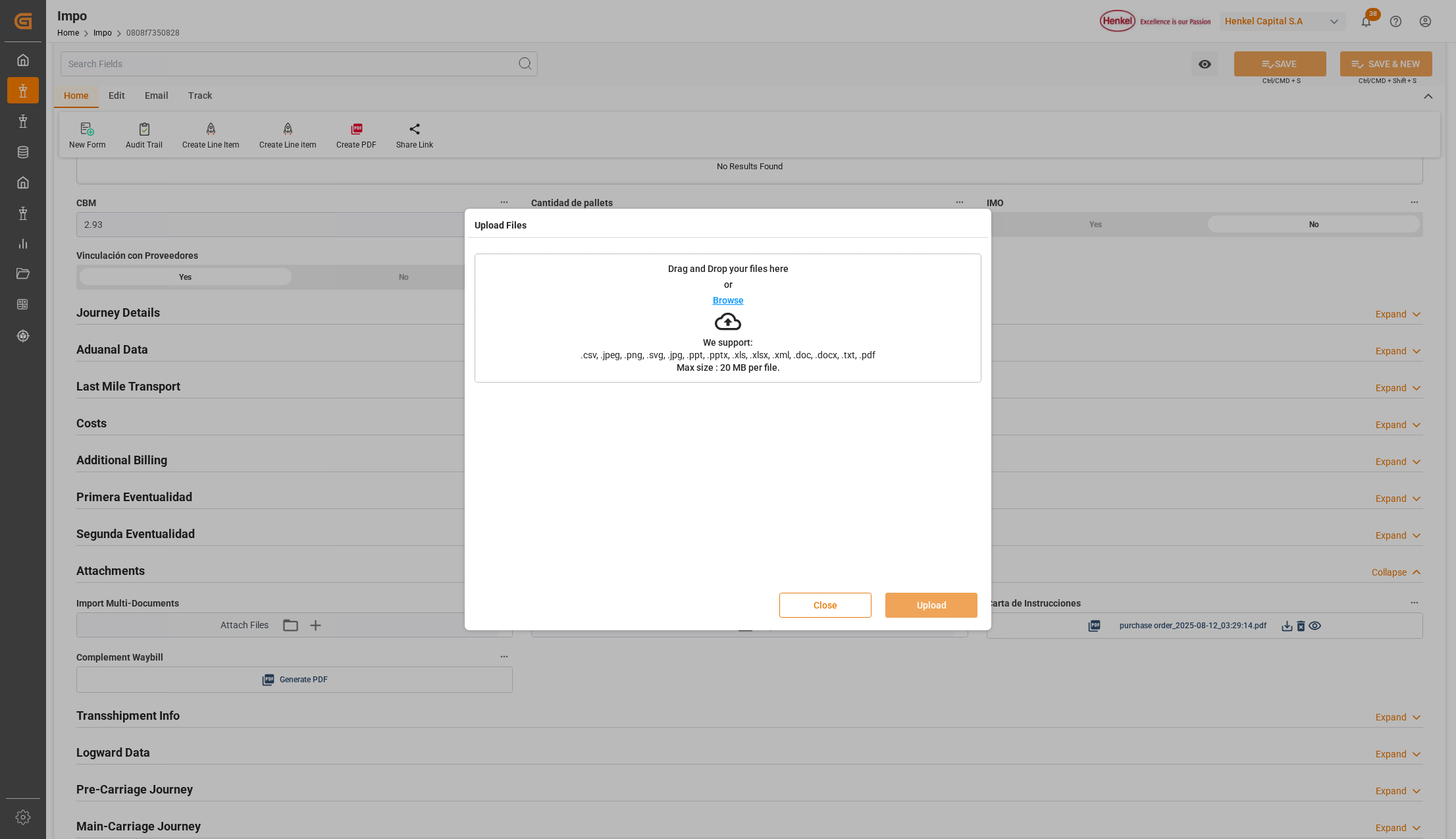
click at [782, 603] on button "Close" at bounding box center [825, 604] width 92 height 25
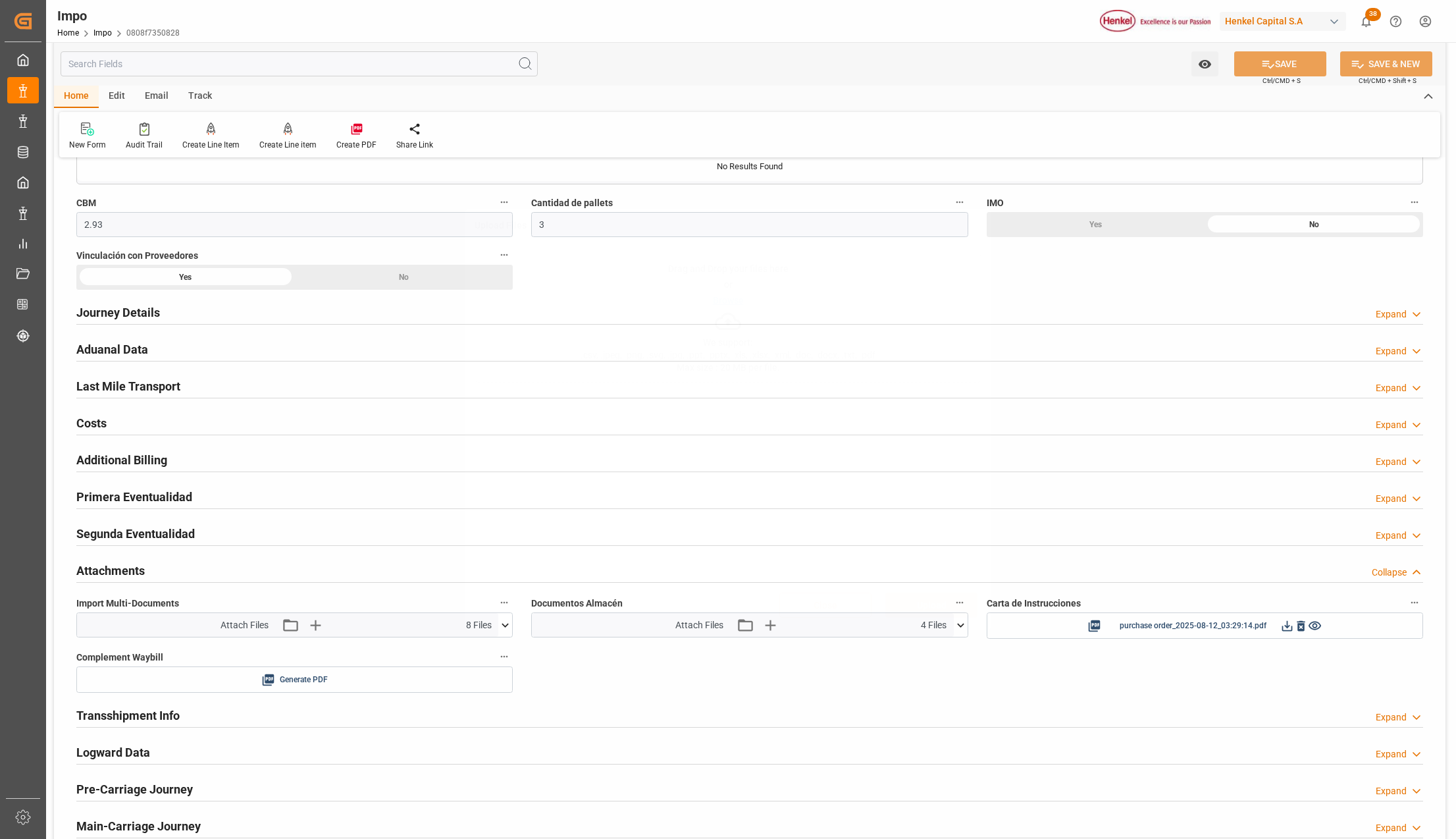
click at [733, 624] on div "Attach Files Attach existing file Upload new file" at bounding box center [730, 625] width 110 height 18
click at [740, 629] on icon "button" at bounding box center [744, 625] width 21 height 21
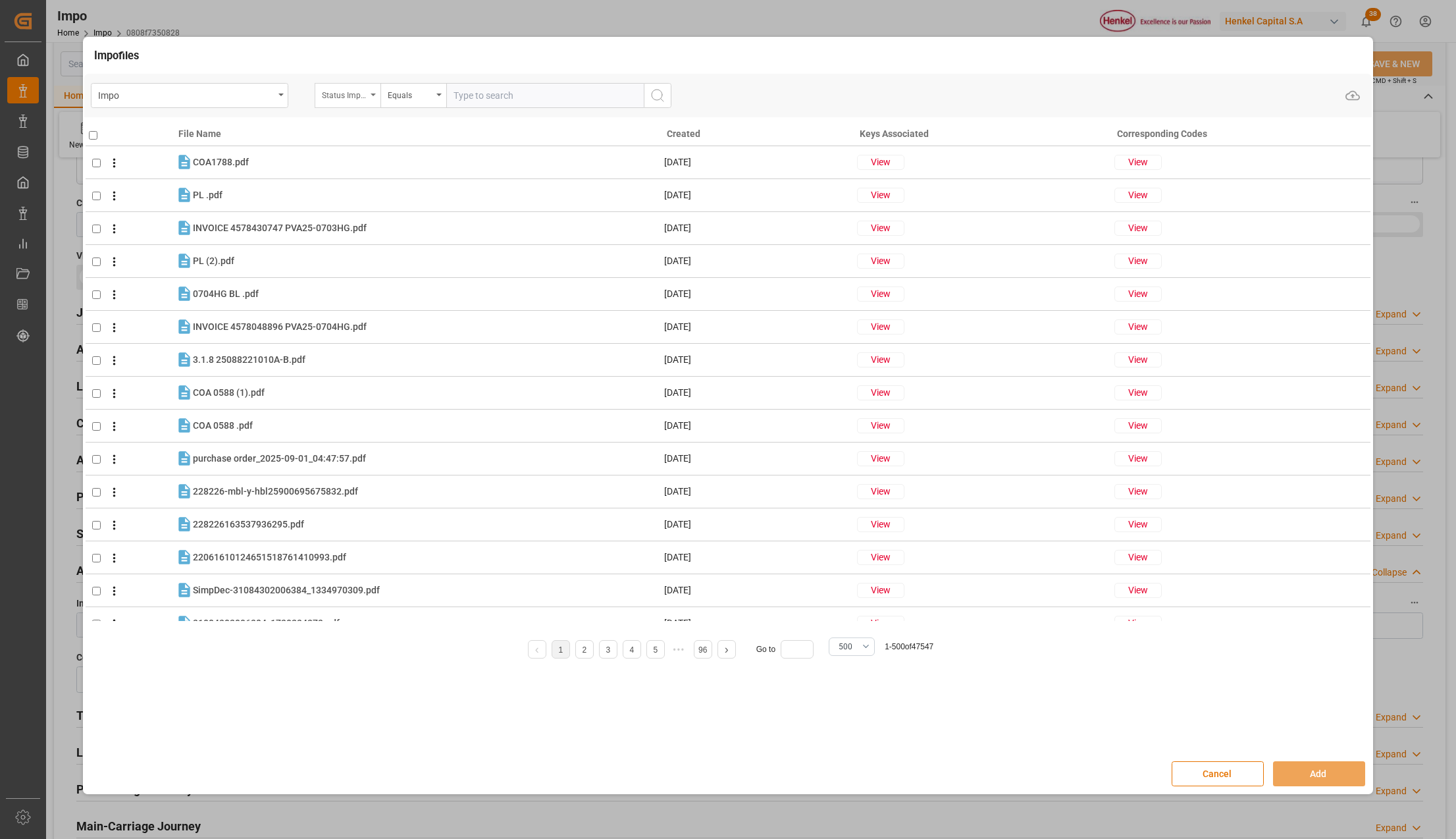
click at [369, 91] on div "Status Importación" at bounding box center [347, 95] width 66 height 25
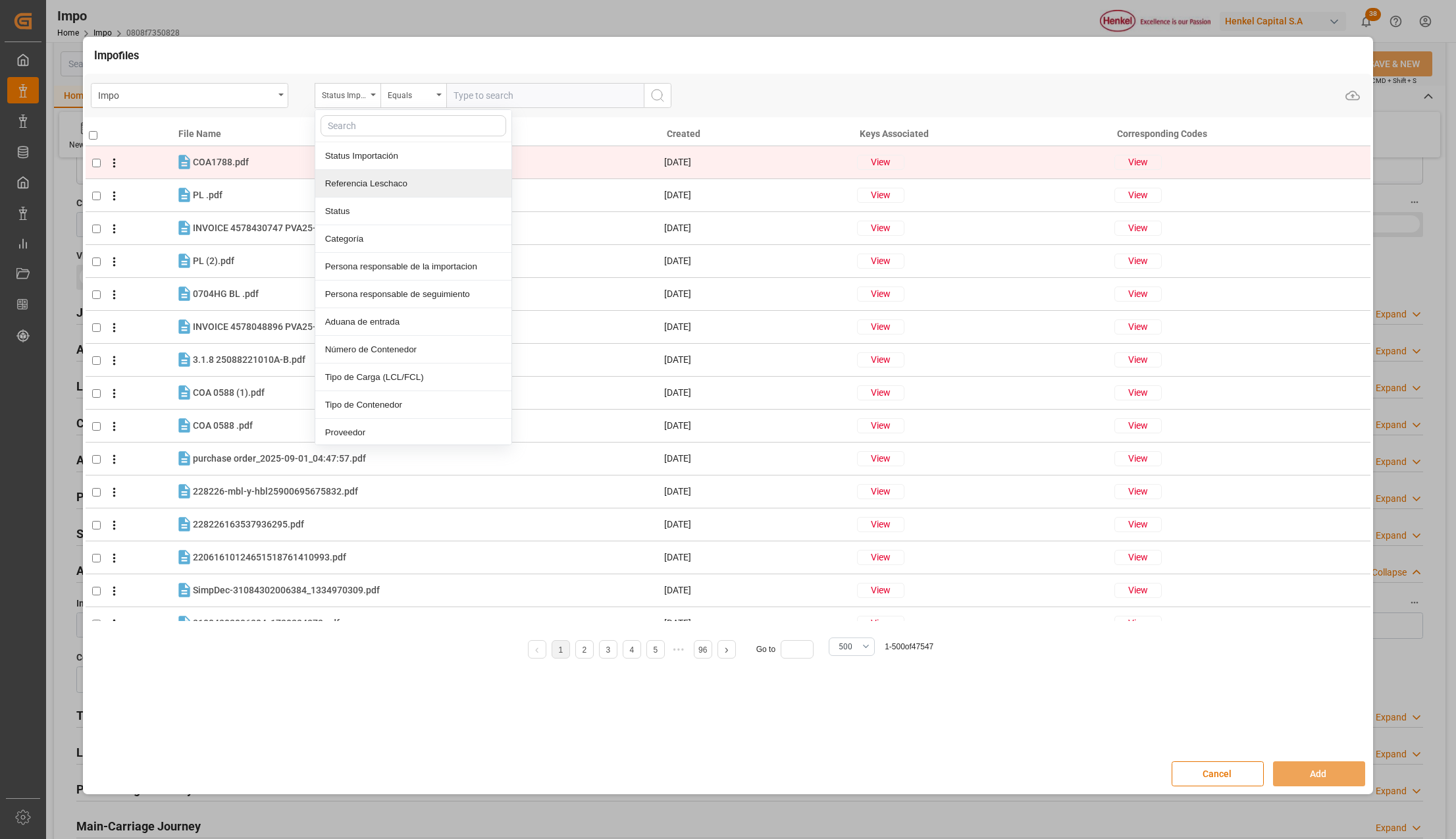
click at [361, 177] on div "Referencia Leschaco" at bounding box center [413, 184] width 196 height 28
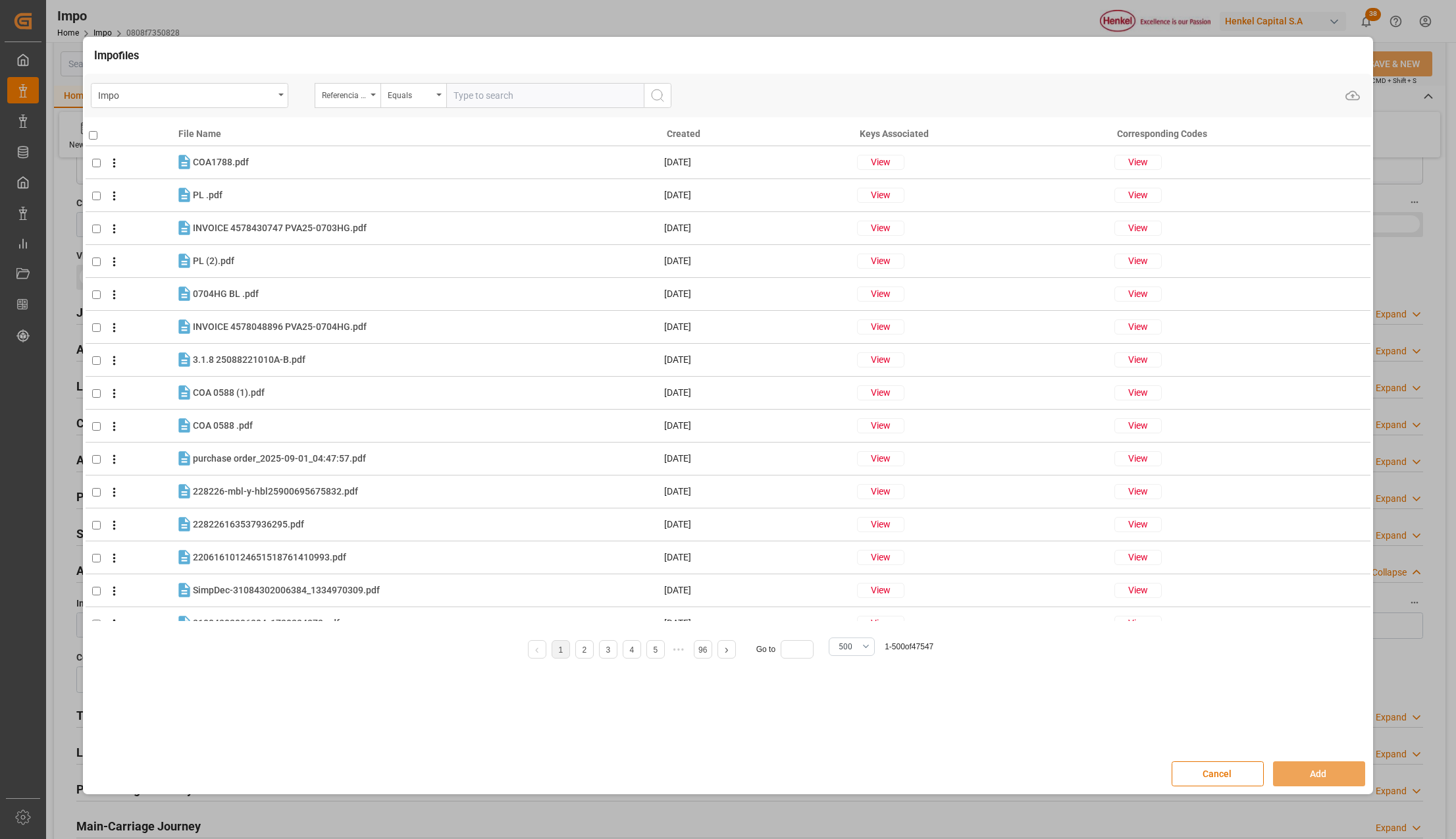
click at [482, 100] on input "text" at bounding box center [545, 95] width 198 height 25
paste input "250815080158"
type input "250815080158"
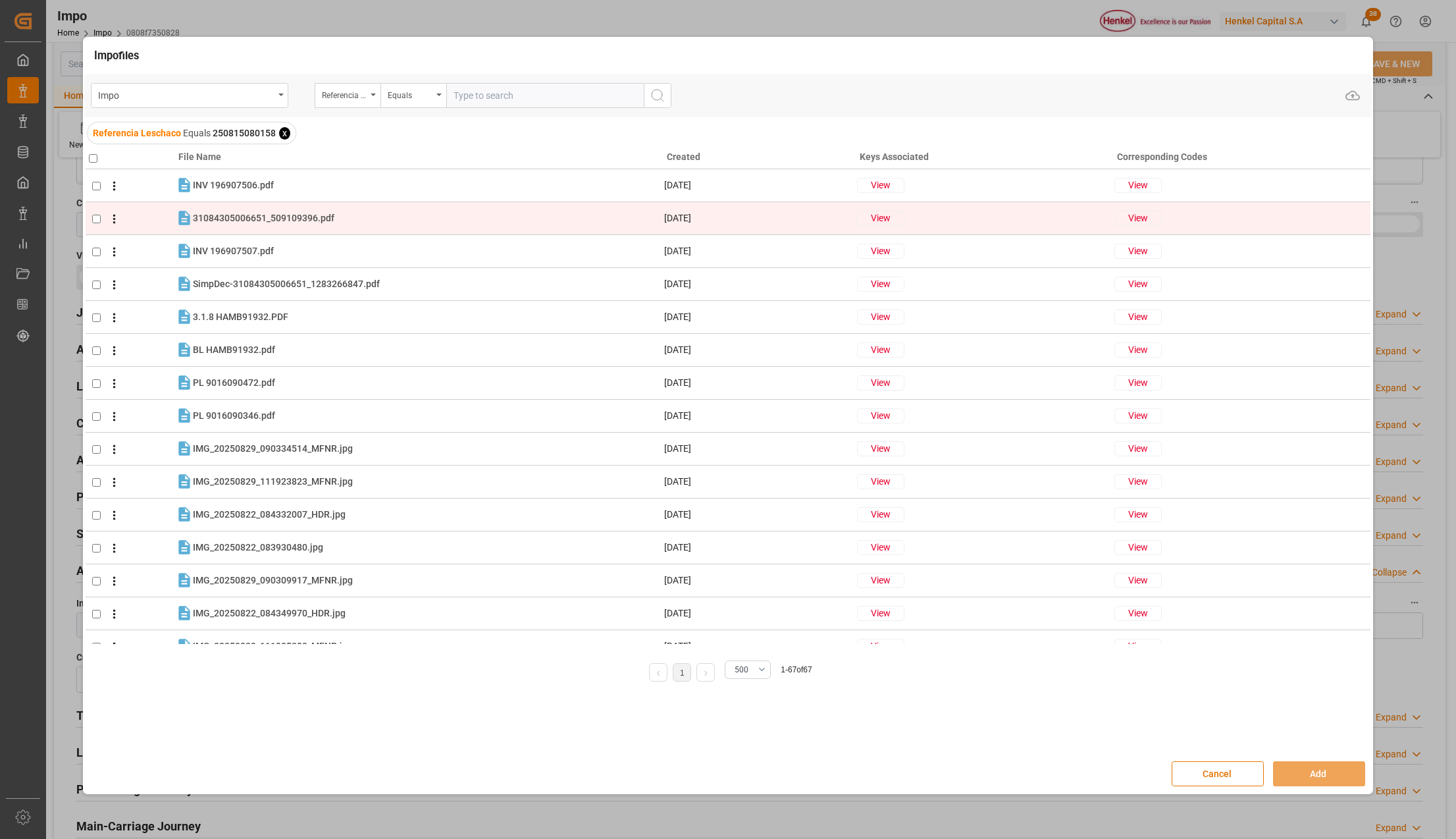
click at [95, 216] on input "checkbox" at bounding box center [96, 218] width 8 height 8
checkbox input "true"
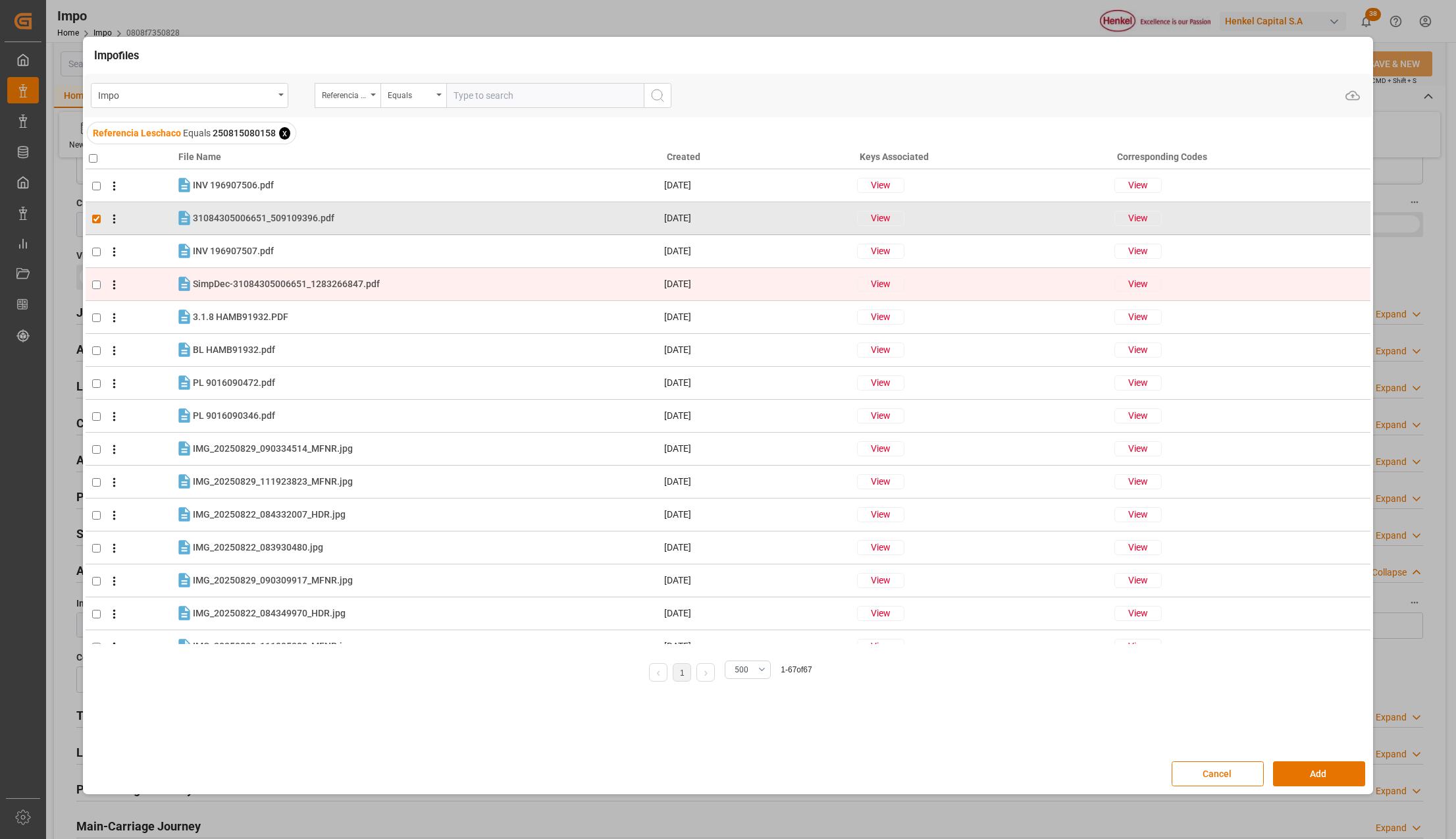
click at [92, 282] on input "checkbox" at bounding box center [96, 284] width 8 height 8
checkbox input "true"
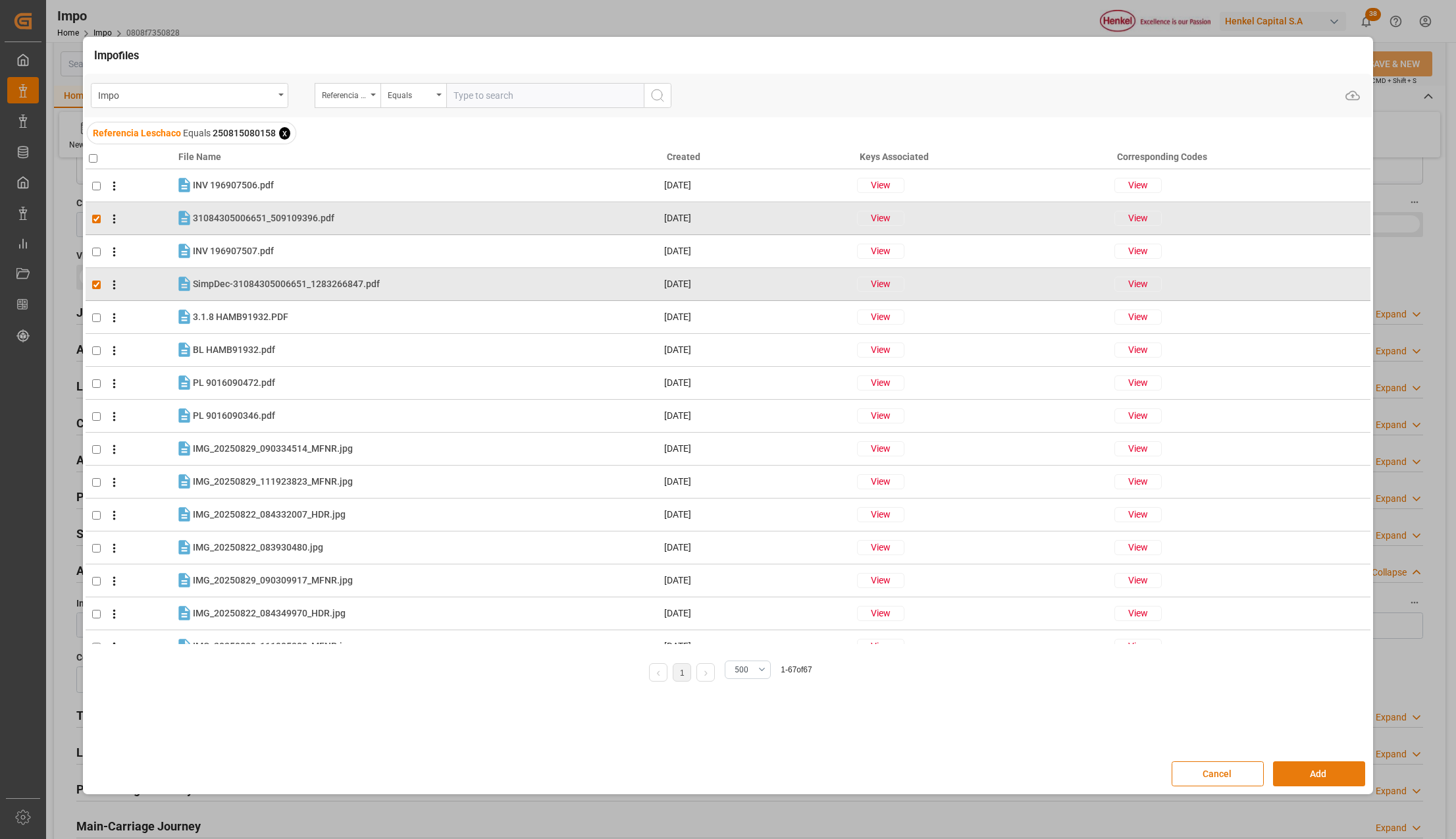
click at [1285, 767] on button "Add" at bounding box center [1319, 773] width 92 height 25
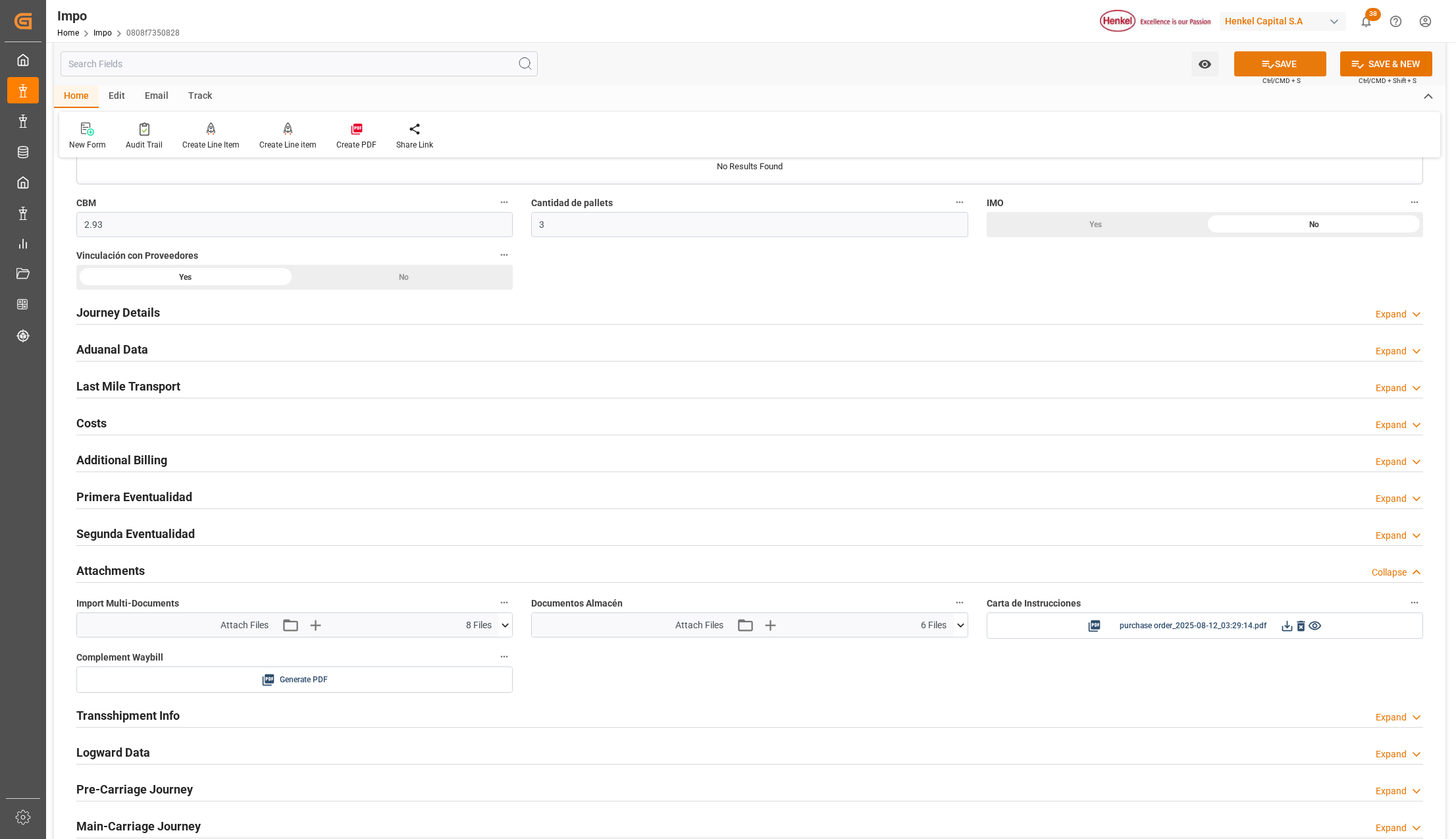
click at [1249, 69] on button "SAVE" at bounding box center [1280, 63] width 92 height 25
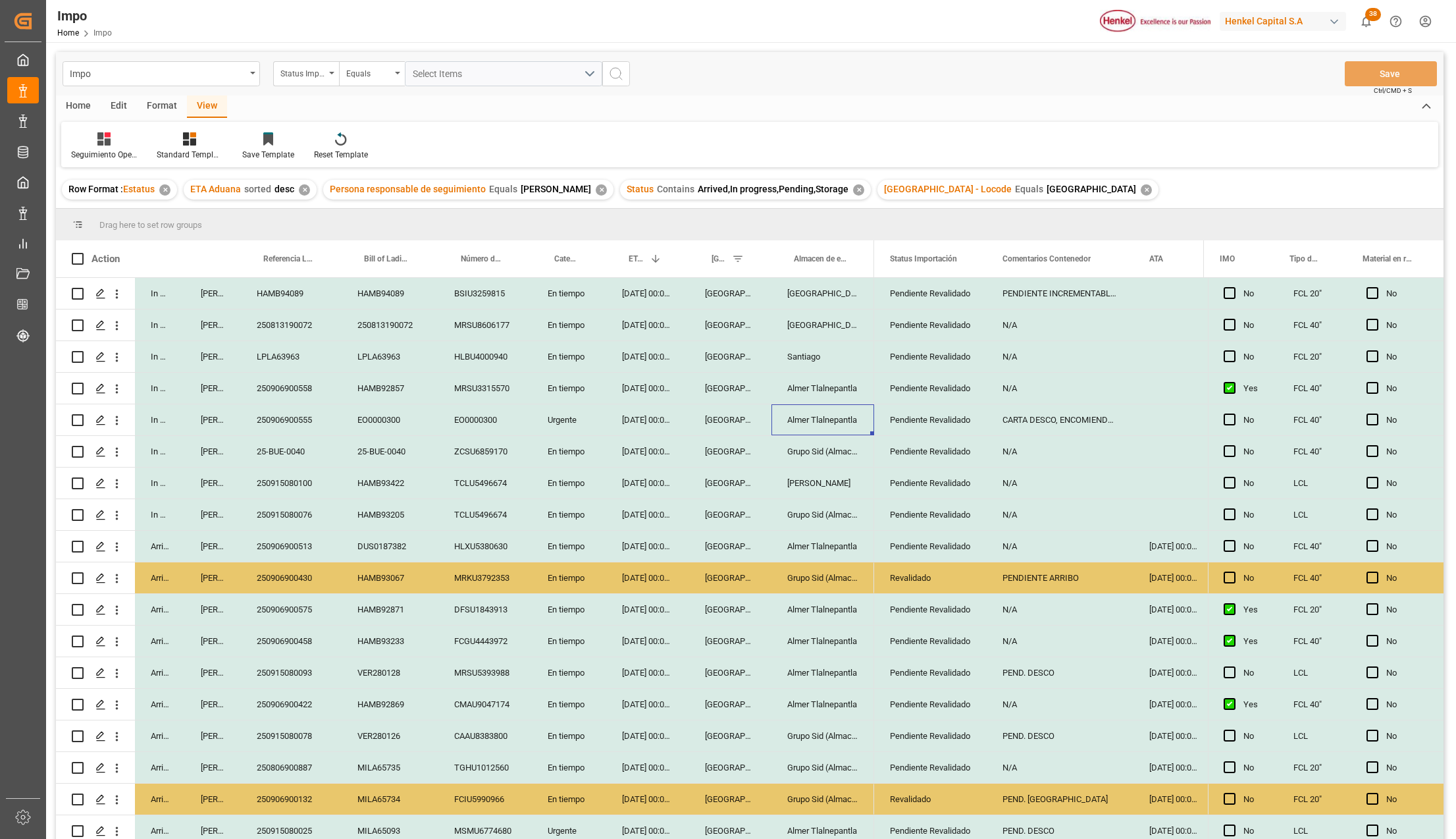
click at [295, 386] on div "250906900558" at bounding box center [291, 387] width 101 height 31
click at [293, 355] on div "LPLA63963" at bounding box center [291, 355] width 101 height 31
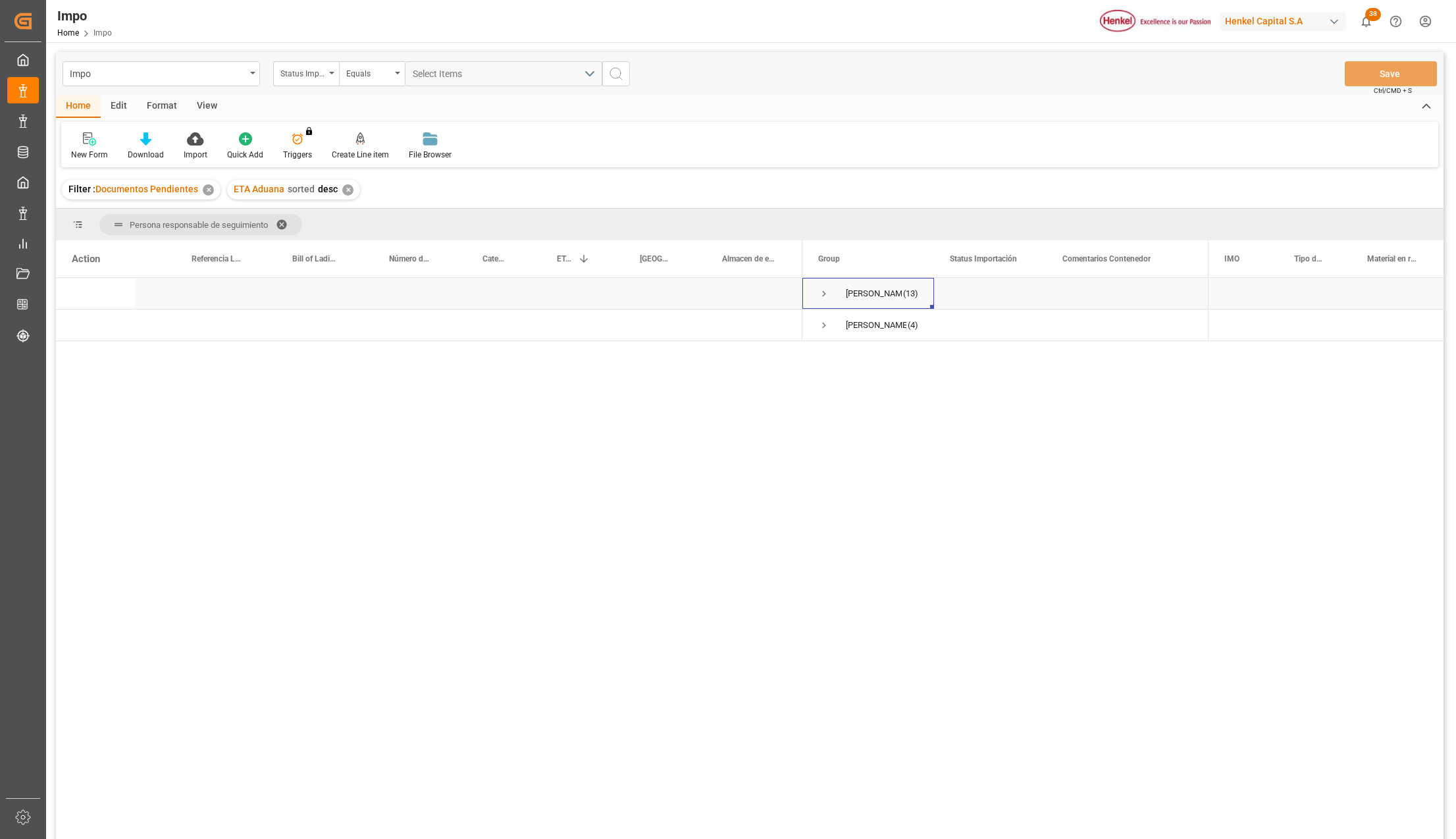
click at [820, 291] on span "Press SPACE to select this row." at bounding box center [824, 293] width 12 height 12
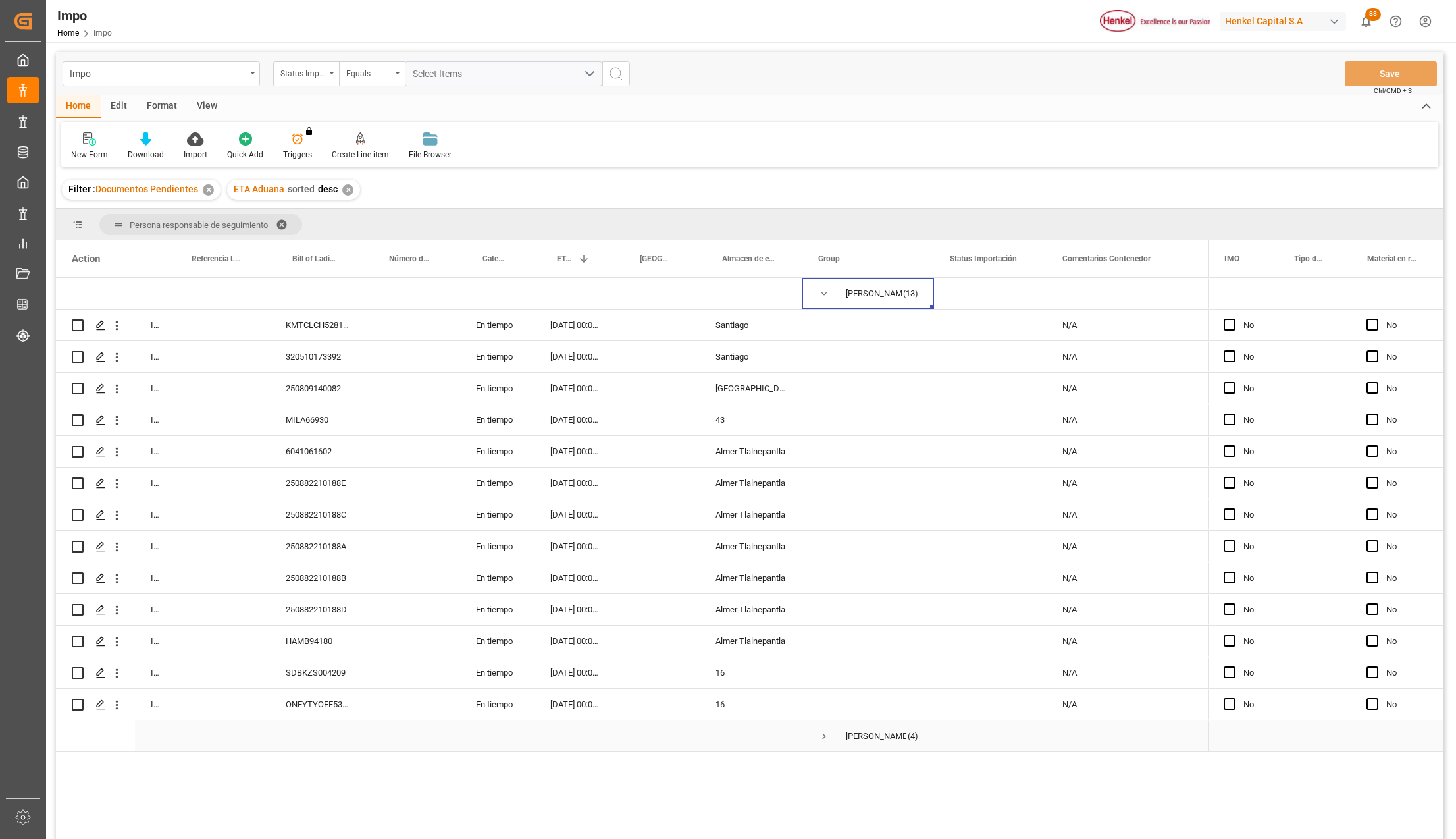
click at [824, 732] on span "Press SPACE to select this row." at bounding box center [824, 736] width 12 height 12
click at [280, 221] on span at bounding box center [286, 224] width 21 height 12
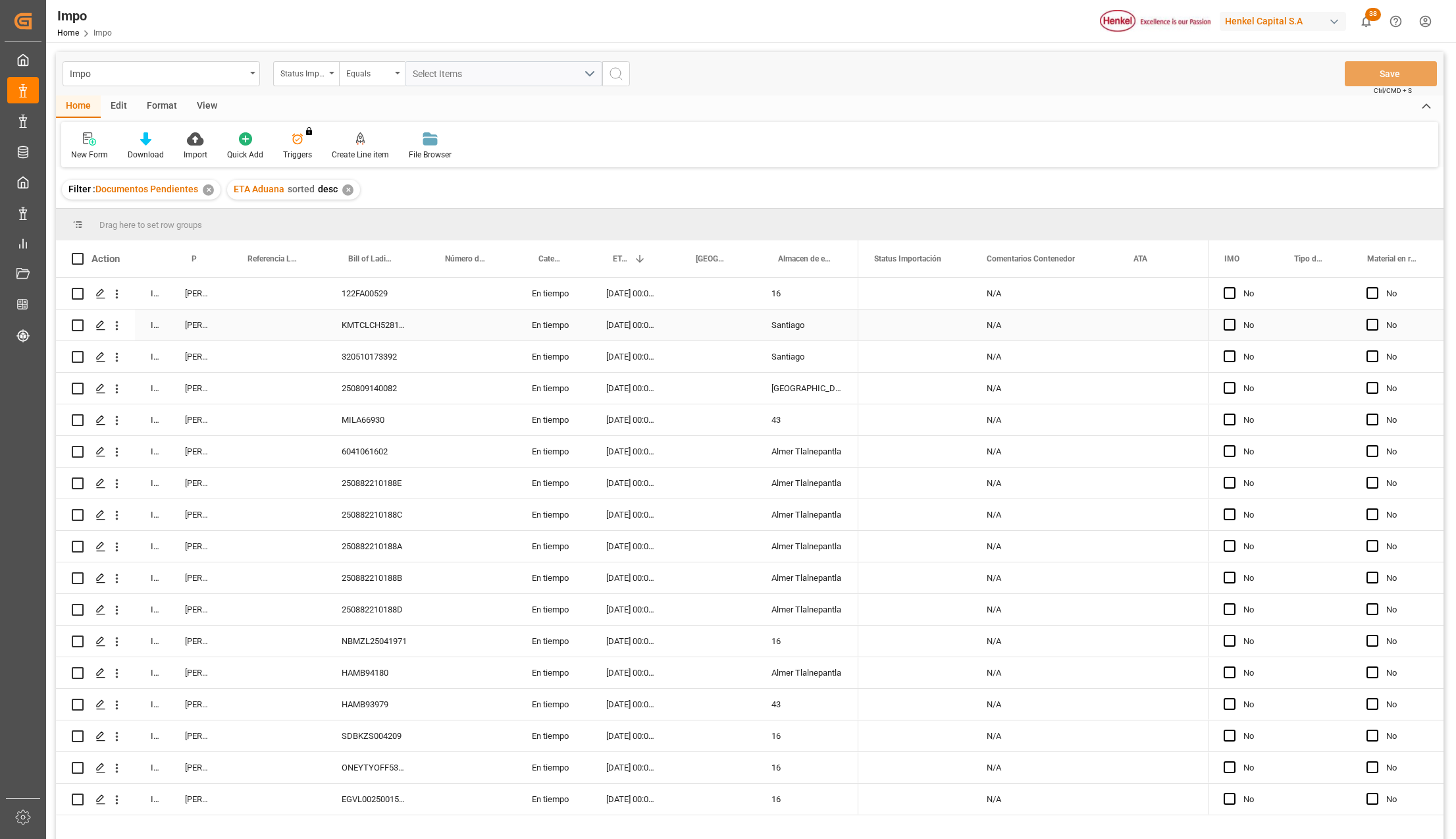
click at [200, 324] on div "[PERSON_NAME]" at bounding box center [197, 324] width 56 height 31
click at [203, 258] on span at bounding box center [203, 258] width 12 height 12
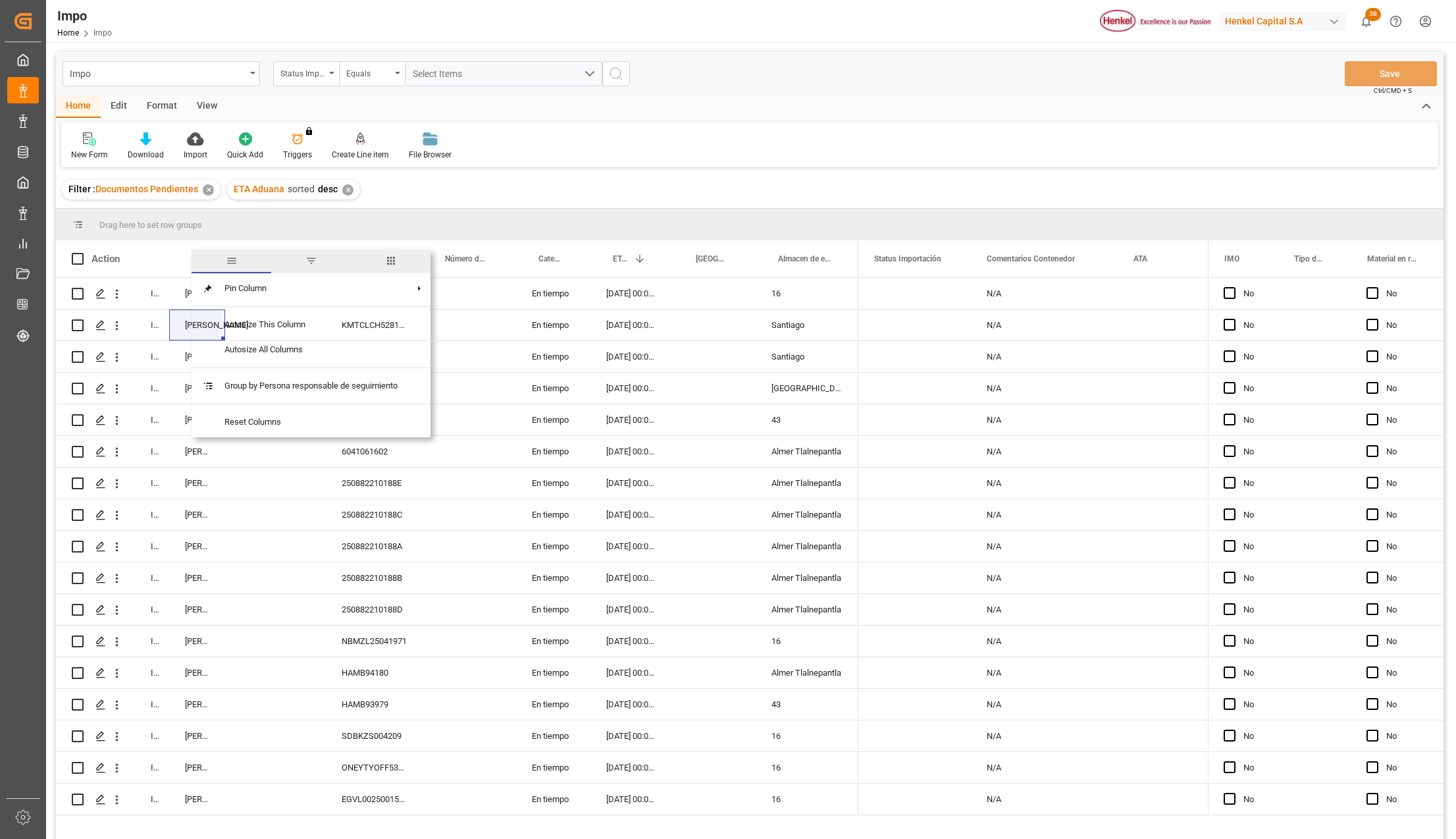
click at [315, 258] on span "filter" at bounding box center [311, 260] width 12 height 12
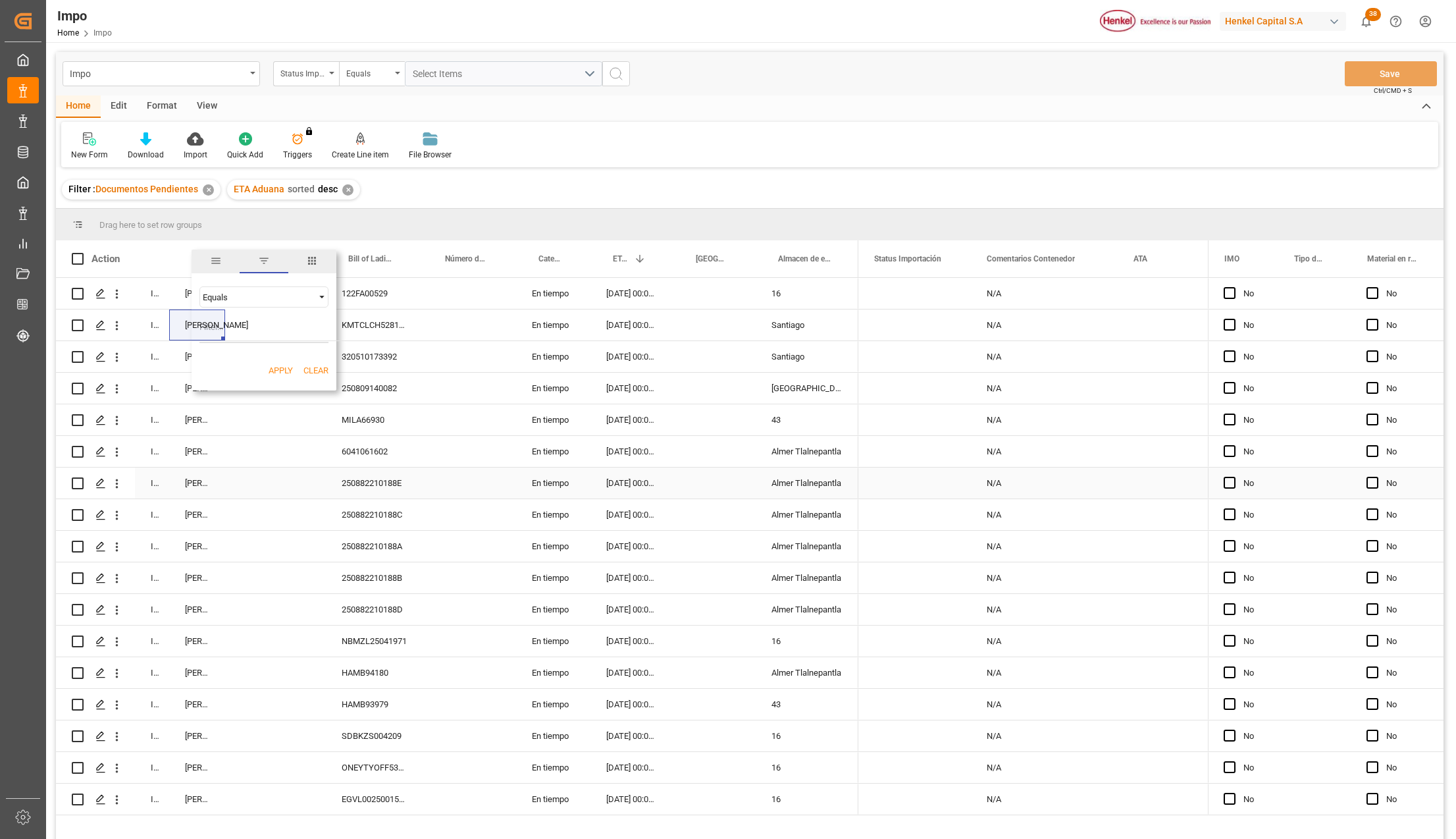
click at [190, 497] on div "[PERSON_NAME]" at bounding box center [197, 483] width 56 height 31
click at [202, 257] on span at bounding box center [203, 258] width 12 height 12
click at [243, 322] on input "Filter Value" at bounding box center [264, 329] width 129 height 26
type input "[PERSON_NAME]"
click at [273, 370] on button "Apply" at bounding box center [280, 370] width 24 height 13
